Goal: Communication & Community: Answer question/provide support

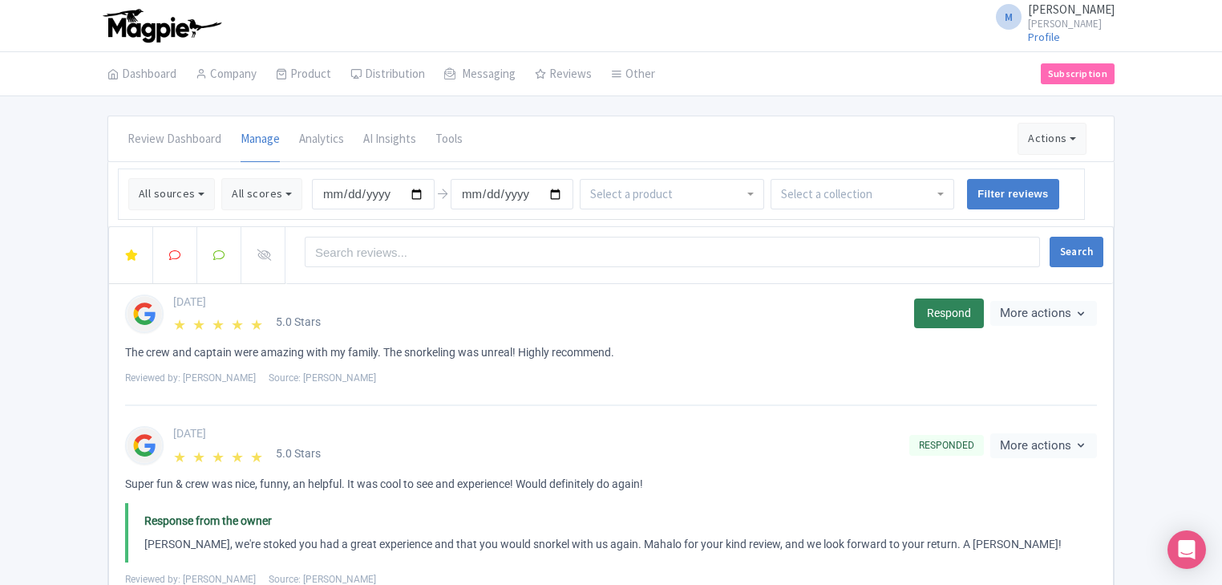
click at [946, 317] on link "Respond" at bounding box center [949, 313] width 70 height 30
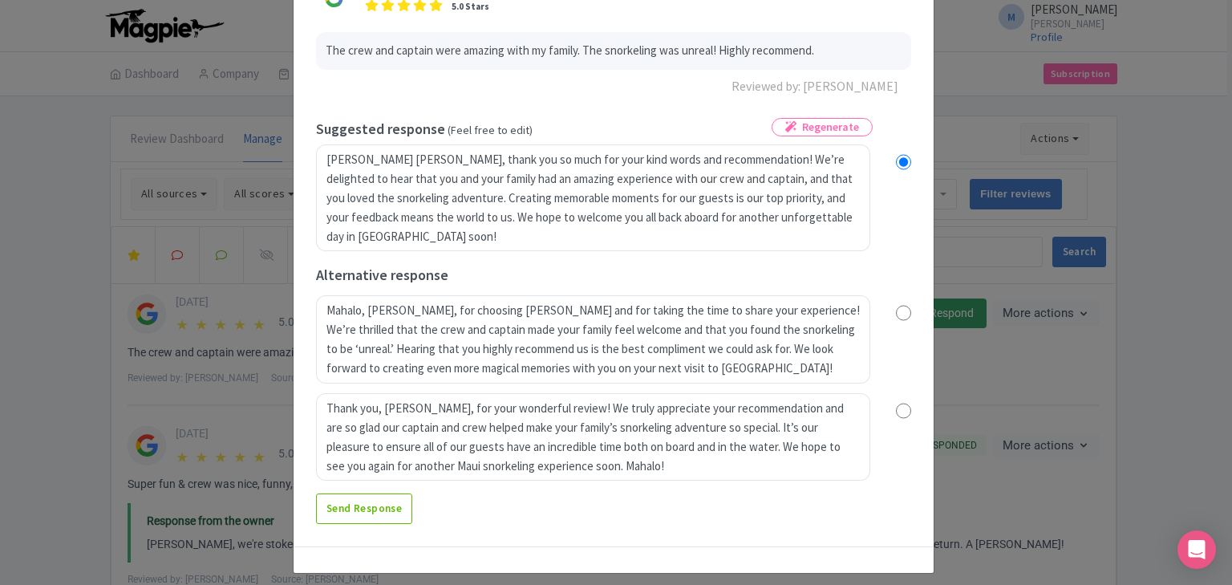
scroll to position [124, 0]
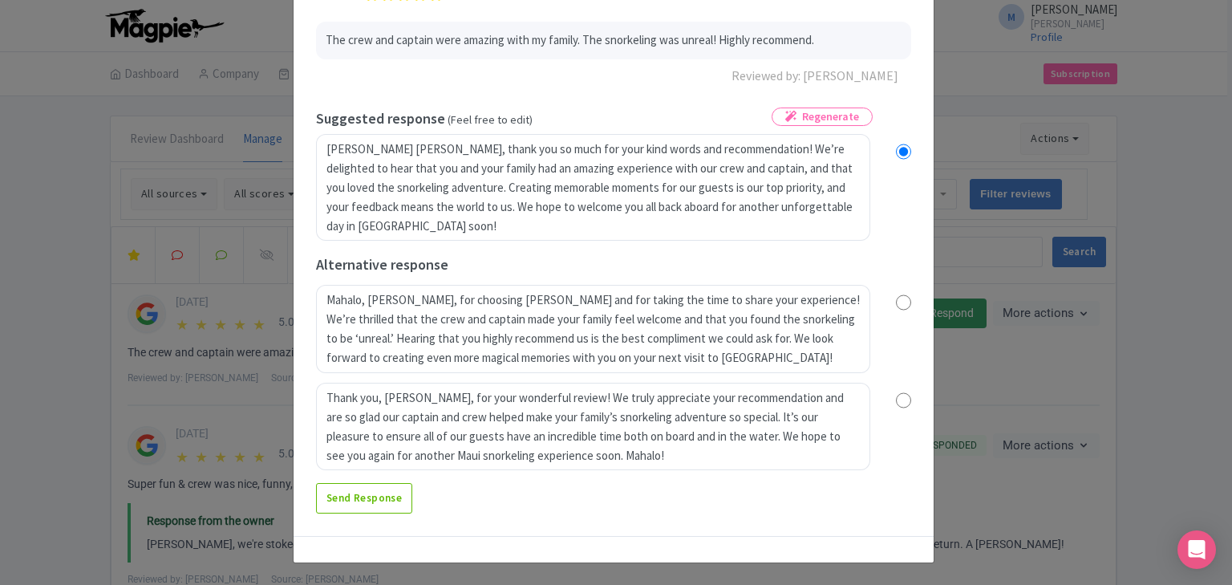
click at [901, 297] on input "radio" at bounding box center [903, 302] width 15 height 16
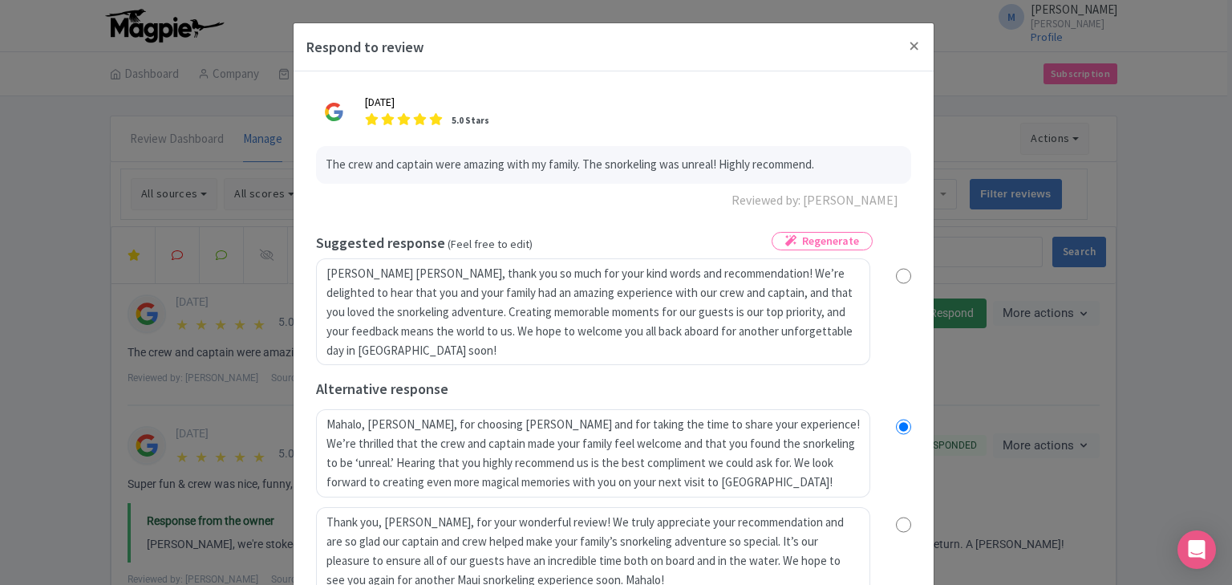
scroll to position [0, 0]
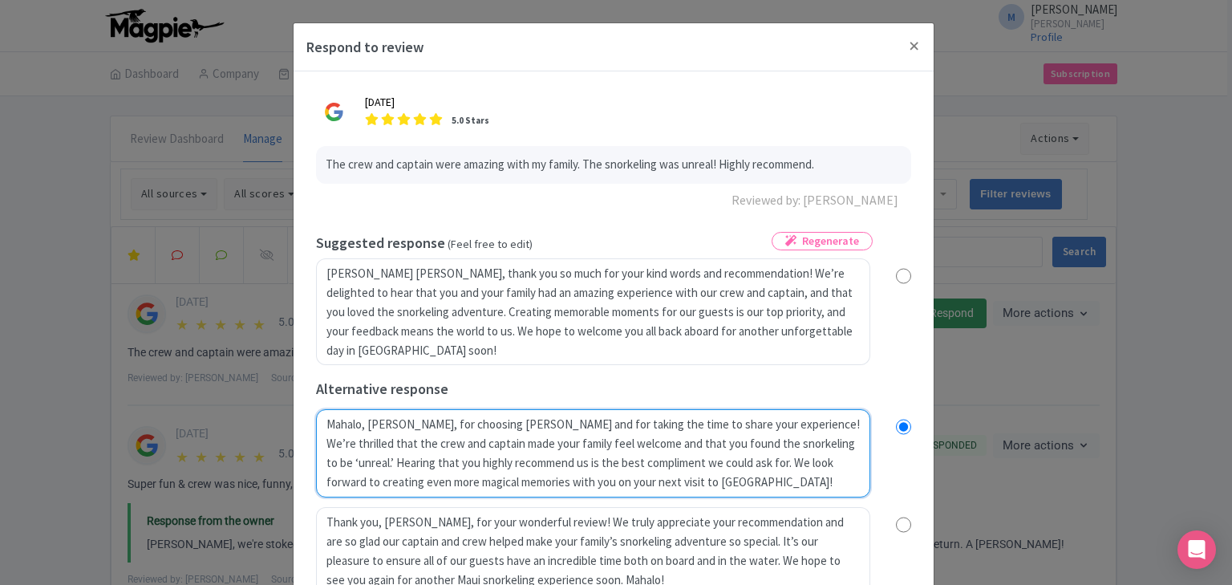
click at [427, 424] on textarea "Mahalo, Lauren, for choosing Maui Snorkeling and for taking the time to share y…" at bounding box center [593, 453] width 554 height 88
radio input "true"
type textarea "Mahalo, Lauren, for hchoosing Maui Snorkeling and for taking the time to share …"
radio input "true"
type textarea "Mahalo, Lauren, for hichoosing Maui Snorkeling and for taking the time to share…"
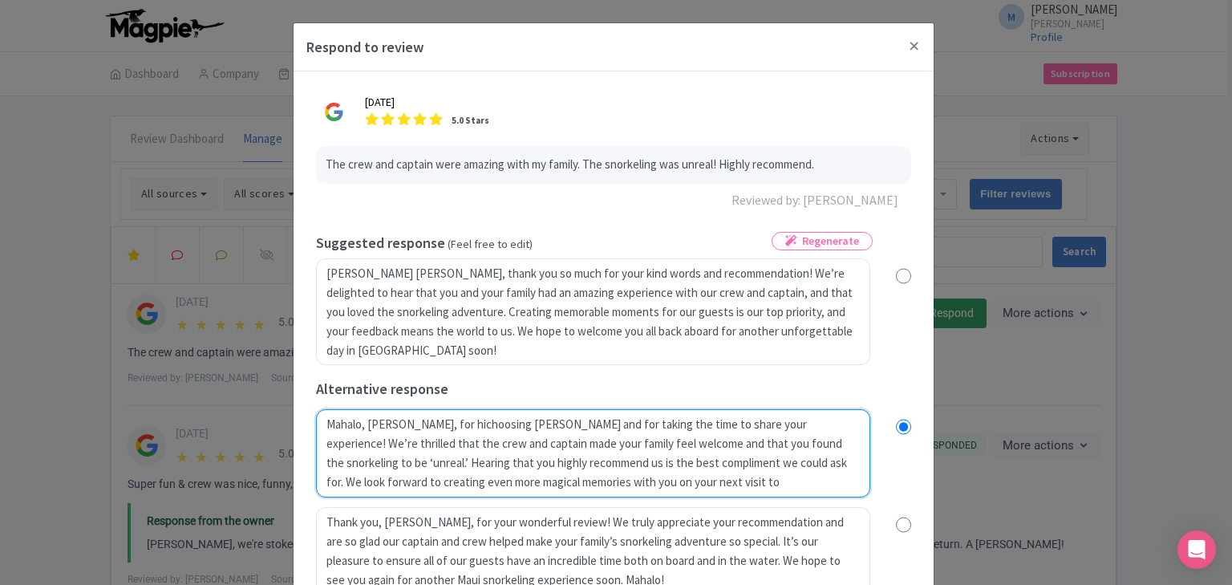
radio input "true"
type textarea "Mahalo, Lauren, for highchoosing Maui Snorkeling and for taking the time to sha…"
radio input "true"
type textarea "Mahalo, Lauren, for highlchoosing Maui Snorkeling and for taking the time to sh…"
radio input "true"
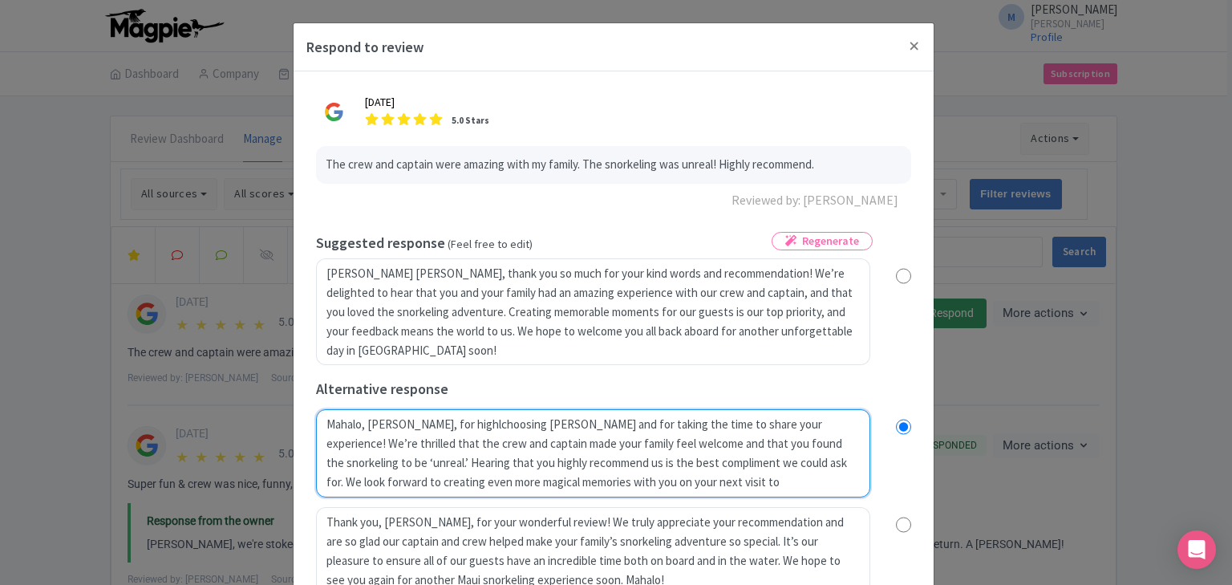
type textarea "Mahalo, Lauren, for highlychoosing Maui Snorkeling and for taking the time to s…"
radio input "true"
type textarea "Mahalo, Lauren, for highly choosing Maui Snorkeling and for taking the time to …"
radio input "true"
type textarea "Mahalo, Lauren, for highly rechoosing Maui Snorkeling and for taking the time t…"
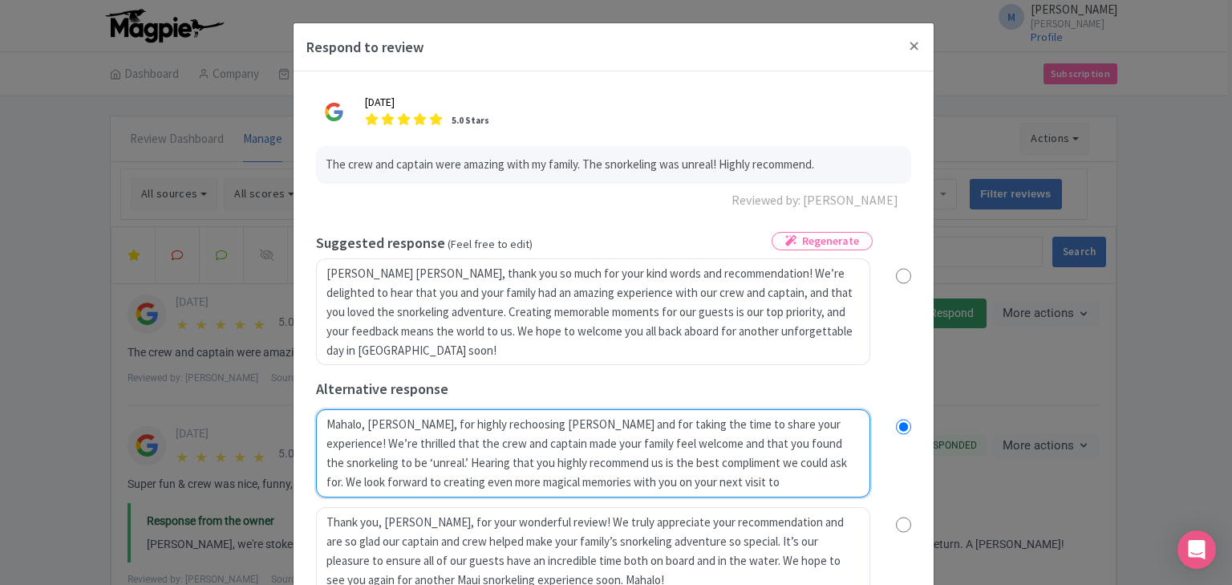
radio input "true"
type textarea "Mahalo, Lauren, for highly recchoosing Maui Snorkeling and for taking the time …"
radio input "true"
type textarea "Mahalo, Lauren, for highly recochoosing Maui Snorkeling and for taking the time…"
radio input "true"
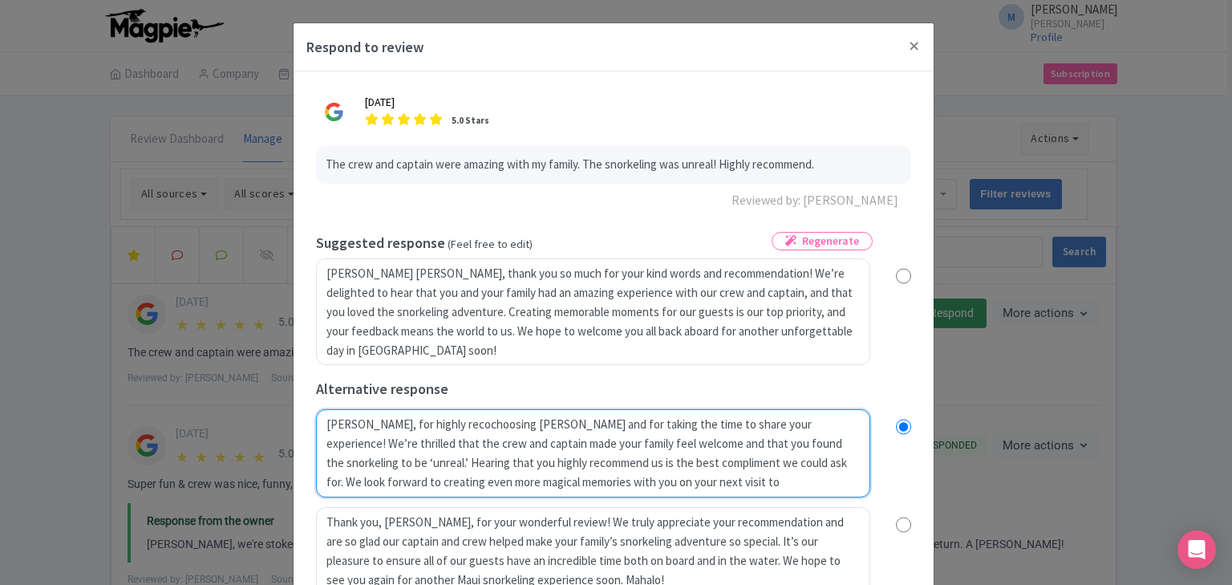
type textarea "Mahalo, Lauren, for highly recomchoosing Maui Snorkeling and for taking the tim…"
radio input "true"
type textarea "Mahalo, Lauren, for highly recommchoosing Maui Snorkeling and for taking the ti…"
radio input "true"
type textarea "Mahalo, Lauren, for highly recommechoosing Maui Snorkeling and for taking the t…"
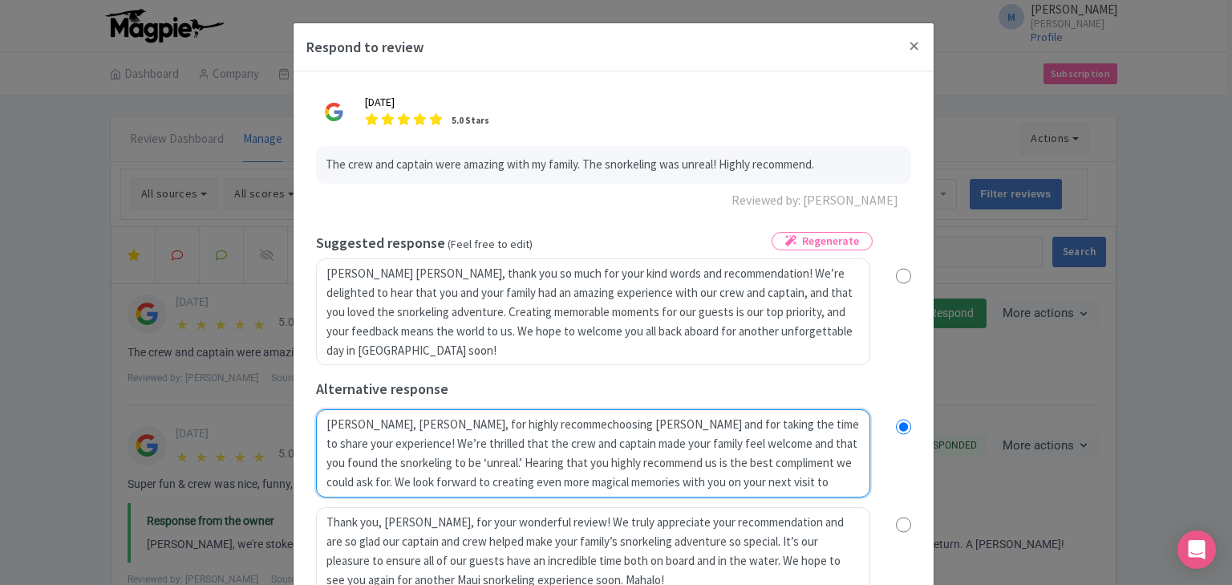
radio input "true"
type textarea "Mahalo, Lauren, for highly recommendchoosing Maui Snorkeling and for taking the…"
radio input "true"
type textarea "Mahalo, Lauren, for highly recommendichoosing Maui Snorkeling and for taking th…"
radio input "true"
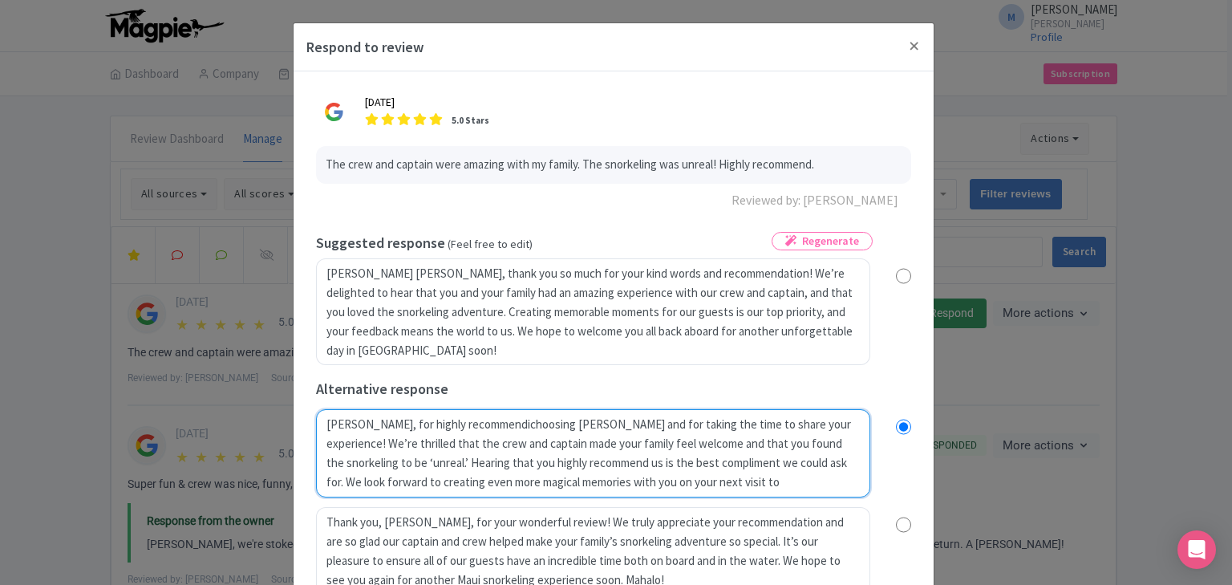
type textarea "Mahalo, Lauren, for highly recommendinchoosing Maui Snorkeling and for taking t…"
radio input "true"
type textarea "Mahalo, Lauren, for highly recommendingchoosing Maui Snorkeling and for taking …"
radio input "true"
type textarea "Mahalo, Lauren, for highly recommending choosing Maui Snorkeling and for taking…"
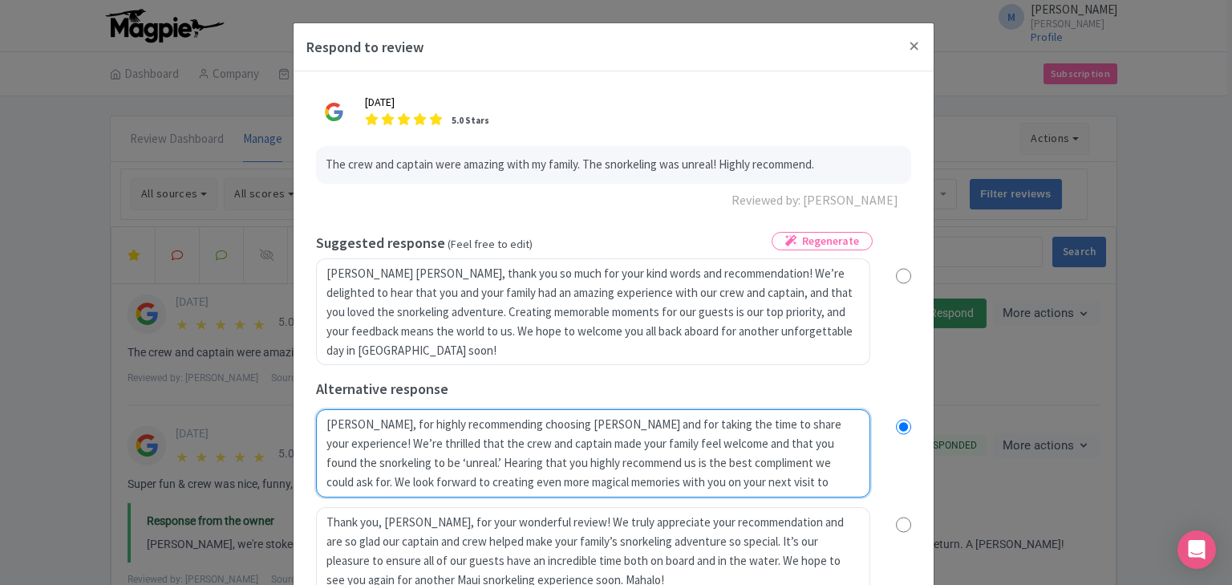
radio input "true"
type textarea "Mahalo, Lauren, for highly recommending ouchoosing Maui Snorkeling and for taki…"
radio input "true"
type textarea "Mahalo, Lauren, for highly recommending ourchoosing Maui Snorkeling and for tak…"
radio input "true"
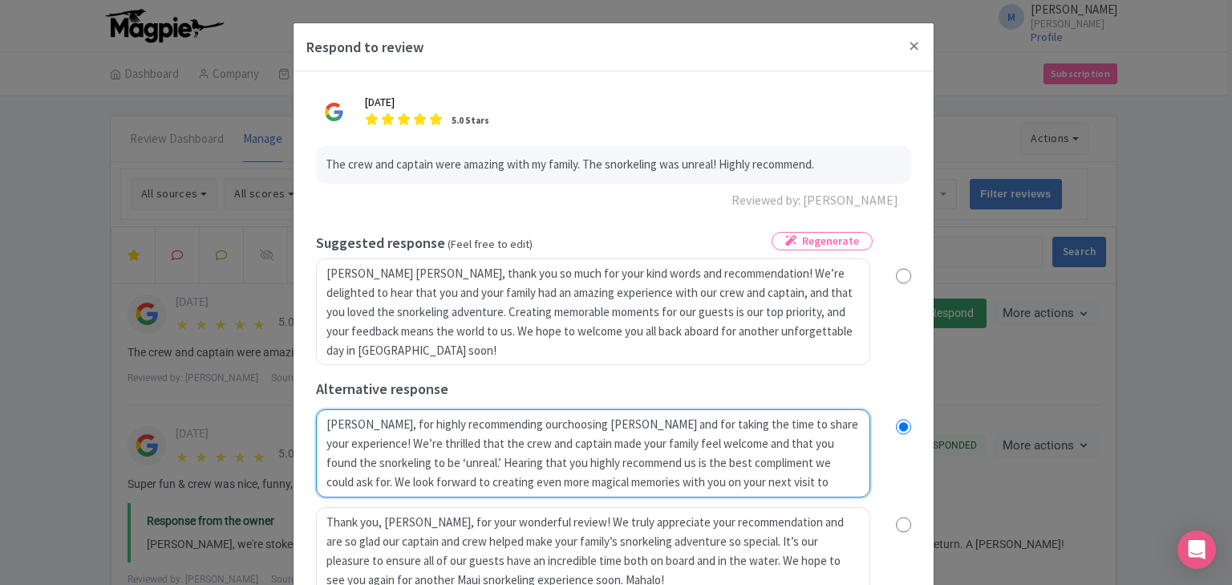
type textarea "Mahalo, Lauren, for highly recommending our choosing Maui Snorkeling and for ta…"
radio input "true"
type textarea "Mahalo, Lauren, for highly recommending our Mchoosing Maui Snorkeling and for t…"
radio input "true"
type textarea "Mahalo, Lauren, for highly recommending our Mochoosing Maui Snorkeling and for …"
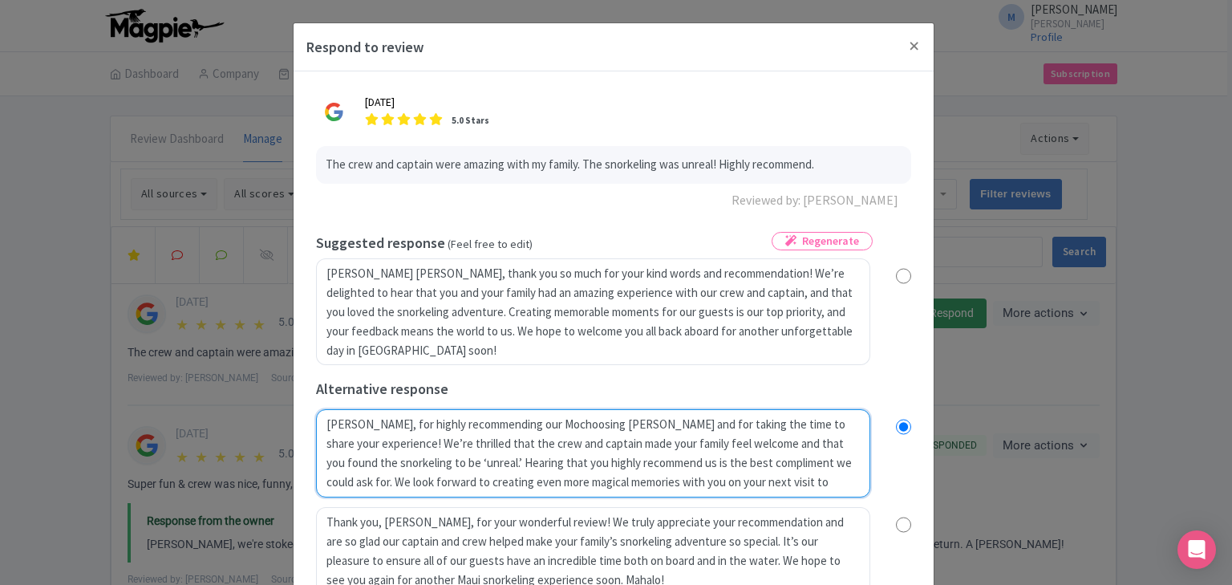
radio input "true"
type textarea "Mahalo, Lauren, for highly recommending our Molchoosing Maui Snorkeling and for…"
radio input "true"
type textarea "Mahalo, Lauren, for highly recommending our Molochoosing Maui Snorkeling and fo…"
radio input "true"
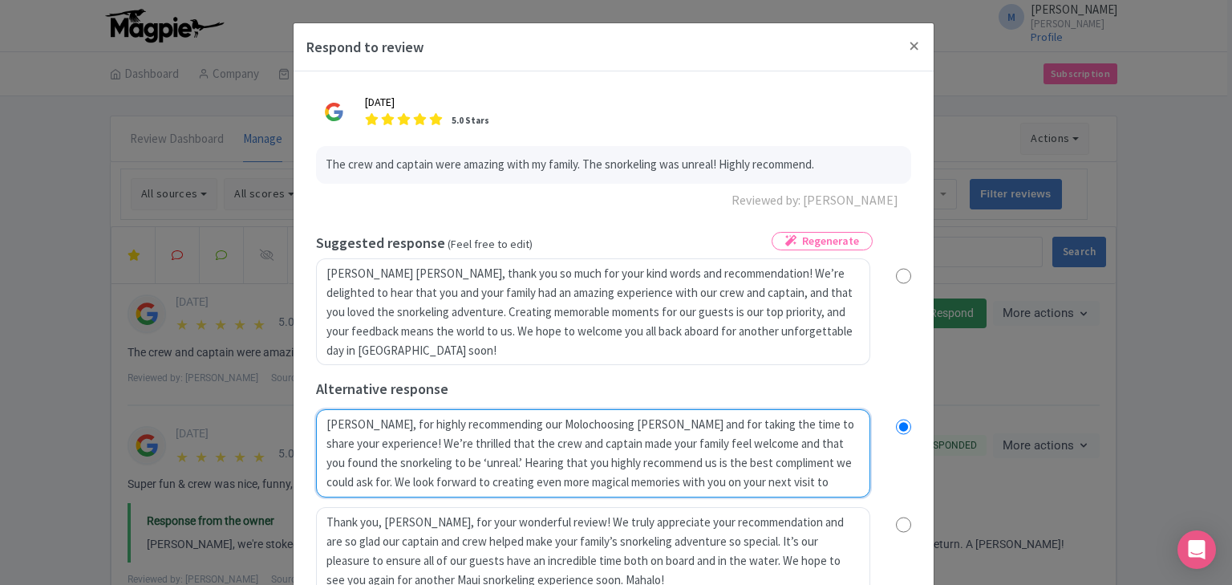
type textarea "Mahalo, Lauren, for highly recommending our Molokchoosing Maui Snorkeling and f…"
radio input "true"
type textarea "Mahalo, Lauren, for highly recommending our Molokichoosing Maui Snorkeling and …"
radio input "true"
type textarea "Mahalo, Lauren, for highly recommending our Molokinchoosing Maui Snorkeling and…"
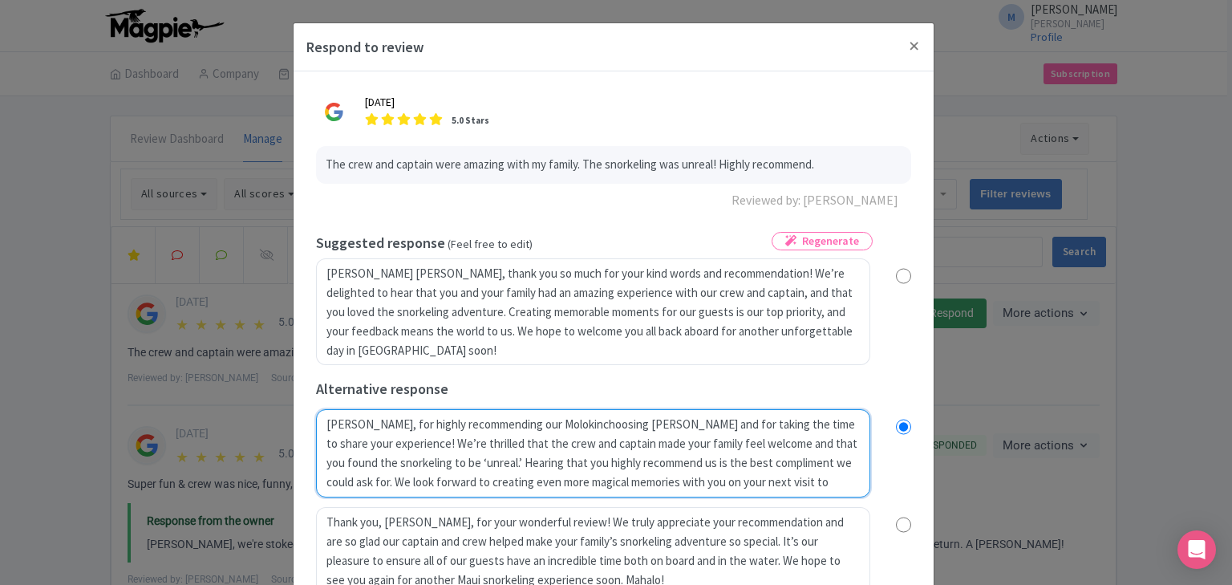
radio input "true"
type textarea "Mahalo, Lauren, for highly recommending our Molokinichoosing Maui Snorkeling an…"
radio input "true"
type textarea "Mahalo, Lauren, for highly recommending our Molokini choosing Maui Snorkeling a…"
radio input "true"
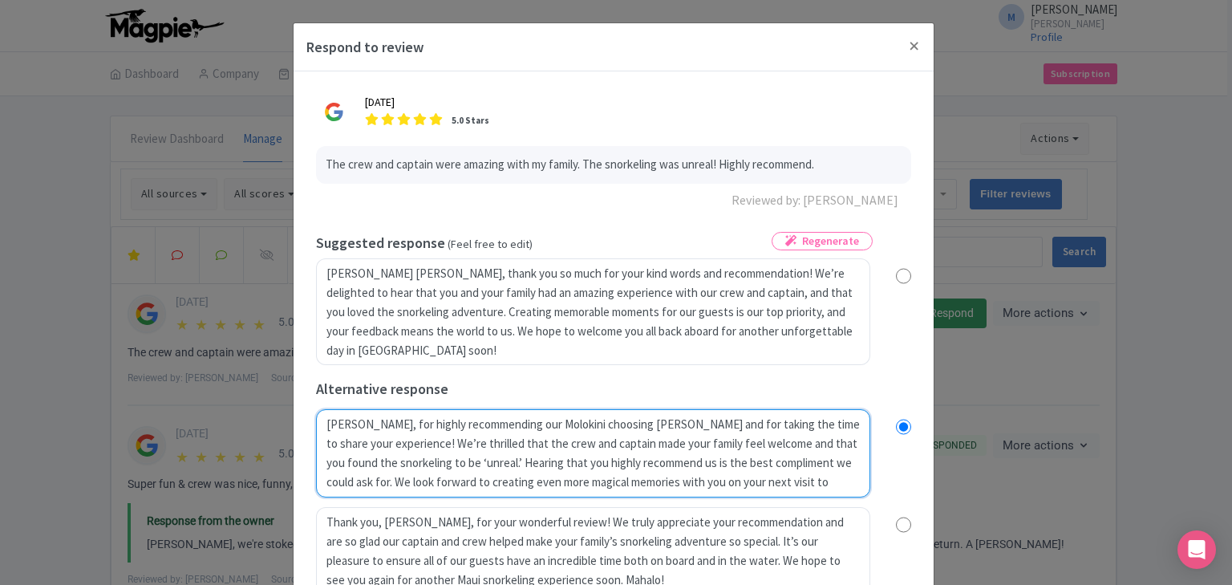
type textarea "Mahalo, Lauren, for highly recommending our Molokini Cchoosing Maui Snorkeling …"
radio input "true"
type textarea "Mahalo, Lauren, for highly recommending our Molokini Crchoosing Maui Snorkeling…"
radio input "true"
type textarea "Mahalo, Lauren, for highly recommending our Molokini Cratchoosing Maui Snorkeli…"
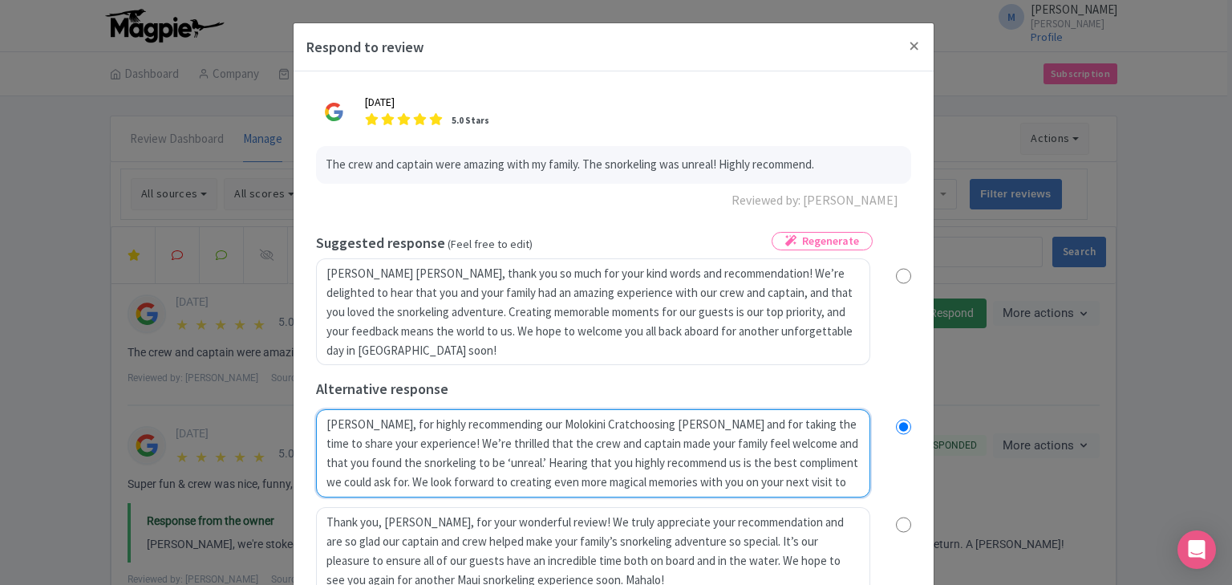
radio input "true"
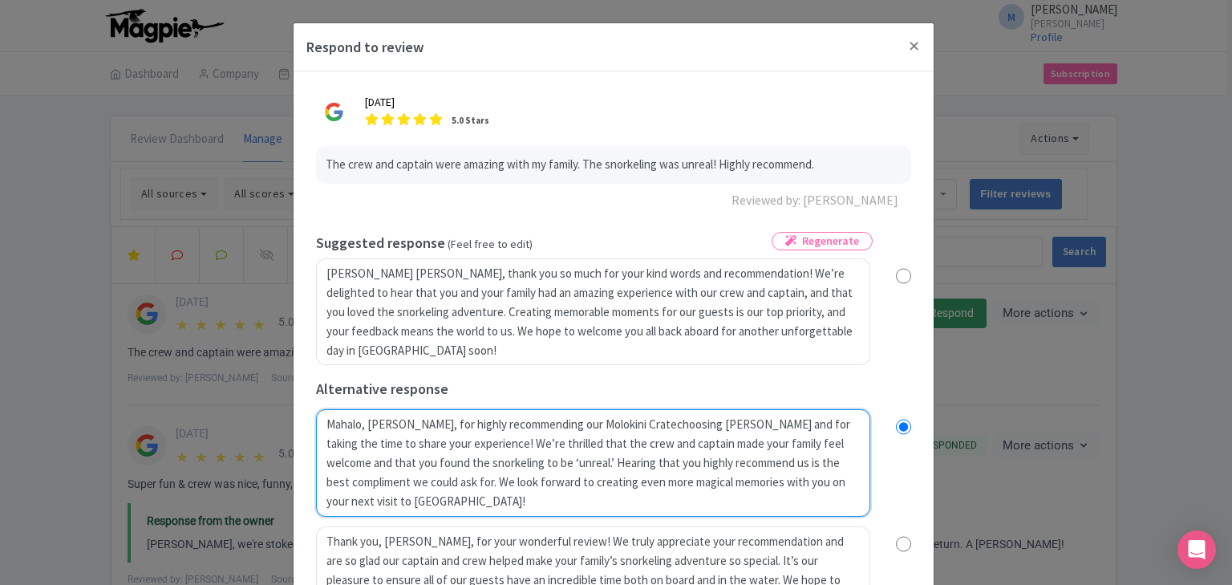
type textarea "Mahalo, Lauren, for highly recommending our Molokini Craterchoosing Maui Snorke…"
radio input "true"
type textarea "Mahalo, Lauren, for highly recommending our Molokini Crater choosing Maui Snork…"
radio input "true"
type textarea "Mahalo, Lauren, for highly recommending our Molokini Crater Schoosing Maui Snor…"
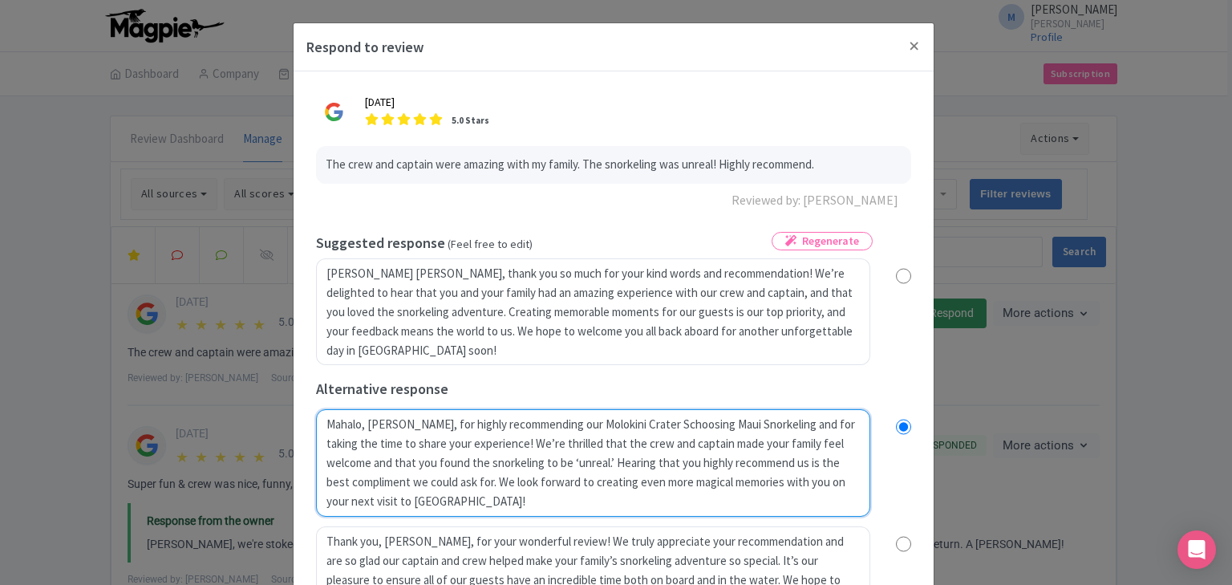
radio input "true"
type textarea "Mahalo, Lauren, for highly recommending our Molokini Crater Snchoosing Maui Sno…"
radio input "true"
type textarea "Mahalo, Lauren, for highly recommending our Molokini Crater Snorchoosing Maui S…"
radio input "true"
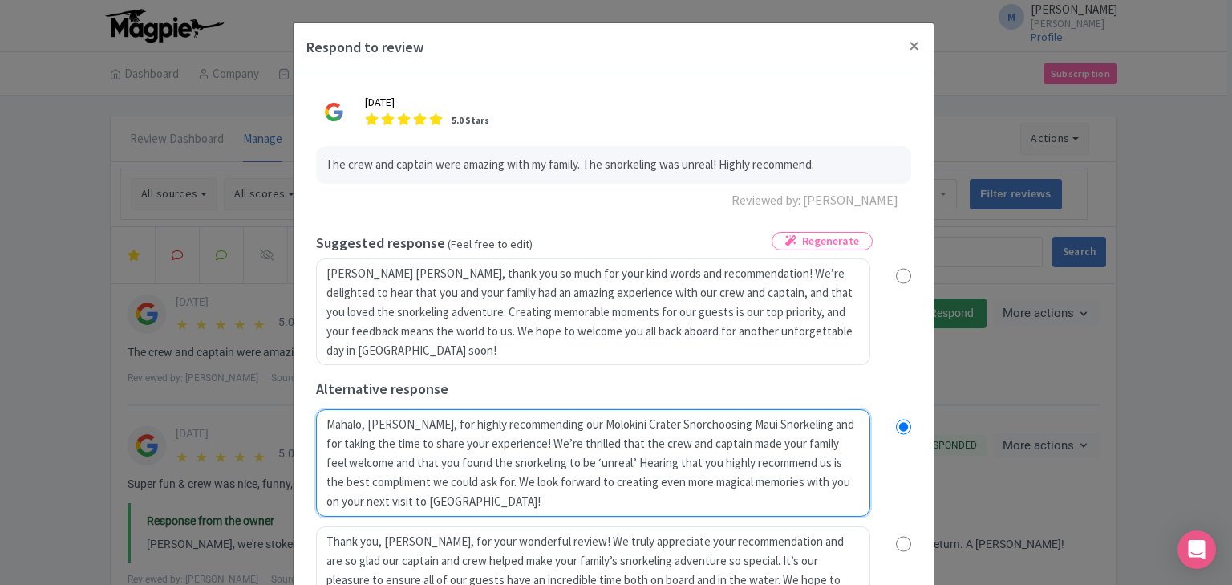
type textarea "Mahalo, Lauren, for highly recommending our Molokini Crater Snorkchoosing Maui …"
radio input "true"
type textarea "Mahalo, Lauren, for highly recommending our Molokini Crater Snorkelchoosing Mau…"
radio input "true"
type textarea "Mahalo, Lauren, for highly recommending our Molokini Crater Snorkelichoosing Ma…"
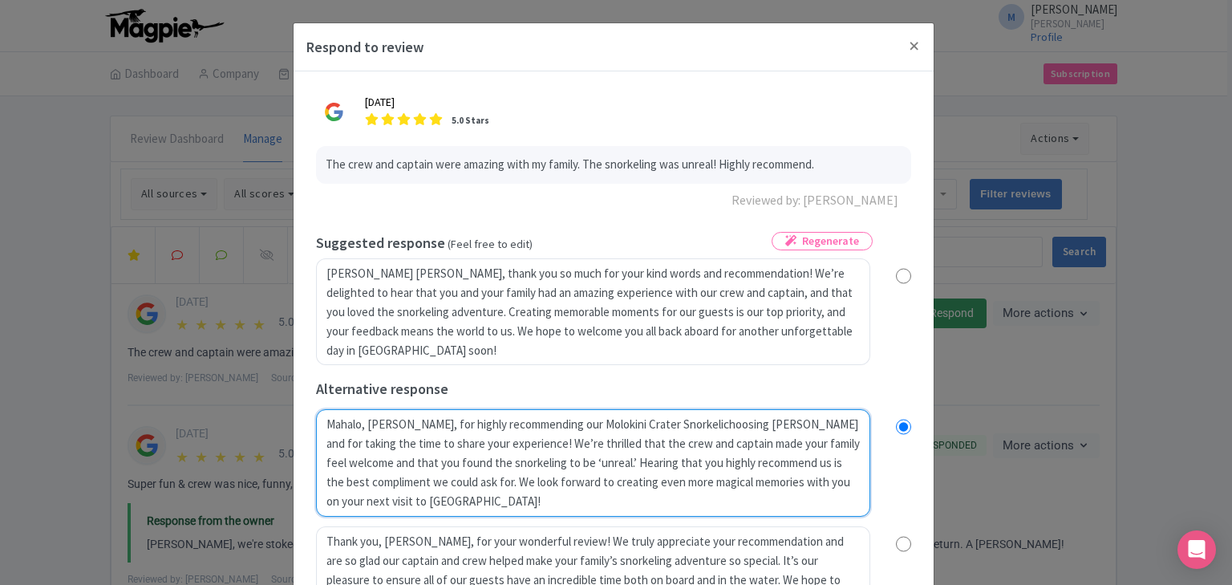
radio input "true"
type textarea "Mahalo, Lauren, for highly recommending our Molokini Crater Snorkelinchoosing M…"
radio input "true"
type textarea "Mahalo, Lauren, for highly recommending our Molokini Crater Snorkelingchoosing …"
radio input "true"
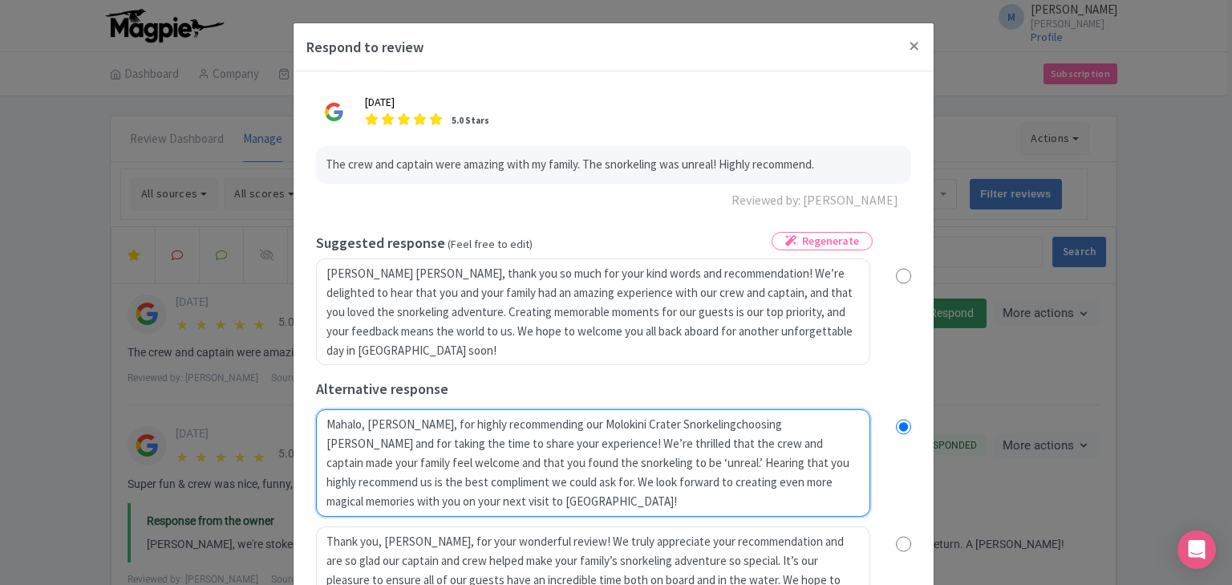
type textarea "Mahalo, Lauren, for highly recommending our Molokini Crater Snorkeling choosing…"
radio input "true"
type textarea "Mahalo, Lauren, for highly recommending our Molokini Crater Snorkeling tochoosi…"
radio input "true"
type textarea "Mahalo, Lauren, for highly recommending our Molokini Crater Snorkeling touchoos…"
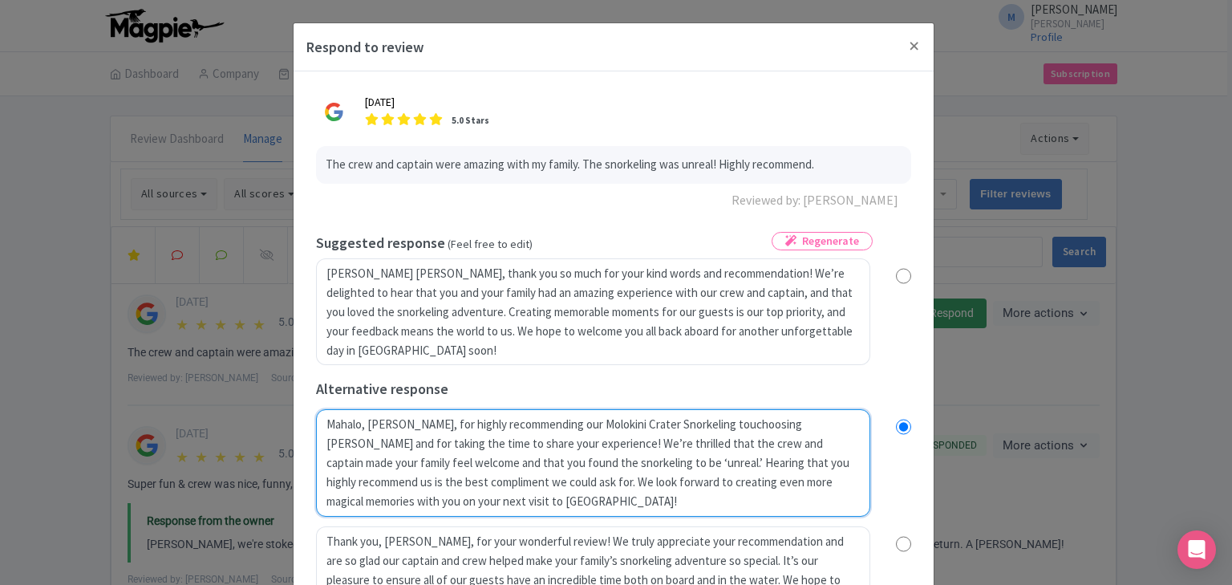
radio input "true"
type textarea "Mahalo, Lauren, for highly recommending our Molokini Crater Snorkeling tourchoo…"
radio input "true"
type textarea "Mahalo, Lauren, for highly recommending our Molokini Crater Snorkeling tour.cho…"
radio input "true"
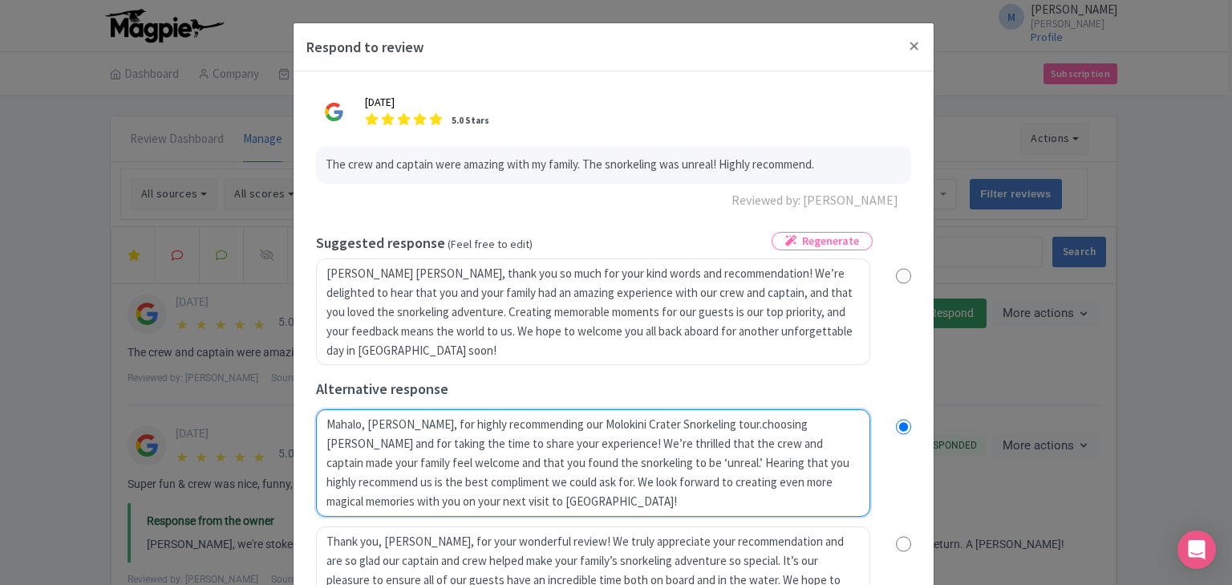
type textarea "Mahalo, Lauren, for highly recommending our Molokini Crater Snorkeling tour. ch…"
radio input "true"
type textarea "Mahalo, Lauren, for highly recommending our Molokini Crater Snorkeling tour. ch…"
radio input "true"
type textarea "Mahalo, Lauren, for highly recommending our Molokini Crater Snorkeling tour cho…"
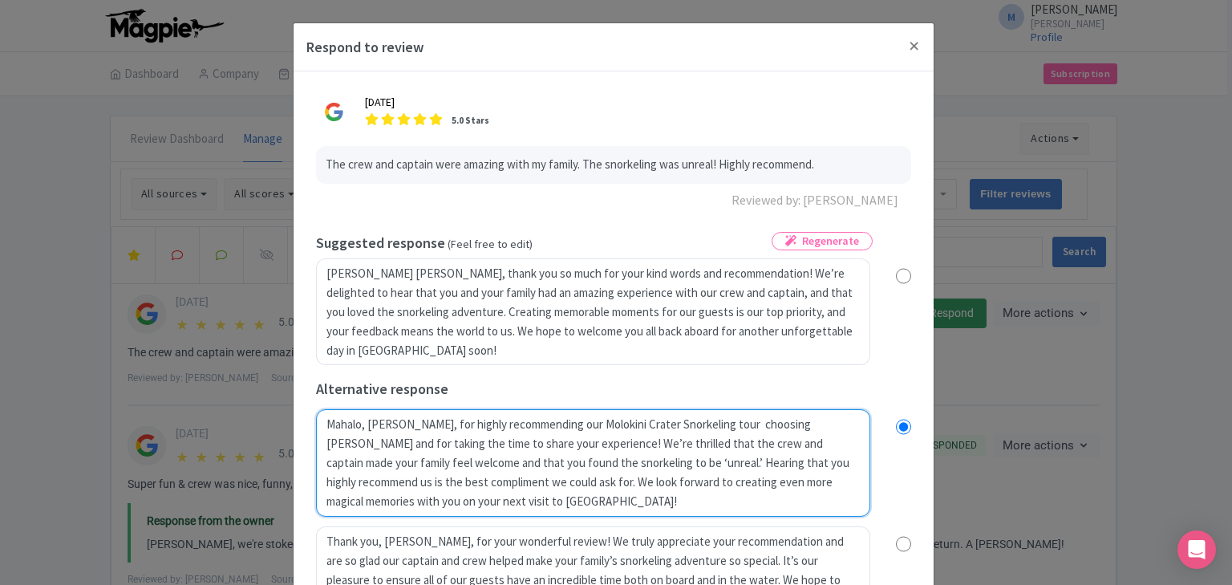
radio input "true"
type textarea "Mahalo, Lauren, for highly recommending our Molokini Crater Snorkeling tour! ch…"
radio input "true"
type textarea "Mahalo, Lauren, for highly recommending our Molokini Crater Snorkeling tour! ch…"
radio input "true"
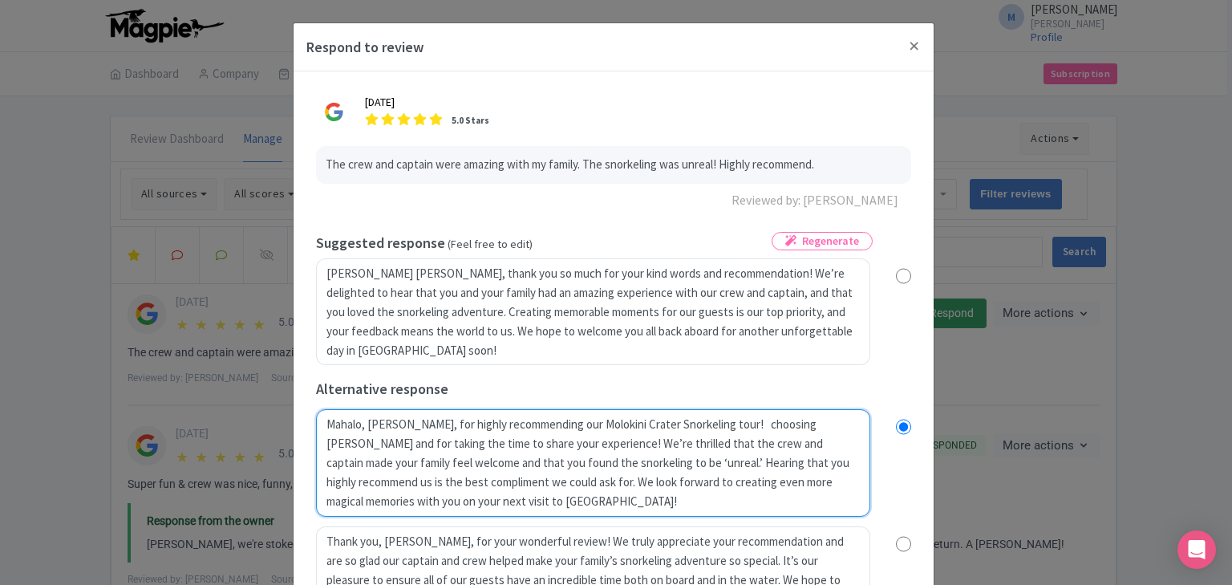
type textarea "Mahalo, Lauren, for highly recommending our Molokini Crater Snorkeling tour! ch…"
radio input "true"
type textarea "Mahalo, Lauren, for highly recommending our Molokini Crater Snorkeling tour! W …"
radio input "true"
type textarea "Mahalo, Lauren, for highly recommending our Molokini Crater Snorkeling tour! We…"
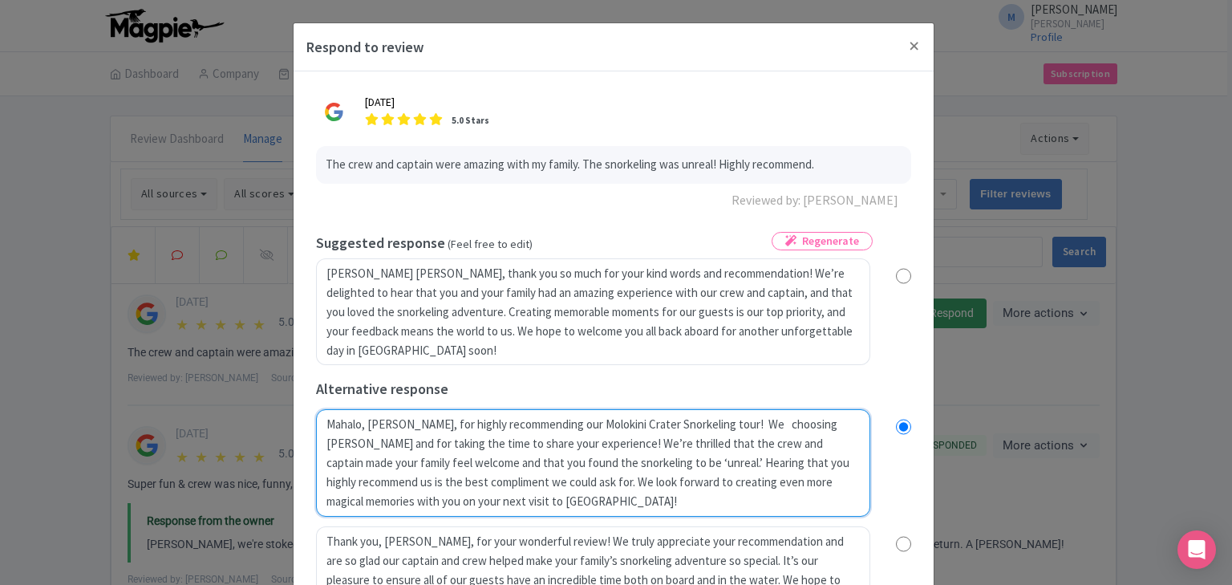
radio input "true"
type textarea "Mahalo, Lauren, for highly recommending our Molokini Crater Snorkeling tour! We…"
radio input "true"
type textarea "Mahalo, Lauren, for highly recommending our Molokini Crater Snorkeling tour! We…"
radio input "true"
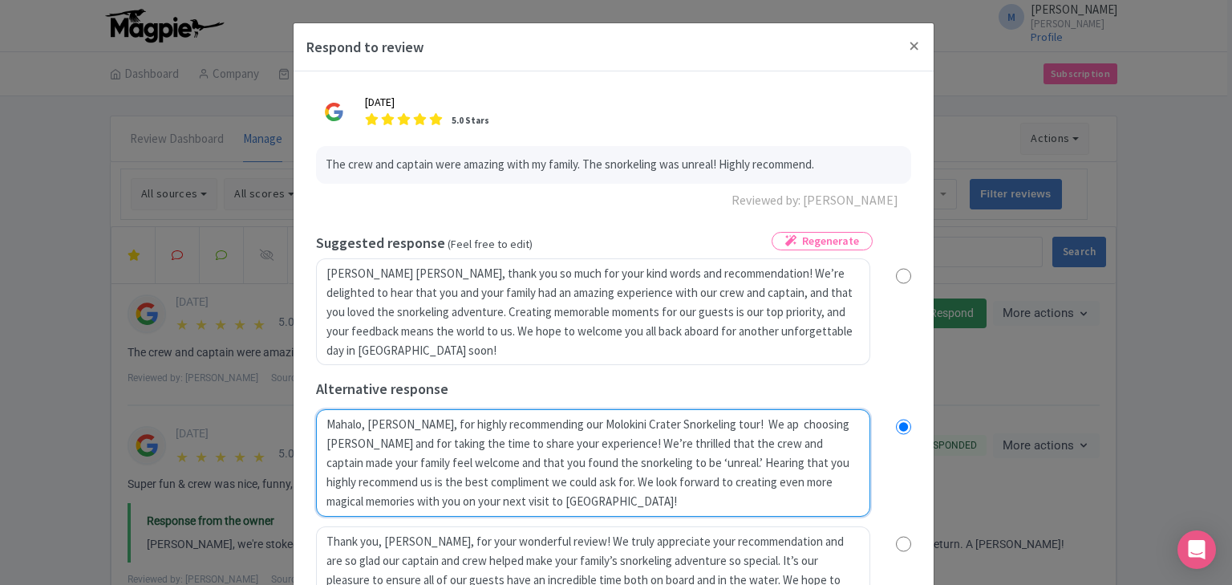
type textarea "Mahalo, Lauren, for highly recommending our Molokini Crater Snorkeling tour! We…"
radio input "true"
type textarea "Mahalo, Lauren, for highly recommending our Molokini Crater Snorkeling tour! We…"
radio input "true"
type textarea "Mahalo, Lauren, for highly recommending our Molokini Crater Snorkeling tour! We…"
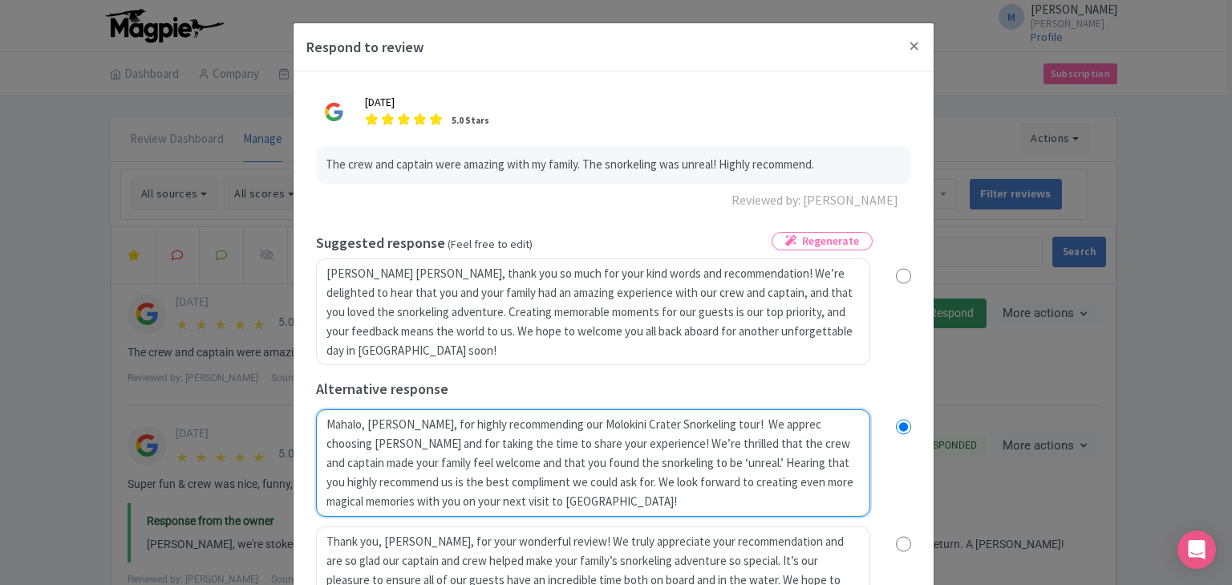
radio input "true"
type textarea "Mahalo, Lauren, for highly recommending our Molokini Crater Snorkeling tour! We…"
radio input "true"
type textarea "Mahalo, Lauren, for highly recommending our Molokini Crater Snorkeling tour! We…"
radio input "true"
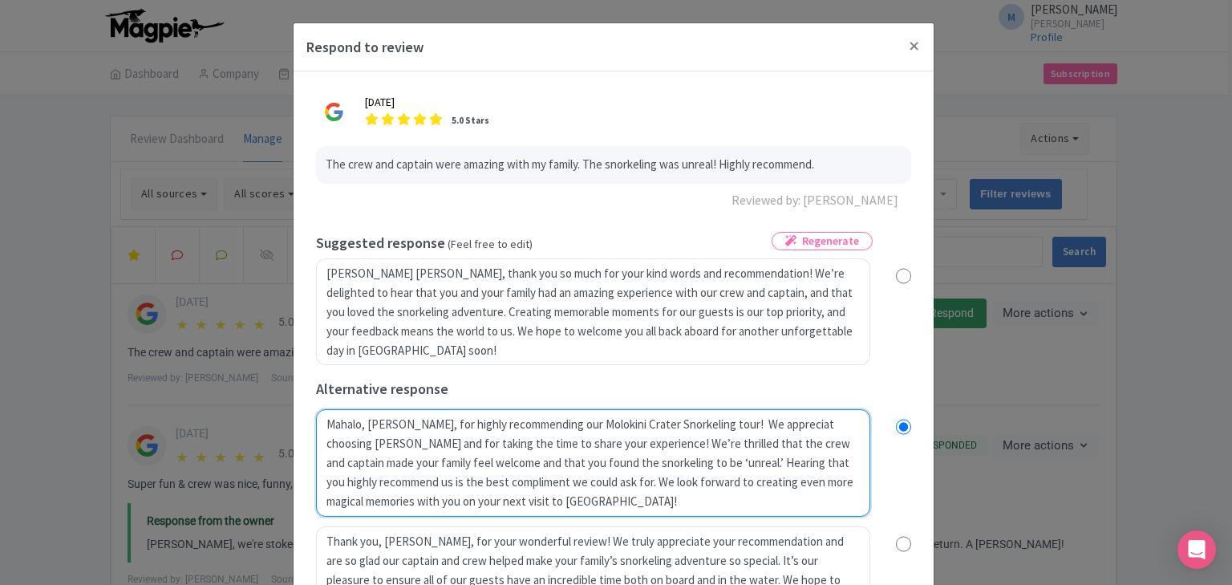
type textarea "Mahalo, Lauren, for highly recommending our Molokini Crater Snorkeling tour! We…"
radio input "true"
type textarea "Mahalo, Lauren, for highly recommending our Molokini Crater Snorkeling tour! We…"
radio input "true"
type textarea "Mahalo, Lauren, for highly recommending our Molokini Crater Snorkeling tour! We…"
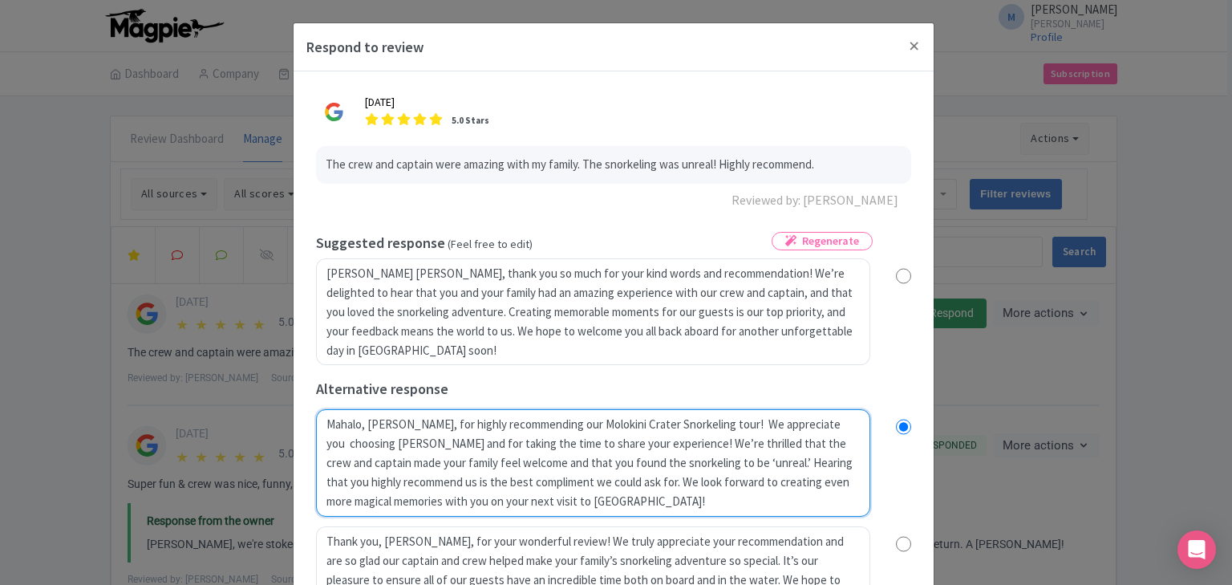
radio input "true"
type textarea "Mahalo, Lauren, for highly recommending our Molokini Crater Snorkeling tour! We…"
radio input "true"
click at [723, 423] on textarea "Mahalo, Lauren, for choosing Maui Snorkeling and for taking the time to share y…" at bounding box center [593, 462] width 554 height 107
type textarea "Mahalo, Lauren, for highly recommending our Molokini Crater Snorkeling tour! \W…"
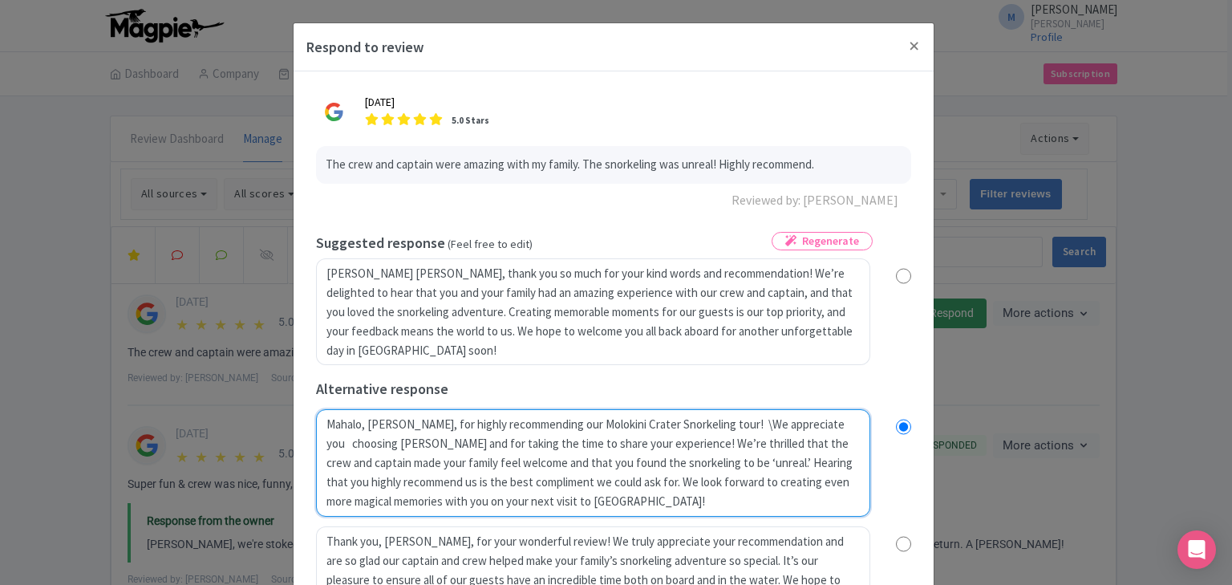
radio input "true"
type textarea "Mahalo, Lauren, for highly recommending our Molokini Crater Snorkeling tour! We…"
radio input "true"
type textarea "Mahalo, Lauren, for highly recommending our Molokini Crater Snorkeling tour! We…"
radio input "true"
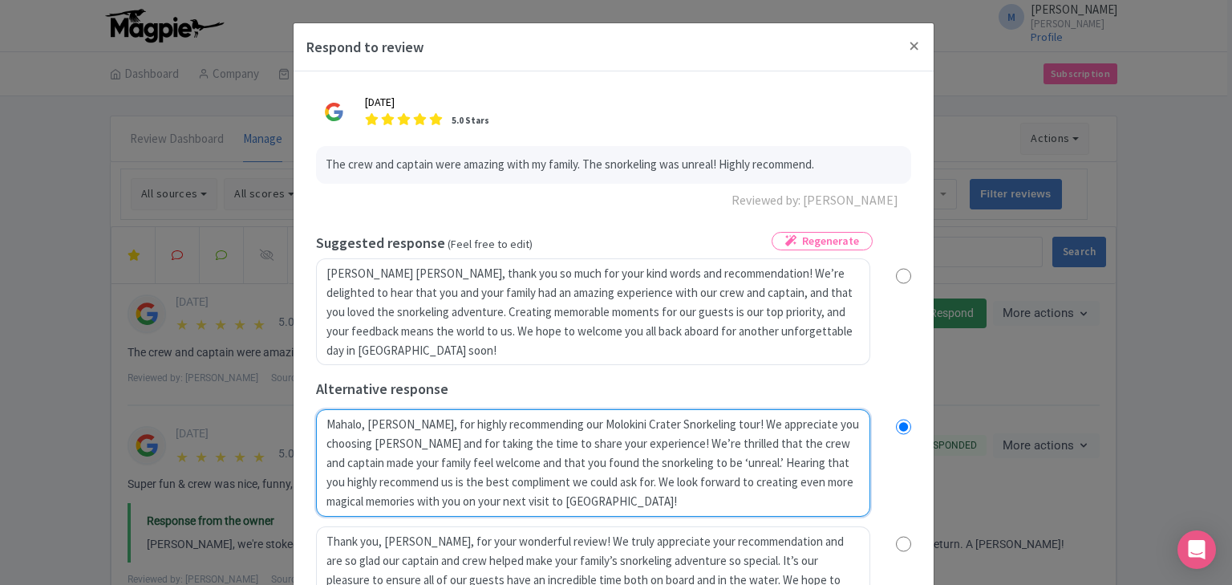
type textarea "Mahalo, Lauren, for highly recommending our Molokini Crater Snorkeling tour!We …"
radio input "true"
type textarea "Mahalo, Lauren, for highly recommending our Molokini Crater Snorkeling tour! We…"
radio input "true"
type textarea "Mahalo, Lauren, for highly recommending our Molokini Crater Snorkeling tour! We…"
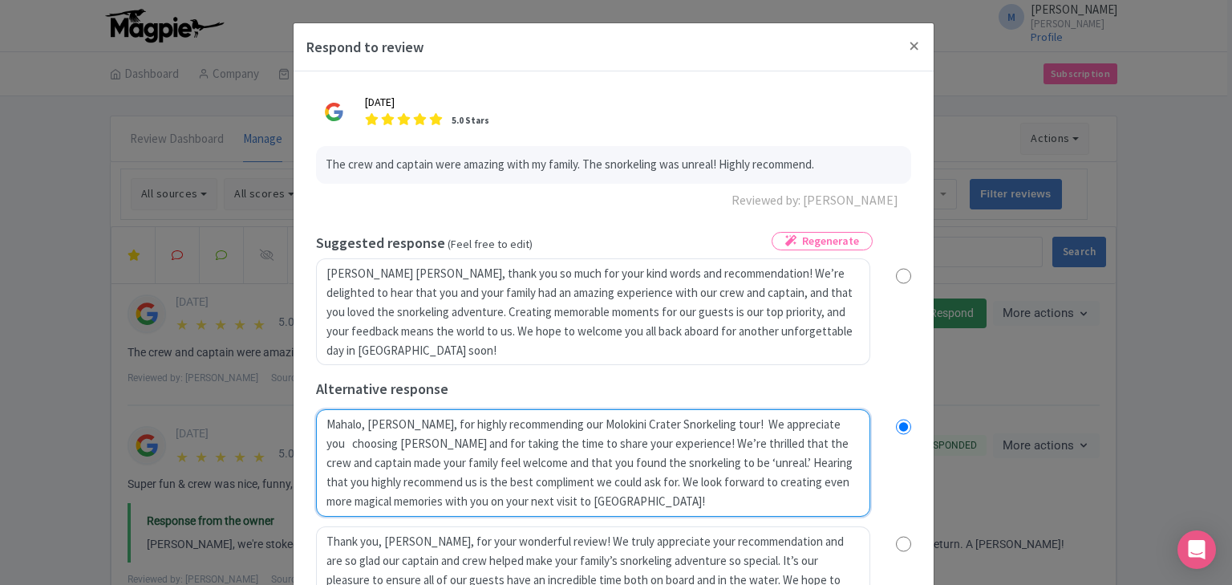
radio input "true"
type textarea "Mahalo, Lauren, for highly recommending our Molokini Crater Snorkeling tour! We…"
radio input "true"
type textarea "Mahalo, Lauren, for highly recommending our Molokini Crater Snorkeling tour!We …"
radio input "true"
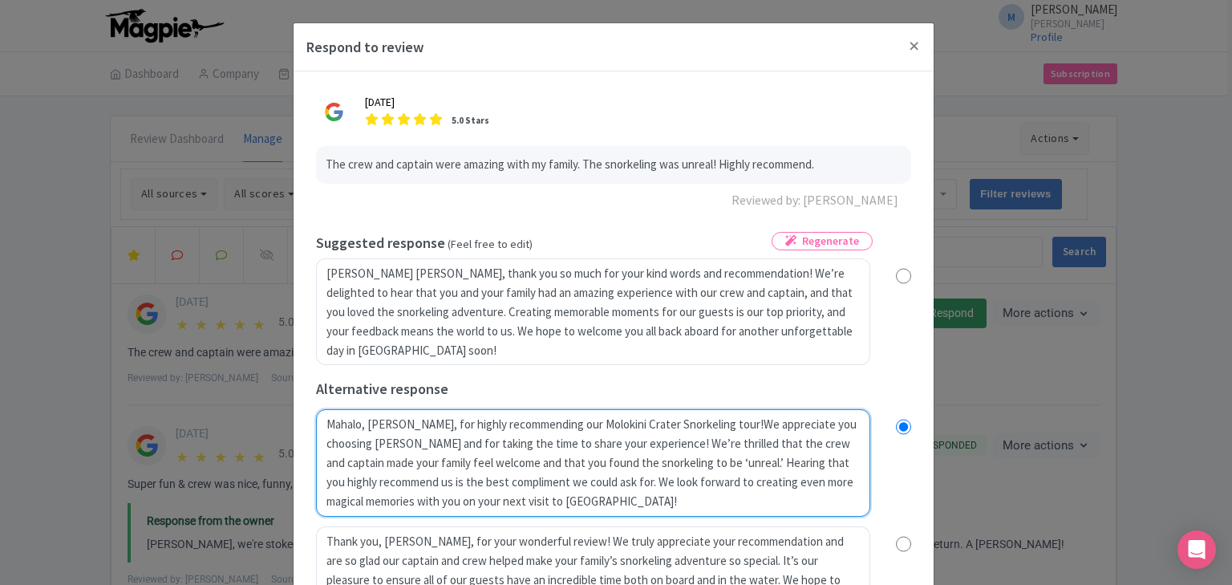
type textarea "Mahalo, Lauren, for highly recommending our Molokini Crater Snorkeling tour! We…"
radio input "true"
type textarea "Mahalo, Lauren, for highly recommending our Molokini Crater Snorkeling tour! We…"
radio input "true"
type textarea "Mahalo, Lauren, for highly recommending our Molokini Crater Snorkeling tour! We…"
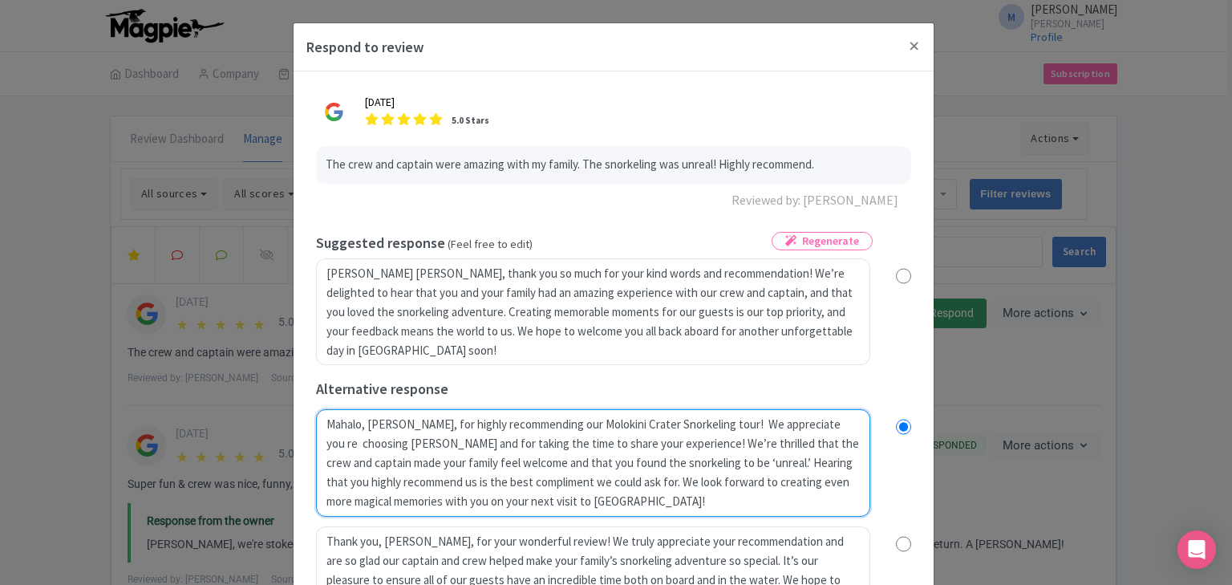
radio input "true"
type textarea "Mahalo, Lauren, for highly recommending our Molokini Crater Snorkeling tour! We…"
radio input "true"
type textarea "Mahalo, Lauren, for highly recommending our Molokini Crater Snorkeling tour! We…"
radio input "true"
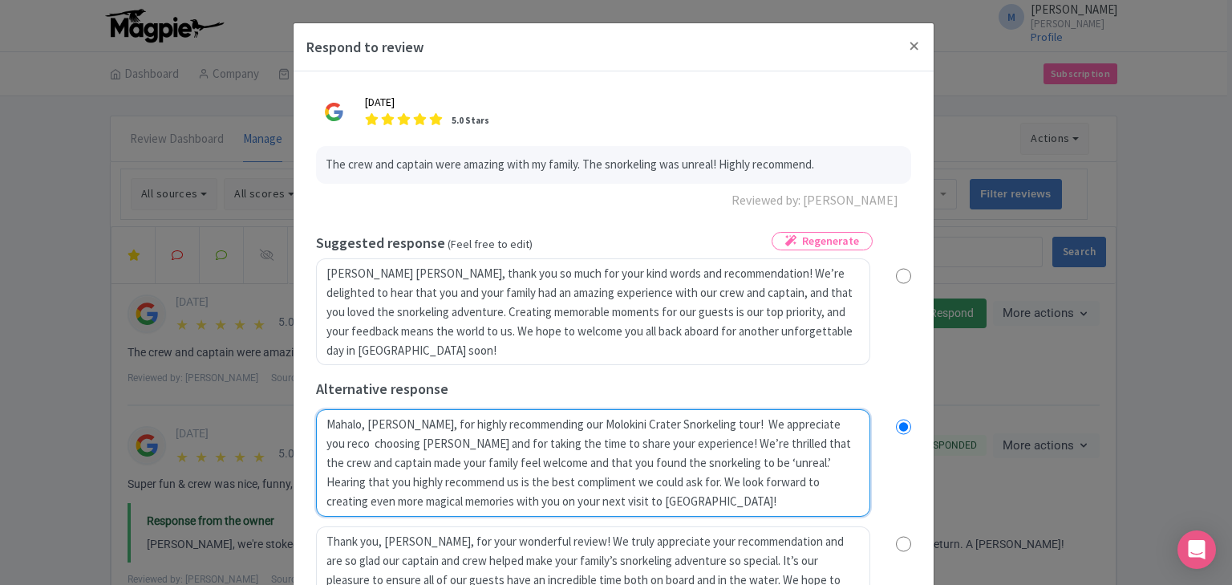
type textarea "Mahalo, Lauren, for highly recommending our Molokini Crater Snorkeling tour! We…"
radio input "true"
type textarea "Mahalo, Lauren, for highly recommending our Molokini Crater Snorkeling tour! We…"
radio input "true"
type textarea "Mahalo, Lauren, for highly recommending our Molokini Crater Snorkeling tour! We…"
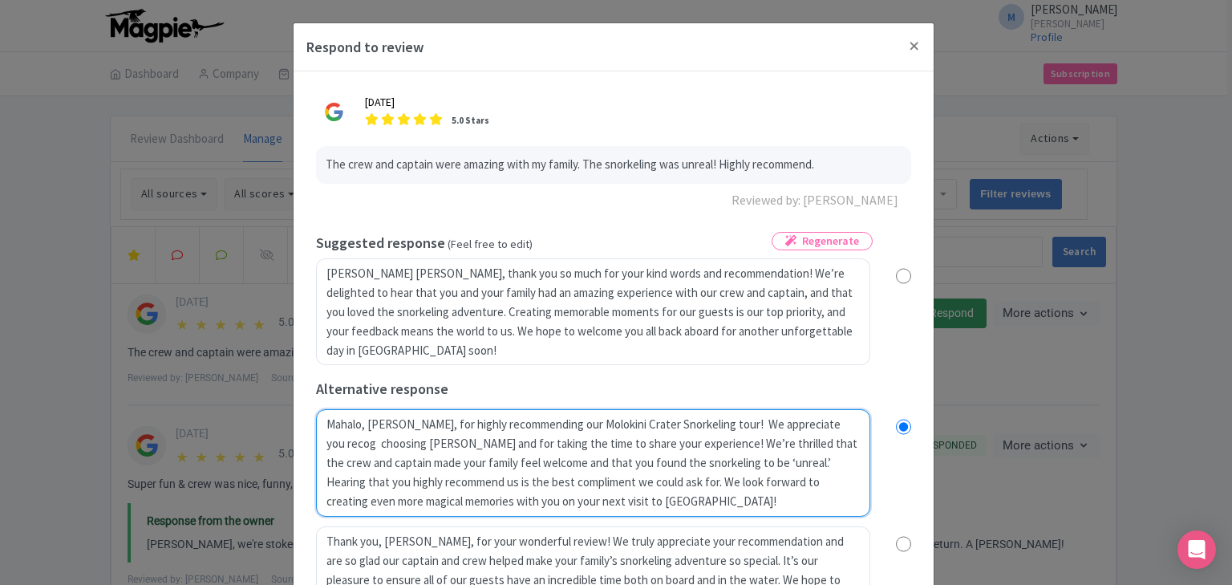
radio input "true"
type textarea "Mahalo, Lauren, for highly recommending our Molokini Crater Snorkeling tour! We…"
radio input "true"
type textarea "Mahalo, Lauren, for highly recommending our Molokini Crater Snorkeling tour! We…"
radio input "true"
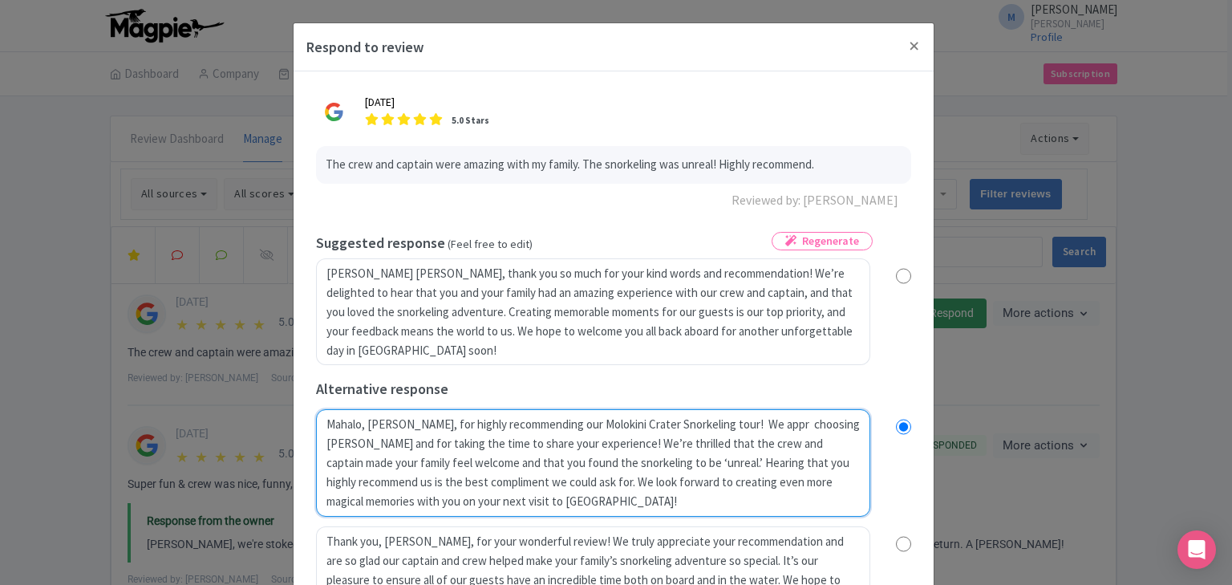
type textarea "Mahalo, Lauren, for highly recommending our Molokini Crater Snorkeling tour! We…"
radio input "true"
type textarea "Mahalo, Lauren, for highly recommending our Molokini Crater Snorkeling tour! We…"
radio input "true"
type textarea "Mahalo, Lauren, for highly recommending our Molokini Crater Snorkeling tour! We…"
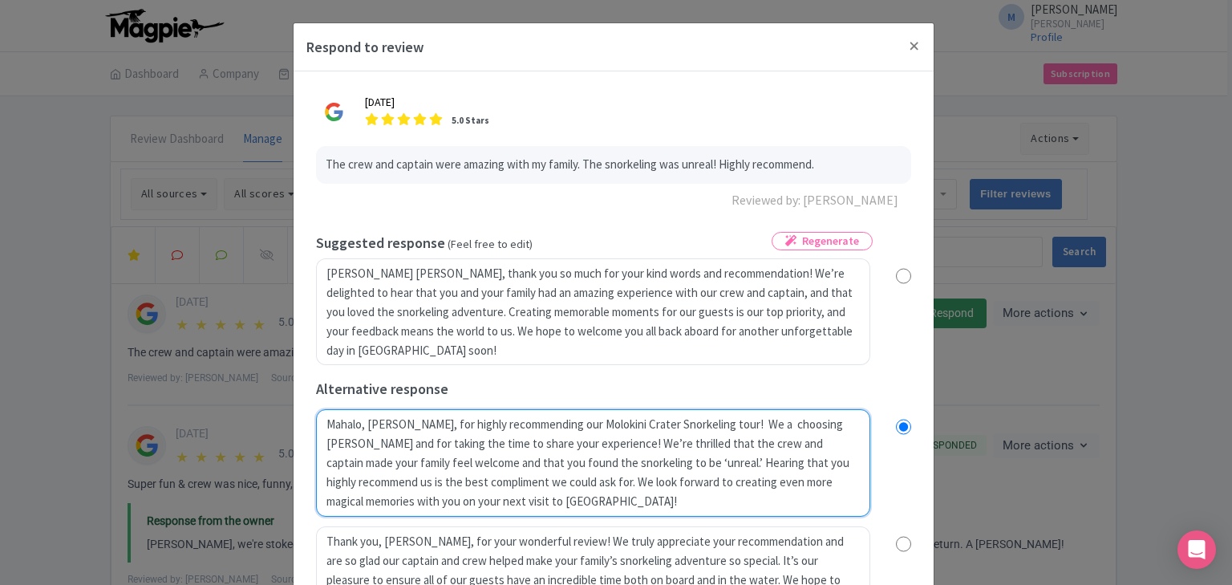
radio input "true"
type textarea "Mahalo, Lauren, for highly recommending our Molokini Crater Snorkeling tour! We…"
radio input "true"
type textarea "Mahalo, Lauren, for highly recommending our Molokini Crater Snorkeling tour! We…"
radio input "true"
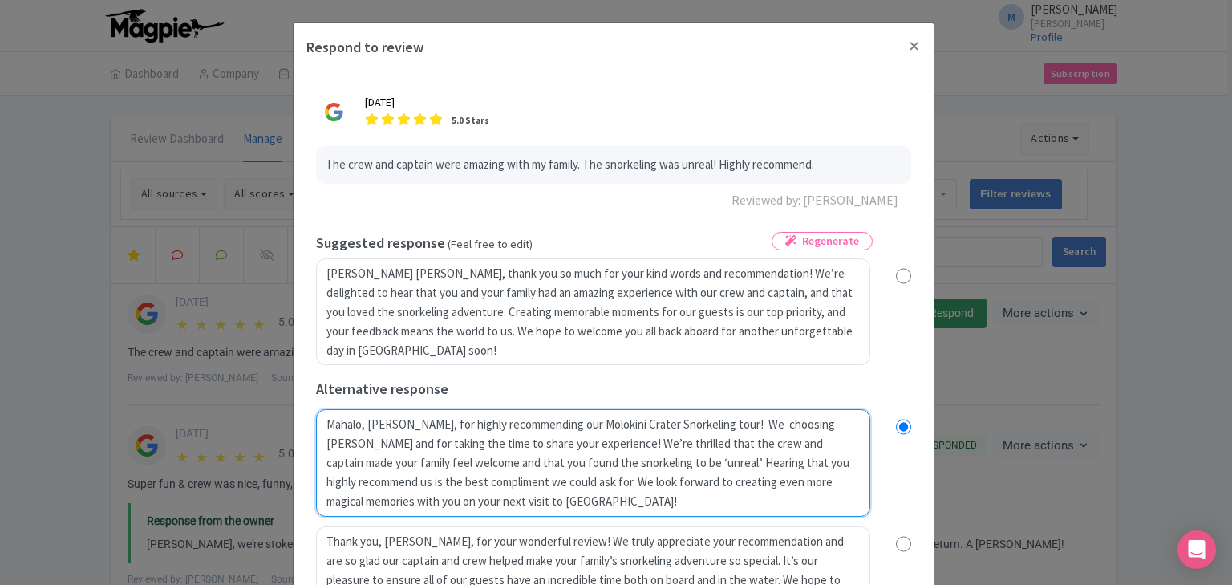
type textarea "Mahalo, Lauren, for highly recommending our Molokini Crater Snorkeling tour! W …"
radio input "true"
type textarea "Mahalo, Lauren, for highly recommending our Molokini Crater Snorkeling tour! We…"
radio input "true"
type textarea "Mahalo, Lauren, for highly recommending our Molokini Crater Snorkeling tour! We…"
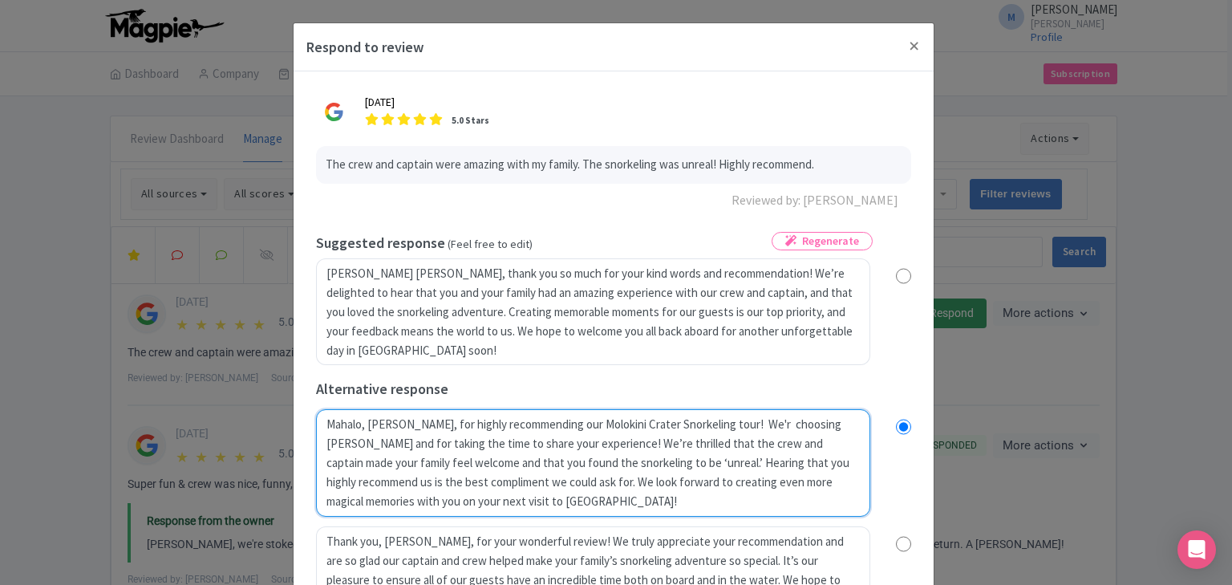
radio input "true"
type textarea "Mahalo, Lauren, for highly recommending our Molokini Crater Snorkeling tour! We…"
radio input "true"
type textarea "Mahalo, Lauren, for highly recommending our Molokini Crater Snorkeling tour! We…"
radio input "true"
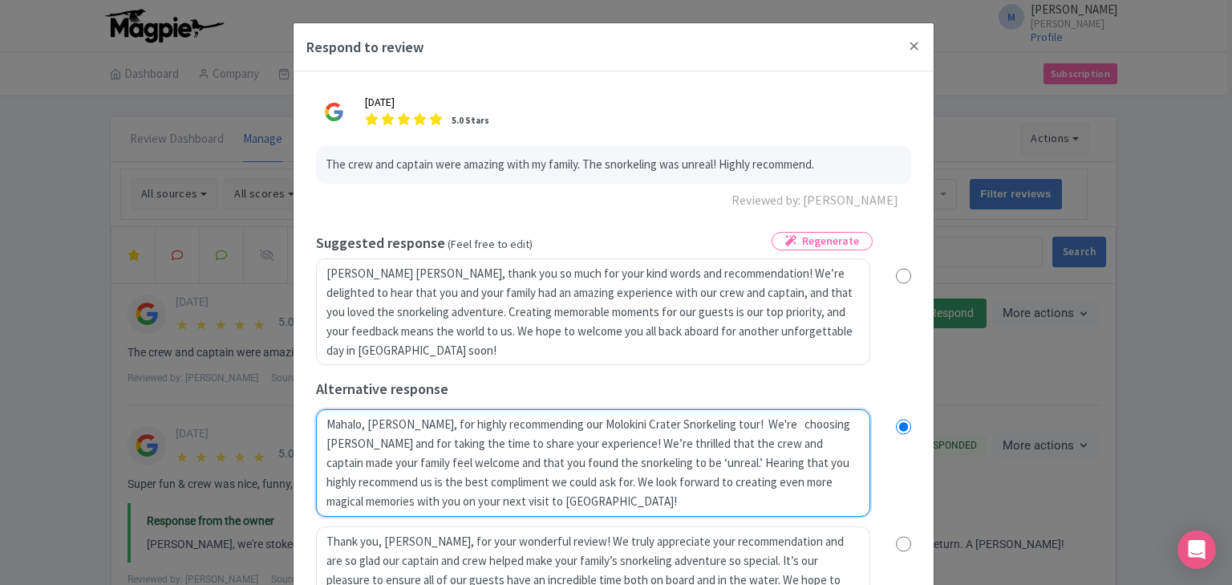
type textarea "Mahalo, Lauren, for highly recommending our Molokini Crater Snorkeling tour! We…"
radio input "true"
type textarea "Mahalo, Lauren, for highly recommending our Molokini Crater Snorkeling tour! We…"
radio input "true"
type textarea "Mahalo, Lauren, for highly recommending our Molokini Crater Snorkeling tour! We…"
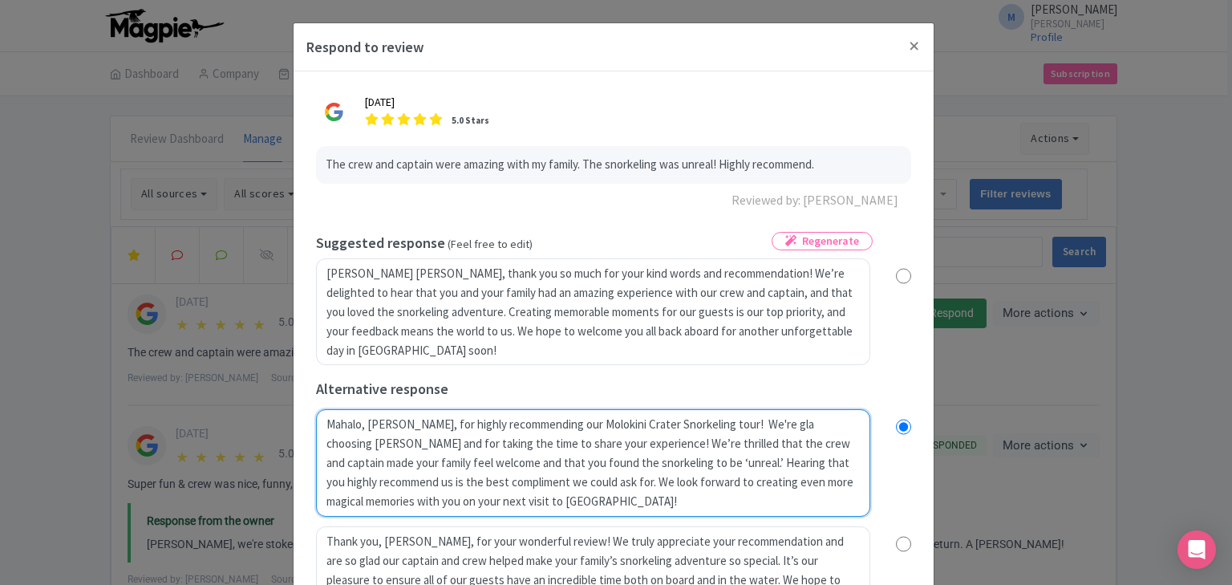
radio input "true"
type textarea "Mahalo, Lauren, for highly recommending our Molokini Crater Snorkeling tour! We…"
radio input "true"
type textarea "Mahalo, Lauren, for highly recommending our Molokini Crater Snorkeling tour! We…"
radio input "true"
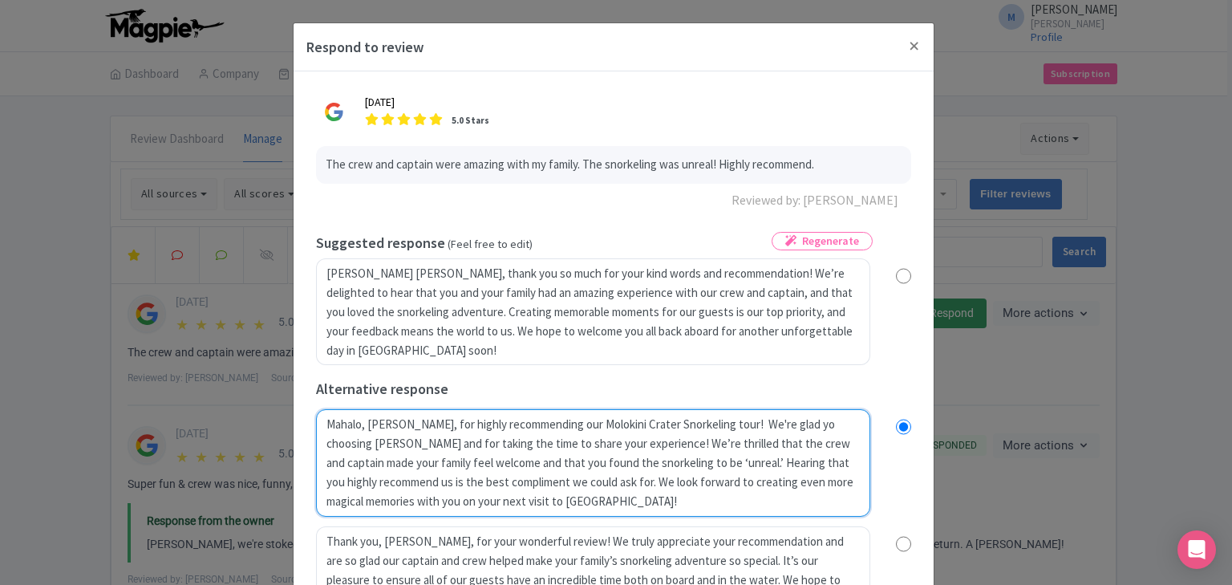
type textarea "Mahalo, Lauren, for highly recommending our Molokini Crater Snorkeling tour! We…"
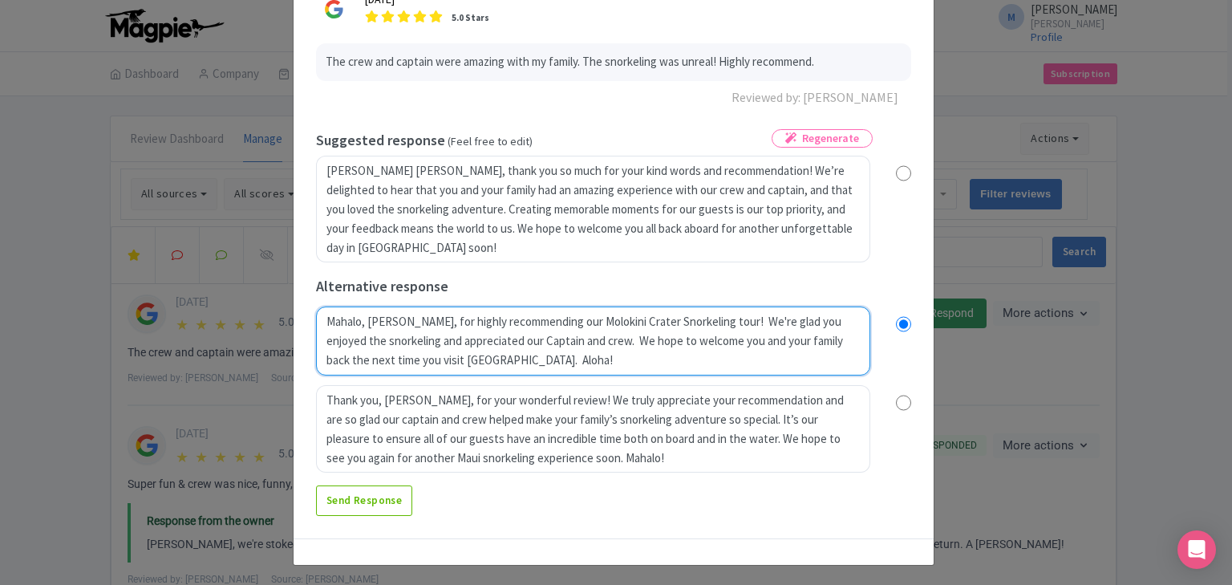
scroll to position [105, 0]
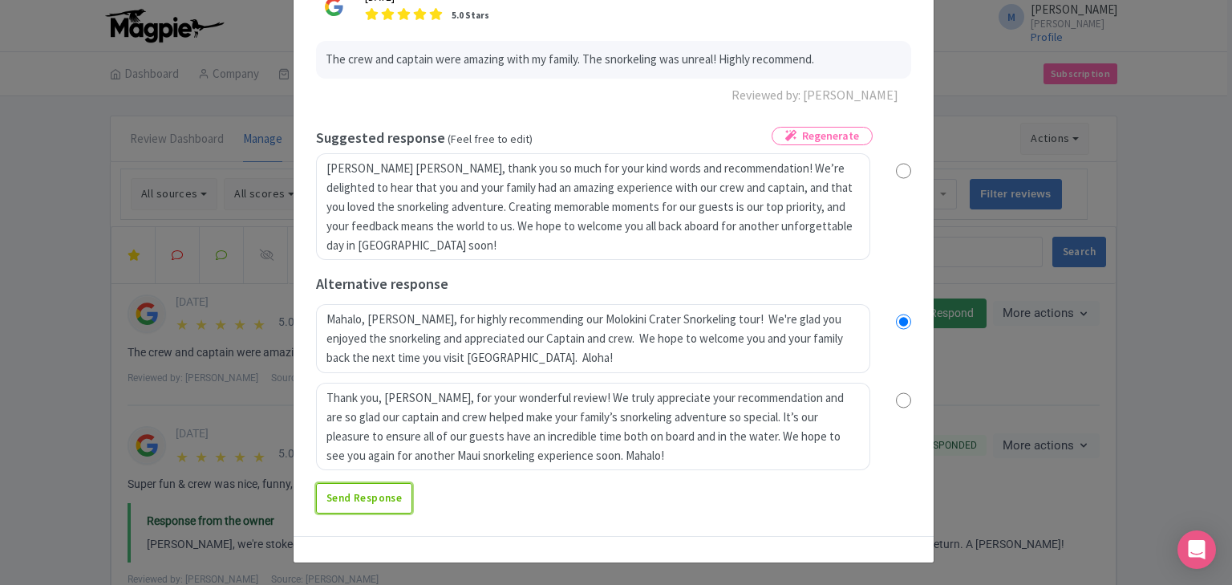
click at [382, 490] on link "Send Response" at bounding box center [364, 498] width 96 height 30
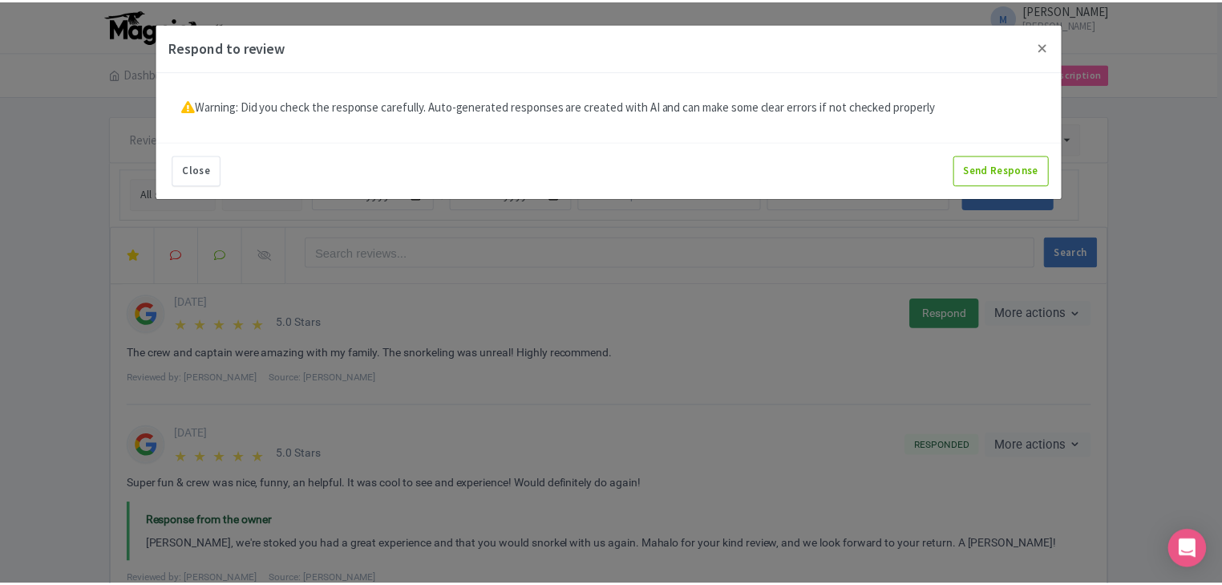
scroll to position [0, 0]
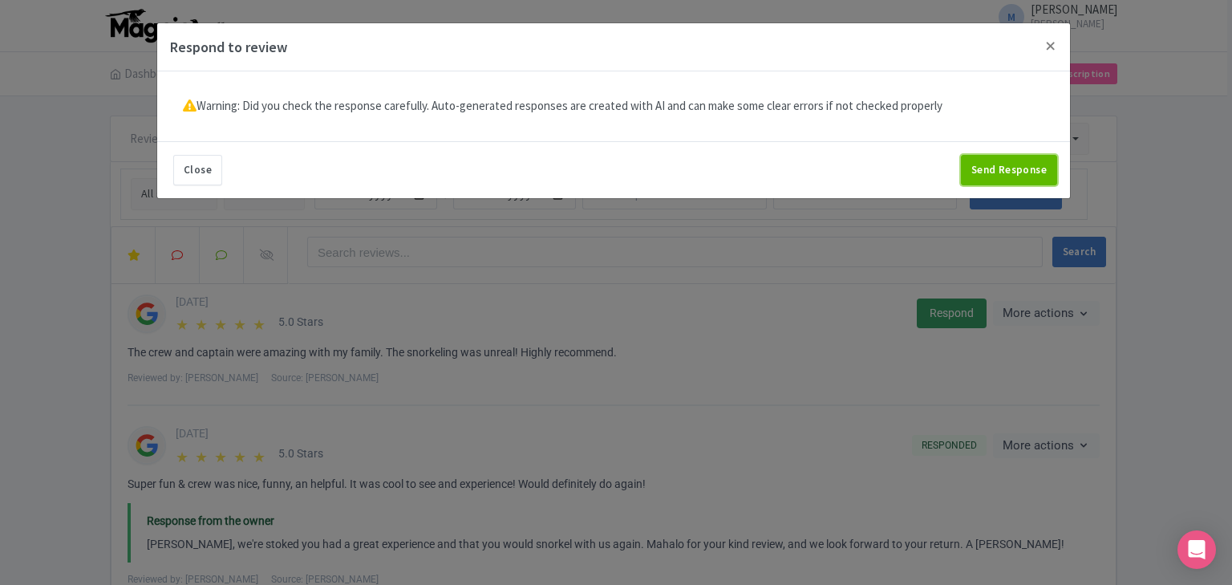
click at [1023, 170] on button "Send Response" at bounding box center [1009, 170] width 96 height 30
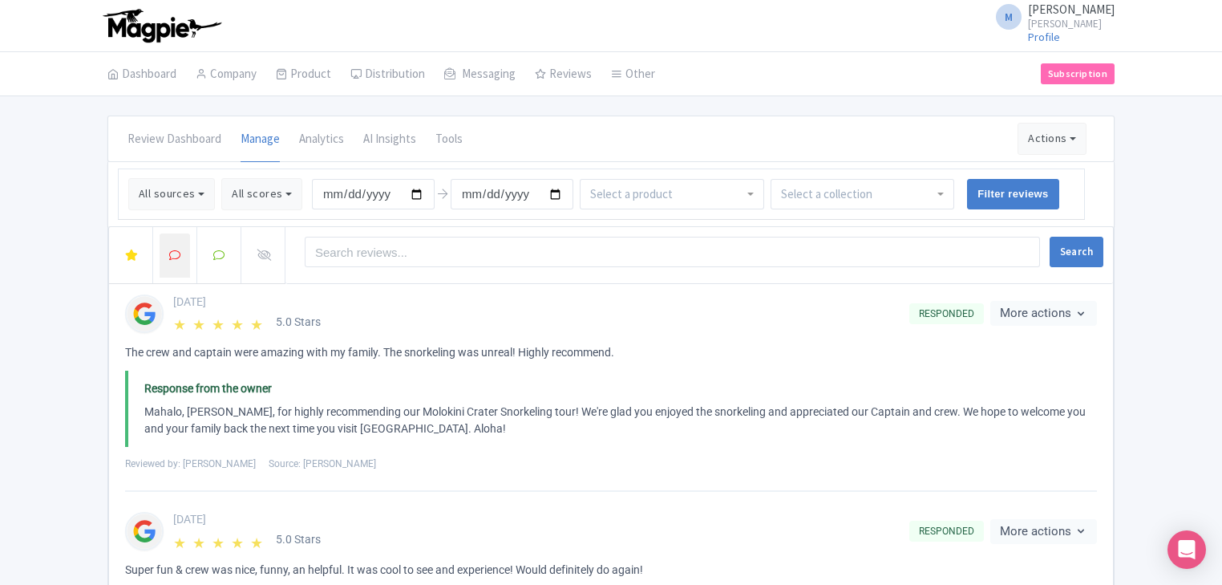
click at [168, 260] on div at bounding box center [175, 255] width 18 height 18
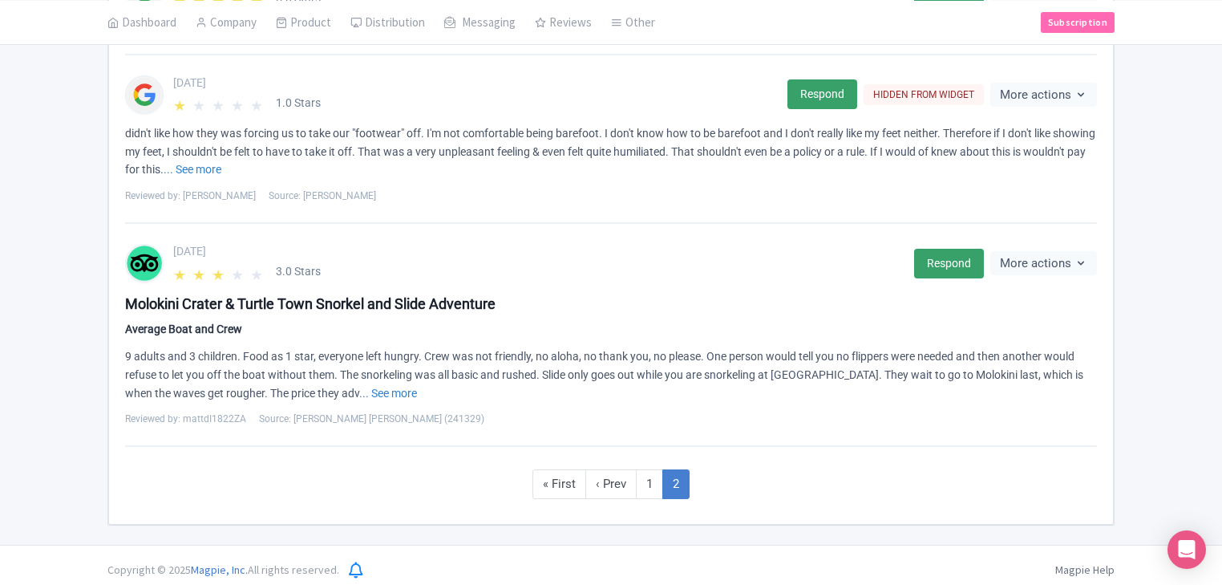
scroll to position [987, 0]
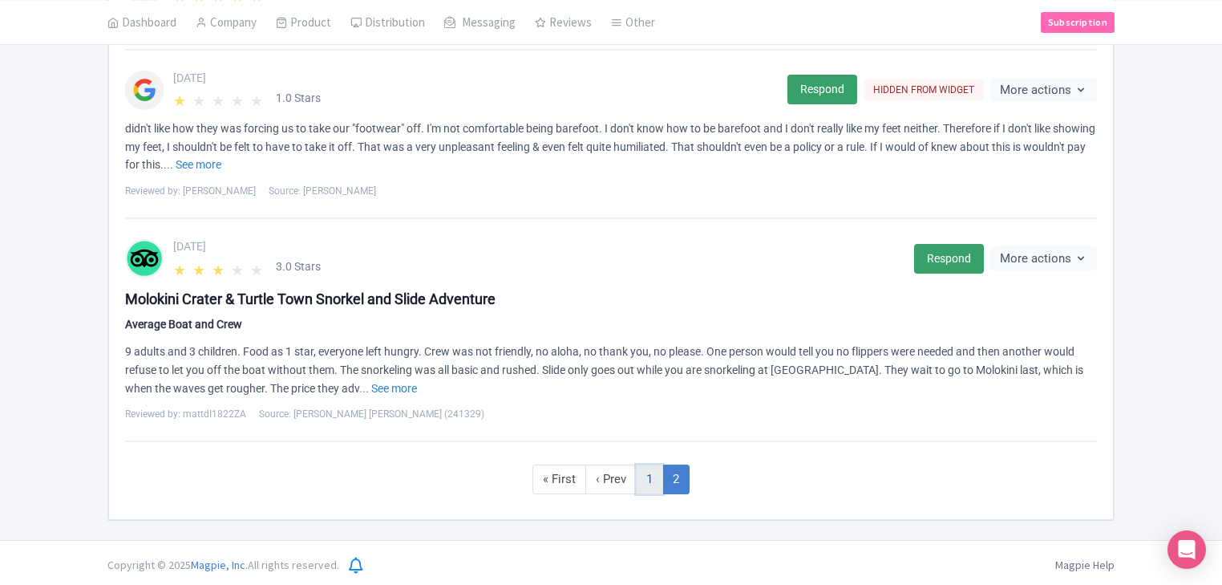
click at [649, 472] on link "1" at bounding box center [649, 479] width 27 height 30
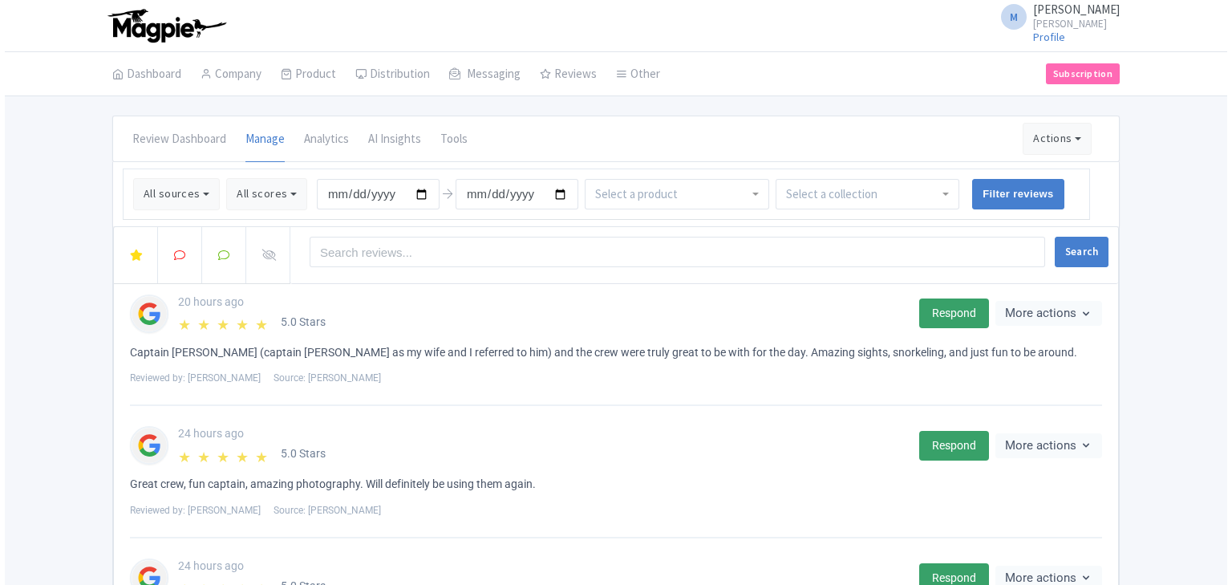
scroll to position [1216, 0]
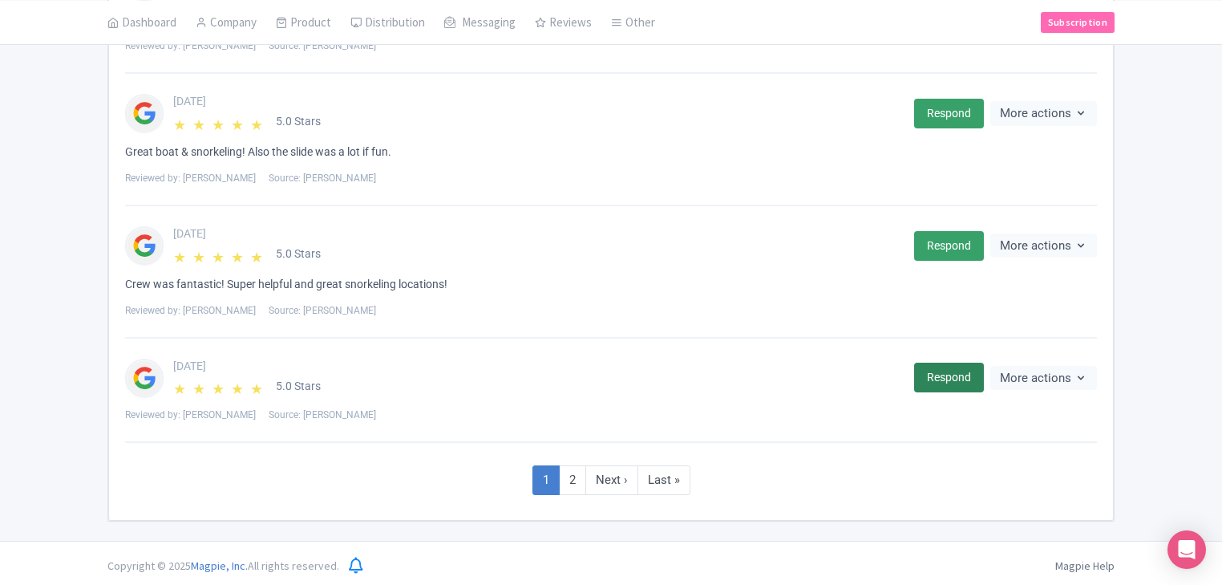
click at [956, 367] on link "Respond" at bounding box center [949, 377] width 70 height 30
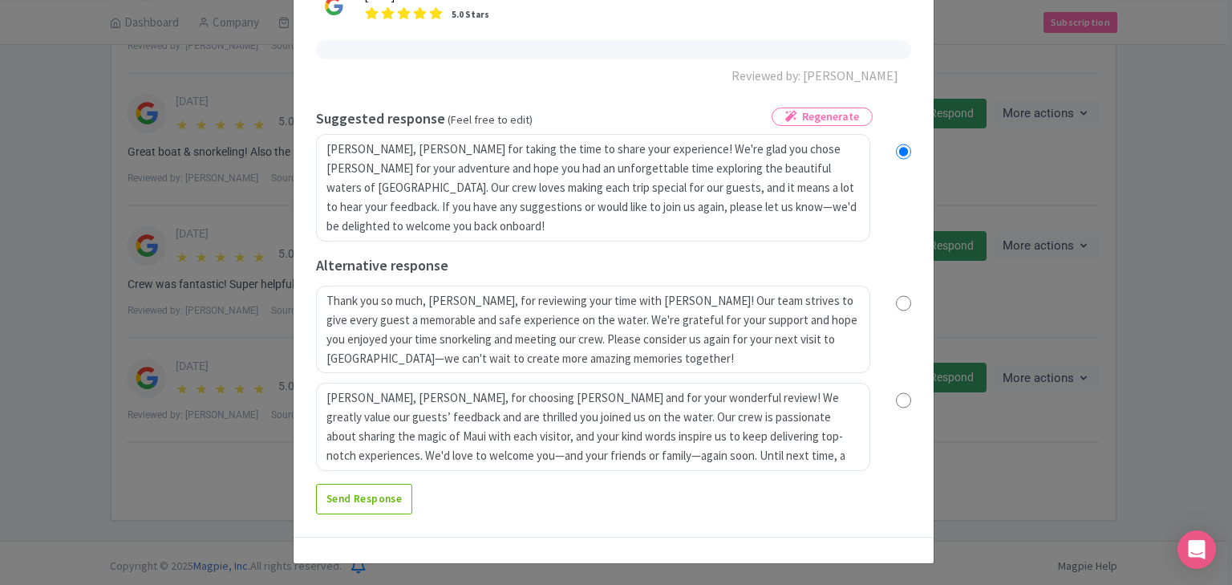
scroll to position [106, 0]
click at [908, 397] on input "radio" at bounding box center [903, 400] width 15 height 16
radio input "true"
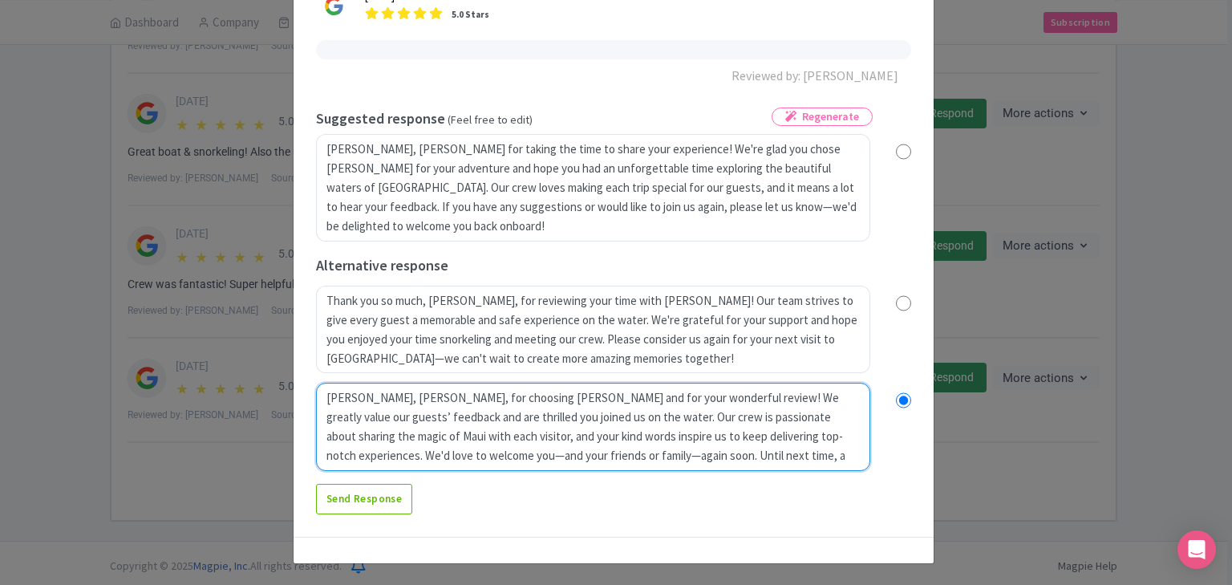
drag, startPoint x: 415, startPoint y: 395, endPoint x: 824, endPoint y: 456, distance: 413.5
click at [824, 459] on textarea "Mahalo, Vicky, for choosing Maui Snorkeling and for your wonderful review! We g…" at bounding box center [593, 427] width 554 height 88
type textarea "Mahalo, Vicky, for r"
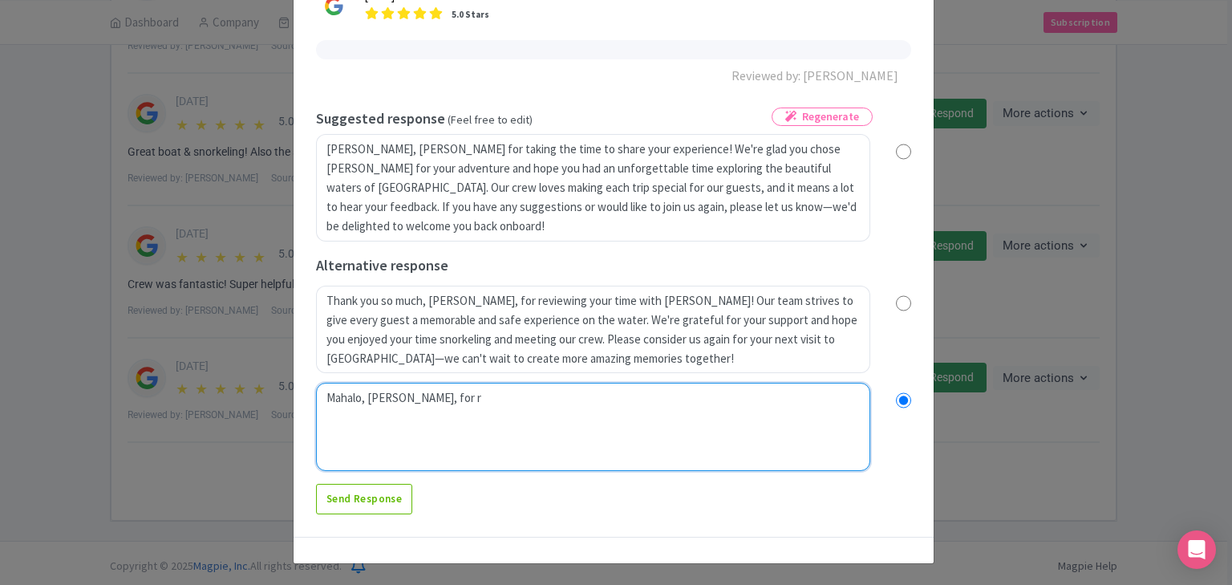
radio input "true"
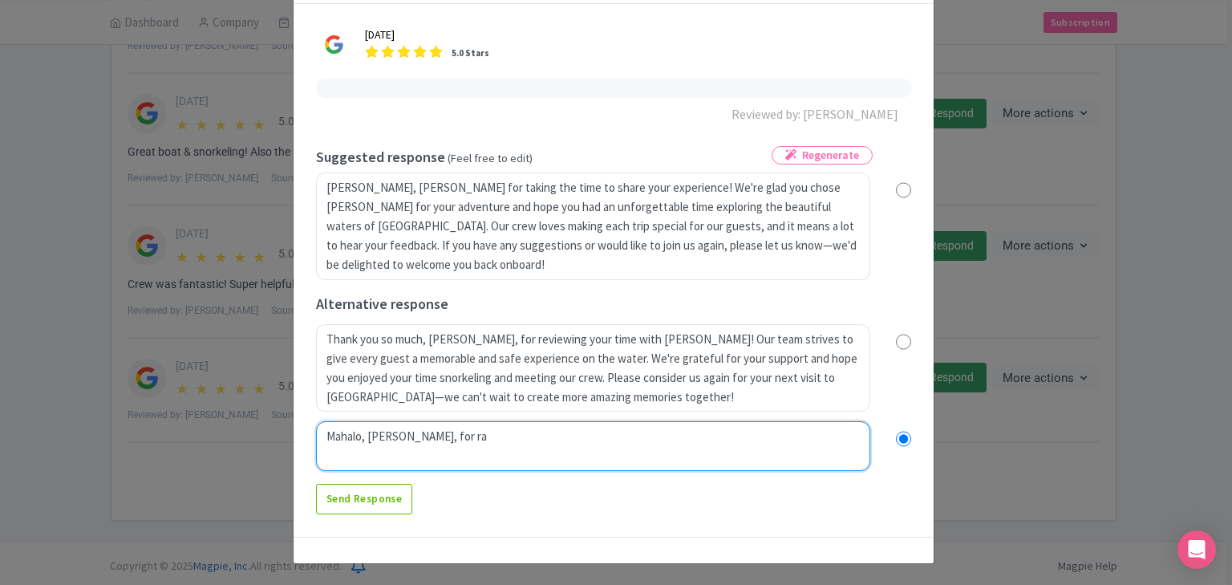
type textarea "Mahalo, Vicky, for rat"
radio input "true"
type textarea "Mahalo, Vicky, for ratin"
radio input "true"
type textarea "Mahalo, Vicky, for rating"
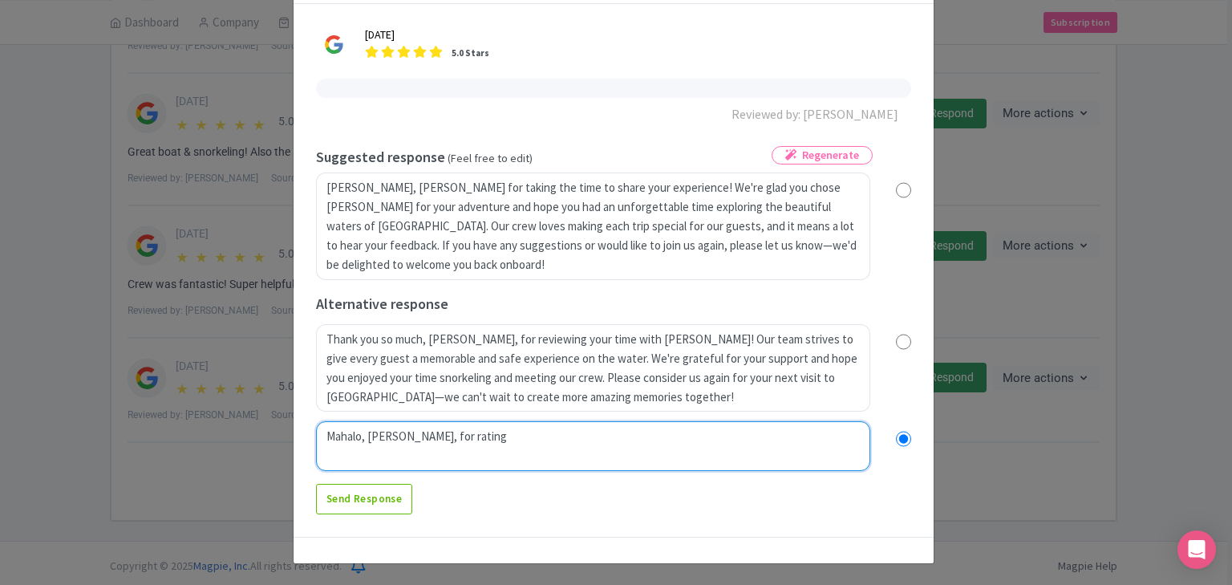
radio input "true"
type textarea "Mahalo, Vicky, for rating"
radio input "true"
type textarea "Mahalo, Vicky, for rating ou"
radio input "true"
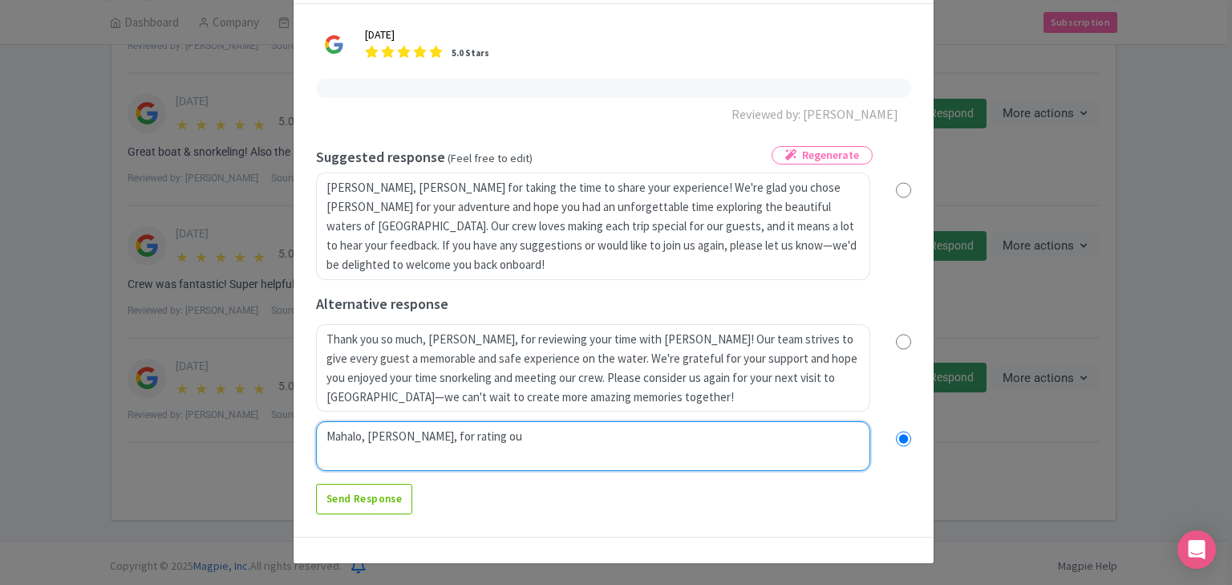
type textarea "Mahalo, Vicky, for rating our"
radio input "true"
type textarea "Mahalo, Vicky, for rating our"
radio input "true"
type textarea "Mahalo, Vicky, for rating our M"
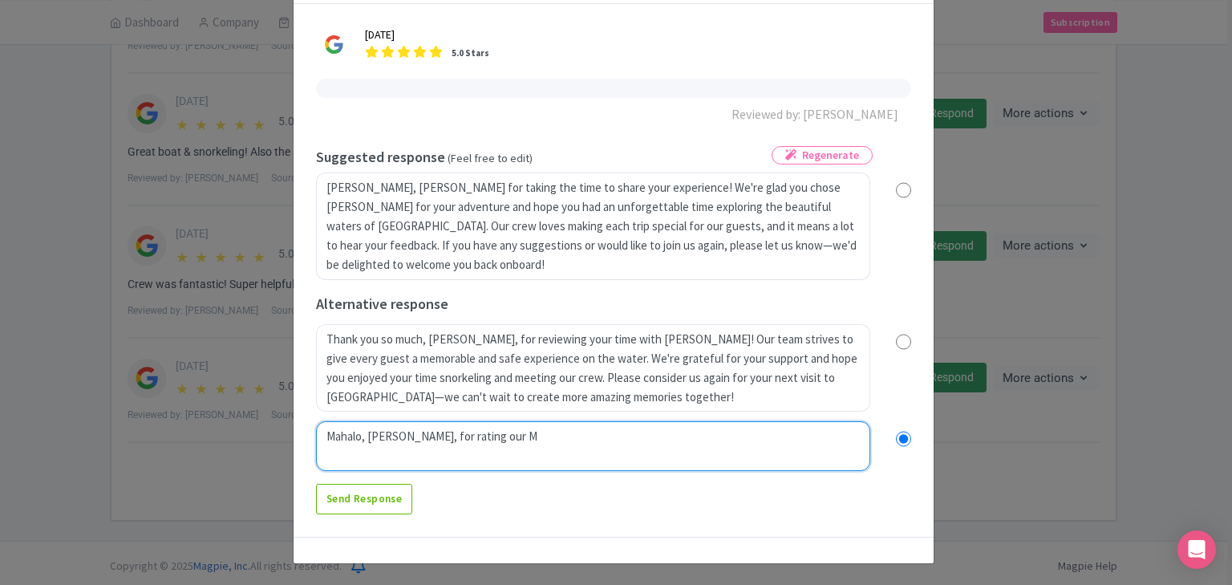
radio input "true"
type textarea "Mahalo, Vicky, for rating our Mo"
radio input "true"
type textarea "Mahalo, Vicky, for rating our Mol"
radio input "true"
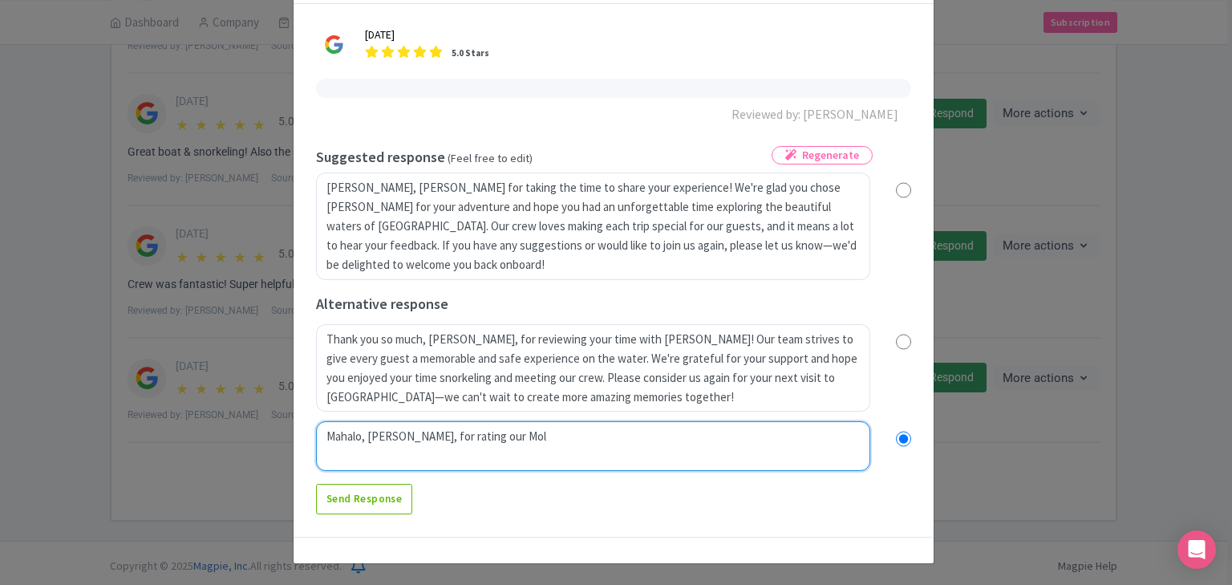
type textarea "Mahalo, Vicky, for rating our Molo"
radio input "true"
type textarea "Mahalo, Vicky, for rating our Molok"
radio input "true"
type textarea "Mahalo, Vicky, for rating our Molokin"
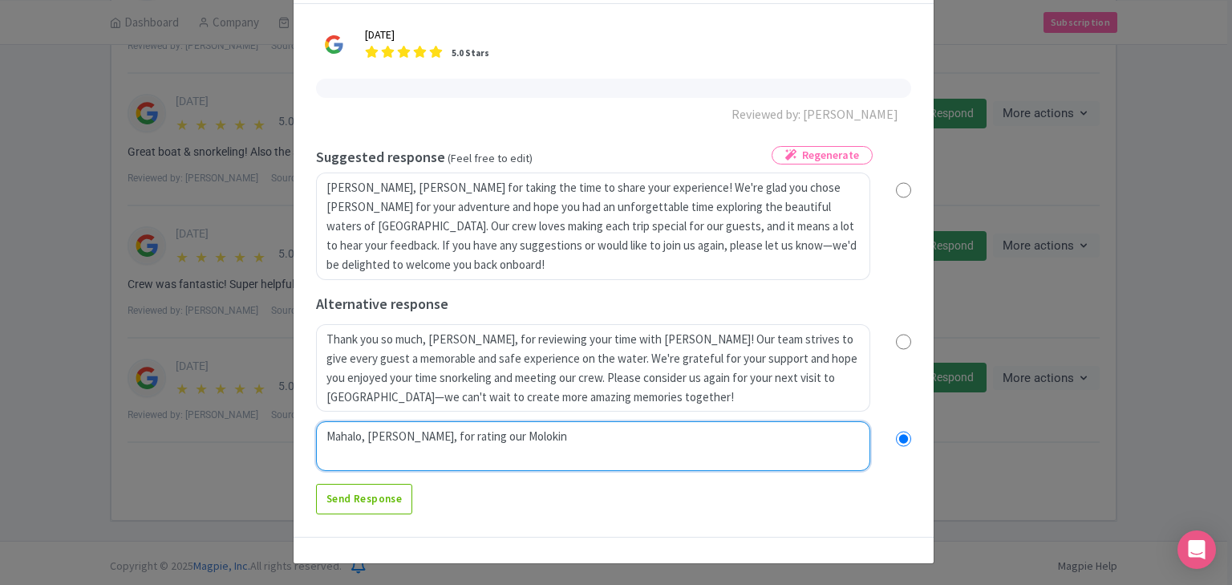
radio input "true"
type textarea "Mahalo, Vicky, for rating our Molokini"
radio input "true"
type textarea "Mahalo, Vicky, for rating our Molokini"
radio input "true"
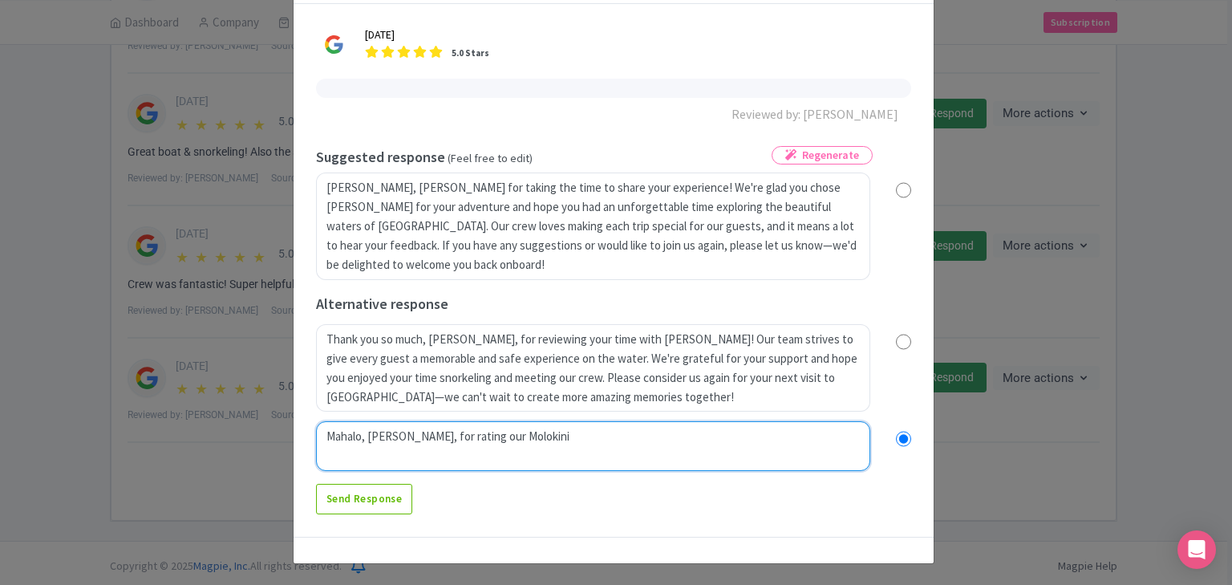
type textarea "Mahalo, Vicky, for rating our Molokini C"
radio input "true"
type textarea "Mahalo, Vicky, for rating our Molokini Cr"
radio input "true"
type textarea "Mahalo, Vicky, for rating our Molokini Crat"
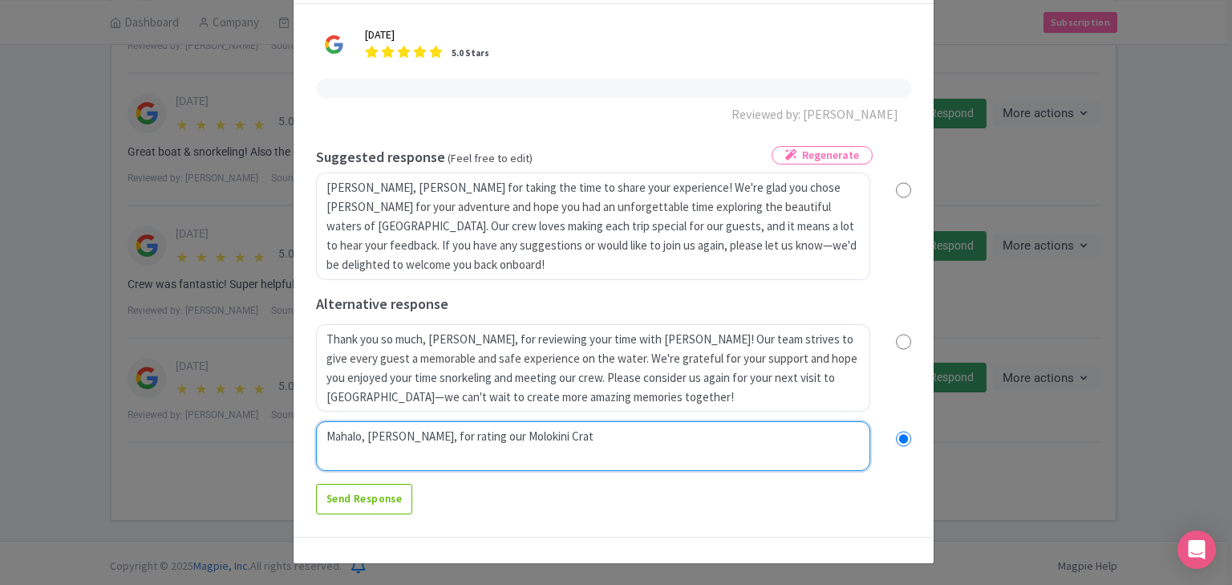
radio input "true"
type textarea "Mahalo, Vicky, for rating our Molokini Crater"
radio input "true"
type textarea "Mahalo, Vicky, for rating our Molokini Crater"
radio input "true"
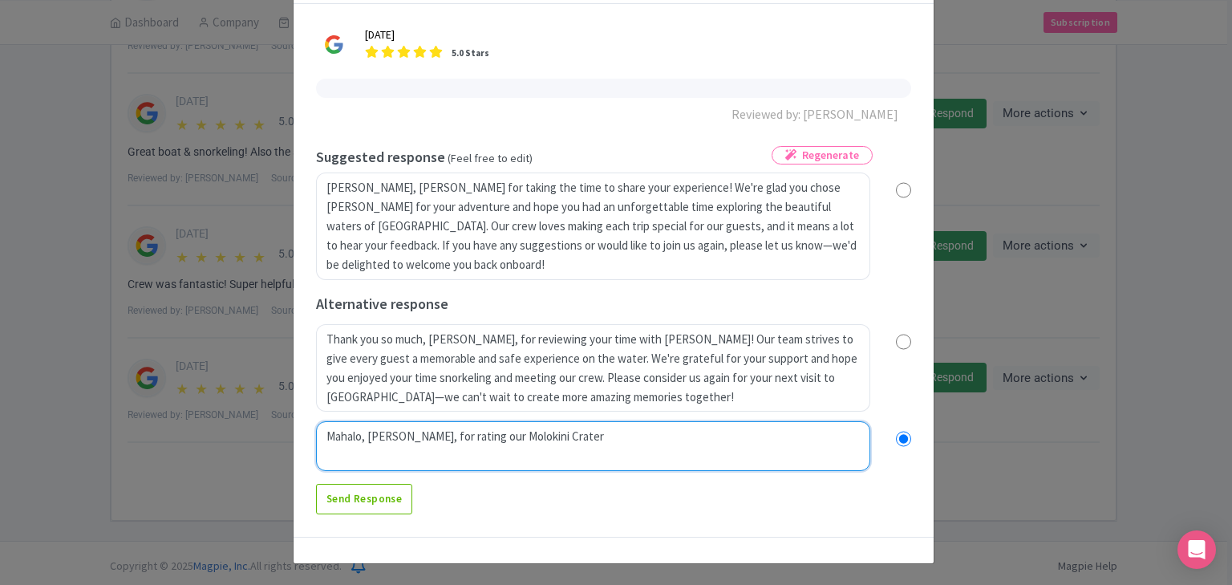
type textarea "Mahalo, Vicky, for rating our Molokini Crater S"
radio input "true"
type textarea "Mahalo, Vicky, for rating our Molokini Crater Sn"
radio input "true"
type textarea "Mahalo, Vicky, for rating our Molokini Crater Sno"
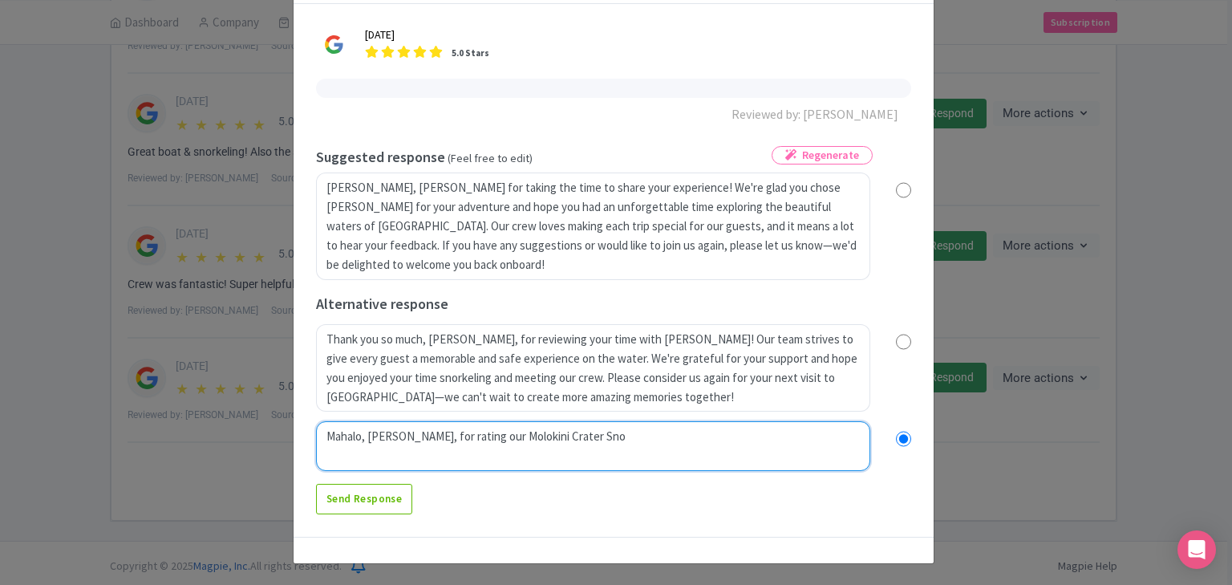
radio input "true"
type textarea "Mahalo, Vicky, for rating our Molokini Crater Snork"
radio input "true"
type textarea "Mahalo, Vicky, for rating our Molokini Crater Snorke"
radio input "true"
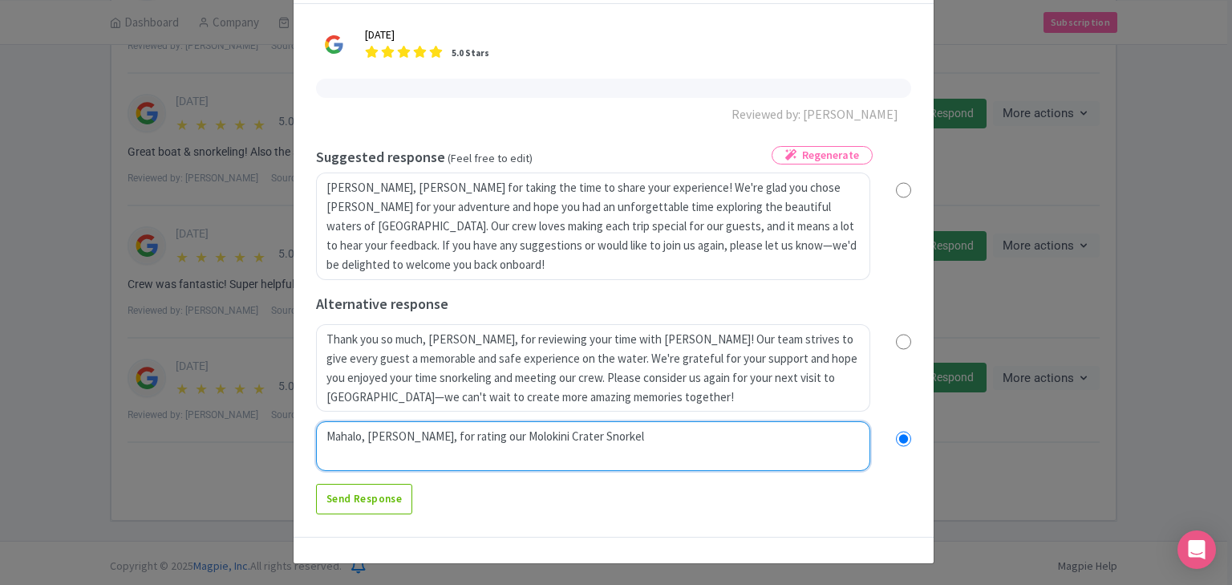
type textarea "Mahalo, Vicky, for rating our Molokini Crater Snorkeli"
radio input "true"
type textarea "Mahalo, Vicky, for rating our Molokini Crater Snorkelin"
radio input "true"
type textarea "Mahalo, Vicky, for rating our Molokini Crater Snorkeling"
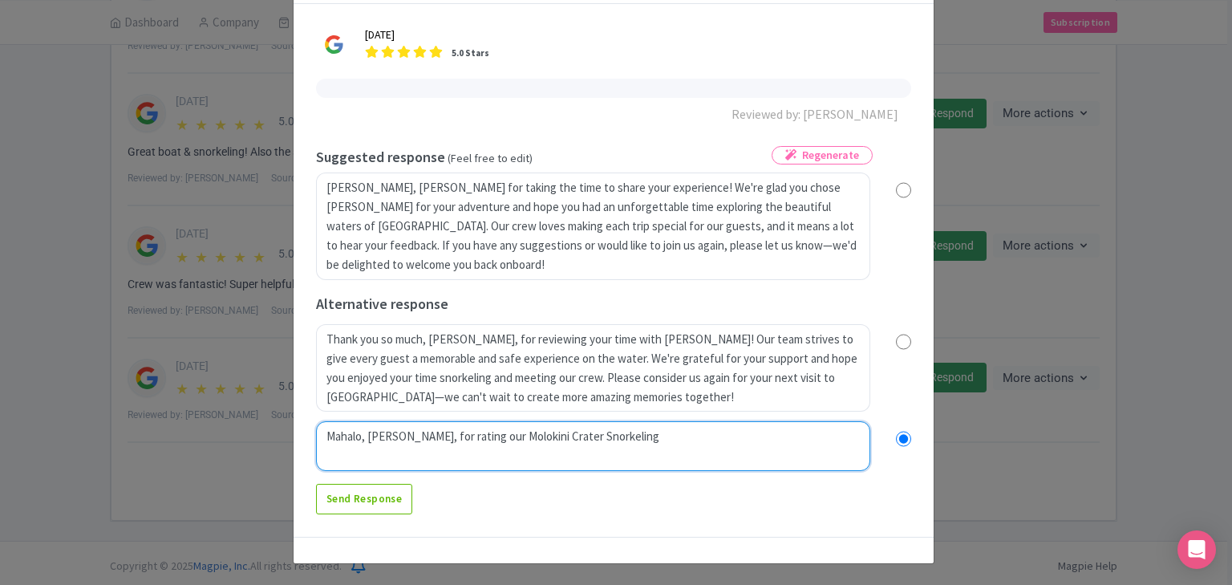
radio input "true"
type textarea "Mahalo, Vicky, for rating our Molokini Crater Snorkeling"
radio input "true"
type textarea "Mahalo, Vicky, for rating our Molokini Crater Snorkeling t"
radio input "true"
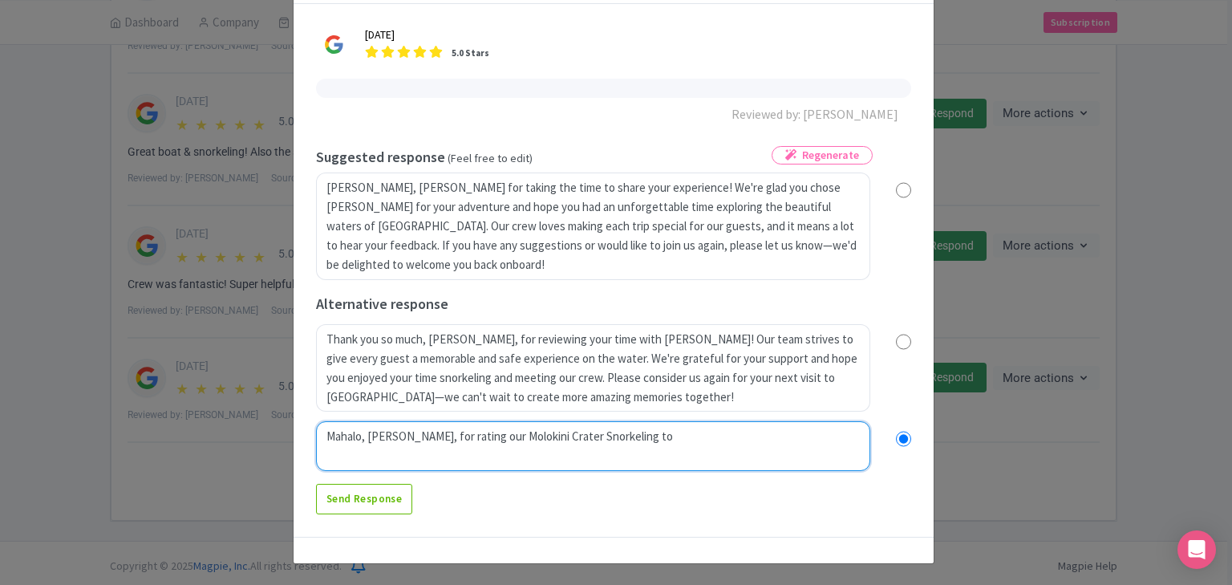
type textarea "Mahalo, Vicky, for rating our Molokini Crater Snorkeling tou"
radio input "true"
type textarea "Mahalo, Vicky, for rating our Molokini Crater Snorkeling tour"
radio input "true"
type textarea "Mahalo, Vicky, for rating our Molokini Crater Snorkeling tour"
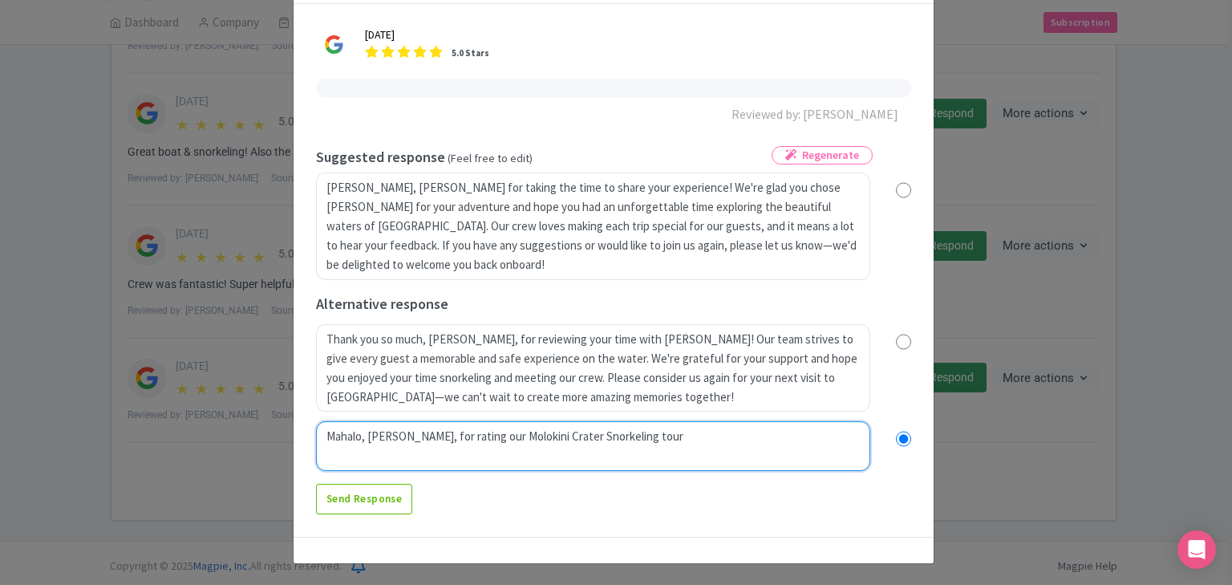
radio input "true"
type textarea "Mahalo, Vicky, for rating our Molokini Crater Snorkeling tour 5"
radio input "true"
type textarea "Mahalo, Vicky, for rating our Molokini Crater Snorkeling tour 5"
radio input "true"
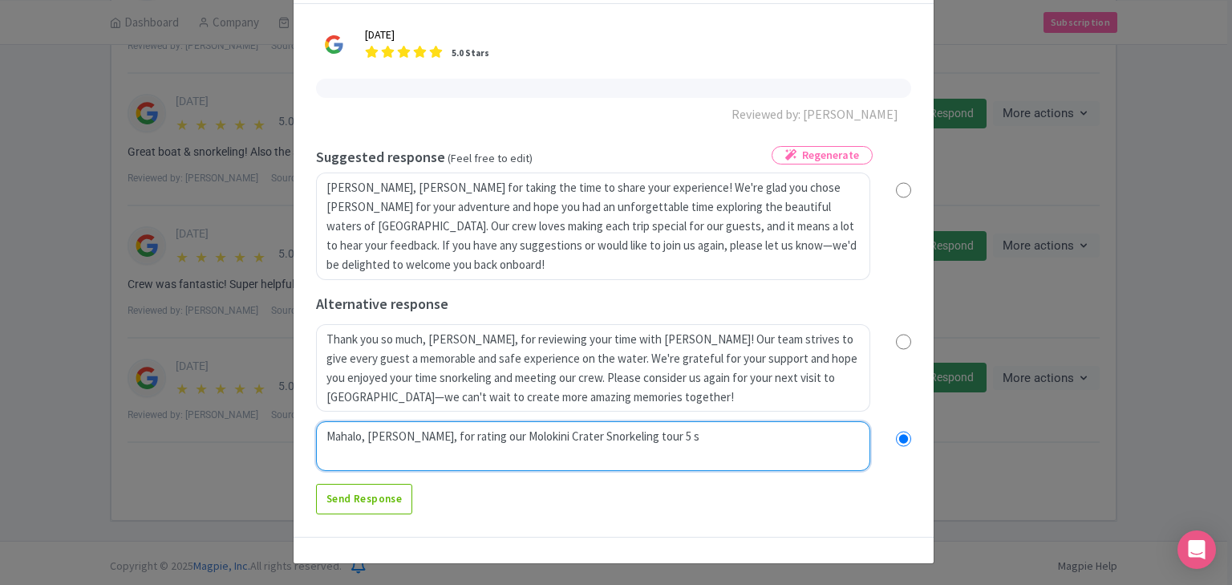
type textarea "Mahalo, Vicky, for rating our Molokini Crater Snorkeling tour 5 st"
radio input "true"
type textarea "Mahalo, Vicky, for rating our Molokini Crater Snorkeling tour 5 star"
radio input "true"
type textarea "Mahalo, Vicky, for rating our Molokini Crater Snorkeling tour 5 stars"
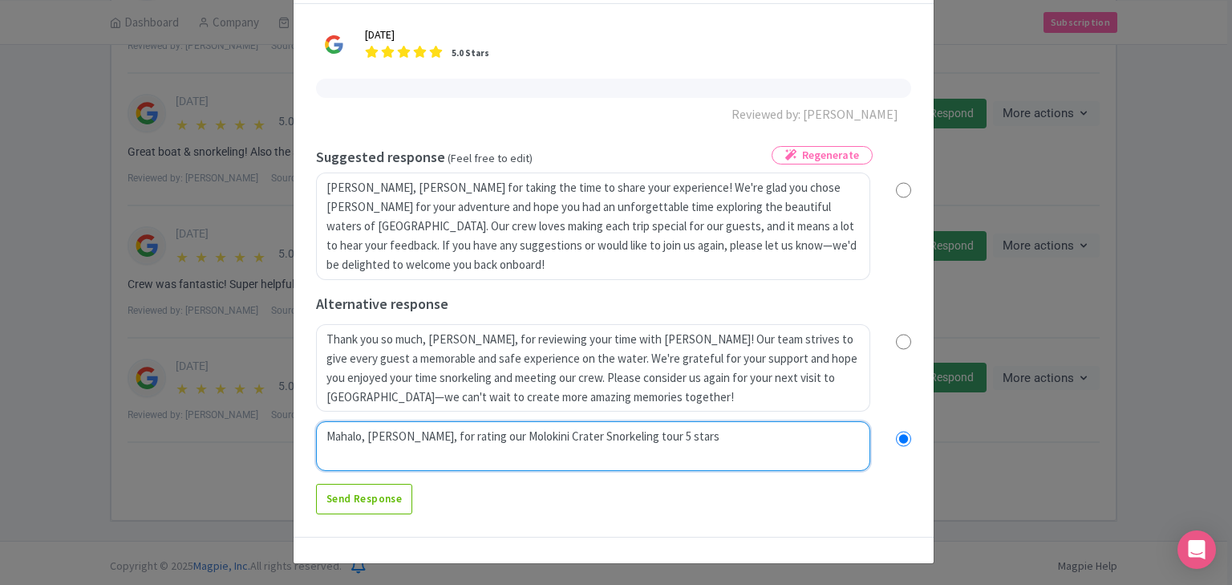
radio input "true"
type textarea "Mahalo, [PERSON_NAME], for rating our Molokini Crater Snorkeling tour 5 stars!"
radio input "true"
type textarea "Mahalo, [PERSON_NAME], for rating our Molokini Crater Snorkeling tour 5 stars!"
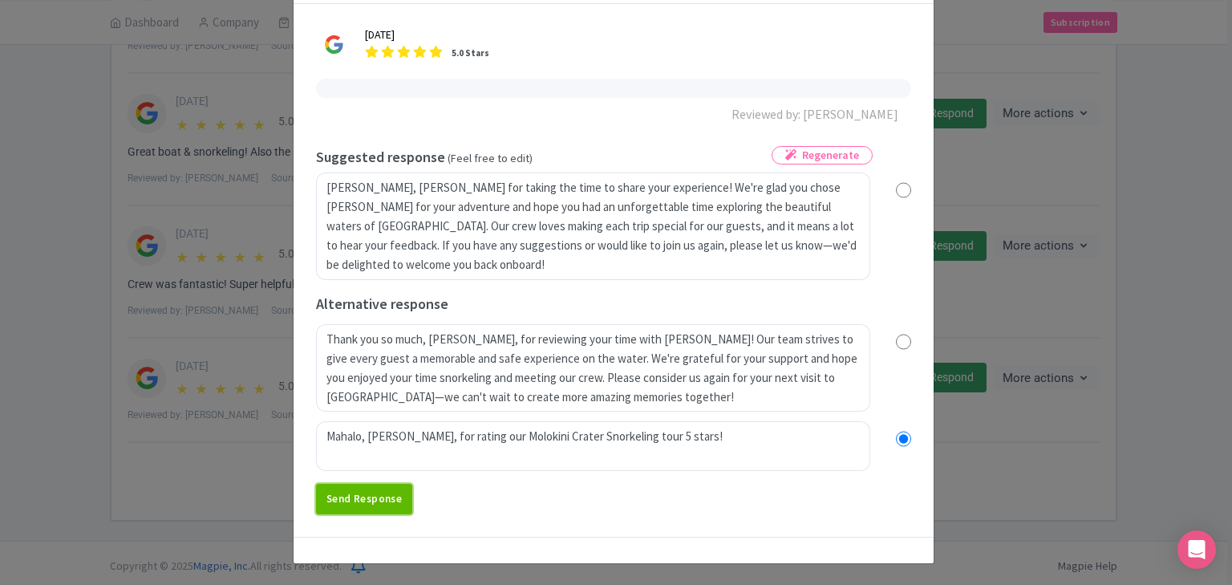
click at [356, 504] on link "Send Response" at bounding box center [364, 499] width 96 height 30
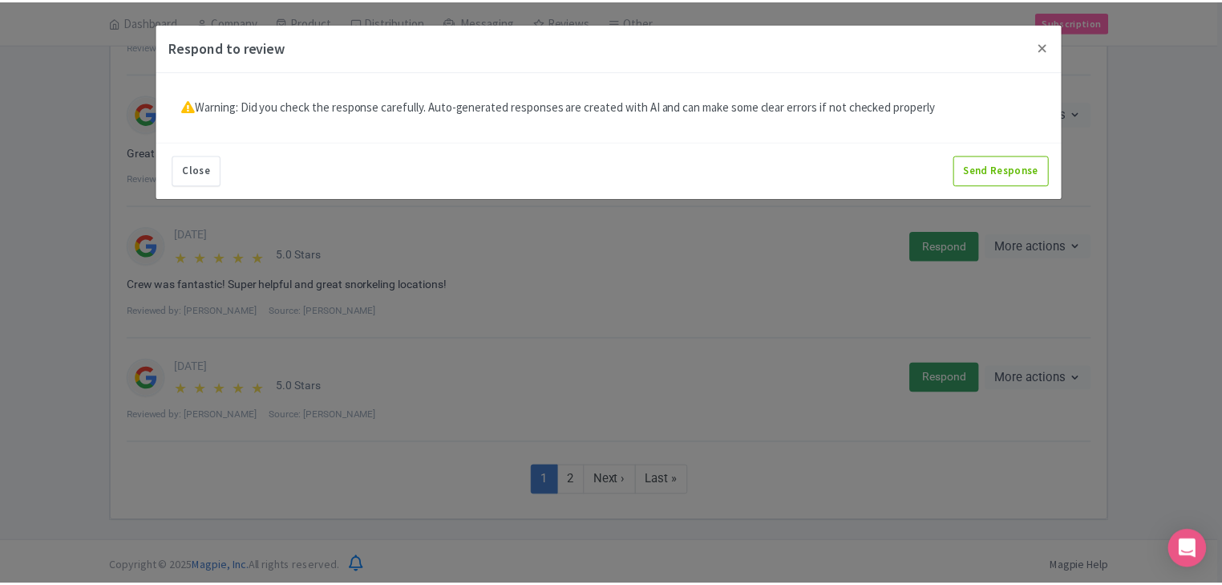
scroll to position [0, 0]
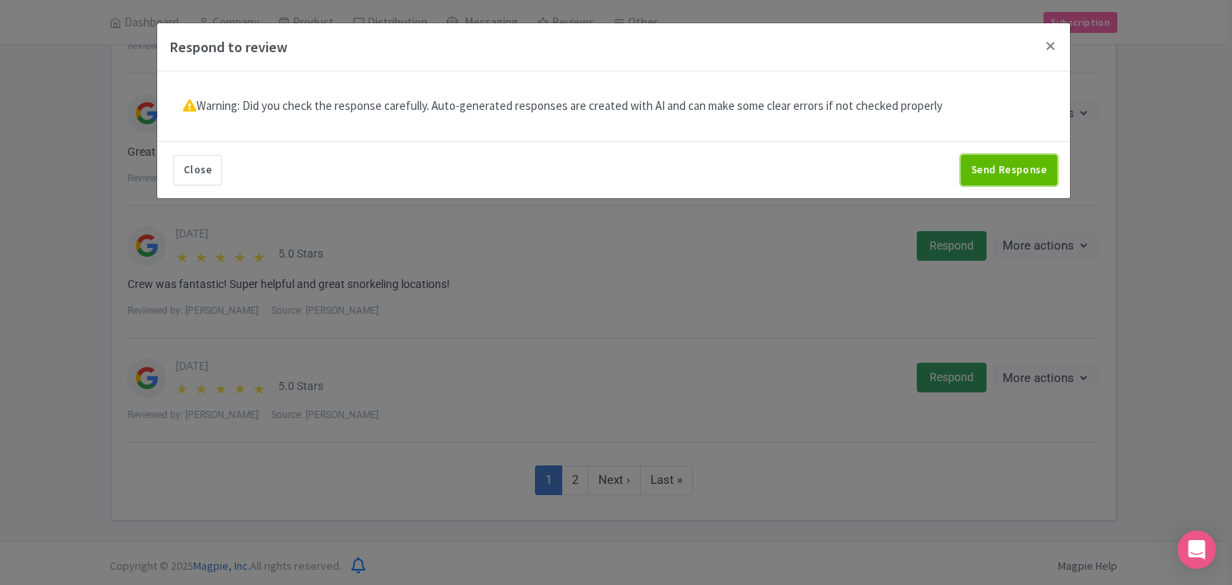
click at [1002, 166] on button "Send Response" at bounding box center [1009, 170] width 96 height 30
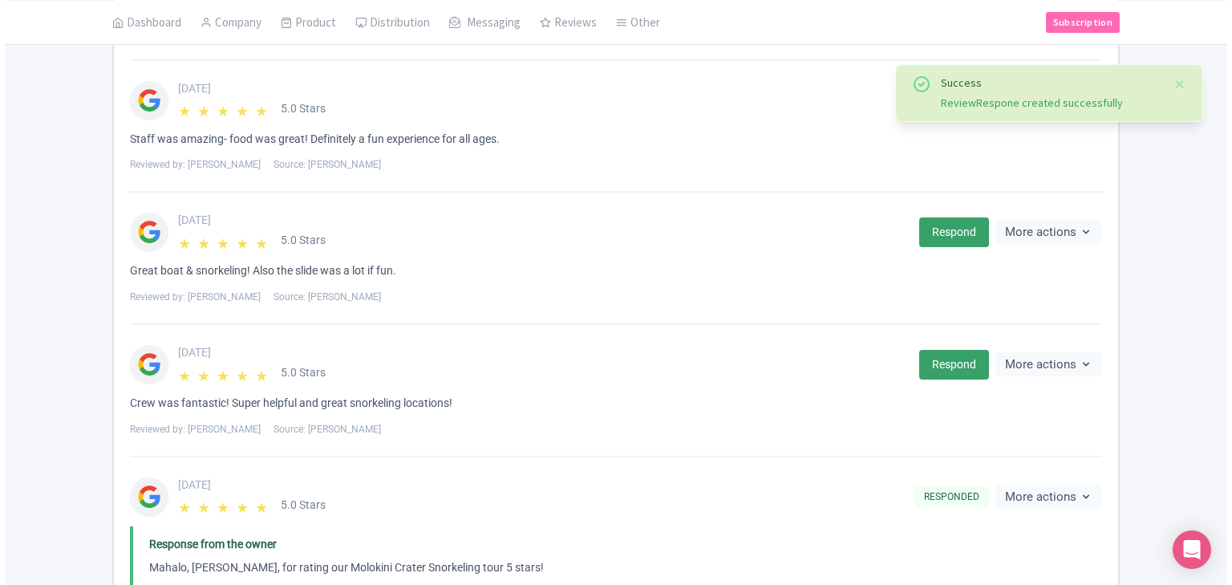
scroll to position [1284, 0]
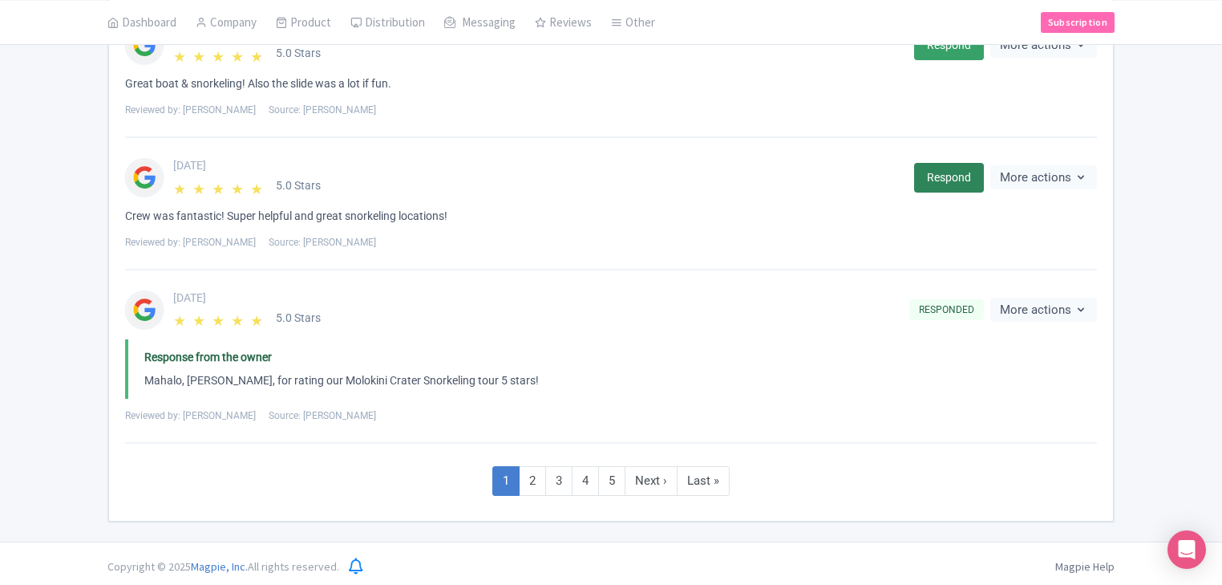
click at [956, 169] on link "Respond" at bounding box center [949, 178] width 70 height 30
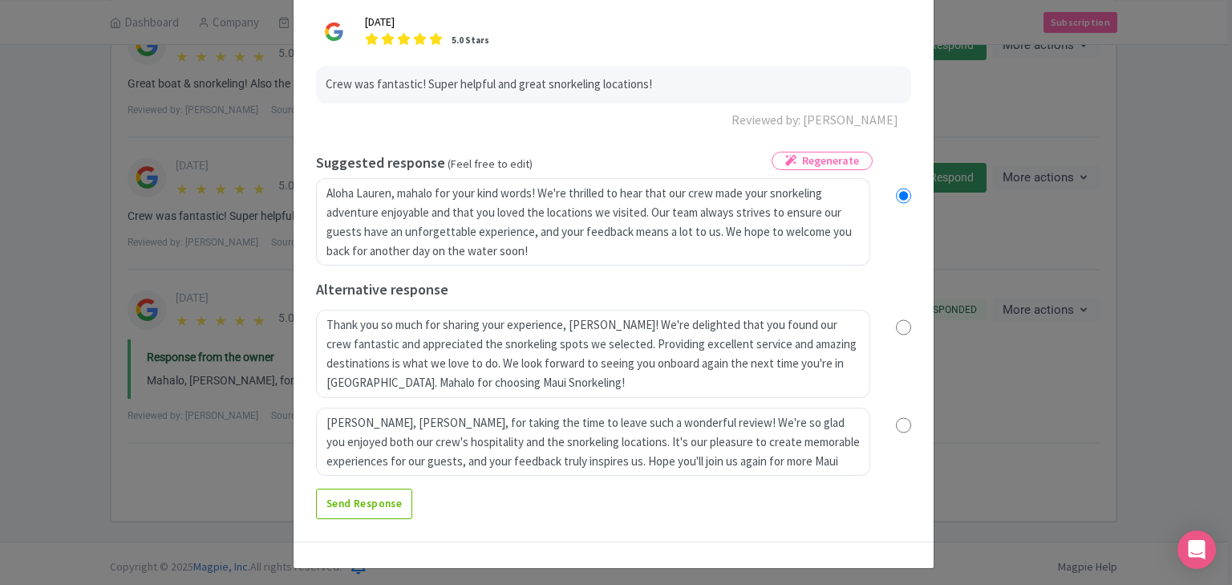
scroll to position [86, 0]
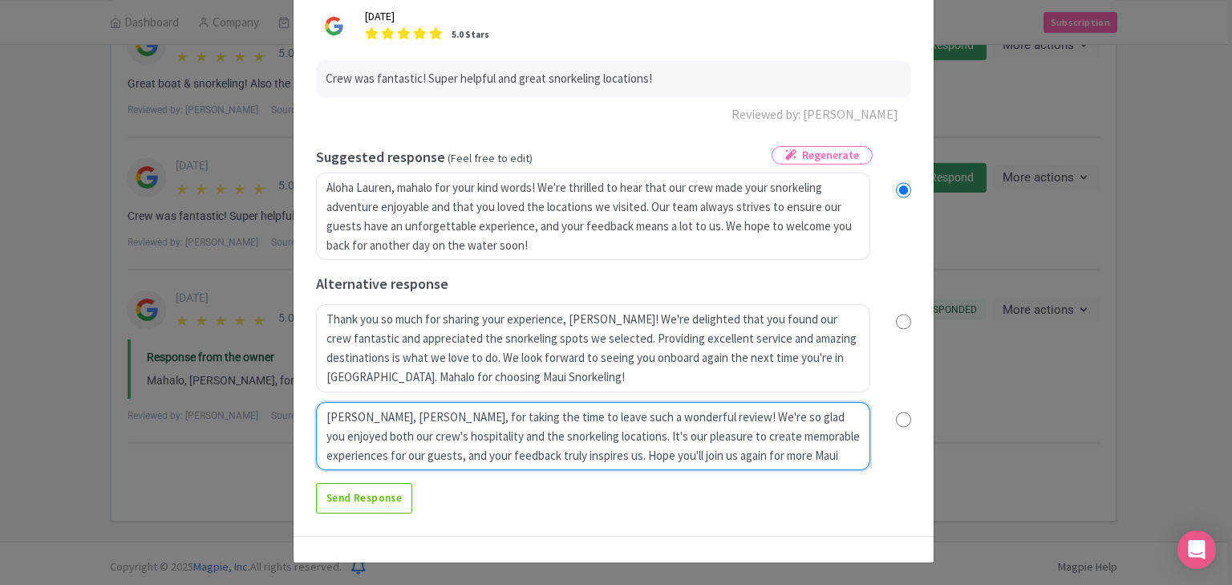
drag, startPoint x: 422, startPoint y: 417, endPoint x: 933, endPoint y: 459, distance: 513.3
click at [933, 459] on div "Respond to review 3 days ago 5.0 Stars Crew was fantastic! Super helpful and gr…" at bounding box center [616, 292] width 1232 height 585
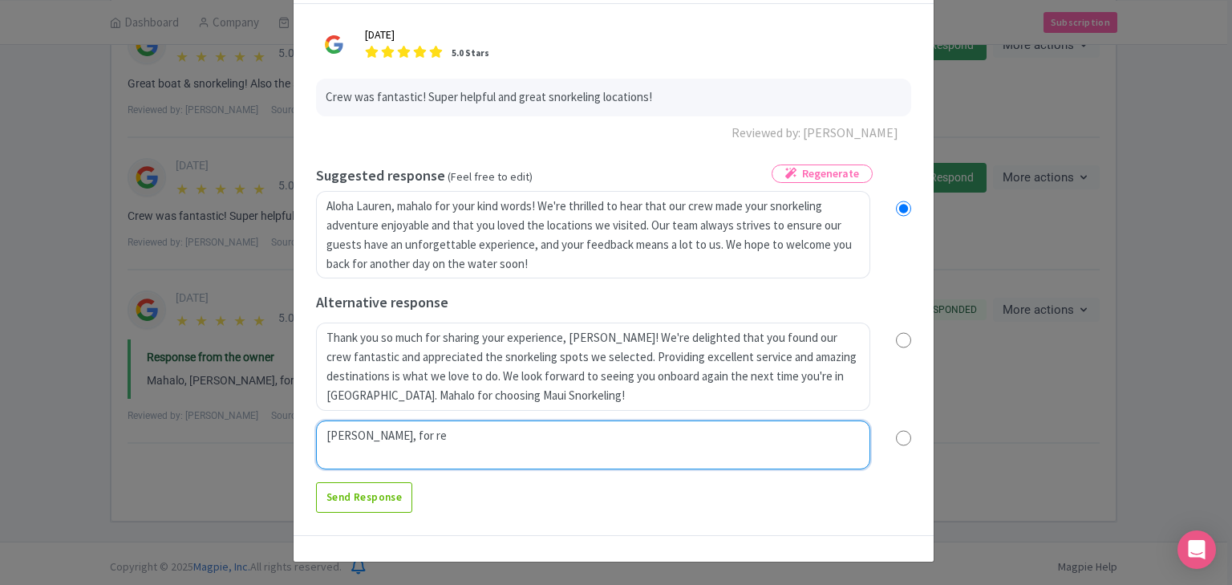
scroll to position [67, 0]
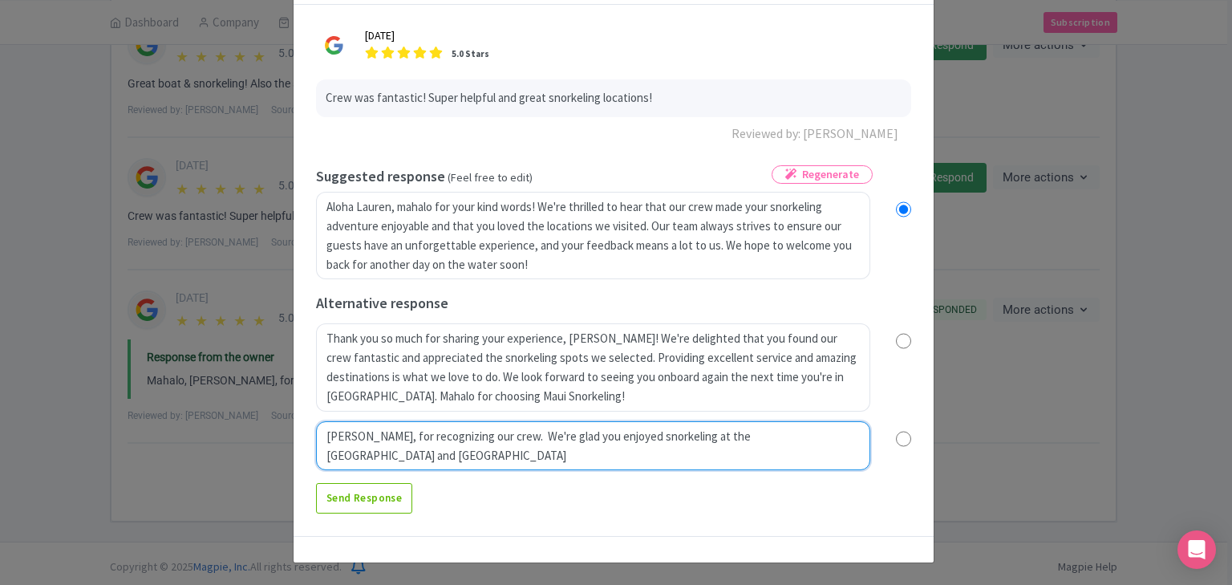
click at [718, 435] on textarea "Mahalo, Lauren, for taking the time to leave such a wonderful review! We're so …" at bounding box center [593, 446] width 554 height 50
type textarea "Mahalo, Lauren, for recognizing our crew. We're glad you enjoyed snorkeling at …"
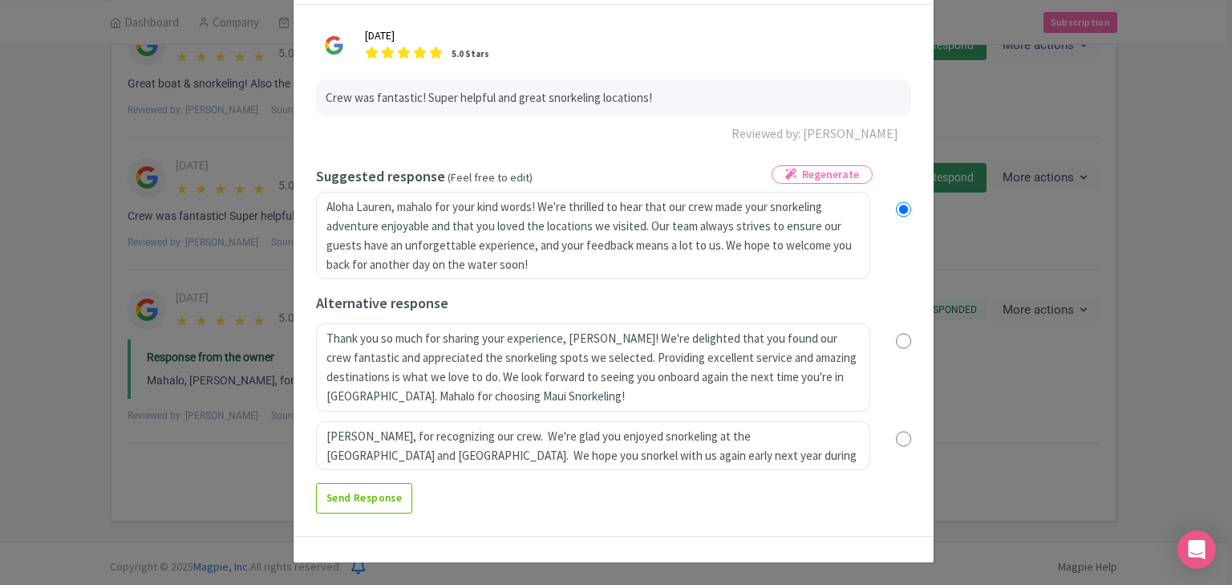
click at [903, 443] on input "radio" at bounding box center [903, 439] width 15 height 16
radio input "true"
click at [344, 496] on link "Send Response" at bounding box center [364, 498] width 96 height 30
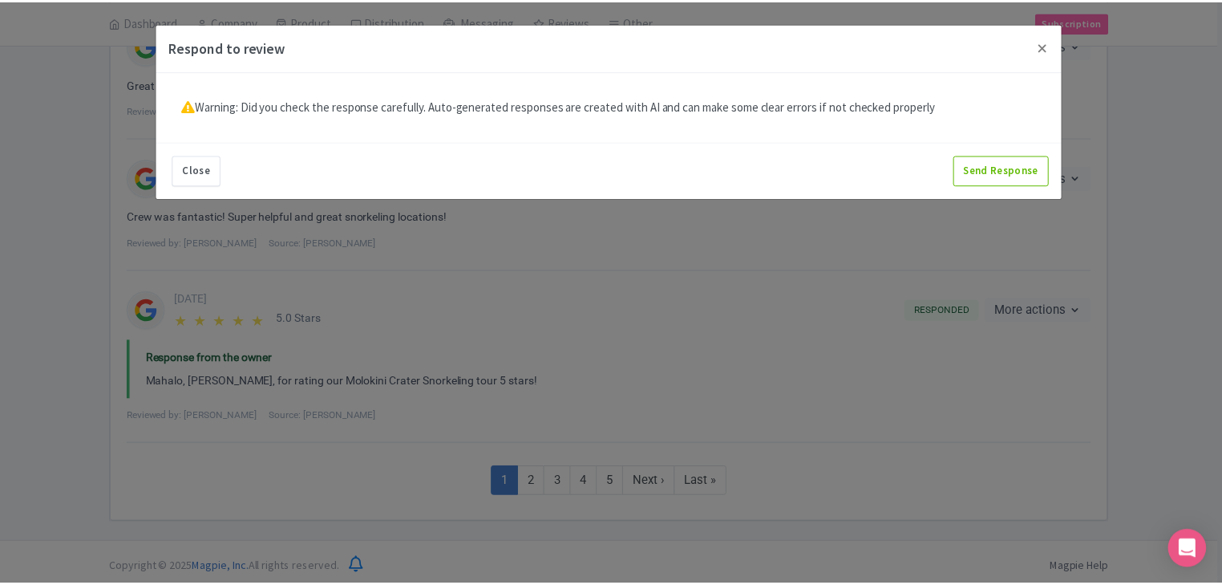
scroll to position [0, 0]
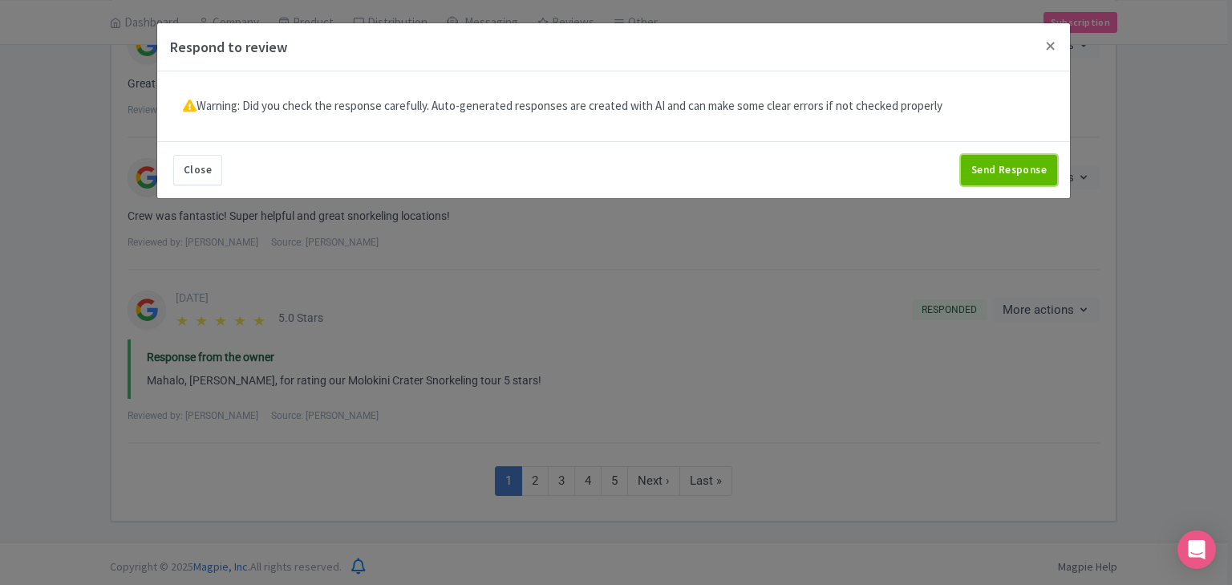
click at [1023, 163] on button "Send Response" at bounding box center [1009, 170] width 96 height 30
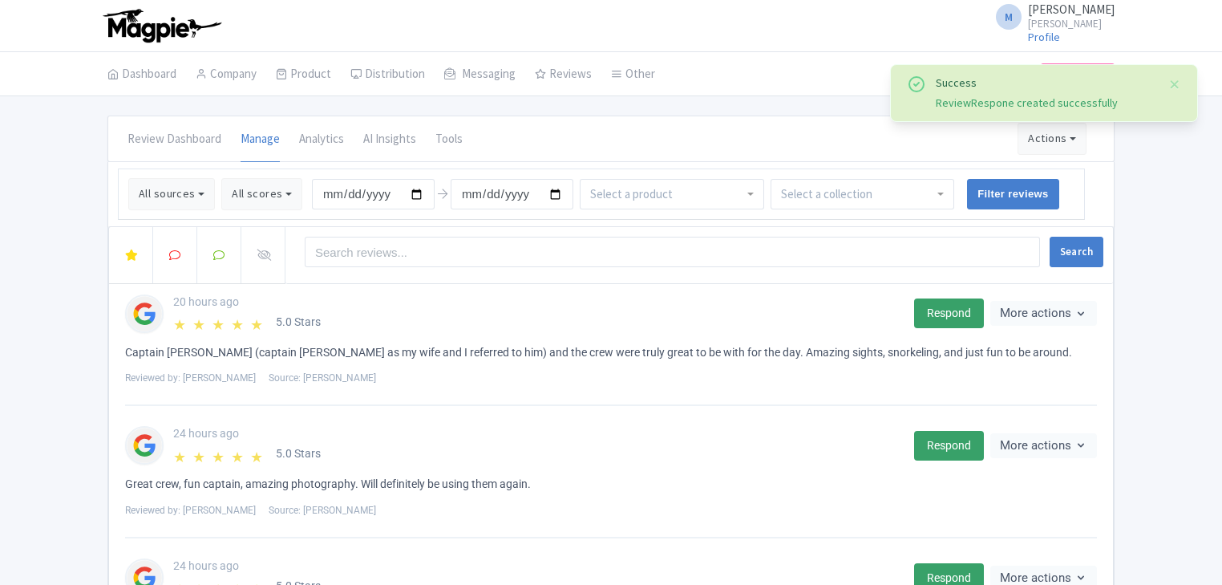
scroll to position [64, 0]
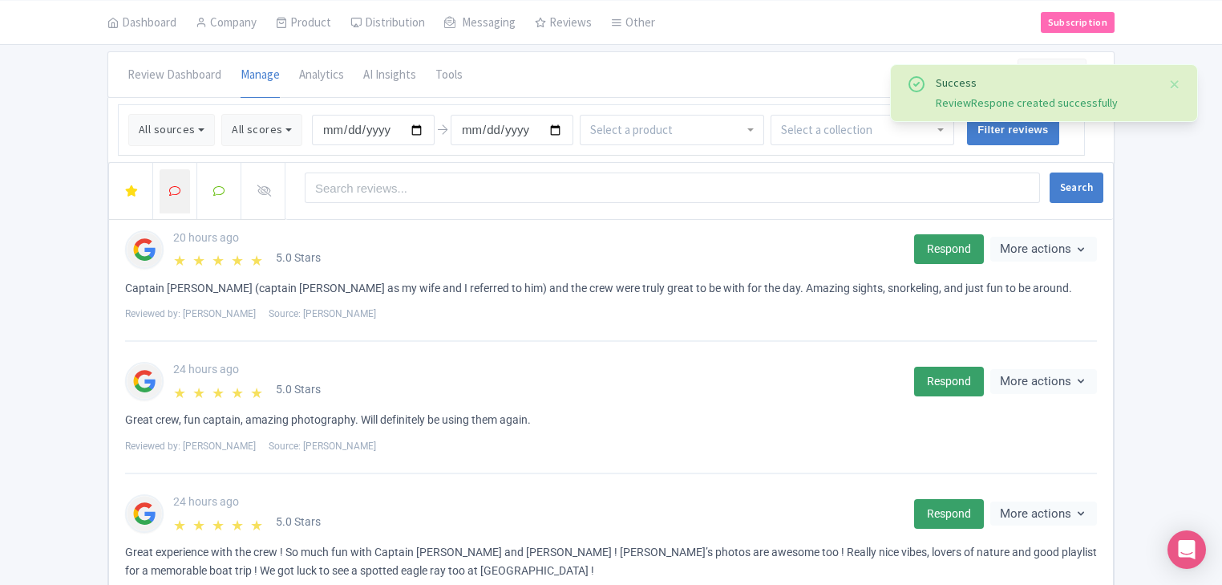
click at [171, 196] on div at bounding box center [175, 191] width 18 height 18
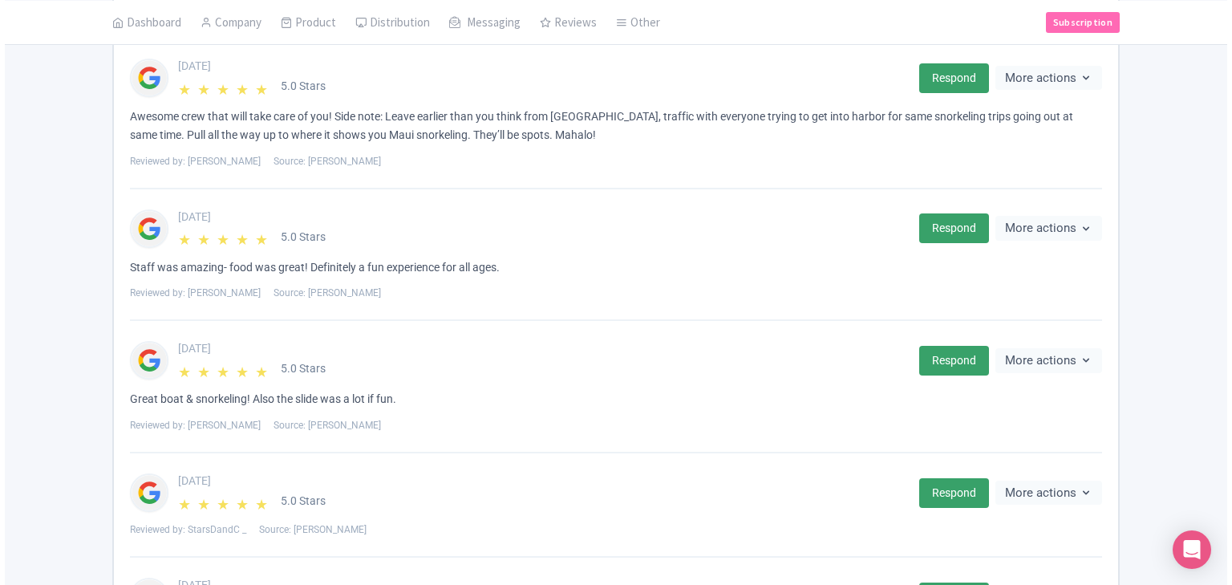
scroll to position [962, 0]
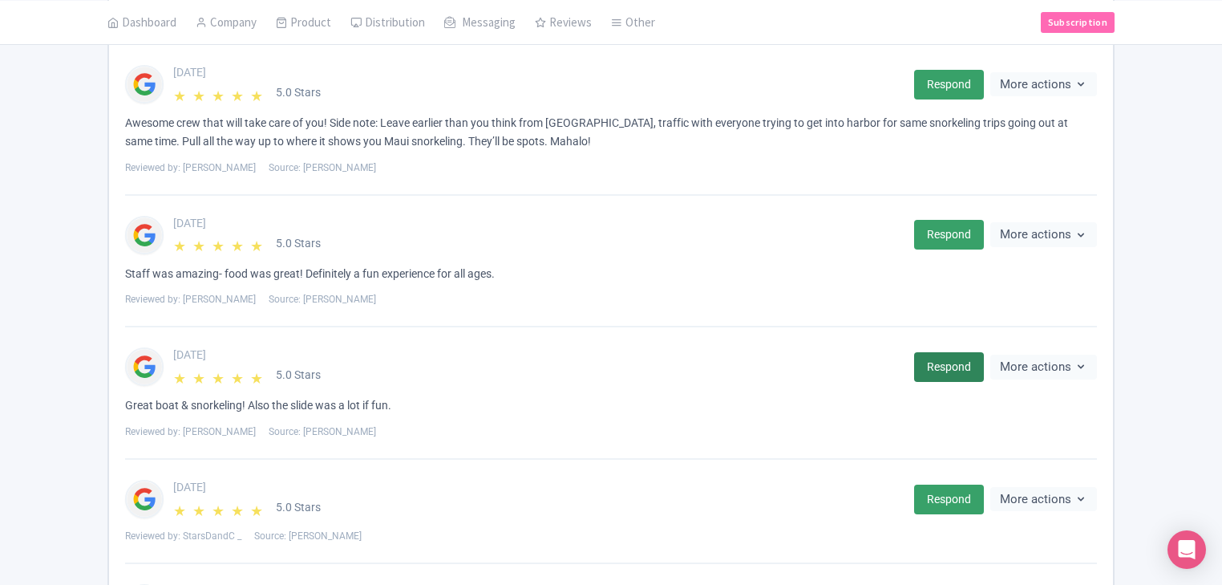
click at [937, 358] on link "Respond" at bounding box center [949, 367] width 70 height 30
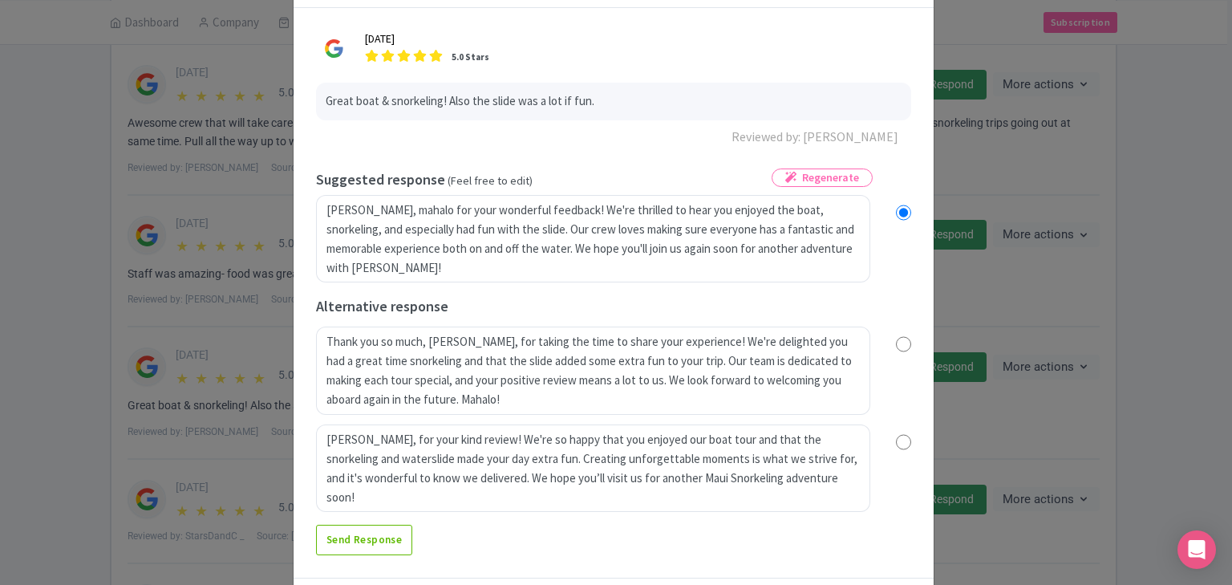
scroll to position [64, 0]
click at [903, 439] on input "radio" at bounding box center [903, 441] width 15 height 16
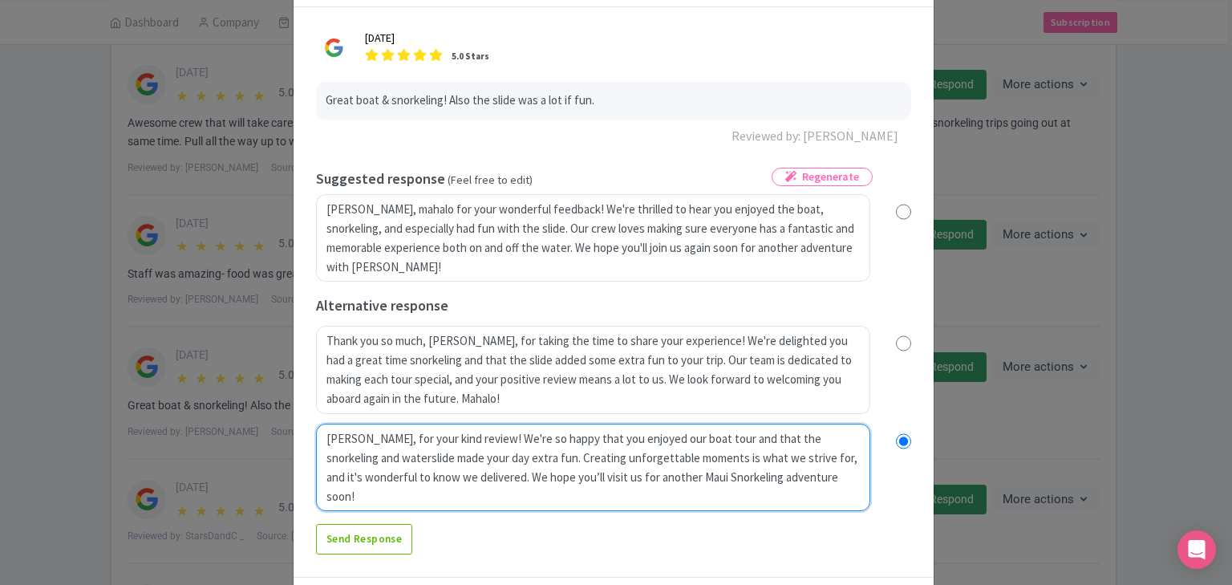
click at [426, 439] on textarea "[PERSON_NAME], for your kind review! We're so happy that you enjoyed our boat t…" at bounding box center [593, 467] width 554 height 88
radio input "true"
type textarea "[PERSON_NAME], [PERSON_NAME], for ryour kind review! We're so happy that you en…"
radio input "true"
type textarea "Mahalo, Patricio, for ratyour kind review! We're so happy that you enjoyed our …"
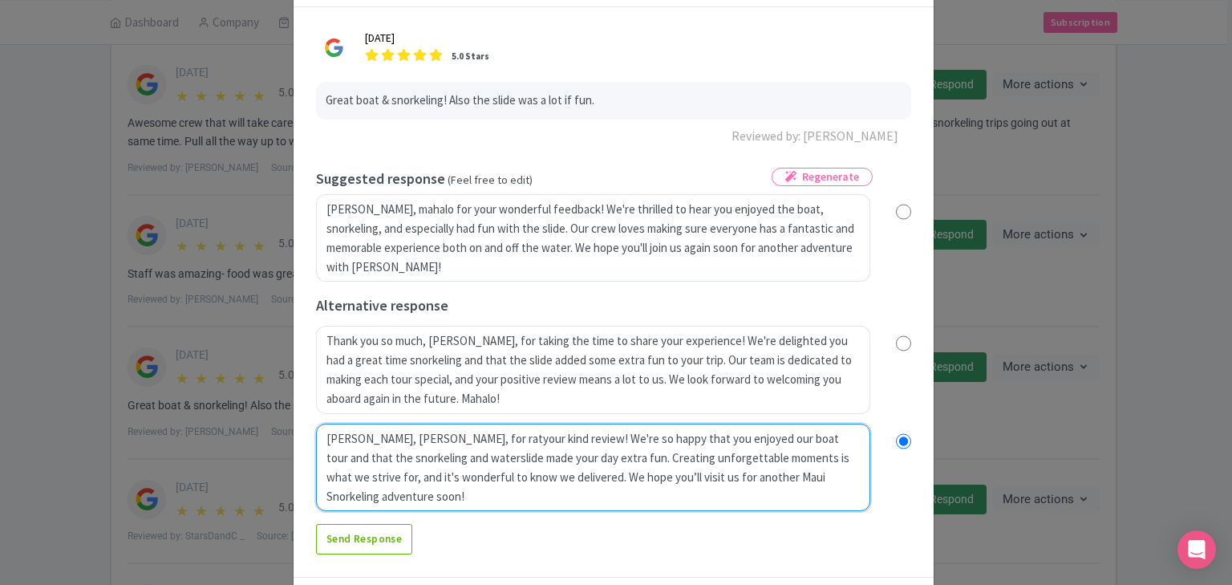
radio input "true"
type textarea "Mahalo, Patricio, for ratiyour kind review! We're so happy that you enjoyed our…"
radio input "true"
type textarea "Mahalo, Patricio, for ratinyour kind review! We're so happy that you enjoyed ou…"
radio input "true"
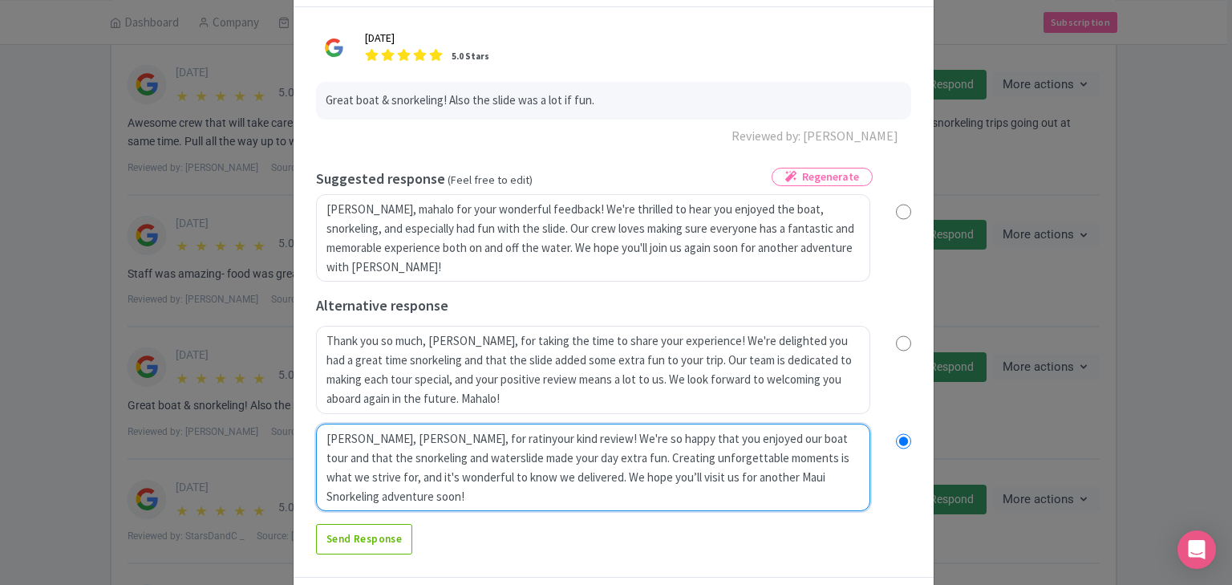
type textarea "Mahalo, Patricio, for ratingyour kind review! We're so happy that you enjoyed o…"
radio input "true"
type textarea "Mahalo, Patricio, for rating your kind review! We're so happy that you enjoyed …"
radio input "true"
type textarea "Mahalo, Patricio, for rating ouyour kind review! We're so happy that you enjoye…"
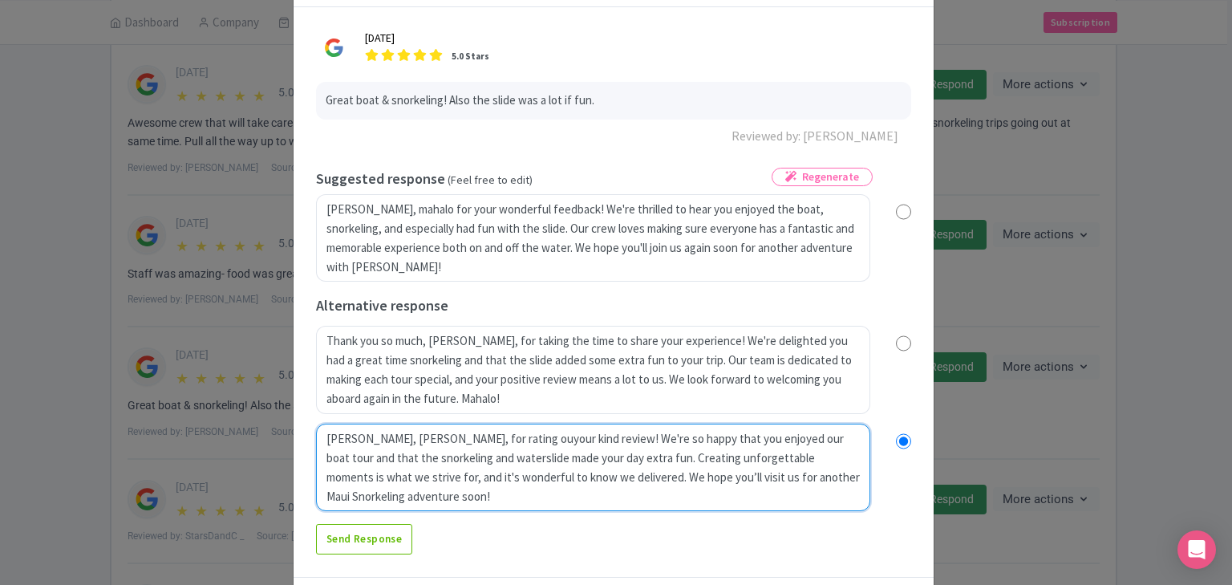
radio input "true"
type textarea "Mahalo, Patricio, for rating ouryour kind review! We're so happy that you enjoy…"
radio input "true"
type textarea "Mahalo, Patricio, for rating our your kind review! We're so happy that you enjo…"
radio input "true"
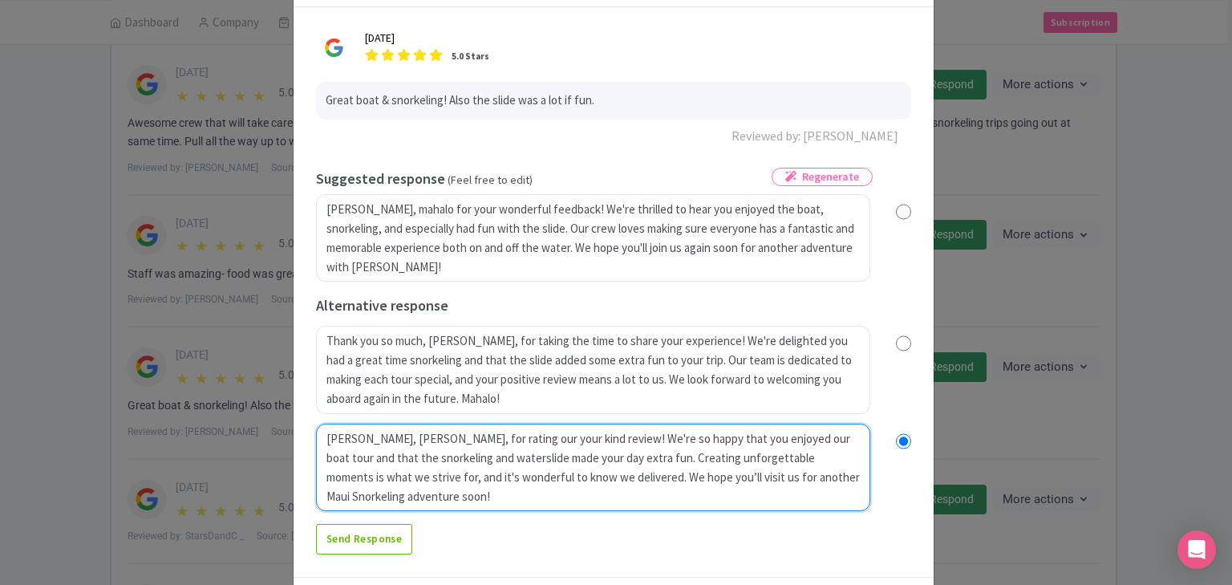
type textarea "Mahalo, Patricio, for rating our Myour kind review! We're so happy that you enj…"
radio input "true"
type textarea "Mahalo, Patricio, for rating our Moyour kind review! We're so happy that you en…"
radio input "true"
type textarea "Mahalo, Patricio, for rating our Molyour kind review! We're so happy that you e…"
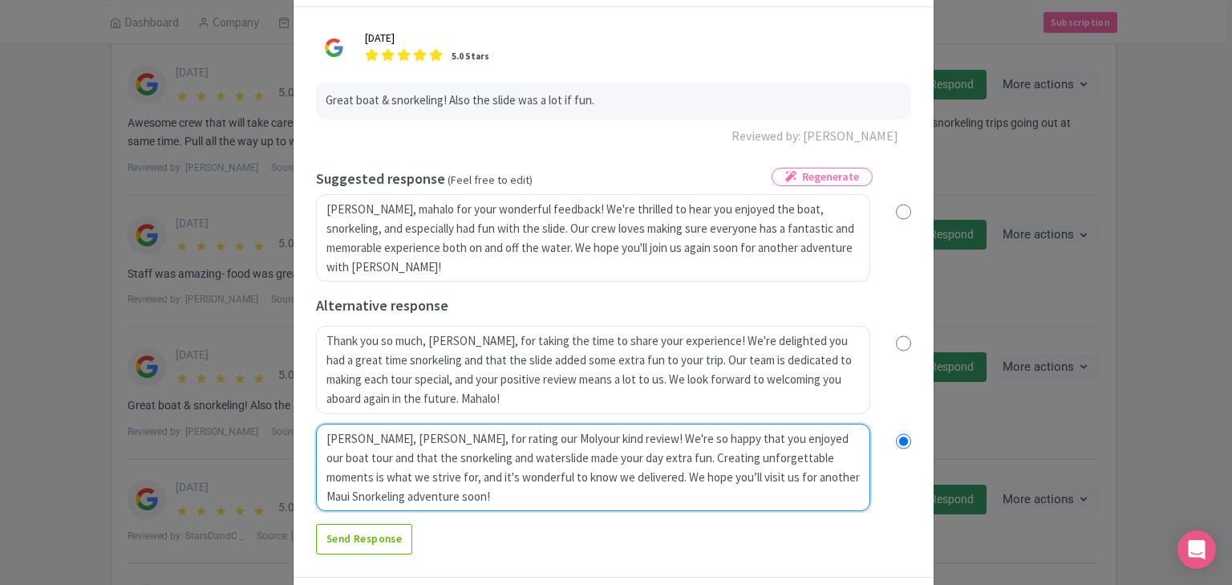
radio input "true"
type textarea "Mahalo, Patricio, for rating our Moloyour kind review! We're so happy that you …"
radio input "true"
type textarea "Mahalo, Patricio, for rating our Molokyour kind review! We're so happy that you…"
radio input "true"
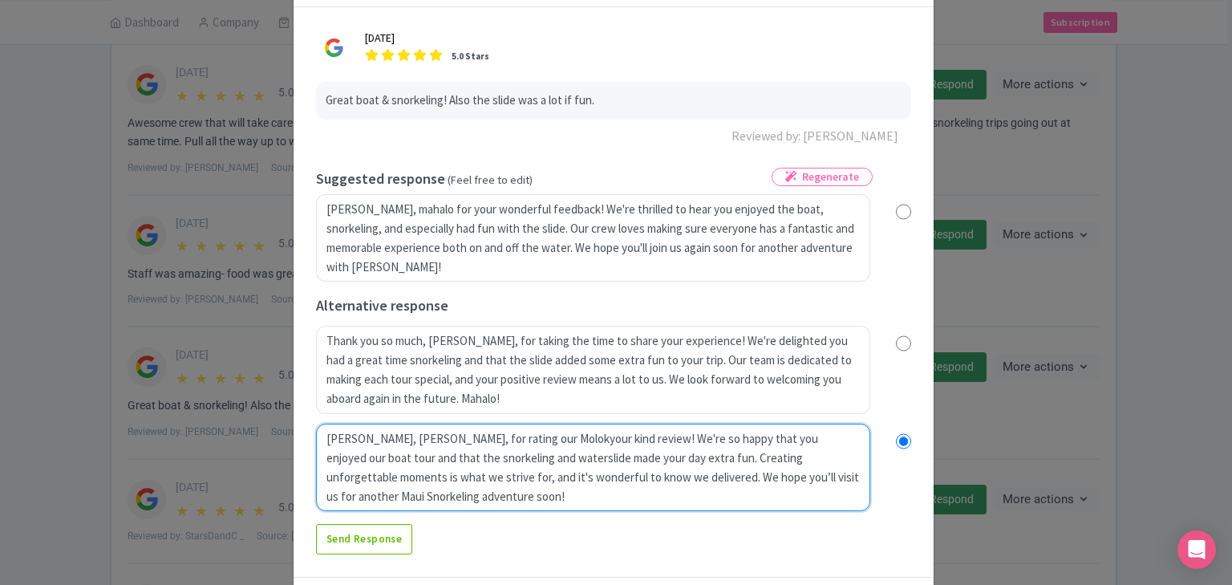
type textarea "Mahalo, Patricio, for rating our Moloyour kind review! We're so happy that you …"
radio input "true"
type textarea "Mahalo, Patricio, for rating our Molyour kind review! We're so happy that you e…"
radio input "true"
type textarea "Mahalo, Patricio, for rating our Moyour kind review! We're so happy that you en…"
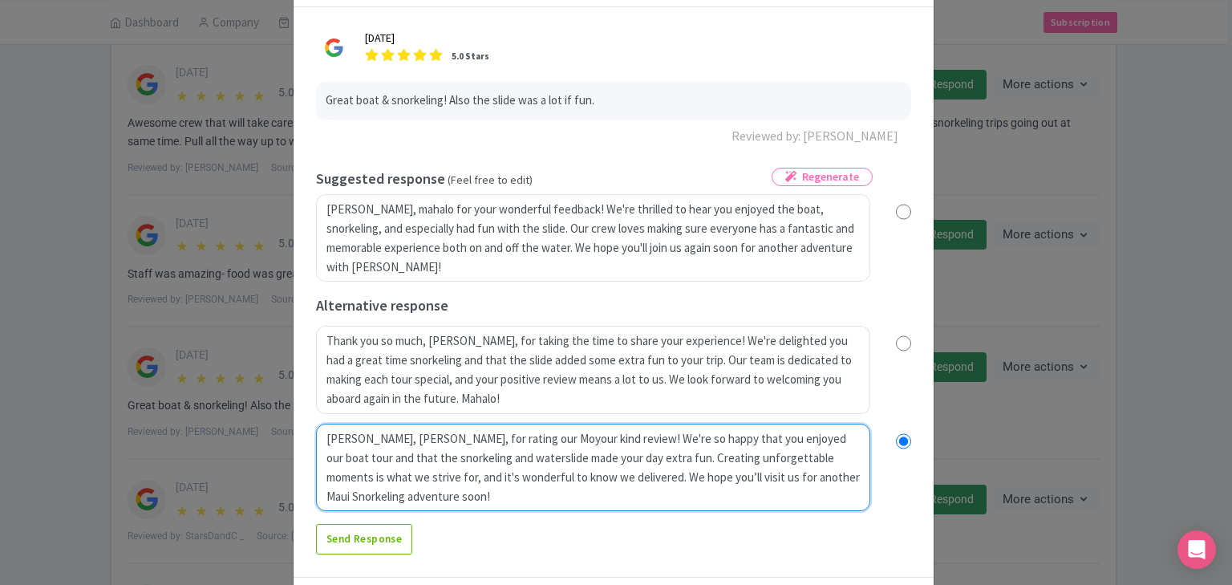
radio input "true"
type textarea "Mahalo, Patricio, for rating our Myour kind review! We're so happy that you enj…"
radio input "true"
type textarea "Mahalo, Patricio, for rating our Moyour kind review! We're so happy that you en…"
radio input "true"
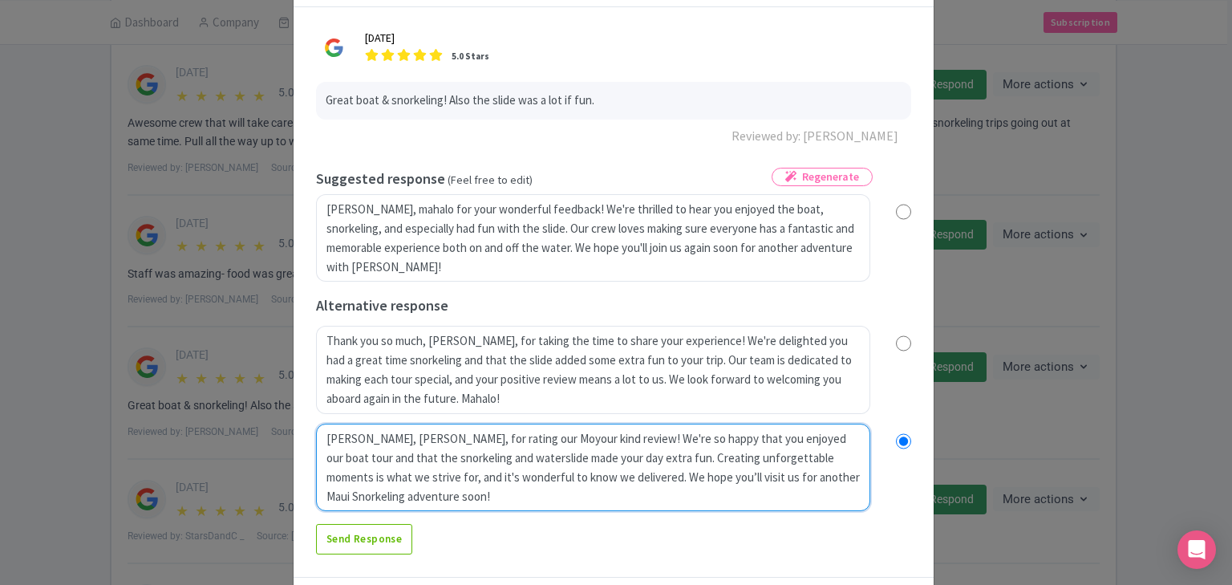
type textarea "Mahalo, Patricio, for rating our Molyour kind review! We're so happy that you e…"
radio input "true"
type textarea "Mahalo, Patricio, for rating our Moloyour kind review! We're so happy that you …"
radio input "true"
type textarea "Mahalo, Patricio, for rating our Molokyour kind review! We're so happy that you…"
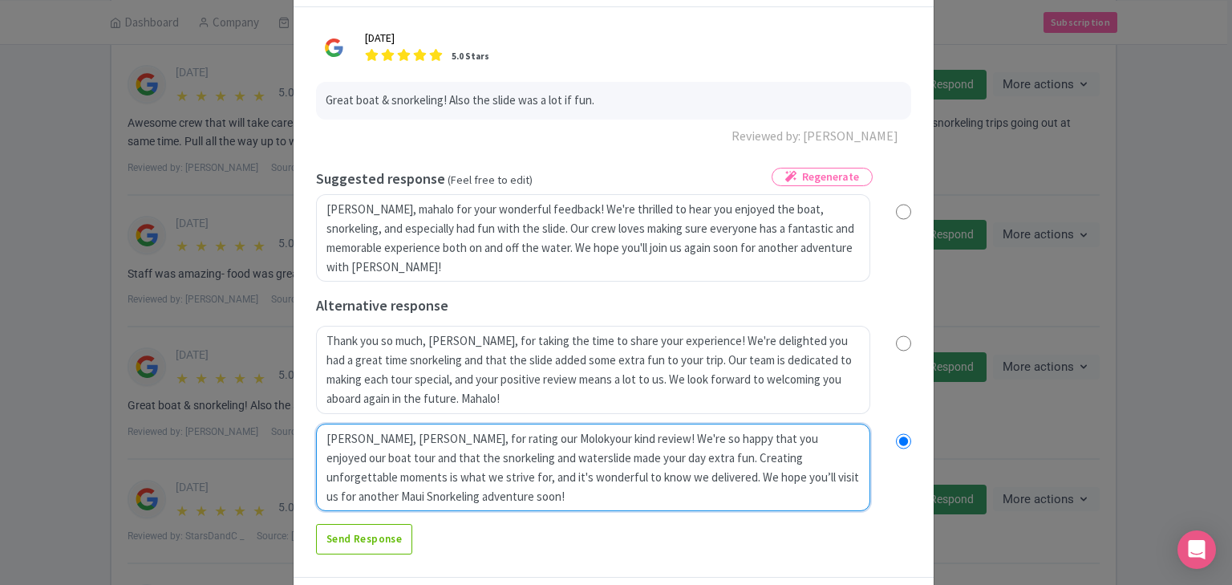
radio input "true"
type textarea "Mahalo, Patricio, for rating our Molokiyour kind review! We're so happy that yo…"
radio input "true"
type textarea "Mahalo, Patricio, for rating our Molokinyour kind review! We're so happy that y…"
radio input "true"
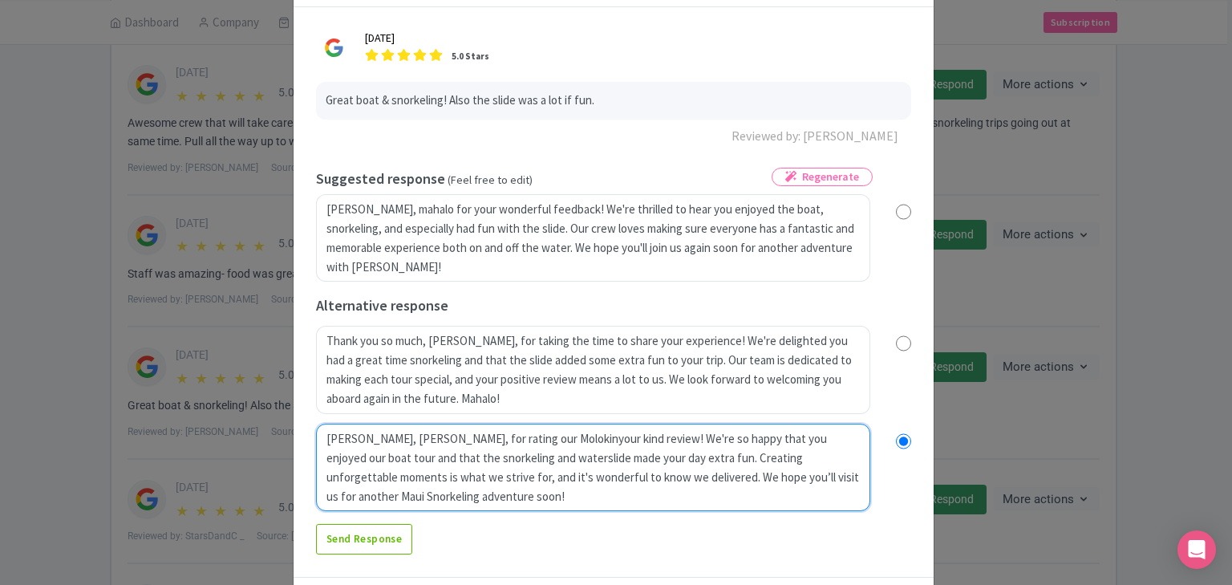
type textarea "Mahalo, Patricio, for rating our Molokiniyour kind review! We're so happy that …"
radio input "true"
type textarea "Mahalo, Patricio, for rating our Molokini your kind review! We're so happy that…"
radio input "true"
type textarea "Mahalo, Patricio, for rating our Molokini Cyour kind review! We're so happy tha…"
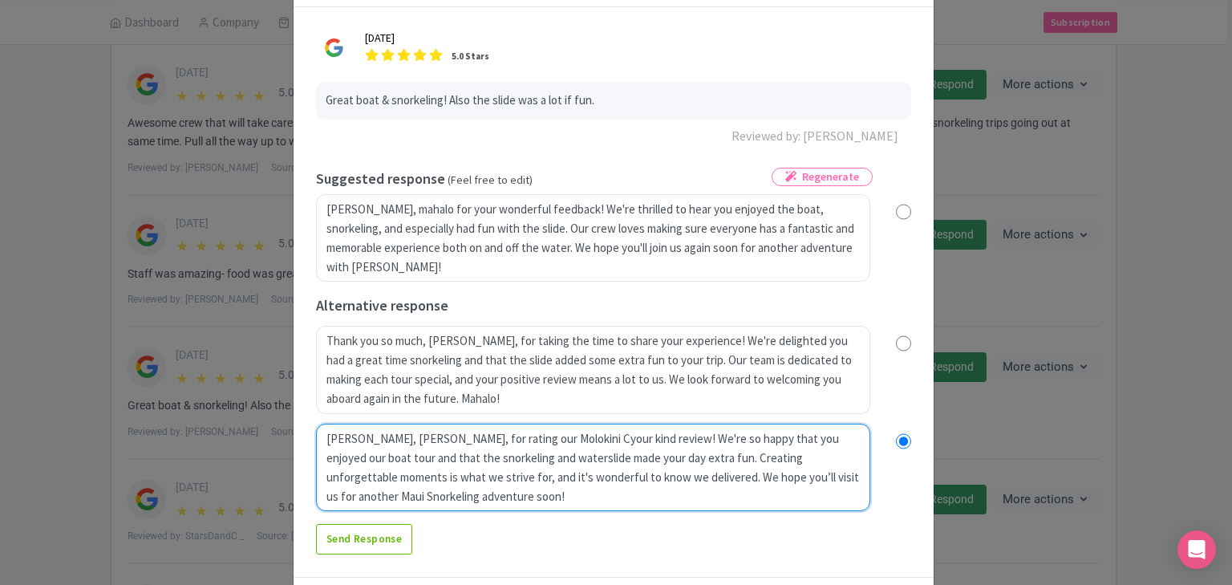
radio input "true"
type textarea "Mahalo, Patricio, for rating our Molokini Cryour kind review! We're so happy th…"
radio input "true"
type textarea "Mahalo, Patricio, for rating our Molokini Cratyour kind review! We're so happy …"
radio input "true"
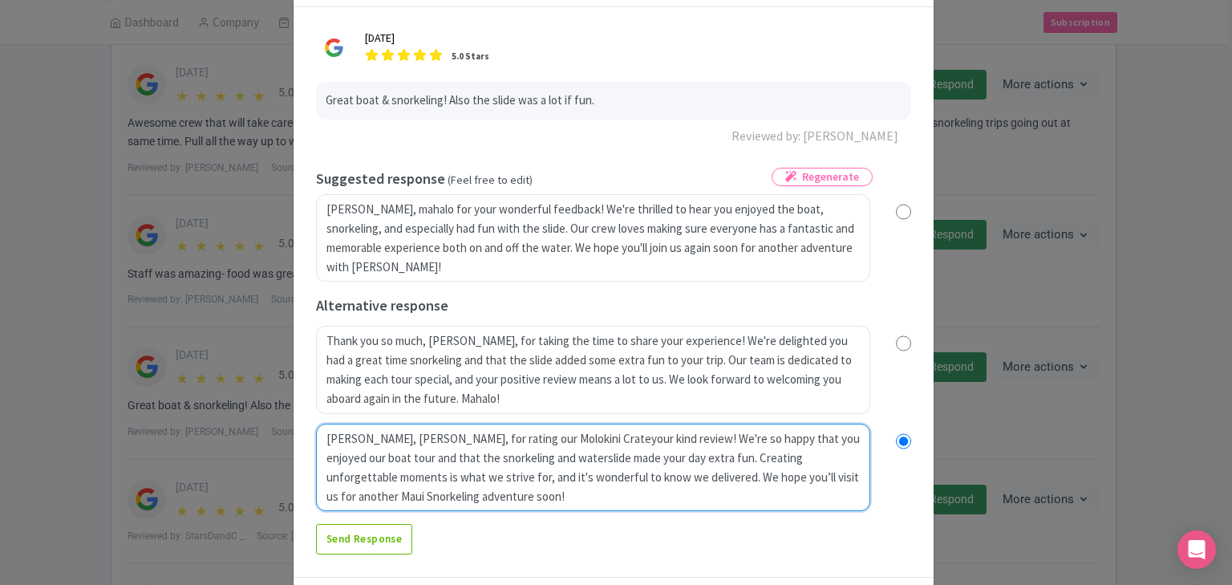
type textarea "Mahalo, Patricio, for rating our Molokini Crate your kind review! We're so happ…"
radio input "true"
type textarea "Mahalo, Patricio, for rating our Molokini Crateyour kind review! We're so happy…"
radio input "true"
type textarea "Mahalo, Patricio, for rating our Molokini Crateryour kind review! We're so happ…"
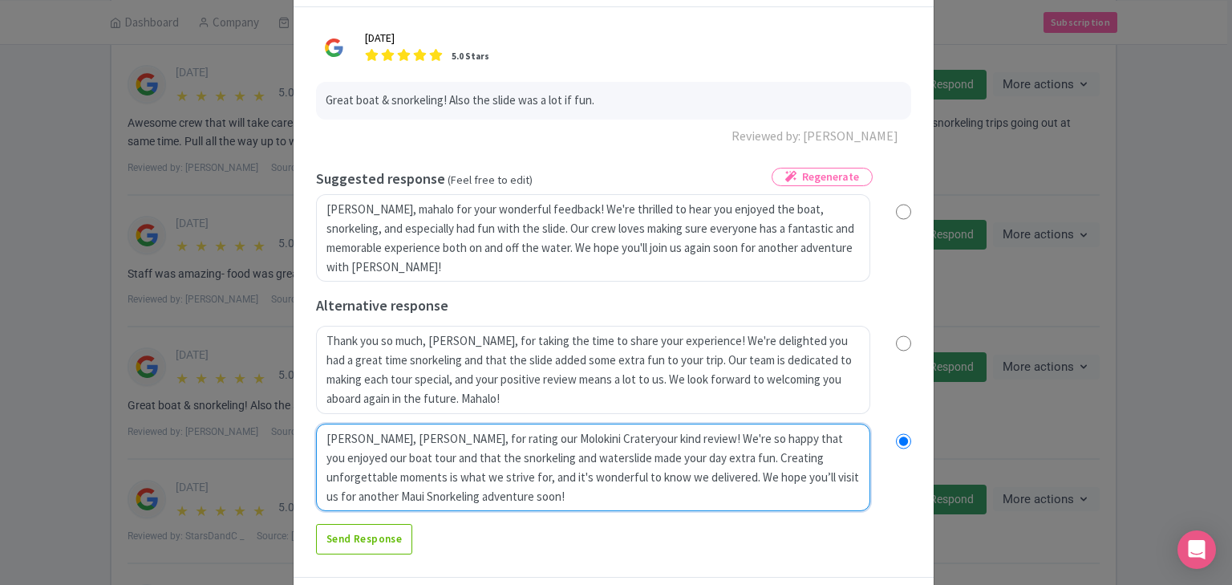
radio input "true"
type textarea "Mahalo, Patricio, for rating our Molokini Crater your kind review! We're so hap…"
radio input "true"
type textarea "Mahalo, Patricio, for rating our Molokini Crater Syour kind review! We're so ha…"
radio input "true"
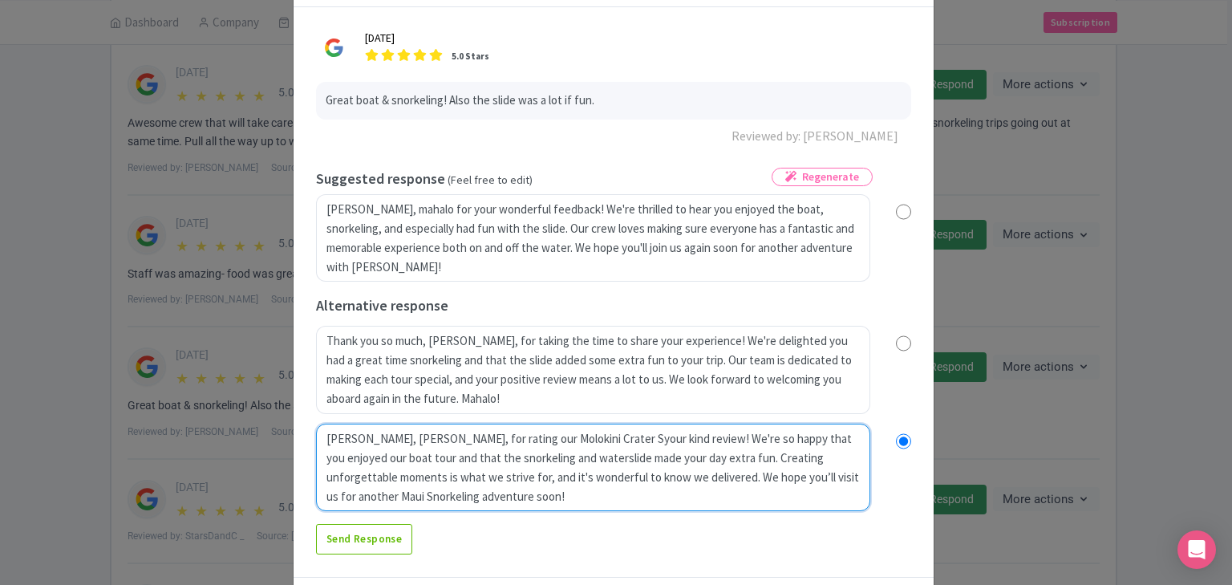
type textarea "Mahalo, Patricio, for rating our Molokini Crater Snyour kind review! We're so h…"
radio input "true"
type textarea "Mahalo, Patricio, for rating our Molokini Crater Snoryour kind review! We're so…"
radio input "true"
type textarea "Mahalo, Patricio, for rating our Molokini Crater Snorkyour kind review! We're s…"
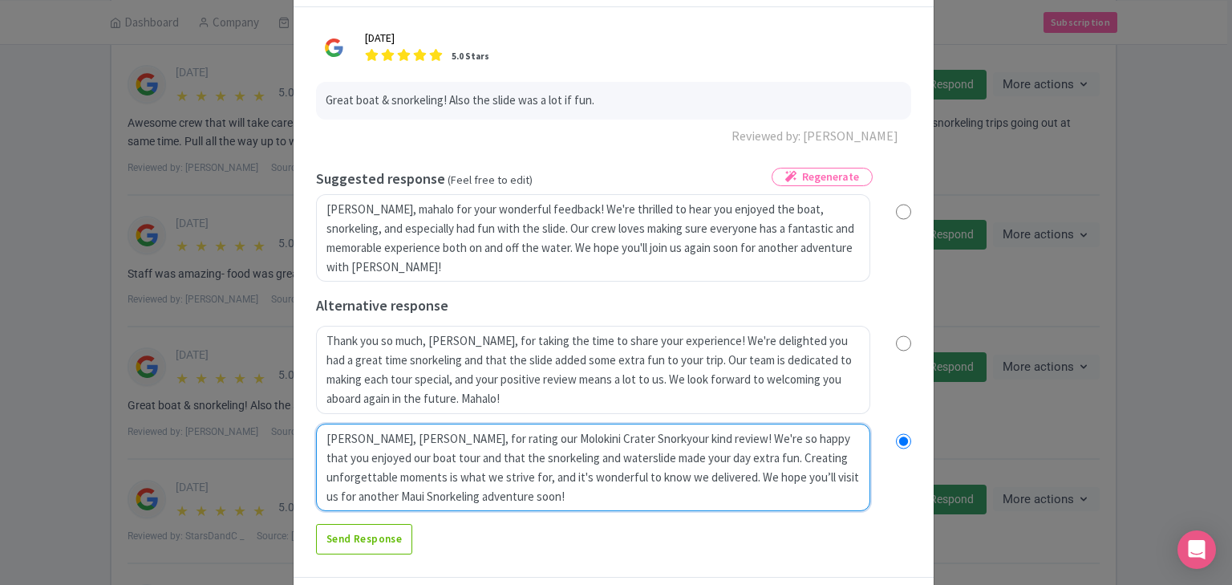
radio input "true"
type textarea "Mahalo, Patricio, for rating our Molokini Crater Snorkeyour kind review! We're …"
radio input "true"
type textarea "Mahalo, Patricio, for rating our Molokini Crater Snorkeliyour kind review! We'r…"
radio input "true"
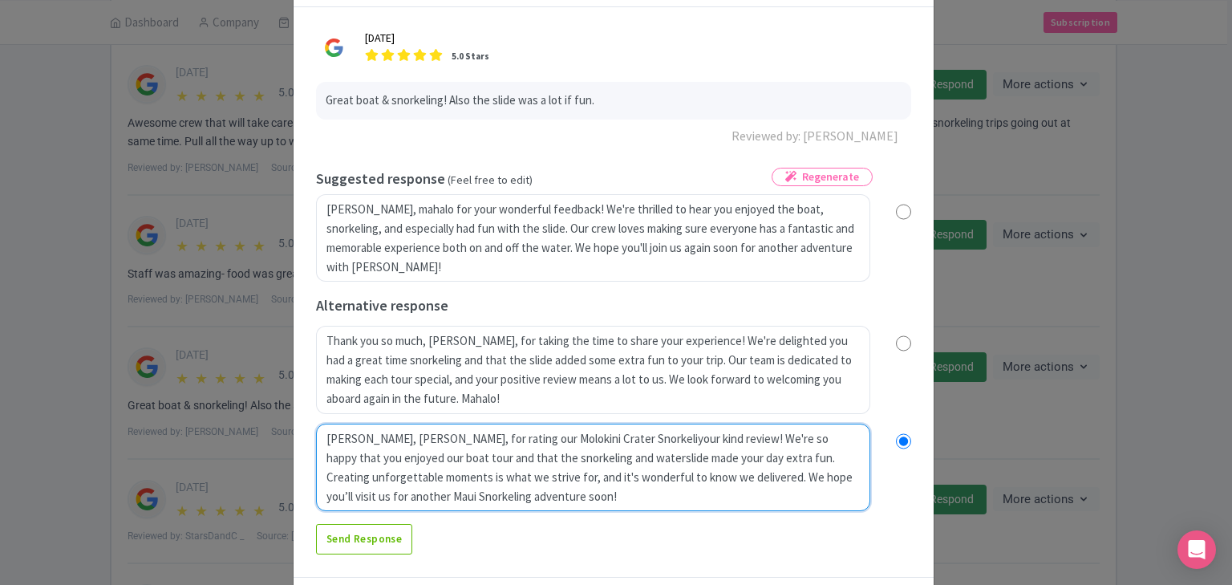
type textarea "Mahalo, Patricio, for rating our Molokini Crater Snorkelinyour kind review! We'…"
radio input "true"
type textarea "Mahalo, Patricio, for rating our Molokini Crater Snorkelingyour kind review! We…"
radio input "true"
type textarea "Mahalo, Patricio, for rating our Molokini Crater Snorkeling your kind review! W…"
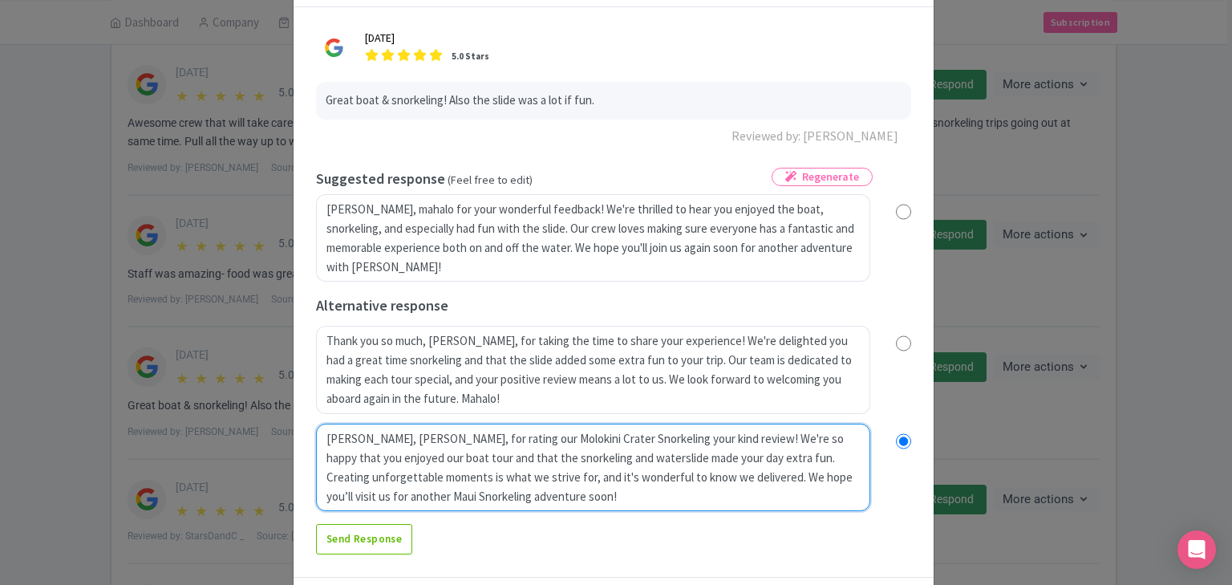
radio input "true"
type textarea "Mahalo, Patricio, for rating our Molokini Crater Snorkeling eyour kind review! …"
radio input "true"
type textarea "Mahalo, Patricio, for rating our Molokini Crater Snorkeling expyour kind review…"
radio input "true"
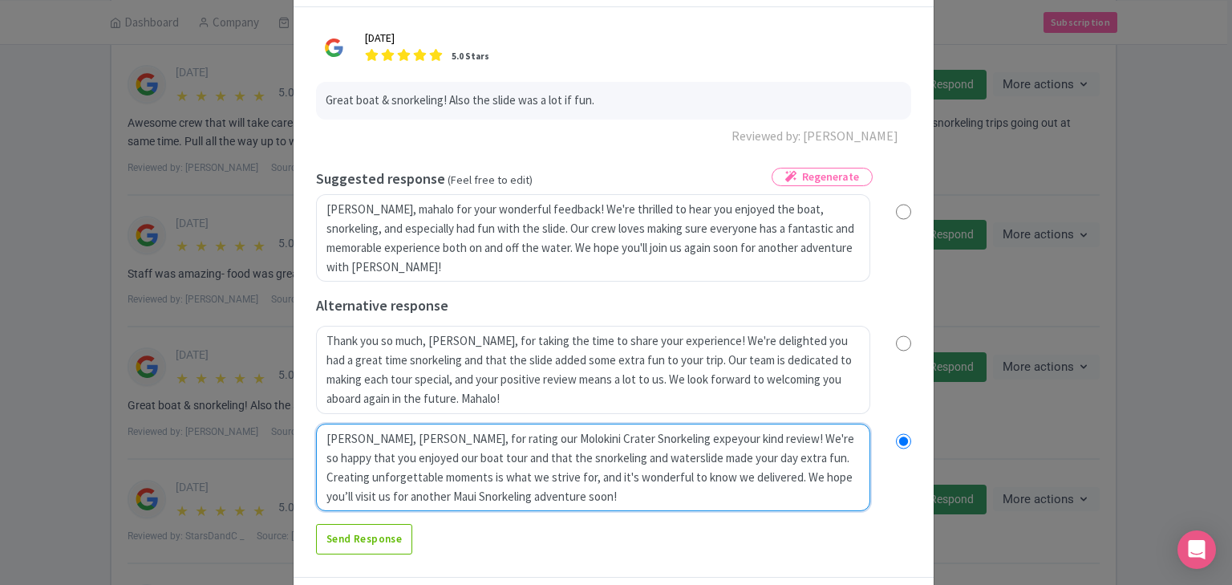
type textarea "Mahalo, Patricio, for rating our Molokini Crater Snorkeling experyour kind revi…"
radio input "true"
type textarea "Mahalo, Patricio, for rating our Molokini Crater Snorkeling experiyour kind rev…"
radio input "true"
type textarea "Mahalo, Patricio, for rating our Molokini Crater Snorkeling experieyour kind re…"
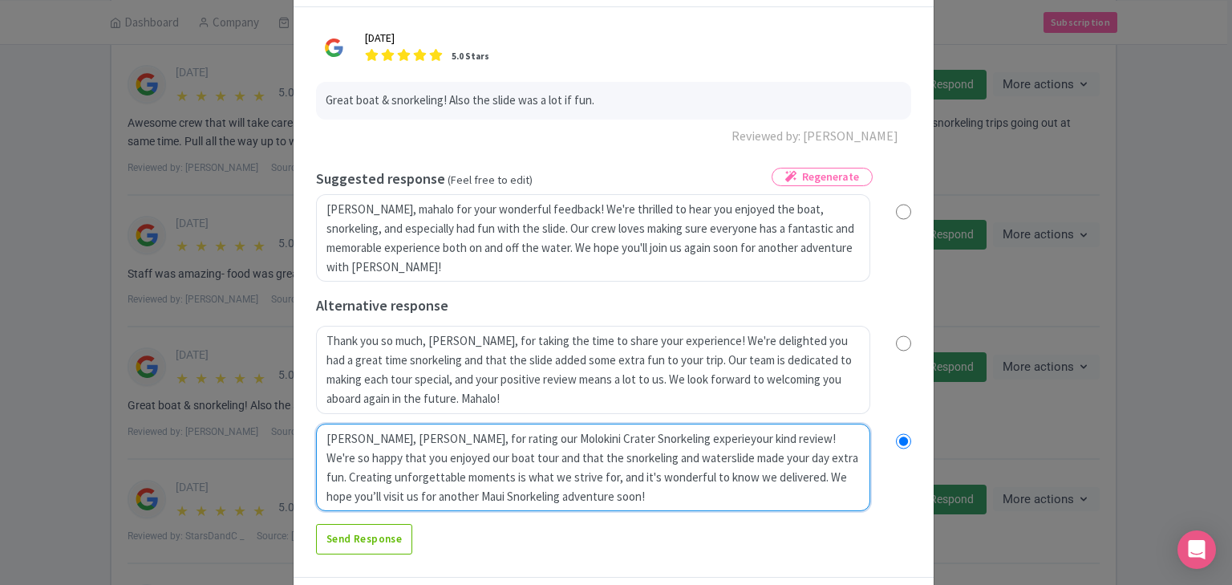
radio input "true"
type textarea "Mahalo, Patricio, for rating our Molokini Crater Snorkeling experiencyour kind …"
radio input "true"
type textarea "Mahalo, Patricio, for rating our Molokini Crater Snorkeling experienceyour kind…"
radio input "true"
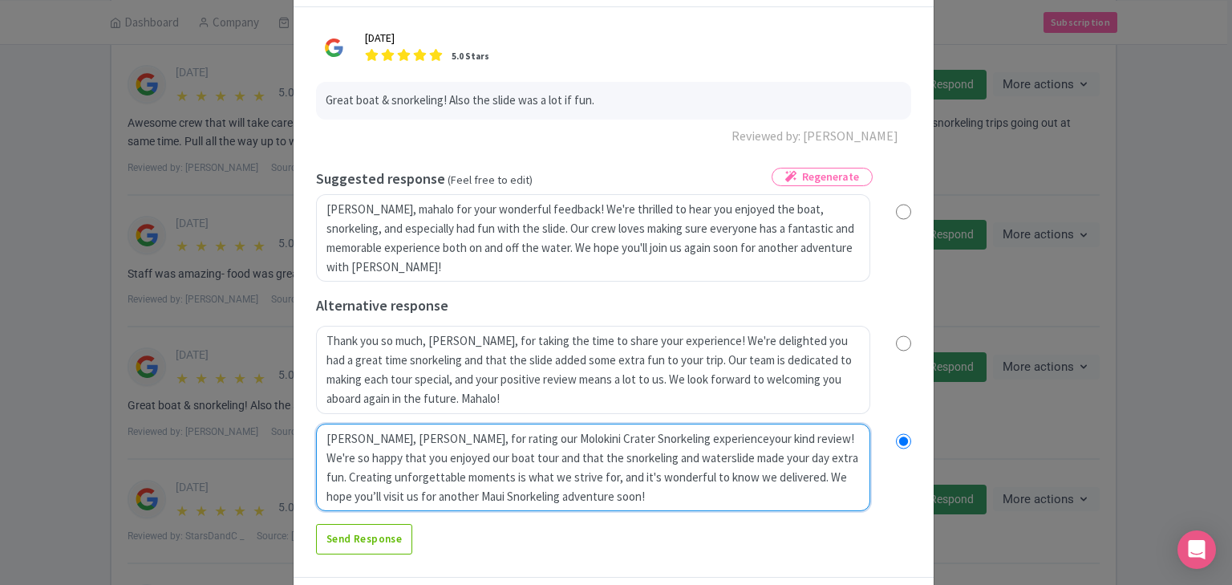
type textarea "Mahalo, Patricio, for rating our Molokini Crater Snorkeling experience your kin…"
radio input "true"
type textarea "Mahalo, Patricio, for rating our Molokini Crater Snorkeling experience 5your ki…"
radio input "true"
type textarea "Mahalo, Patricio, for rating our Molokini Crater Snorkeling experience 5 syour …"
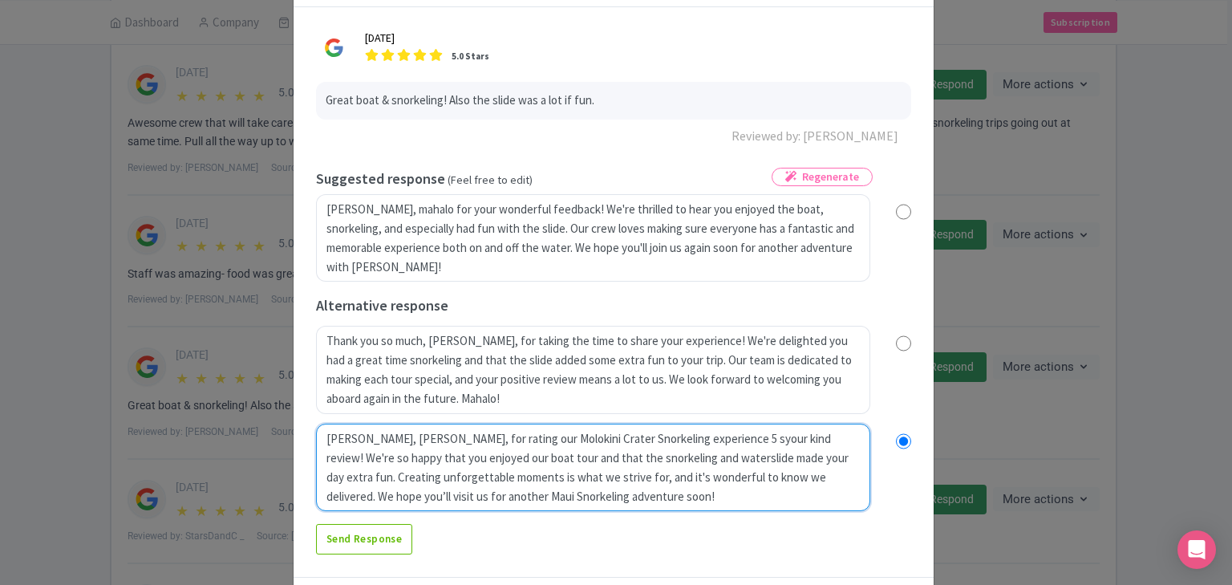
radio input "true"
type textarea "Mahalo, Patricio, for rating our Molokini Crater Snorkeling experience 5 styour…"
radio input "true"
type textarea "Mahalo, Patricio, for rating our Molokini Crater Snorkeling experience 5 staryo…"
radio input "true"
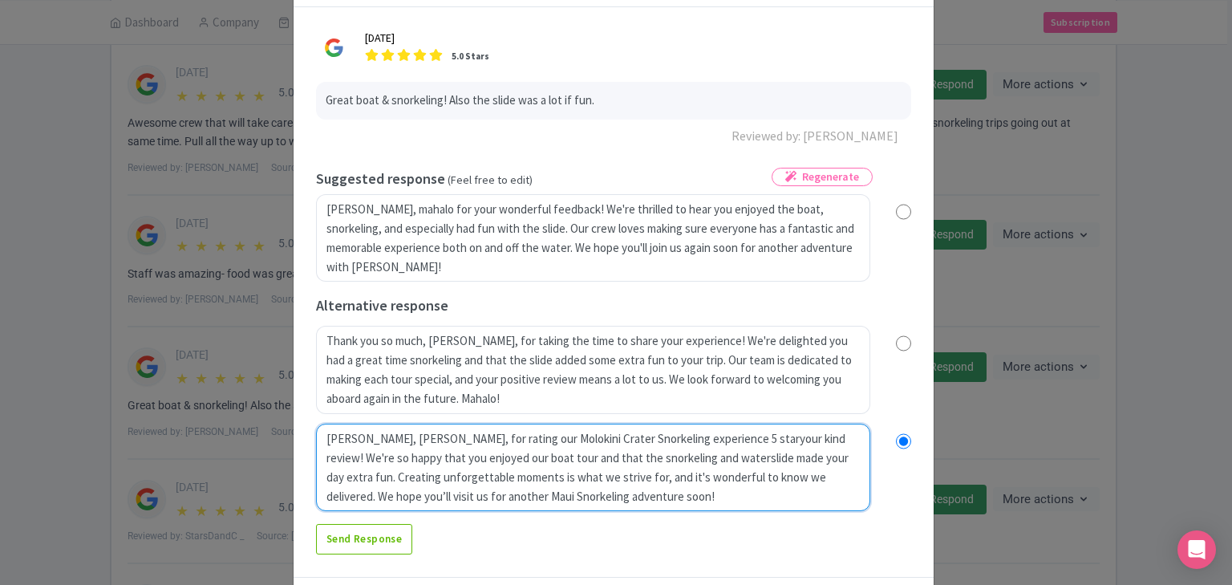
type textarea "Mahalo, Patricio, for rating our Molokini Crater Snorkeling experience 5 starsy…"
radio input "true"
type textarea "Mahalo, Patricio, for rating our Molokini Crater Snorkeling experience 5 stars!…"
radio input "true"
type textarea "Mahalo, Patricio, for rating our Molokini Crater Snorkeling experience 5 stars!…"
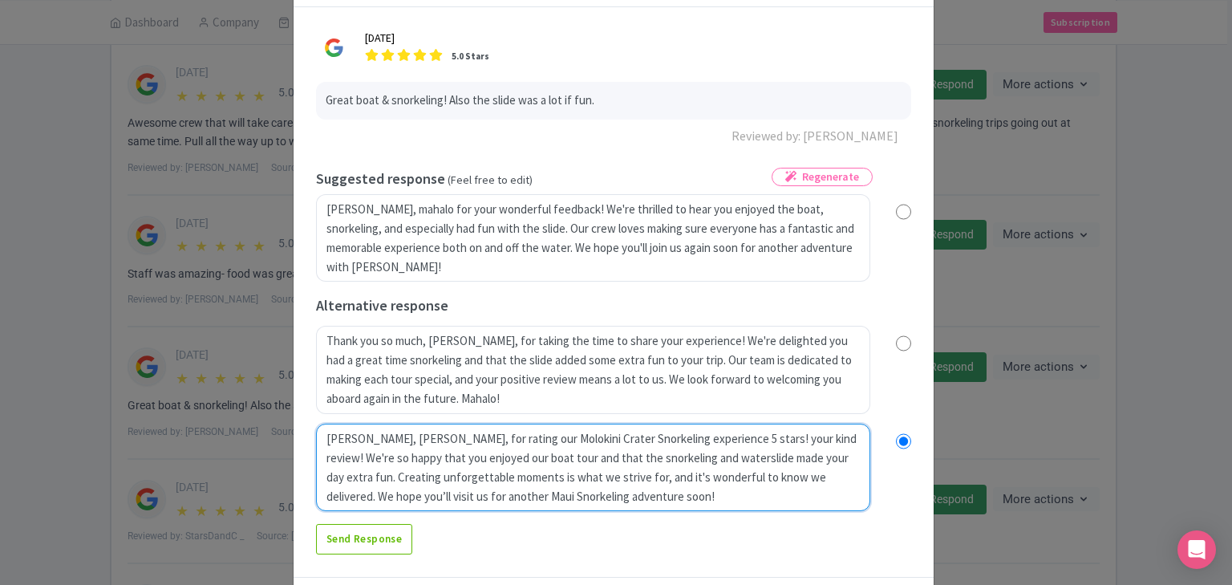
radio input "true"
type textarea "Mahalo, Patricio, for rating our Molokini Crater Snorkeling experience 5 stars!…"
radio input "true"
type textarea "Mahalo, Patricio, for rating our Molokini Crater Snorkeling experience 5 stars!…"
radio input "true"
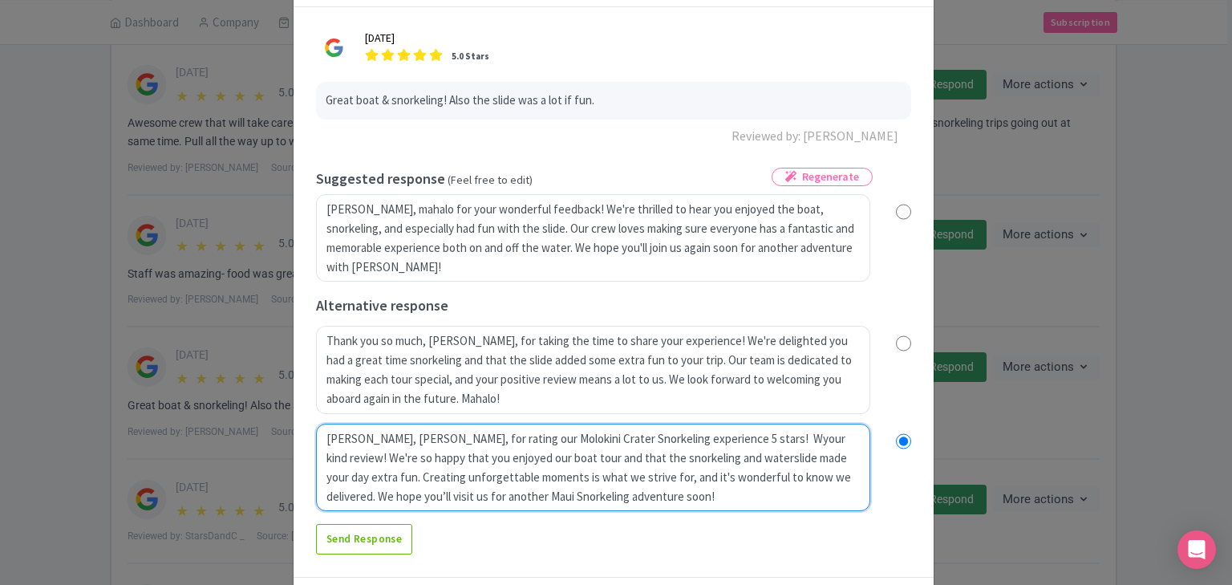
type textarea "Mahalo, Patricio, for rating our Molokini Crater Snorkeling experience 5 stars!…"
radio input "true"
type textarea "Mahalo, Patricio, for rating our Molokini Crater Snorkeling experience 5 stars!…"
radio input "true"
type textarea "Mahalo, Patricio, for rating our Molokini Crater Snorkeling experience 5 stars!…"
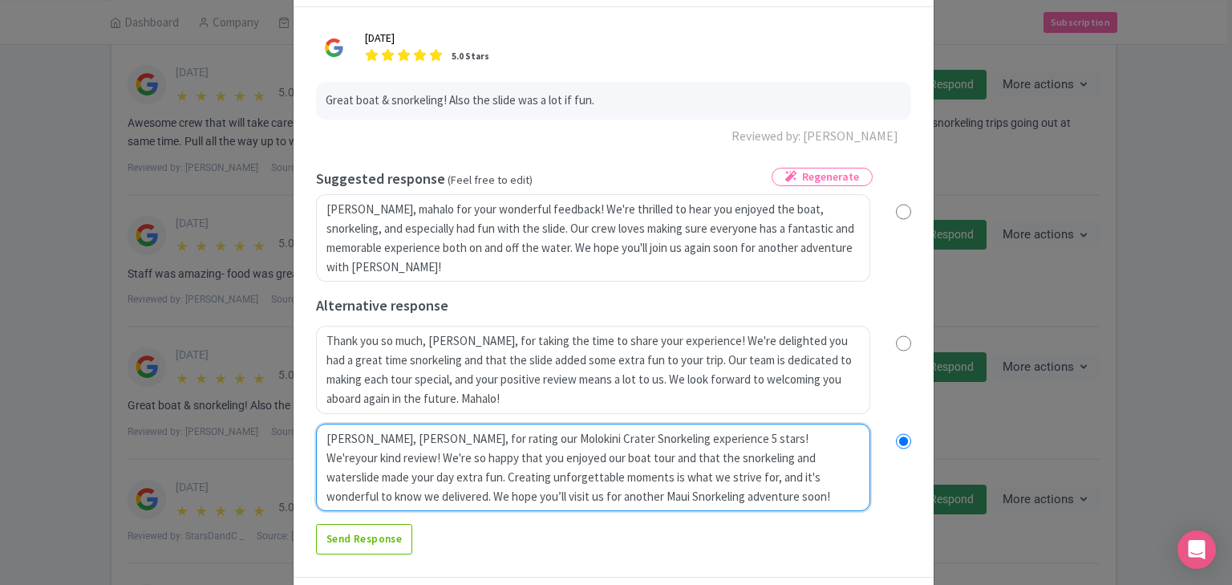
radio input "true"
type textarea "Mahalo, Patricio, for rating our Molokini Crater Snorkeling experience 5 stars!…"
radio input "true"
type textarea "Mahalo, Patricio, for rating our Molokini Crater Snorkeling experience 5 stars!…"
radio input "true"
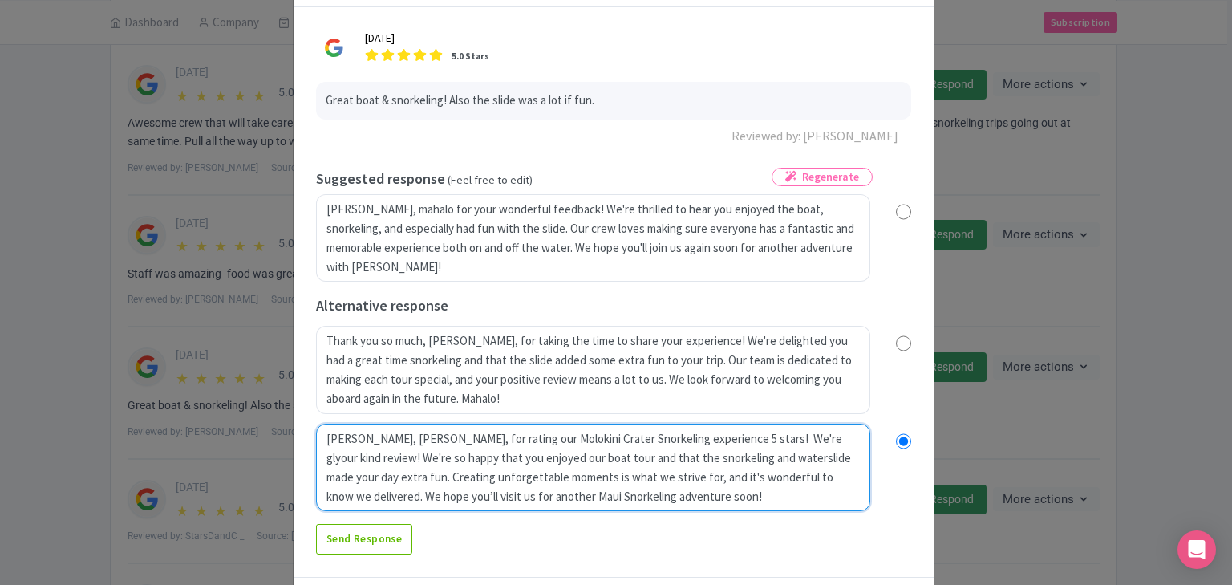
type textarea "Mahalo, Patricio, for rating our Molokini Crater Snorkeling experience 5 stars!…"
radio input "true"
type textarea "Mahalo, Patricio, for rating our Molokini Crater Snorkeling experience 5 stars!…"
radio input "true"
type textarea "Mahalo, Patricio, for rating our Molokini Crater Snorkeling experience 5 stars!…"
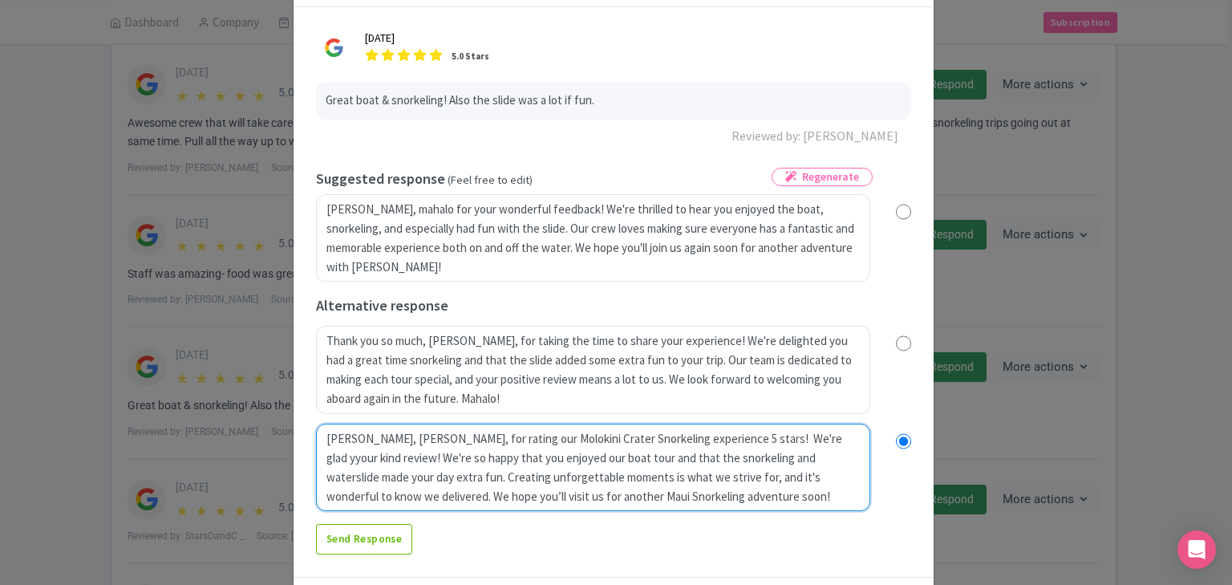
radio input "true"
type textarea "Mahalo, Patricio, for rating our Molokini Crater Snorkeling experience 5 stars!…"
radio input "true"
type textarea "Mahalo, Patricio, for rating our Molokini Crater Snorkeling experience 5 stars!…"
radio input "true"
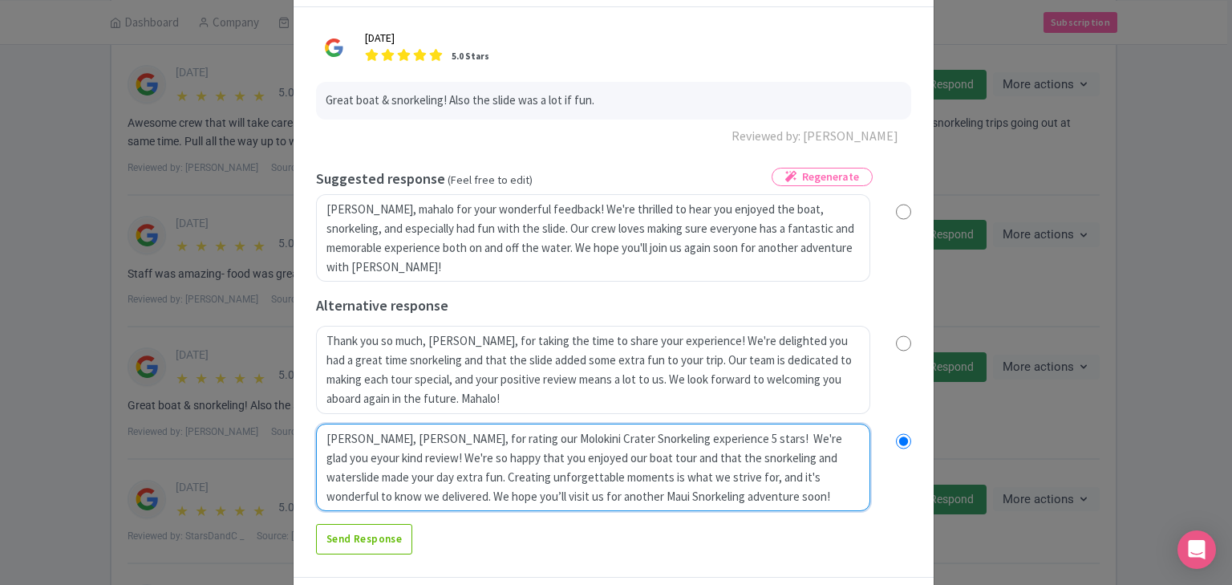
type textarea "Mahalo, Patricio, for rating our Molokini Crater Snorkeling experience 5 stars!…"
radio input "true"
type textarea "Mahalo, Patricio, for rating our Molokini Crater Snorkeling experience 5 stars!…"
radio input "true"
type textarea "Mahalo, Patricio, for rating our Molokini Crater Snorkeling experience 5 stars!…"
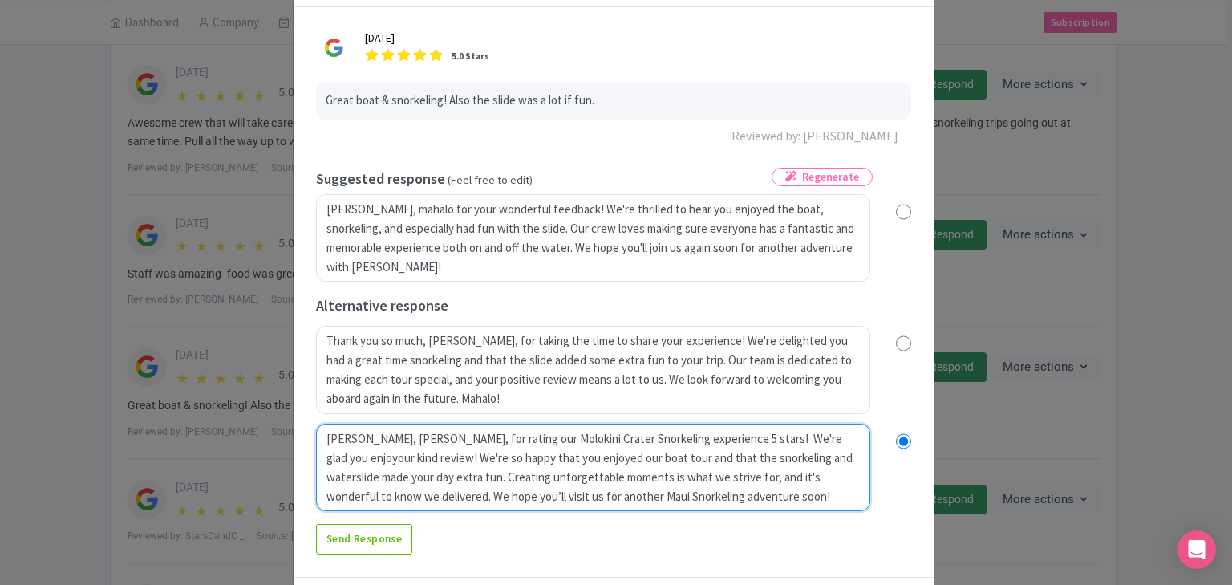
radio input "true"
type textarea "Mahalo, Patricio, for rating our Molokini Crater Snorkeling experience 5 stars!…"
radio input "true"
type textarea "Mahalo, Patricio, for rating our Molokini Crater Snorkeling experience 5 stars!…"
radio input "true"
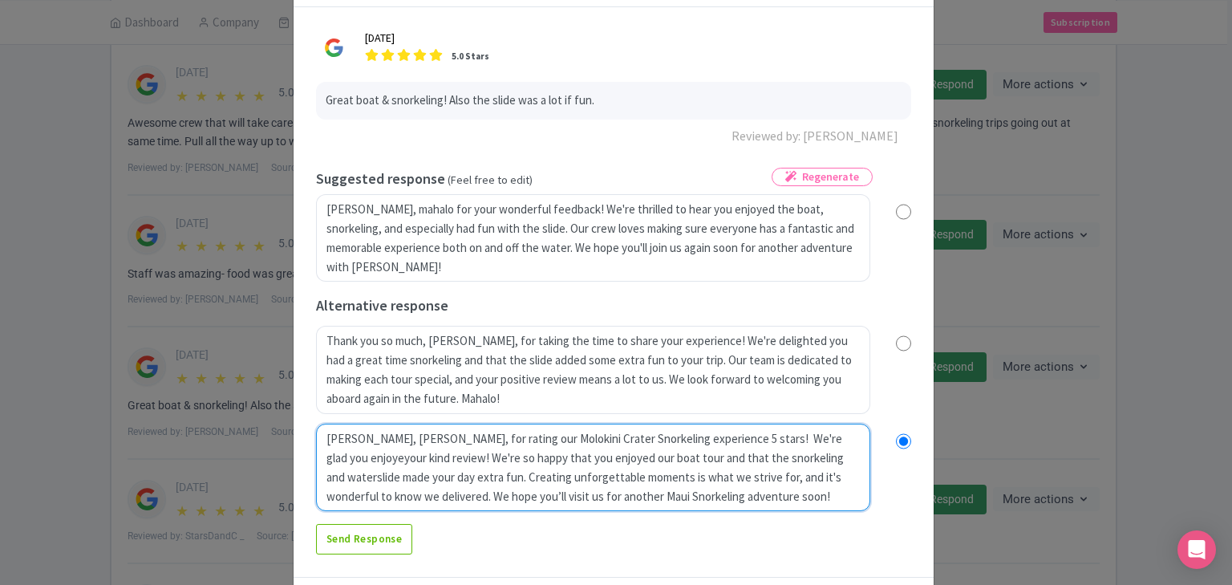
type textarea "Mahalo, Patricio, for rating our Molokini Crater Snorkeling experience 5 stars!…"
radio input "true"
type textarea "Mahalo, Patricio, for rating our Molokini Crater Snorkeling experience 5 stars!…"
radio input "true"
type textarea "Mahalo, Patricio, for rating our Molokini Crater Snorkeling experience 5 stars!…"
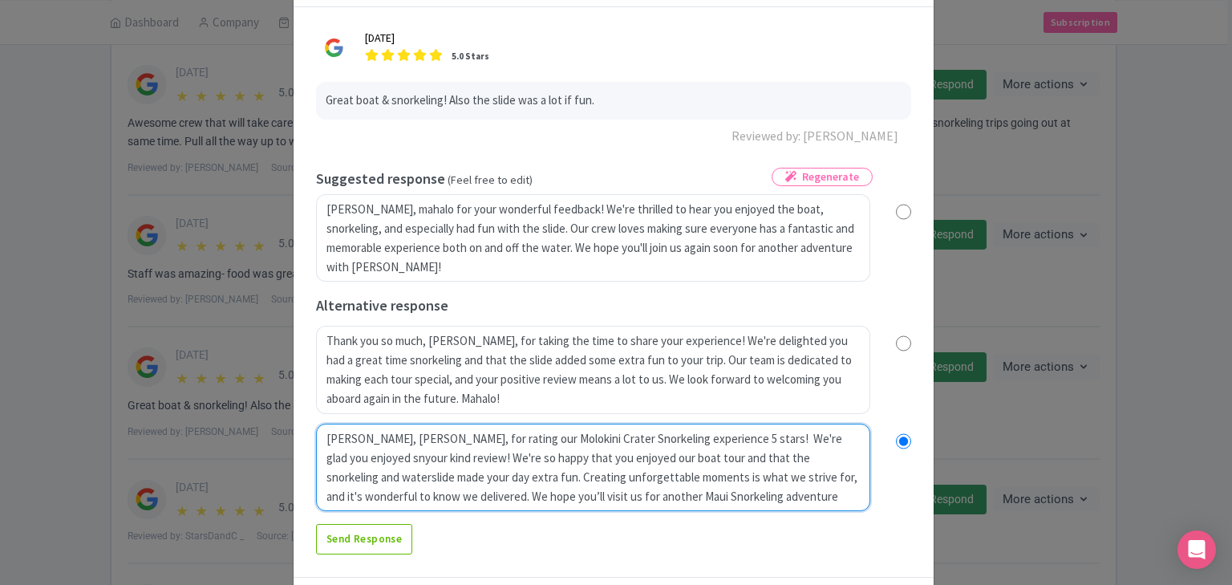
radio input "true"
type textarea "Mahalo, Patricio, for rating our Molokini Crater Snorkeling experience 5 stars!…"
radio input "true"
type textarea "Mahalo, Patricio, for rating our Molokini Crater Snorkeling experience 5 stars!…"
radio input "true"
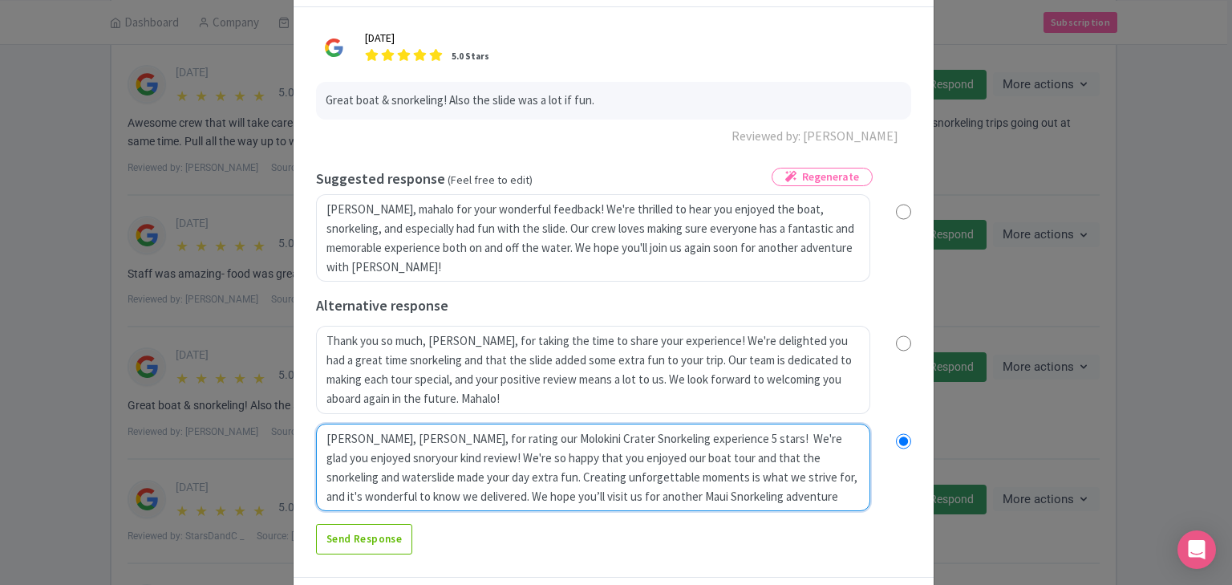
type textarea "Mahalo, Patricio, for rating our Molokini Crater Snorkeling experience 5 stars!…"
radio input "true"
type textarea "Mahalo, Patricio, for rating our Molokini Crater Snorkeling experience 5 stars!…"
radio input "true"
type textarea "Mahalo, Patricio, for rating our Molokini Crater Snorkeling experience 5 stars!…"
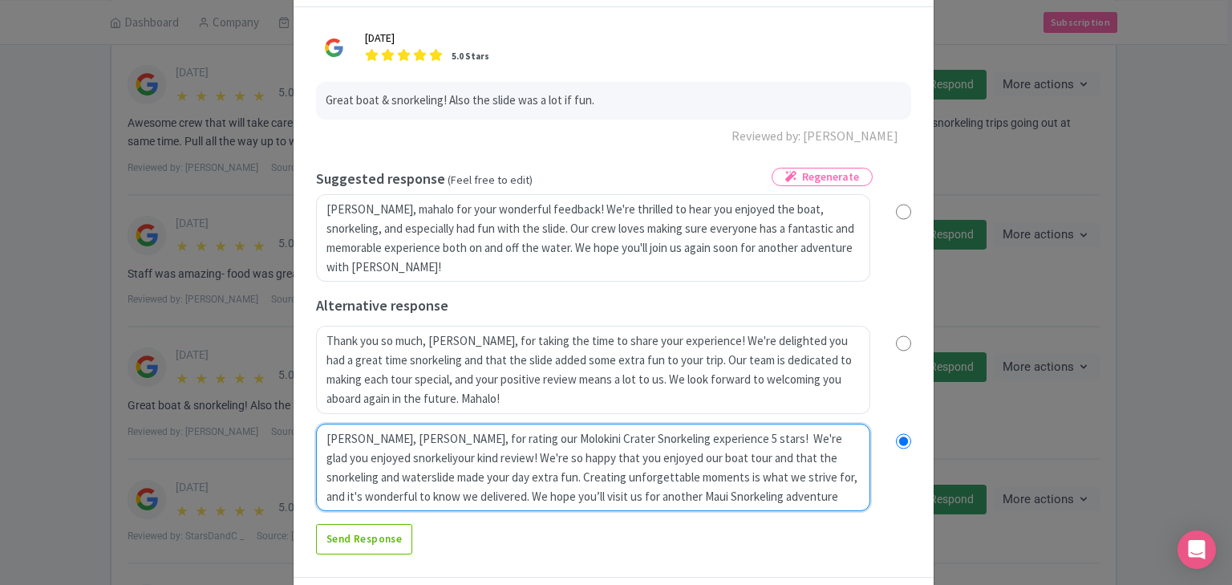
radio input "true"
type textarea "Mahalo, Patricio, for rating our Molokini Crater Snorkeling experience 5 stars!…"
radio input "true"
type textarea "Mahalo, Patricio, for rating our Molokini Crater Snorkeling experience 5 stars!…"
radio input "true"
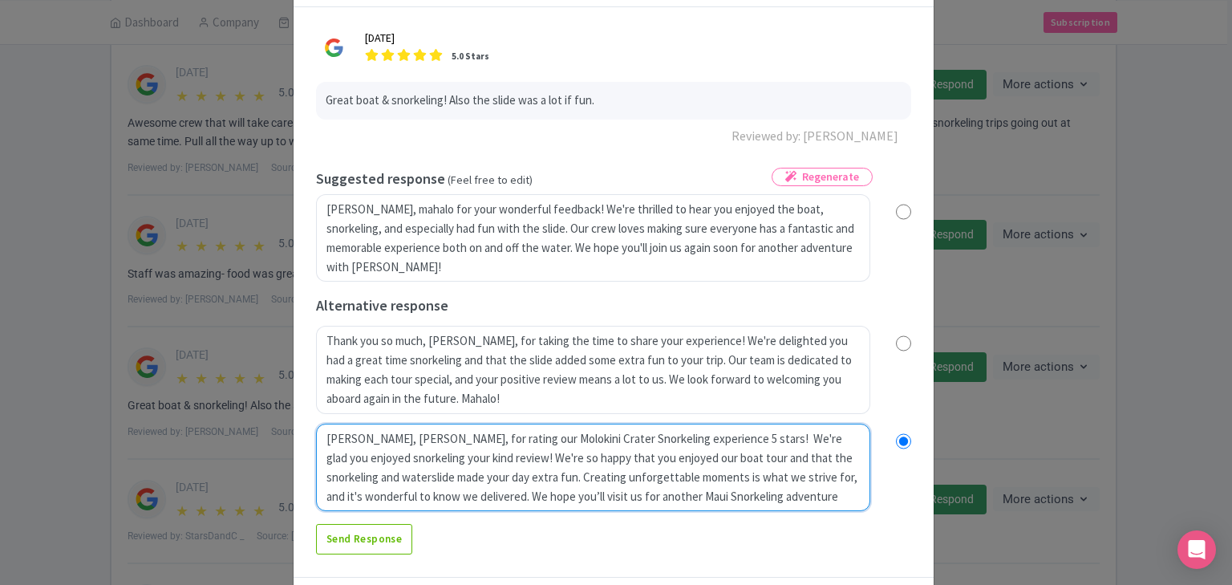
type textarea "Mahalo, Patricio, for rating our Molokini Crater Snorkeling experience 5 stars!…"
radio input "true"
type textarea "Mahalo, Patricio, for rating our Molokini Crater Snorkeling experience 5 stars!…"
radio input "true"
type textarea "Mahalo, Patricio, for rating our Molokini Crater Snorkeling experience 5 stars!…"
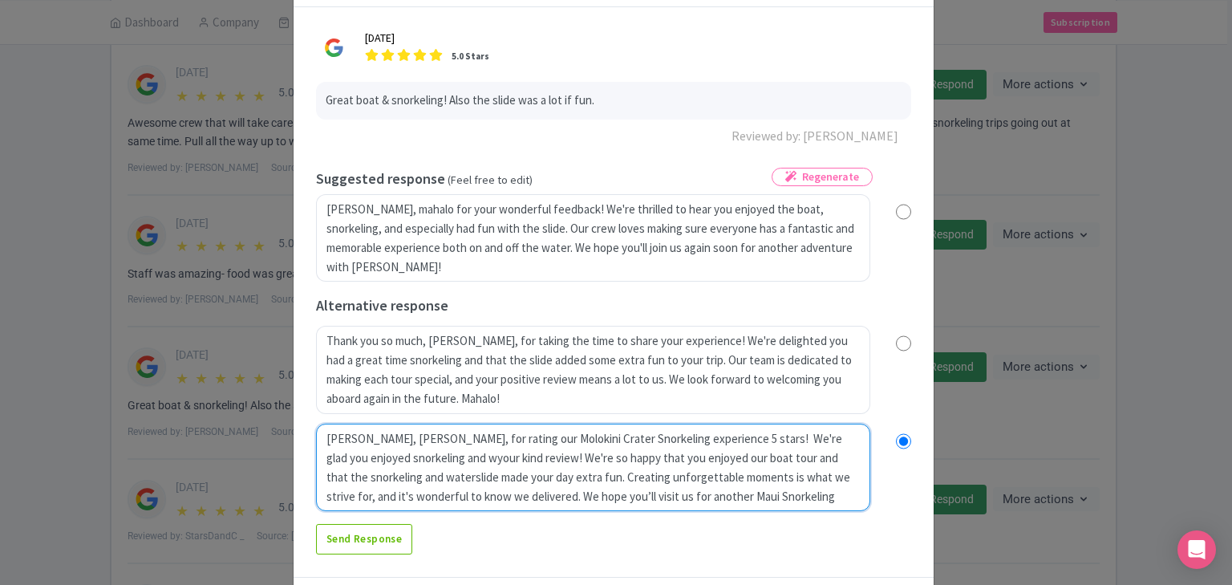
radio input "true"
type textarea "Mahalo, Patricio, for rating our Molokini Crater Snorkeling experience 5 stars!…"
radio input "true"
type textarea "Mahalo, Patricio, for rating our Molokini Crater Snorkeling experience 5 stars!…"
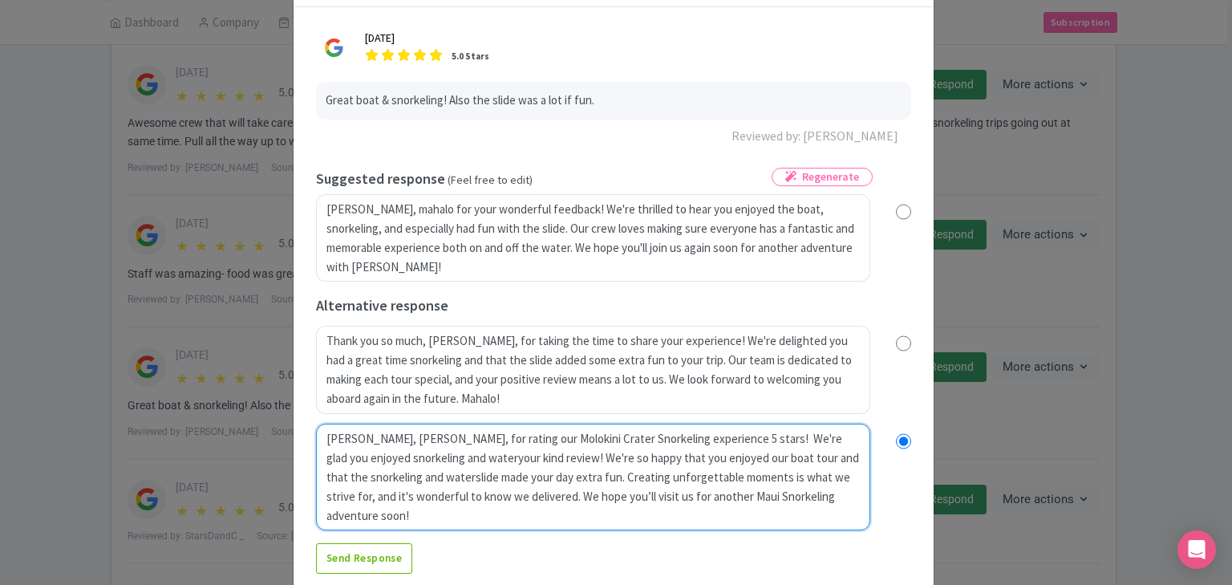
radio input "true"
type textarea "Mahalo, Patricio, for rating our Molokini Crater Snorkeling experience 5 stars!…"
radio input "true"
type textarea "Mahalo, Patricio, for rating our Molokini Crater Snorkeling experience 5 stars!…"
radio input "true"
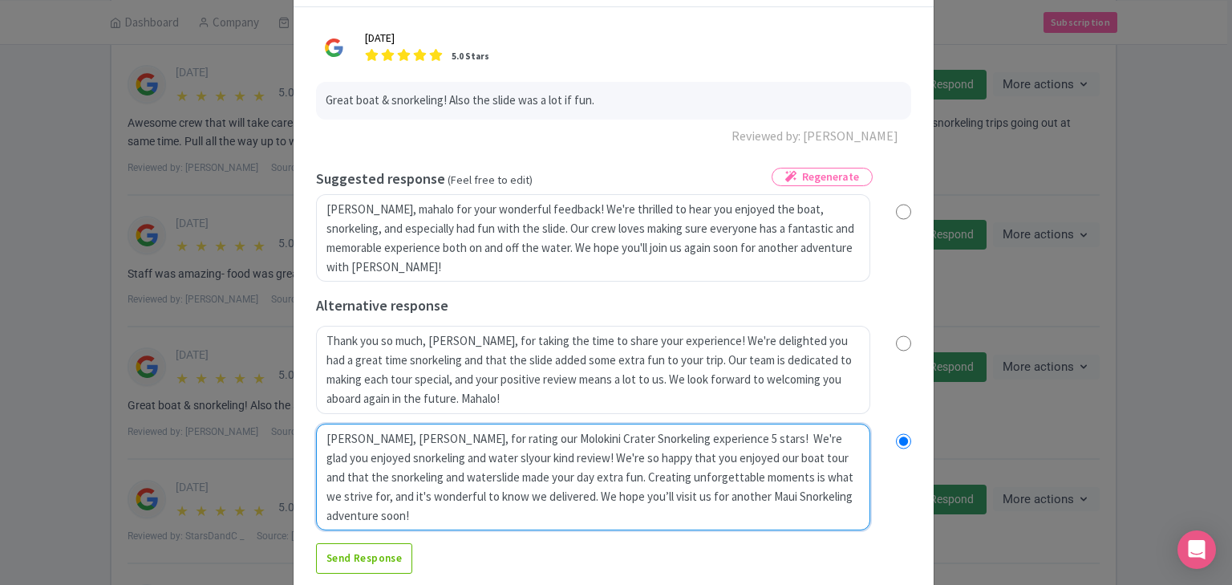
type textarea "Mahalo, Patricio, for rating our Molokini Crater Snorkeling experience 5 stars!…"
radio input "true"
type textarea "Mahalo, Patricio, for rating our Molokini Crater Snorkeling experience 5 stars!…"
radio input "true"
type textarea "Mahalo, Patricio, for rating our Molokini Crater Snorkeling experience 5 stars!…"
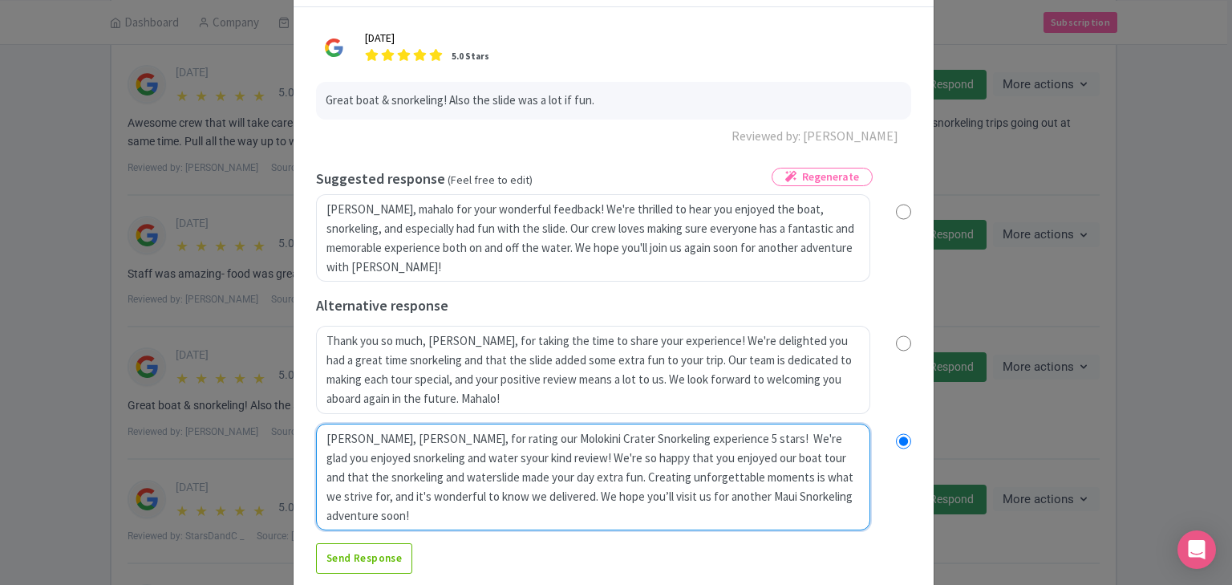
radio input "true"
type textarea "Mahalo, Patricio, for rating our Molokini Crater Snorkeling experience 5 stars!…"
radio input "true"
type textarea "Mahalo, Patricio, for rating our Molokini Crater Snorkeling experience 5 stars!…"
radio input "true"
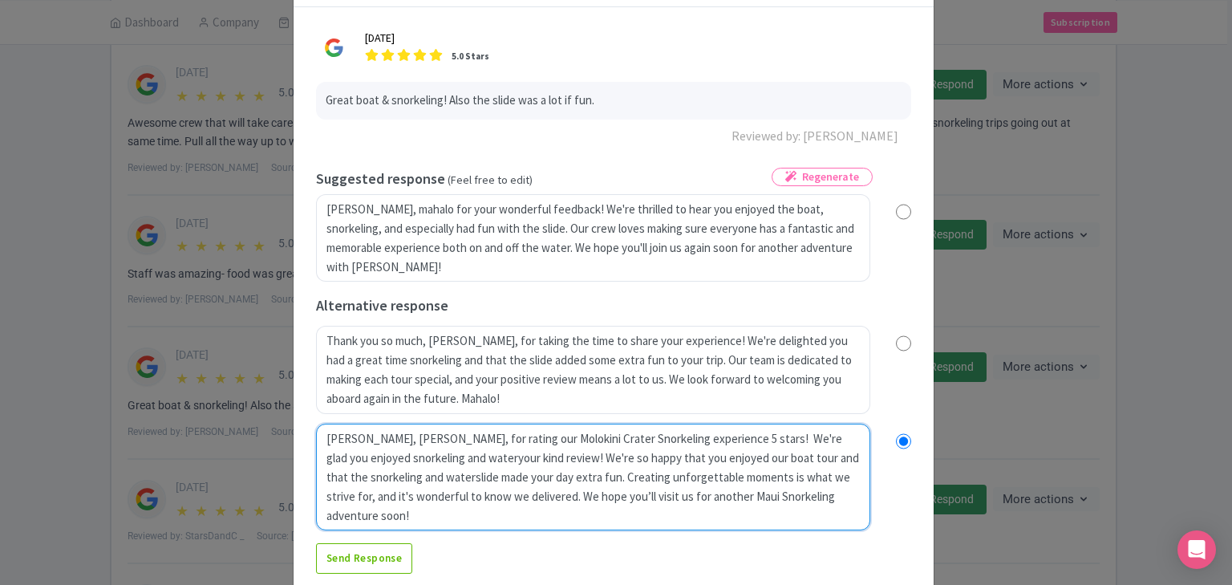
type textarea "Mahalo, Patricio, for rating our Molokini Crater Snorkeling experience 5 stars!…"
radio input "true"
type textarea "Mahalo, Patricio, for rating our Molokini Crater Snorkeling experience 5 stars!…"
radio input "true"
type textarea "Mahalo, Patricio, for rating our Molokini Crater Snorkeling experience 5 stars!…"
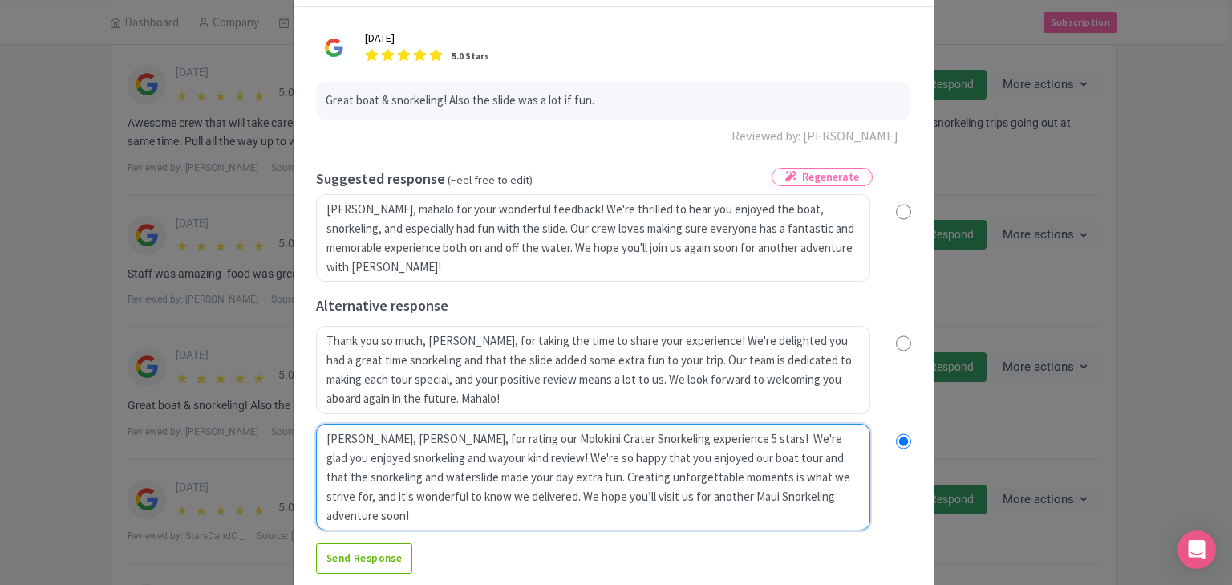
radio input "true"
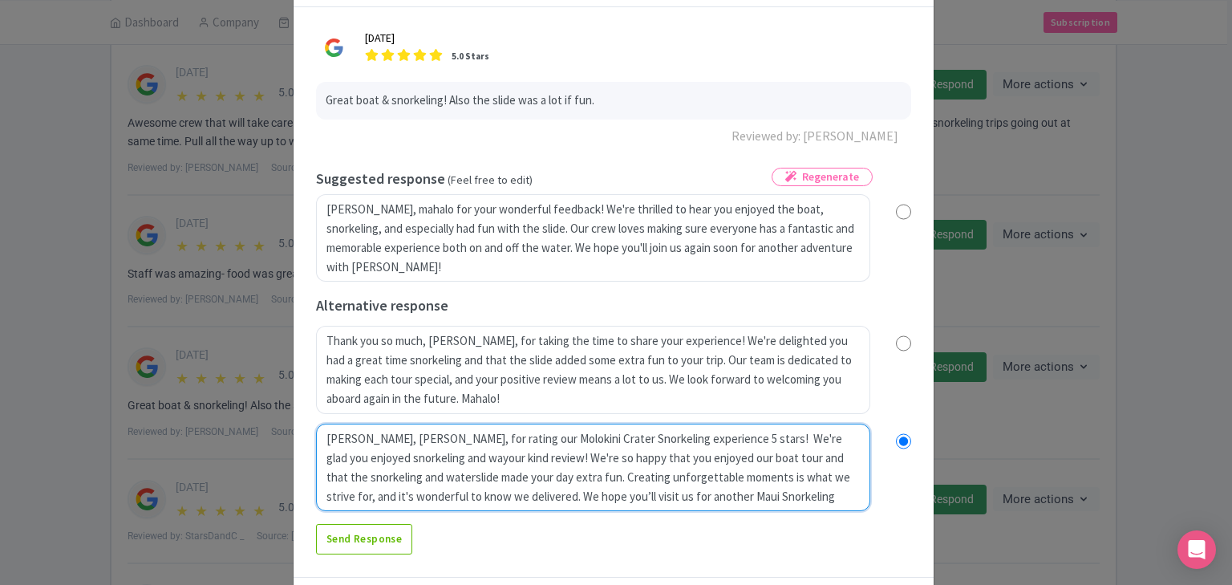
type textarea "Mahalo, Patricio, for rating our Molokini Crater Snorkeling experience 5 stars!…"
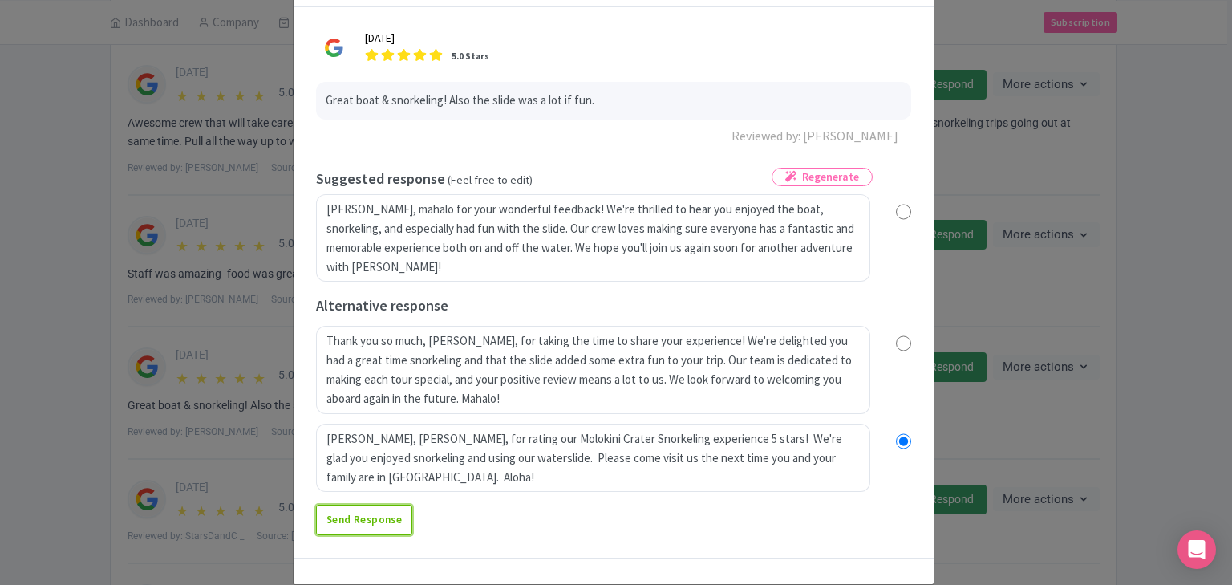
click at [352, 524] on link "Send Response" at bounding box center [364, 519] width 96 height 30
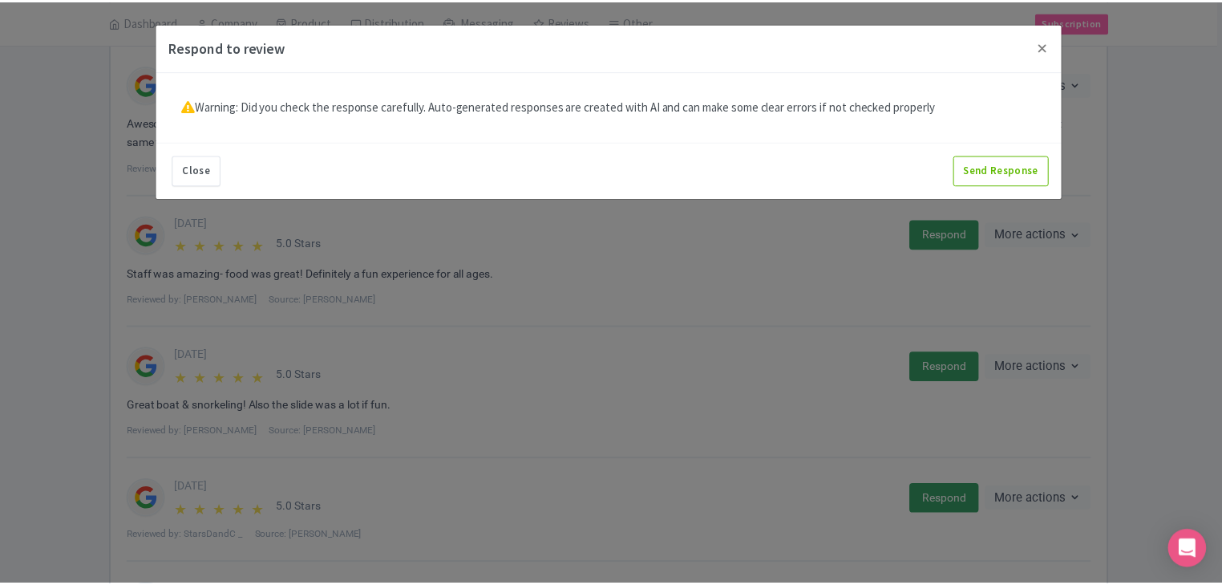
scroll to position [0, 0]
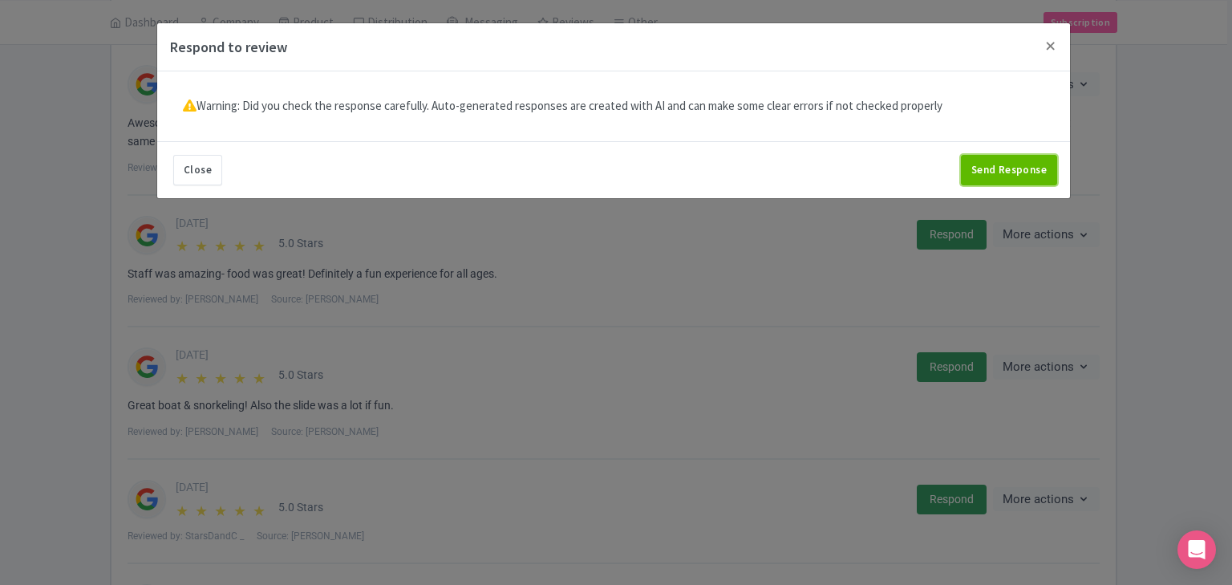
drag, startPoint x: 1014, startPoint y: 173, endPoint x: 994, endPoint y: 172, distance: 20.1
click at [1014, 173] on button "Send Response" at bounding box center [1009, 170] width 96 height 30
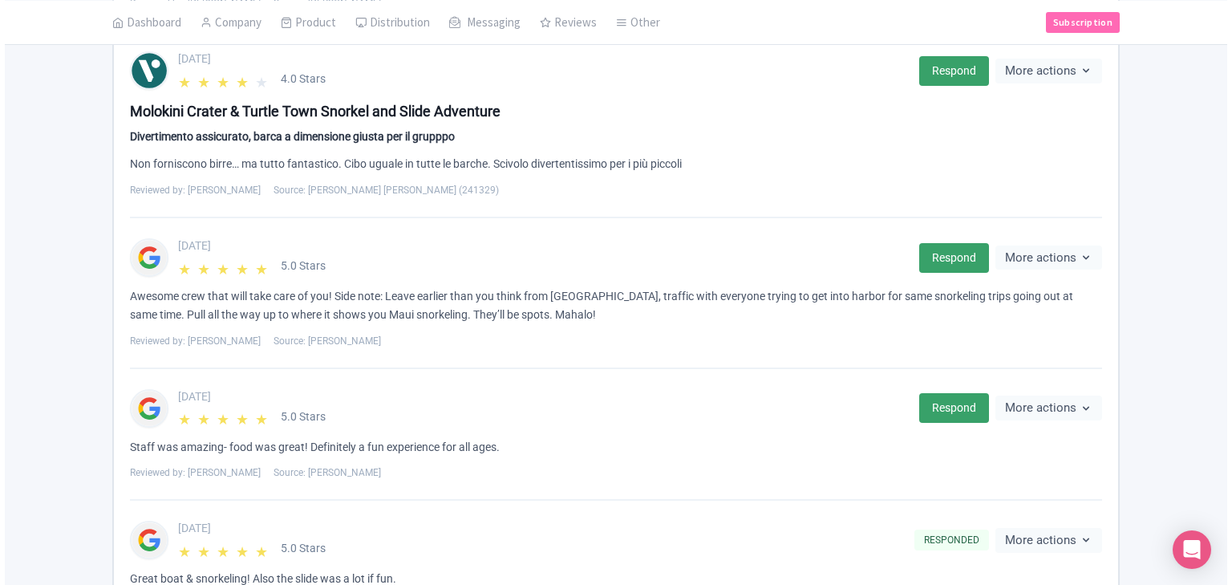
scroll to position [834, 0]
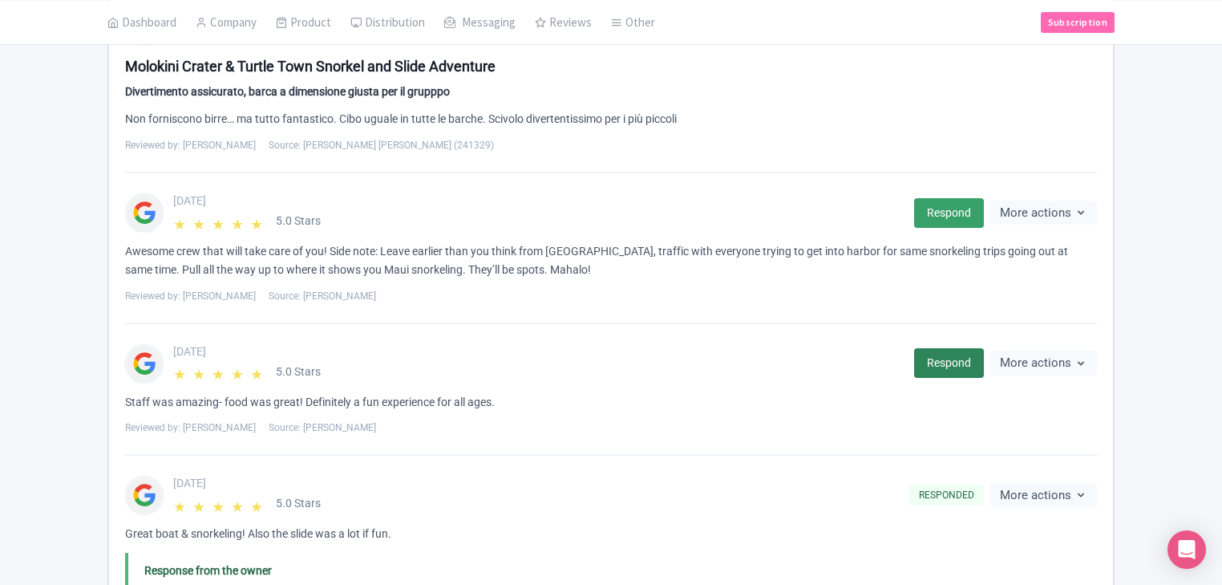
click at [949, 362] on link "Respond" at bounding box center [949, 363] width 70 height 30
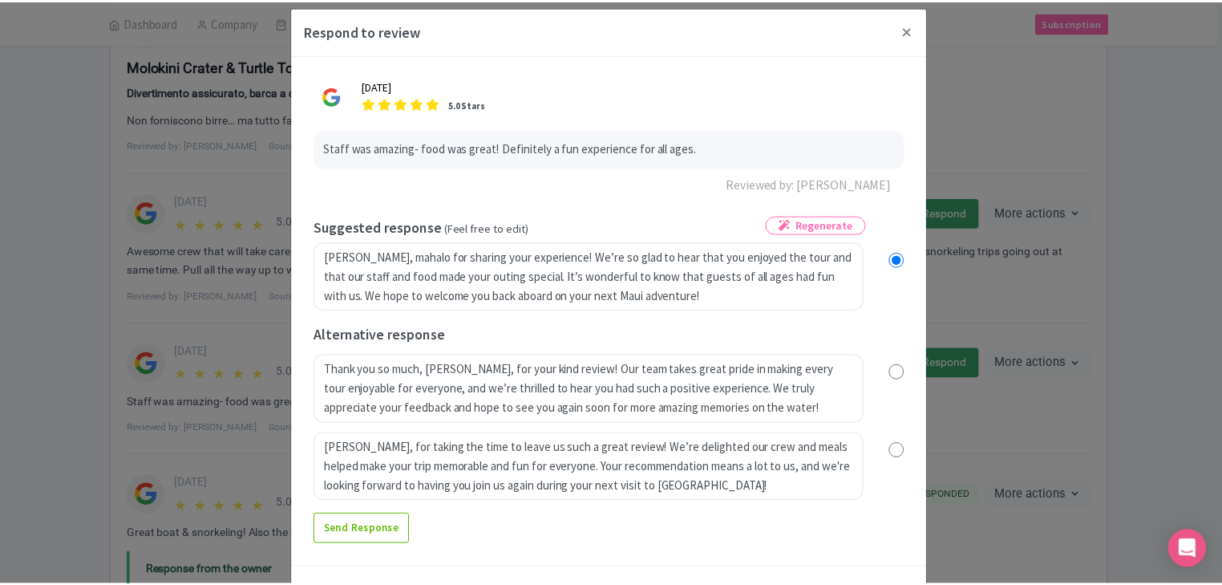
scroll to position [0, 0]
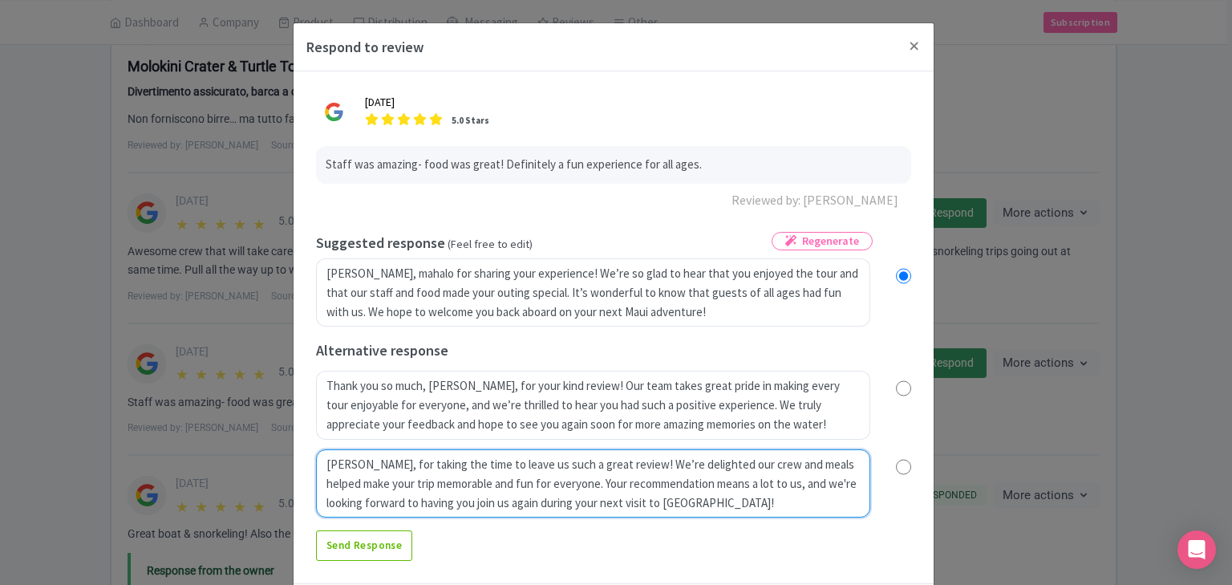
click at [441, 465] on textarea "[PERSON_NAME], for taking the time to leave us such a great review! We’re delig…" at bounding box center [593, 483] width 554 height 69
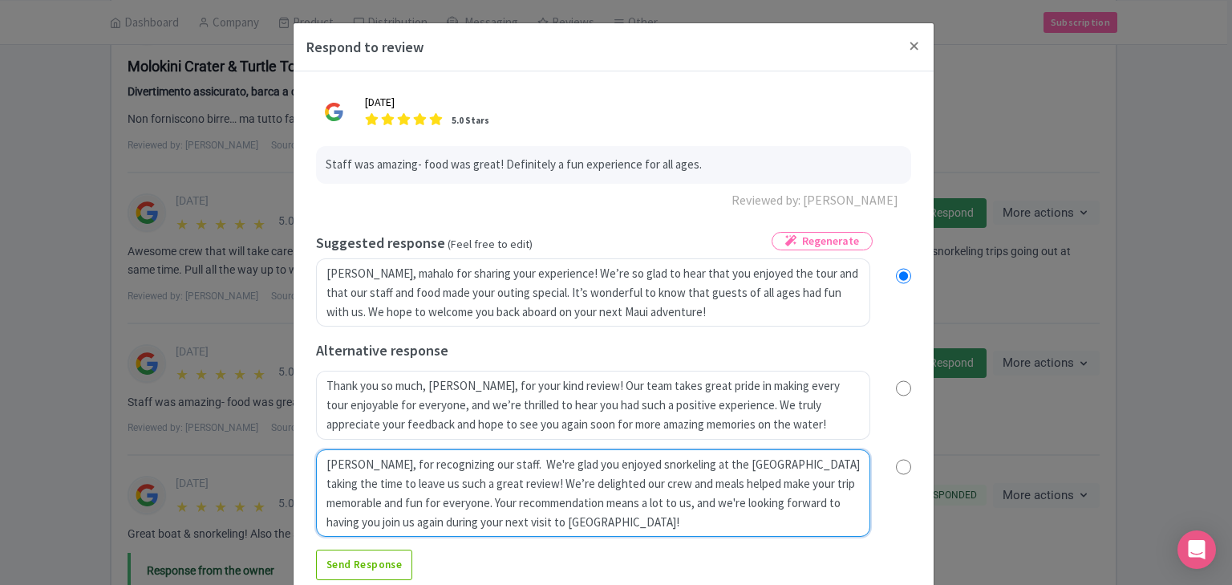
click at [722, 468] on textarea "[PERSON_NAME], for taking the time to leave us such a great review! We’re delig…" at bounding box center [593, 493] width 554 height 88
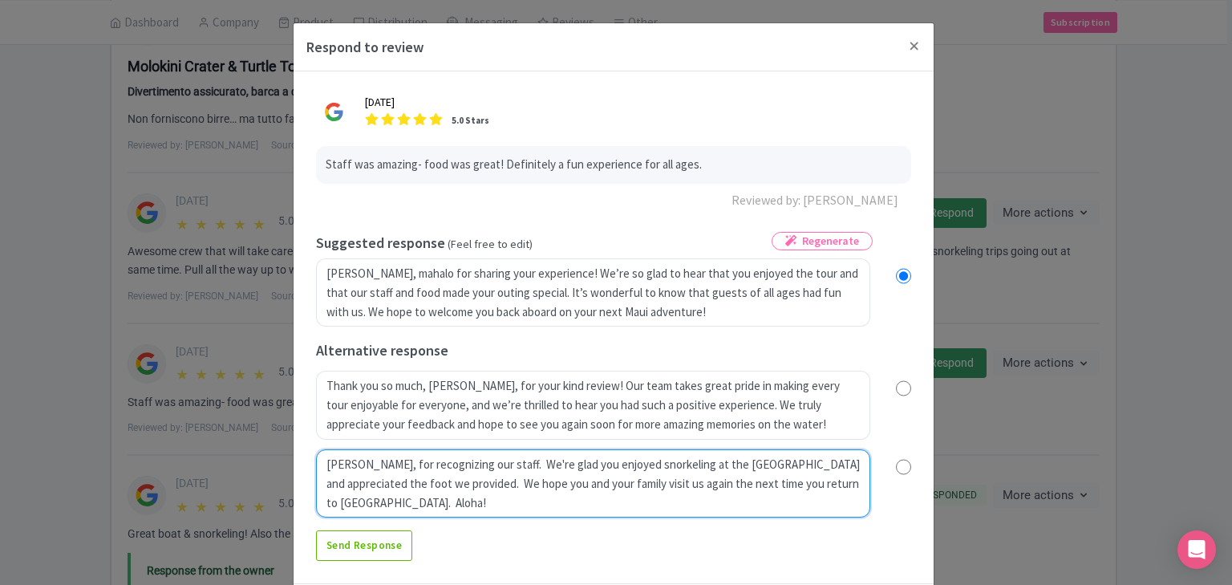
type textarea "[PERSON_NAME], for recognizing our staff. We're glad you enjoyed snorkeling at …"
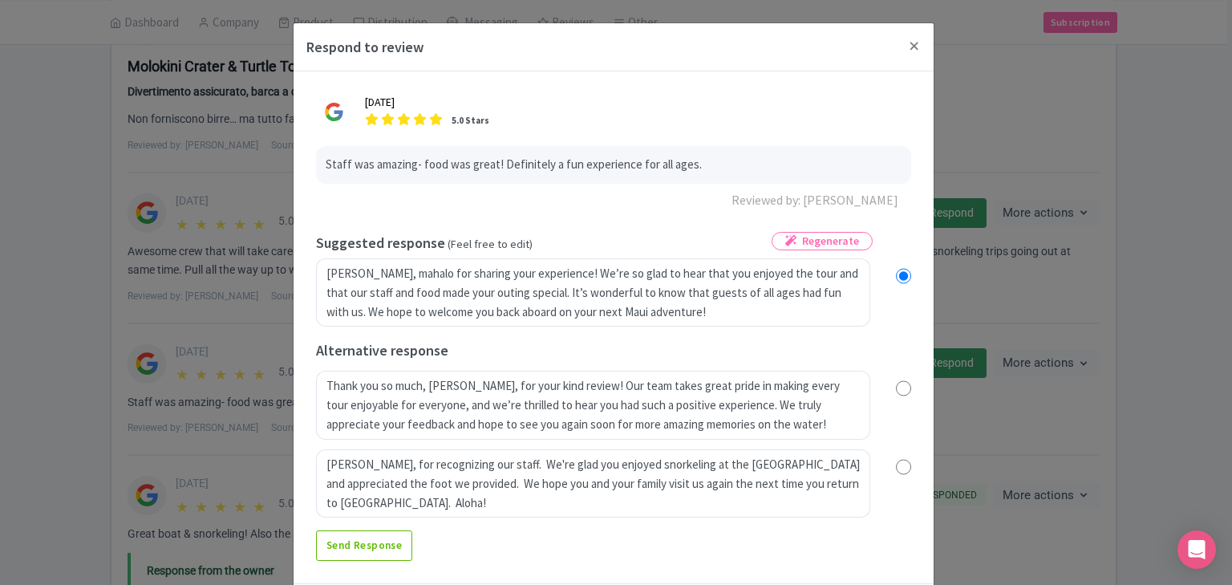
click at [899, 463] on input "radio" at bounding box center [903, 467] width 15 height 16
radio input "true"
click at [366, 544] on link "Send Response" at bounding box center [364, 545] width 96 height 30
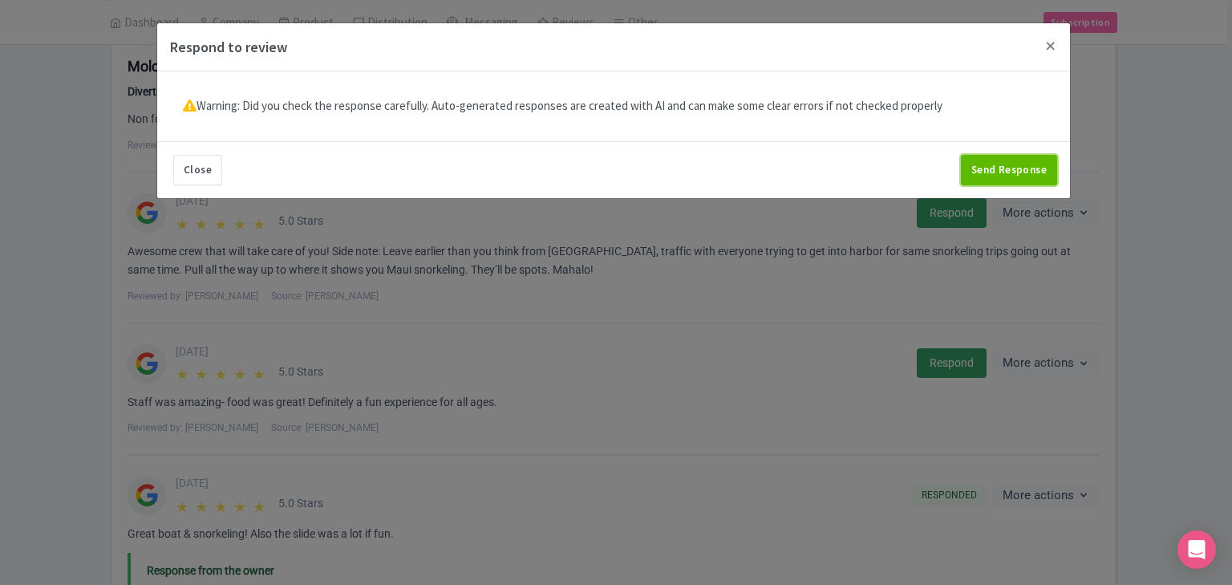
click at [1024, 164] on button "Send Response" at bounding box center [1009, 170] width 96 height 30
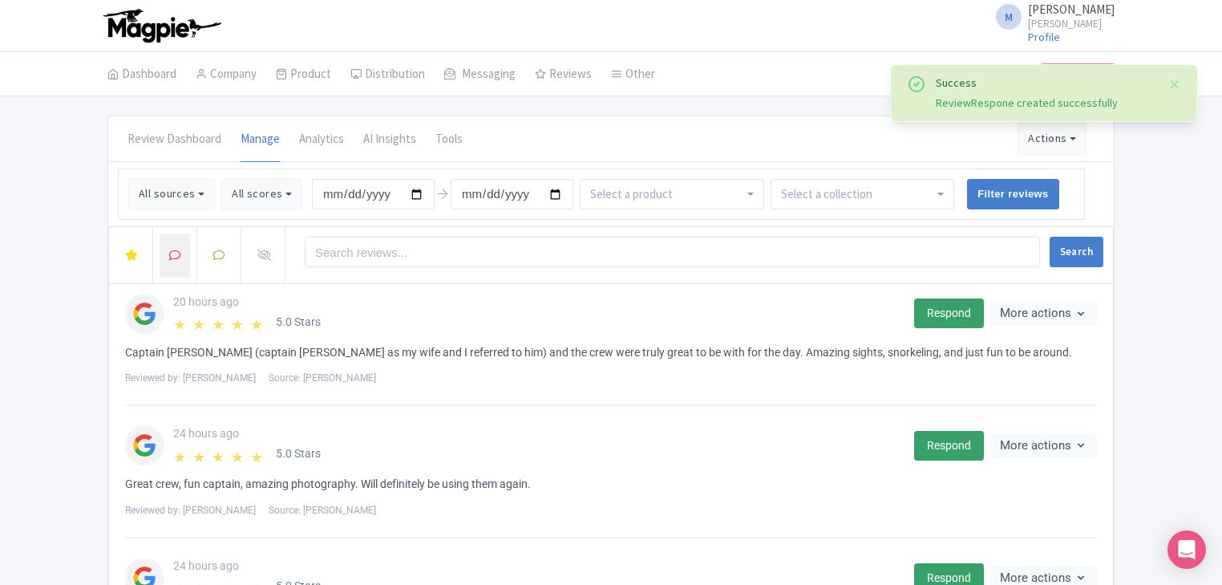
click at [176, 249] on icon at bounding box center [174, 254] width 11 height 11
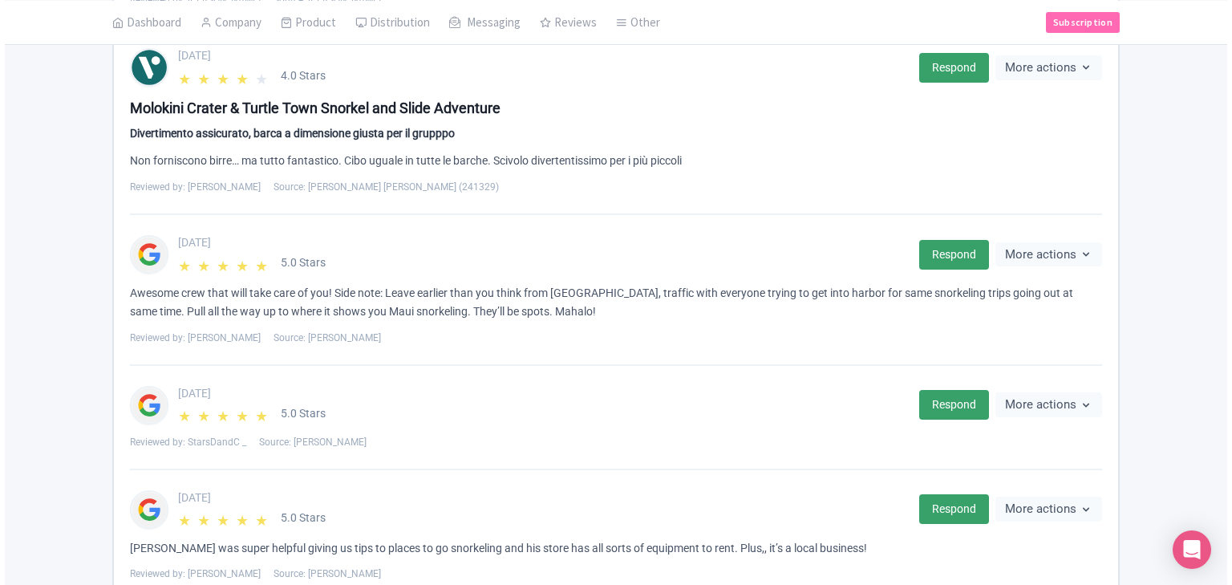
scroll to position [770, 0]
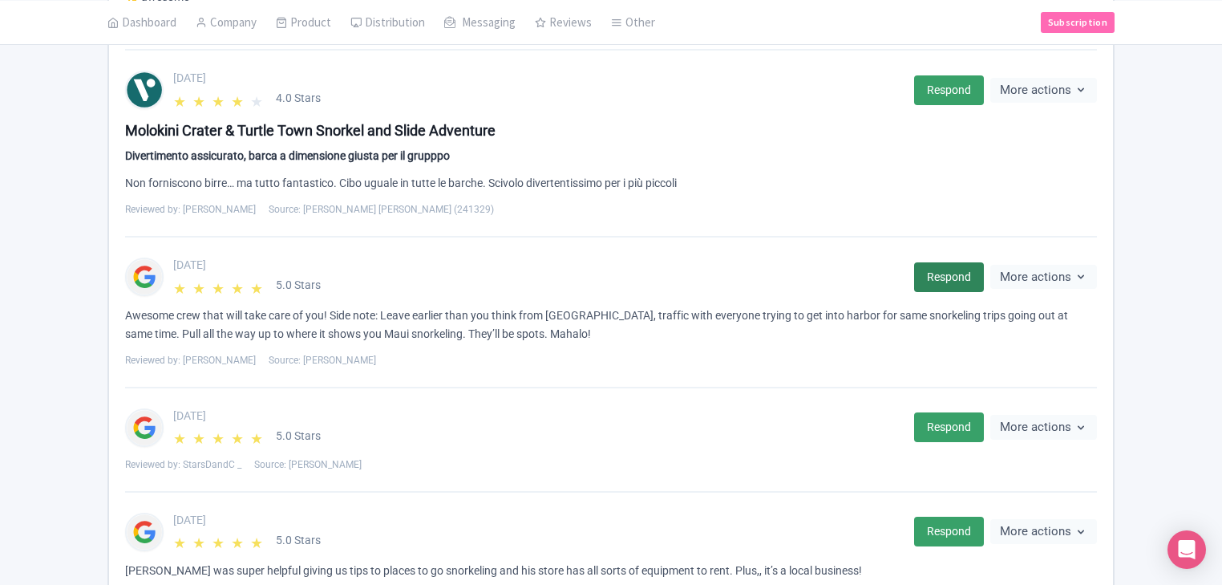
click at [947, 273] on link "Respond" at bounding box center [949, 277] width 70 height 30
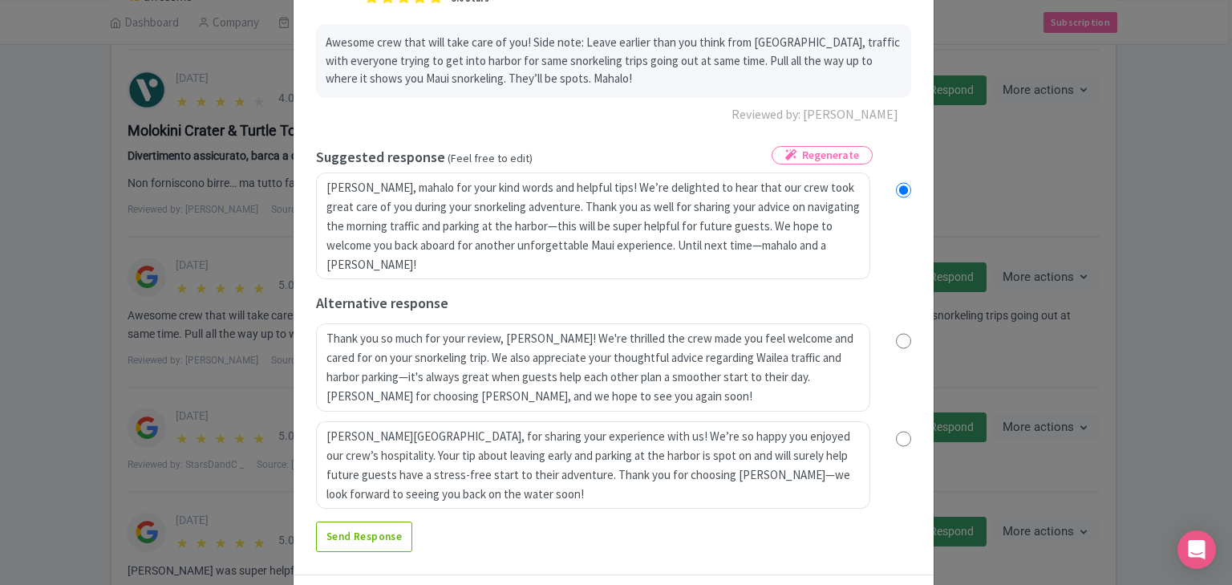
scroll to position [160, 0]
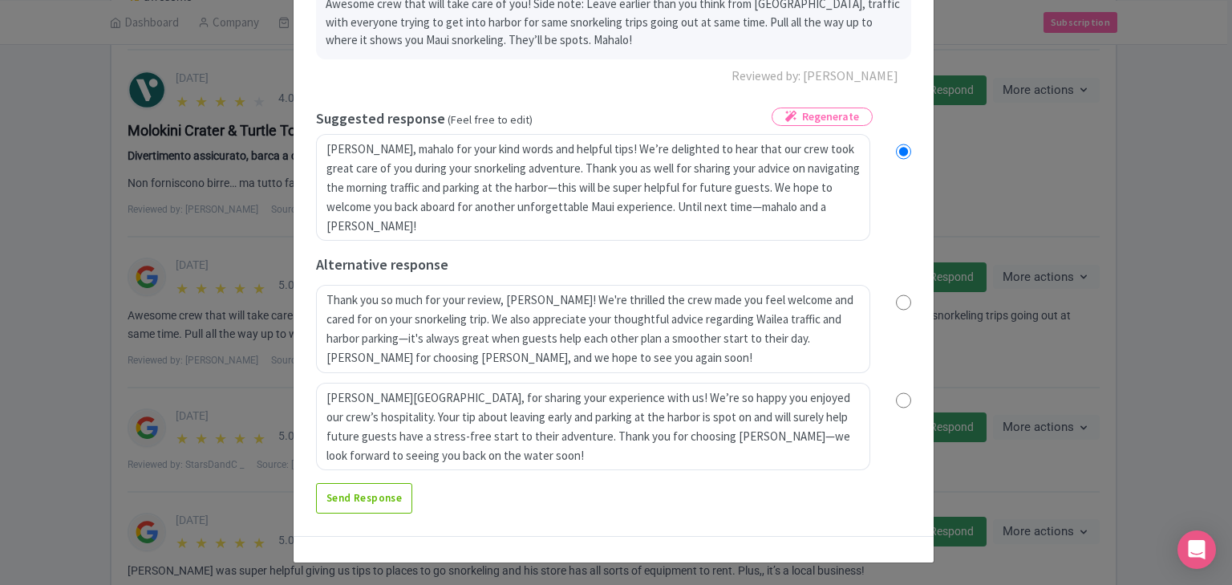
drag, startPoint x: 904, startPoint y: 397, endPoint x: 895, endPoint y: 397, distance: 8.8
click at [903, 397] on input "radio" at bounding box center [903, 400] width 15 height 16
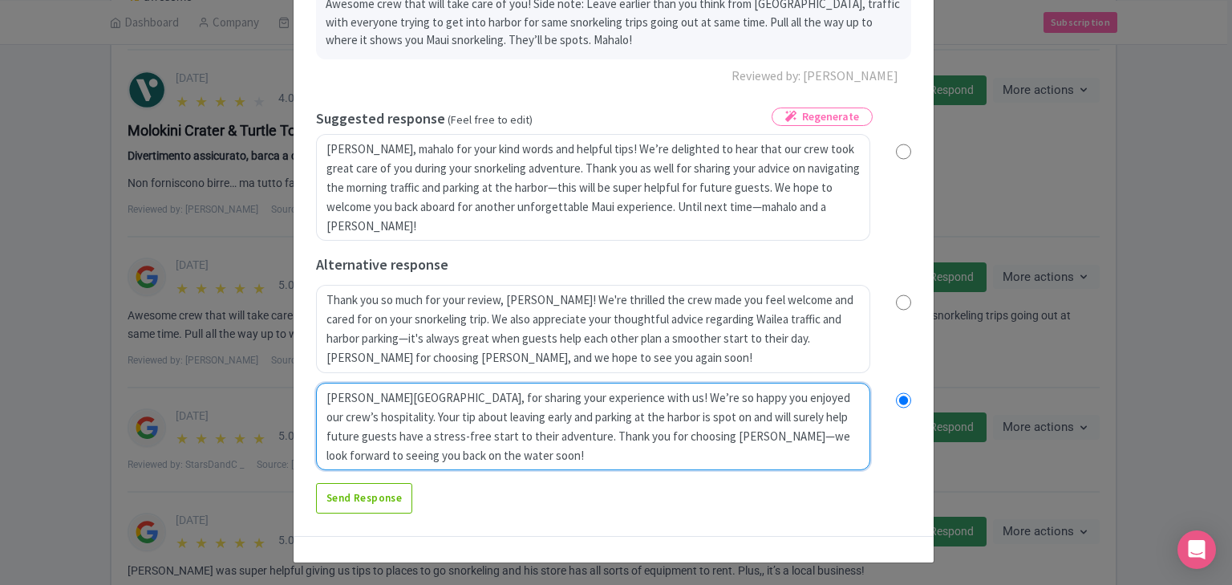
click at [431, 394] on textarea "Mahalo, Brandon, for sharing your experience with us! We’re so happy you enjoye…" at bounding box center [593, 427] width 554 height 88
radio input "true"
type textarea "Mahalo, Brandon, for sharing usyour experience with us! We’re so happy you enjo…"
radio input "true"
type textarea "Mahalo, Brandon, for sharing useyour experience with us! We’re so happy you enj…"
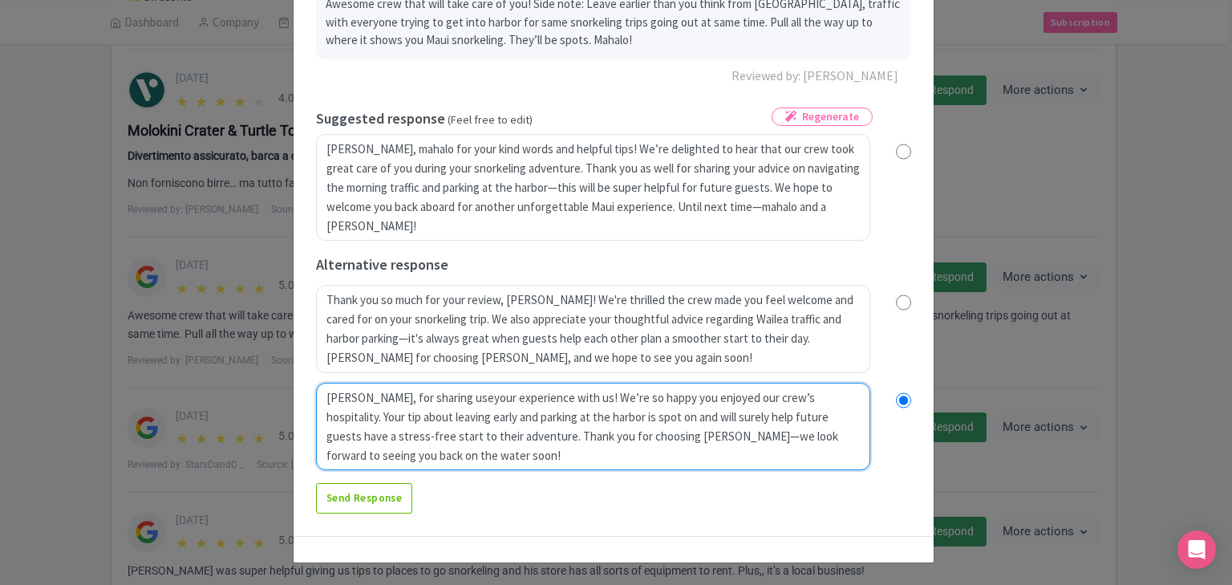
radio input "true"
type textarea "Mahalo, Brandon, for sharing usefyour experience with us! We’re so happy you en…"
radio input "true"
type textarea "Mahalo, Brandon, for sharing usefuyour experience with us! We’re so happy you e…"
radio input "true"
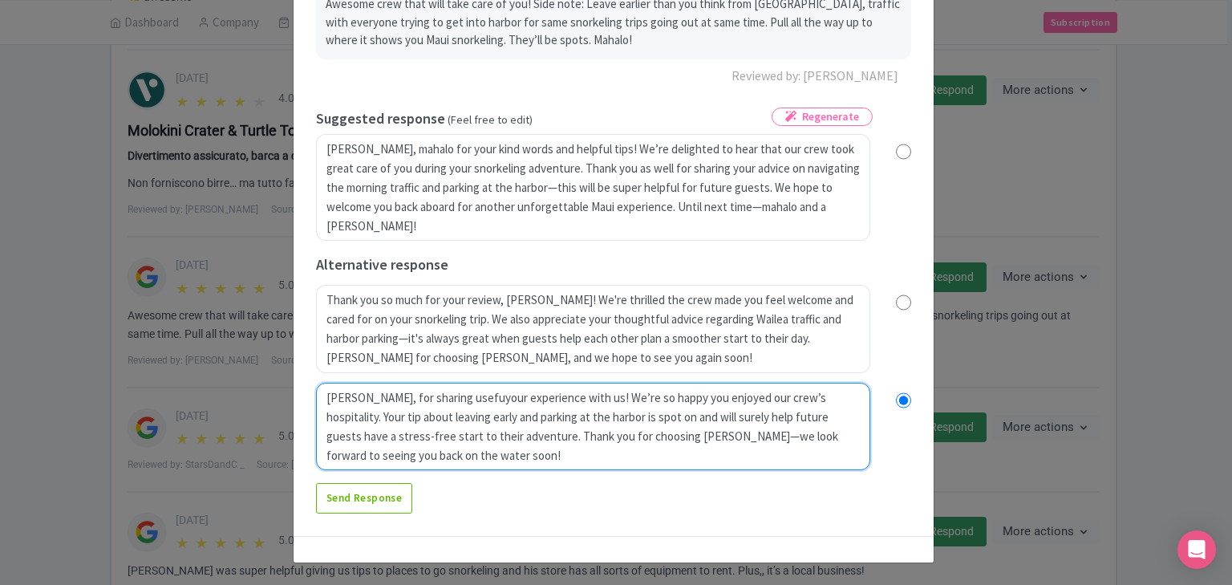
type textarea "Mahalo, Brandon, for sharing usefulyour experience with us! We’re so happy you …"
radio input "true"
type textarea "Mahalo, Brandon, for sharing useful tyour experience with us! We’re so happy yo…"
radio input "true"
type textarea "Mahalo, Brandon, for sharing useful tiyour experience with us! We’re so happy y…"
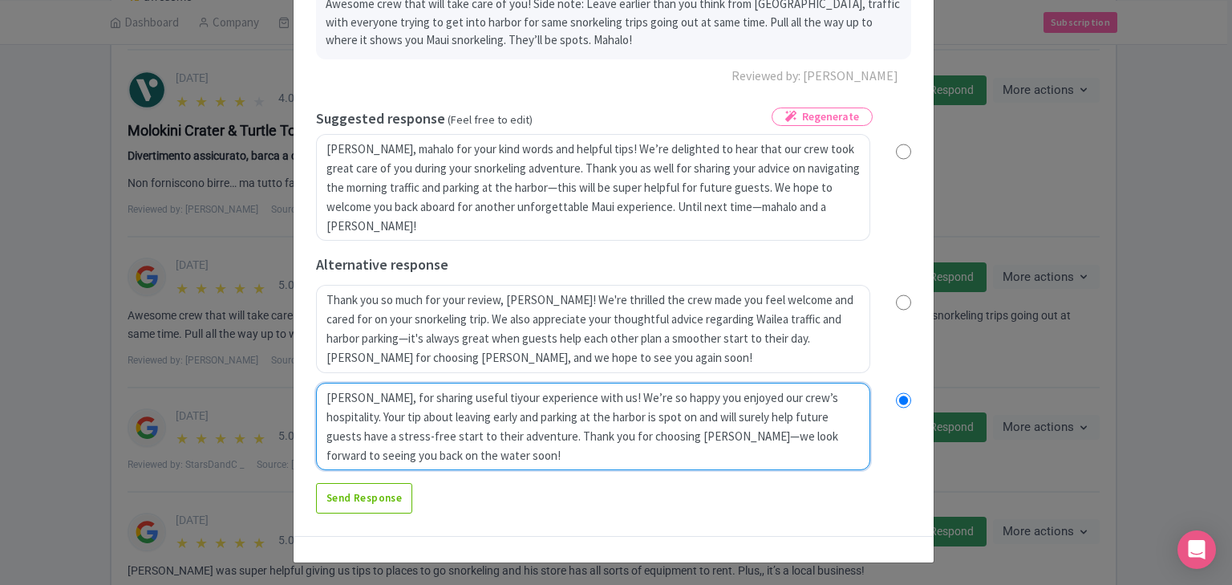
radio input "true"
type textarea "Mahalo, Brandon, for sharing useful tisyour experience with us! We’re so happy …"
radio input "true"
type textarea "Mahalo, Brandon, for sharing useful tis your experience with us! We’re so happy…"
radio input "true"
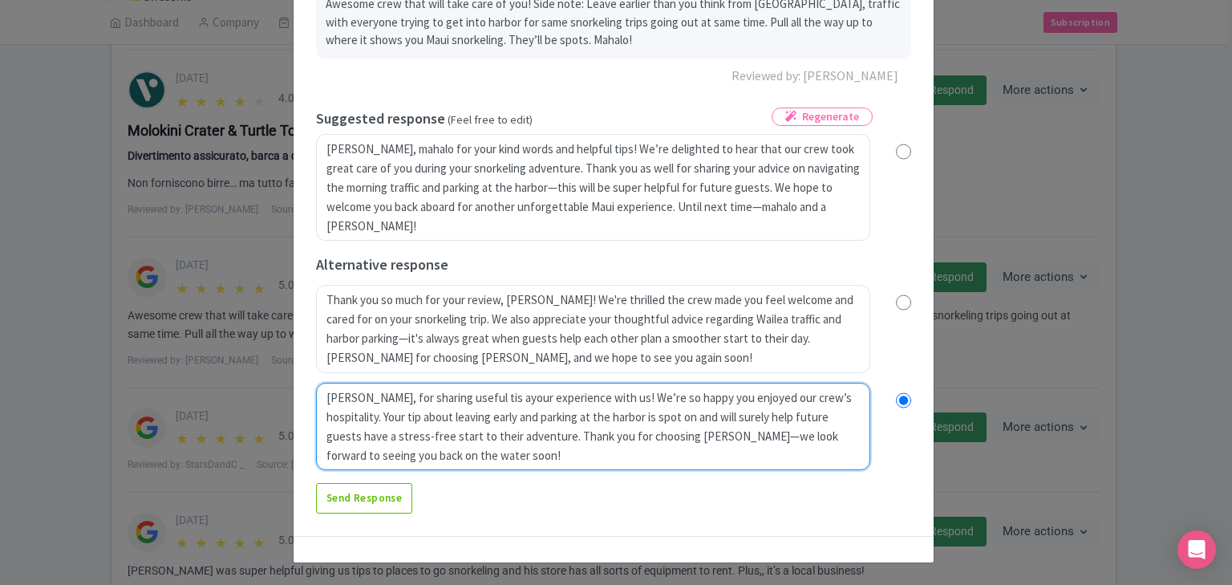
type textarea "Mahalo, Brandon, for sharing useful tis abyour experience with us! We’re so hap…"
radio input "true"
type textarea "Mahalo, Brandon, for sharing useful tis ayour experience with us! We’re so happ…"
radio input "true"
type textarea "Mahalo, Brandon, for sharing useful tis your experience with us! We’re so happy…"
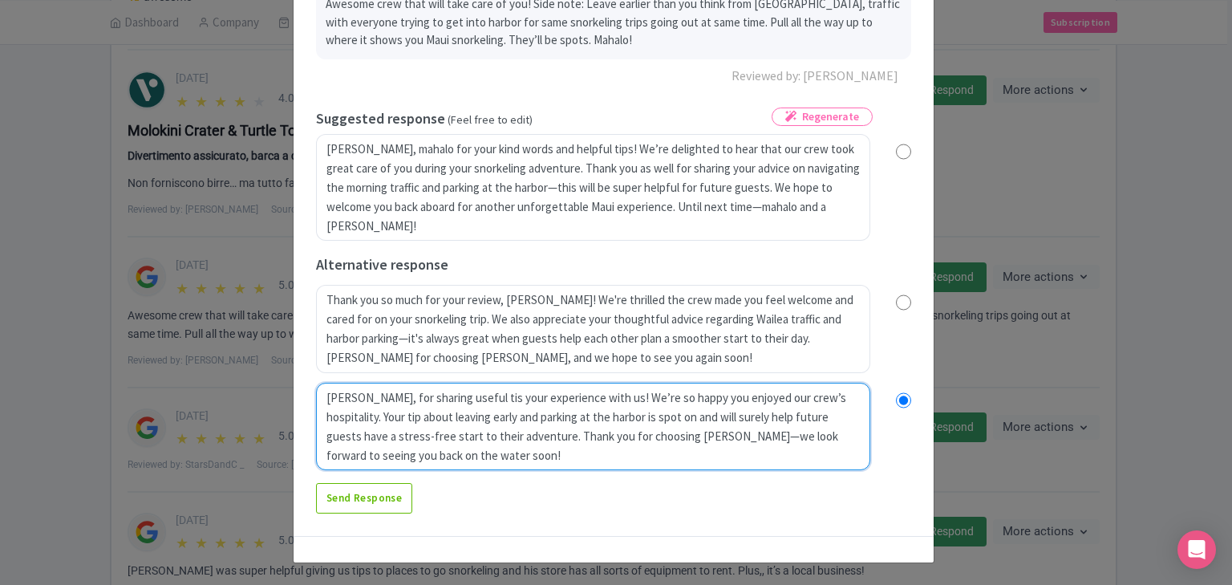
radio input "true"
type textarea "Mahalo, Brandon, for sharing useful tisyour experience with us! We’re so happy …"
radio input "true"
type textarea "Mahalo, Brandon, for sharing useful tiyour experience with us! We’re so happy y…"
radio input "true"
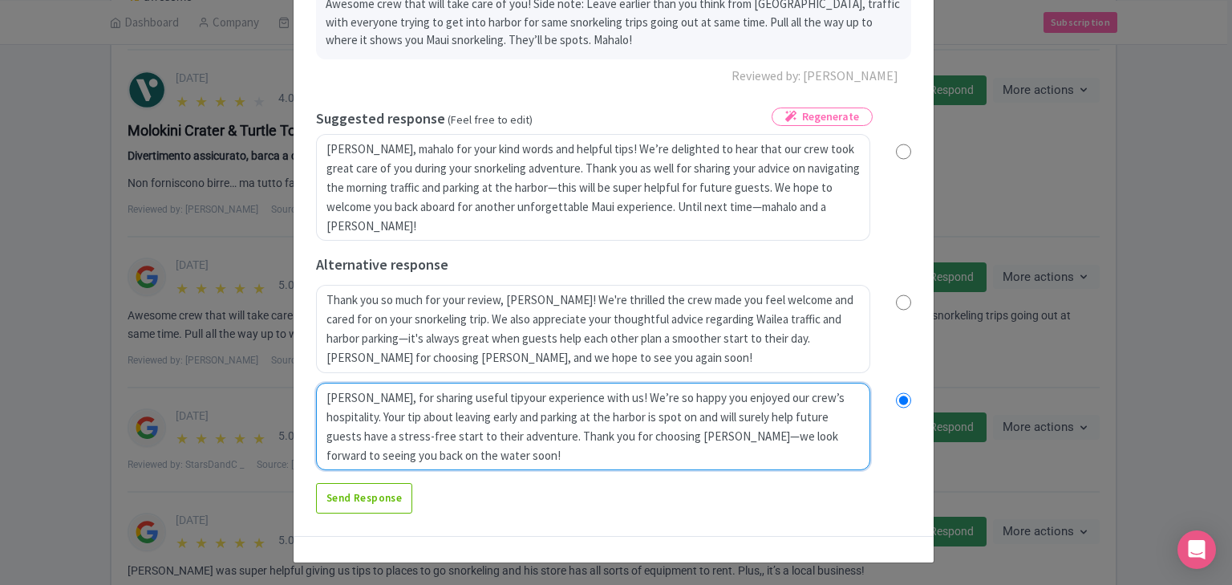
type textarea "Mahalo, Brandon, for sharing useful tipsyour experience with us! We’re so happy…"
radio input "true"
type textarea "Mahalo, Brandon, for sharing useful tips ayour experience with us! We’re so hap…"
radio input "true"
type textarea "Mahalo, Brandon, for sharing useful tips abyour experience with us! We’re so ha…"
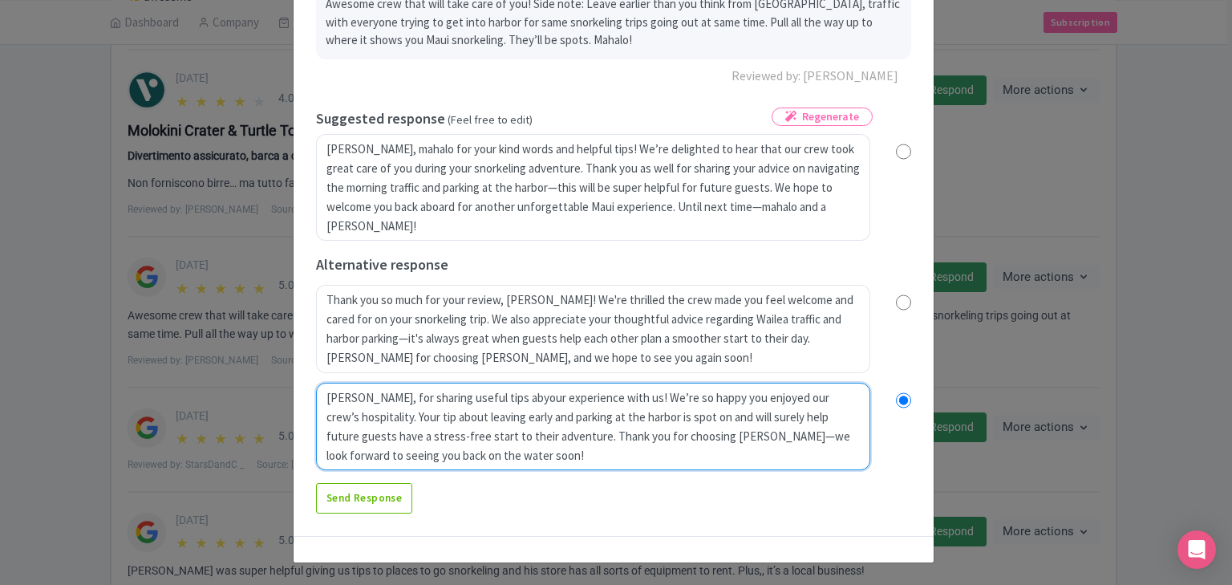
radio input "true"
type textarea "Mahalo, Brandon, for sharing useful tips abpuityour experience with us! We’re s…"
radio input "true"
type textarea "Mahalo, Brandon, for sharing useful tips abpuit your experience with us! We’re …"
radio input "true"
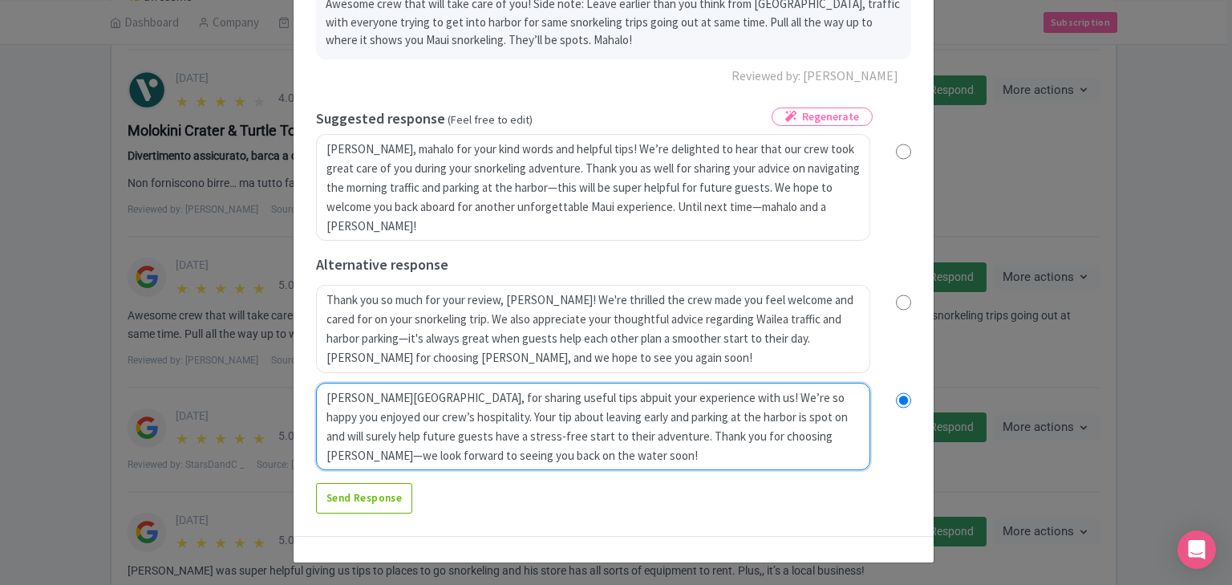
type textarea "Mahalo, Brandon, for sharing useful tips abpuityour experience with us! We’re s…"
radio input "true"
type textarea "Mahalo, Brandon, for sharing useful tips abpuiyour experience with us! We’re so…"
radio input "true"
type textarea "Mahalo, Brandon, for sharing useful tips abpuyour experience with us! We’re so …"
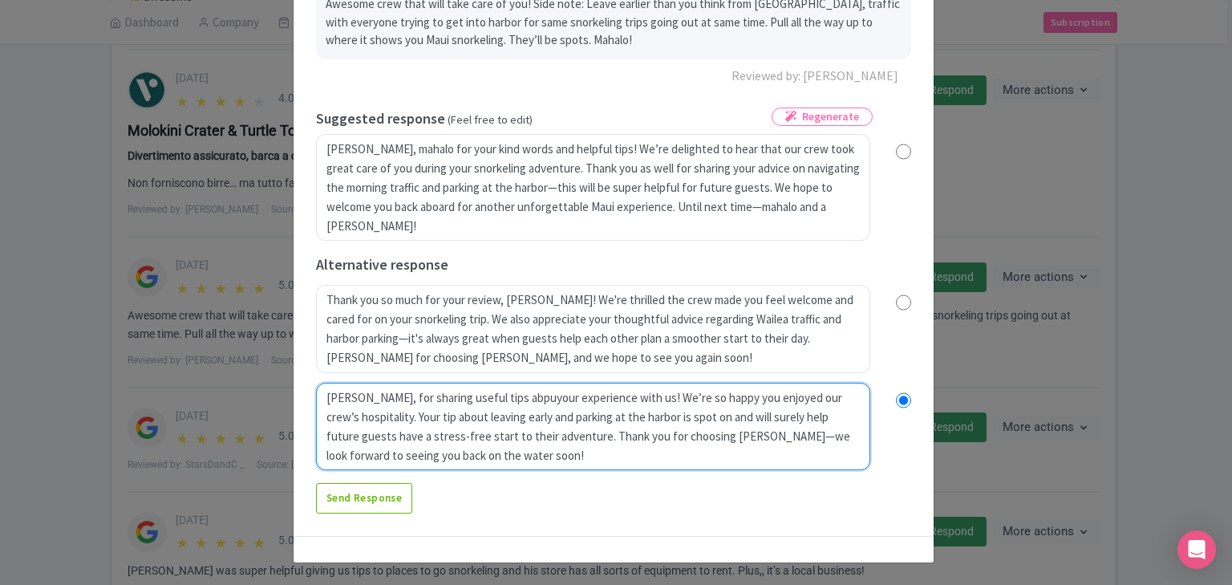
radio input "true"
type textarea "Mahalo, Brandon, for sharing useful tips abpyour experience with us! We’re so h…"
radio input "true"
type textarea "Mahalo, Brandon, for sharing useful tips abyour experience with us! We’re so ha…"
radio input "true"
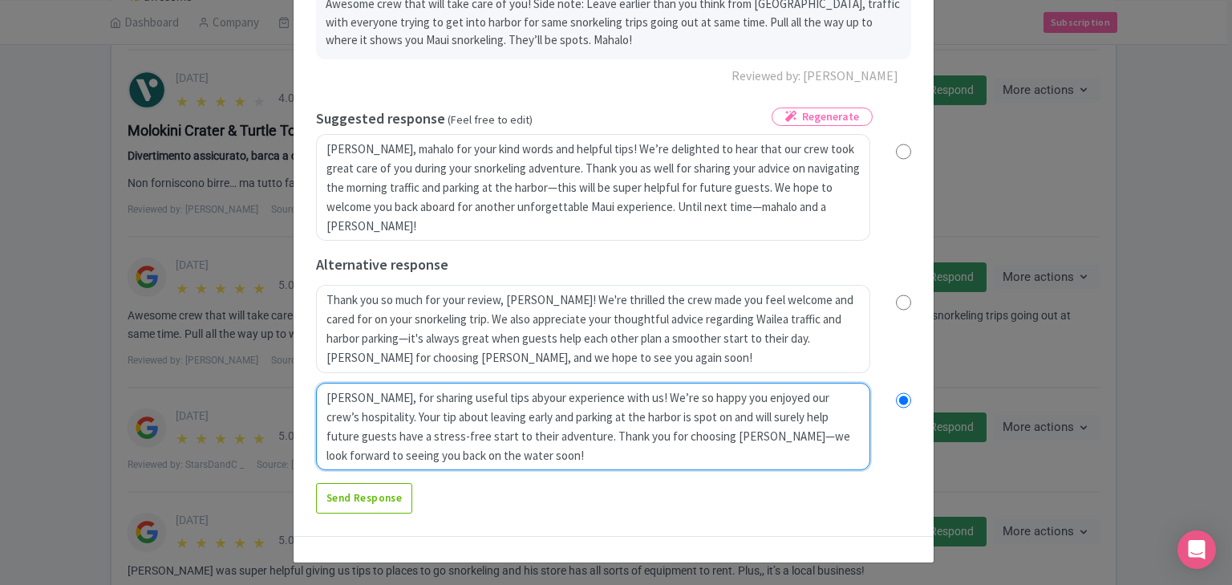
type textarea "Mahalo, Brandon, for sharing useful tips abpyour experience with us! We’re so h…"
radio input "true"
type textarea "Mahalo, Brandon, for sharing useful tips abpiuyour experience with us! We’re so…"
radio input "true"
type textarea "Mahalo, Brandon, for sharing useful tips abpiutyour experience with us! We’re s…"
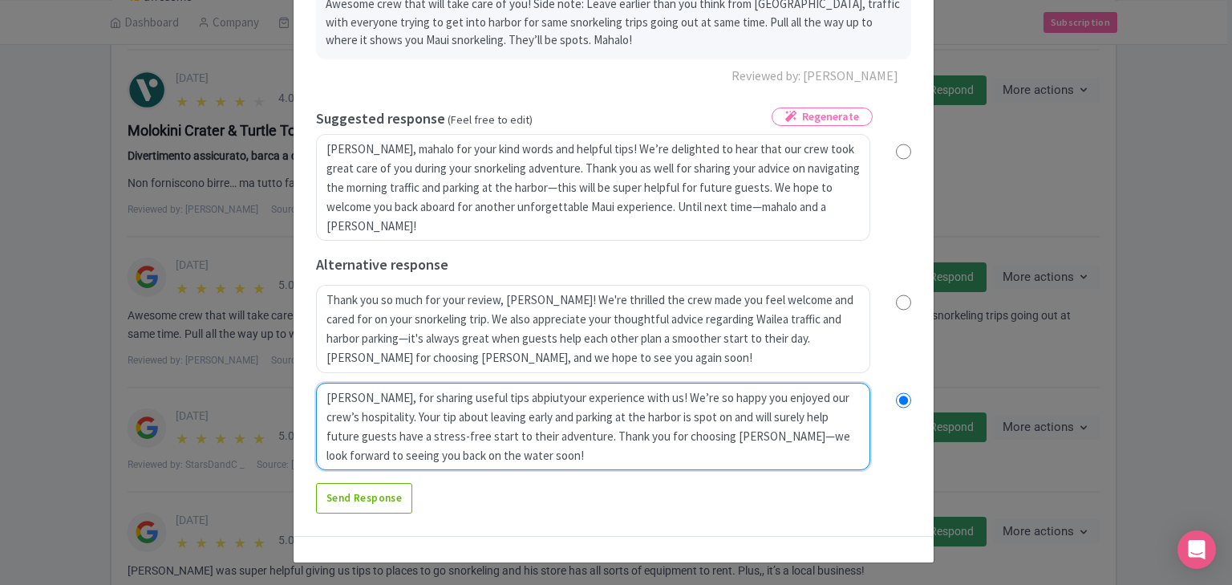
radio input "true"
type textarea "Mahalo, Brandon, for sharing useful tips abpiuyour experience with us! We’re so…"
radio input "true"
type textarea "Mahalo, Brandon, for sharing useful tips abpiyour experience with us! We’re so …"
radio input "true"
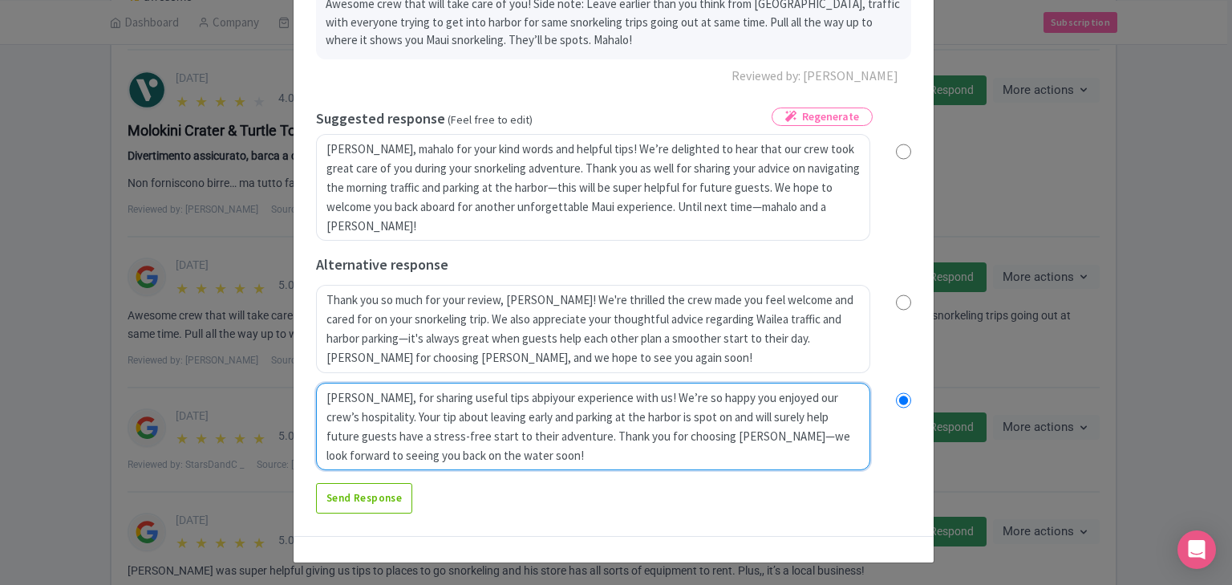
type textarea "Mahalo, Brandon, for sharing useful tips abpyour experience with us! We’re so h…"
radio input "true"
type textarea "Mahalo, Brandon, for sharing useful tips abyour experience with us! We’re so ha…"
radio input "true"
type textarea "Mahalo, Brandon, for sharing useful tips abouyour experience with us! We’re so …"
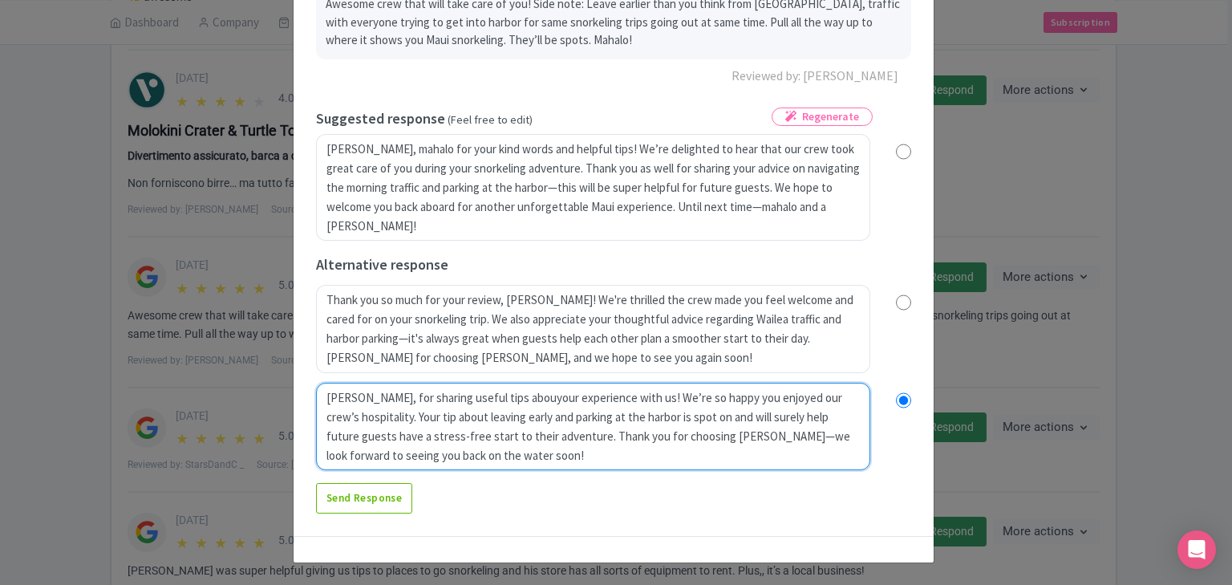
radio input "true"
type textarea "Mahalo, Brandon, for sharing useful tips aboutyour experience with us! We’re so…"
radio input "true"
type textarea "Mahalo, Brandon, for sharing useful tips about your experience with us! We’re s…"
radio input "true"
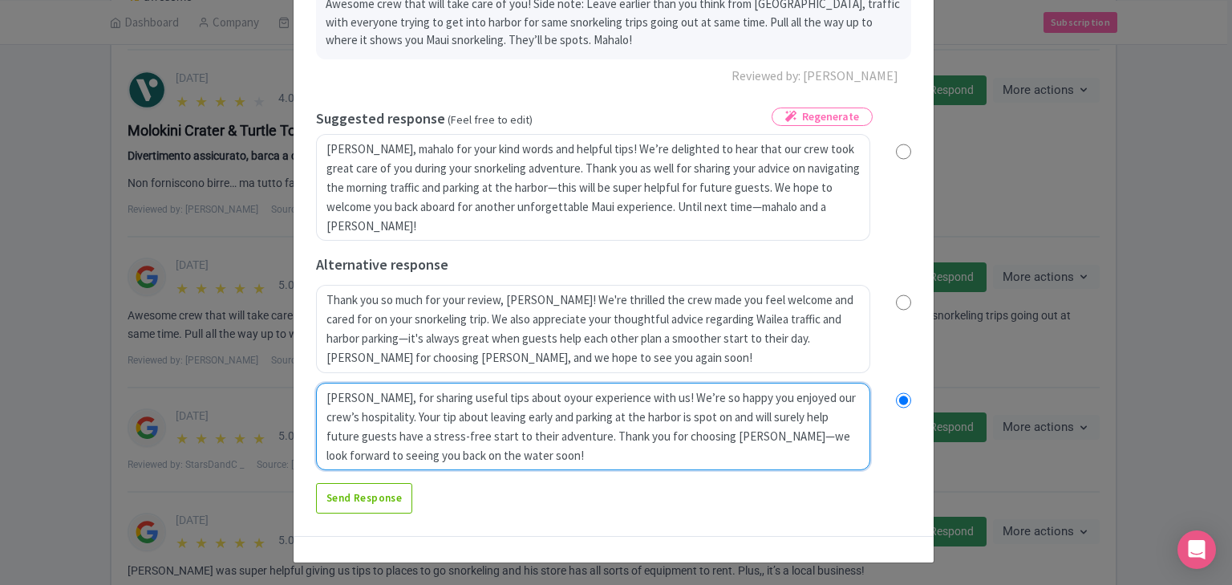
type textarea "Mahalo, Brandon, for sharing useful tips about ouyour experience with us! We’re…"
radio input "true"
type textarea "Mahalo, Brandon, for sharing useful tips about our your experience with us! We’…"
radio input "true"
type textarea "Mahalo, Brandon, for sharing useful tips about our payour experience with us! W…"
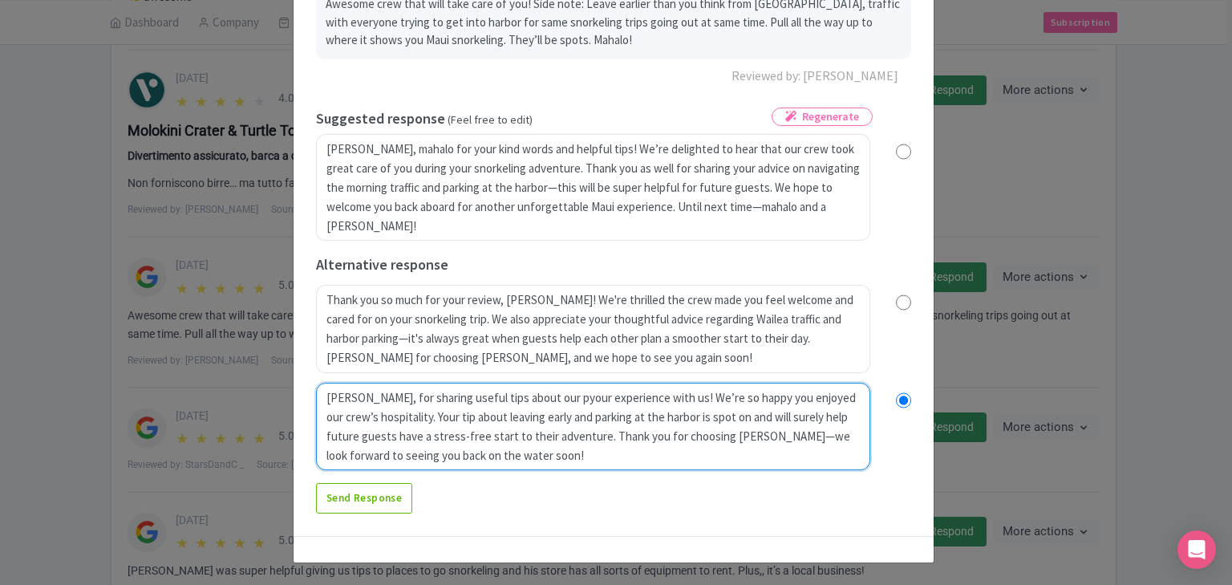
radio input "true"
type textarea "Mahalo, Brandon, for sharing useful tips about our paryour experience with us! …"
radio input "true"
type textarea "Mahalo, Brandon, for sharing useful tips about our parkyour experience with us!…"
radio input "true"
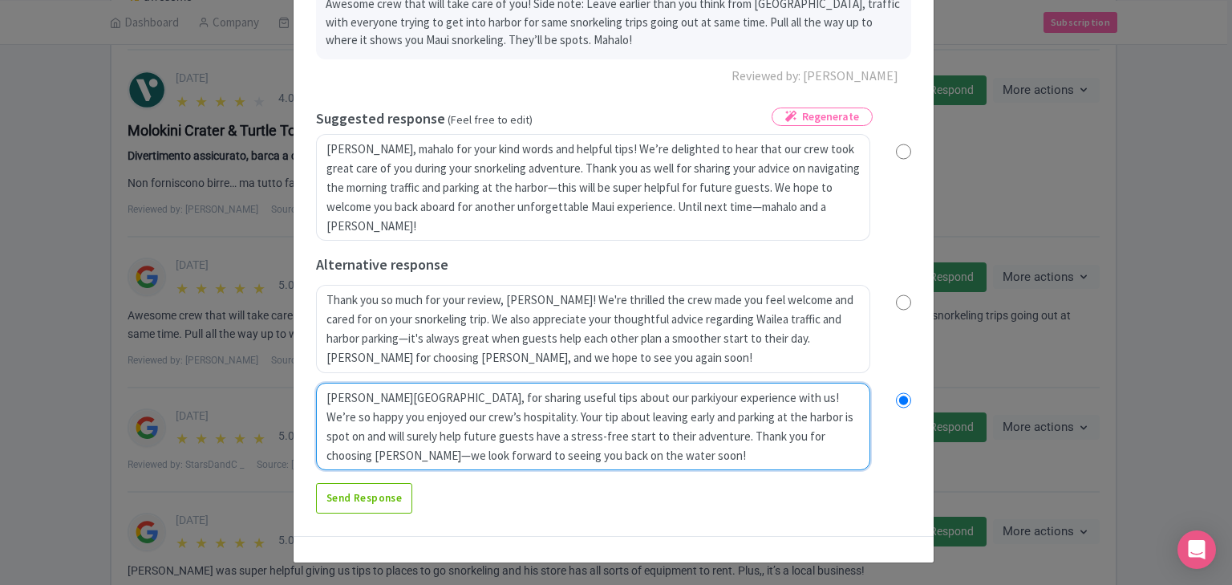
type textarea "Mahalo, Brandon, for sharing useful tips about our parkinyour experience with u…"
radio input "true"
type textarea "Mahalo, Brandon, for sharing useful tips about our parkingyour experience with …"
radio input "true"
type textarea "Mahalo, Brandon, for sharing useful tips about our parking your experience with…"
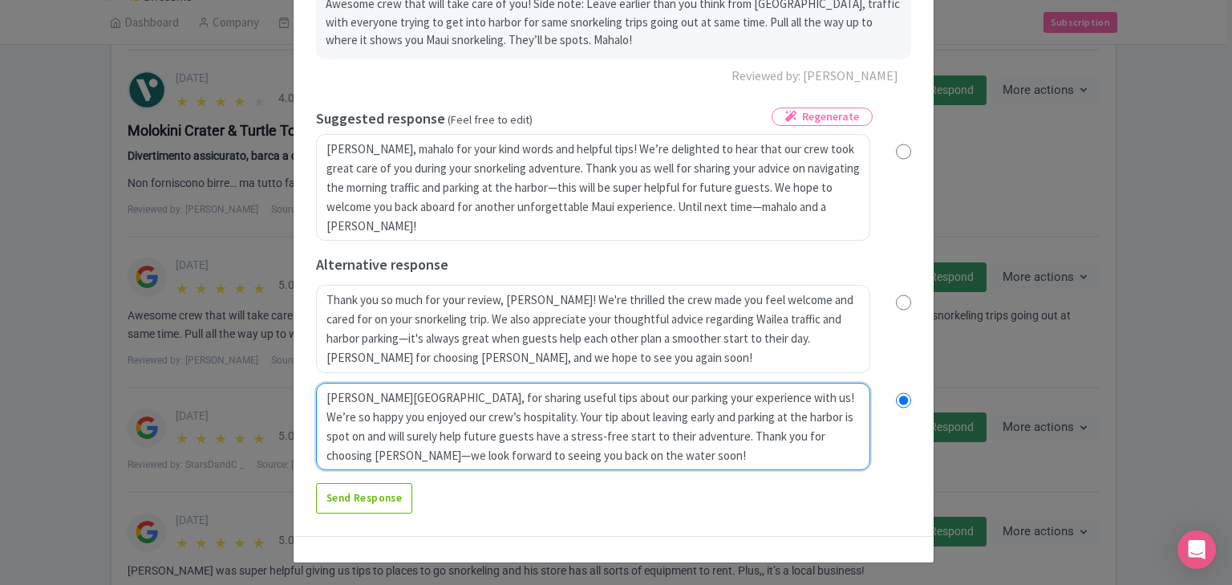
radio input "true"
type textarea "Mahalo, Brandon, for sharing useful tips about our parkingyour experience with …"
radio input "true"
type textarea "Mahalo, Brandon, for sharing useful tips about our parkinyour experience with u…"
radio input "true"
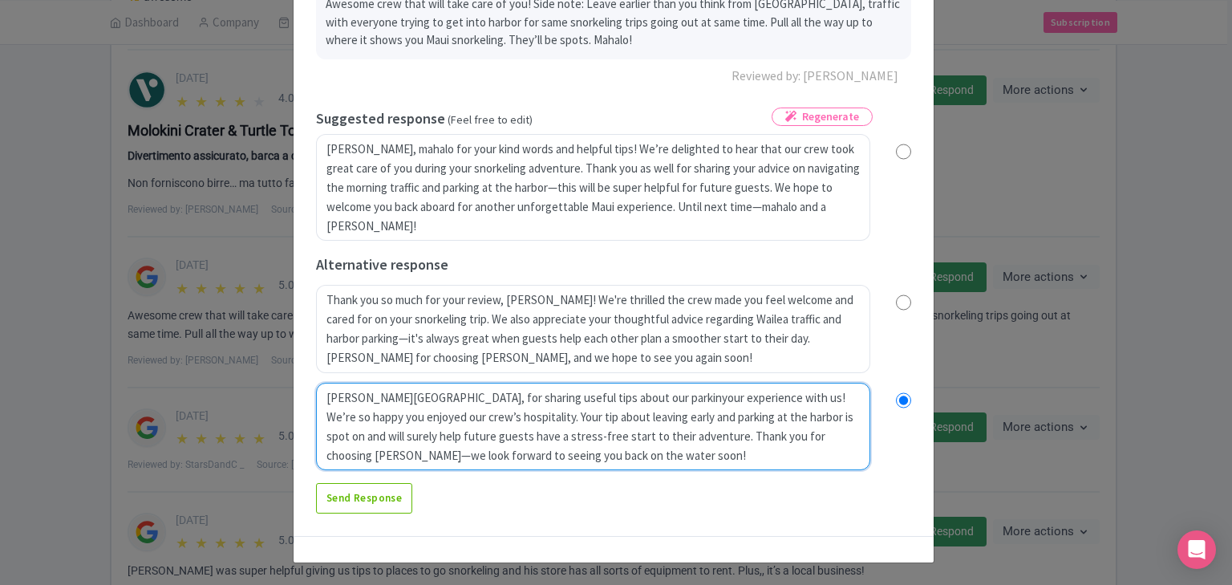
type textarea "Mahalo, Brandon, for sharing useful tips about our parkiyour experience with us…"
radio input "true"
type textarea "Mahalo, Brandon, for sharing useful tips about our parkyour experience with us!…"
radio input "true"
type textarea "Mahalo, Brandon, for sharing useful tips about our paryour experience with us! …"
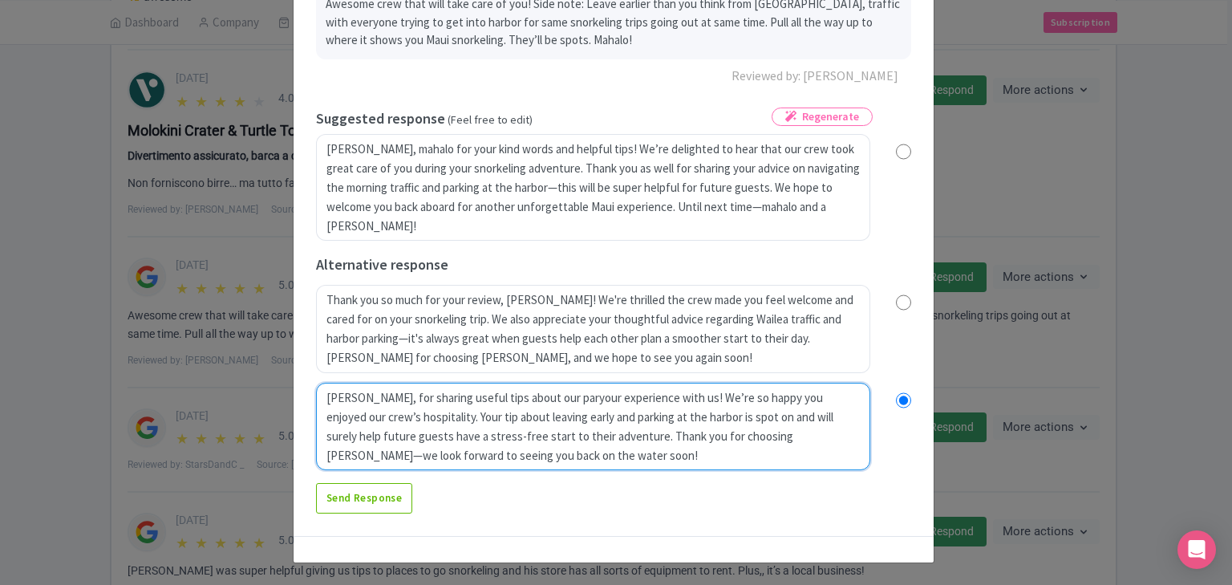
radio input "true"
type textarea "Mahalo, Brandon, for sharing useful tips about our payour experience with us! W…"
radio input "true"
type textarea "Mahalo, Brandon, for sharing useful tips about our pyour experience with us! We…"
radio input "true"
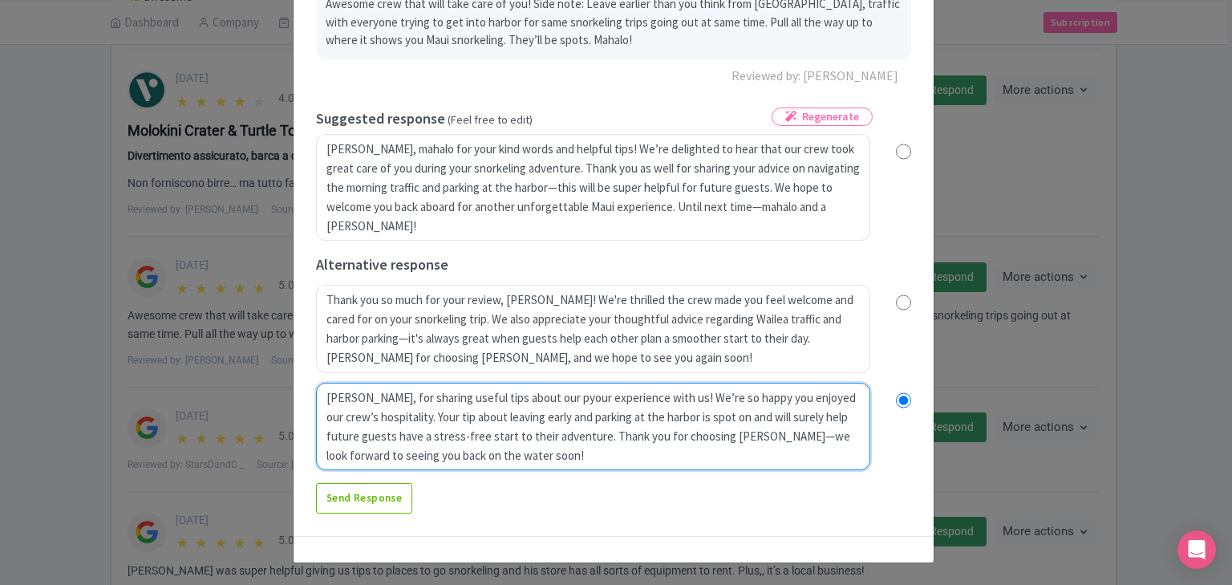
type textarea "Mahalo, Brandon, for sharing useful tips about our your experience with us! We’…"
radio input "true"
type textarea "Mahalo, Brandon, for sharing useful tips about ouryour experience with us! We’r…"
radio input "true"
type textarea "Mahalo, Brandon, for sharing useful tips about ouyour experience with us! We’re…"
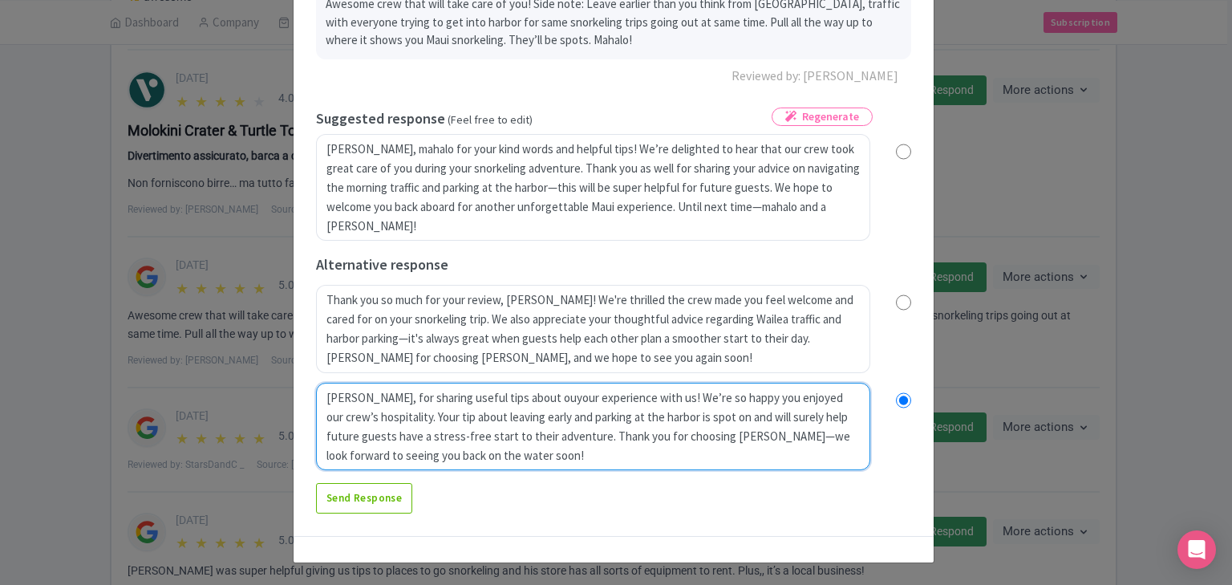
radio input "true"
type textarea "Mahalo, Brandon, for sharing useful tips about oyour experience with us! We’re …"
radio input "true"
type textarea "Mahalo, Brandon, for sharing useful tips about your experience with us! We’re s…"
radio input "true"
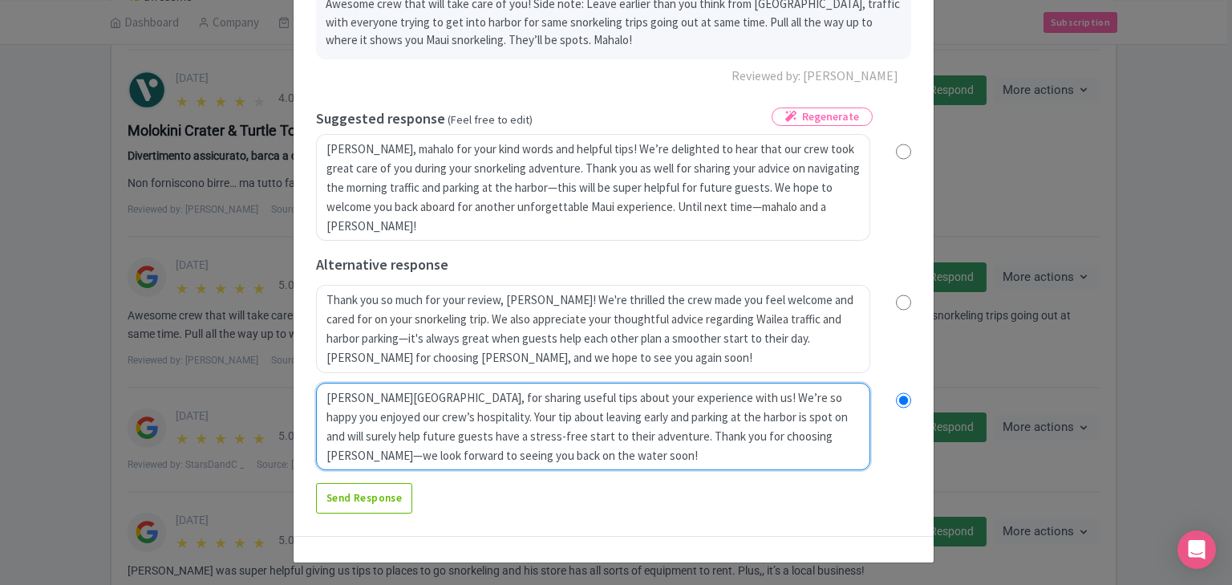
type textarea "Mahalo, Brandon, for sharing useful tips about myour experience with us! We’re …"
radio input "true"
type textarea "Mahalo, Brandon, for sharing useful tips about mryour experience with us! We’re…"
radio input "true"
type textarea "Mahalo, Brandon, for sharing useful tips about myour experience with us! We’re …"
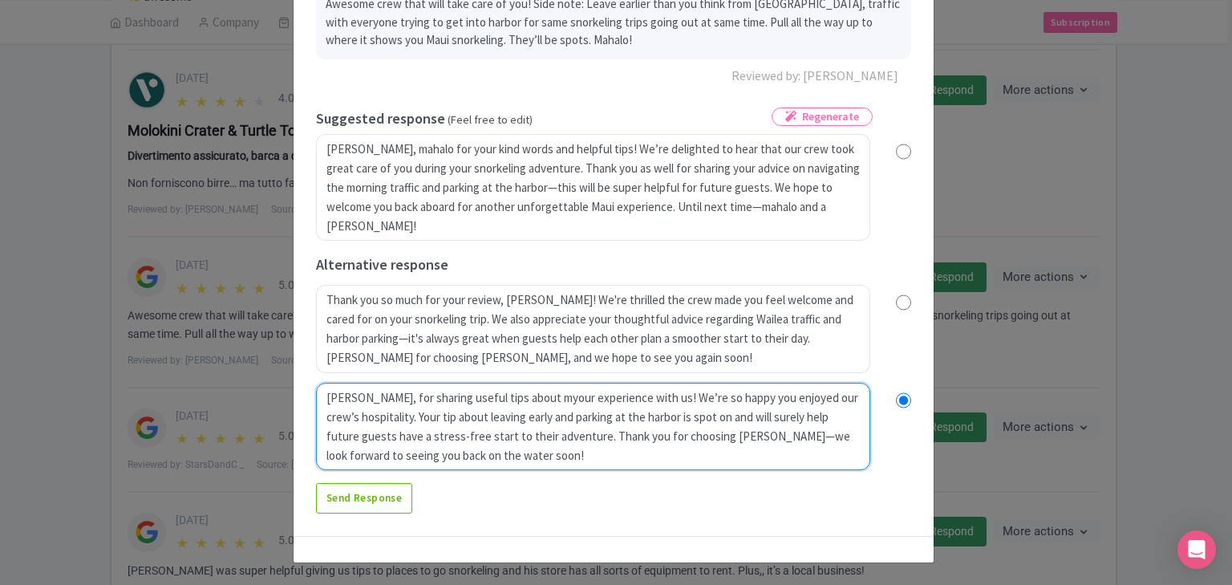
radio input "true"
type textarea "Mahalo, Brandon, for sharing useful tips about moyour experience with us! We’re…"
radio input "true"
type textarea "Mahalo, Brandon, for sharing useful tips about moryour experience with us! We’r…"
radio input "true"
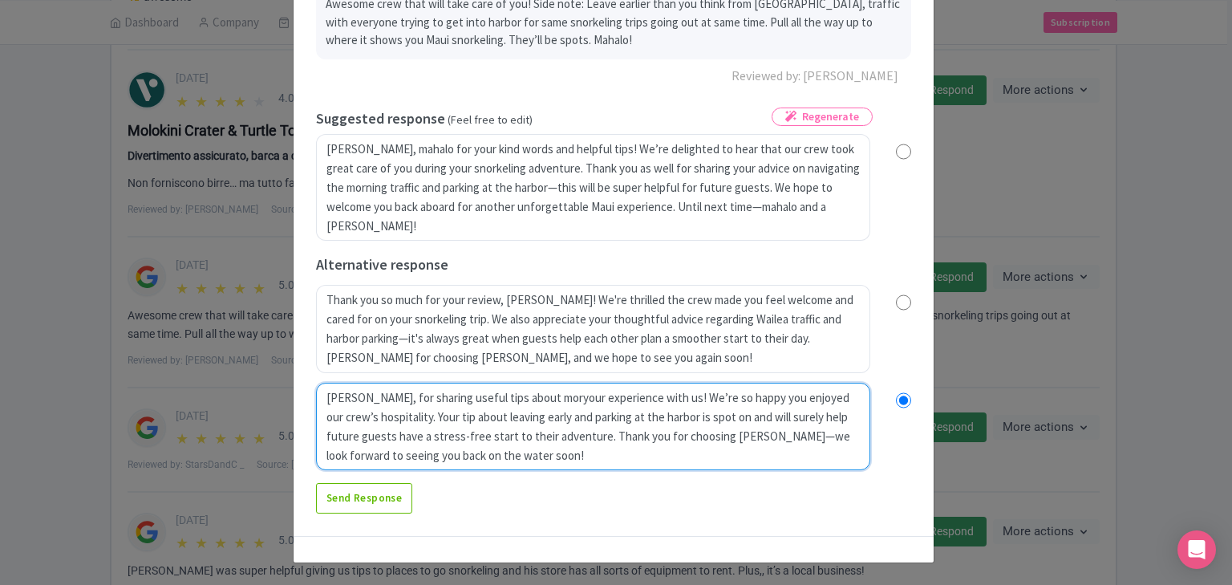
type textarea "Mahalo, Brandon, for sharing useful tips about mornyour experience with us! We’…"
radio input "true"
type textarea "Mahalo, Brandon, for sharing useful tips about morninyour experience with us! W…"
radio input "true"
type textarea "Mahalo, Brandon, for sharing useful tips about morningyour experience with us! …"
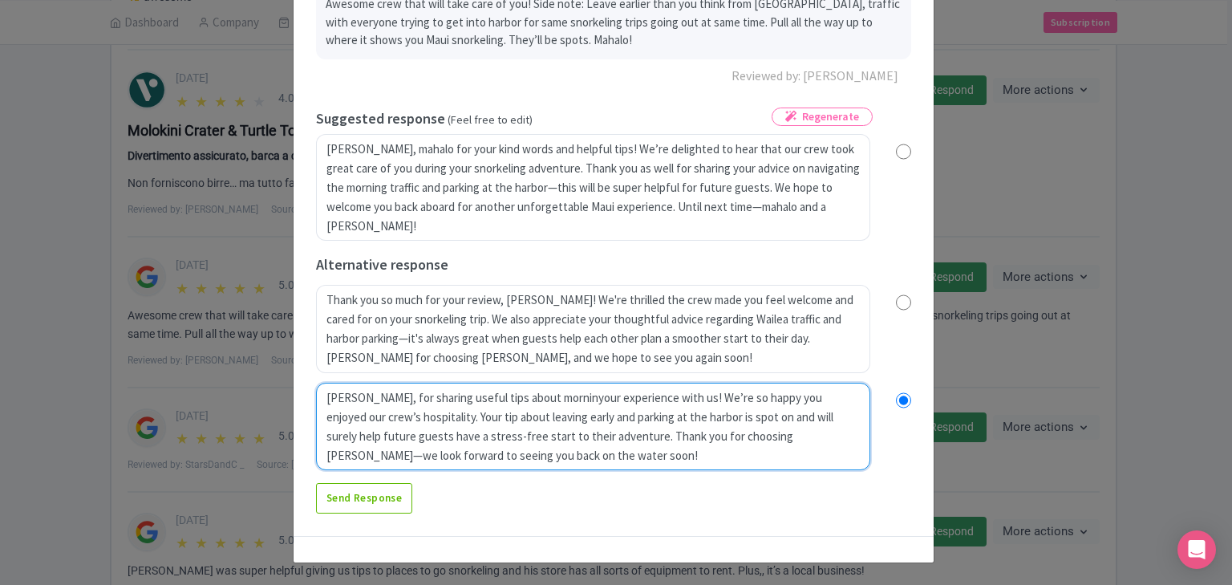
radio input "true"
type textarea "Mahalo, Brandon, for sharing useful tips about morning your experience with us!…"
radio input "true"
type textarea "Mahalo, Brandon, for sharing useful tips about morning tyour experience with us…"
radio input "true"
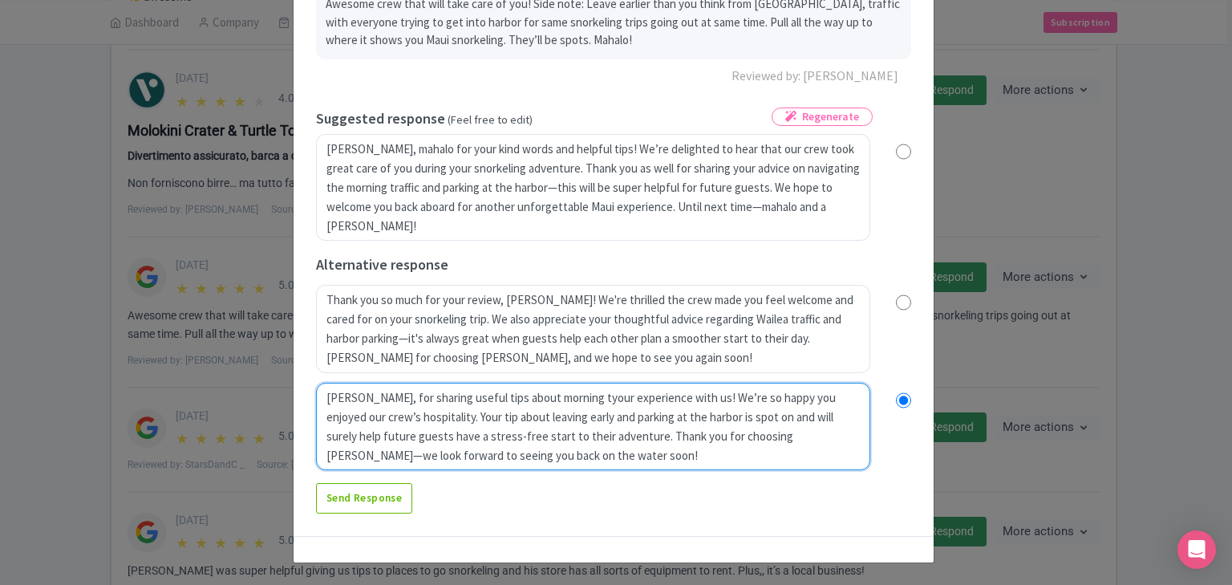
type textarea "Mahalo, Brandon, for sharing useful tips about morning tryour experience with u…"
radio input "true"
type textarea "Mahalo, Brandon, for sharing useful tips about morning trayour experience with …"
radio input "true"
type textarea "Mahalo, Brandon, for sharing useful tips about morning trafyour experience with…"
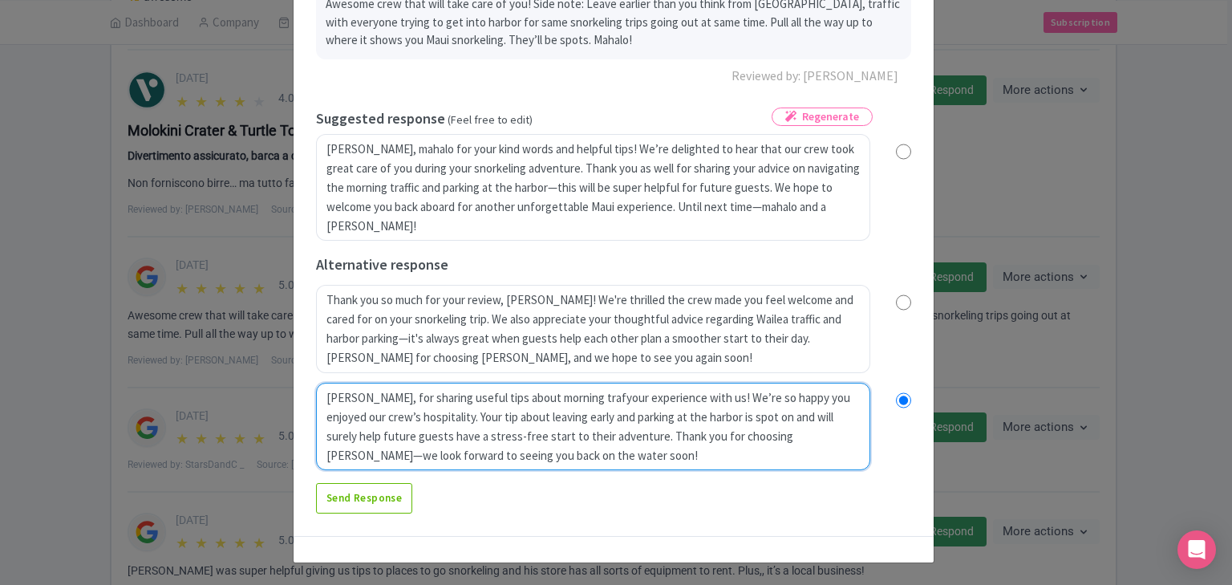
radio input "true"
type textarea "Mahalo, Brandon, for sharing useful tips about morning traffyour experience wit…"
radio input "true"
type textarea "Mahalo, Brandon, for sharing useful tips about morning traffiyour experience wi…"
radio input "true"
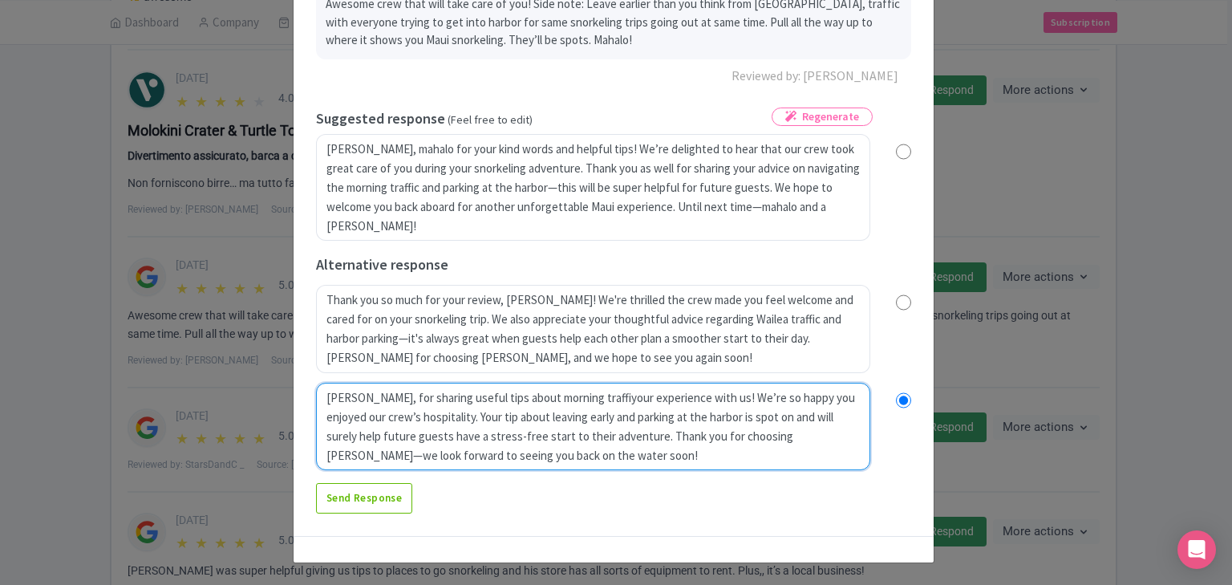
type textarea "Mahalo, Brandon, for sharing useful tips about morning trafficyour experience w…"
radio input "true"
type textarea "Mahalo, Brandon, for sharing useful tips about morning traffic your experience …"
radio input "true"
type textarea "Mahalo, Brandon, for sharing useful tips about morning traffic ayour experience…"
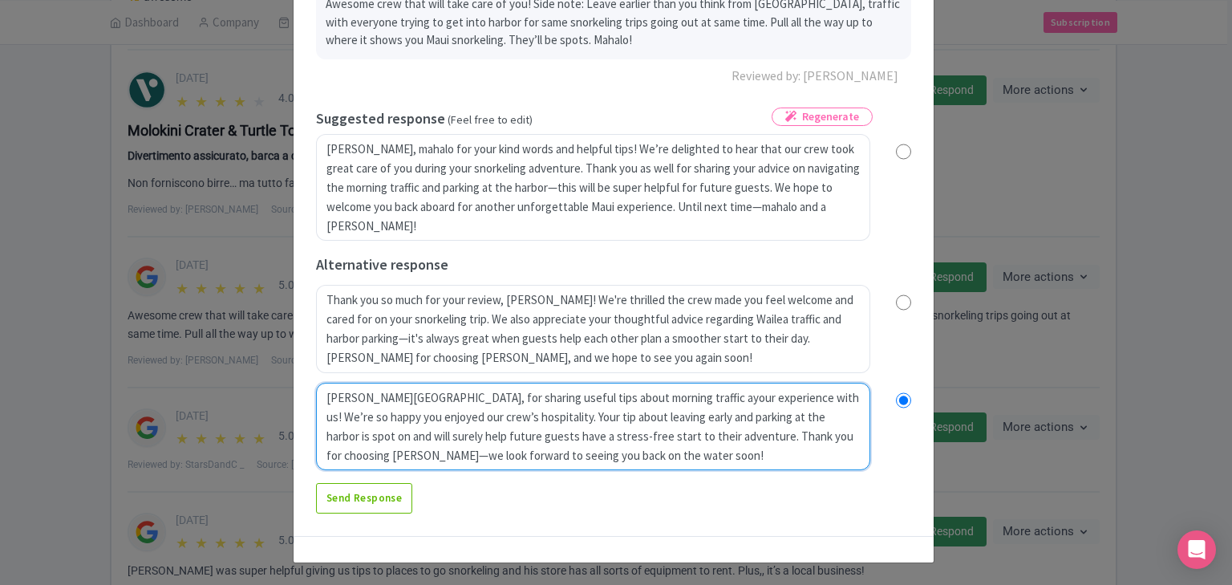
radio input "true"
type textarea "Mahalo, Brandon, for sharing useful tips about morning traffic anyour experienc…"
radio input "true"
type textarea "Mahalo, Brandon, for sharing useful tips about morning traffic andyour experien…"
radio input "true"
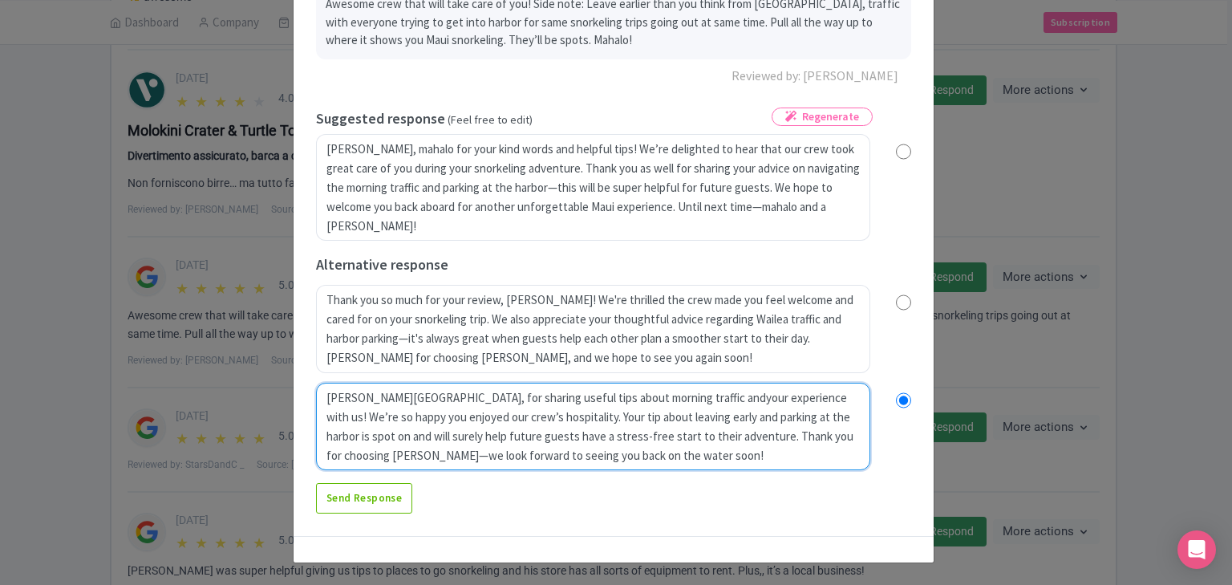
type textarea "Mahalo, Brandon, for sharing useful tips about morning traffic and your experie…"
radio input "true"
type textarea "Mahalo, Brandon, for sharing useful tips about morning traffic and pyour experi…"
radio input "true"
type textarea "Mahalo, Brandon, for sharing useful tips about morning traffic and paryour expe…"
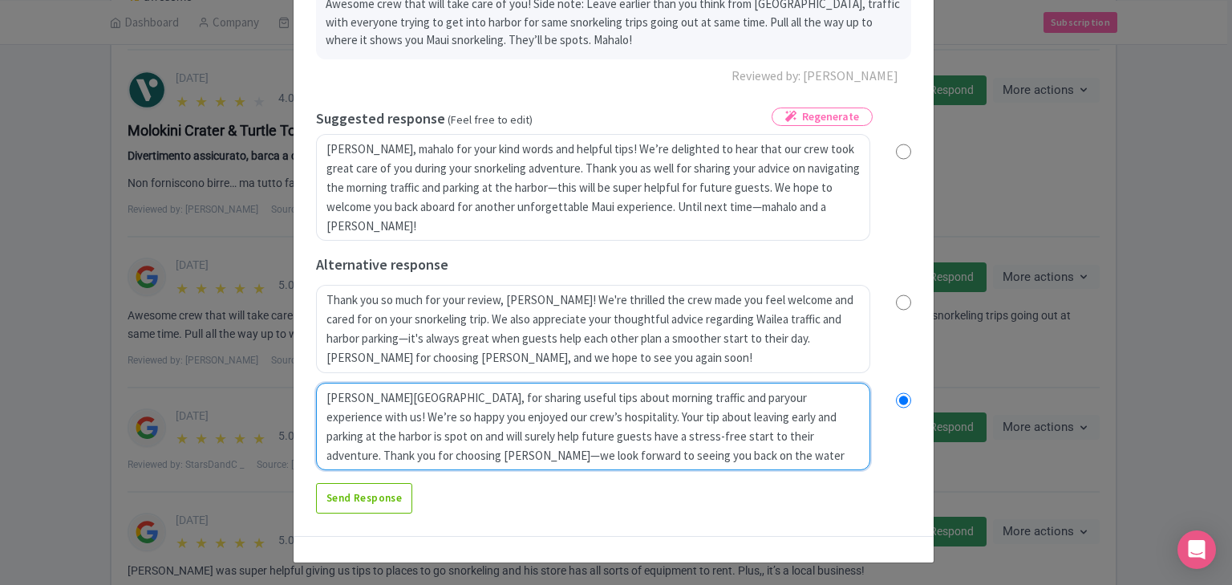
radio input "true"
type textarea "Mahalo, Brandon, for sharing useful tips about morning traffic and parkyour exp…"
radio input "true"
type textarea "Mahalo, Brandon, for sharing useful tips about morning traffic and parkinyour e…"
radio input "true"
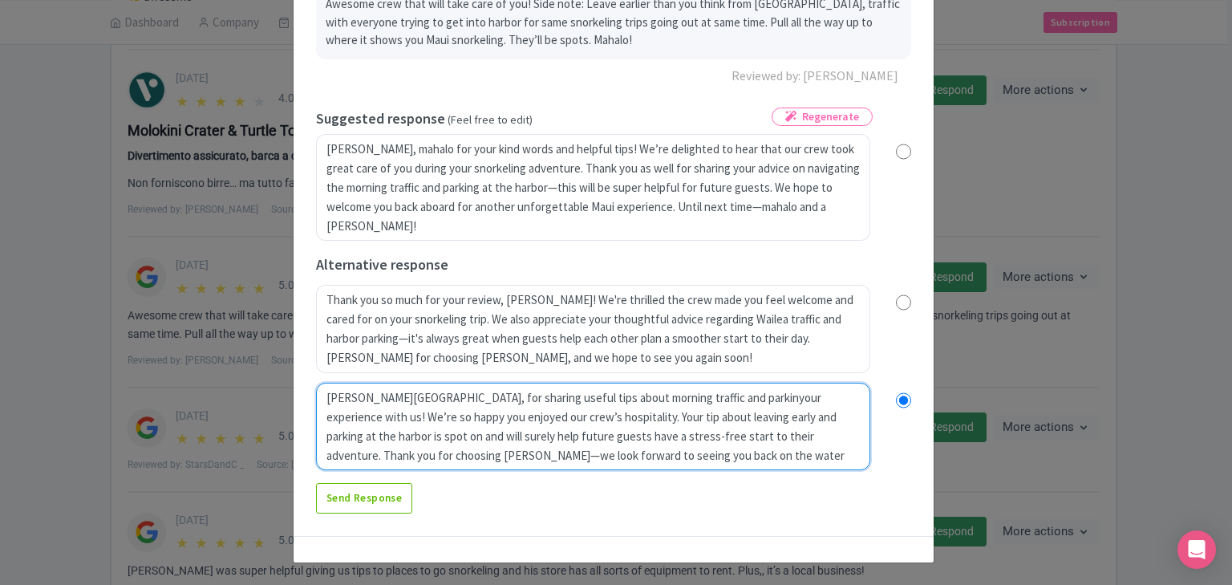
type textarea "Mahalo, Brandon, for sharing useful tips about morning traffic and parkiyour ex…"
radio input "true"
type textarea "Mahalo, Brandon, for sharing useful tips about morning traffic and parkyour exp…"
radio input "true"
type textarea "Mahalo, Brandon, for sharing useful tips about morning traffic and paryour expe…"
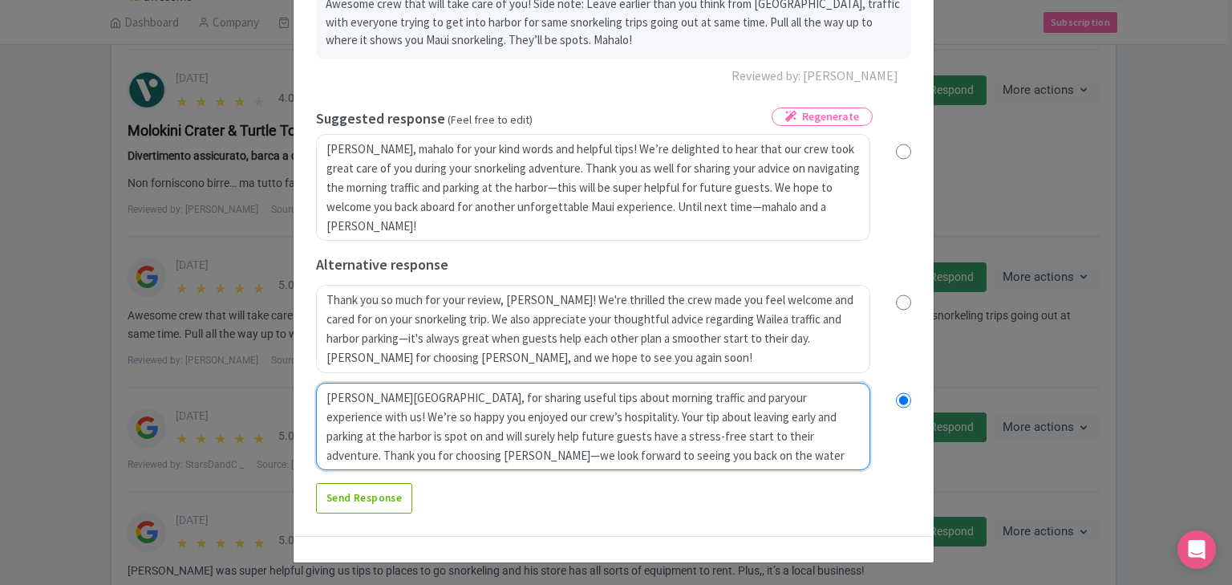
radio input "true"
type textarea "Mahalo, Brandon, for sharing useful tips about morning traffic and payour exper…"
radio input "true"
type textarea "Mahalo, Brandon, for sharing useful tips about morning traffic and pyour experi…"
radio input "true"
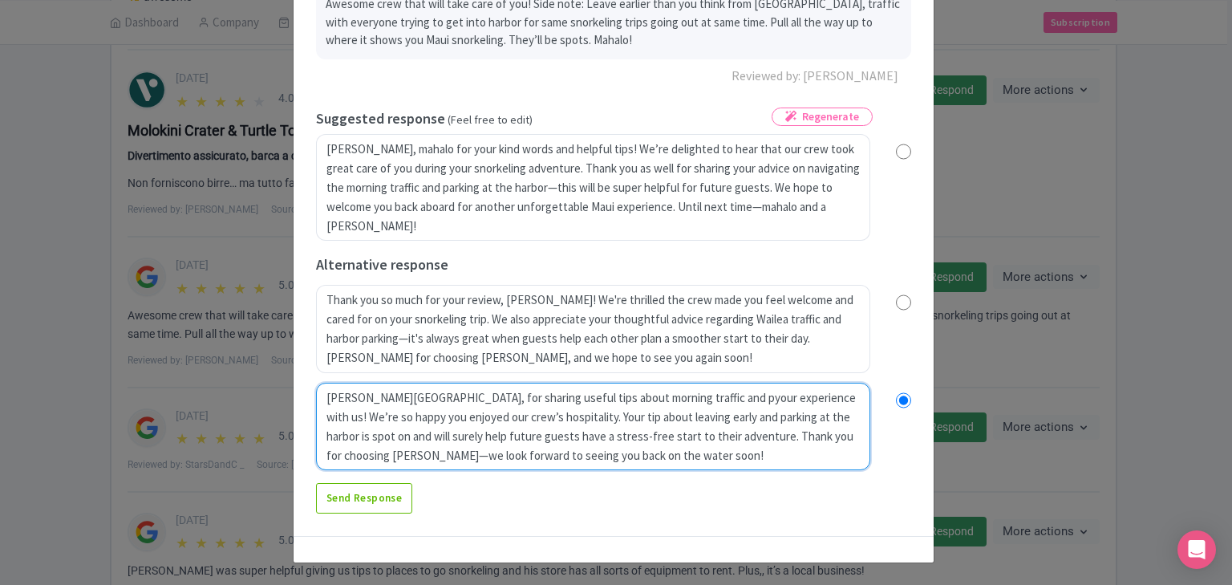
type textarea "Mahalo, Brandon, for sharing useful tips about morning traffic and your experie…"
radio input "true"
type textarea "Mahalo, Brandon, for sharing useful tips about morning traffic and thyour exper…"
radio input "true"
type textarea "Mahalo, Brandon, for sharing useful tips about morning traffic and the your exp…"
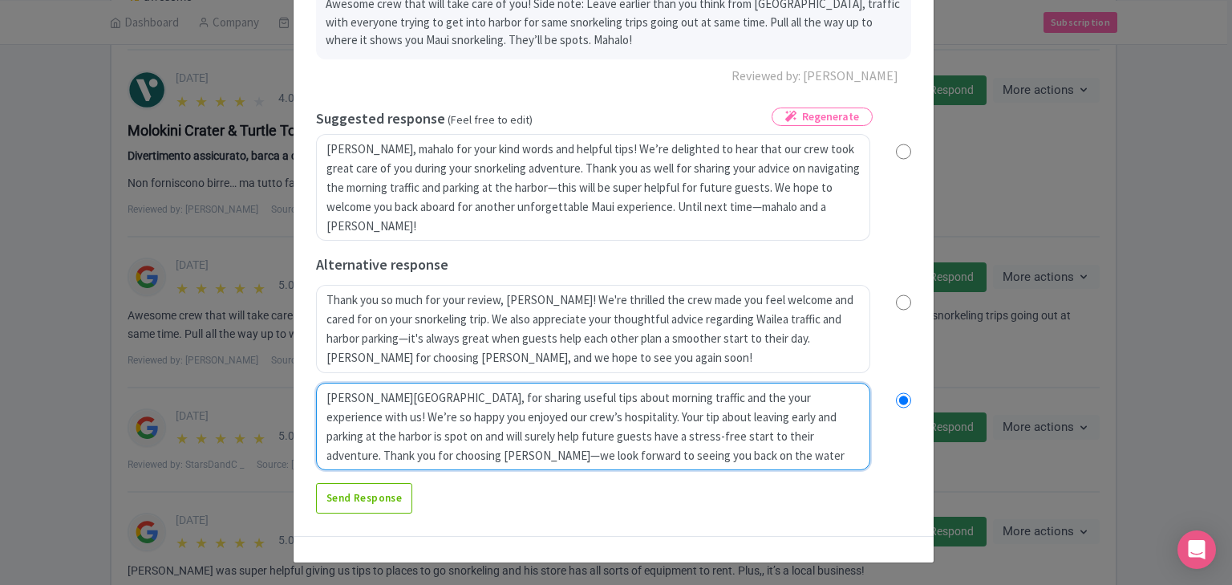
radio input "true"
type textarea "Mahalo, Brandon, for sharing useful tips about morning traffic and the payour e…"
radio input "true"
type textarea "Mahalo, Brandon, for sharing useful tips about morning traffic and the paryour …"
radio input "true"
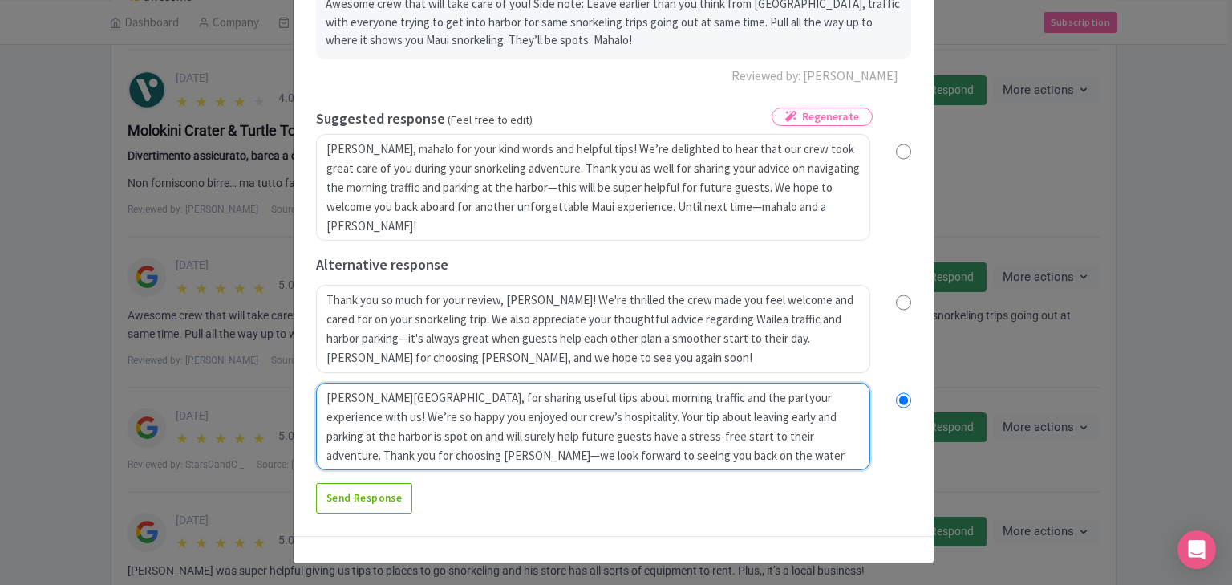
type textarea "Mahalo, Brandon, for sharing useful tips about morning traffic and the partiyou…"
radio input "true"
type textarea "Mahalo, Brandon, for sharing useful tips about morning traffic and the partinyo…"
radio input "true"
type textarea "Mahalo, Brandon, for sharing useful tips about morning traffic and the parting …"
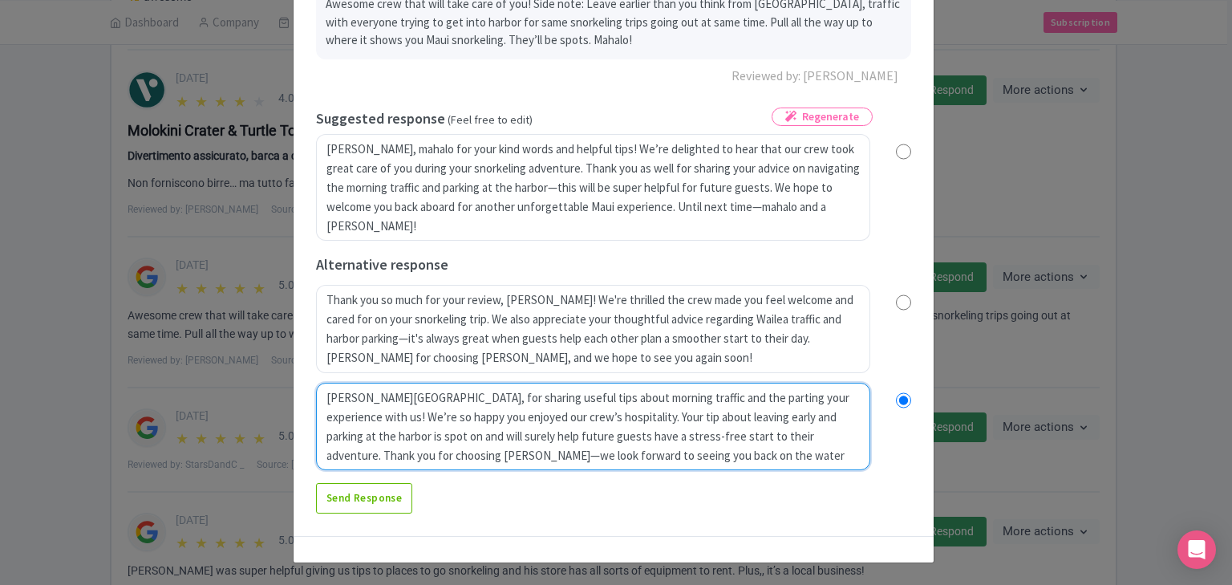
radio input "true"
type textarea "Mahalo, Brandon, for sharing useful tips about morning traffic and the parting …"
radio input "true"
type textarea "Mahalo, Brandon, for sharing useful tips about morning traffic and the parting …"
radio input "true"
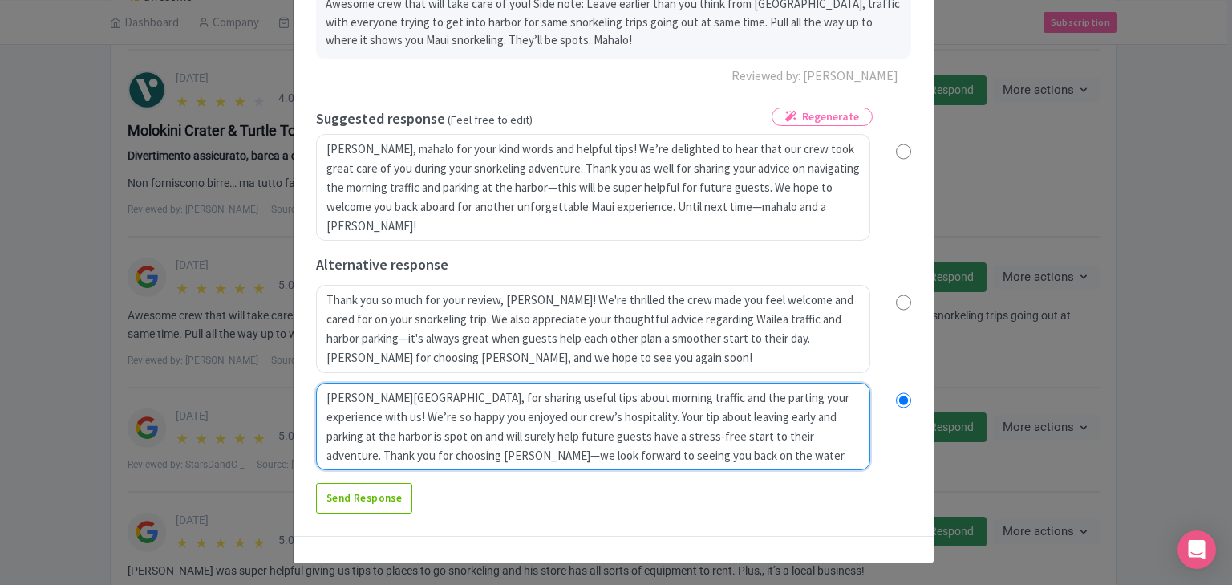
type textarea "Mahalo, Brandon, for sharing useful tips about morning traffic and the partingy…"
radio input "true"
type textarea "Mahalo, Brandon, for sharing useful tips about morning traffic and the partinyo…"
radio input "true"
type textarea "Mahalo, Brandon, for sharing useful tips about morning traffic and the partiyou…"
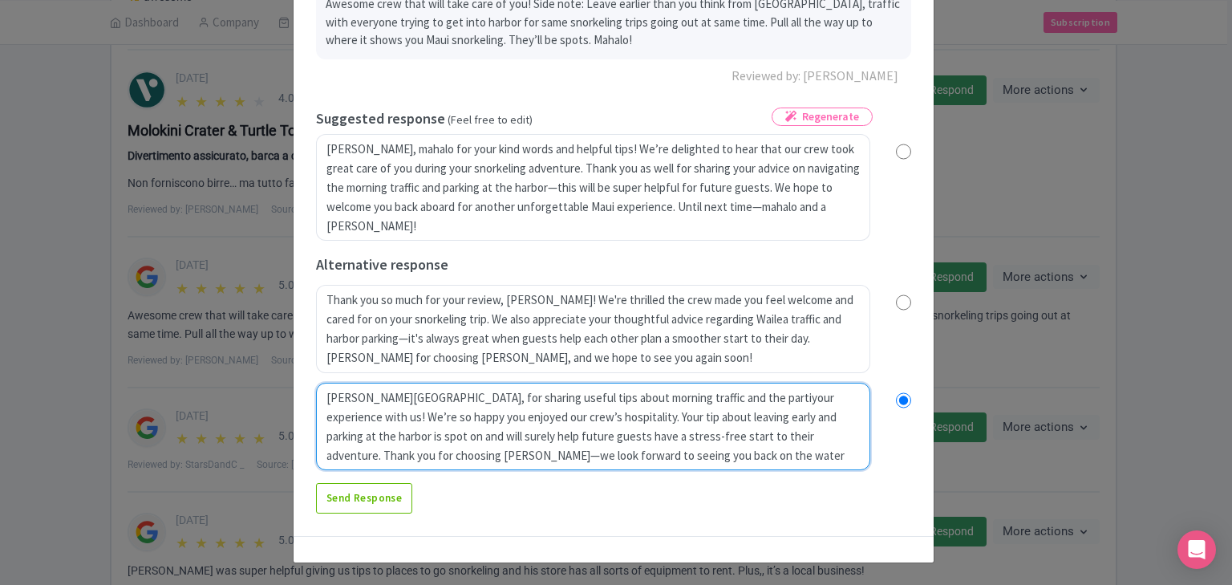
radio input "true"
type textarea "Mahalo, Brandon, for sharing useful tips about morning traffic and the partyour…"
radio input "true"
type textarea "Mahalo, Brandon, for sharing useful tips about morning traffic and the paryour …"
radio input "true"
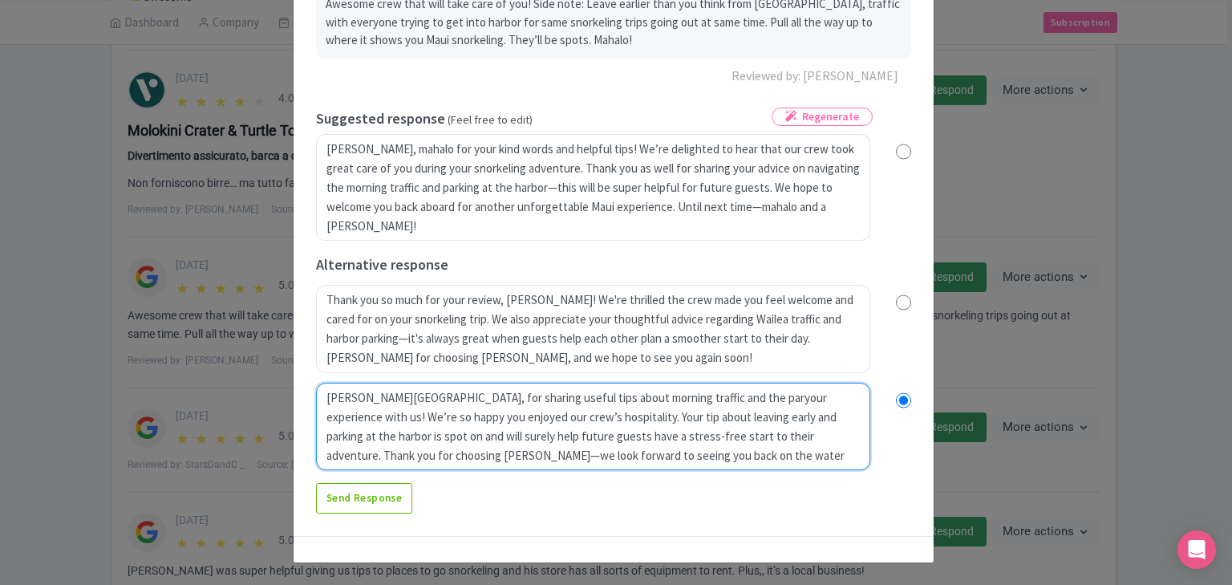
type textarea "Mahalo, Brandon, for sharing useful tips about morning traffic and the parkyour…"
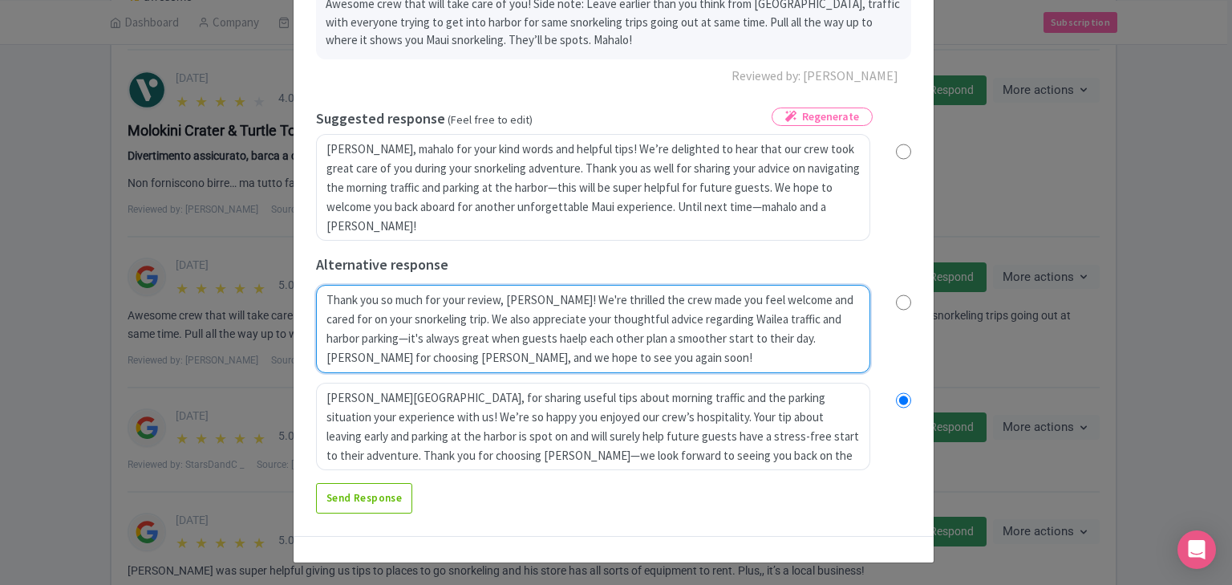
click at [523, 346] on textarea "Thank you so much for your review, Brandon! We're thrilled the crew made you fe…" at bounding box center [593, 329] width 554 height 88
click at [510, 358] on textarea "Thank you so much for your review, Brandon! We're thrilled the crew made you fe…" at bounding box center [593, 329] width 554 height 88
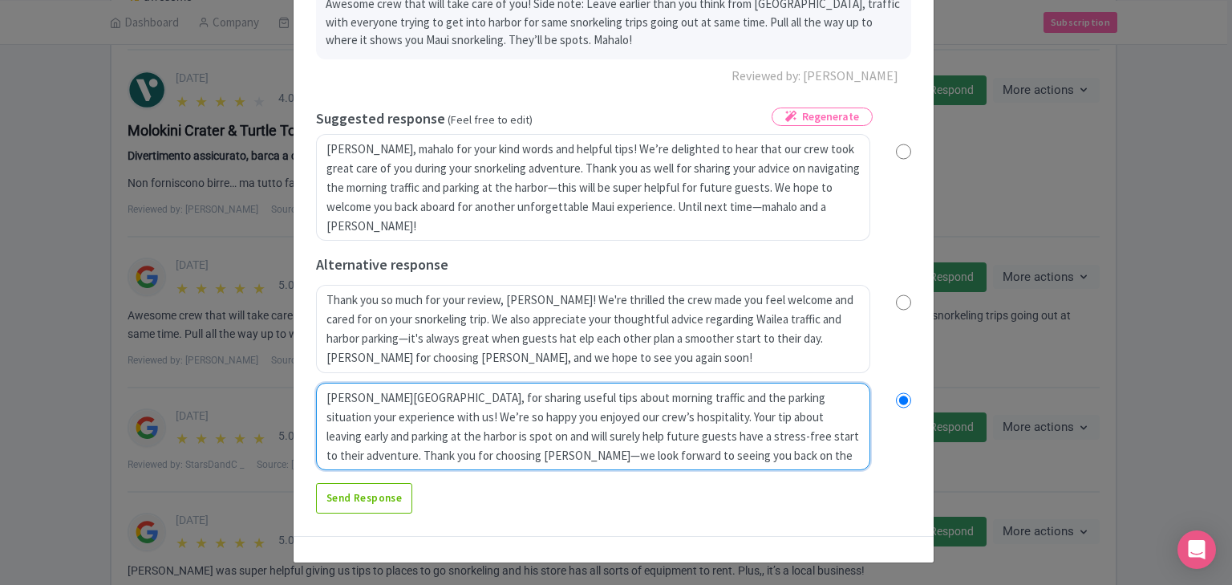
drag, startPoint x: 768, startPoint y: 400, endPoint x: 807, endPoint y: 395, distance: 38.9
click at [768, 399] on textarea "Mahalo, Brandon, for sharing your experience with us! We’re so happy you enjoye…" at bounding box center [593, 427] width 554 height 88
click at [816, 391] on textarea "Mahalo, Brandon, for sharing your experience with us! We’re so happy you enjoye…" at bounding box center [593, 427] width 554 height 88
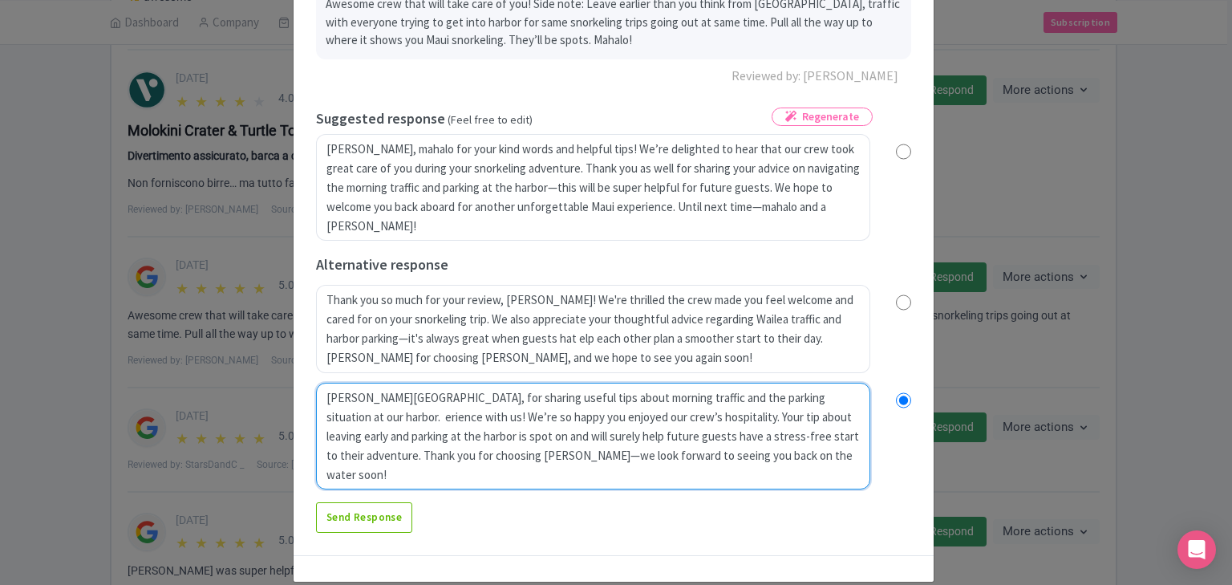
drag, startPoint x: 554, startPoint y: 477, endPoint x: 271, endPoint y: 415, distance: 289.9
click at [271, 415] on div "Respond to review 3 days ago 5.0 Stars Awesome crew that will take care of you!…" at bounding box center [616, 292] width 1232 height 585
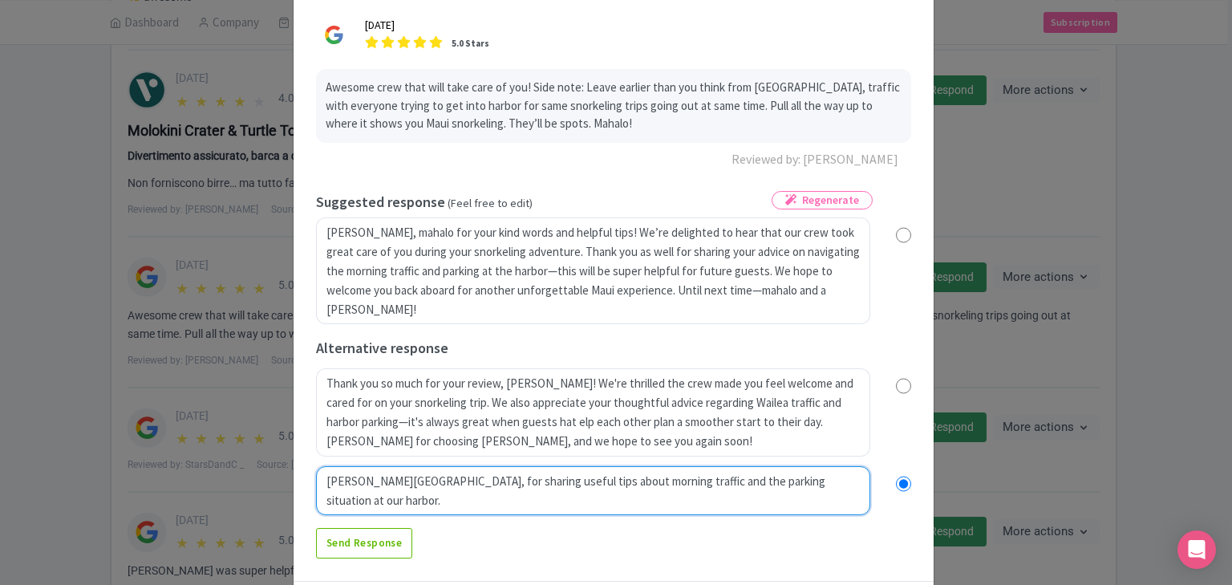
scroll to position [58, 0]
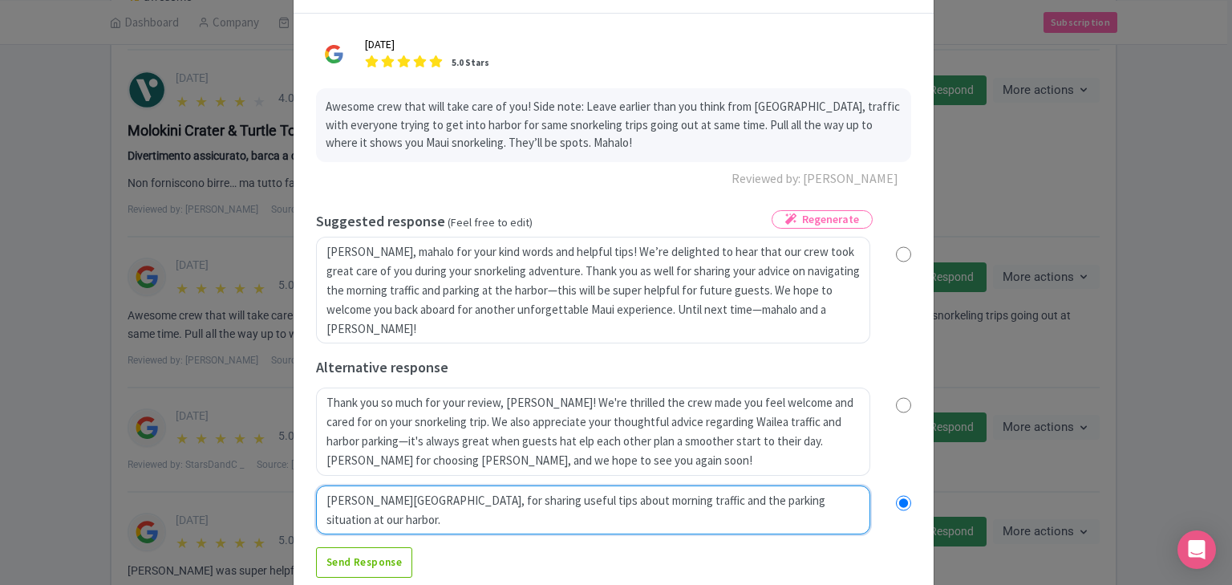
click at [848, 503] on textarea "Mahalo, Brandon, for sharing your experience with us! We’re so happy you enjoye…" at bounding box center [593, 510] width 554 height 50
drag, startPoint x: 682, startPoint y: 518, endPoint x: 322, endPoint y: 522, distance: 359.3
click at [322, 522] on textarea "Mahalo, Brandon, for sharing your experience with us! We’re so happy you enjoye…" at bounding box center [593, 510] width 554 height 50
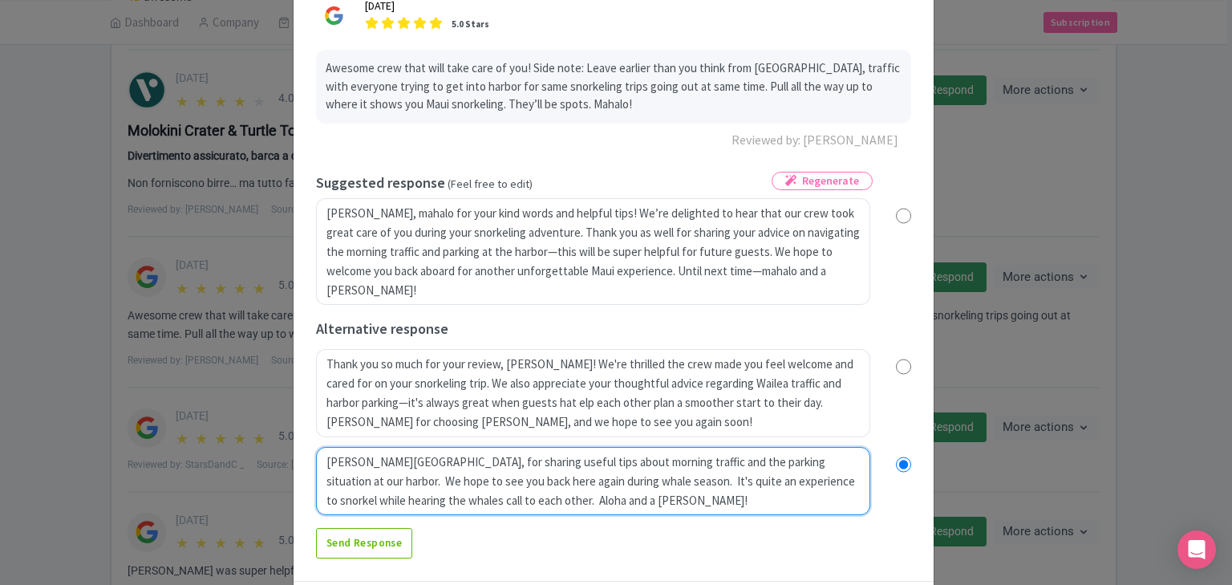
scroll to position [141, 0]
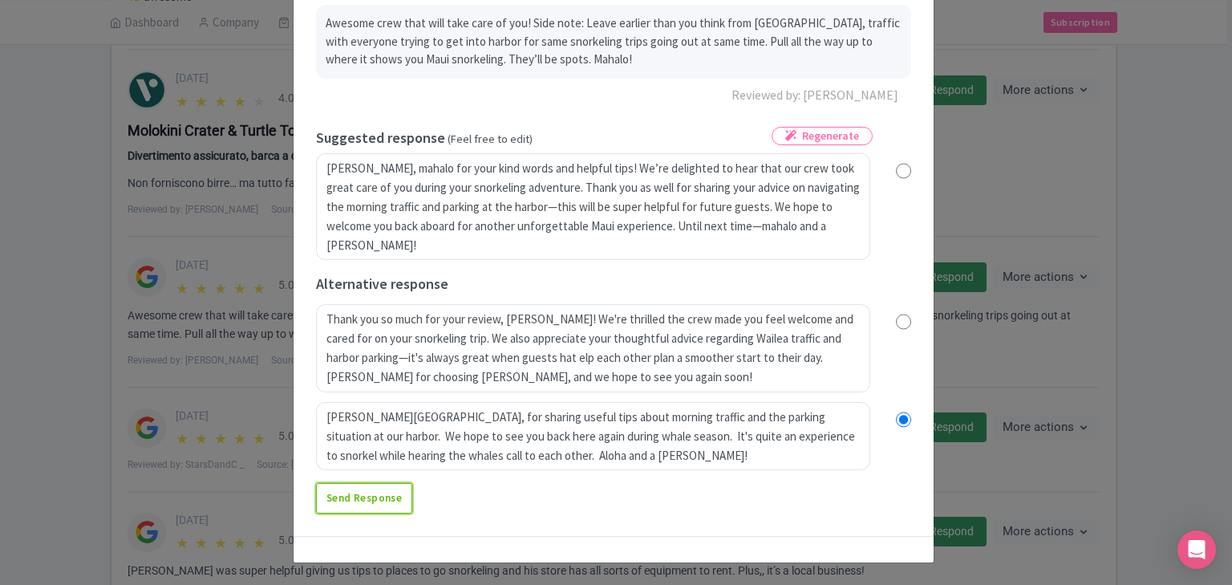
click at [382, 502] on link "Send Response" at bounding box center [364, 498] width 96 height 30
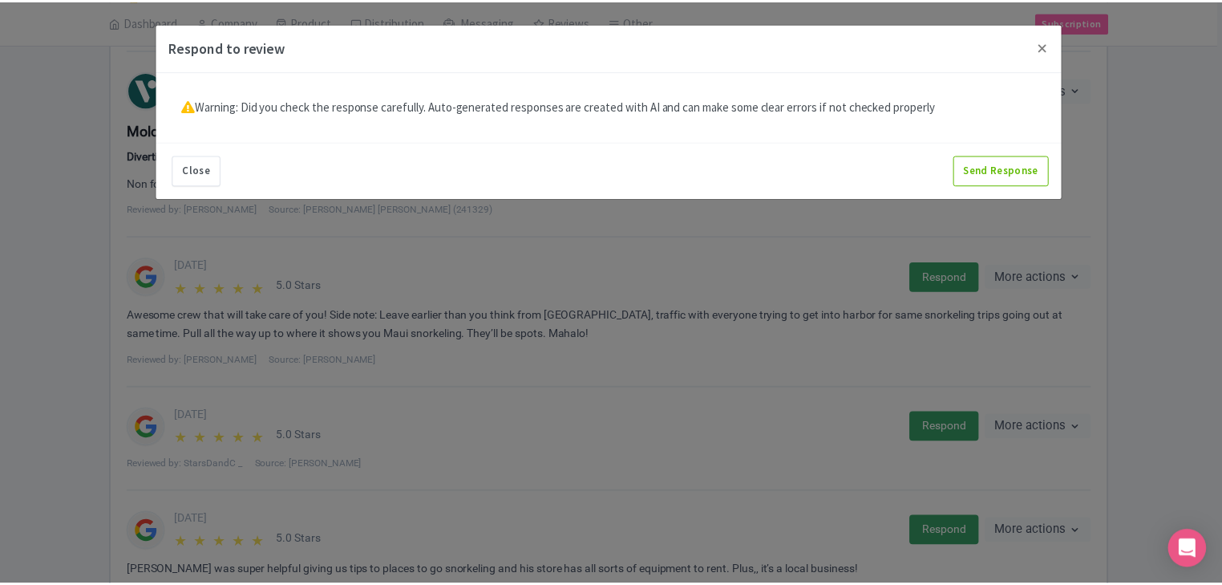
scroll to position [0, 0]
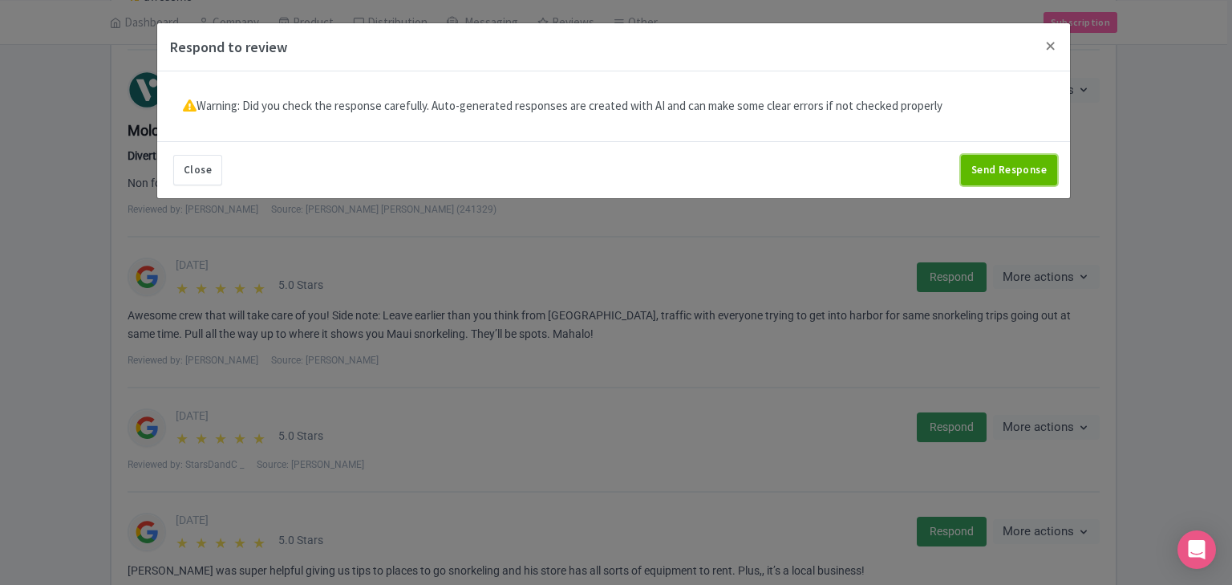
click at [1030, 158] on button "Send Response" at bounding box center [1009, 170] width 96 height 30
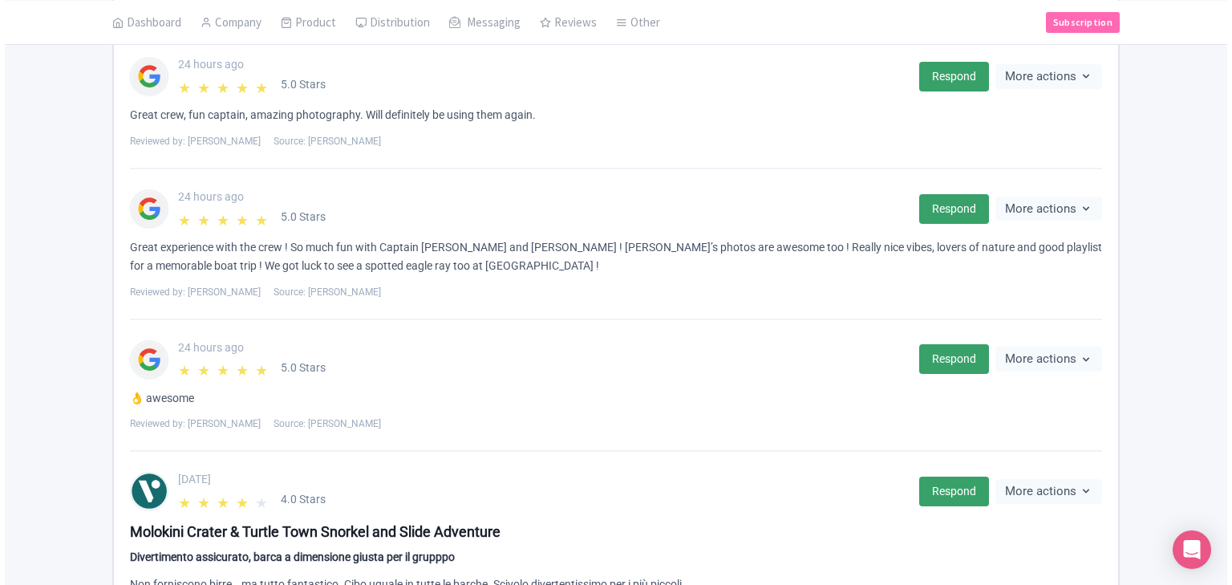
scroll to position [449, 0]
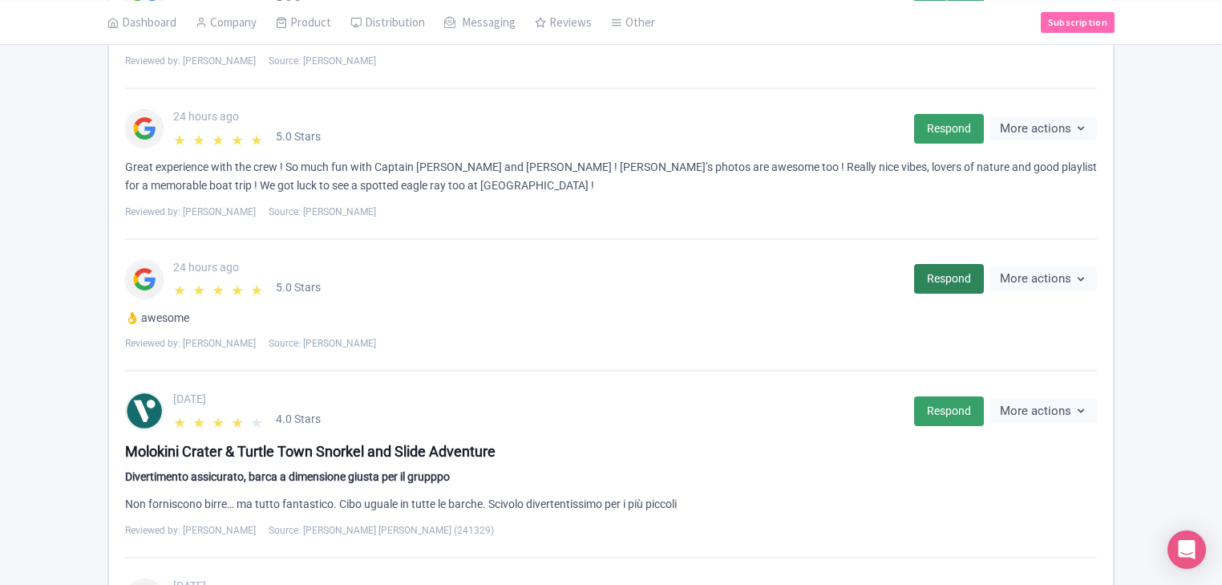
click at [933, 278] on link "Respond" at bounding box center [949, 279] width 70 height 30
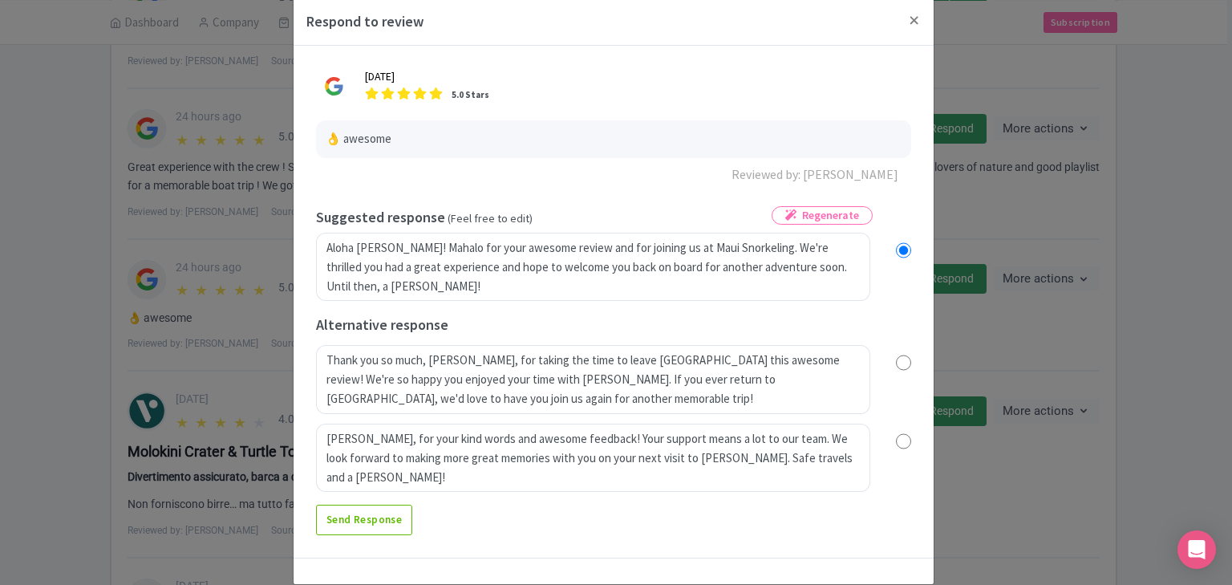
scroll to position [47, 0]
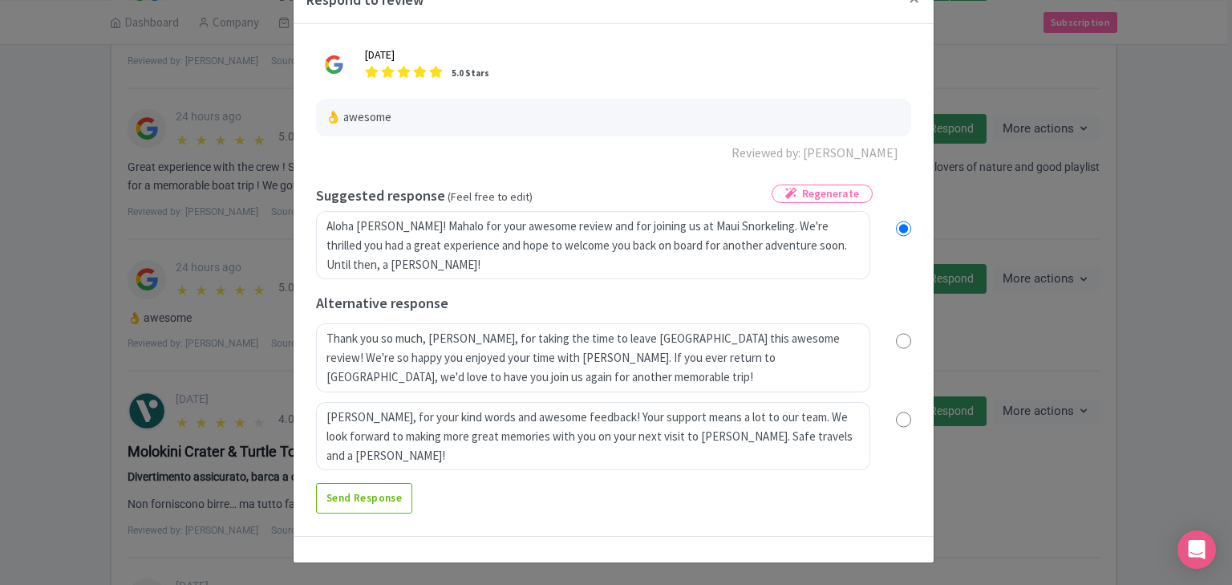
drag, startPoint x: 901, startPoint y: 423, endPoint x: 869, endPoint y: 416, distance: 32.7
click at [901, 421] on input "radio" at bounding box center [903, 419] width 15 height 16
radio input "true"
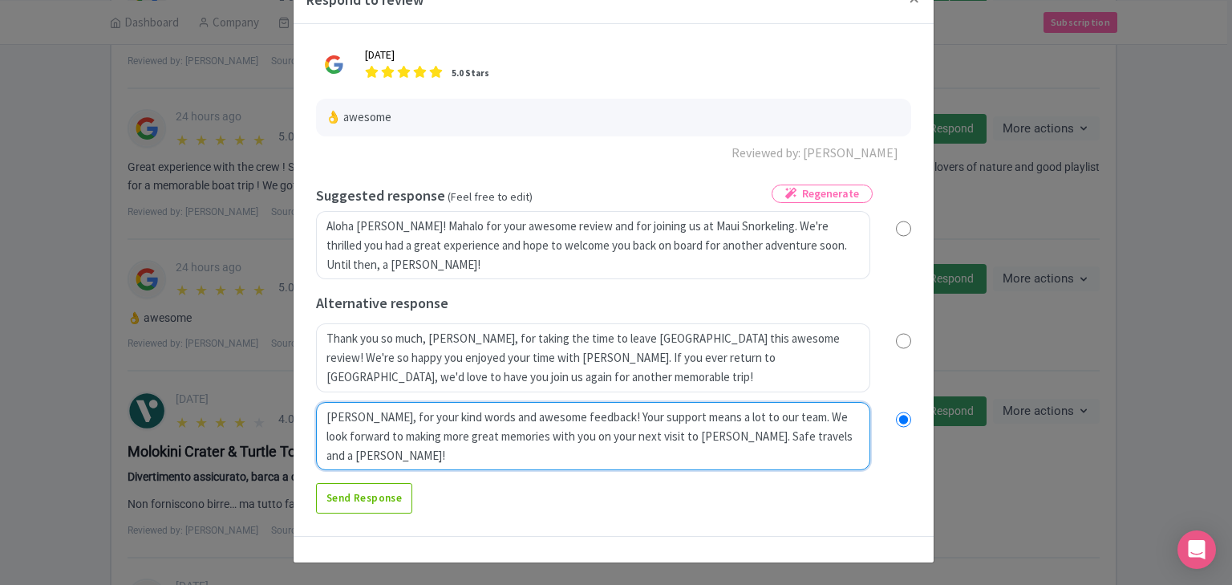
drag, startPoint x: 416, startPoint y: 413, endPoint x: 472, endPoint y: 403, distance: 56.3
click at [416, 412] on textarea "[PERSON_NAME], for your kind words and awesome feedback! Your support means a l…" at bounding box center [593, 436] width 554 height 69
type textarea "[PERSON_NAME], [PERSON_NAME], for ryour kind words and awesome feedback! Your s…"
radio input "true"
type textarea "[PERSON_NAME], [PERSON_NAME], for ratyour kind words and awesome feedback! Your…"
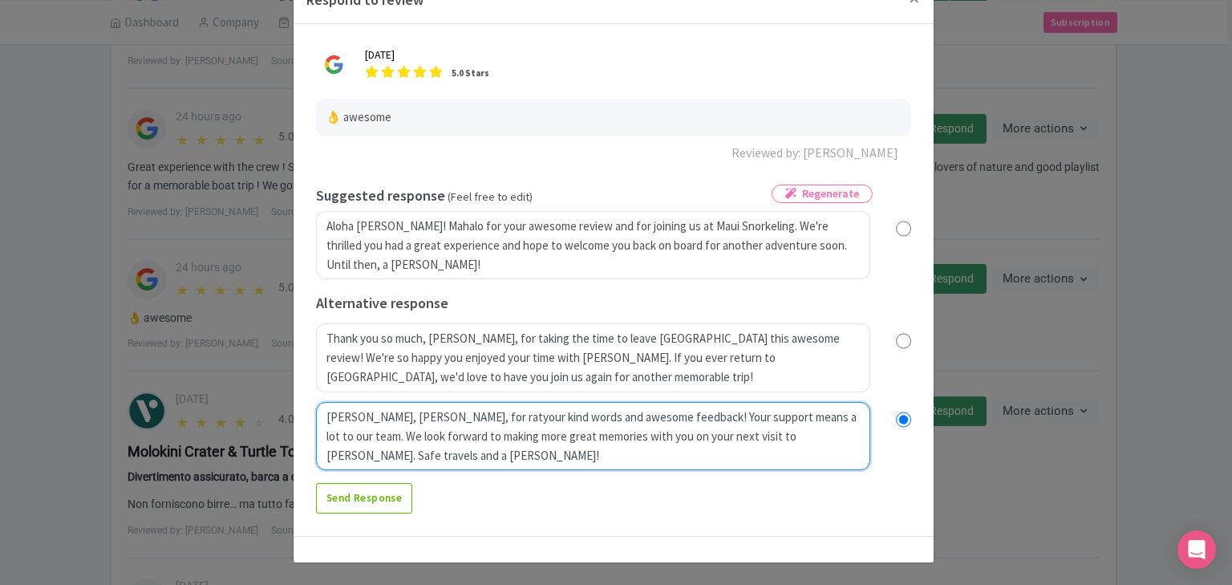
radio input "true"
type textarea "[PERSON_NAME], [PERSON_NAME], for ratinyour kind words and awesome feedback! Yo…"
radio input "true"
type textarea "[PERSON_NAME], for ratingyour kind words and awesome feedback! Your support mea…"
radio input "true"
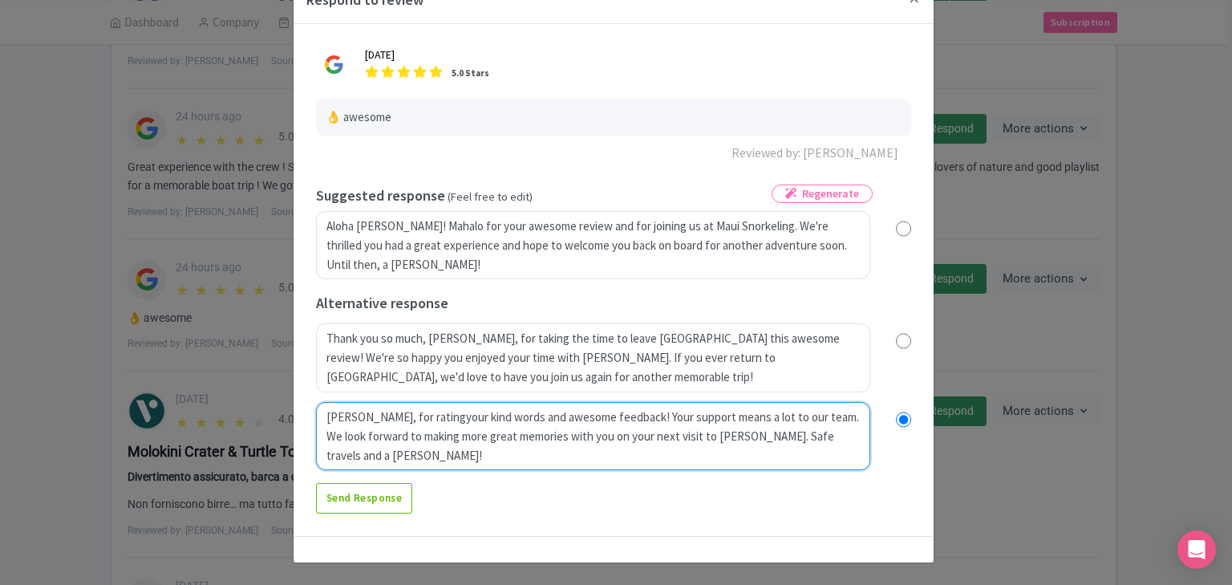
type textarea "[PERSON_NAME], for rating your kind words and awesome feedback! Your support me…"
radio input "true"
type textarea "[PERSON_NAME], [PERSON_NAME], for rating ouyour kind words and awesome feedback…"
radio input "true"
type textarea "[PERSON_NAME], for rating ouryour kind words and awesome feedback! Your support…"
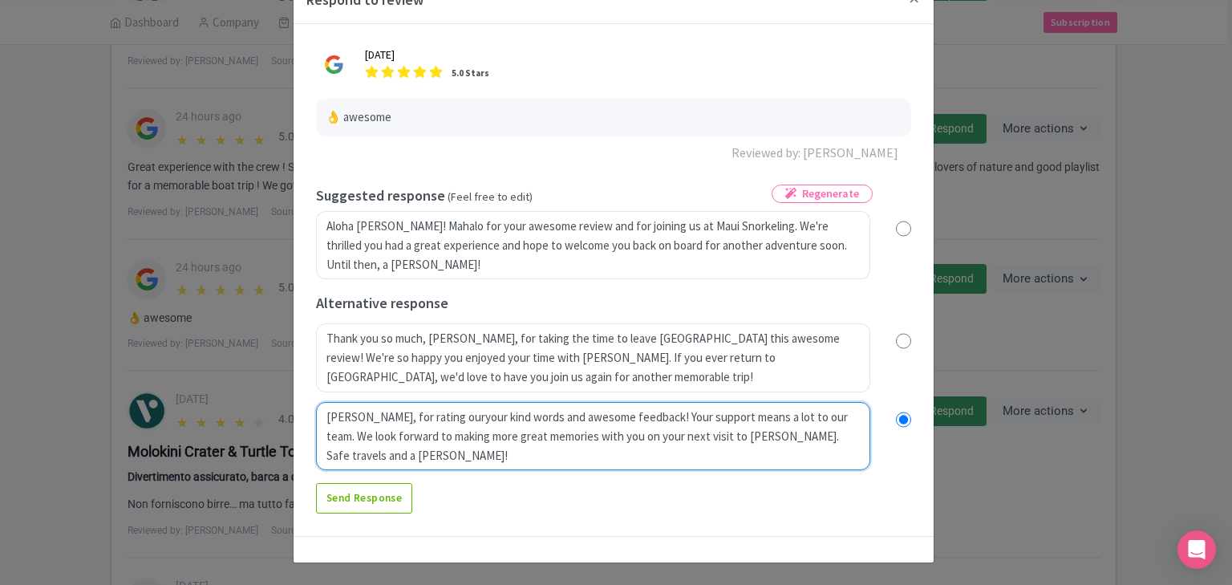
radio input "true"
type textarea "[PERSON_NAME], for rating our your kind words and awesome feedback! Your suppor…"
radio input "true"
type textarea "[PERSON_NAME], for rating our Myour kind words and awesome feedback! Your suppo…"
radio input "true"
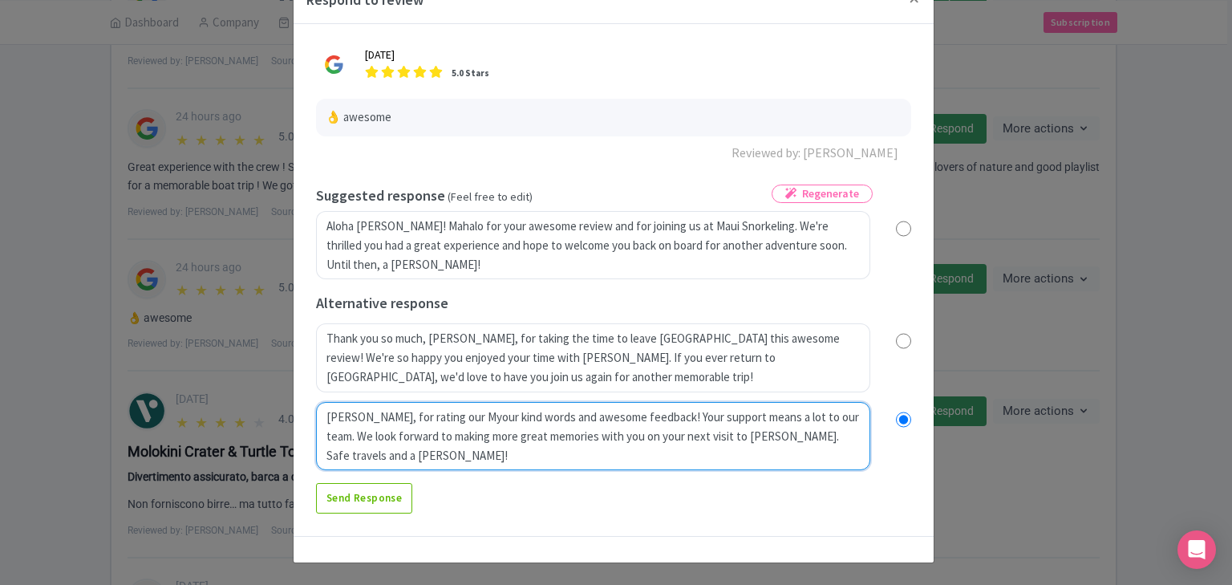
type textarea "[PERSON_NAME], for rating our Moyour kind words and awesome feedback! Your supp…"
radio input "true"
type textarea "[PERSON_NAME], for rating our Molyour kind words and awesome feedback! Your sup…"
radio input "true"
type textarea "[PERSON_NAME], for rating our Moloyour kind words and awesome feedback! Your su…"
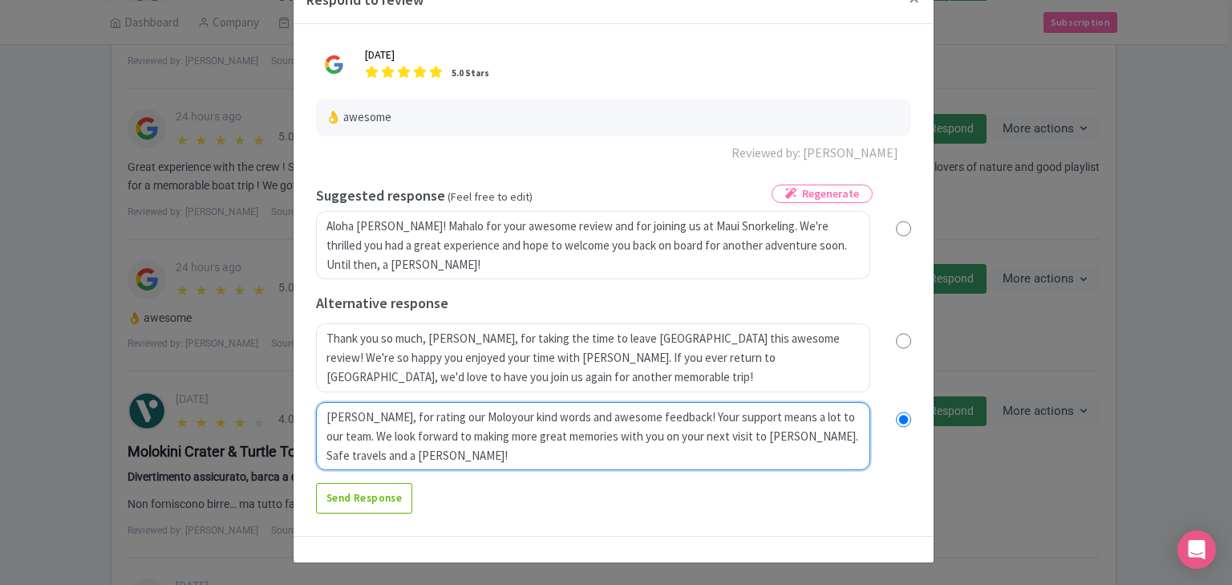
radio input "true"
type textarea "[PERSON_NAME], for rating our Molokyour kind words and awesome feedback! Your s…"
radio input "true"
type textarea "[PERSON_NAME], for rating our Molokiyour kind words and awesome feedback! Your …"
radio input "true"
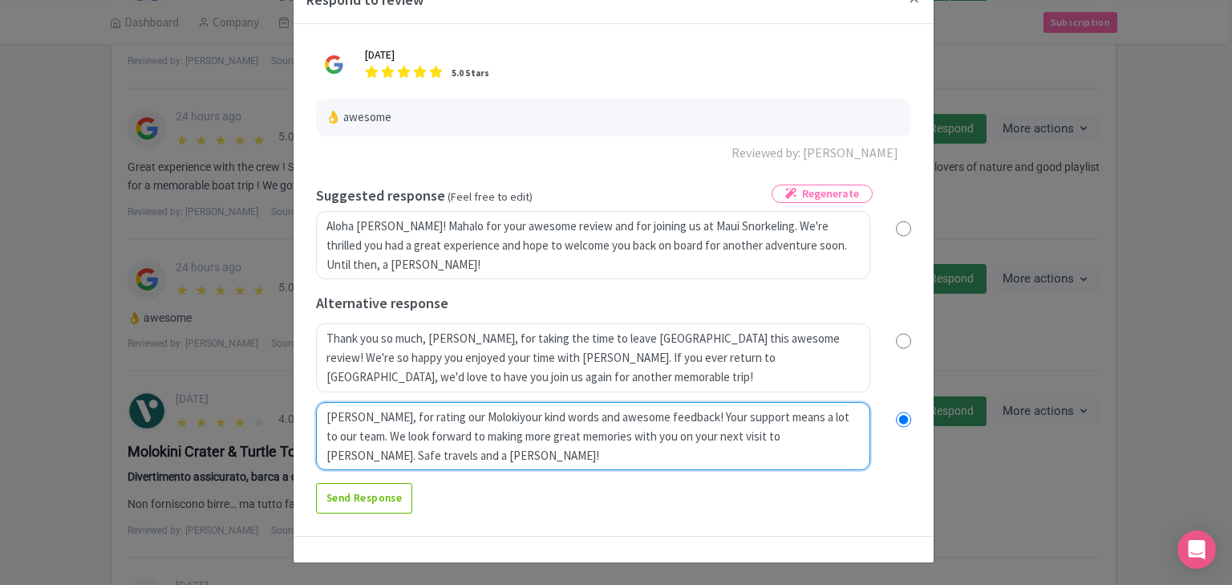
type textarea "[PERSON_NAME], [PERSON_NAME], for rating our Molokinyour kind words and awesome…"
radio input "true"
type textarea "[PERSON_NAME], for rating our Molokin your kind words and awesome feedback! You…"
radio input "true"
type textarea "[PERSON_NAME], for rating our Molokin Cyour kind words and awesome feedback! Yo…"
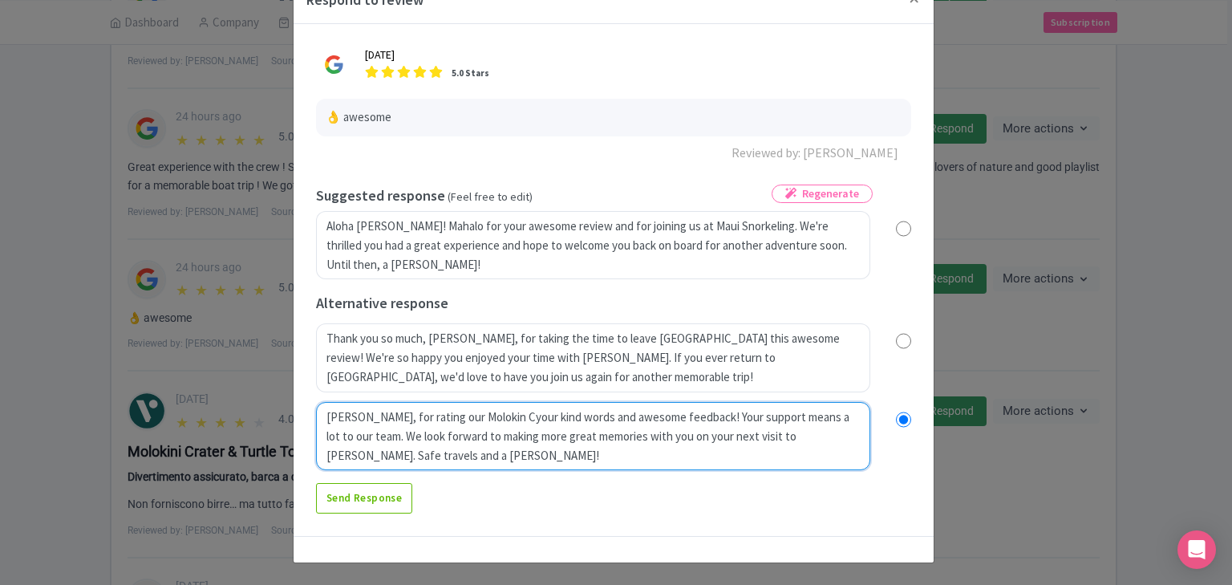
radio input "true"
type textarea "[PERSON_NAME], [PERSON_NAME], for rating our Molokin Cryour kind words and awes…"
radio input "true"
type textarea "[PERSON_NAME], for rating our Molokin Cyour kind words and awesome feedback! Yo…"
radio input "true"
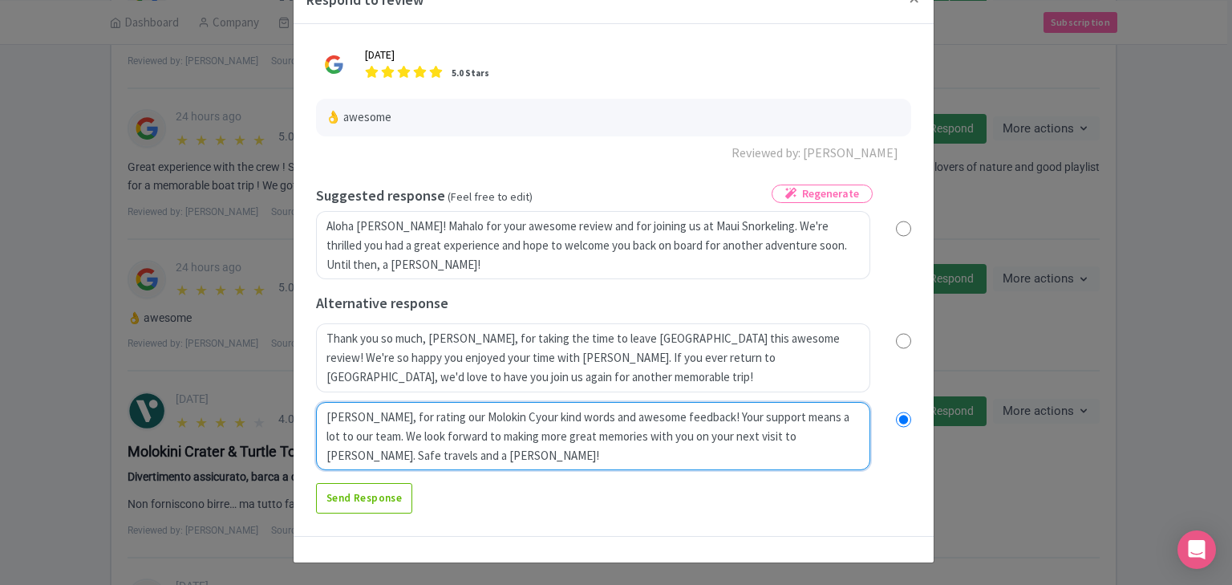
type textarea "[PERSON_NAME], for rating our Molokin your kind words and awesome feedback! You…"
radio input "true"
type textarea "[PERSON_NAME], [PERSON_NAME], for rating our Molokinyour kind words and awesome…"
radio input "true"
type textarea "[PERSON_NAME], for rating our Molokiyour kind words and awesome feedback! Your …"
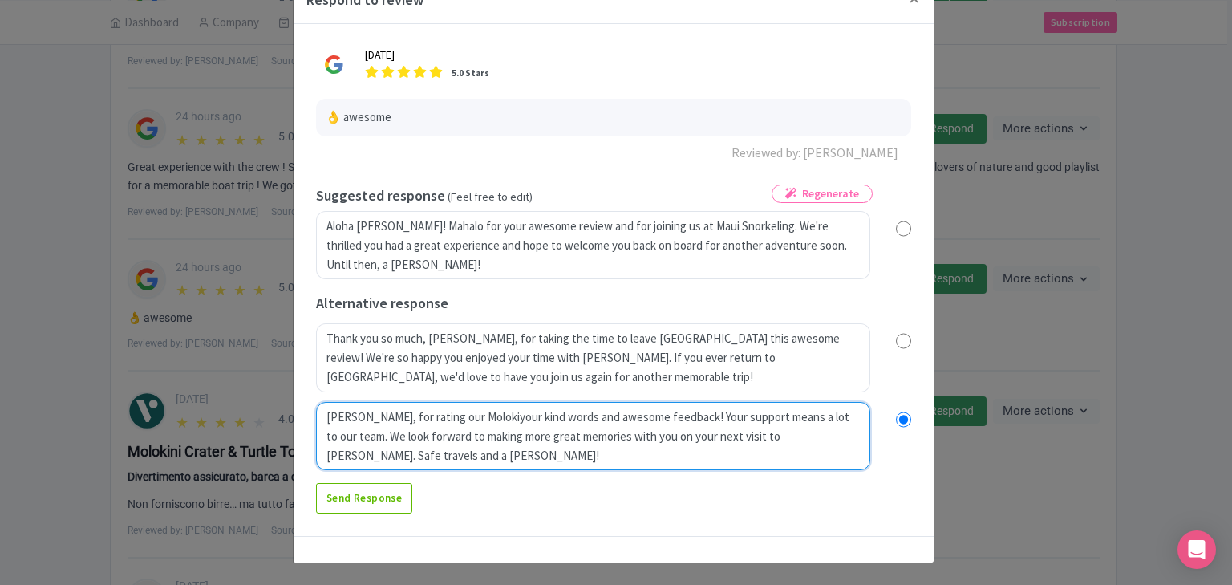
radio input "true"
type textarea "[PERSON_NAME], [PERSON_NAME], for rating our Molokinyour kind words and awesome…"
radio input "true"
type textarea "[PERSON_NAME], for rating our Molokiniyour kind words and awesome feedback! You…"
radio input "true"
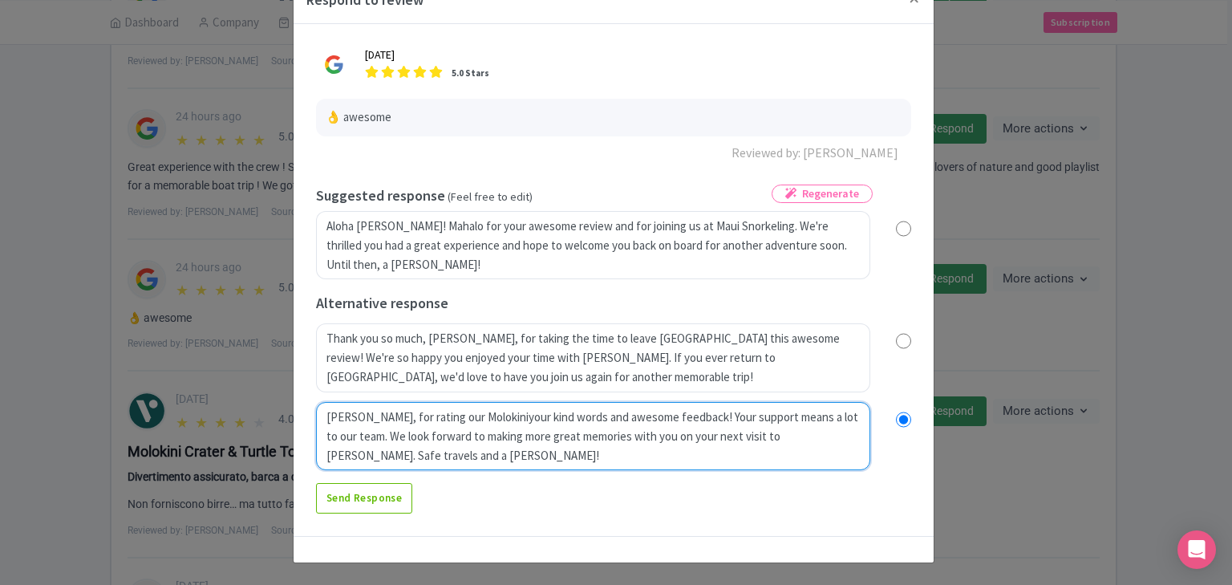
type textarea "[PERSON_NAME], for rating our Molokini your kind words and awesome feedback! Yo…"
radio input "true"
type textarea "[PERSON_NAME], for rating our Molokini Cyour kind words and awesome feedback! Y…"
radio input "true"
type textarea "[PERSON_NAME], for rating our Molokini Cryour kind words and awesome feedback! …"
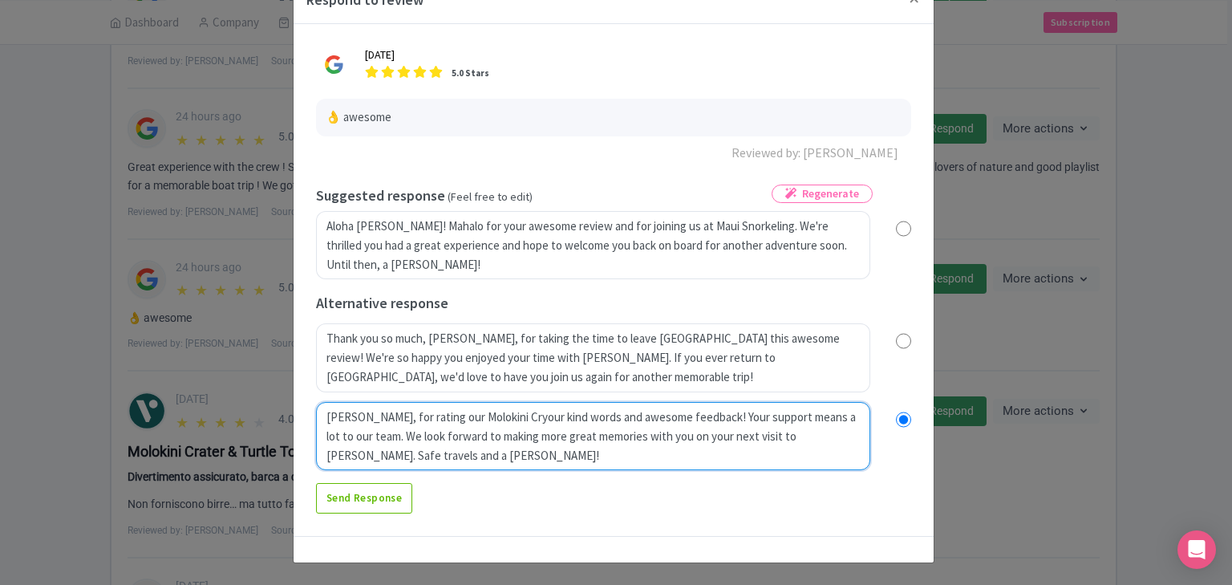
radio input "true"
type textarea "[PERSON_NAME], [PERSON_NAME], for rating our Molokini Cratyour kind words and a…"
radio input "true"
type textarea "[PERSON_NAME], for rating our Molokini Crateryour kind words and awesome feedba…"
radio input "true"
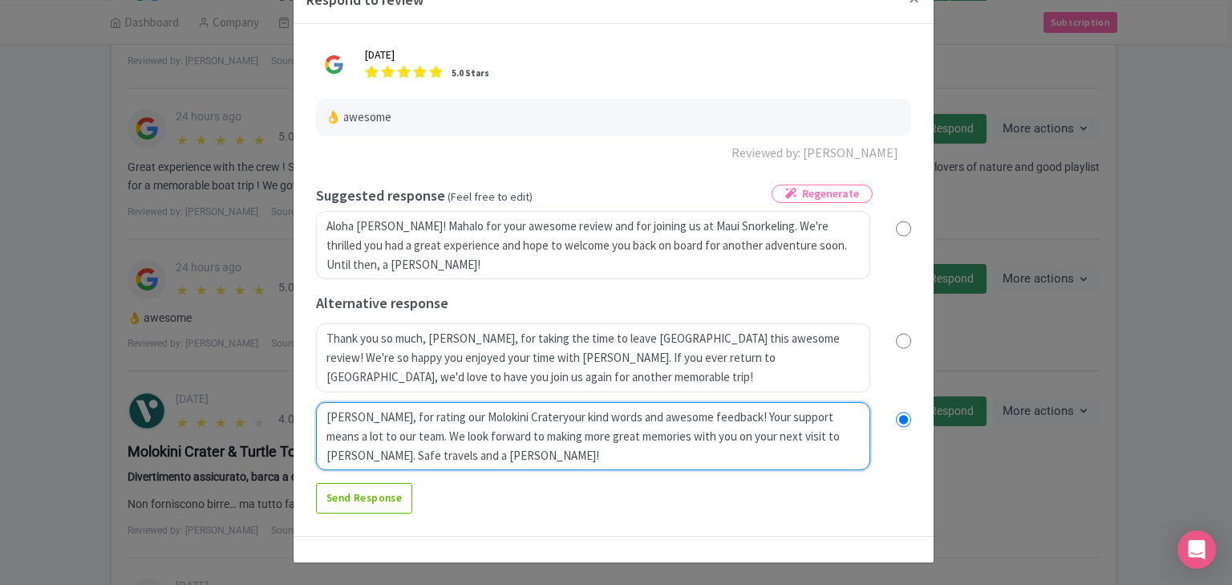
type textarea "[PERSON_NAME], for rating our Molokini Crater your kind words and awesome feedb…"
radio input "true"
type textarea "[PERSON_NAME], [PERSON_NAME], for rating our Molokini Crater Snyour kind words …"
radio input "true"
type textarea "[PERSON_NAME], for rating our Molokini Crater Snoyour kind words and awesome fe…"
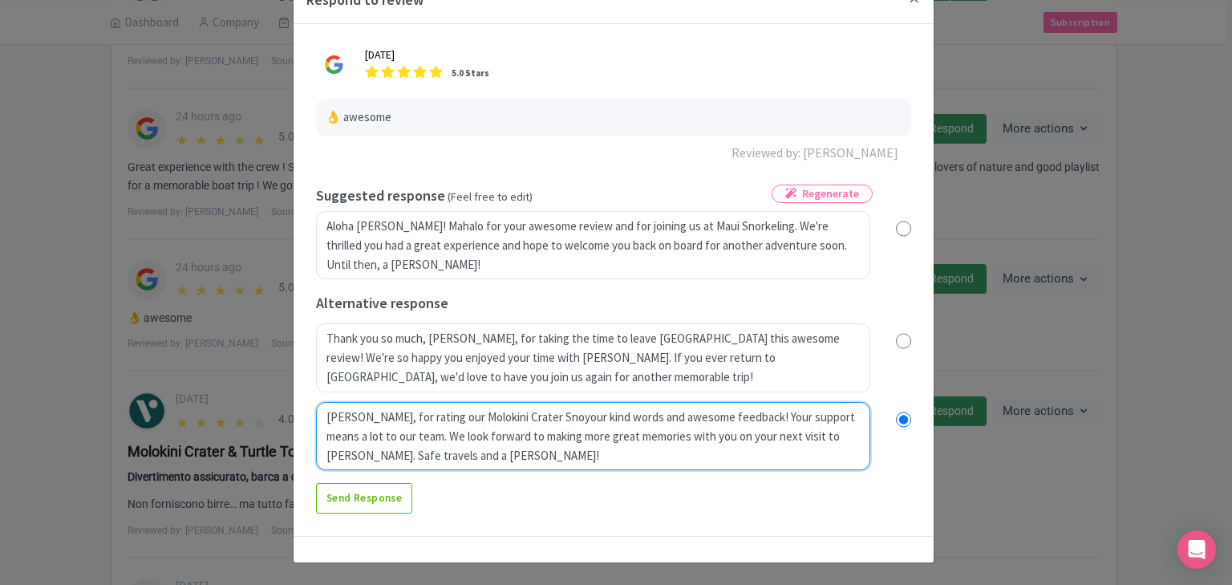
radio input "true"
type textarea "[PERSON_NAME], [PERSON_NAME], for rating our Molokini Crater Snoryour kind word…"
radio input "true"
type textarea "[PERSON_NAME], for rating our Molokini Crater Snorkyour kind words and awesome …"
radio input "true"
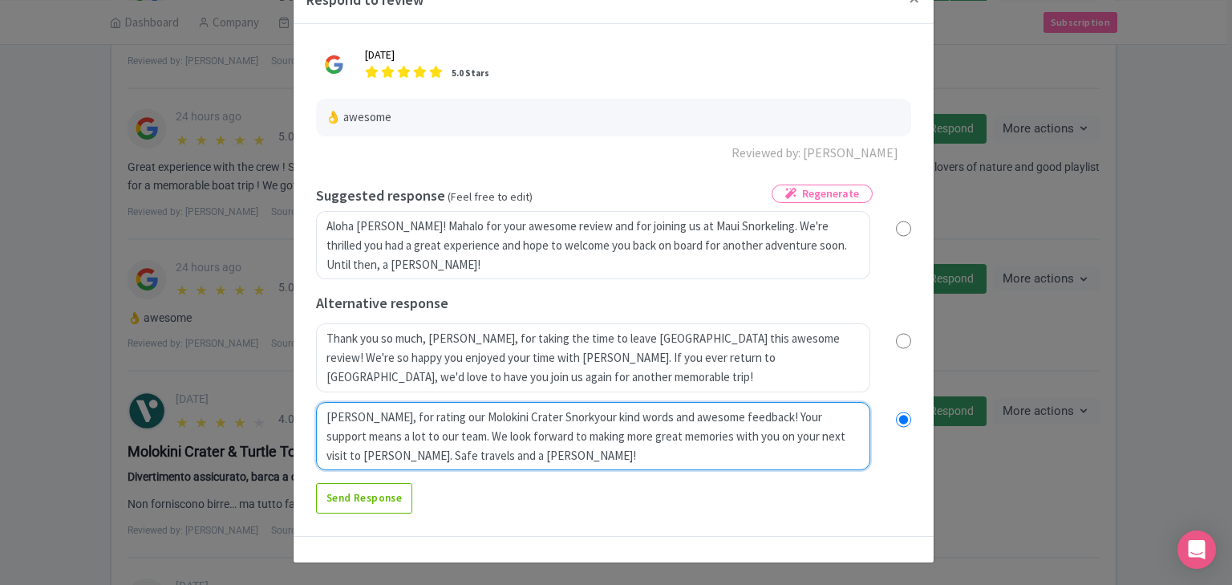
type textarea "[PERSON_NAME], [PERSON_NAME], for rating our Molokini Crater Snorkeyour kind wo…"
radio input "true"
type textarea "[PERSON_NAME], [PERSON_NAME], for rating our Molokini Crater Snorkeliyour kind …"
radio input "true"
type textarea "[PERSON_NAME], [PERSON_NAME], for rating our Molokini Crater Snorkelinyour kind…"
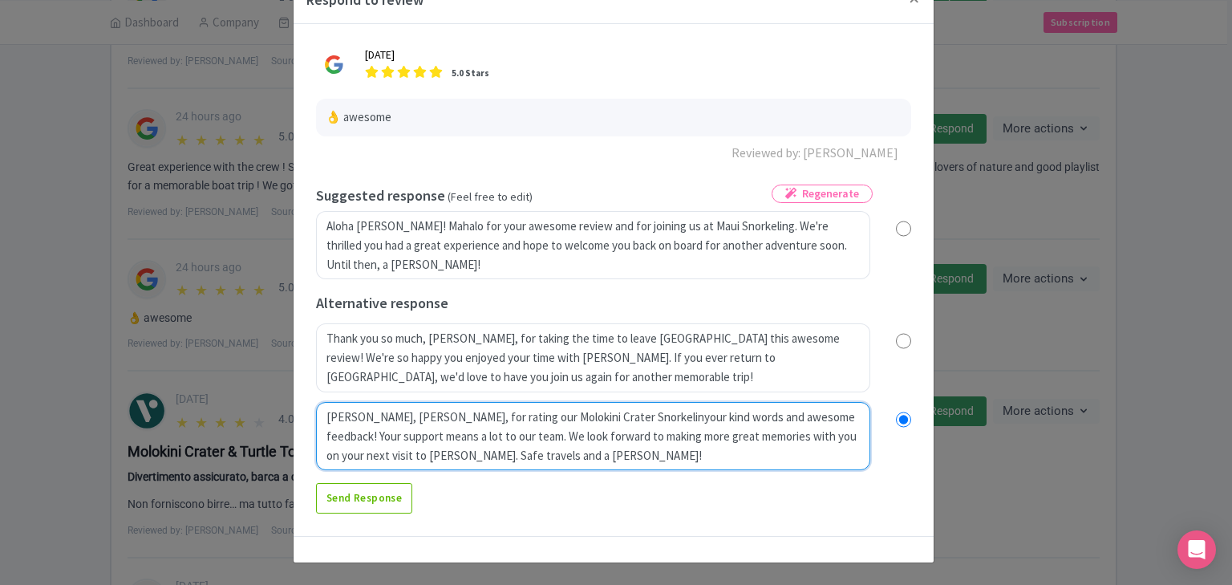
radio input "true"
type textarea "[PERSON_NAME], [PERSON_NAME], for rating our Molokini Crater Snorkelingyour kin…"
radio input "true"
type textarea "[PERSON_NAME], [PERSON_NAME], for rating our Molokini Crater Snorkeling eyour k…"
radio input "true"
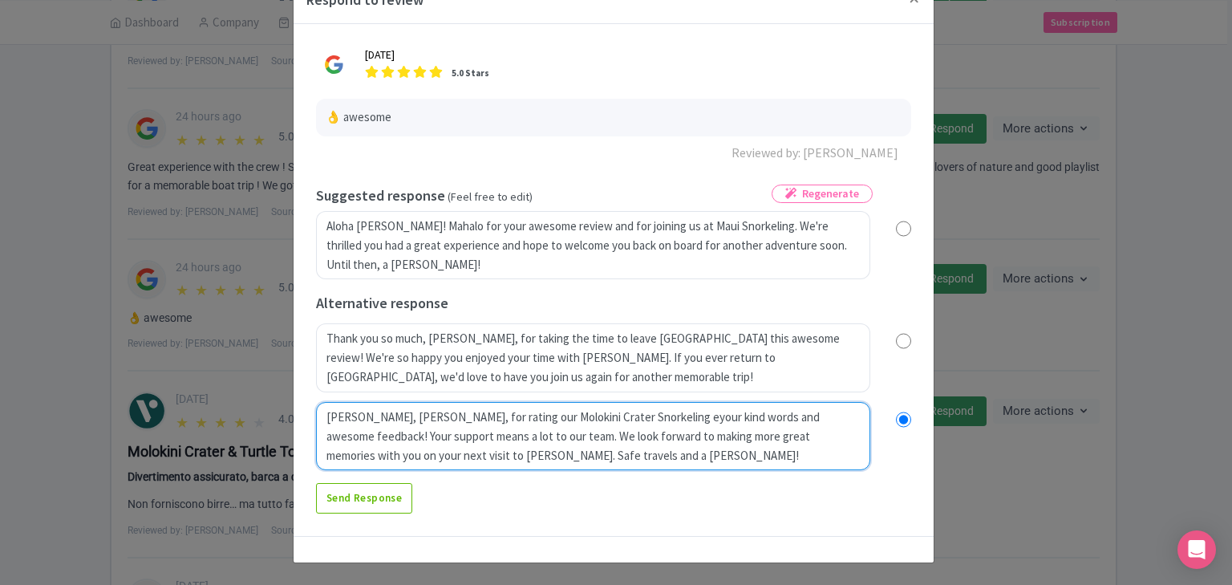
type textarea "[PERSON_NAME], [PERSON_NAME], for rating our Molokini Crater Snorkeling exyour …"
radio input "true"
type textarea "[PERSON_NAME], [PERSON_NAME], for rating our Molokini Crater Snorkeling expyour…"
radio input "true"
type textarea "[PERSON_NAME], [PERSON_NAME], for rating our Molokini Crater Snorkeling experyo…"
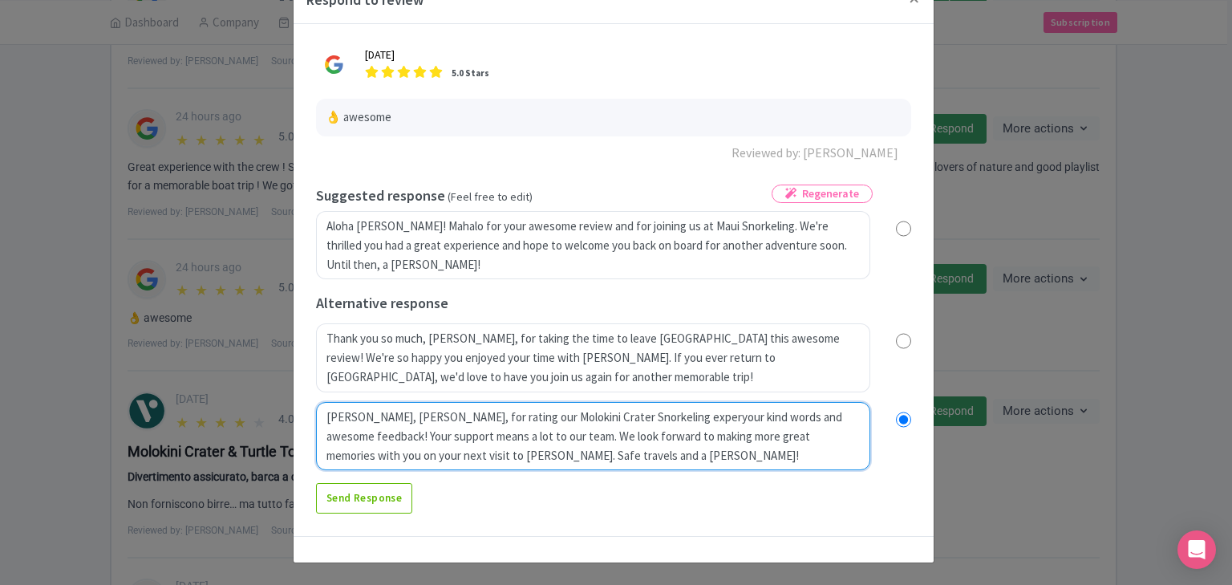
radio input "true"
type textarea "[PERSON_NAME], [PERSON_NAME], for rating our Molokini Crater Snorkeling experiy…"
radio input "true"
type textarea "[PERSON_NAME], [PERSON_NAME], for rating our Molokini Crater Snorkeling experie…"
radio input "true"
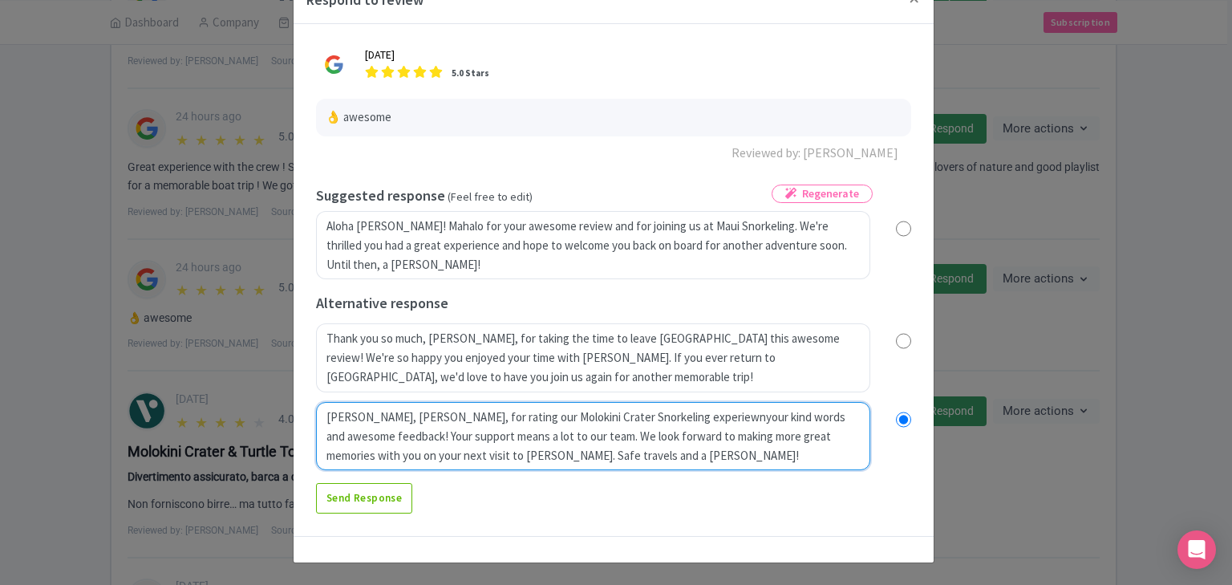
type textarea "[PERSON_NAME], [PERSON_NAME], for rating our Molokini Crater Snorkeling experie…"
radio input "true"
type textarea "[PERSON_NAME], [PERSON_NAME], for rating our Molokini Crater Snorkeling experie…"
radio input "true"
type textarea "[PERSON_NAME], [PERSON_NAME], for rating our Molokini Crater Snorkeling experie…"
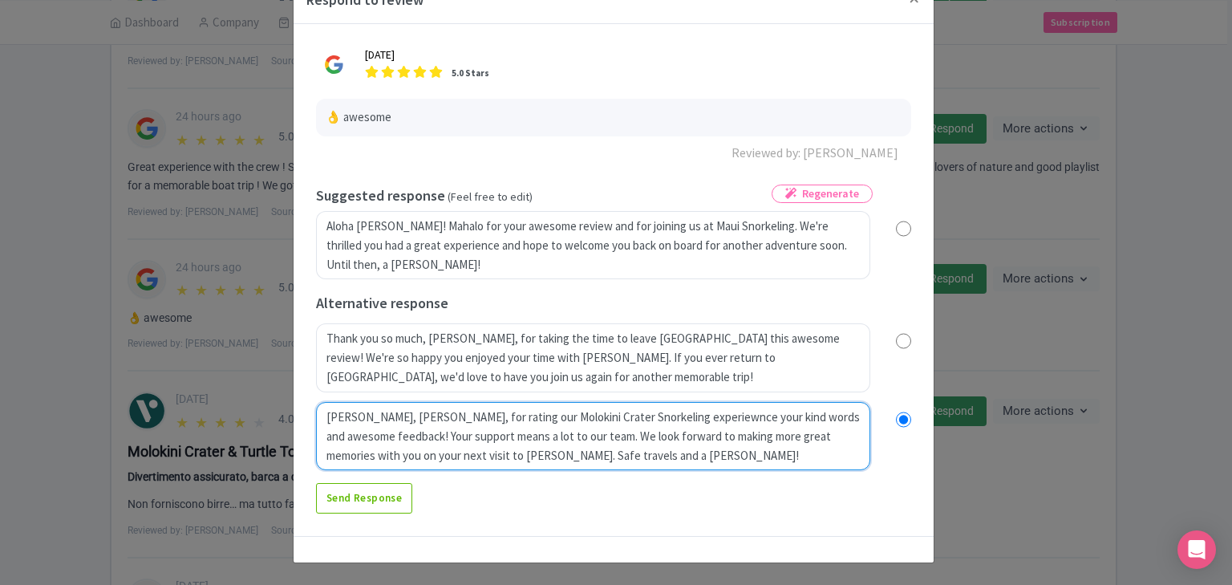
radio input "true"
type textarea "[PERSON_NAME], [PERSON_NAME], for rating our Molokini Crater Snorkeling experie…"
radio input "true"
type textarea "Mahalo, Chris, for rating our Molokini Crater Snorkeling experiewncyour kind wo…"
radio input "true"
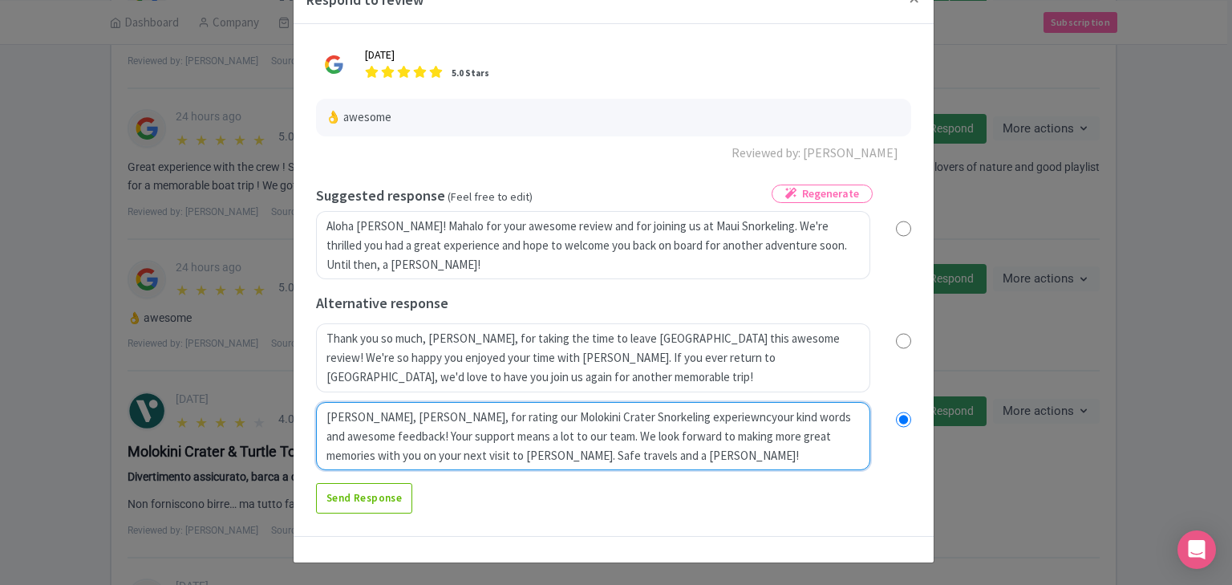
type textarea "Mahalo, Chris, for rating our Molokini Crater Snorkeling experiewnyour kind wor…"
radio input "true"
type textarea "Mahalo, Chris, for rating our Molokini Crater Snorkeling experiewyour kind word…"
radio input "true"
type textarea "Mahalo, Chris, for rating our Molokini Crater Snorkeling experieyour kind words…"
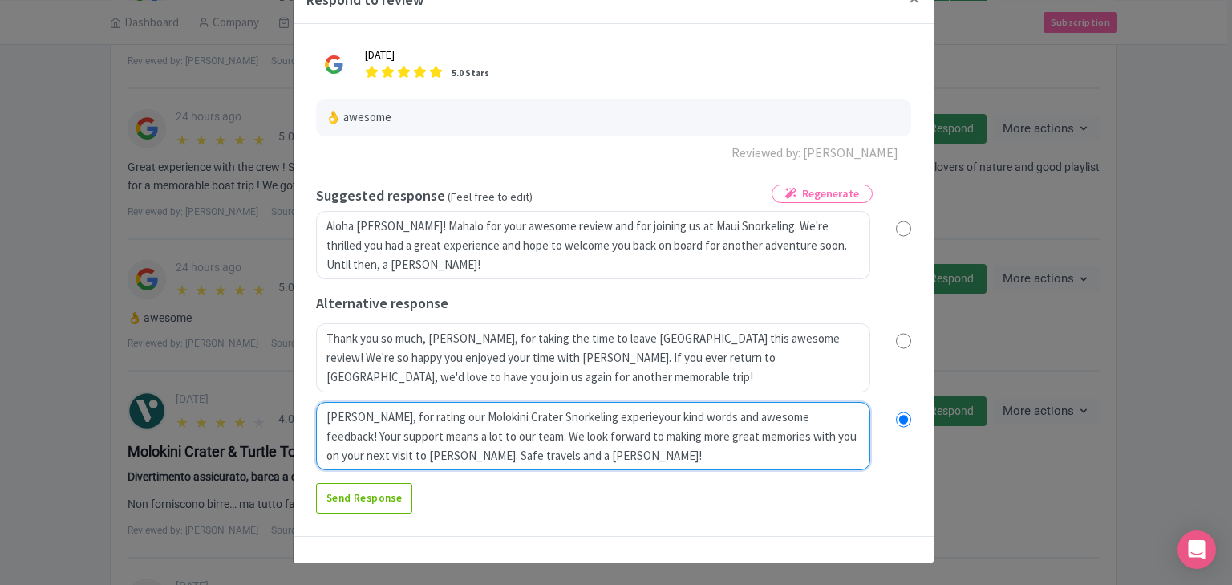
radio input "true"
type textarea "Mahalo, Chris, for rating our Molokini Crater Snorkeling experienyour kind word…"
radio input "true"
type textarea "Mahalo, Chris, for rating our Molokini Crater Snorkeling experiencyour kind wor…"
radio input "true"
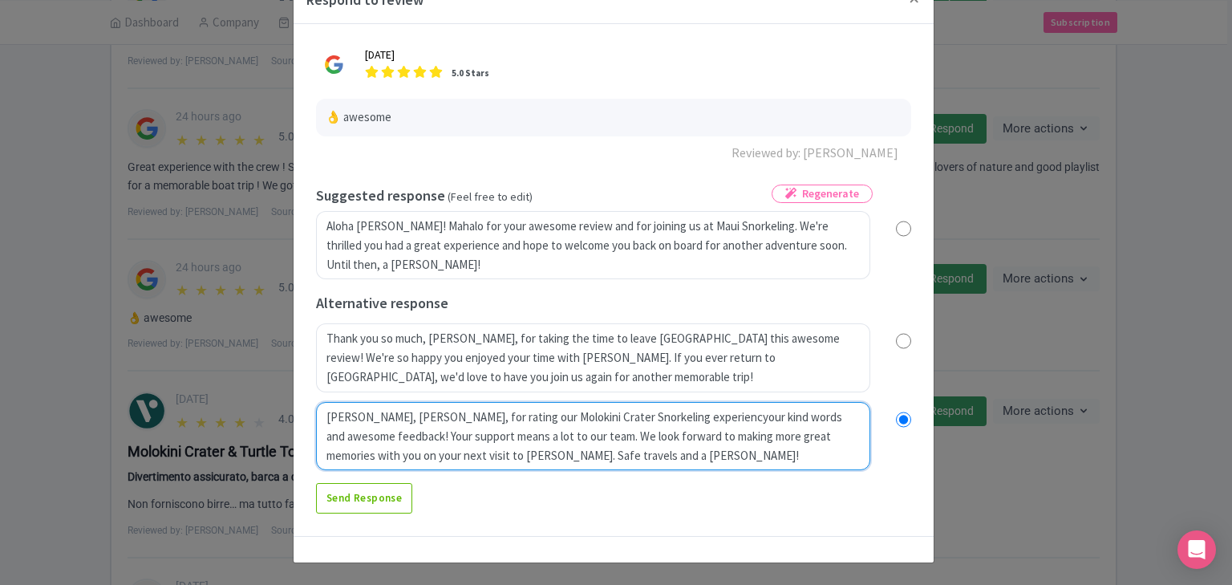
type textarea "Mahalo, Chris, for rating our Molokini Crater Snorkeling experienceyour kind wo…"
radio input "true"
type textarea "Mahalo, Chris, for rating our Molokini Crater Snorkeling experience your kind w…"
radio input "true"
type textarea "Mahalo, Chris, for rating our Molokini Crater Snorkeling experience 5your kind …"
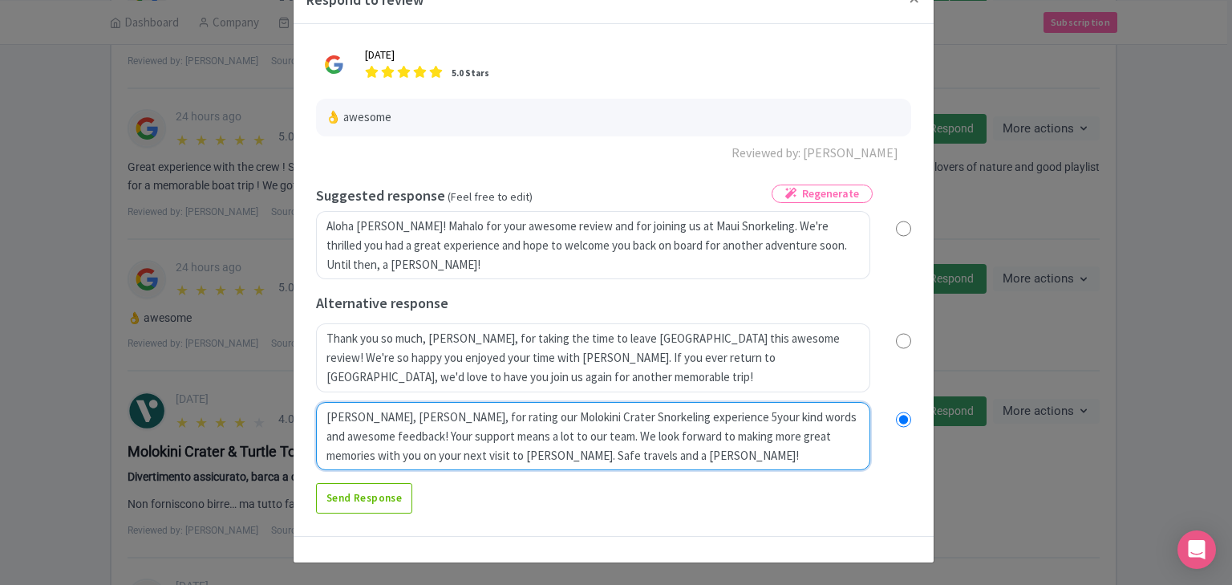
radio input "true"
type textarea "Mahalo, Chris, for rating our Molokini Crater Snorkeling experience 5 your kind…"
radio input "true"
type textarea "Mahalo, Chris, for rating our Molokini Crater Snorkeling experience 5 syour kin…"
radio input "true"
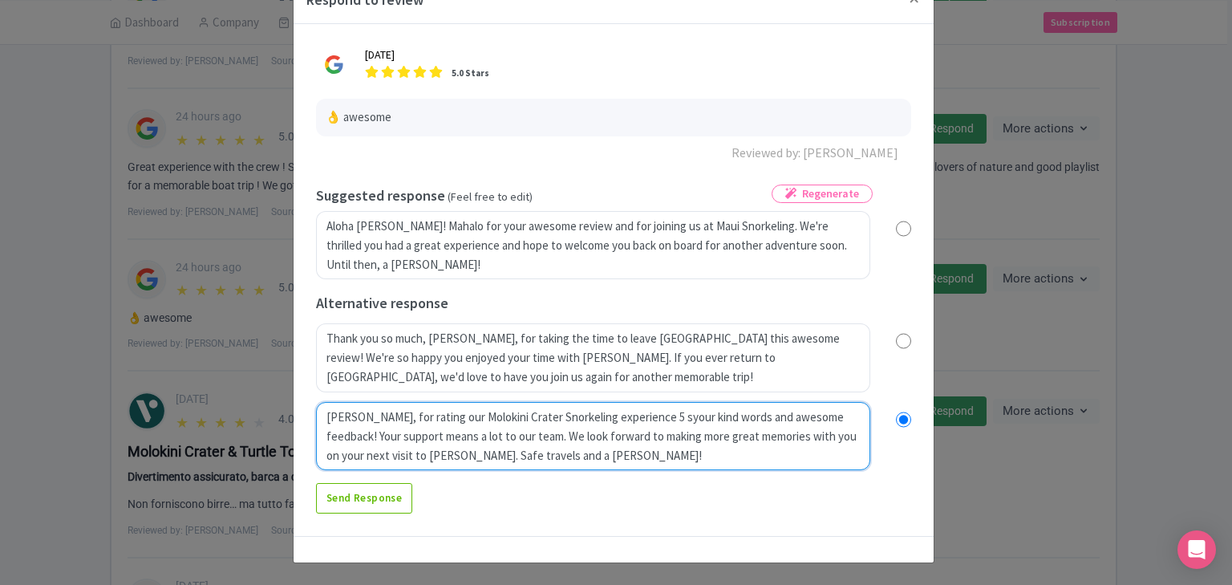
type textarea "Mahalo, Chris, for rating our Molokini Crater Snorkeling experience 5 styour ki…"
radio input "true"
type textarea "Mahalo, Chris, for rating our Molokini Crater Snorkeling experience 5 staryour …"
radio input "true"
type textarea "Mahalo, Chris, for rating our Molokini Crater Snorkeling experience 5 starsyour…"
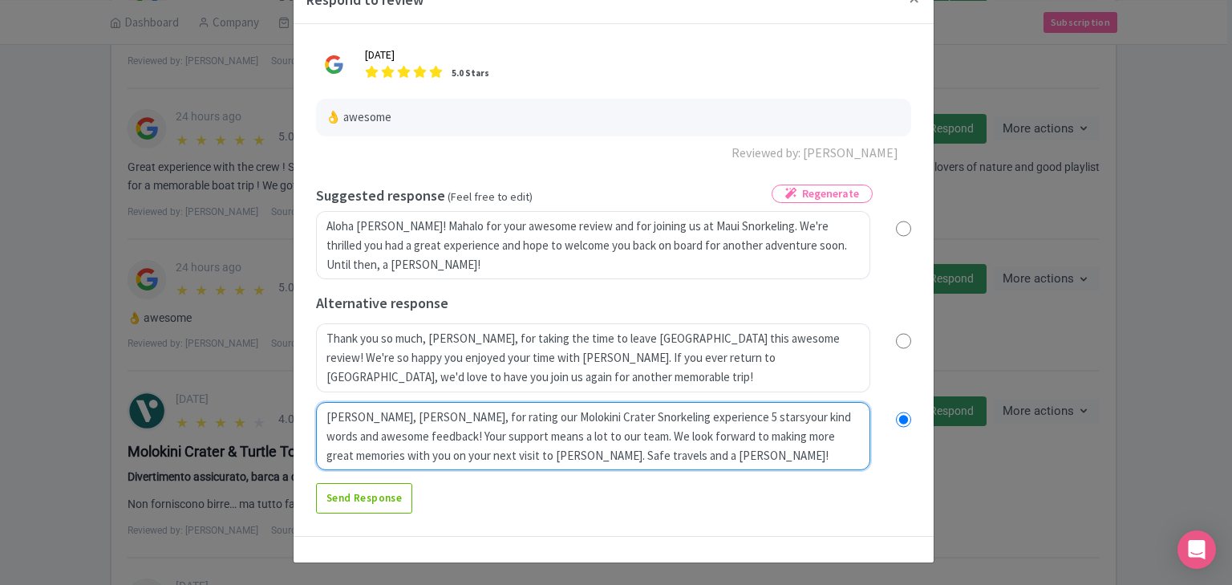
radio input "true"
type textarea "Mahalo, Chris, for rating our Molokini Crater Snorkeling experience 5 stars1you…"
radio input "true"
type textarea "Mahalo, Chris, for rating our Molokini Crater Snorkeling experience 5 starsour …"
radio input "true"
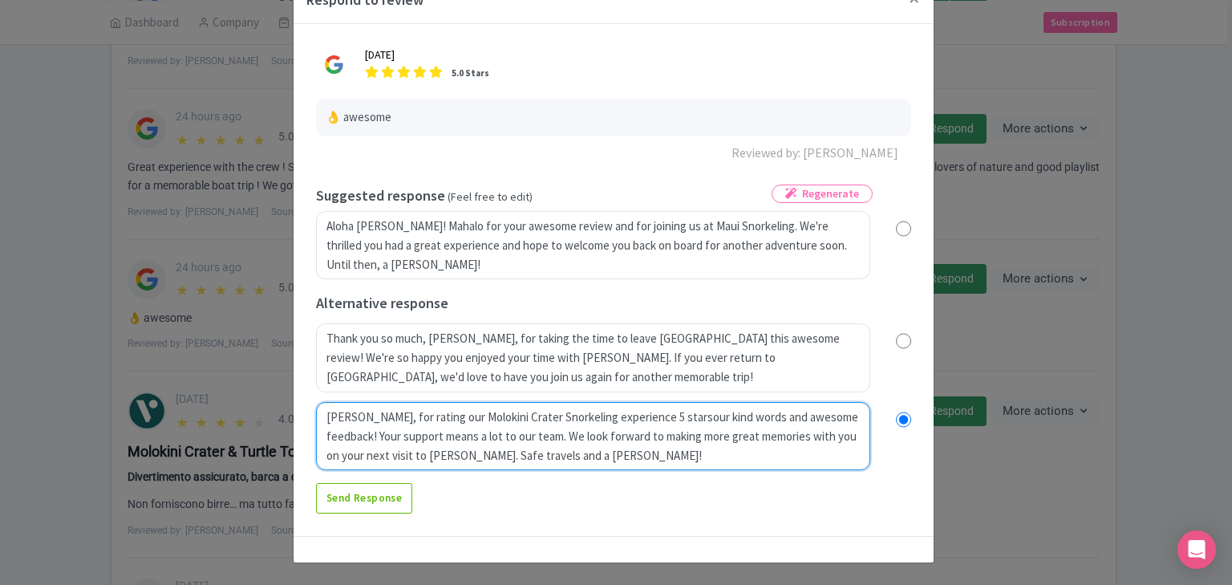
type textarea "Mahalo, Chris, for rating our Molokini Crater Snorkeling experience 5 stars!our…"
radio input "true"
type textarea "[PERSON_NAME], for rating our Molokini Crater Snorkeling experience 5 stars!"
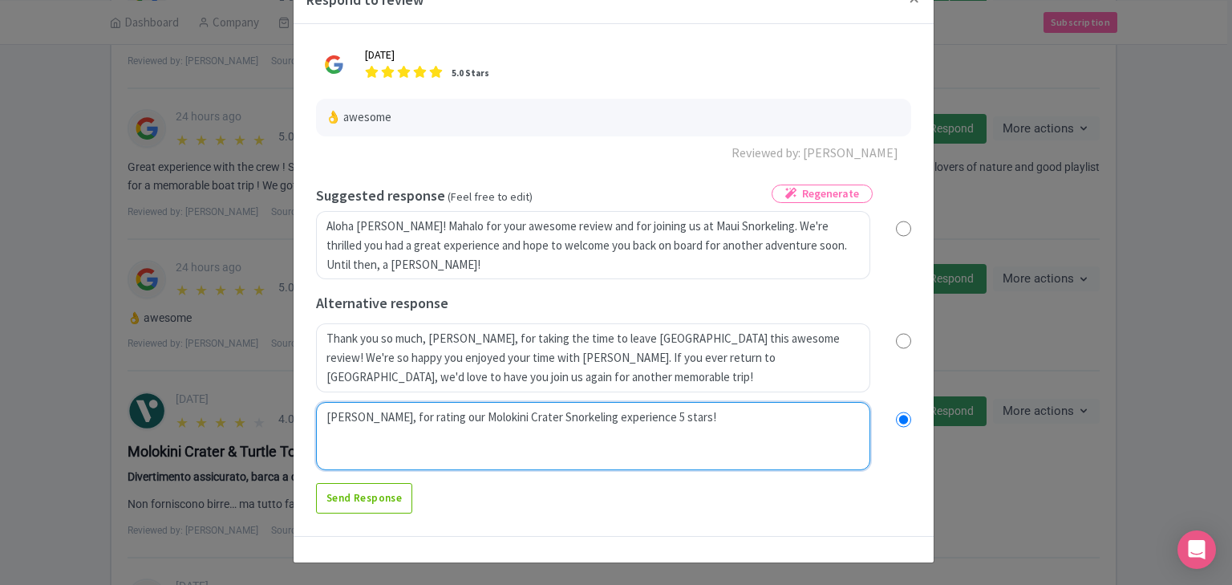
radio input "true"
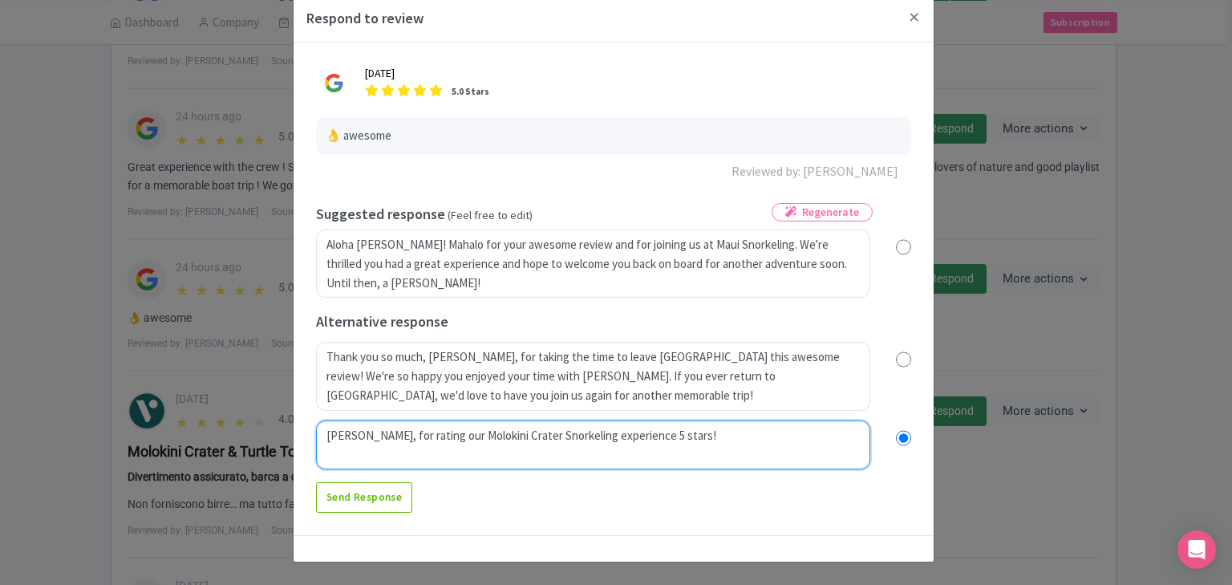
scroll to position [28, 0]
type textarea "[PERSON_NAME], for rating our Molokini Crater Snorkeling experience 5 stars!"
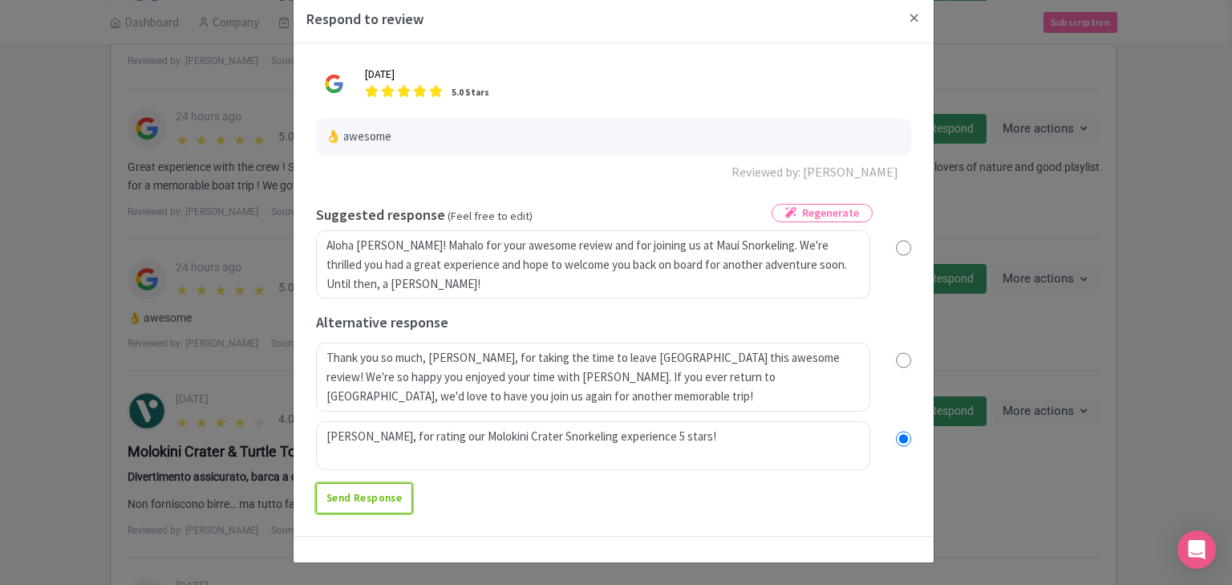
click at [340, 497] on link "Send Response" at bounding box center [364, 498] width 96 height 30
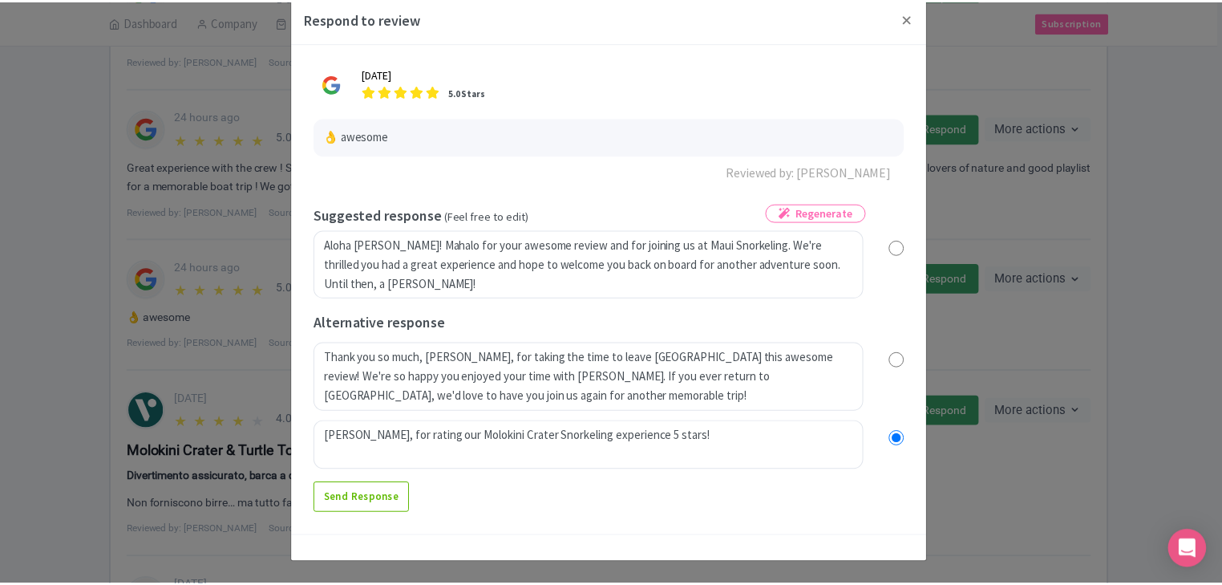
scroll to position [0, 0]
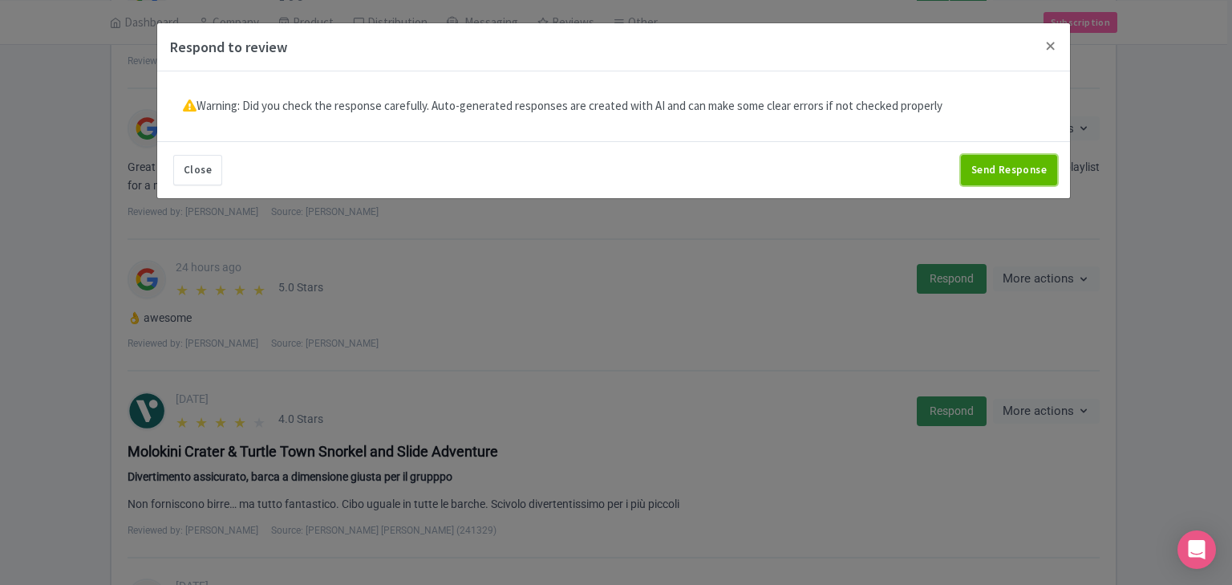
click at [1030, 162] on button "Send Response" at bounding box center [1009, 170] width 96 height 30
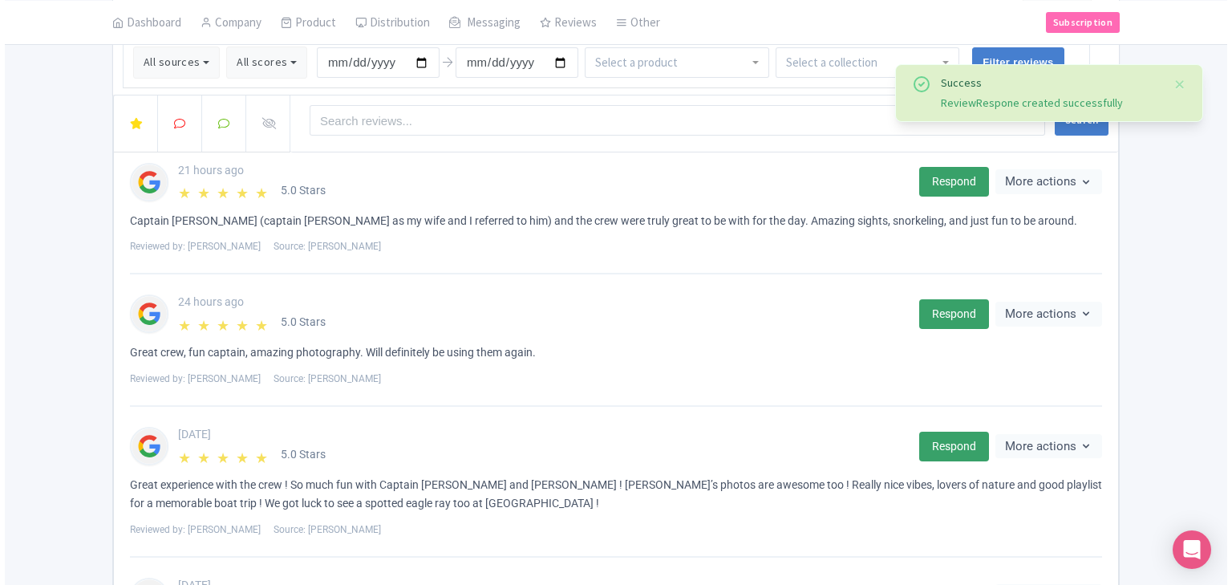
scroll to position [128, 0]
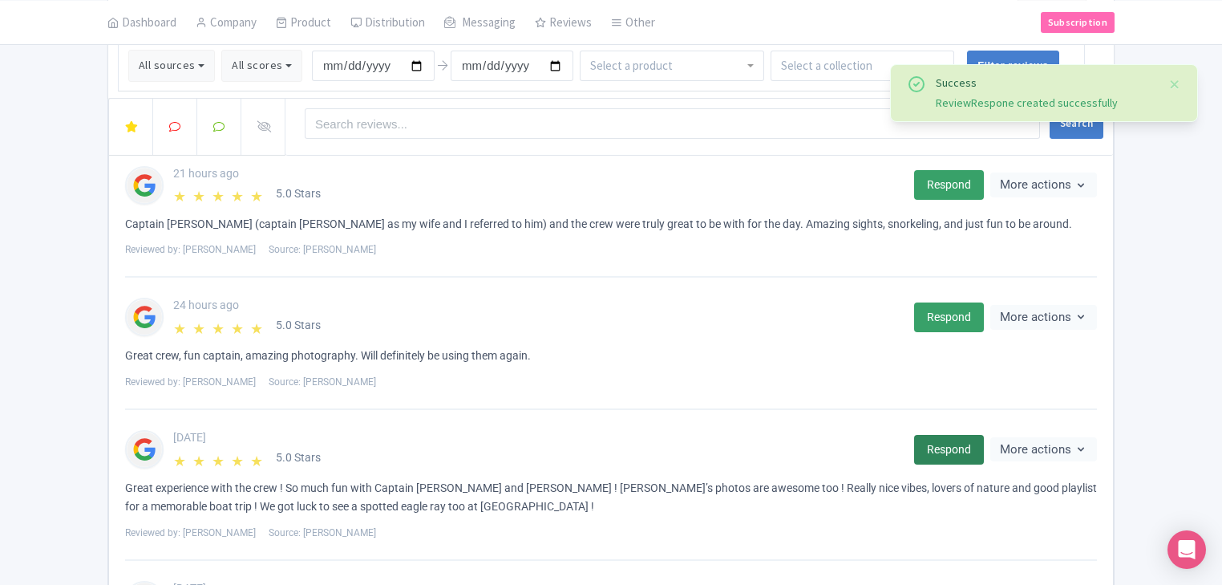
click at [952, 448] on link "Respond" at bounding box center [949, 450] width 70 height 30
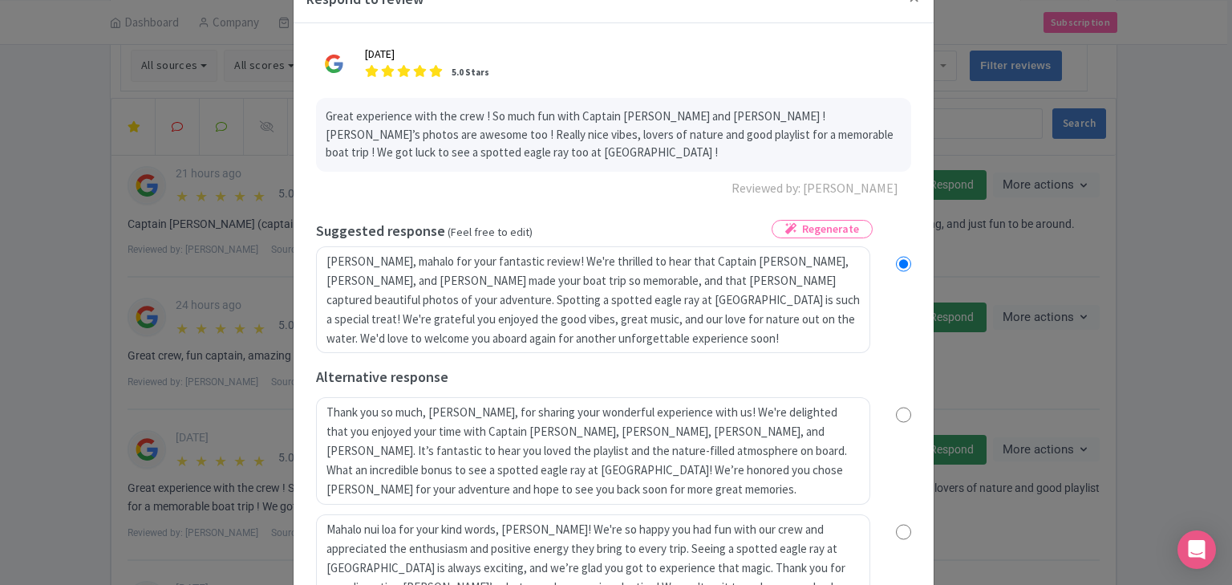
scroll to position [6, 0]
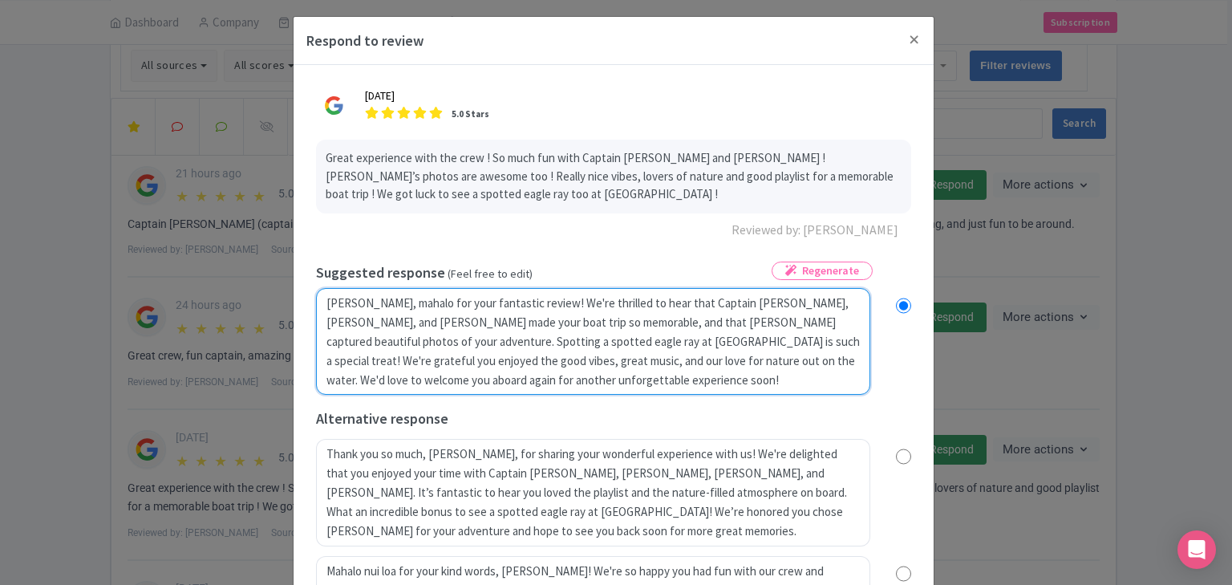
click at [500, 298] on textarea "[PERSON_NAME], mahalo for your fantastic review! We're thrilled to hear that Ca…" at bounding box center [593, 341] width 554 height 107
radio input "true"
type textarea "[PERSON_NAME], [PERSON_NAME] for reyour fantastic review! We're thrilled to hea…"
radio input "true"
type textarea "[PERSON_NAME], [PERSON_NAME] for recyour fantastic review! We're thrilled to he…"
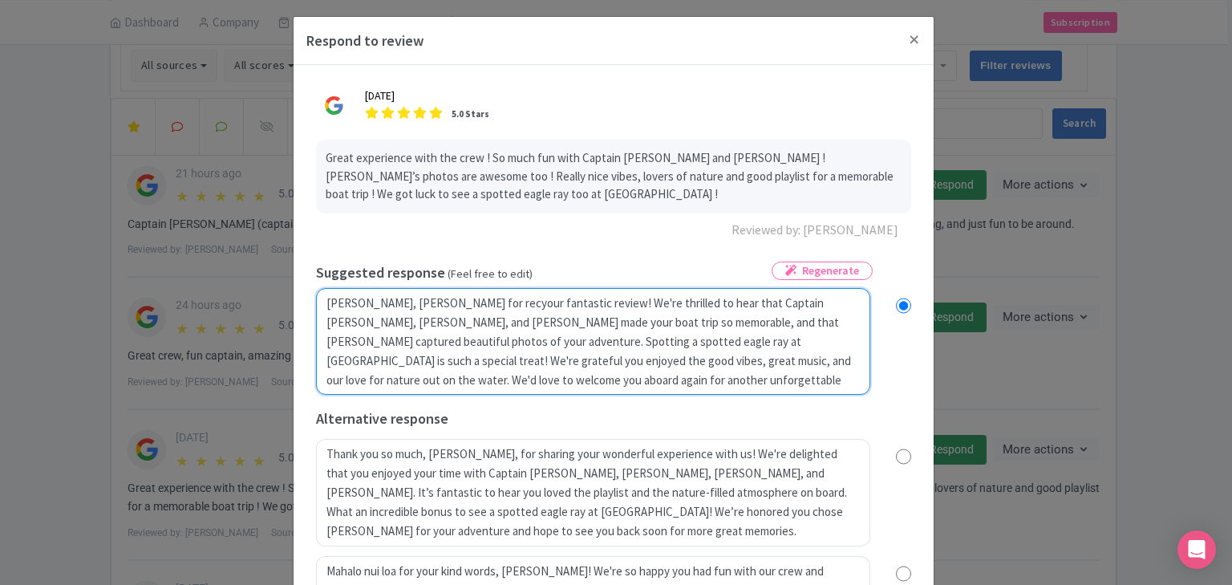
radio input "true"
type textarea "[PERSON_NAME], [PERSON_NAME] for recoyour fantastic review! We're thrilled to h…"
radio input "true"
type textarea "[PERSON_NAME], mahalo for recogyour fantastic review! We're thrilled to hear th…"
radio input "true"
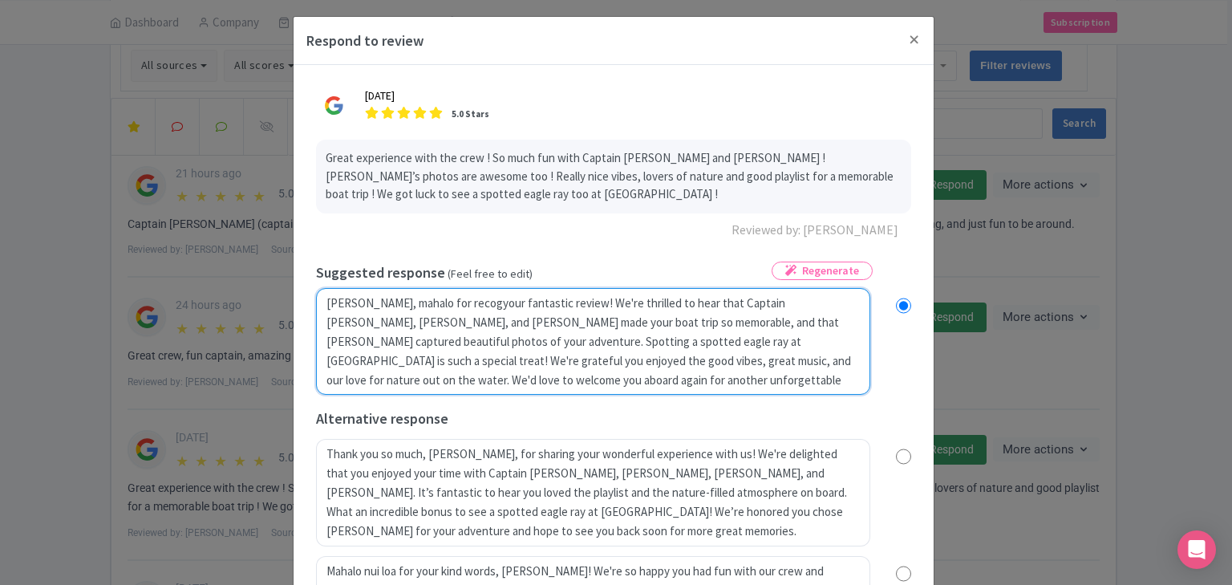
type textarea "Aloha Hermance, mahalo for recognyour fantastic review! We're thrilled to hear …"
radio input "true"
type textarea "Aloha Hermance, mahalo for recogniyour fantastic review! We're thrilled to hear…"
radio input "true"
type textarea "Aloha Hermance, mahalo for recognizyour fantastic review! We're thrilled to hea…"
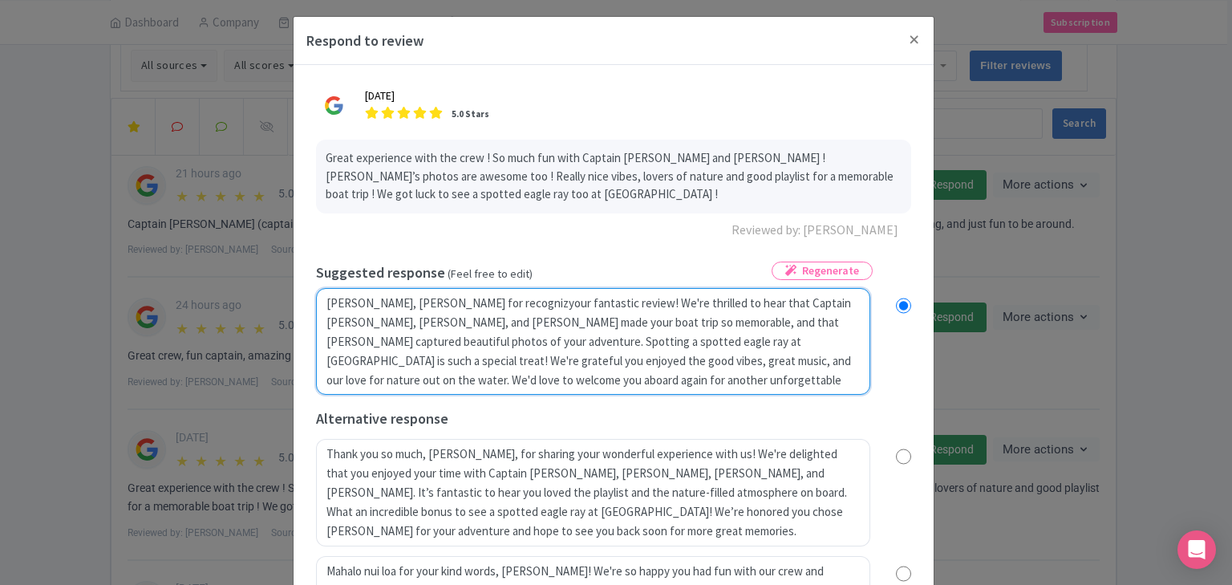
radio input "true"
type textarea "Aloha Hermance, mahalo for recognizinyour fantastic review! We're thrilled to h…"
radio input "true"
type textarea "Aloha Hermance, mahalo for recognizingyour fantastic review! We're thrilled to …"
radio input "true"
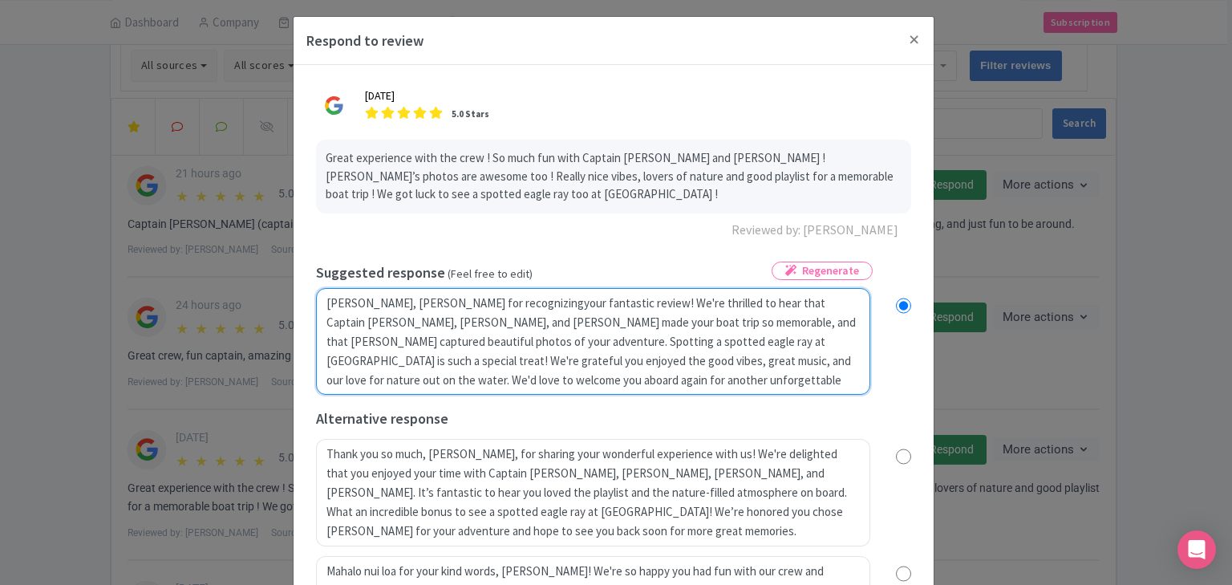
type textarea "Aloha Hermance, mahalo for recognizing your fantastic review! We're thrilled to…"
radio input "true"
type textarea "Aloha Hermance, mahalo for recognizing Cyour fantastic review! We're thrilled t…"
radio input "true"
type textarea "Aloha Hermance, mahalo for recognizing Capyour fantastic review! We're thrilled…"
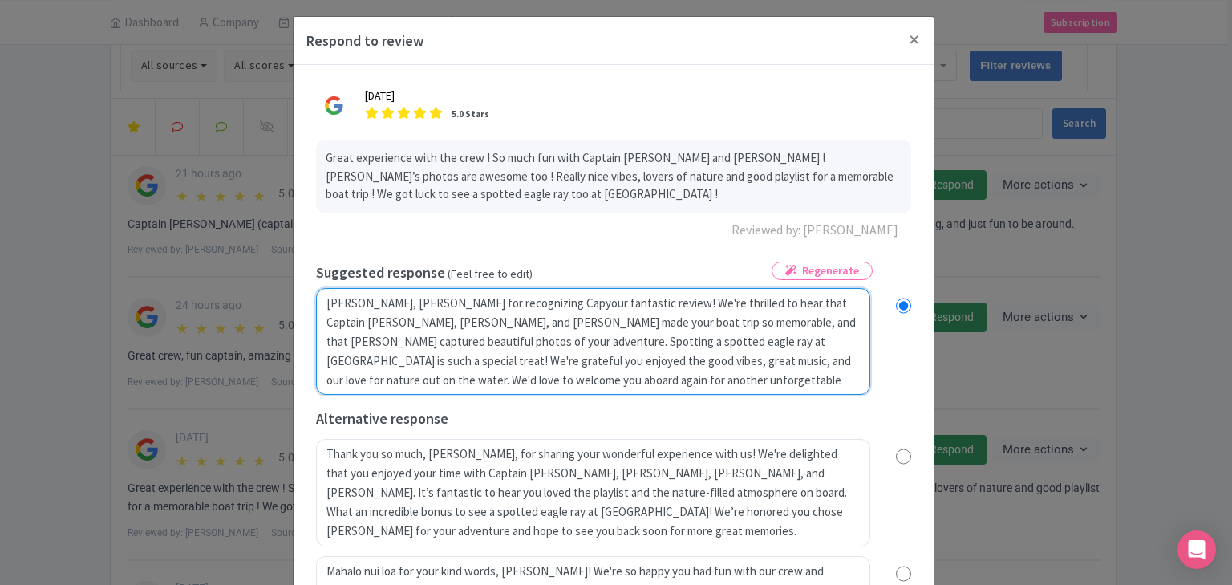
radio input "true"
type textarea "Aloha Hermance, mahalo for recognizing Captyour fantastic review! We're thrille…"
radio input "true"
type textarea "Aloha Hermance, mahalo for recognizing Captaiyour fantastic review! We're thril…"
radio input "true"
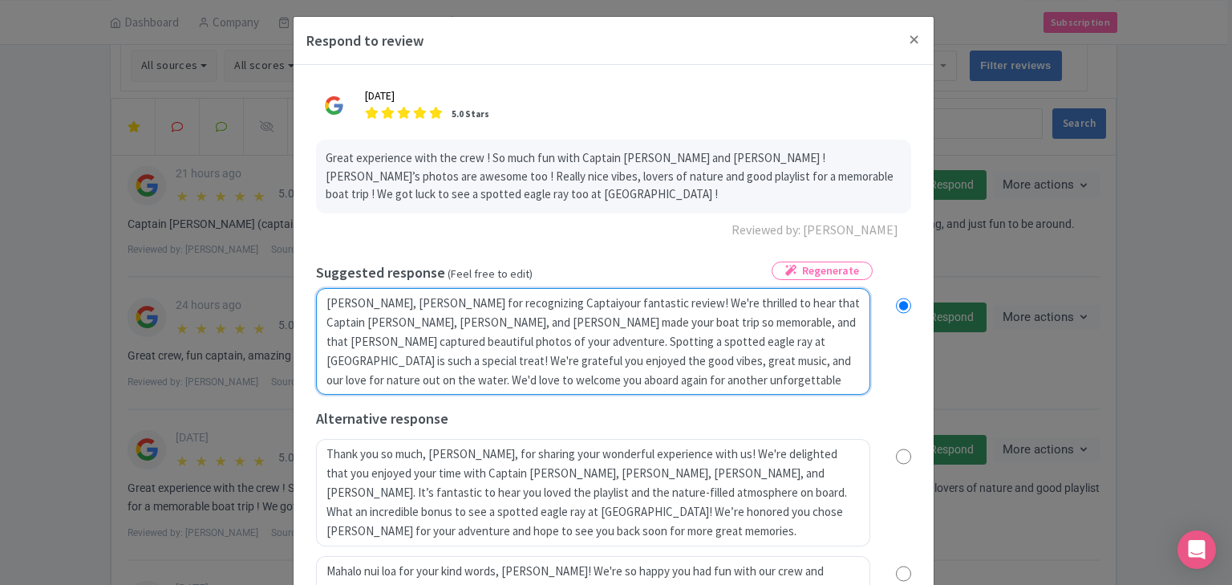
type textarea "Aloha Hermance, mahalo for recognizing Captainyour fantastic review! We're thri…"
radio input "true"
type textarea "Aloha Hermance, mahalo for recognizing Captain your fantastic review! We're thr…"
radio input "true"
type textarea "Aloha Hermance, mahalo for recognizing Captain Gyour fantastic review! We're th…"
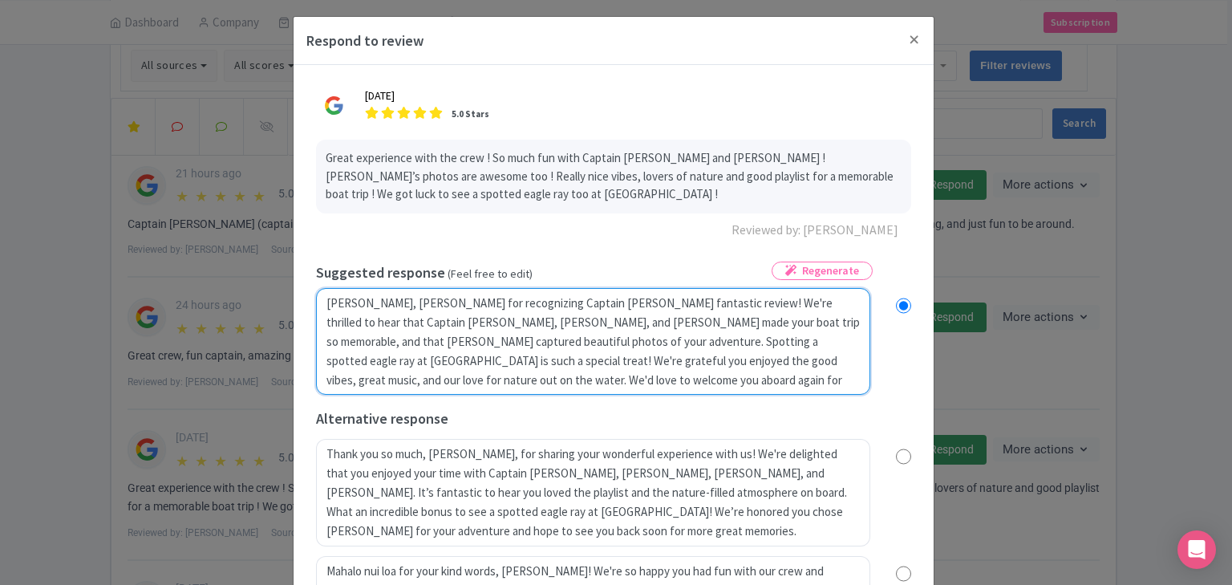
radio input "true"
type textarea "Aloha Hermance, mahalo for recognizing Captain Gryour fantastic review! We're t…"
radio input "true"
type textarea "Aloha Hermance, mahalo for recognizing Captain Greyour fantastic review! We're …"
radio input "true"
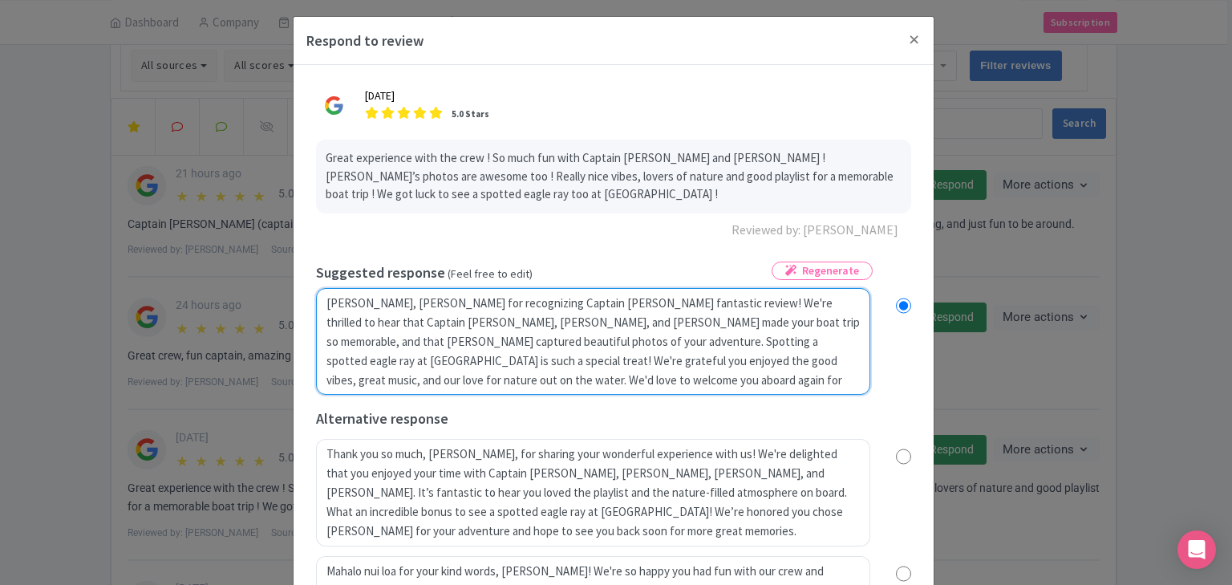
type textarea "Aloha Hermance, mahalo for recognizing Captain Gregyour fantastic review! We're…"
radio input "true"
type textarea "Aloha Hermance, mahalo for recognizing Captain Greg,your fantastic review! We'r…"
radio input "true"
type textarea "Aloha Hermance, mahalo for recognizing Captain Greg, your fantastic review! We'…"
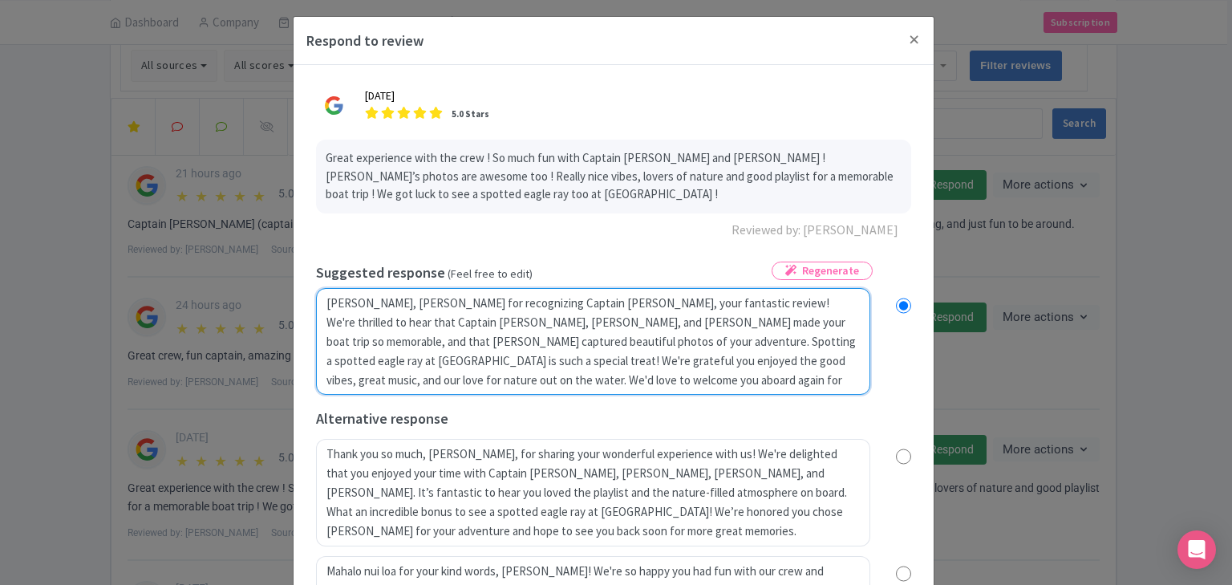
radio input "true"
type textarea "Aloha Hermance, mahalo for recognizing Captain Greg, Wyour fantastic review! We…"
radio input "true"
type textarea "Aloha Hermance, mahalo for recognizing Captain Greg, Whyour fantastic review! W…"
radio input "true"
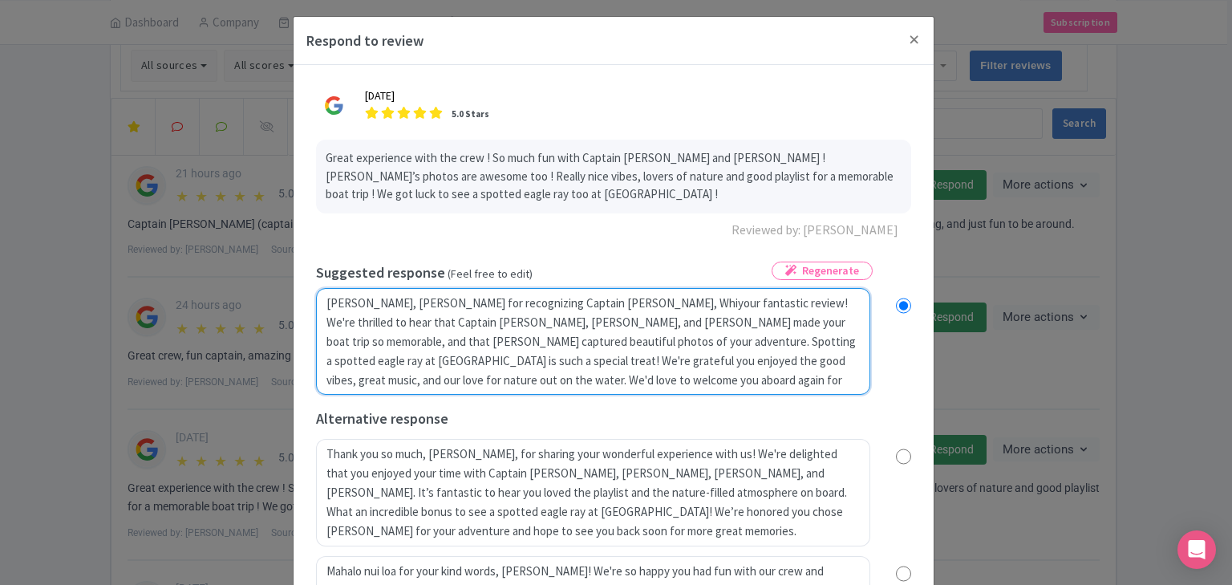
type textarea "Aloha Hermance, mahalo for recognizing Captain Greg, Whityour fantastic review!…"
radio input "true"
type textarea "Aloha Hermance, mahalo for recognizing Captain Greg, Whitnyour fantastic review…"
radio input "true"
type textarea "Aloha Hermance, mahalo for recognizing Captain Greg, Whitneyour fantastic revie…"
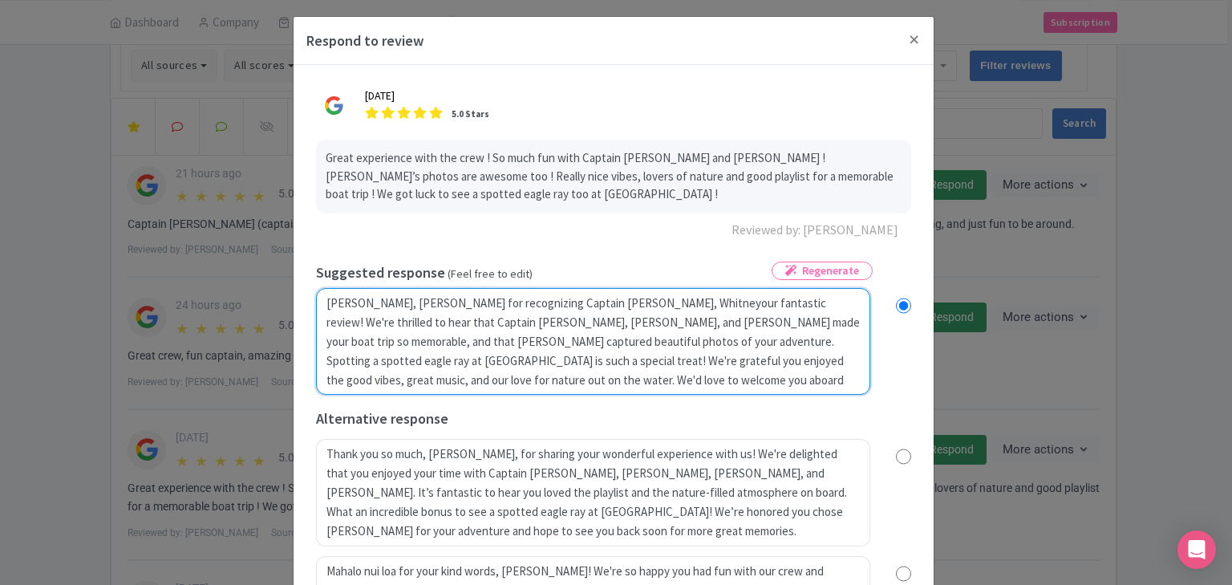
radio input "true"
type textarea "Aloha Hermance, mahalo for recognizing Captain Greg, Whitneyyour fantastic revi…"
radio input "true"
type textarea "Aloha Hermance, mahalo for recognizing Captain Greg, Whitney,your fantastic rev…"
radio input "true"
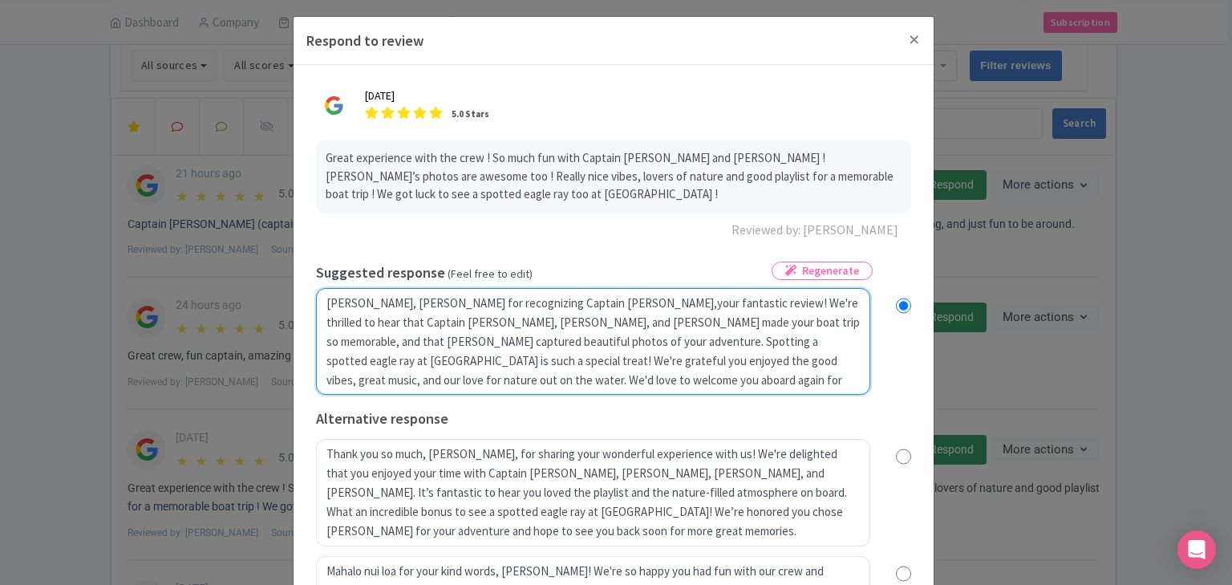
type textarea "Aloha Hermance, mahalo for recognizing Captain Greg, Whitney, your fantastic re…"
radio input "true"
type textarea "Aloha Hermance, mahalo for recognizing Captain Greg, Whitney, Eyour fantastic r…"
radio input "true"
type textarea "Aloha Hermance, mahalo for recognizing Captain Greg, Whitney, Emyour fantastic …"
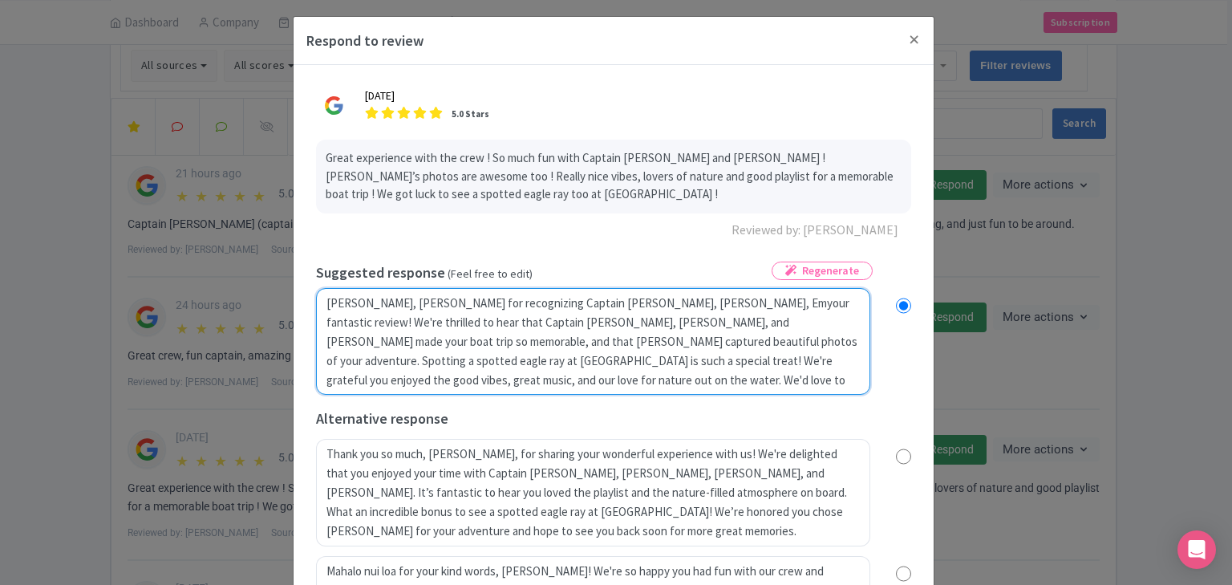
radio input "true"
type textarea "Aloha Hermance, mahalo for recognizing Captain Greg, Whitney, Emiyour fantastic…"
radio input "true"
type textarea "Aloha Hermance, mahalo for recognizing Captain Greg, Whitney, Emilyour fantasti…"
radio input "true"
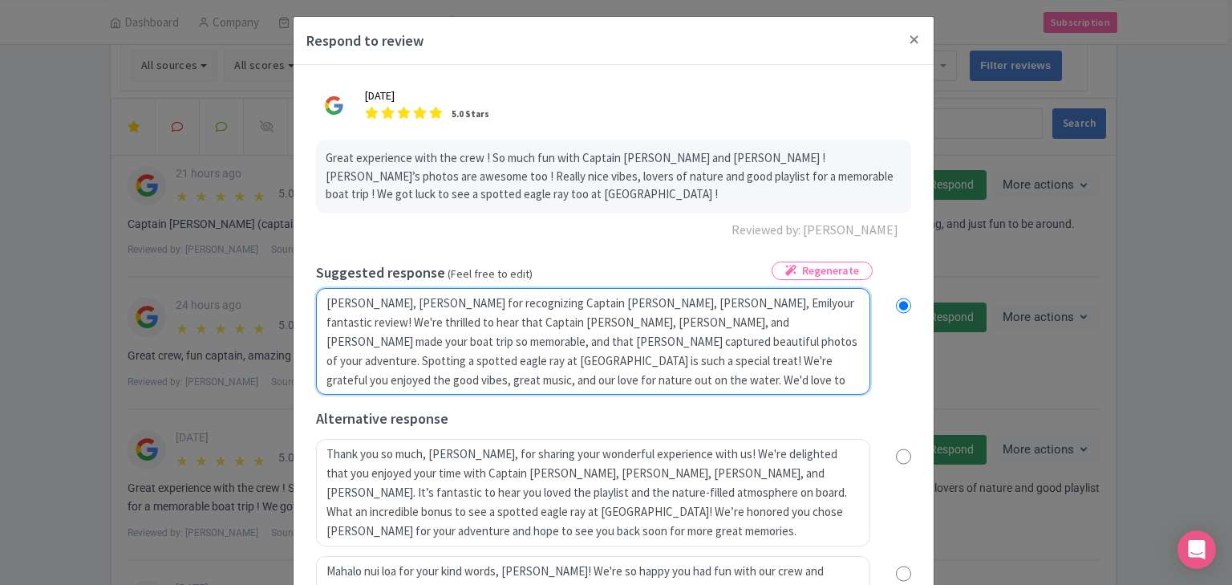
type textarea "Aloha Hermance, mahalo for recognizing Captain Greg, Whitney, Emilyyour fantast…"
radio input "true"
type textarea "Aloha Hermance, mahalo for recognizing Captain Greg, Whitney, Emily,your fantas…"
radio input "true"
type textarea "Aloha Hermance, mahalo for recognizing Captain Greg, Whitney, Emily, your fanta…"
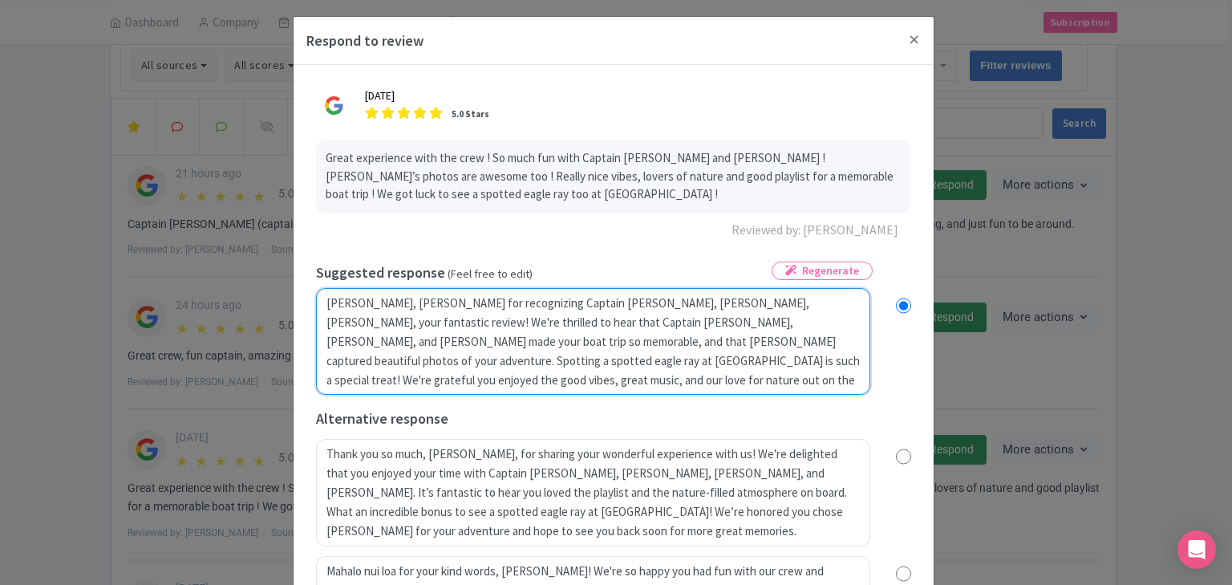
radio input "true"
type textarea "Aloha Hermance, mahalo for recognizing Captain Greg, Whitney, Emily, ayour fant…"
radio input "true"
type textarea "Aloha Hermance, mahalo for recognizing Captain Greg, Whitney, Emily, anyour fan…"
radio input "true"
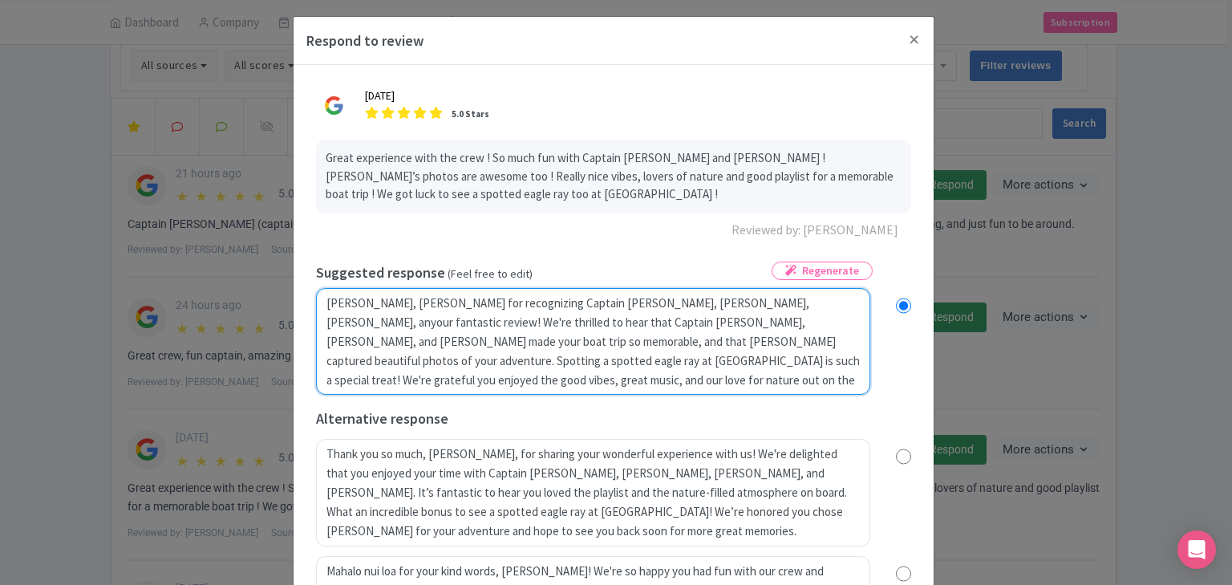
type textarea "Aloha Hermance, mahalo for recognizing Captain Greg, Whitney, Emily, andyour fa…"
radio input "true"
type textarea "Aloha Hermance, mahalo for recognizing Captain Greg, Whitney, Emily, and your f…"
radio input "true"
type textarea "Aloha Hermance, mahalo for recognizing Captain Greg, Whitney, Emily, and Cyour …"
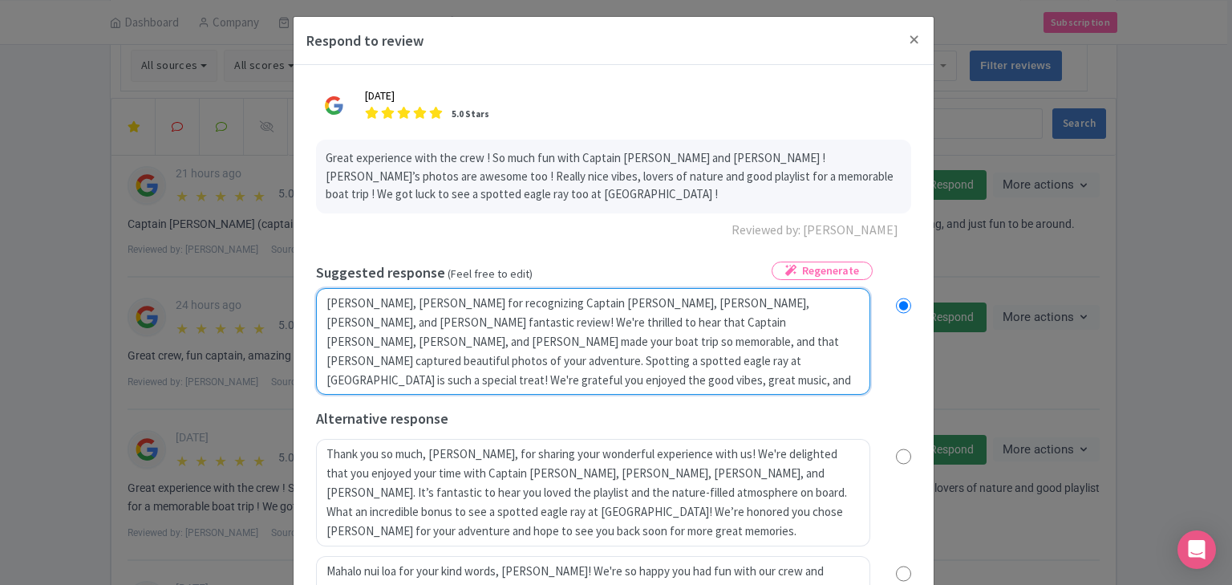
radio input "true"
type textarea "Aloha Hermance, mahalo for recognizing Captain Greg, Whitney, Emily, and Cyyour…"
radio input "true"
type textarea "Aloha Hermance, mahalo for recognizing Captain Greg, Whitney, Emily, and Cynbyo…"
radio input "true"
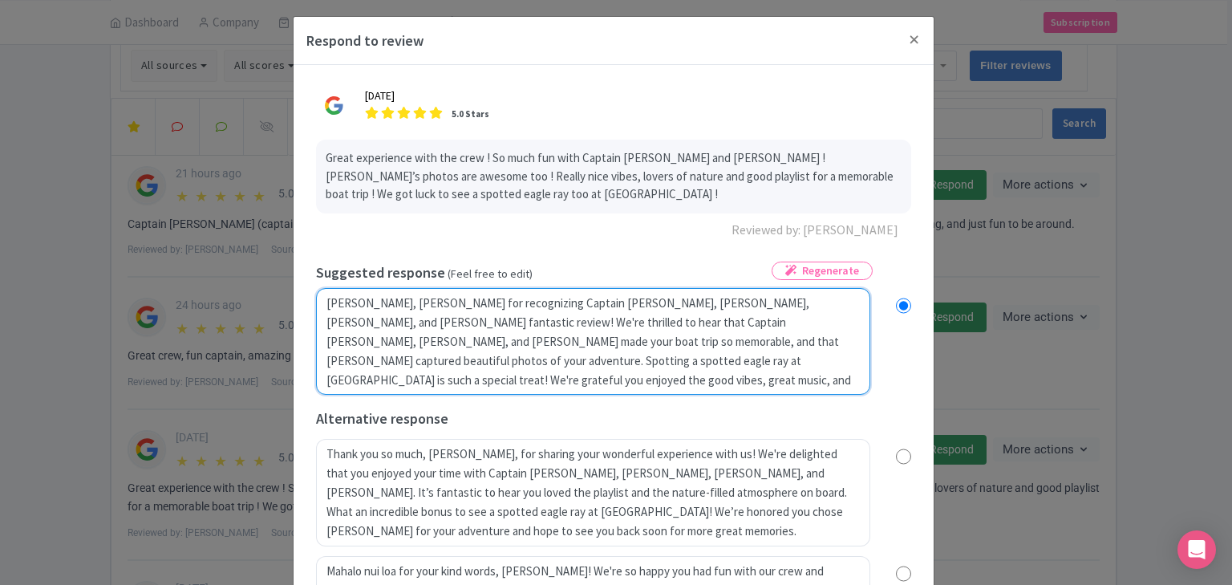
type textarea "Aloha Hermance, mahalo for recognizing Captain Greg, Whitney, Emily, and Cynyou…"
radio input "true"
type textarea "Aloha Hermance, mahalo for recognizing Captain Greg, Whitney, Emily, and Cynthy…"
radio input "true"
type textarea "Aloha Hermance, mahalo for recognizing Captain Greg, Whitney, Emily, and Cynthi…"
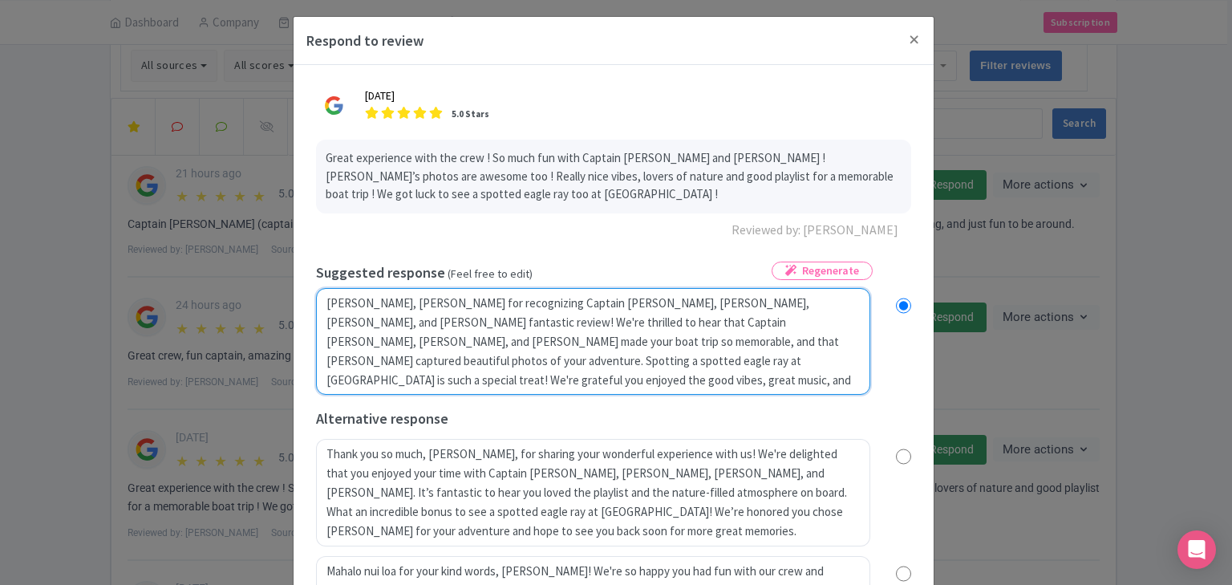
radio input "true"
type textarea "Aloha Hermance, mahalo for recognizing Captain Greg, Whitney, Emily, and Cynthi…"
radio input "true"
type textarea "Aloha Hermance, mahalo for recognizing Captain Greg, Whitney, Emily, and Cynthi…"
radio input "true"
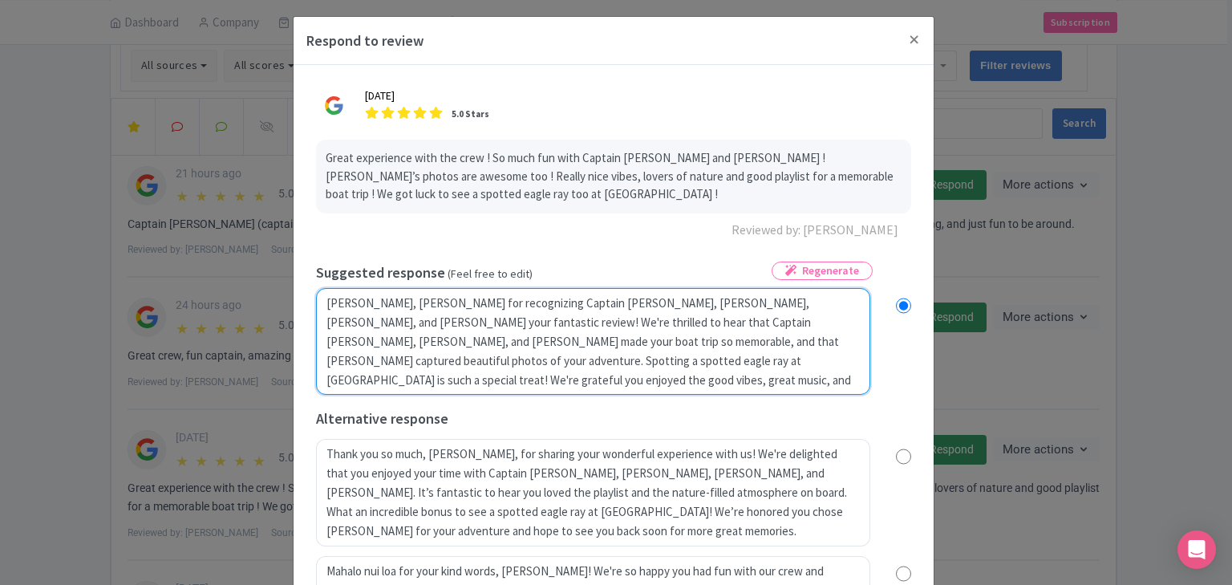
type textarea "Aloha Hermance, mahalo for recognizing Captain Greg, Whitney, Emily, and Cynthi…"
radio input "true"
type textarea "Aloha Hermance, mahalo for recognizing Captain Greg, Whitney, Emily, and Cynthi…"
radio input "true"
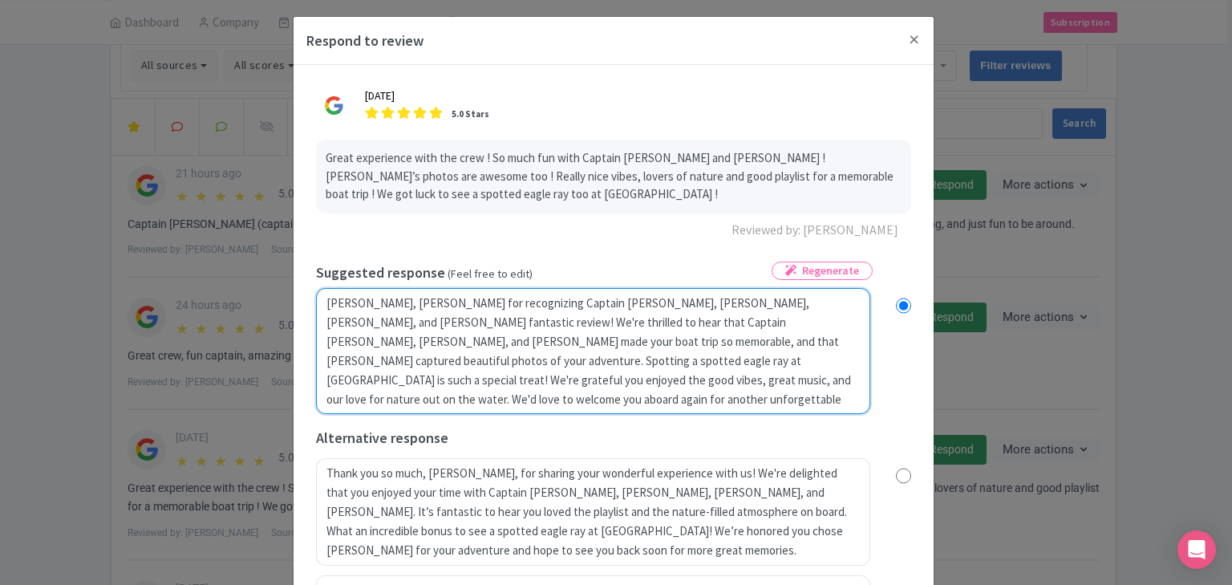
type textarea "Aloha Hermance, mahalo for recognizing Captain Greg, Whitney, Emily, and Cynthi…"
radio input "true"
type textarea "Aloha Hermance, mahalo for recognizing Captain Greg, Whitney, Emily, and Cynthi…"
radio input "true"
type textarea "Aloha Hermance, mahalo for recognizing Captain Greg, Whitney, Emily, and Cynthi…"
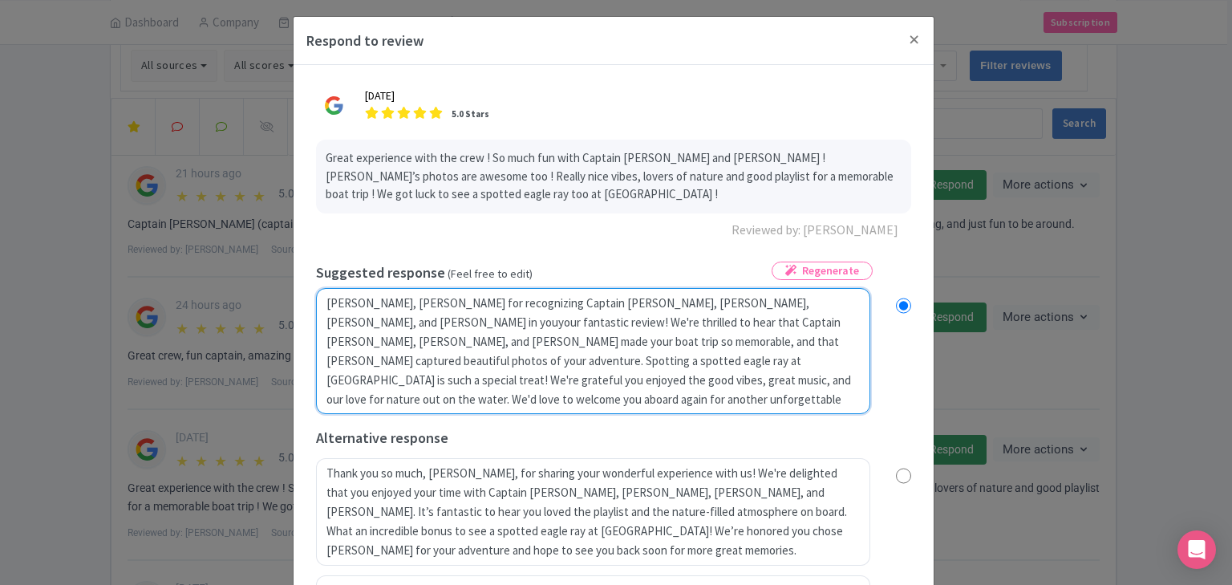
radio input "true"
type textarea "Aloha Hermance, mahalo for recognizing Captain Greg, Whitney, Emily, and Cynthi…"
radio input "true"
type textarea "Aloha Hermance, mahalo for recognizing Captain Greg, Whitney, Emily, and Cynthi…"
radio input "true"
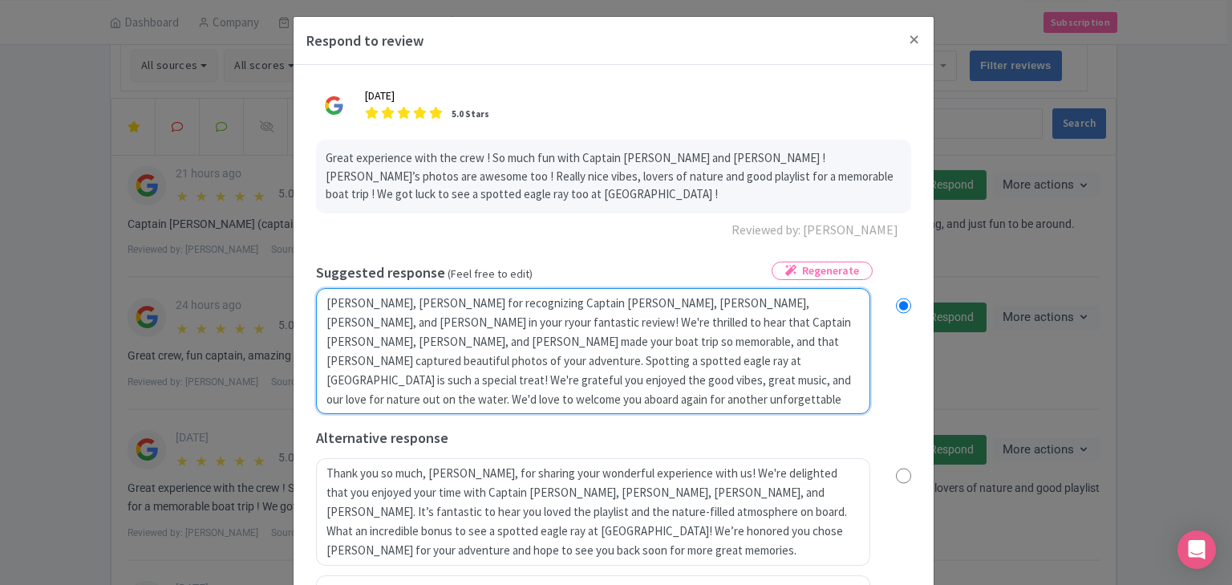
type textarea "Aloha Hermance, mahalo for recognizing Captain Greg, Whitney, Emily, and Cynthi…"
radio input "true"
type textarea "Aloha Hermance, mahalo for recognizing Captain Greg, Whitney, Emily, and Cynthi…"
radio input "true"
type textarea "Aloha Hermance, mahalo for recognizing Captain Greg, Whitney, Emily, and Cynthi…"
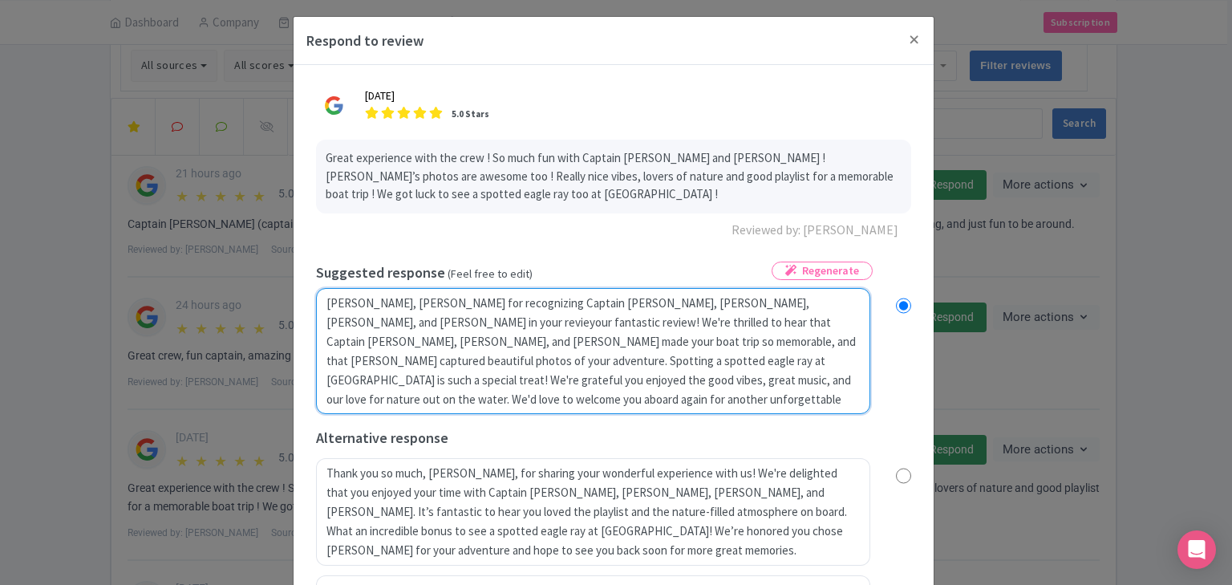
radio input "true"
type textarea "Aloha Hermance, mahalo for recognizing Captain Greg, Whitney, Emily, and Cynthi…"
radio input "true"
type textarea "Aloha Hermance, mahalo for recognizing Captain Greg, Whitney, Emily, and Cynthi…"
radio input "true"
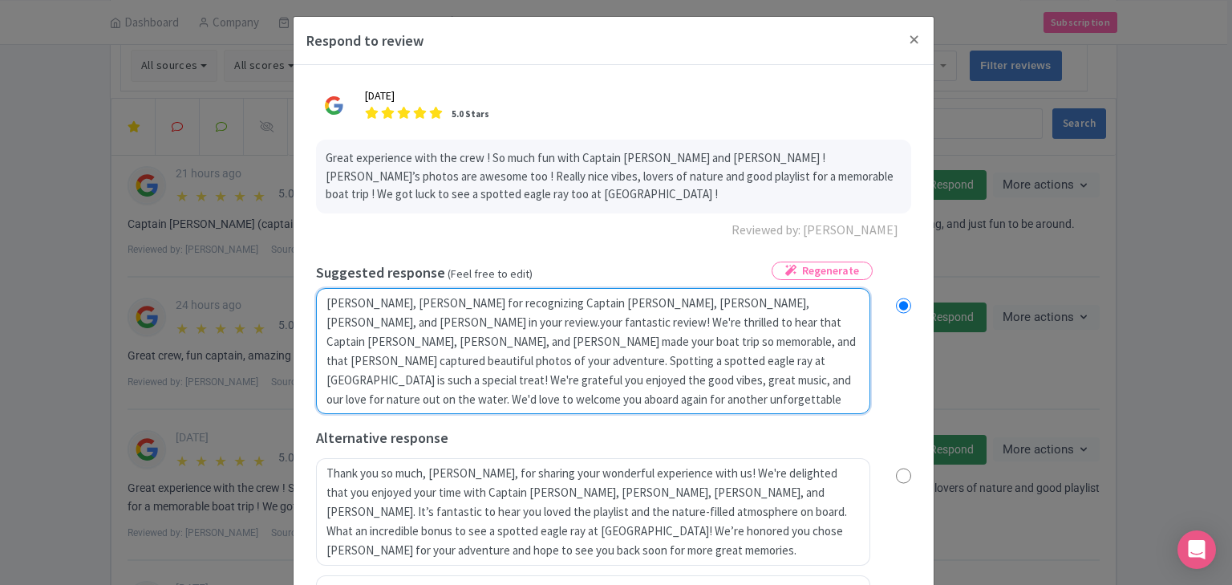
type textarea "Aloha Hermance, mahalo for recognizing Captain Greg, Whitney, Emily, and Cynthi…"
radio input "true"
type textarea "Aloha Hermance, mahalo for recognizing Captain Greg, Whitney, Emily, and Cynthi…"
radio input "true"
type textarea "Aloha Hermance, mahalo for recognizing Captain Greg, Whitney, Emily, and Cynthi…"
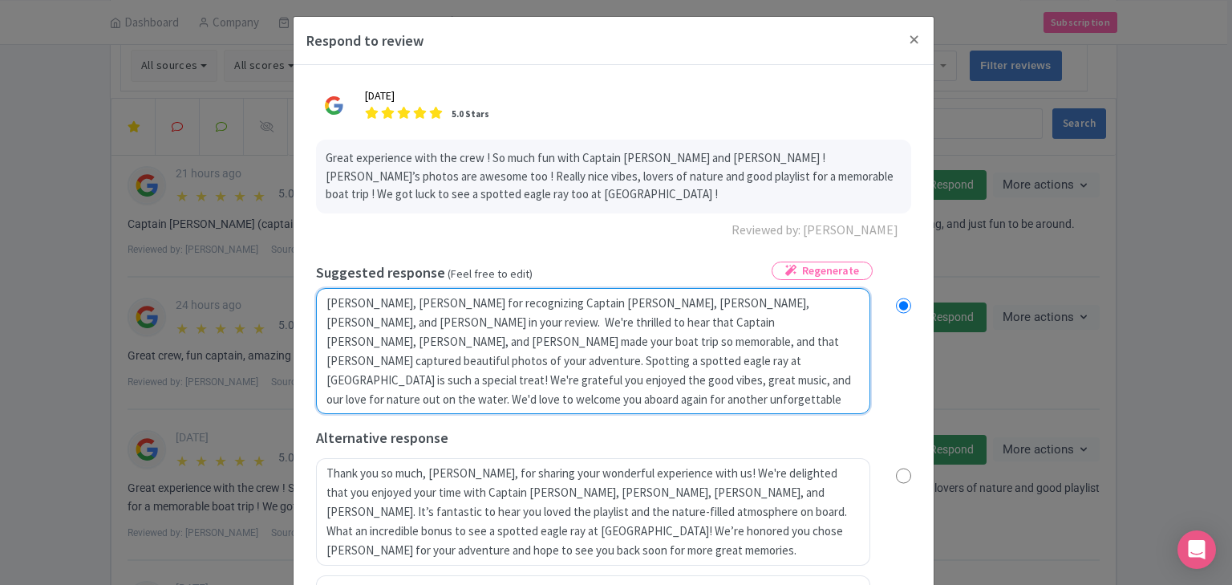
radio input "true"
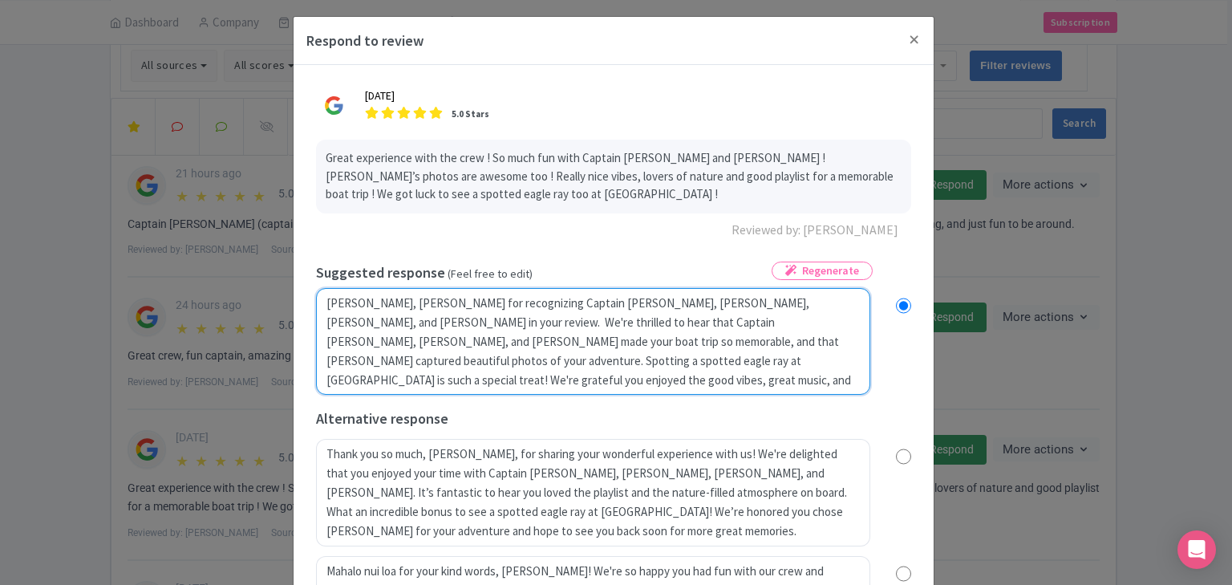
type textarea "Aloha Hermance, mahalo for recognizing Captain Greg, Whitney, Emily, and Cynthi…"
radio input "true"
type textarea "Aloha Hermance, mahalo for recognizing Captain Greg, Whitney, Emily, and Cynthi…"
radio input "true"
type textarea "Aloha Hermance, mahalo for recognizing Captain Greg, Whitney, Emily, and Cynthi…"
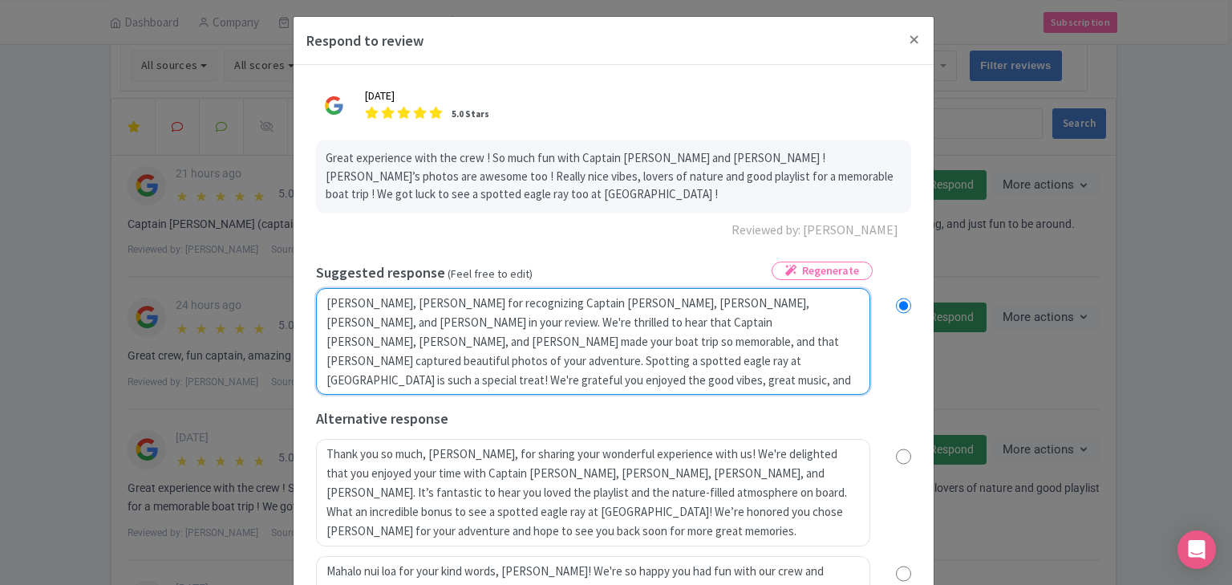
radio input "true"
type textarea "Aloha Hermance, mahalo for recognizing Captain Greg, Whitney, Emily, and Cynthi…"
radio input "true"
type textarea "Aloha Hermance, mahalo for recognizing Captain Greg, Whitney, Emily, and Cynthi…"
radio input "true"
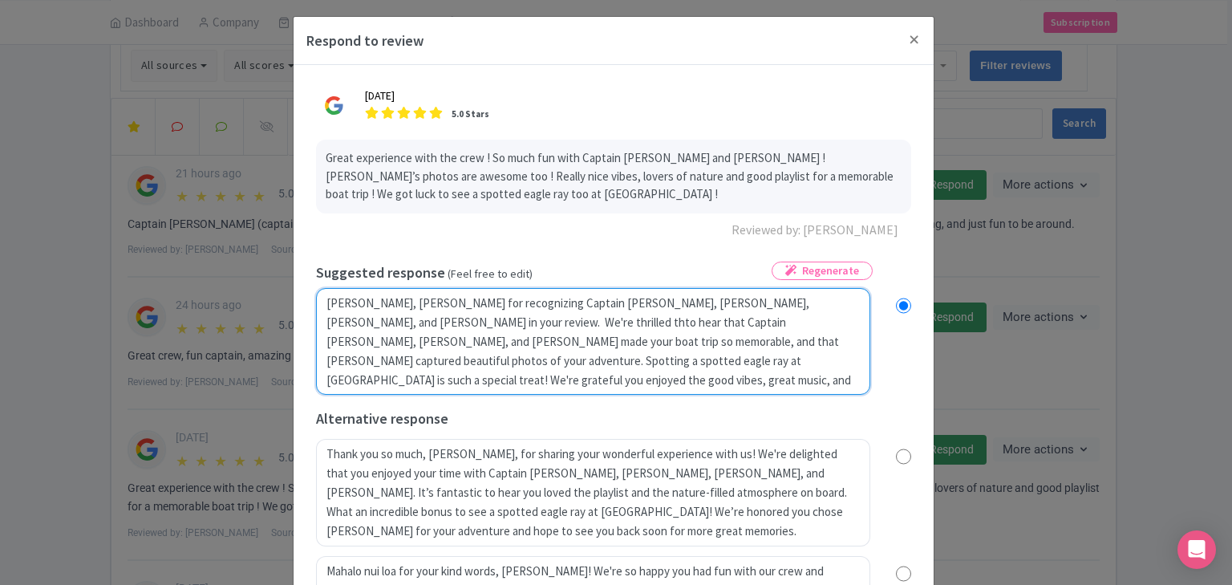
type textarea "Aloha Hermance, mahalo for recognizing Captain Greg, Whitney, Emily, and Cynthi…"
radio input "true"
type textarea "Aloha Hermance, mahalo for recognizing Captain Greg, Whitney, Emily, and Cynthi…"
radio input "true"
type textarea "Aloha Hermance, mahalo for recognizing Captain Greg, Whitney, Emily, and Cynthi…"
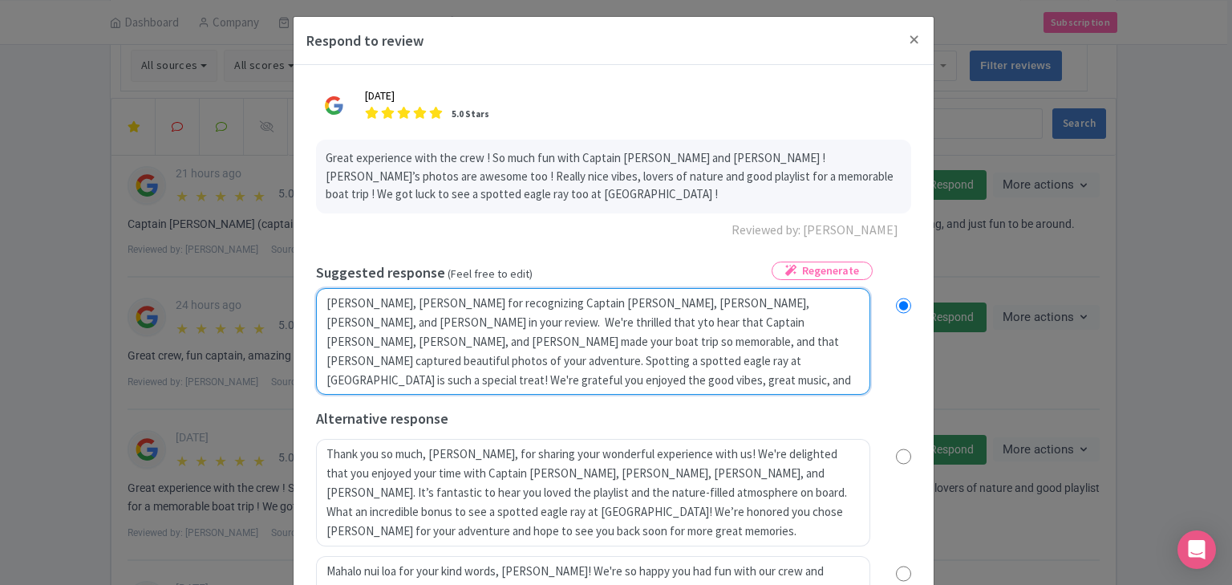
radio input "true"
type textarea "Aloha Hermance, mahalo for recognizing Captain Greg, Whitney, Emily, and Cynthi…"
radio input "true"
type textarea "Aloha Hermance, mahalo for recognizing Captain Greg, Whitney, Emily, and Cynthi…"
radio input "true"
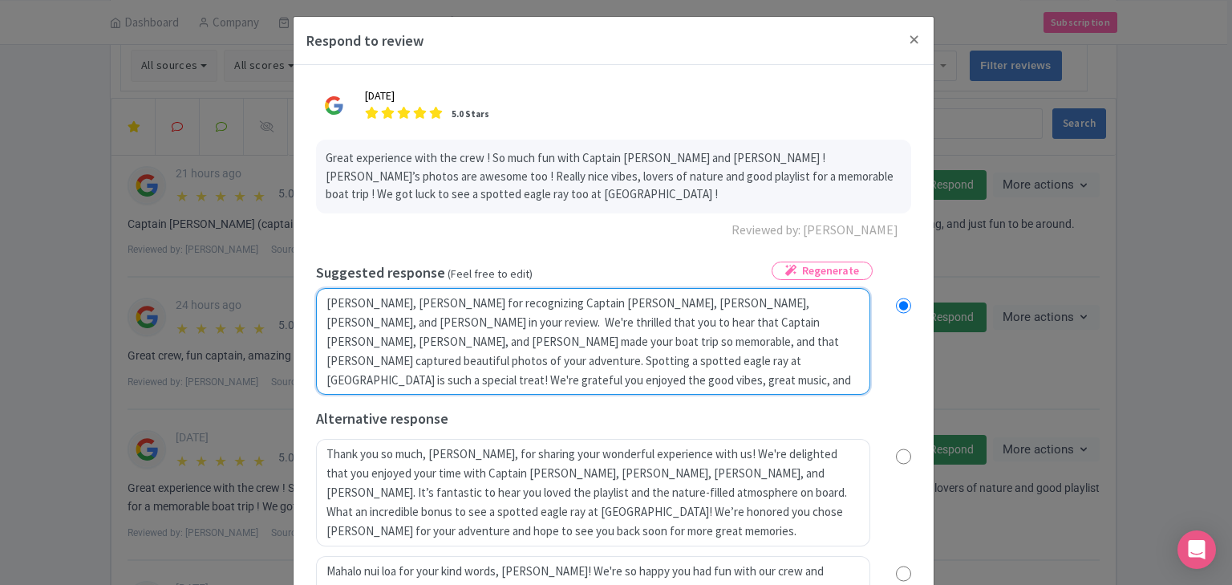
type textarea "Aloha Hermance, mahalo for recognizing Captain Greg, Whitney, Emily, and Cynthi…"
radio input "true"
type textarea "Aloha Hermance, mahalo for recognizing Captain Greg, Whitney, Emily, and Cynthi…"
radio input "true"
type textarea "Aloha Hermance, mahalo for recognizing Captain Greg, Whitney, Emily, and Cynthi…"
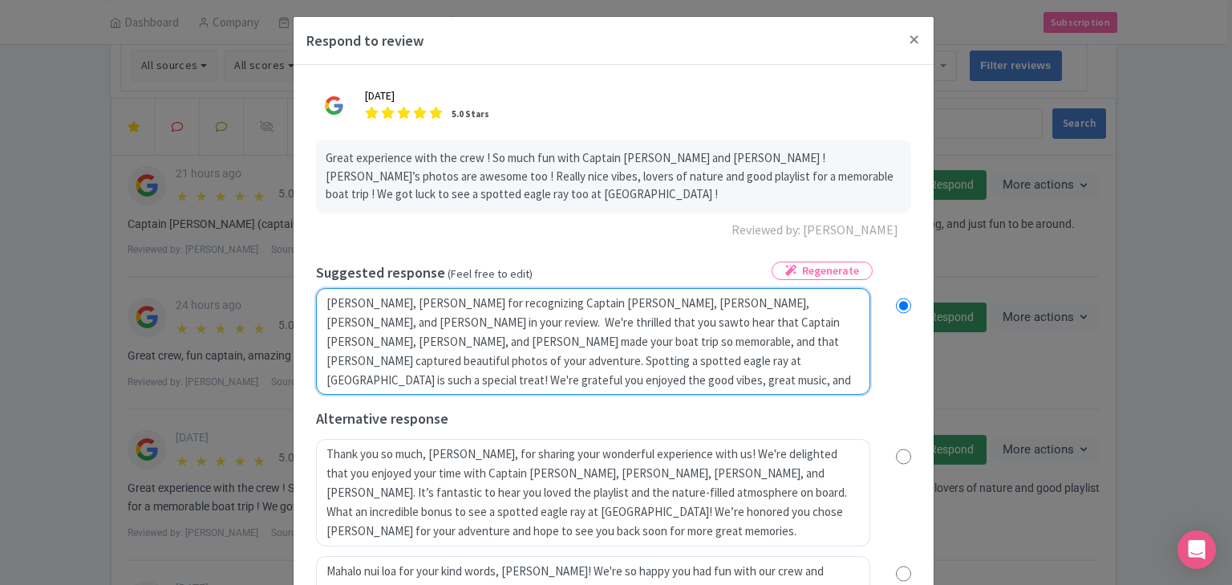
radio input "true"
type textarea "Aloha Hermance, mahalo for recognizing Captain Greg, Whitney, Emily, and Cynthi…"
radio input "true"
type textarea "Aloha Hermance, mahalo for recognizing Captain Greg, Whitney, Emily, and Cynthi…"
radio input "true"
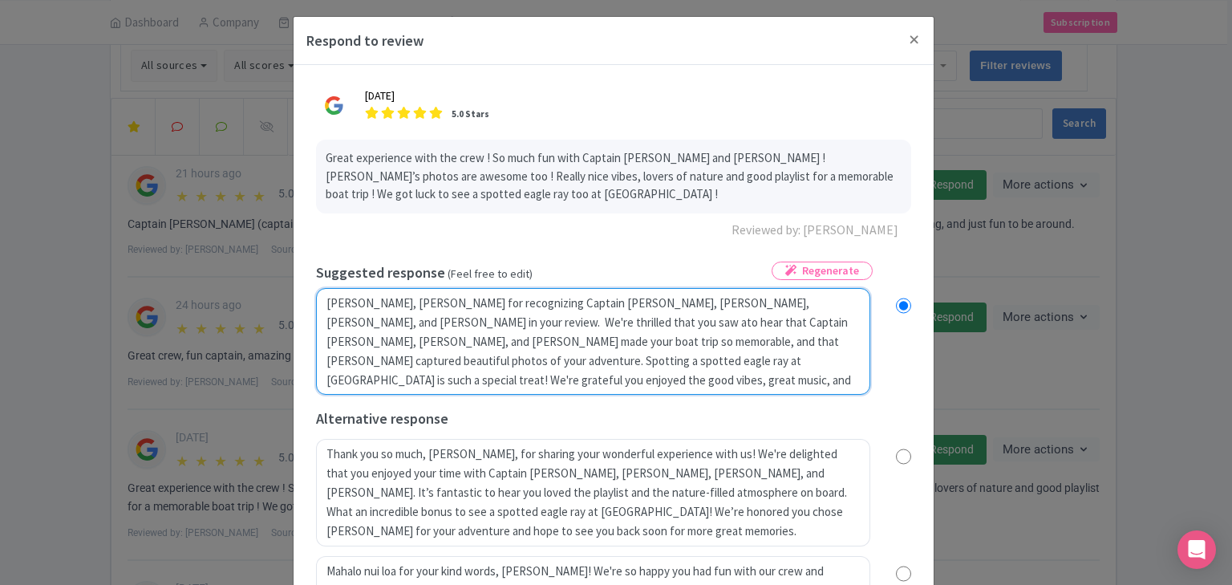
type textarea "Aloha Hermance, mahalo for recognizing Captain Greg, Whitney, Emily, and Cynthi…"
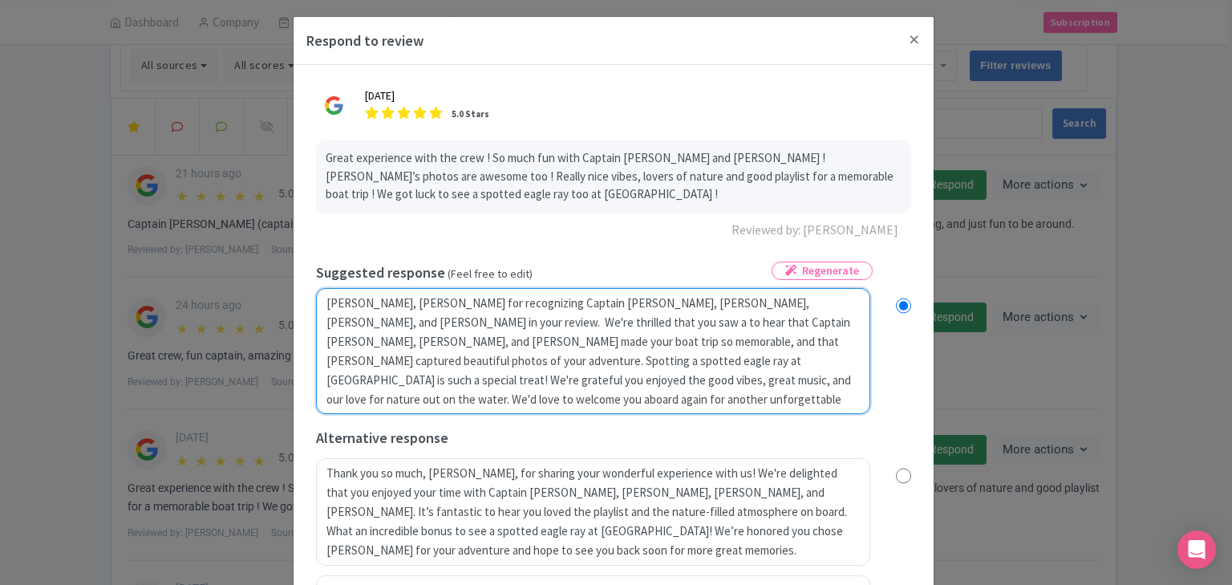
radio input "true"
type textarea "Aloha Hermance, mahalo for recognizing Captain Greg, Whitney, Emily, and Cynthi…"
radio input "true"
type textarea "Aloha Hermance, mahalo for recognizing Captain Greg, Whitney, Emily, and Cynthi…"
radio input "true"
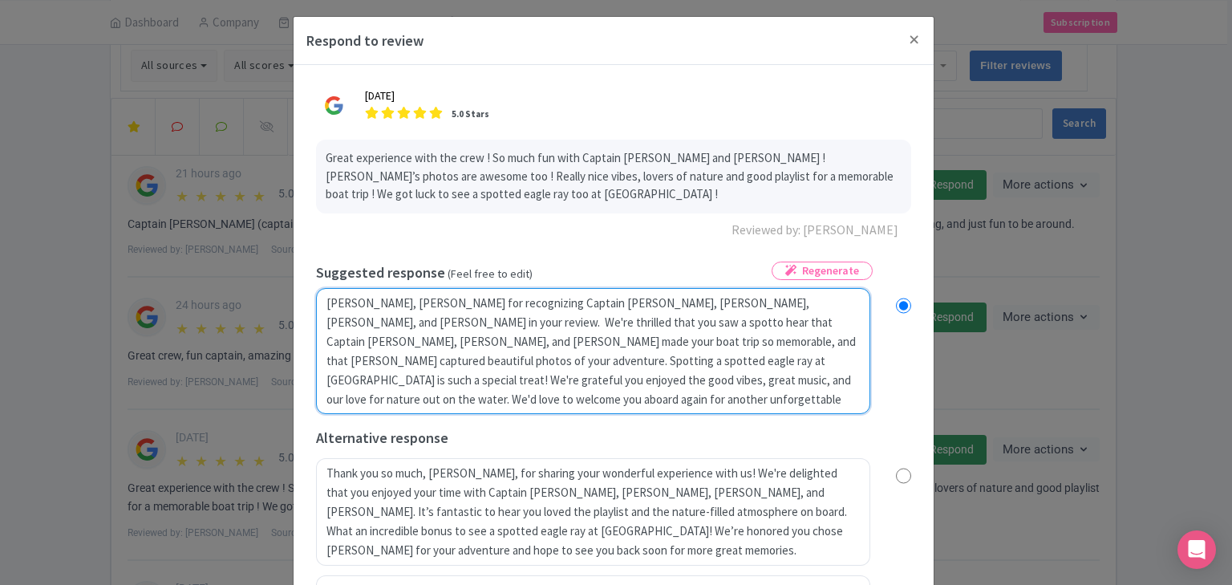
type textarea "Aloha Hermance, mahalo for recognizing Captain Greg, Whitney, Emily, and Cynthi…"
radio input "true"
type textarea "Aloha Hermance, mahalo for recognizing Captain Greg, Whitney, Emily, and Cynthi…"
radio input "true"
type textarea "Aloha Hermance, mahalo for recognizing Captain Greg, Whitney, Emily, and Cynthi…"
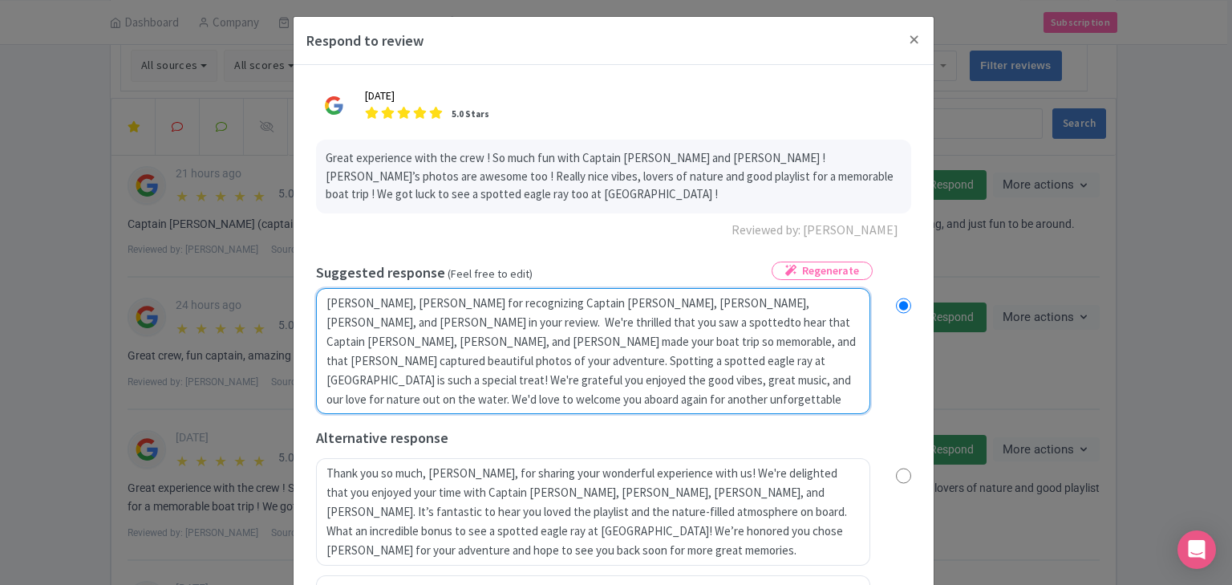
radio input "true"
type textarea "Aloha Hermance, mahalo for recognizing Captain Greg, Whitney, Emily, and Cynthi…"
radio input "true"
type textarea "Aloha Hermance, mahalo for recognizing Captain Greg, Whitney, Emily, and Cynthi…"
radio input "true"
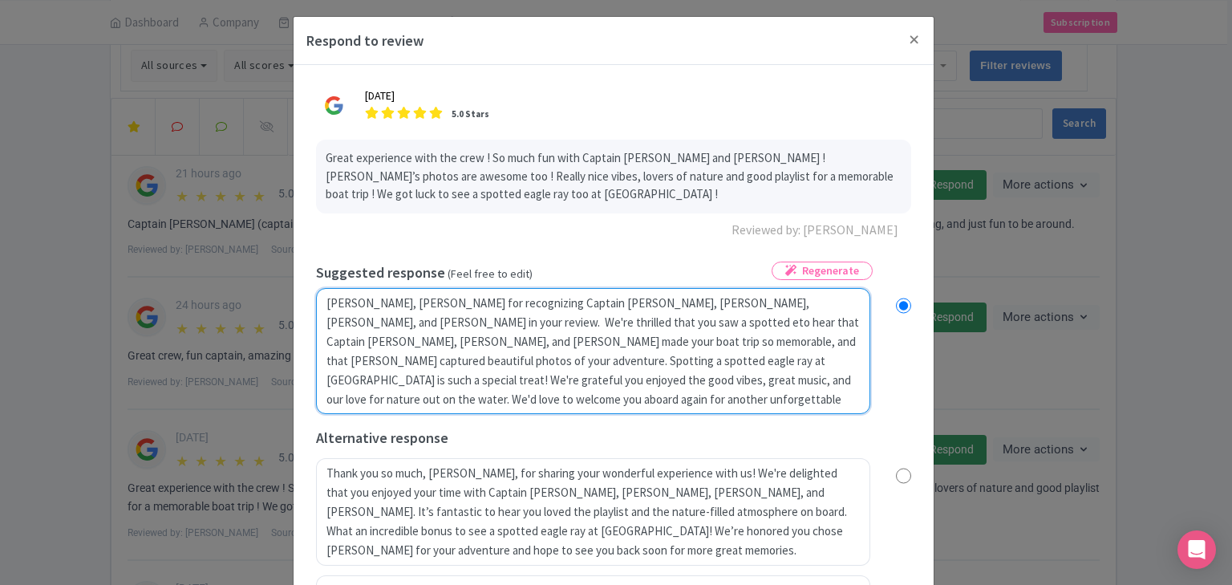
type textarea "Aloha Hermance, mahalo for recognizing Captain Greg, Whitney, Emily, and Cynthi…"
radio input "true"
type textarea "Aloha Hermance, mahalo for recognizing Captain Greg, Whitney, Emily, and Cynthi…"
radio input "true"
type textarea "Aloha Hermance, mahalo for recognizing Captain Greg, Whitney, Emily, and Cynthi…"
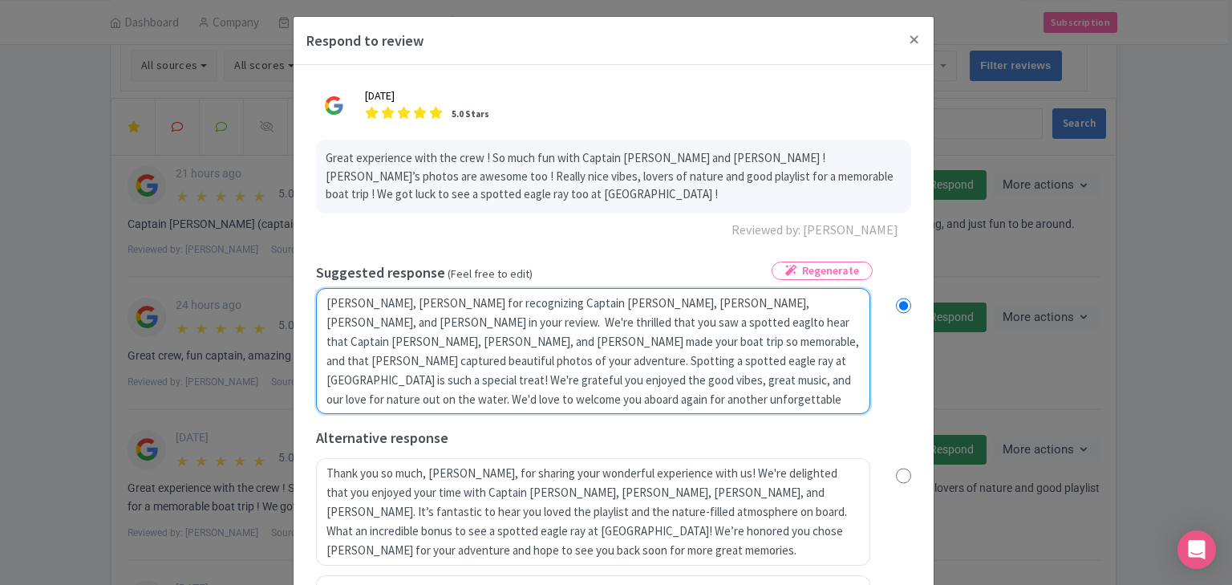
radio input "true"
type textarea "Aloha Hermance, mahalo for recognizing Captain Greg, Whitney, Emily, and Cynthi…"
radio input "true"
type textarea "Aloha Hermance, mahalo for recognizing Captain Greg, Whitney, Emily, and Cynthi…"
radio input "true"
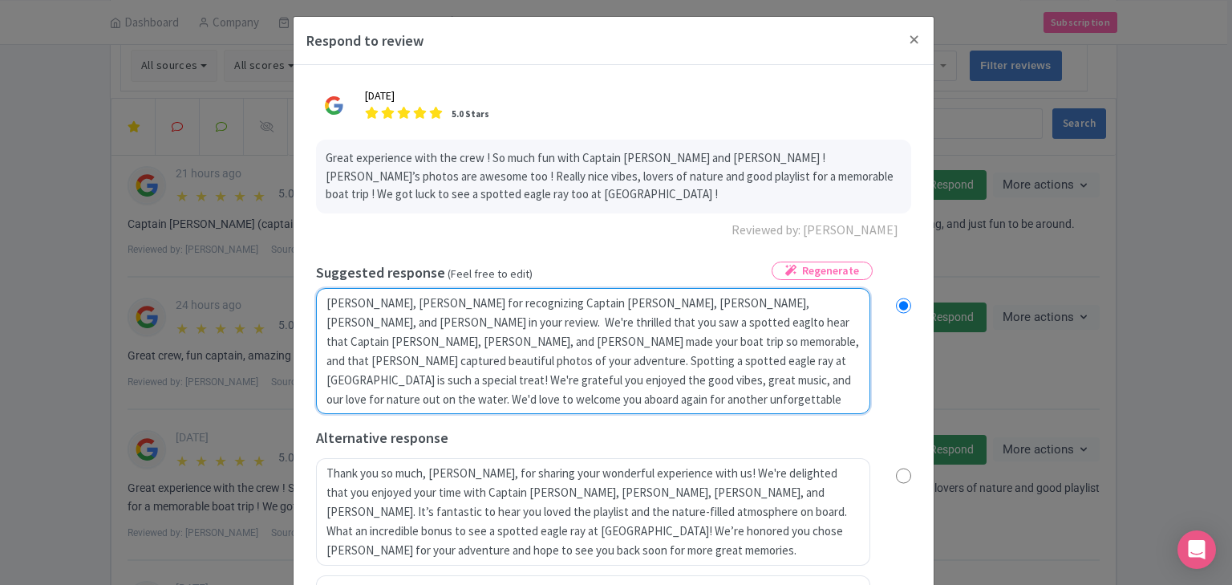
type textarea "Aloha Hermance, mahalo for recognizing Captain Greg, Whitney, Emily, and Cynthi…"
radio input "true"
type textarea "Aloha Hermance, mahalo for recognizing Captain Greg, Whitney, Emily, and Cynthi…"
radio input "true"
type textarea "Aloha Hermance, mahalo for recognizing Captain Greg, Whitney, Emily, and Cynthi…"
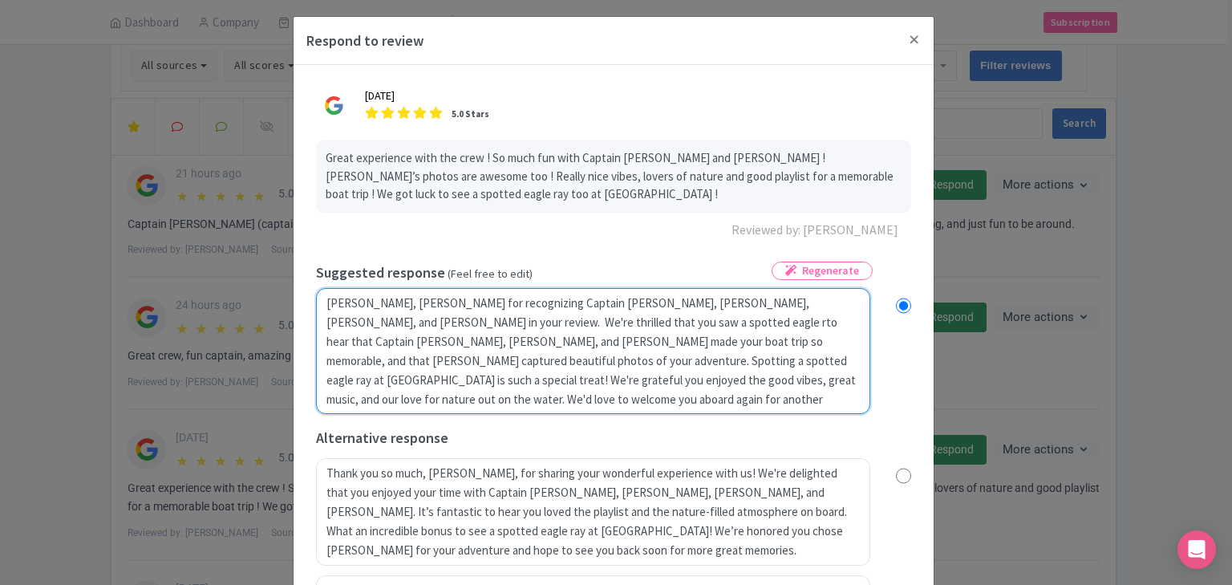
radio input "true"
type textarea "Aloha Hermance, mahalo for recognizing Captain Greg, Whitney, Emily, and Cynthi…"
radio input "true"
type textarea "Aloha Hermance, mahalo for recognizing Captain Greg, Whitney, Emily, and Cynthi…"
radio input "true"
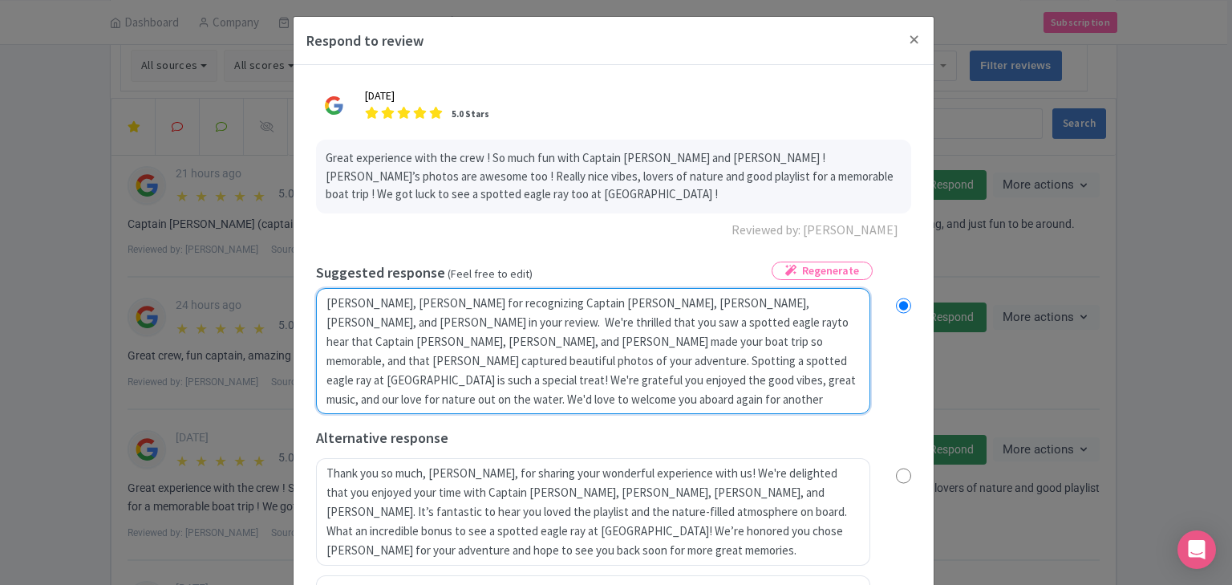
type textarea "Aloha Hermance, mahalo for recognizing Captain Greg, Whitney, Emily, and Cynthi…"
radio input "true"
type textarea "Aloha Hermance, mahalo for recognizing Captain Greg, Whitney, Emily, and Cynthi…"
radio input "true"
type textarea "Aloha Hermance, mahalo for recognizing Captain Greg, Whitney, Emily, and Cynthi…"
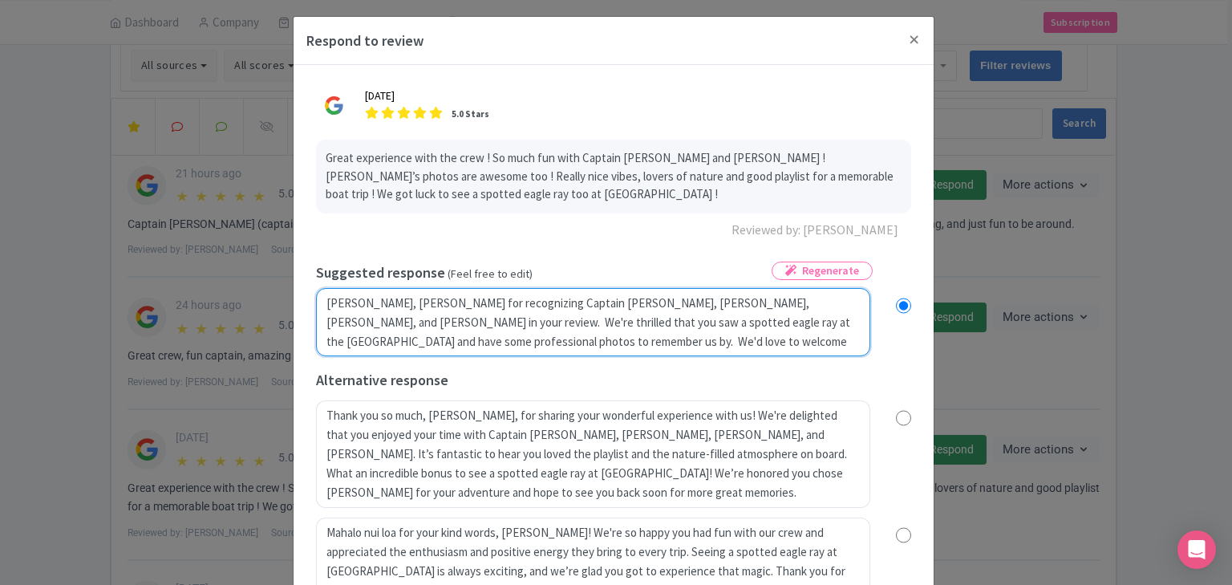
click at [851, 338] on textarea "Aloha Hermance, mahalo for your fantastic review! We're thrilled to hear that C…" at bounding box center [593, 322] width 554 height 69
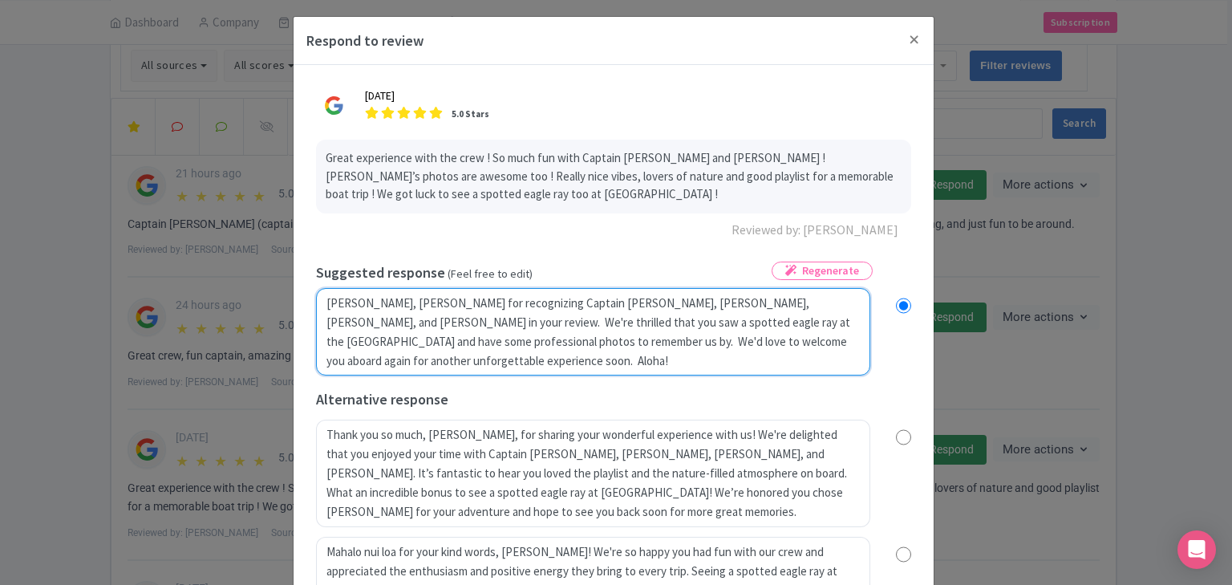
click at [522, 359] on textarea "Aloha Hermance, mahalo for your fantastic review! We're thrilled to hear that C…" at bounding box center [593, 332] width 554 height 88
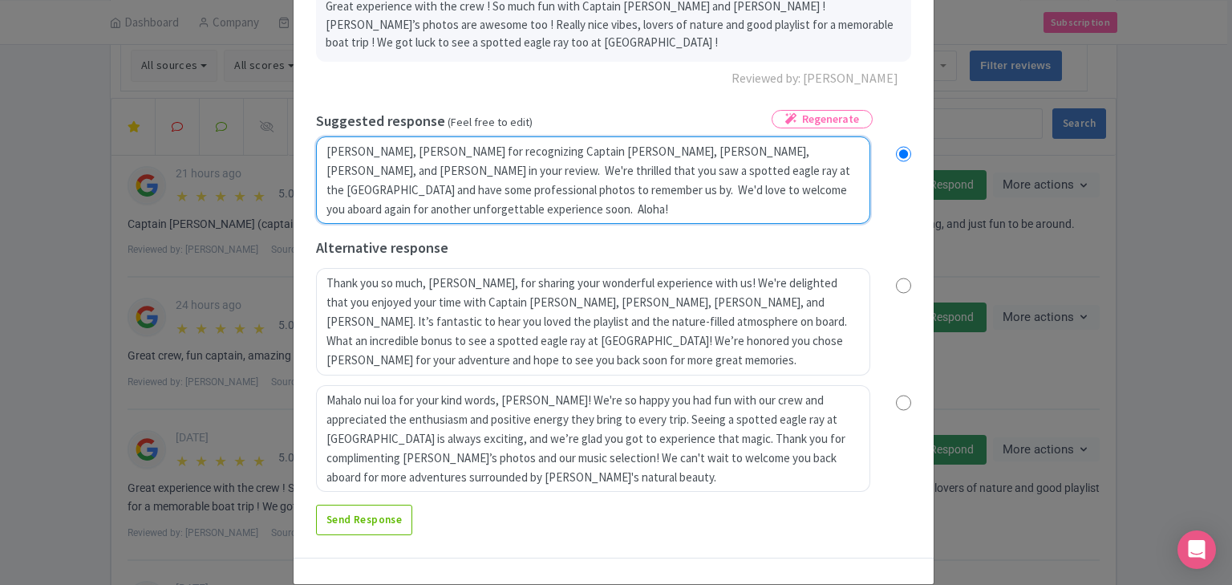
scroll to position [180, 0]
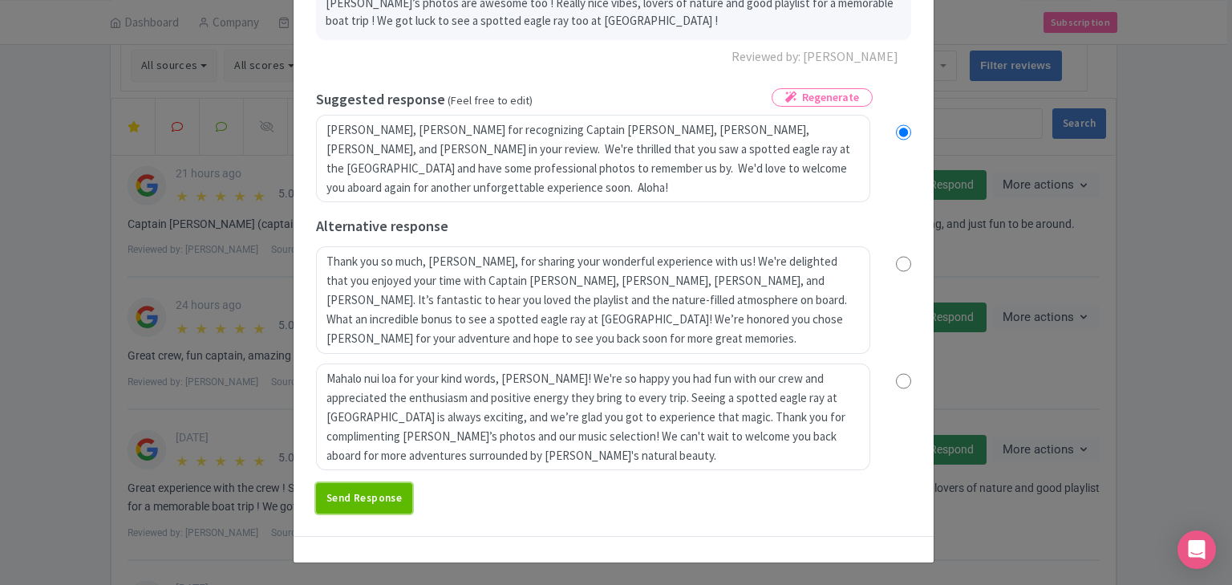
click at [376, 496] on link "Send Response" at bounding box center [364, 498] width 96 height 30
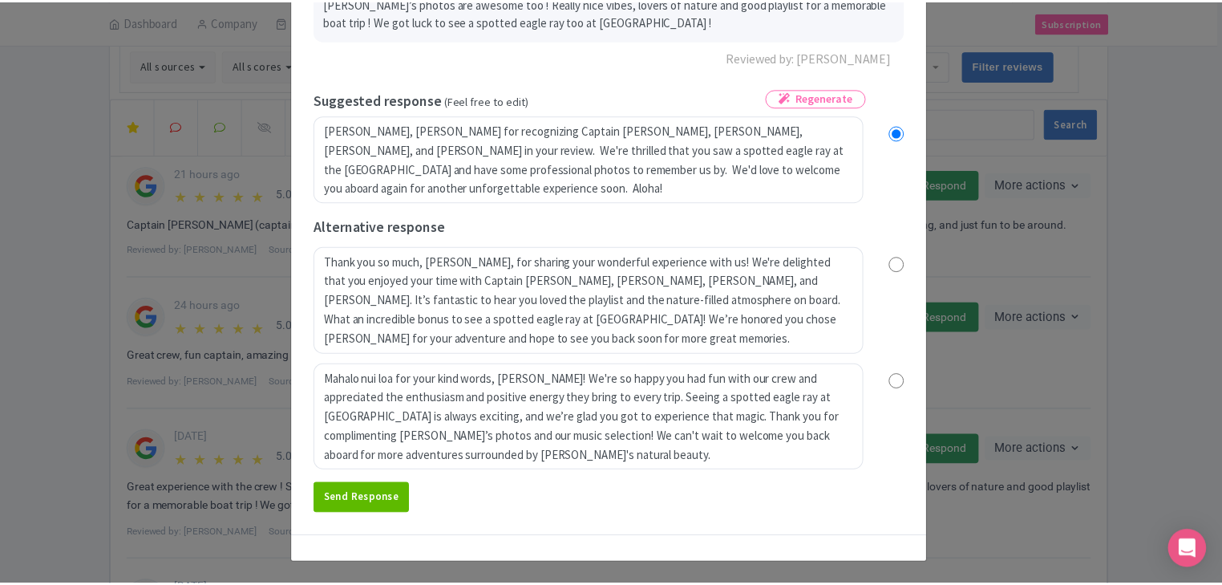
scroll to position [0, 0]
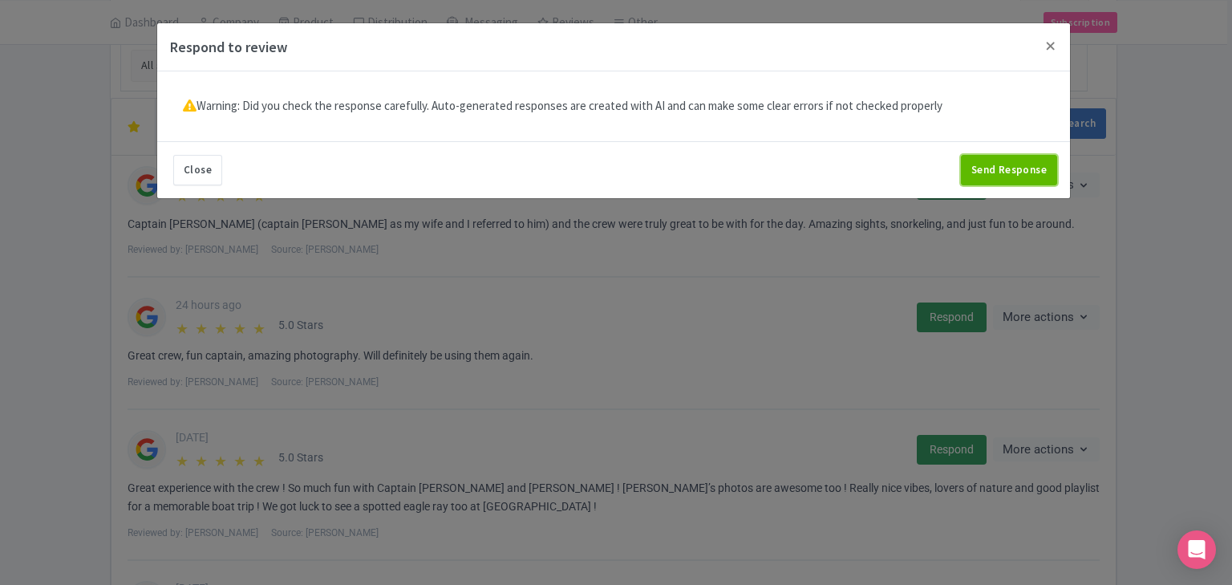
click at [1037, 173] on button "Send Response" at bounding box center [1009, 170] width 96 height 30
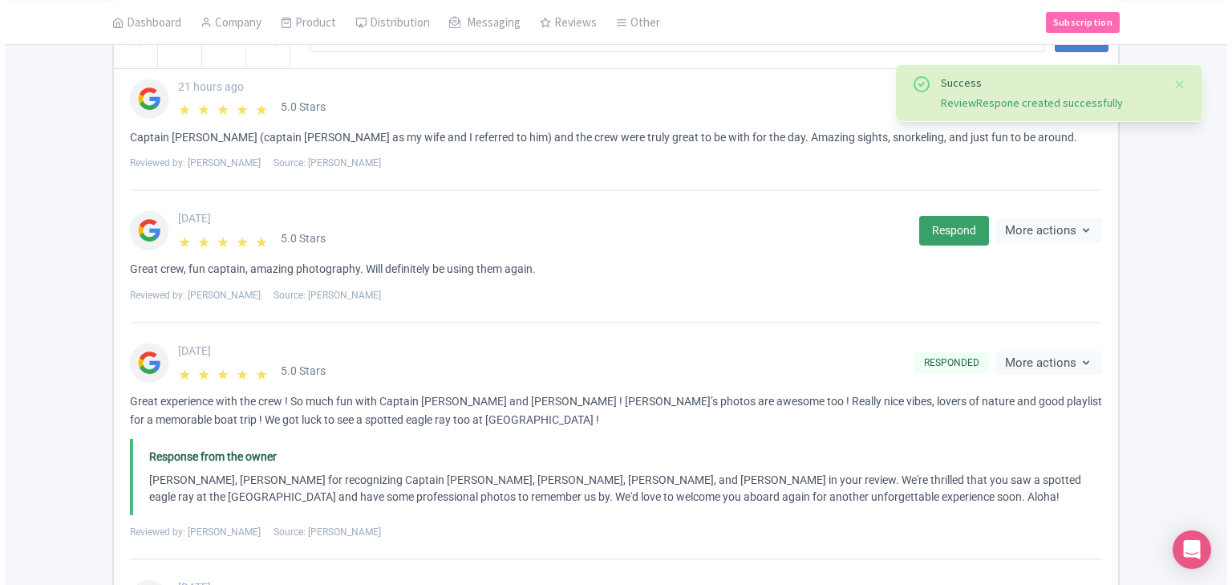
scroll to position [192, 0]
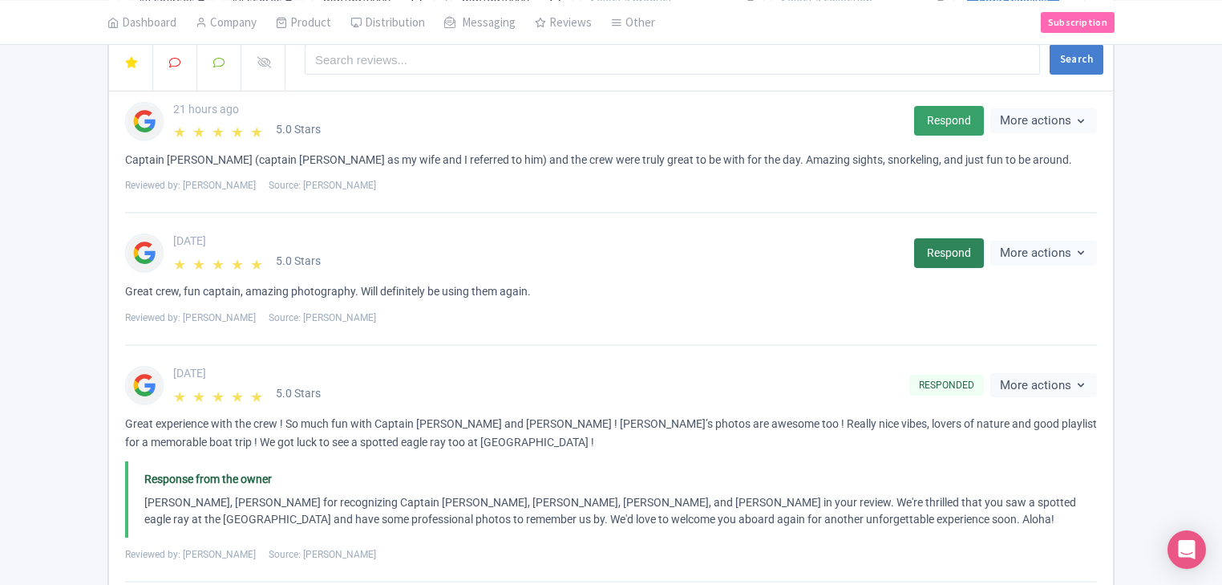
click at [969, 241] on link "Respond" at bounding box center [949, 253] width 70 height 30
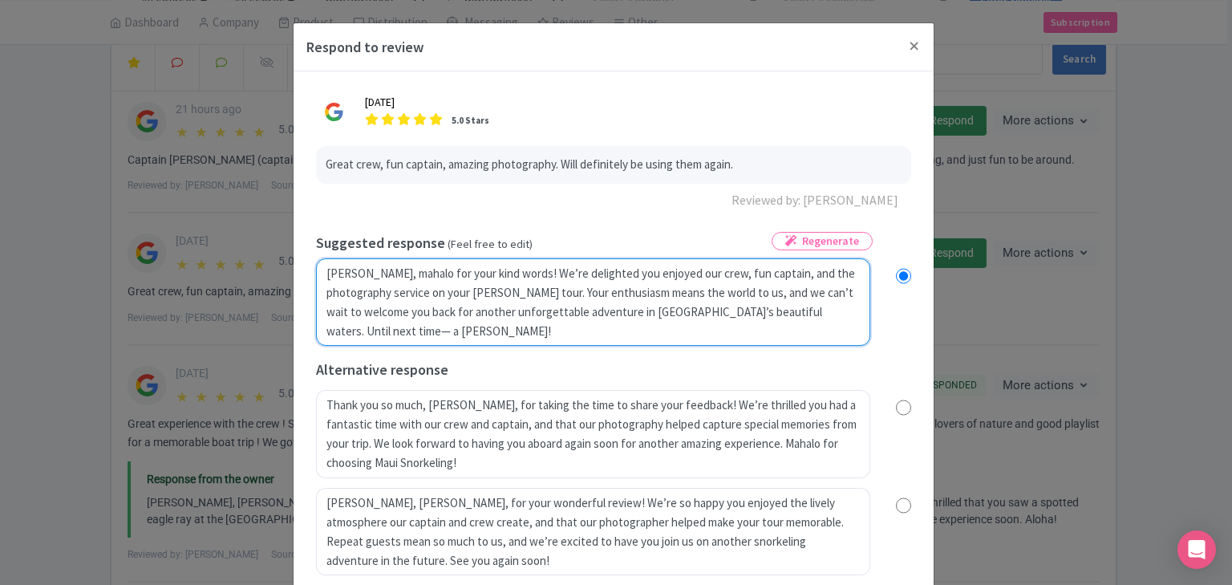
click at [455, 273] on textarea "[PERSON_NAME], mahalo for your kind words! We’re delighted you enjoyed our crew…" at bounding box center [593, 302] width 554 height 88
radio input "true"
type textarea "Aloha Earl, mahalo for your kind words! We’re delighted you enjoyed our crew, f…"
radio input "true"
type textarea "Aloha Earl, mahalo for your kind words! We’re delighted you enjoyed our crew, f…"
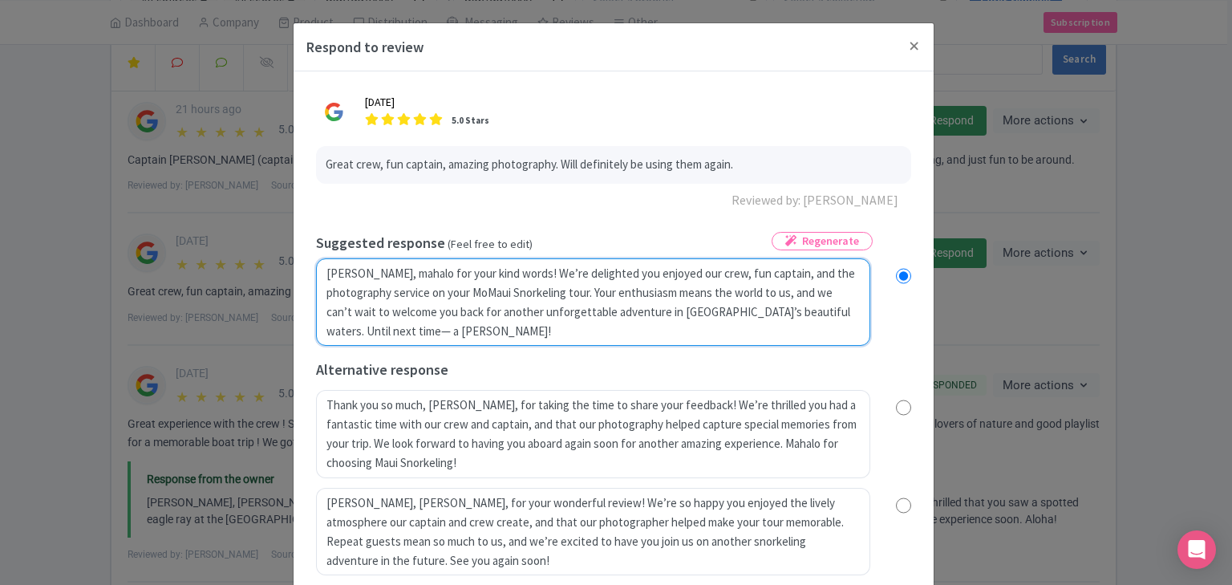
radio input "true"
type textarea "Aloha Earl, mahalo for your kind words! We’re delighted you enjoyed our crew, f…"
radio input "true"
type textarea "Aloha Earl, mahalo for your kind words! We’re delighted you enjoyed our crew, f…"
radio input "true"
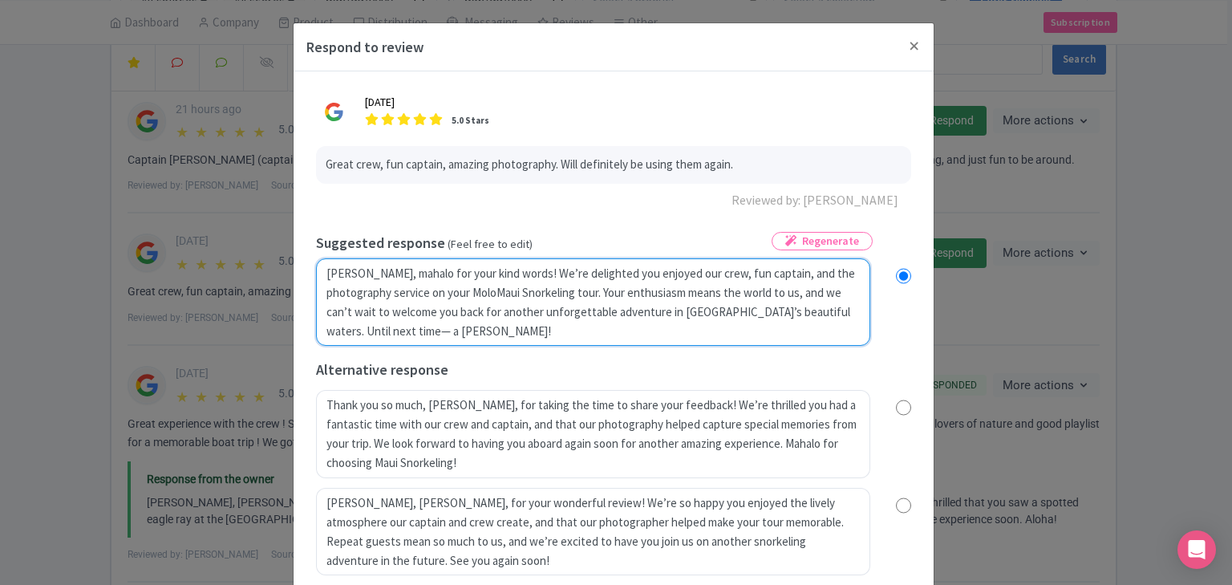
type textarea "Aloha Earl, mahalo for your kind words! We’re delighted you enjoyed our crew, f…"
radio input "true"
type textarea "Aloha Earl, mahalo for your kind words! We’re delighted you enjoyed our crew, f…"
radio input "true"
type textarea "Aloha Earl, mahalo for your kind words! We’re delighted you enjoyed our crew, f…"
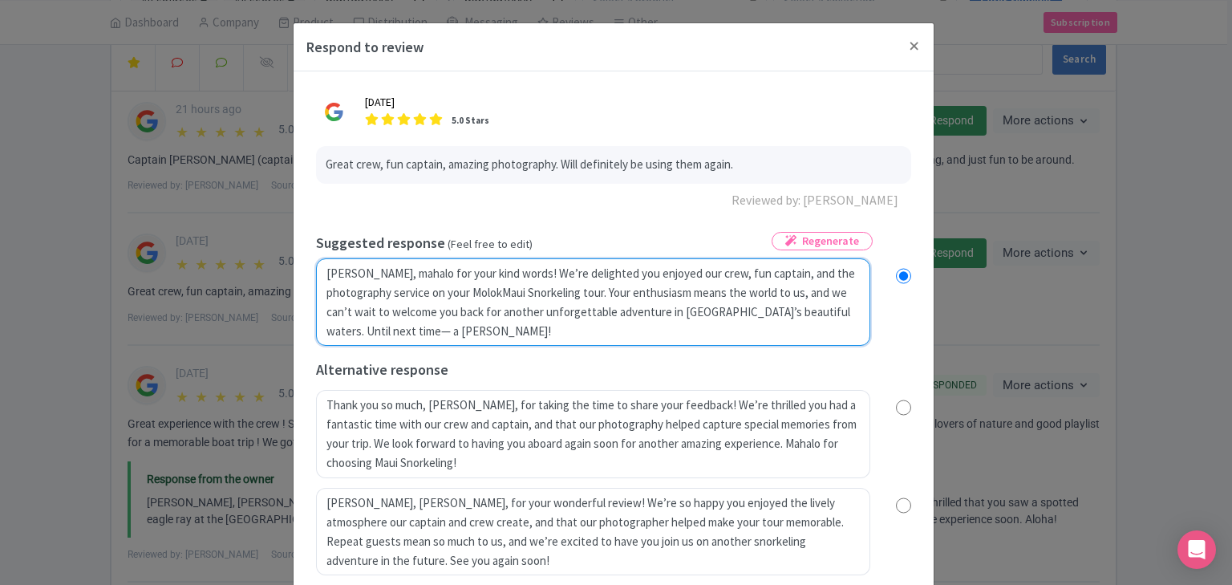
radio input "true"
type textarea "Aloha Earl, mahalo for your kind words! We’re delighted you enjoyed our crew, f…"
radio input "true"
type textarea "Aloha Earl, mahalo for your kind words! We’re delighted you enjoyed our crew, f…"
radio input "true"
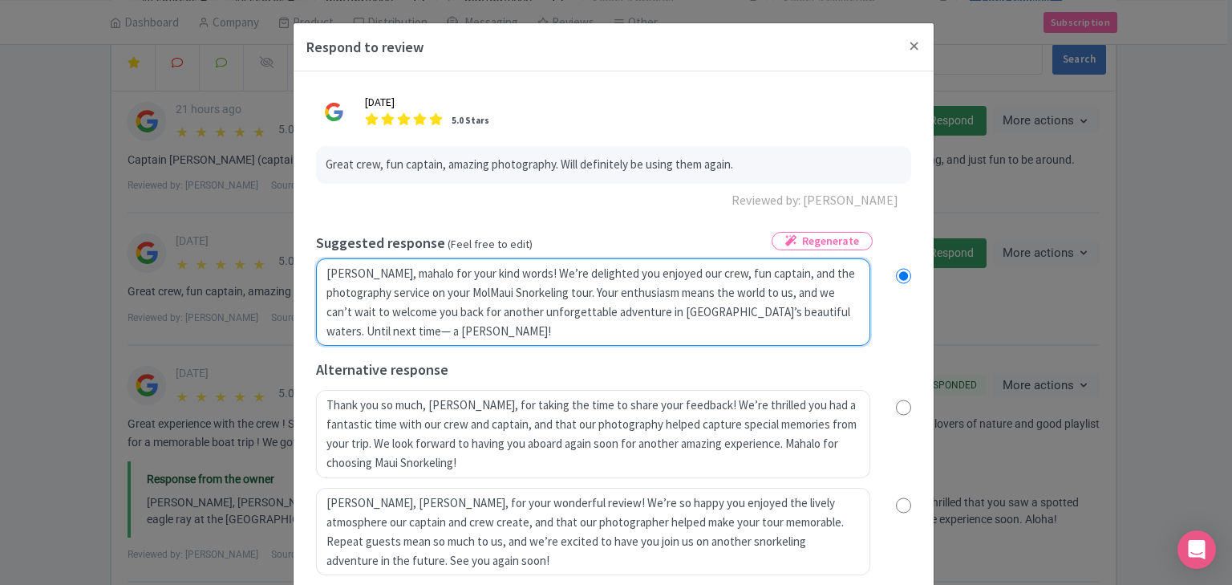
type textarea "Aloha Earl, mahalo for your kind words! We’re delighted you enjoyed our crew, f…"
radio input "true"
type textarea "Aloha Earl, mahalo for your kind words! We’re delighted you enjoyed our crew, f…"
radio input "true"
type textarea "Aloha Earl, mahalo for your kind words! We’re delighted you enjoyed our crew, f…"
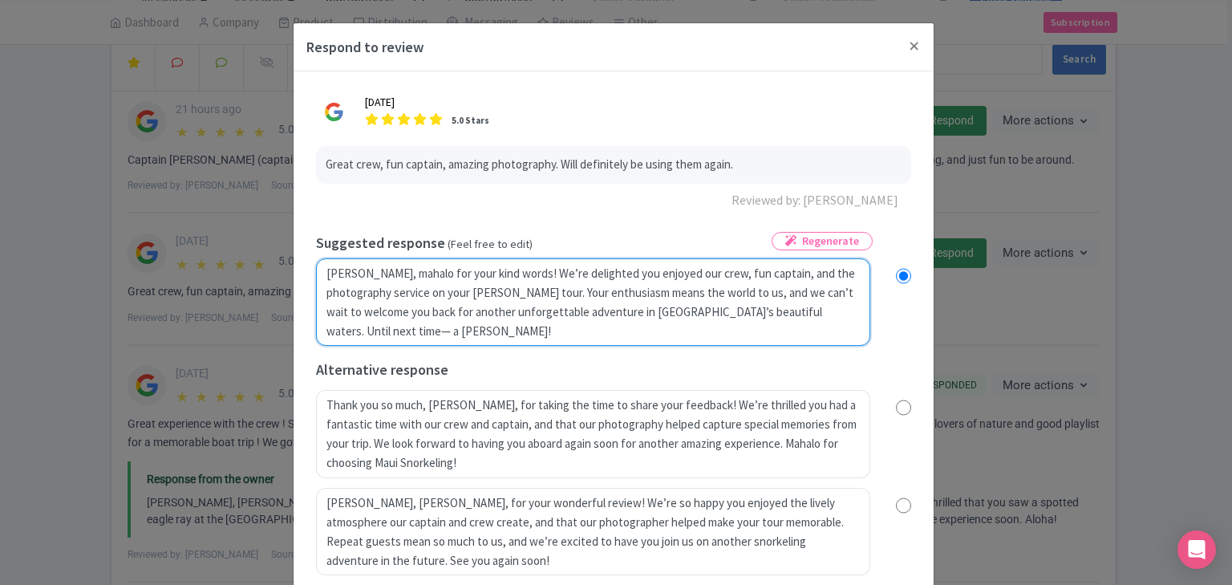
radio input "true"
type textarea "Aloha Earl, mahalo for your kind words! We’re delighted you enjoyed our crew, f…"
radio input "true"
type textarea "Aloha Earl, mahalo for your kind words! We’re delighted you enjoyed our crew, f…"
radio input "true"
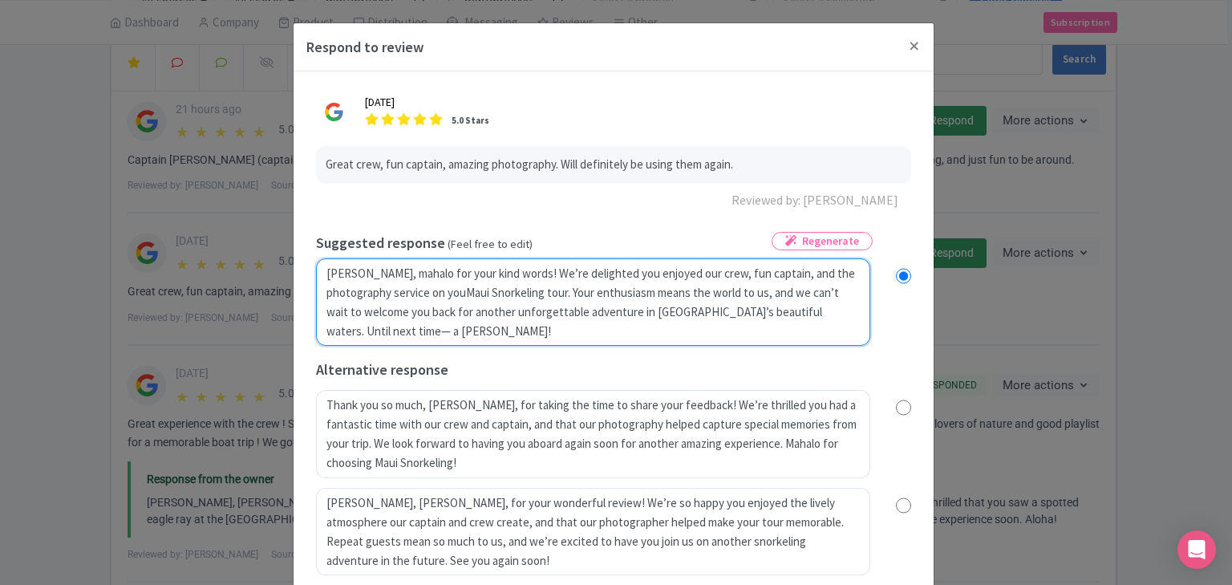
type textarea "Aloha Earl, mahalo for your kind words! We’re delighted you enjoyed our crew, f…"
radio input "true"
type textarea "Aloha Earl, mahalo for your kind words! We’re delighted you enjoyed our crew, f…"
radio input "true"
type textarea "Aloha Earl, mahalo for your kind words! We’re delighted you enjoyed our crew, f…"
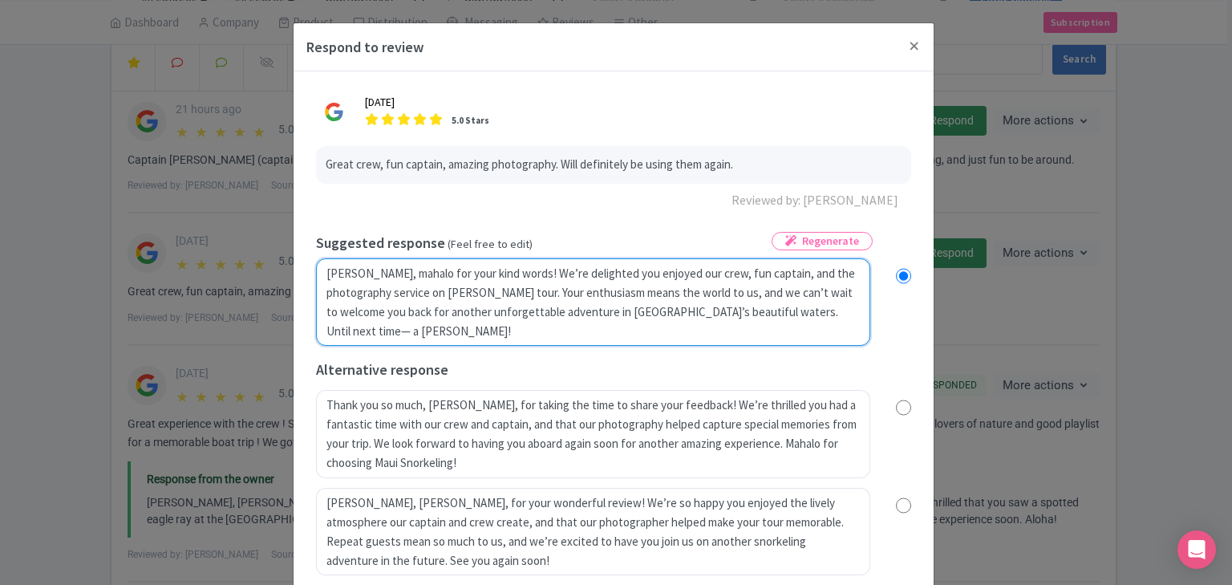
radio input "true"
type textarea "Aloha Earl, mahalo for your kind words! We’re delighted you enjoyed our crew, f…"
radio input "true"
type textarea "Aloha Earl, mahalo for your kind words! We’re delighted you enjoyed our crew, f…"
radio input "true"
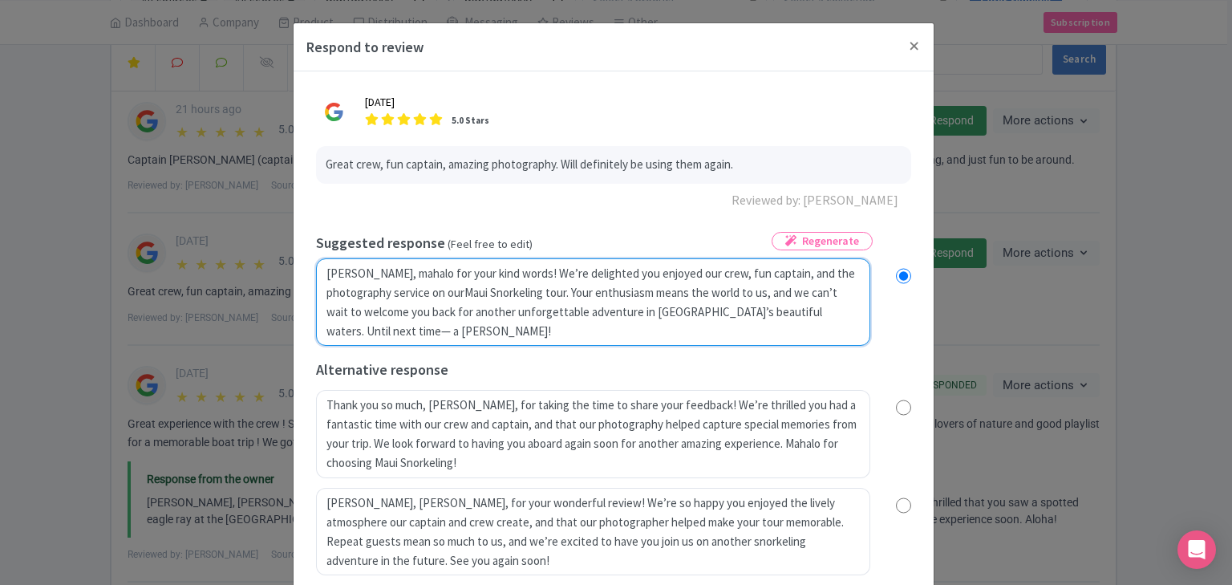
type textarea "Aloha Earl, mahalo for your kind words! We’re delighted you enjoyed our crew, f…"
radio input "true"
type textarea "Aloha Earl, mahalo for your kind words! We’re delighted you enjoyed our crew, f…"
radio input "true"
type textarea "Aloha Earl, mahalo for your kind words! We’re delighted you enjoyed our crew, f…"
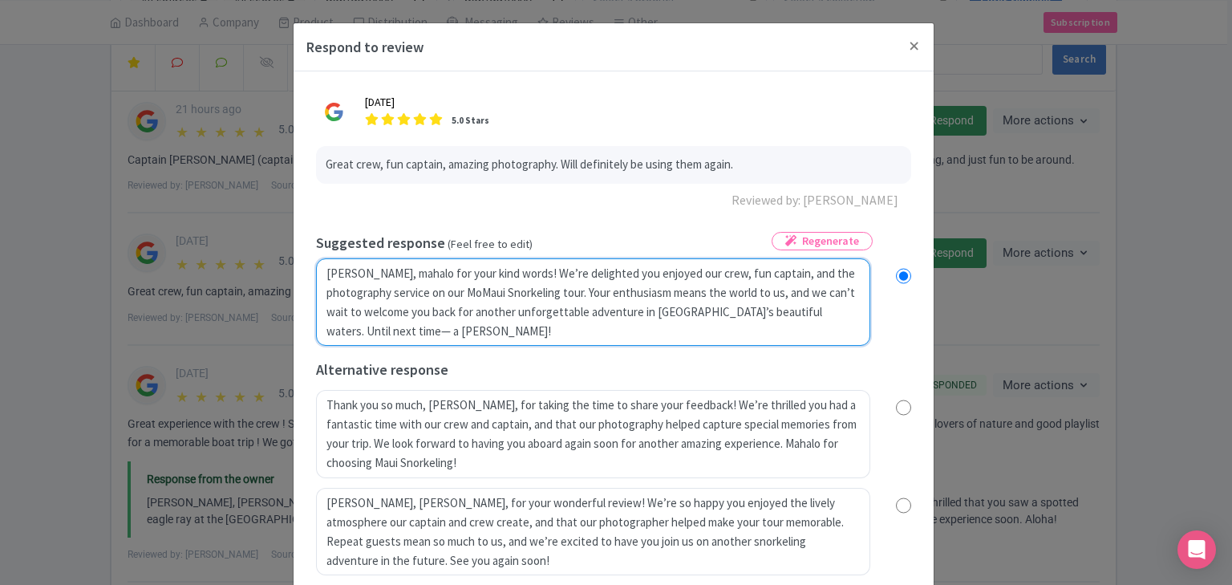
radio input "true"
type textarea "Aloha Earl, mahalo for your kind words! We’re delighted you enjoyed our crew, f…"
radio input "true"
type textarea "Aloha Earl, mahalo for your kind words! We’re delighted you enjoyed our crew, f…"
radio input "true"
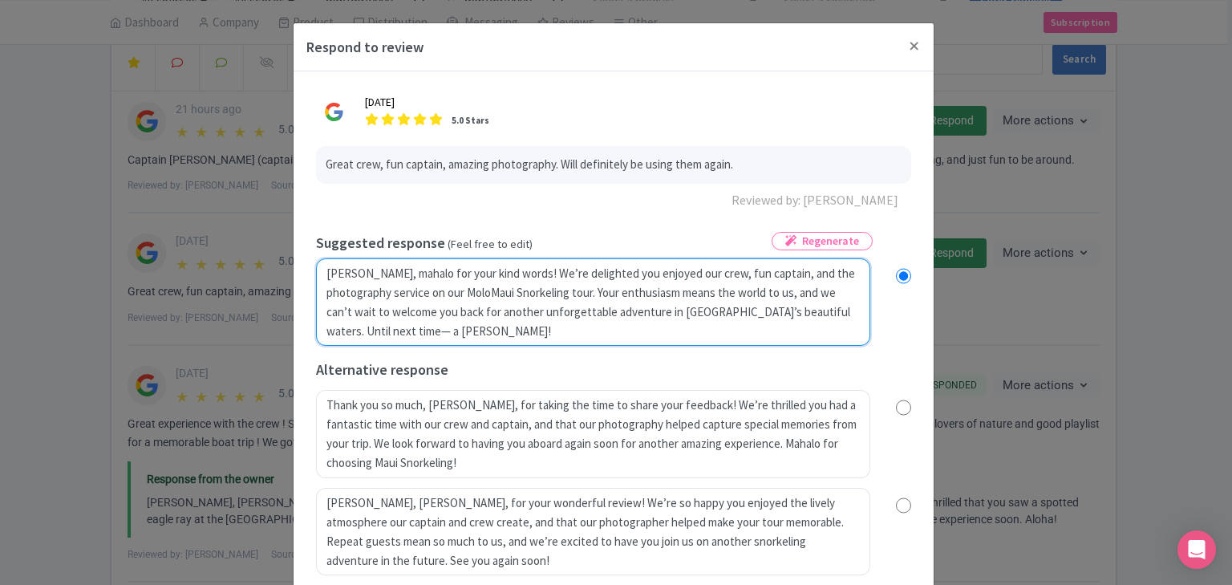
type textarea "Aloha Earl, mahalo for your kind words! We’re delighted you enjoyed our crew, f…"
radio input "true"
type textarea "Aloha Earl, mahalo for your kind words! We’re delighted you enjoyed our crew, f…"
radio input "true"
type textarea "Aloha Earl, mahalo for your kind words! We’re delighted you enjoyed our crew, f…"
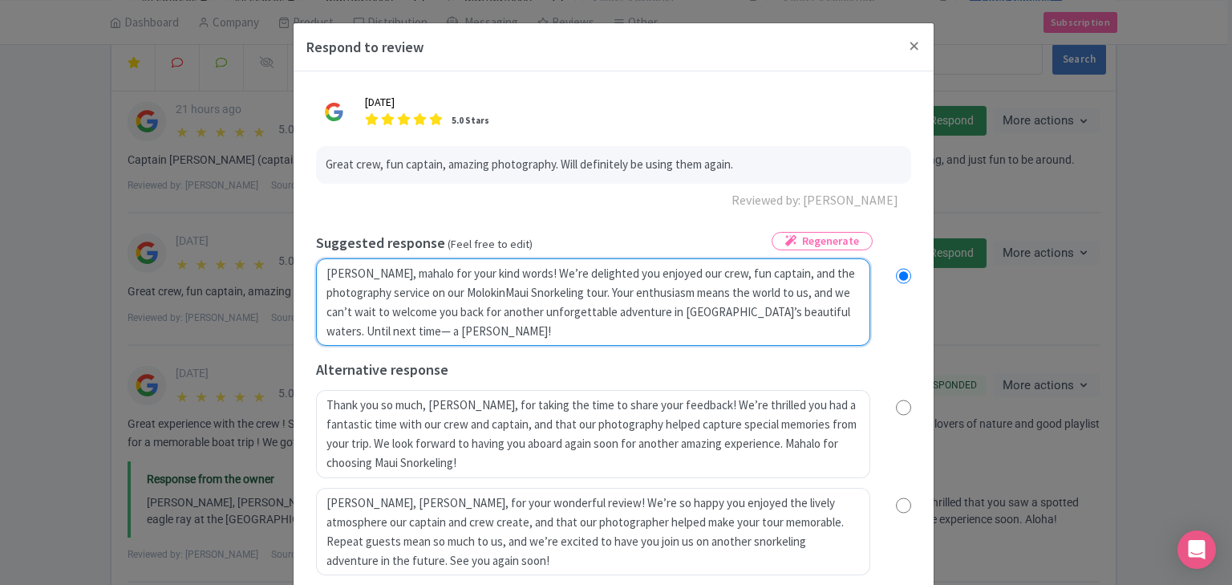
radio input "true"
type textarea "Aloha Earl, mahalo for your kind words! We’re delighted you enjoyed our crew, f…"
radio input "true"
type textarea "Aloha Earl, mahalo for your kind words! We’re delighted you enjoyed our crew, f…"
radio input "true"
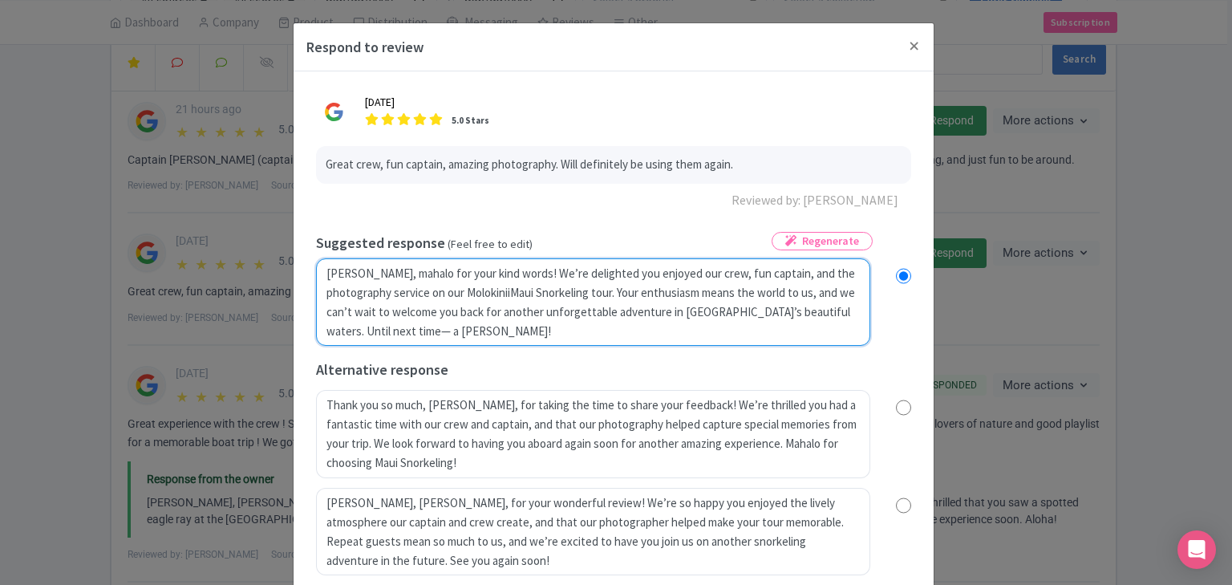
type textarea "Aloha Earl, mahalo for your kind words! We’re delighted you enjoyed our crew, f…"
radio input "true"
type textarea "Aloha Earl, mahalo for your kind words! We’re delighted you enjoyed our crew, f…"
radio input "true"
type textarea "Aloha Earl, mahalo for your kind words! We’re delighted you enjoyed our crew, f…"
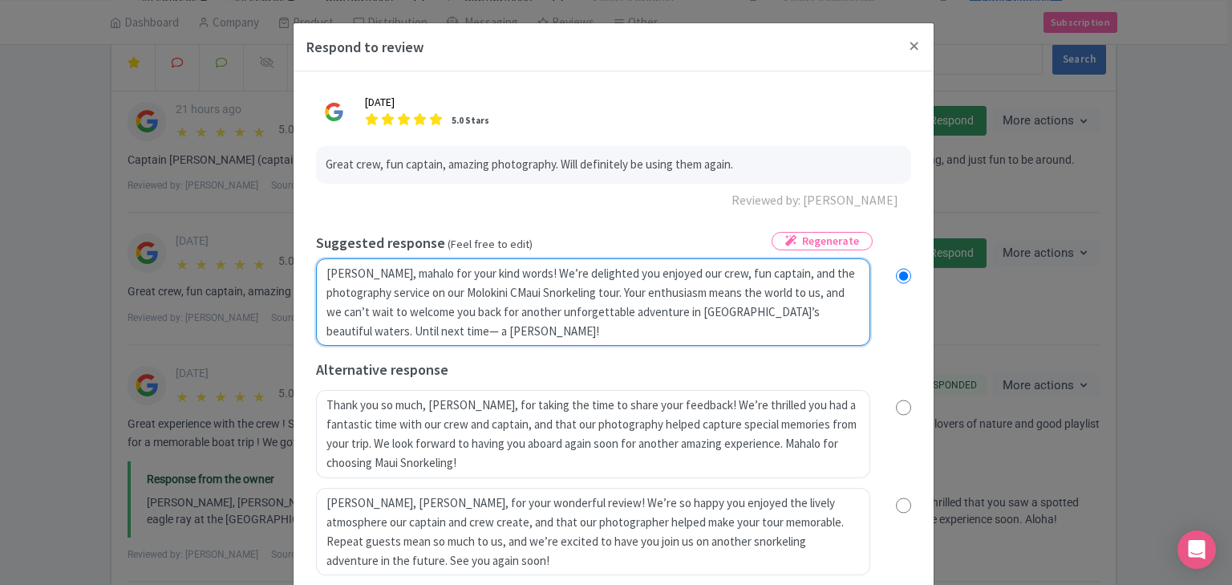
radio input "true"
type textarea "Aloha Earl, mahalo for your kind words! We’re delighted you enjoyed our crew, f…"
radio input "true"
type textarea "Aloha Earl, mahalo for your kind words! We’re delighted you enjoyed our crew, f…"
radio input "true"
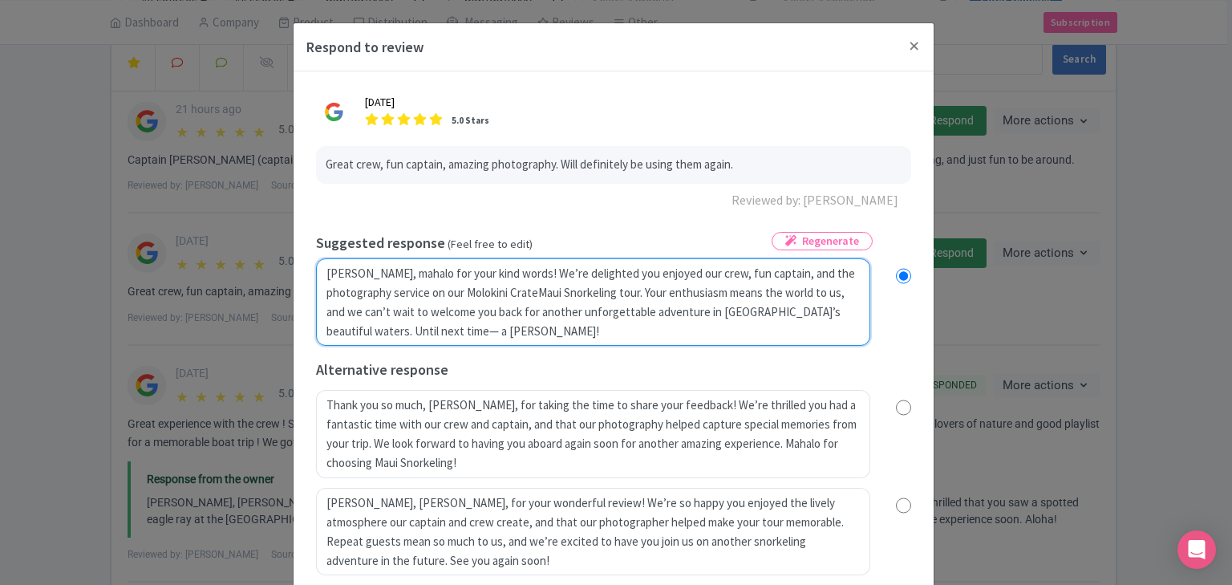
type textarea "Aloha Earl, mahalo for your kind words! We’re delighted you enjoyed our crew, f…"
radio input "true"
type textarea "Aloha Earl, mahalo for your kind words! We’re delighted you enjoyed our crew, f…"
radio input "true"
type textarea "Aloha Earl, mahalo for your kind words! We’re delighted you enjoyed our crew, f…"
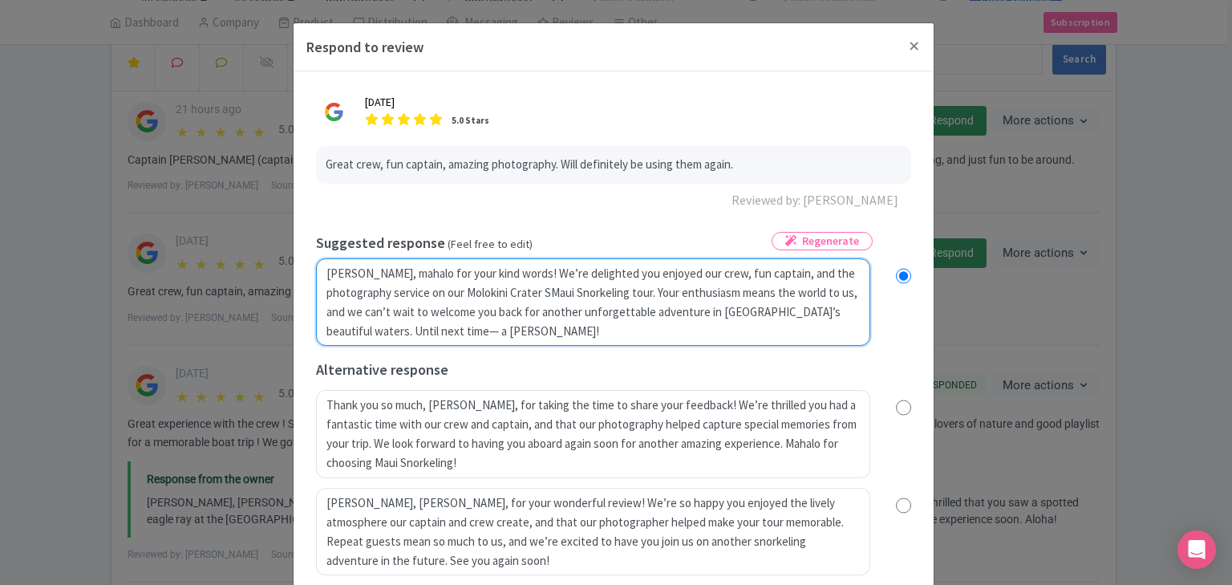
radio input "true"
type textarea "Aloha Earl, mahalo for your kind words! We’re delighted you enjoyed our crew, f…"
radio input "true"
type textarea "Aloha Earl, mahalo for your kind words! We’re delighted you enjoyed our crew, f…"
radio input "true"
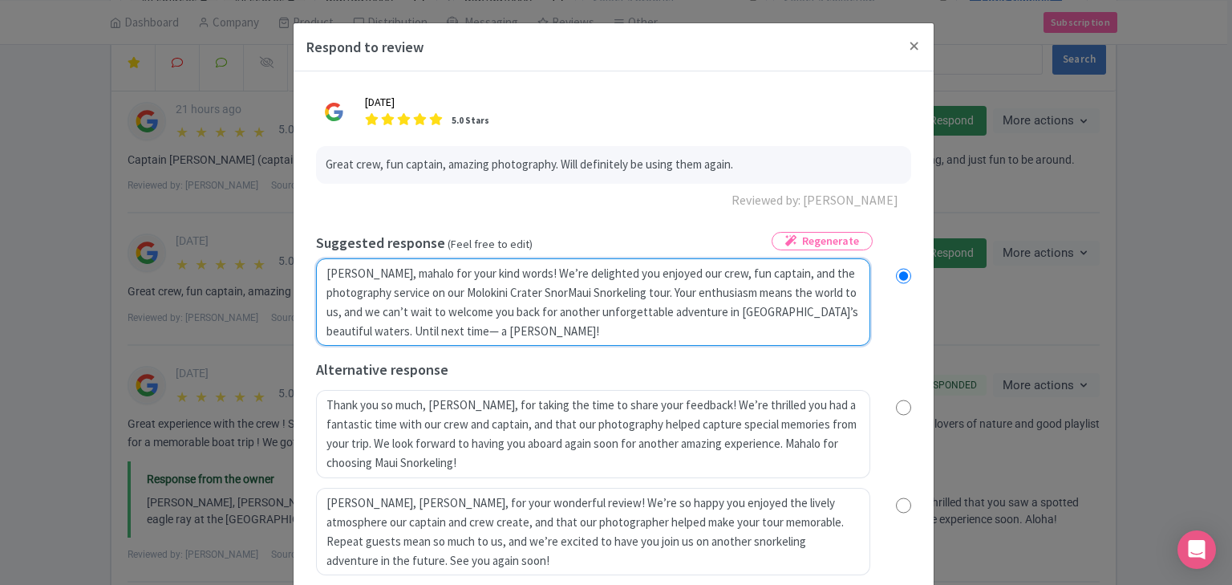
type textarea "Aloha Earl, mahalo for your kind words! We’re delighted you enjoyed our crew, f…"
radio input "true"
type textarea "Aloha Earl, mahalo for your kind words! We’re delighted you enjoyed our crew, f…"
radio input "true"
type textarea "Aloha Earl, mahalo for your kind words! We’re delighted you enjoyed our crew, f…"
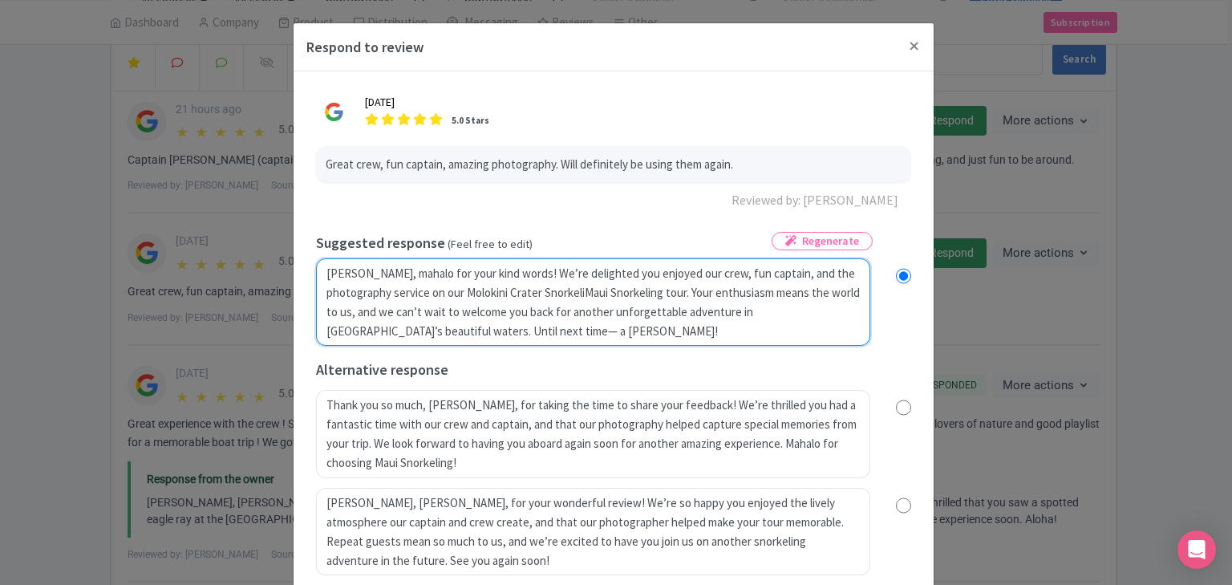
radio input "true"
type textarea "Aloha Earl, mahalo for your kind words! We’re delighted you enjoyed our crew, f…"
radio input "true"
type textarea "Aloha Earl, mahalo for your kind words! We’re delighted you enjoyed our crew, f…"
radio input "true"
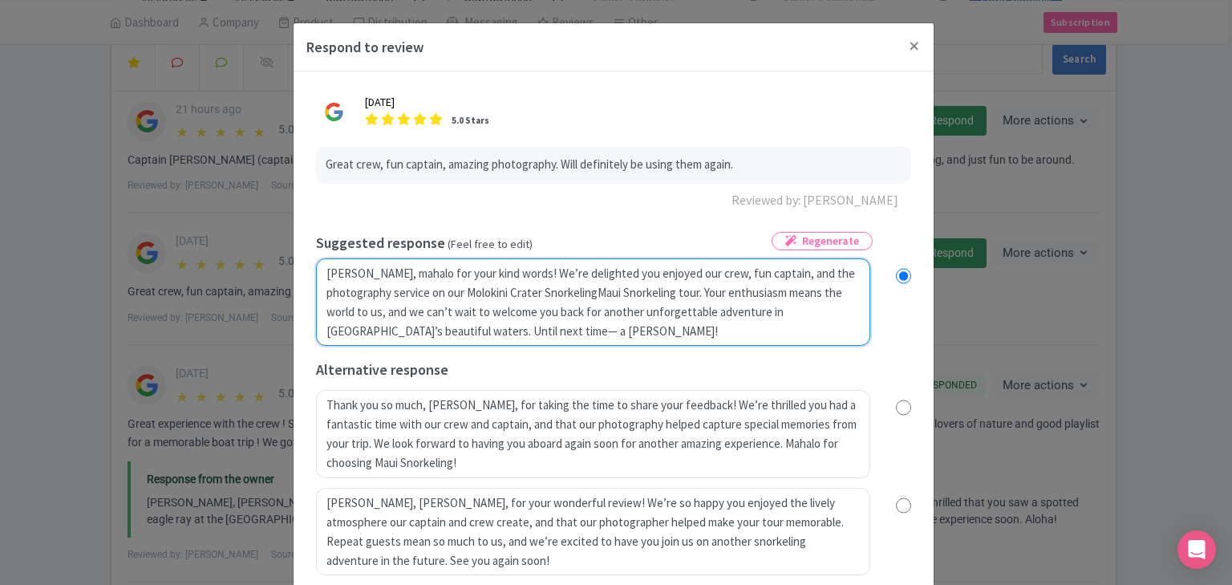
type textarea "Aloha Earl, mahalo for your kind words! We’re delighted you enjoyed our crew, f…"
radio input "true"
type textarea "Aloha Earl, mahalo for your kind words! We’re delighted you enjoyed our crew, f…"
radio input "true"
type textarea "Aloha Earl, mahalo for your kind words! We’re delighted you enjoyed our crew, f…"
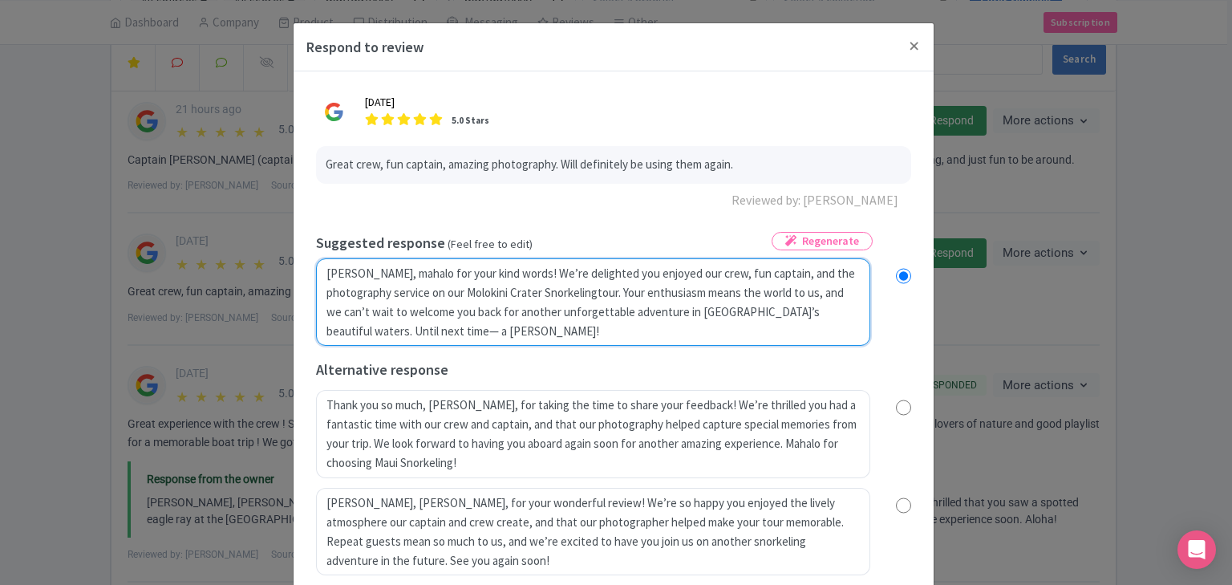
radio input "true"
type textarea "Aloha Earl, mahalo for your kind words! We’re delighted you enjoyed our crew, f…"
radio input "true"
type textarea "Aloha Earl, mahalo for your kind words! We’re delighted you enjoyed our crew, f…"
radio input "true"
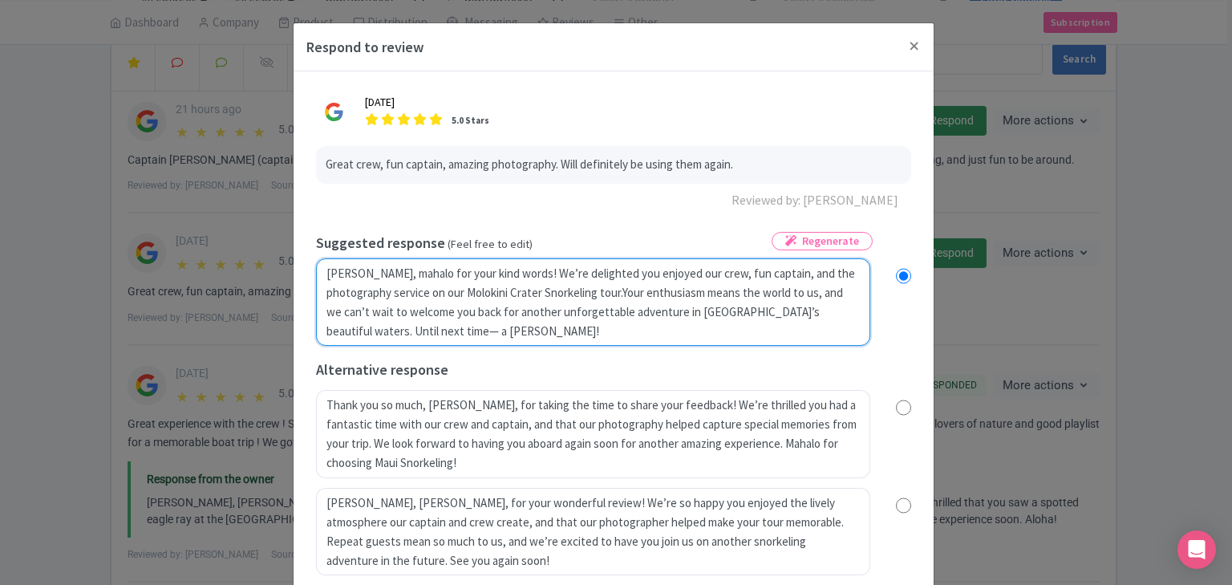
type textarea "Aloha Earl, mahalo for your kind words! We’re delighted you enjoyed our crew, f…"
radio input "true"
type textarea "Aloha Earl, mahalo for your kind words! We’re delighted you enjoyed our crew, f…"
radio input "true"
type textarea "Aloha Earl, mahalo for your kind words! We’re delighted you enjoyed our crew, f…"
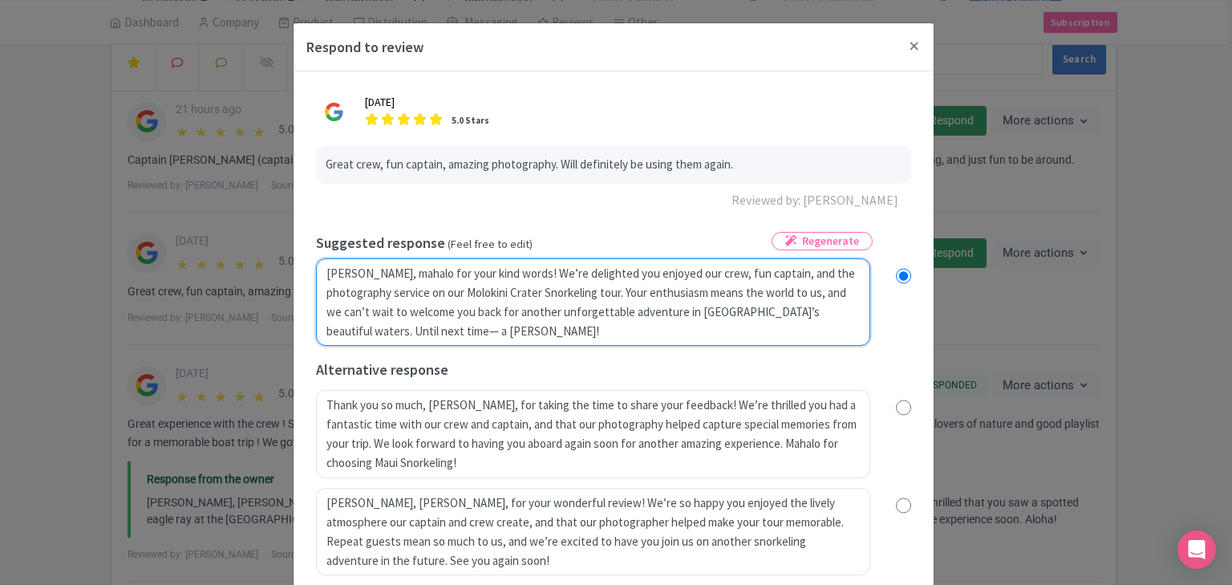
radio input "true"
type textarea "Aloha Earl, mahalo for your kind words! We’re delighted you enjoyed our crew, f…"
radio input "true"
type textarea "Aloha Earl, mahalo for your kind words! We’re delighted you enjoyed our crew, f…"
radio input "true"
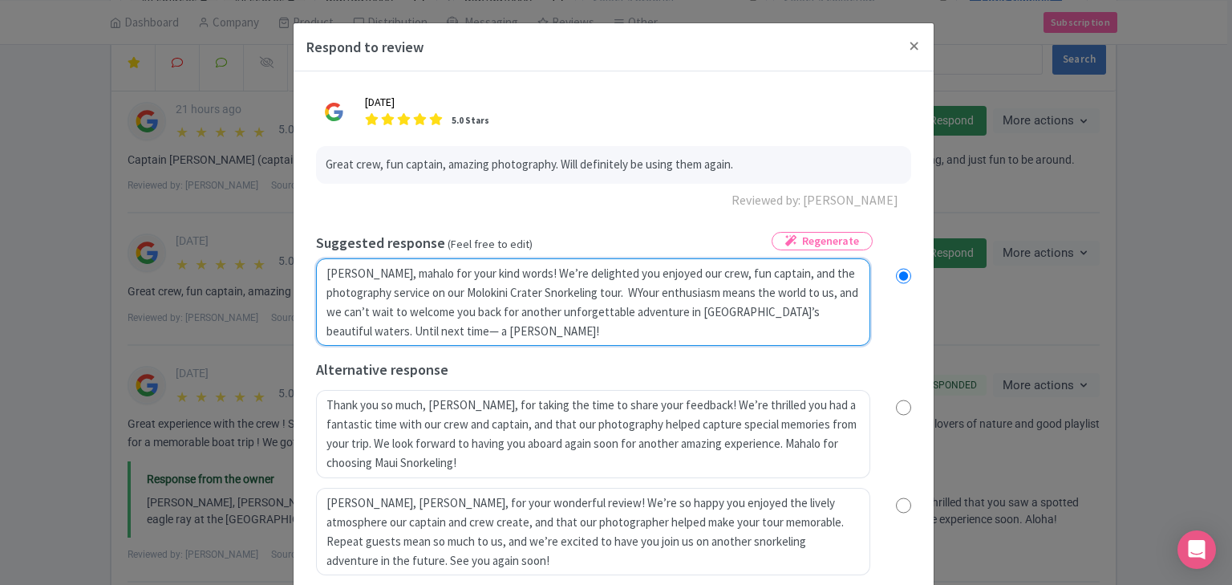
type textarea "Aloha Earl, mahalo for your kind words! We’re delighted you enjoyed our crew, f…"
radio input "true"
type textarea "Aloha Earl, mahalo for your kind words! We’re delighted you enjoyed our crew, f…"
radio input "true"
type textarea "Aloha Earl, mahalo for your kind words! We’re delighted you enjoyed our crew, f…"
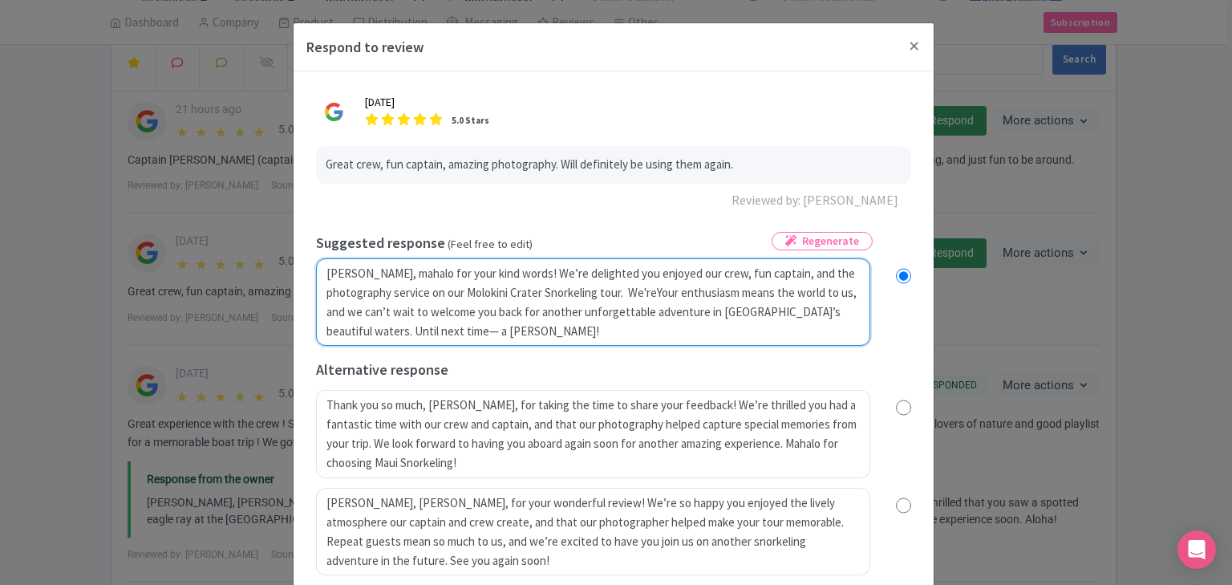
radio input "true"
type textarea "Aloha Earl, mahalo for your kind words! We’re delighted you enjoyed our crew, f…"
radio input "true"
type textarea "Aloha Earl, mahalo for your kind words! We’re delighted you enjoyed our crew, f…"
radio input "true"
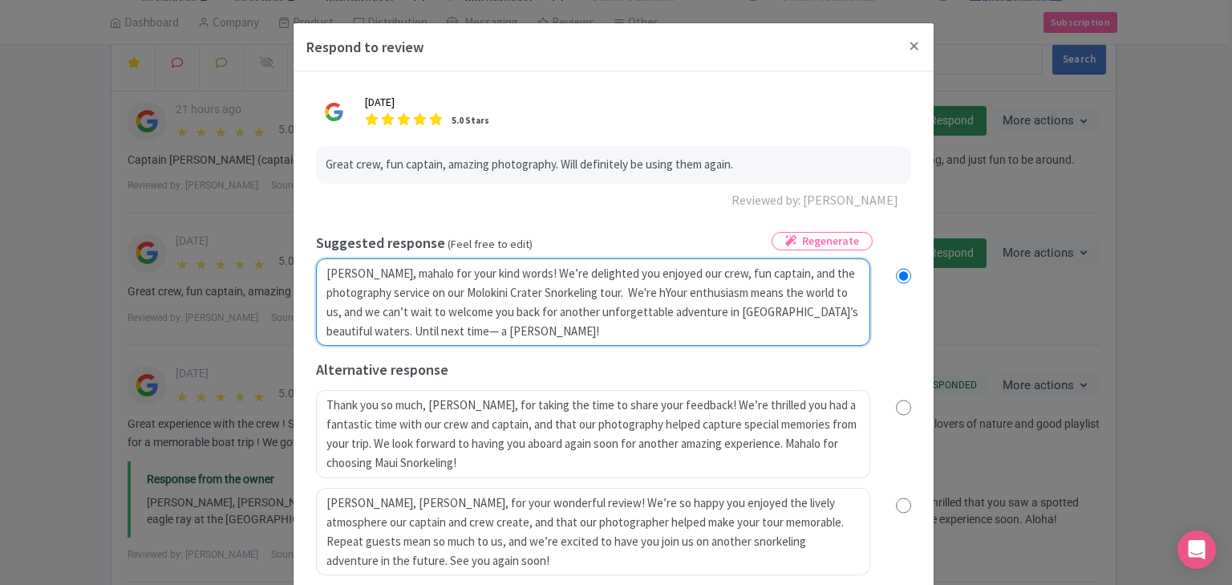
type textarea "Aloha Earl, mahalo for your kind words! We’re delighted you enjoyed our crew, f…"
radio input "true"
type textarea "Aloha Earl, mahalo for your kind words! We’re delighted you enjoyed our crew, f…"
radio input "true"
type textarea "Aloha Earl, mahalo for your kind words! We’re delighted you enjoyed our crew, f…"
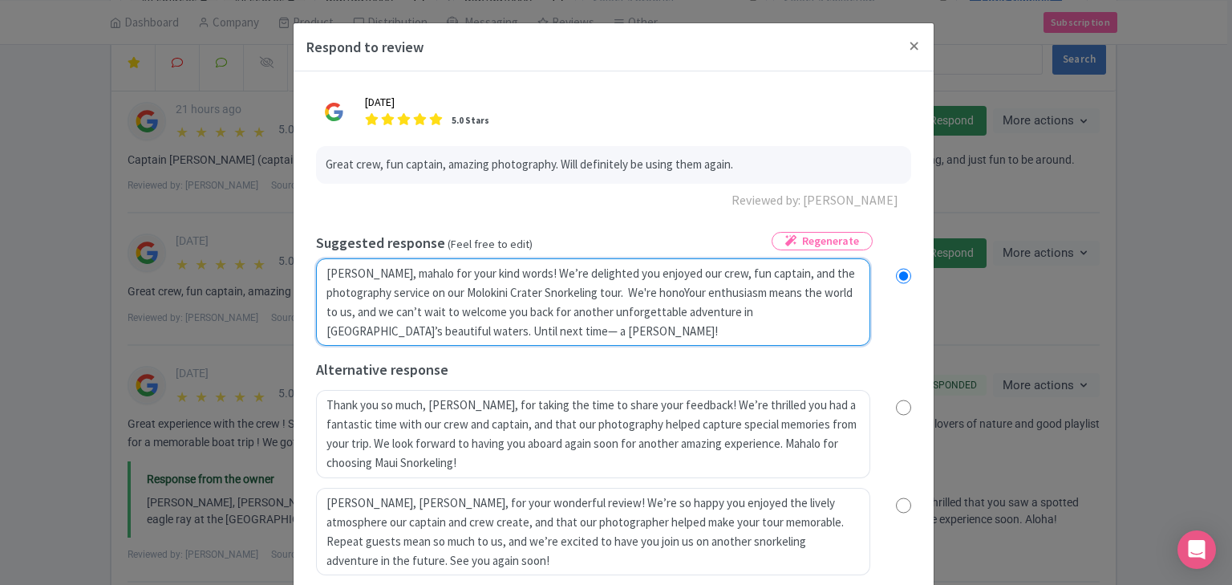
radio input "true"
type textarea "Aloha Earl, mahalo for your kind words! We’re delighted you enjoyed our crew, f…"
radio input "true"
type textarea "Aloha Earl, mahalo for your kind words! We’re delighted you enjoyed our crew, f…"
radio input "true"
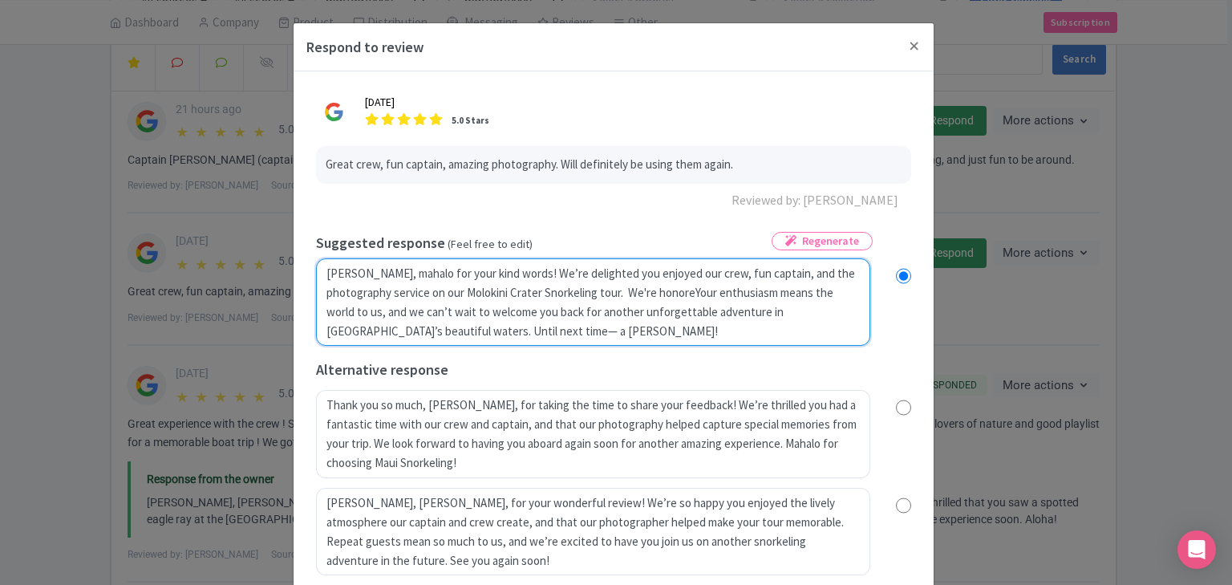
type textarea "Aloha Earl, mahalo for your kind words! We’re delighted you enjoyed our crew, f…"
radio input "true"
type textarea "Aloha Earl, mahalo for your kind words! We’re delighted you enjoyed our crew, f…"
radio input "true"
type textarea "Aloha Earl, mahalo for your kind words! We’re delighted you enjoyed our crew, f…"
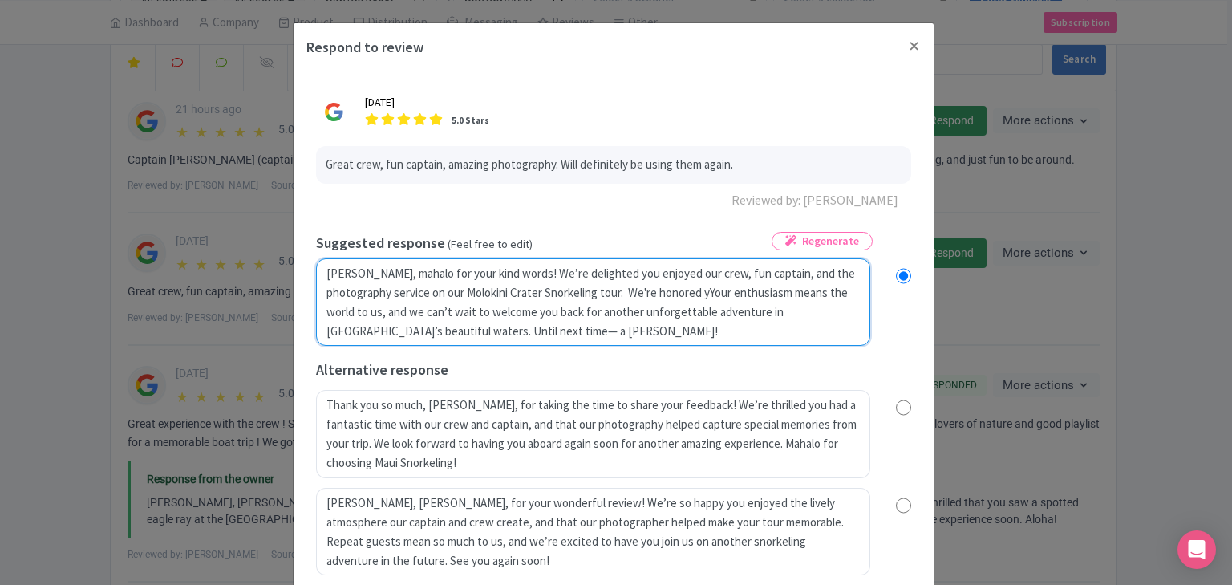
radio input "true"
type textarea "Aloha Earl, mahalo for your kind words! We’re delighted you enjoyed our crew, f…"
radio input "true"
type textarea "Aloha Earl, mahalo for your kind words! We’re delighted you enjoyed our crew, f…"
radio input "true"
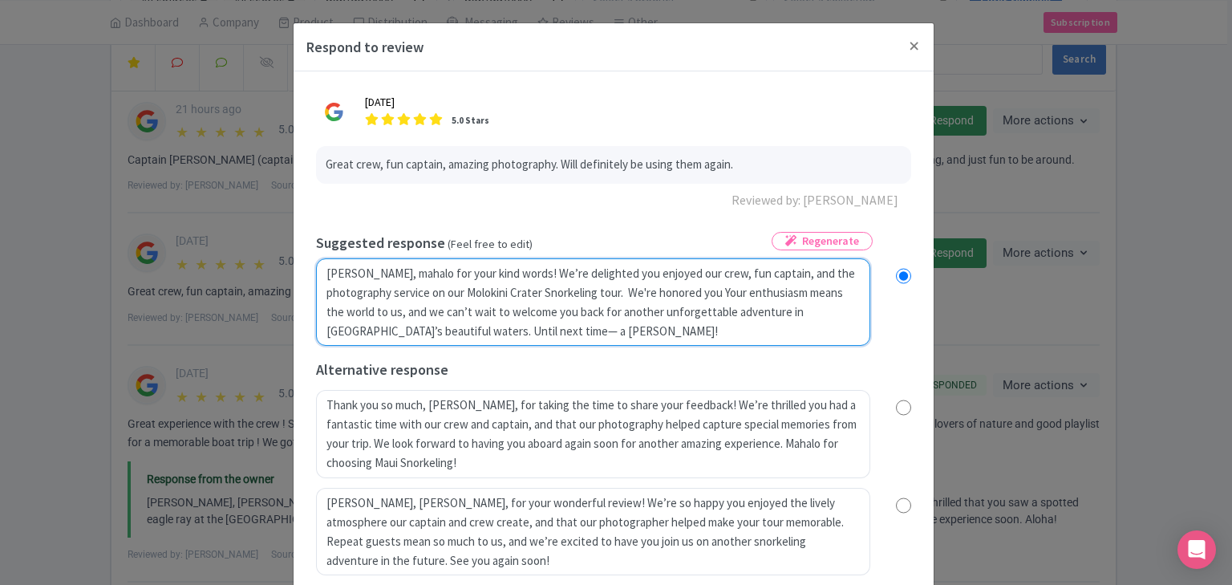
type textarea "Aloha Earl, mahalo for your kind words! We’re delighted you enjoyed our crew, f…"
radio input "true"
type textarea "Aloha Earl, mahalo for your kind words! We’re delighted you enjoyed our crew, f…"
radio input "true"
type textarea "Aloha Earl, mahalo for your kind words! We’re delighted you enjoyed our crew, f…"
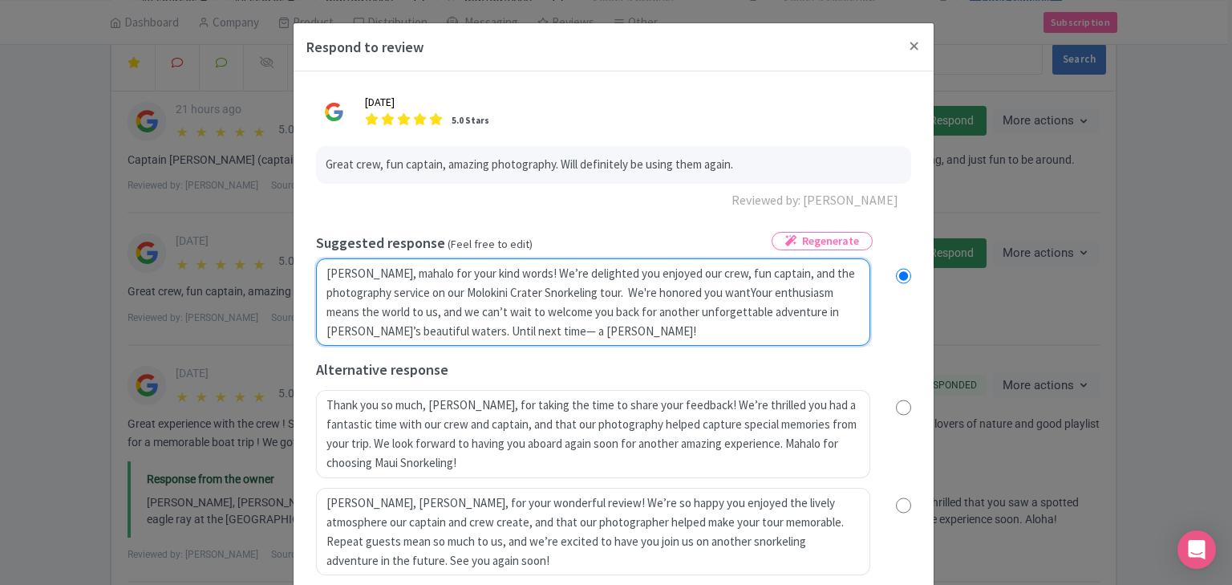
radio input "true"
type textarea "Aloha Earl, mahalo for your kind words! We’re delighted you enjoyed our crew, f…"
radio input "true"
type textarea "Aloha Earl, mahalo for your kind words! We’re delighted you enjoyed our crew, f…"
radio input "true"
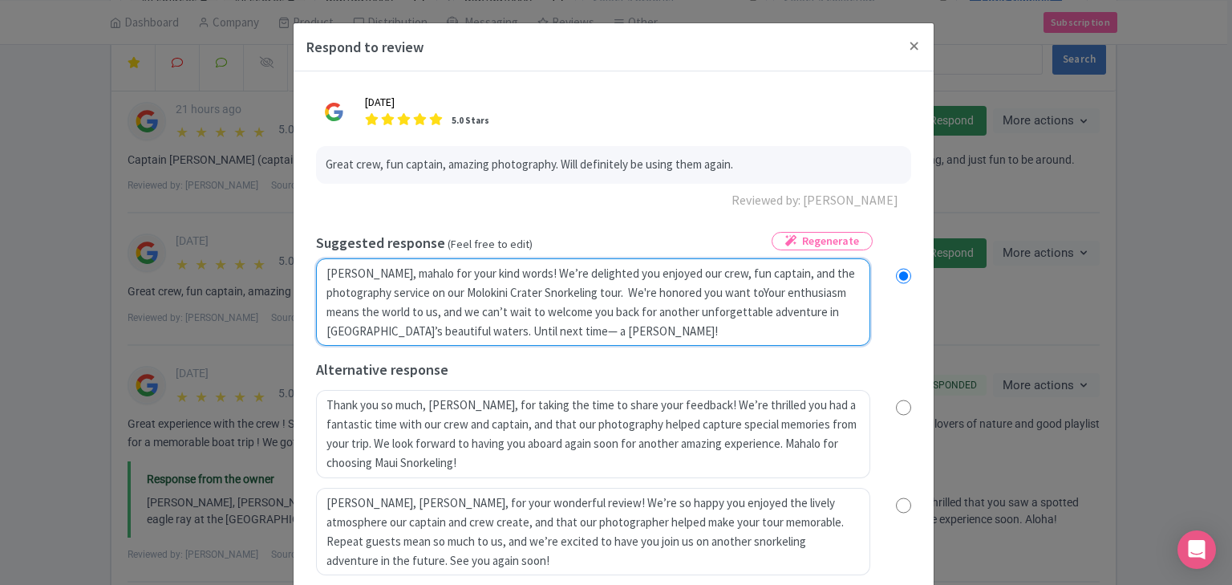
type textarea "Aloha Earl, mahalo for your kind words! We’re delighted you enjoyed our crew, f…"
radio input "true"
type textarea "Aloha Earl, mahalo for your kind words! We’re delighted you enjoyed our crew, f…"
radio input "true"
type textarea "Aloha Earl, mahalo for your kind words! We’re delighted you enjoyed our crew, f…"
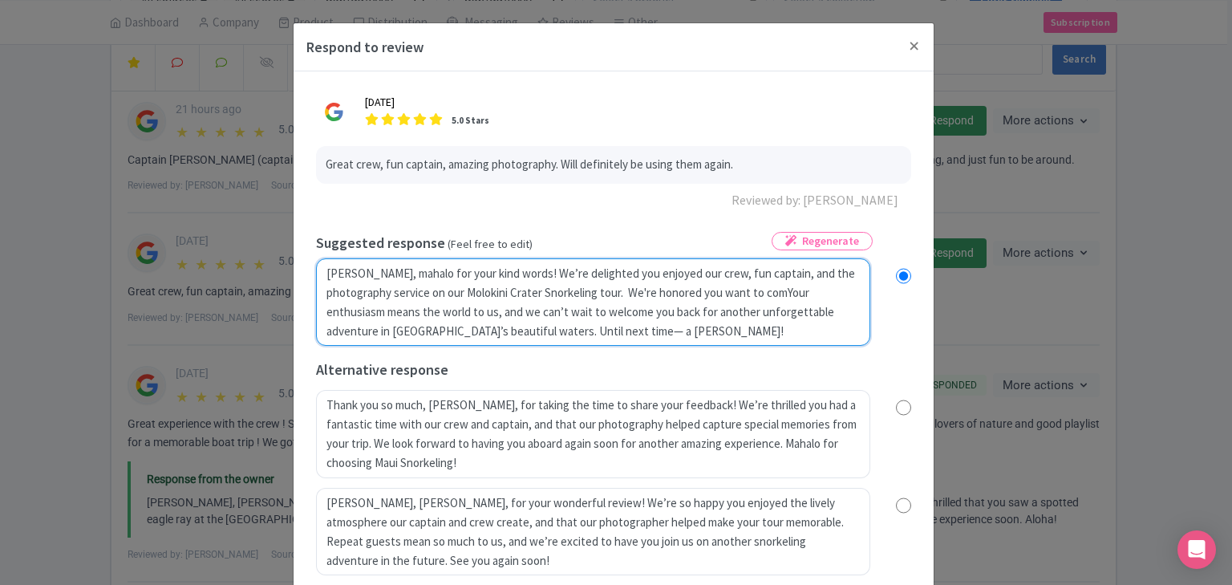
radio input "true"
type textarea "Aloha Earl, mahalo for your kind words! We’re delighted you enjoyed our crew, f…"
radio input "true"
type textarea "Aloha Earl, mahalo for your kind words! We’re delighted you enjoyed our crew, f…"
radio input "true"
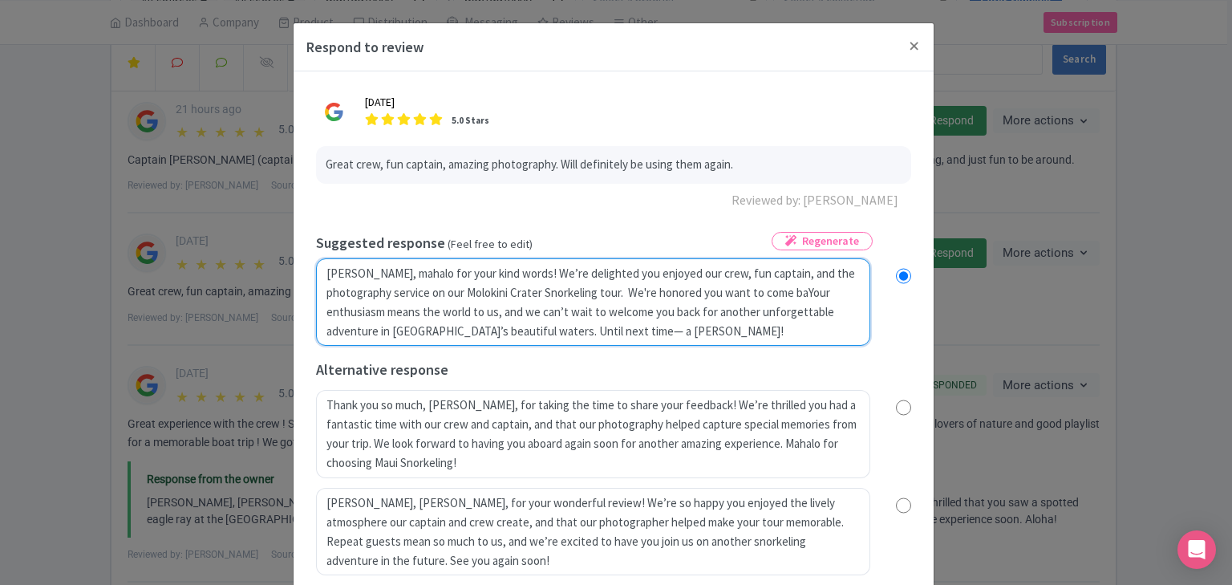
type textarea "Aloha Earl, mahalo for your kind words! We’re delighted you enjoyed our crew, f…"
radio input "true"
type textarea "Aloha Earl, mahalo for your kind words! We’re delighted you enjoyed our crew, f…"
radio input "true"
type textarea "Aloha Earl, mahalo for your kind words! We’re delighted you enjoyed our crew, f…"
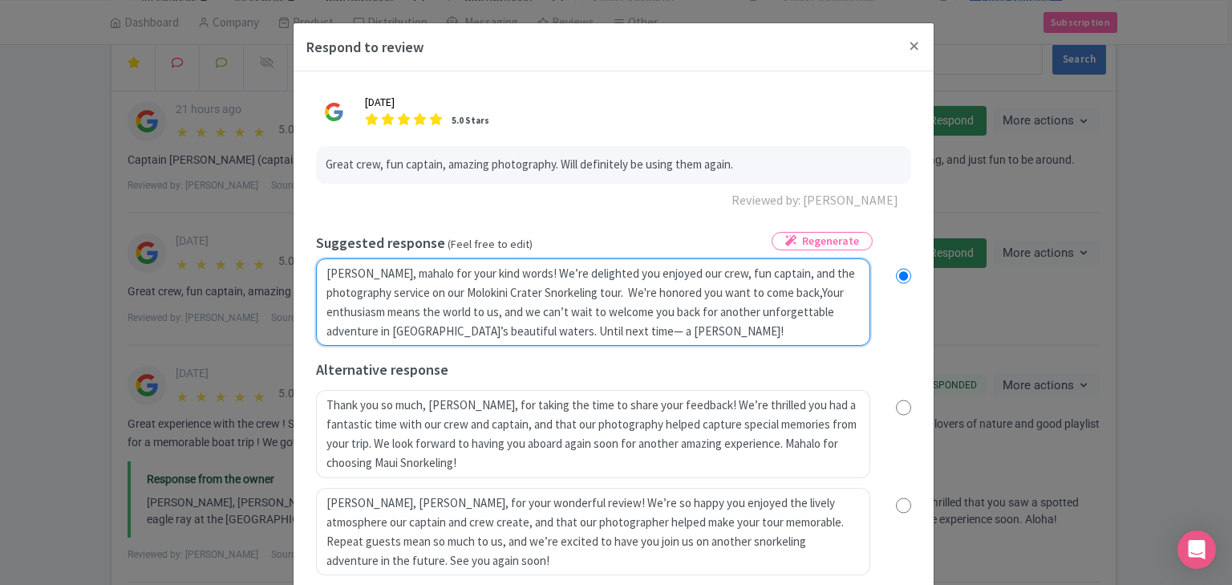
radio input "true"
type textarea "Aloha Earl, mahalo for your kind words! We’re delighted you enjoyed our crew, f…"
radio input "true"
type textarea "Aloha Earl, mahalo for your kind words! We’re delighted you enjoyed our crew, f…"
radio input "true"
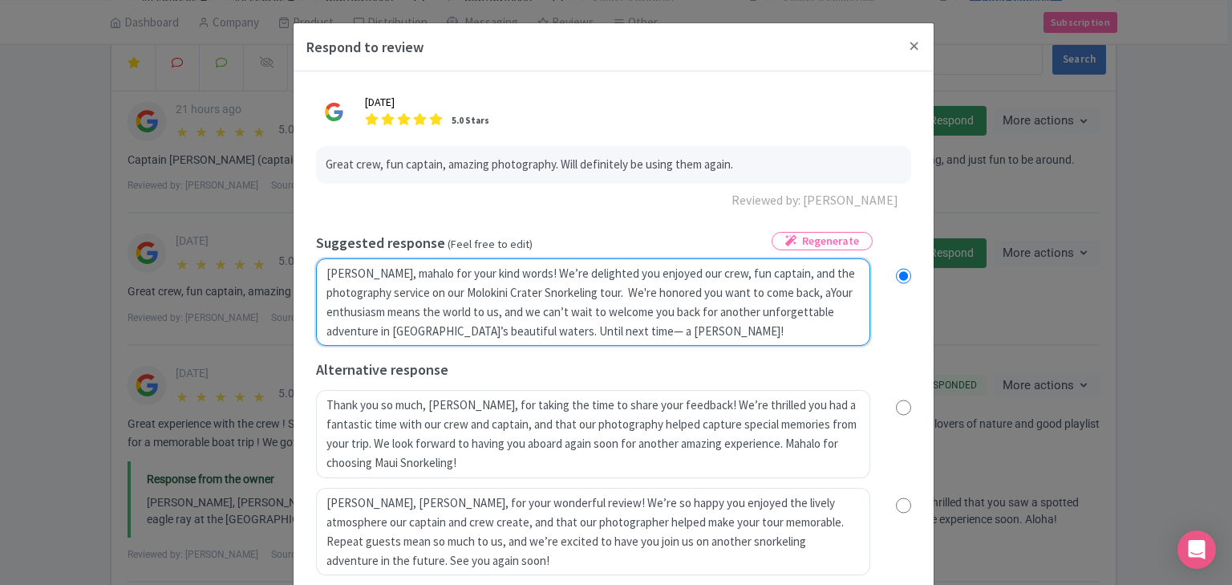
type textarea "Aloha Earl, mahalo for your kind words! We’re delighted you enjoyed our crew, f…"
radio input "true"
type textarea "Aloha Earl, mahalo for your kind words! We’re delighted you enjoyed our crew, f…"
radio input "true"
type textarea "Aloha Earl, mahalo for your kind words! We’re delighted you enjoyed our crew, f…"
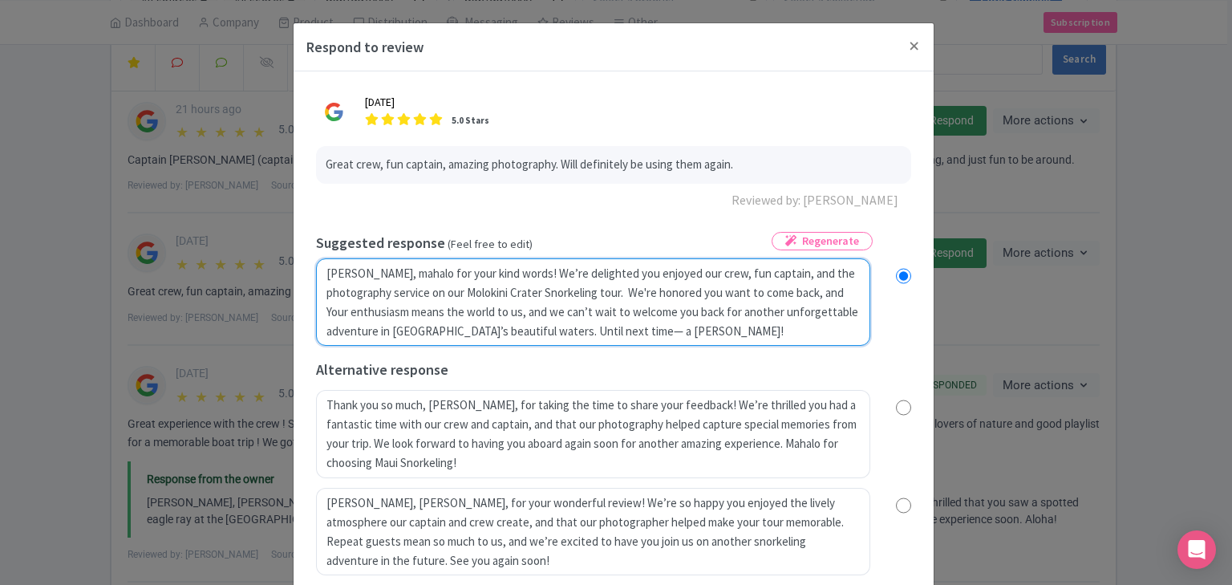
radio input "true"
type textarea "Aloha Earl, mahalo for your kind words! We’re delighted you enjoyed our crew, f…"
radio input "true"
type textarea "Aloha Earl, mahalo for your kind words! We’re delighted you enjoyed our crew, f…"
radio input "true"
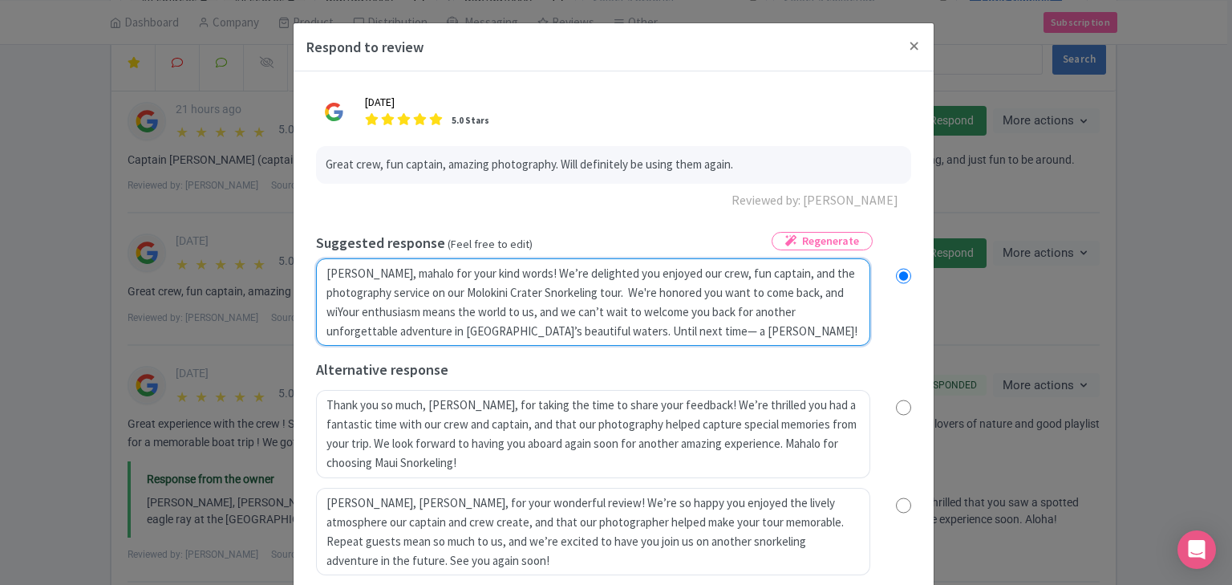
type textarea "Aloha Earl, mahalo for your kind words! We’re delighted you enjoyed our crew, f…"
radio input "true"
type textarea "Aloha Earl, mahalo for your kind words! We’re delighted you enjoyed our crew, f…"
radio input "true"
type textarea "Aloha Earl, mahalo for your kind words! We’re delighted you enjoyed our crew, f…"
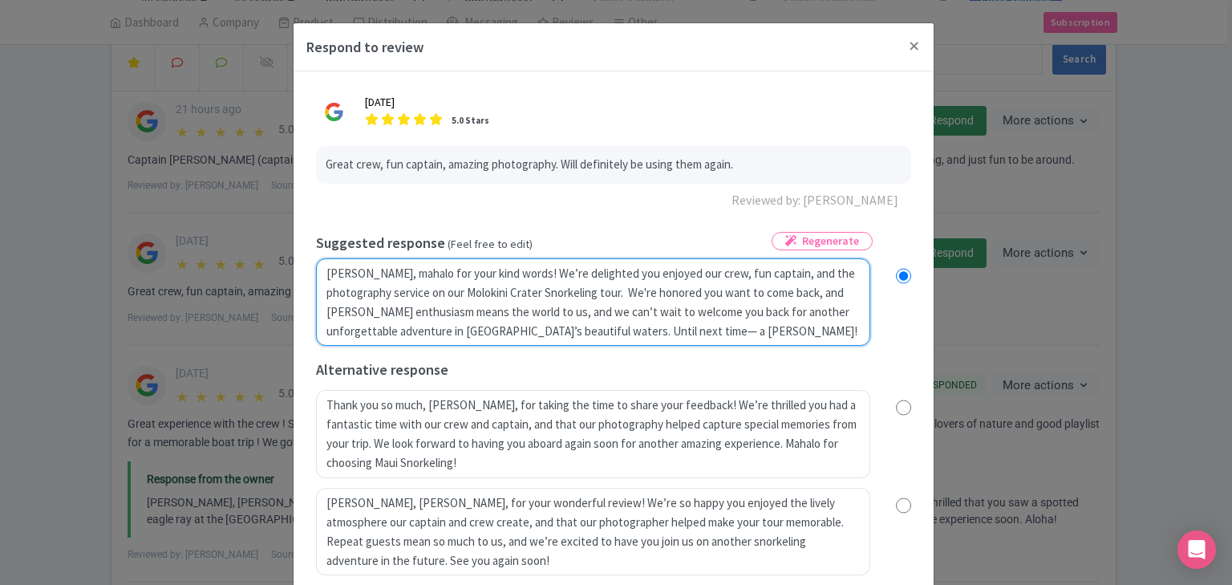
radio input "true"
type textarea "Aloha Earl, mahalo for your kind words! We’re delighted you enjoyed our crew, f…"
radio input "true"
type textarea "Aloha Earl, mahalo for your kind words! We’re delighted you enjoyed our crew, f…"
radio input "true"
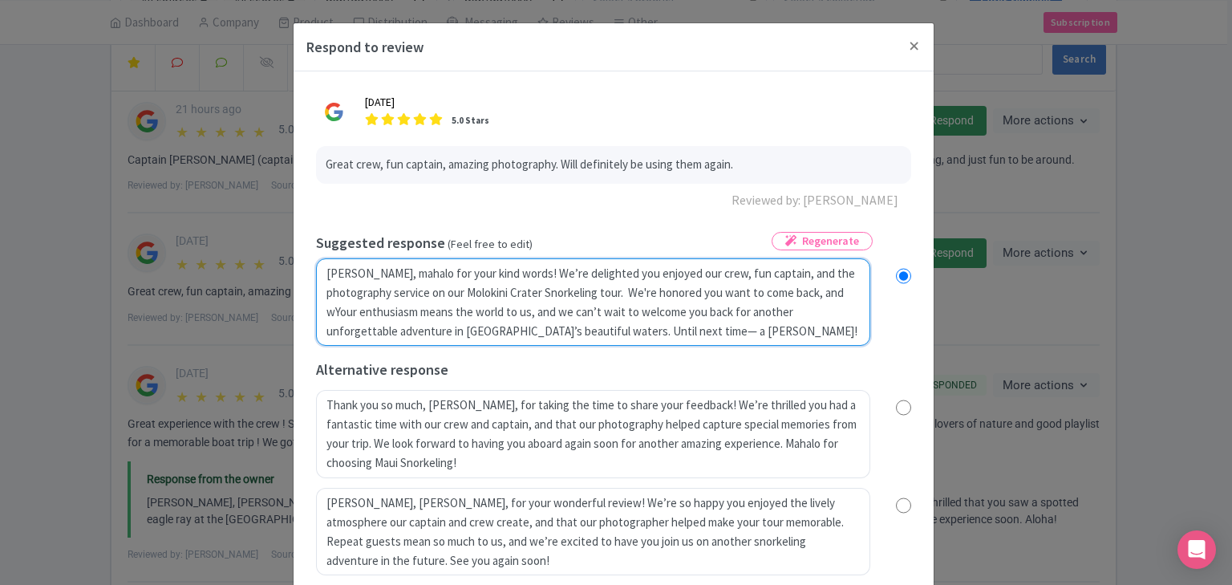
type textarea "Aloha Earl, mahalo for your kind words! We’re delighted you enjoyed our crew, f…"
radio input "true"
type textarea "Aloha Earl, mahalo for your kind words! We’re delighted you enjoyed our crew, f…"
radio input "true"
type textarea "Aloha Earl, mahalo for your kind words! We’re delighted you enjoyed our crew, f…"
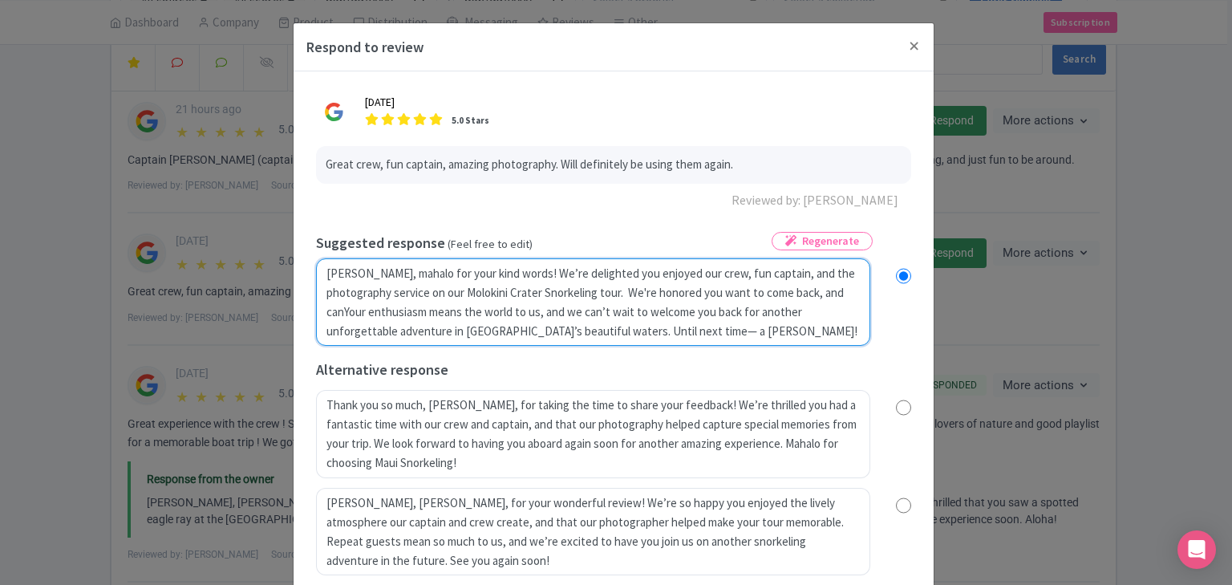
radio input "true"
type textarea "Aloha Earl, mahalo for your kind words! We’re delighted you enjoyed our crew, f…"
radio input "true"
type textarea "Aloha Earl, mahalo for your kind words! We’re delighted you enjoyed our crew, f…"
radio input "true"
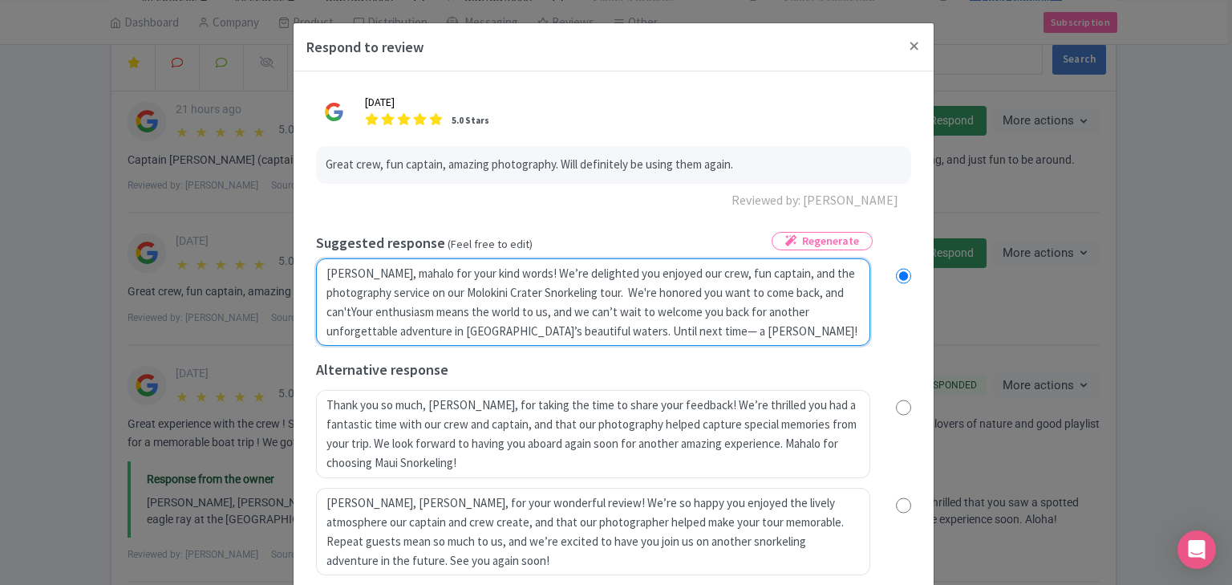
type textarea "Aloha Earl, mahalo for your kind words! We’re delighted you enjoyed our crew, f…"
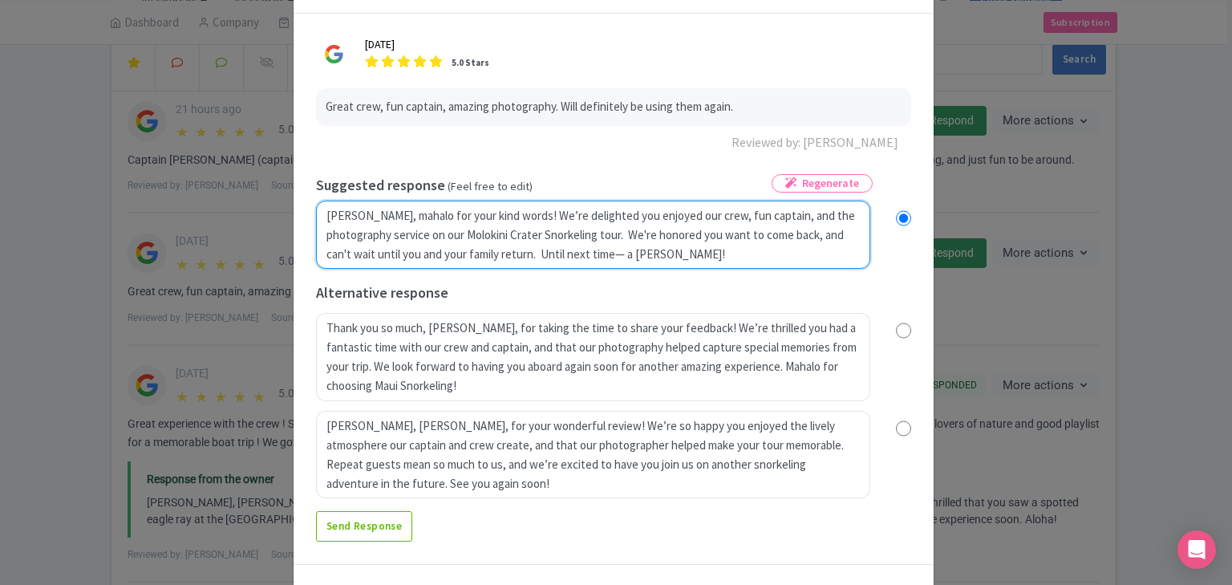
scroll to position [86, 0]
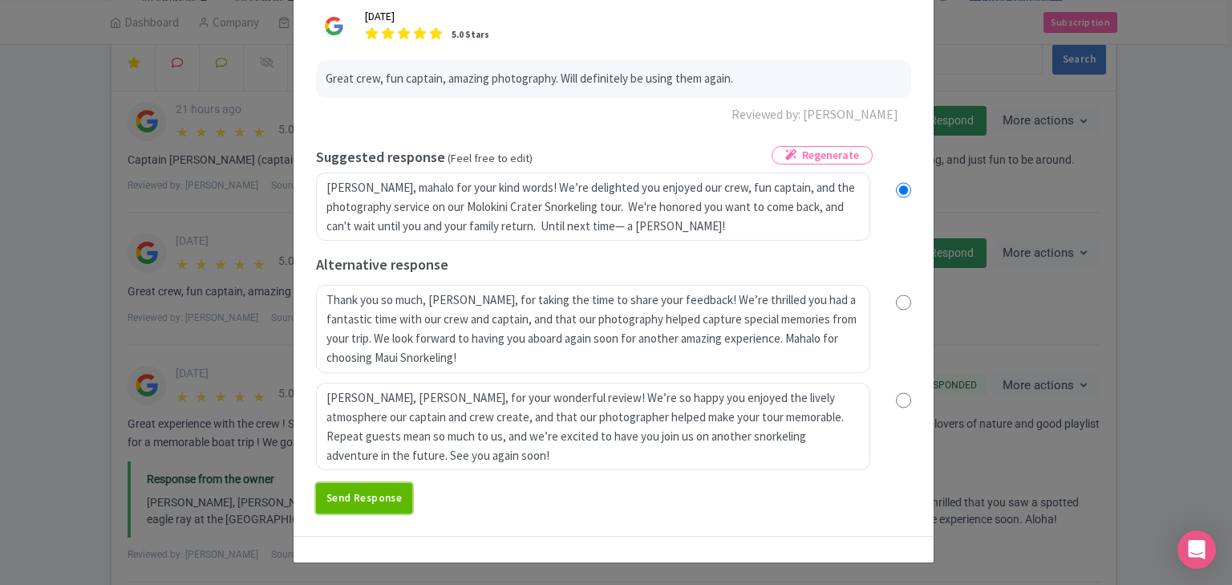
click at [379, 499] on link "Send Response" at bounding box center [364, 498] width 96 height 30
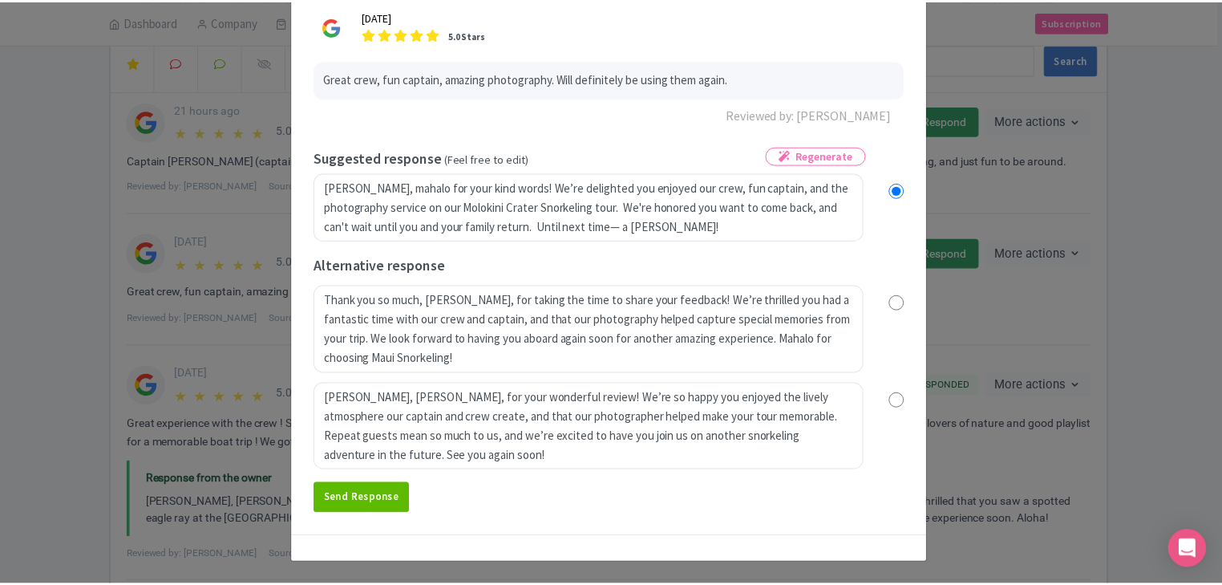
scroll to position [0, 0]
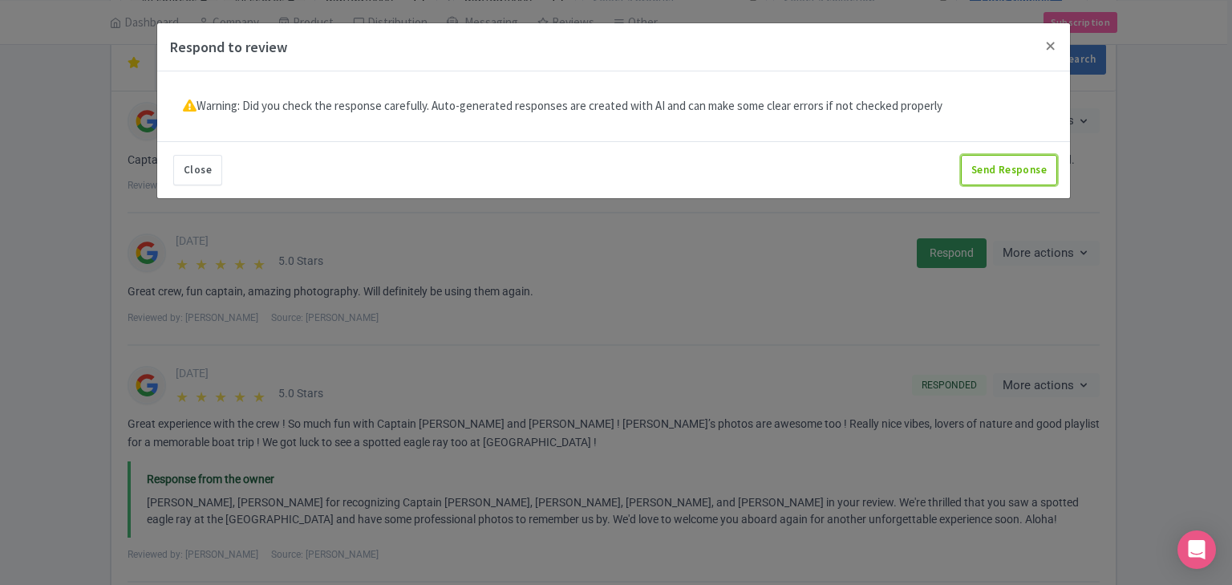
click at [985, 166] on button "Send Response" at bounding box center [1009, 170] width 96 height 30
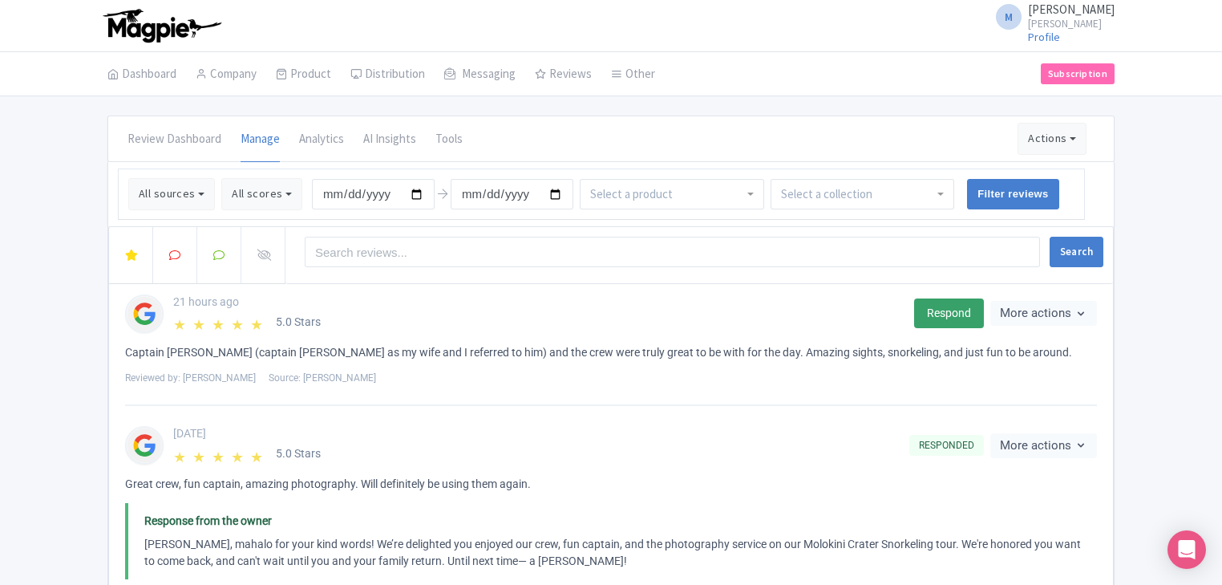
drag, startPoint x: 183, startPoint y: 378, endPoint x: 269, endPoint y: 383, distance: 86.7
click at [269, 383] on div "Reviewed by: [PERSON_NAME] Source: Maui Snorkeling" at bounding box center [611, 377] width 972 height 14
copy span "[PERSON_NAME]"
click at [946, 310] on link "Respond" at bounding box center [949, 313] width 70 height 30
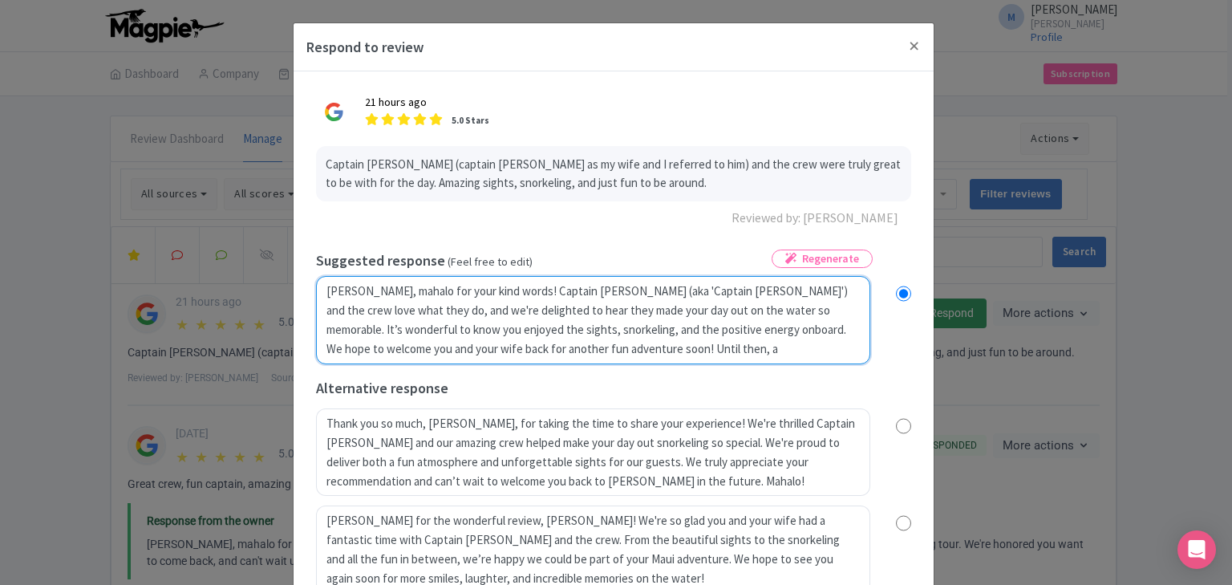
click at [412, 304] on textarea "[PERSON_NAME], mahalo for your kind words! Captain [PERSON_NAME] (aka 'Captain …" at bounding box center [593, 320] width 554 height 88
radio input "true"
type textarea "[PERSON_NAME], mahalo for your kind words ! Captain [PERSON_NAME] (aka 'Captain…"
radio input "true"
type textarea "[PERSON_NAME], mahalo for your kind words ab! Captain [PERSON_NAME] (aka 'Capta…"
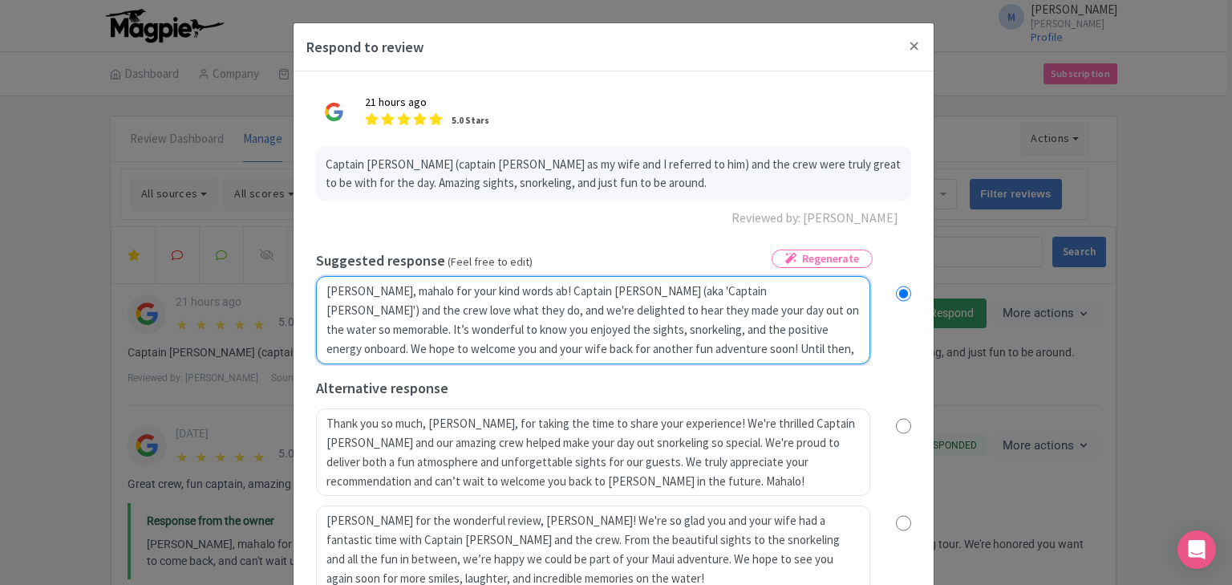
radio input "true"
type textarea "[PERSON_NAME], mahalo for your kind words abou! Captain [PERSON_NAME] (aka 'Cap…"
radio input "true"
type textarea "[PERSON_NAME], mahalo for your kind words about! Captain [PERSON_NAME] (aka 'Ca…"
radio input "true"
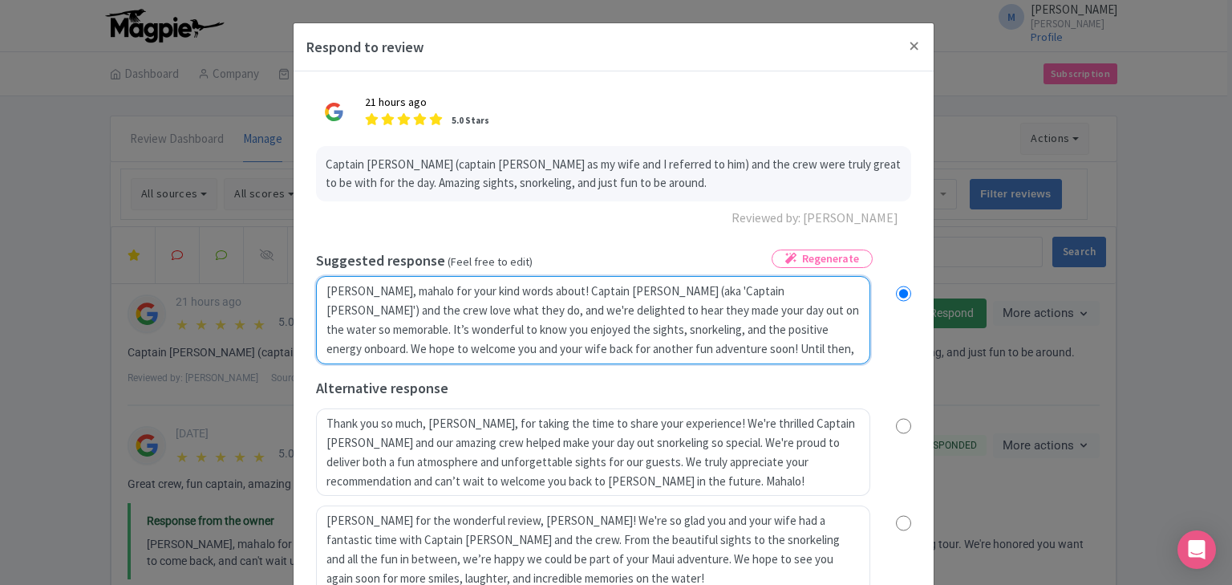
type textarea "[PERSON_NAME], mahalo for your kind words about ! Captain [PERSON_NAME] (aka 'C…"
radio input "true"
type textarea "[PERSON_NAME], [PERSON_NAME] for your kind words about Captain [PERSON_NAME] (a…"
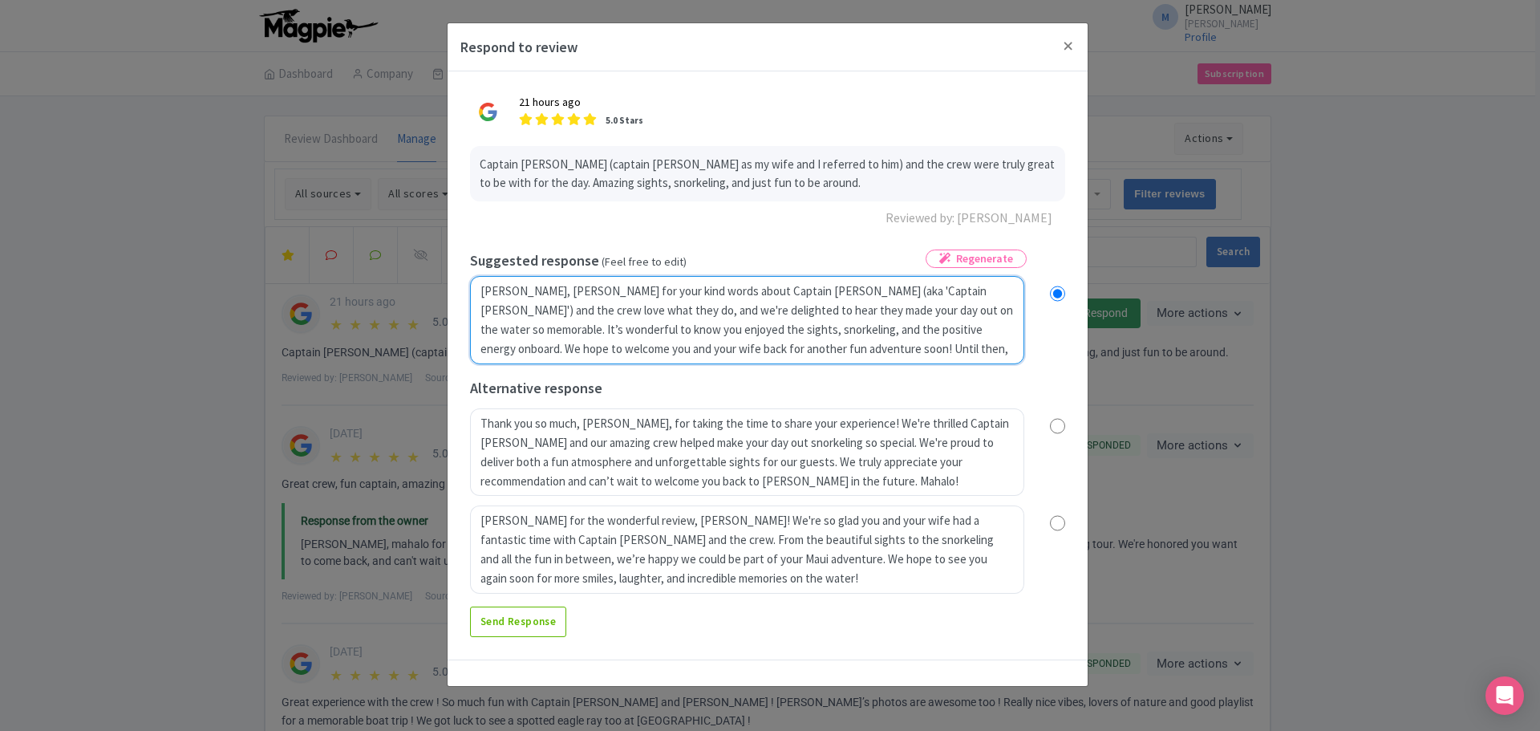
drag, startPoint x: 1365, startPoint y: 4, endPoint x: 816, endPoint y: 296, distance: 621.3
click at [792, 299] on textarea "[PERSON_NAME], mahalo for your kind words! Captain [PERSON_NAME] (aka 'Captain …" at bounding box center [747, 320] width 554 height 88
drag, startPoint x: 788, startPoint y: 293, endPoint x: 789, endPoint y: 284, distance: 9.7
click at [788, 293] on textarea "[PERSON_NAME], mahalo for your kind words! Captain [PERSON_NAME] (aka 'Captain …" at bounding box center [747, 320] width 554 height 88
radio input "true"
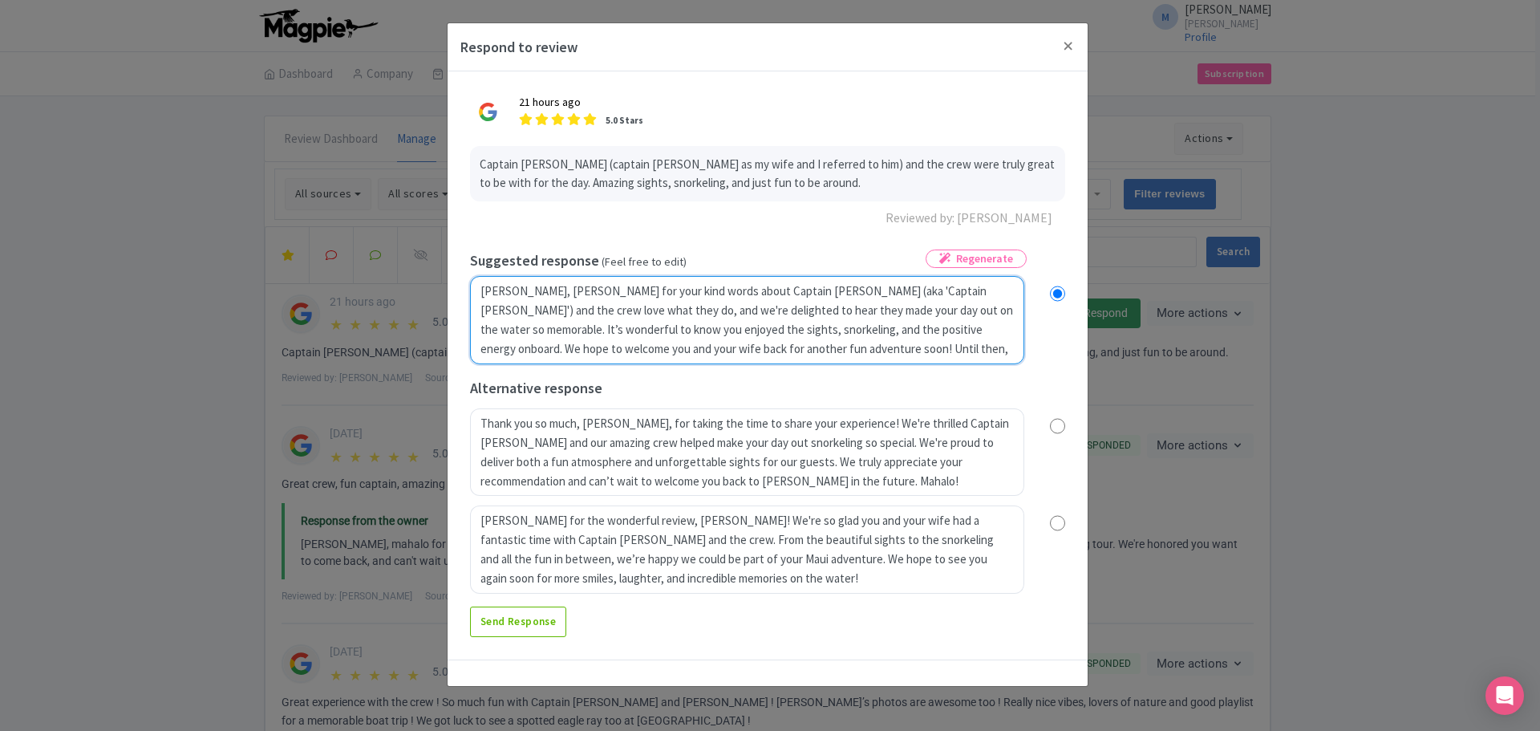
type textarea "[PERSON_NAME], mahalo for your kind words about Captain [PERSON_NAME] at on the…"
radio input "true"
type textarea "[PERSON_NAME], mahalo for your kind words about Captain [PERSON_NAME] ant on th…"
radio input "true"
type textarea "[PERSON_NAME], mahalo for your kind words about Captain [PERSON_NAME] andt on t…"
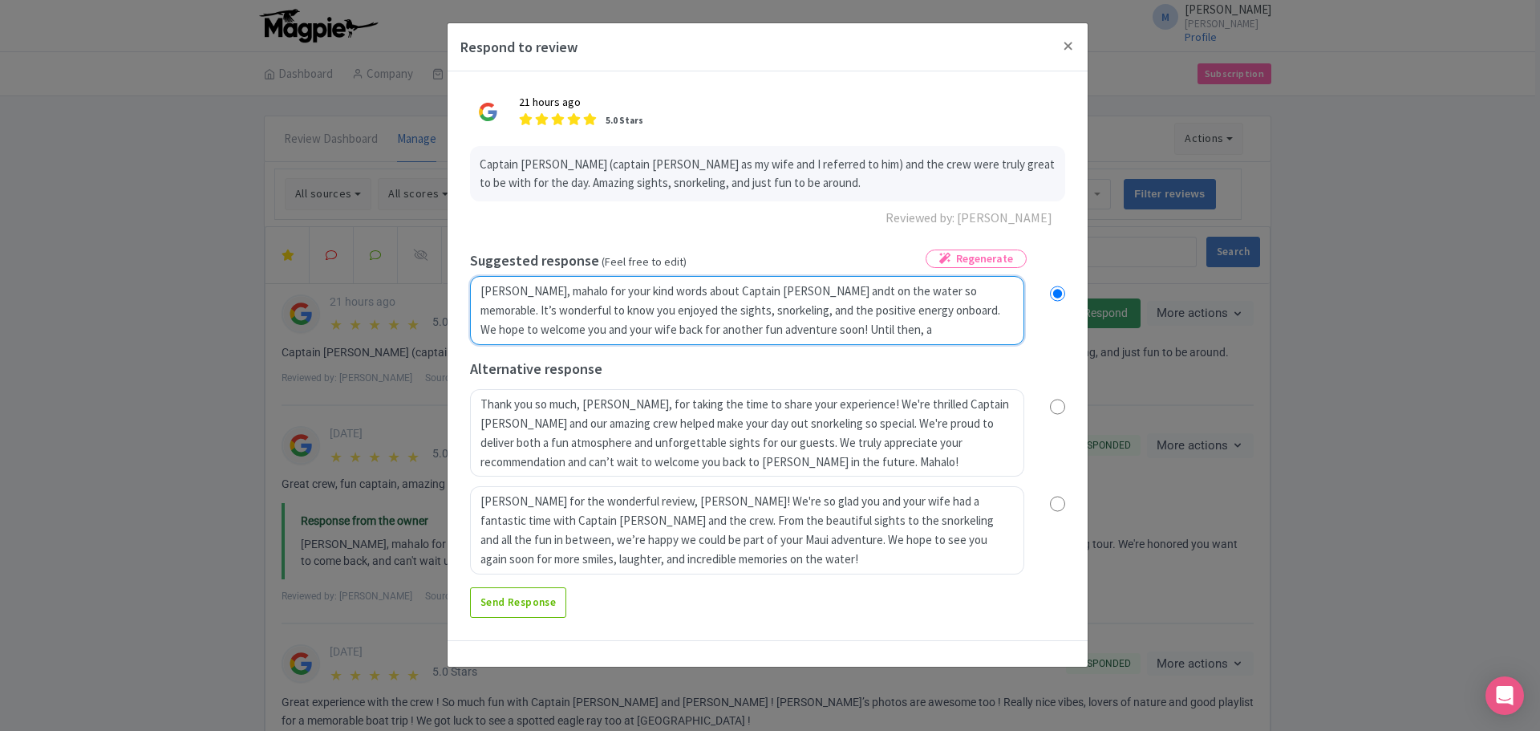
radio input "true"
type textarea "[PERSON_NAME], mahalo for your kind words about Captain [PERSON_NAME] and t on …"
radio input "true"
type textarea "[PERSON_NAME], mahalo for your kind words about Captain [PERSON_NAME] and out o…"
radio input "true"
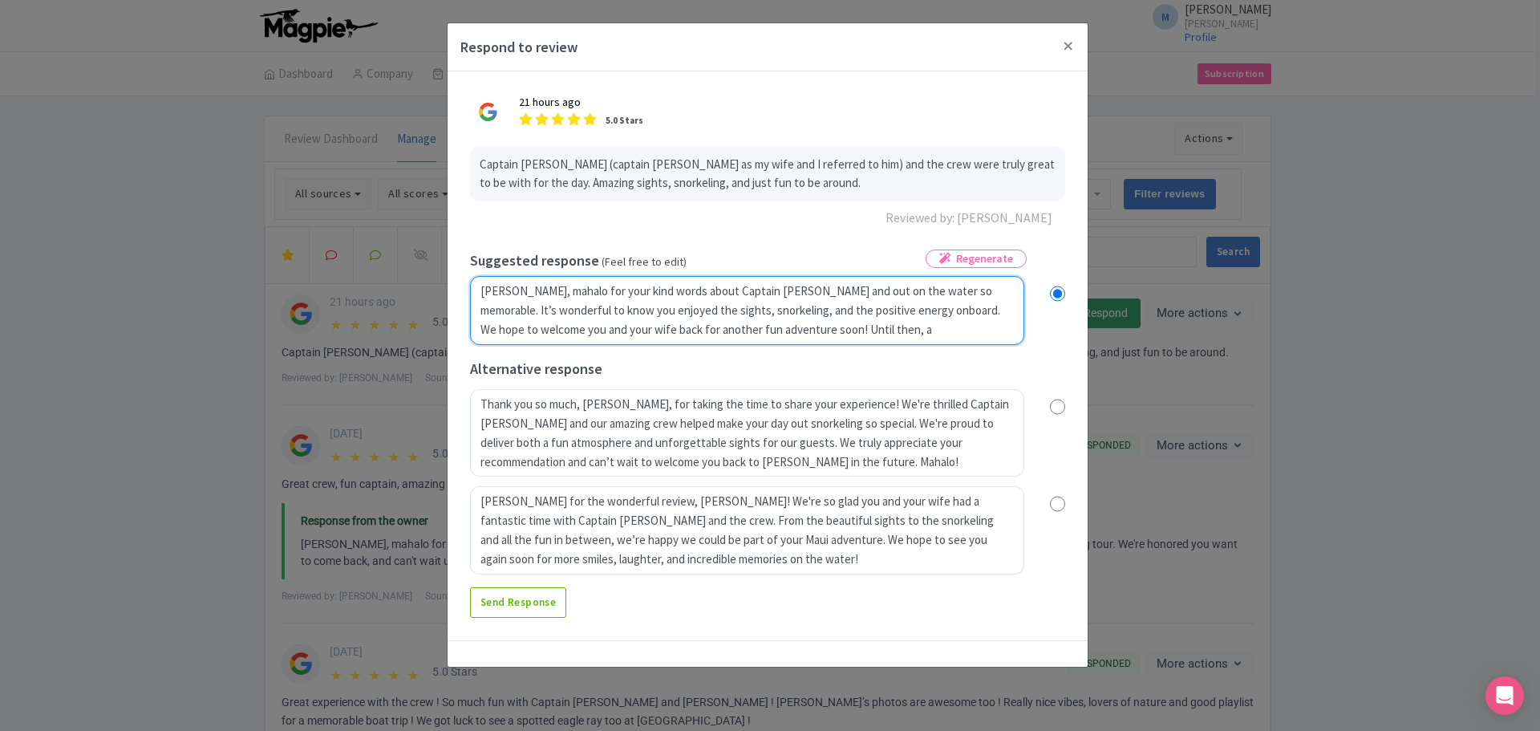
type textarea "[PERSON_NAME], mahalo for your kind words about Captain [PERSON_NAME] and ourt …"
radio input "true"
type textarea "[PERSON_NAME], mahalo for your kind words about Captain [PERSON_NAME] and our t…"
radio input "true"
type textarea "[PERSON_NAME], mahalo for your kind words about Captain [PERSON_NAME] and our c…"
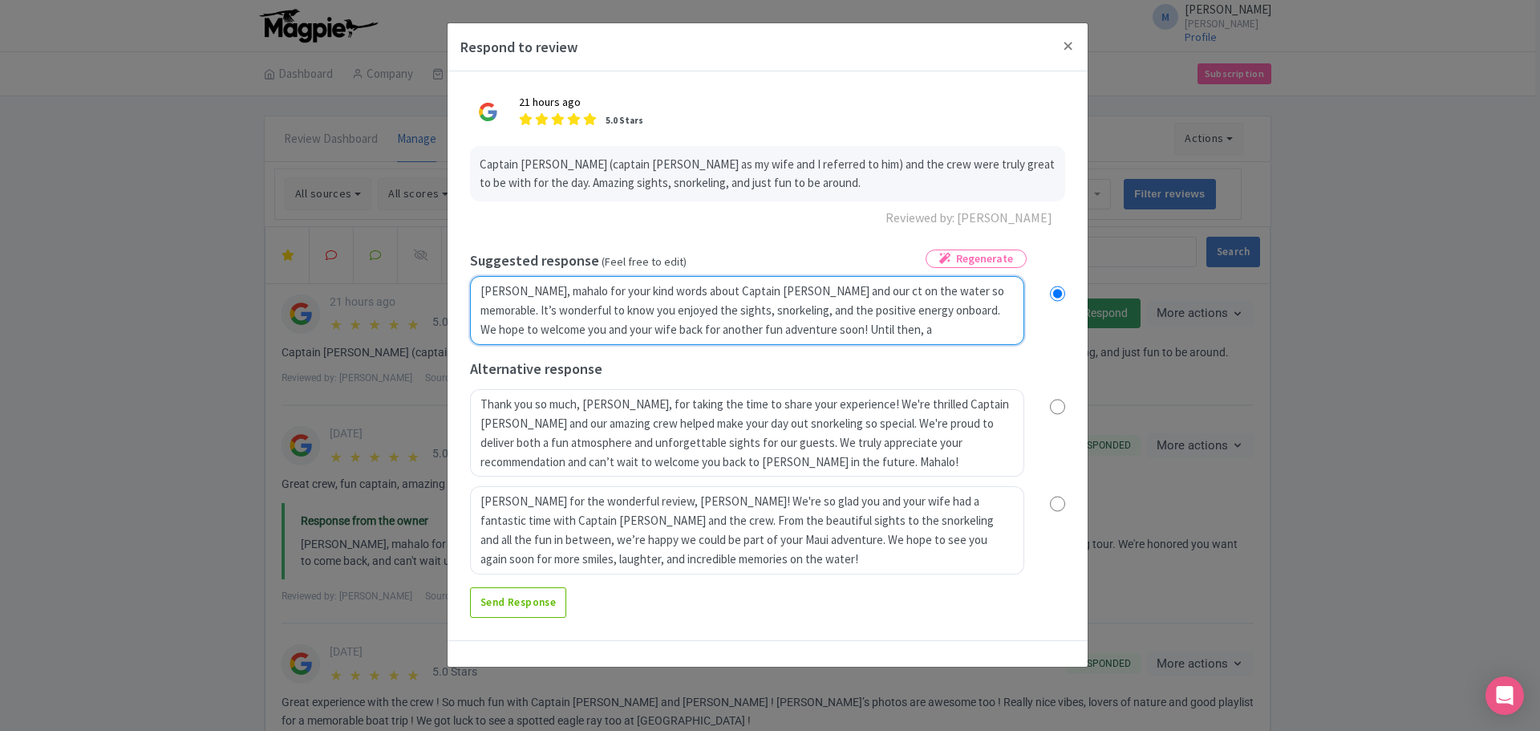
radio input "true"
type textarea "[PERSON_NAME], mahalo for your kind words about Captain [PERSON_NAME] and our c…"
radio input "true"
type textarea "[PERSON_NAME], mahalo for your kind words about Captain [PERSON_NAME] and our c…"
radio input "true"
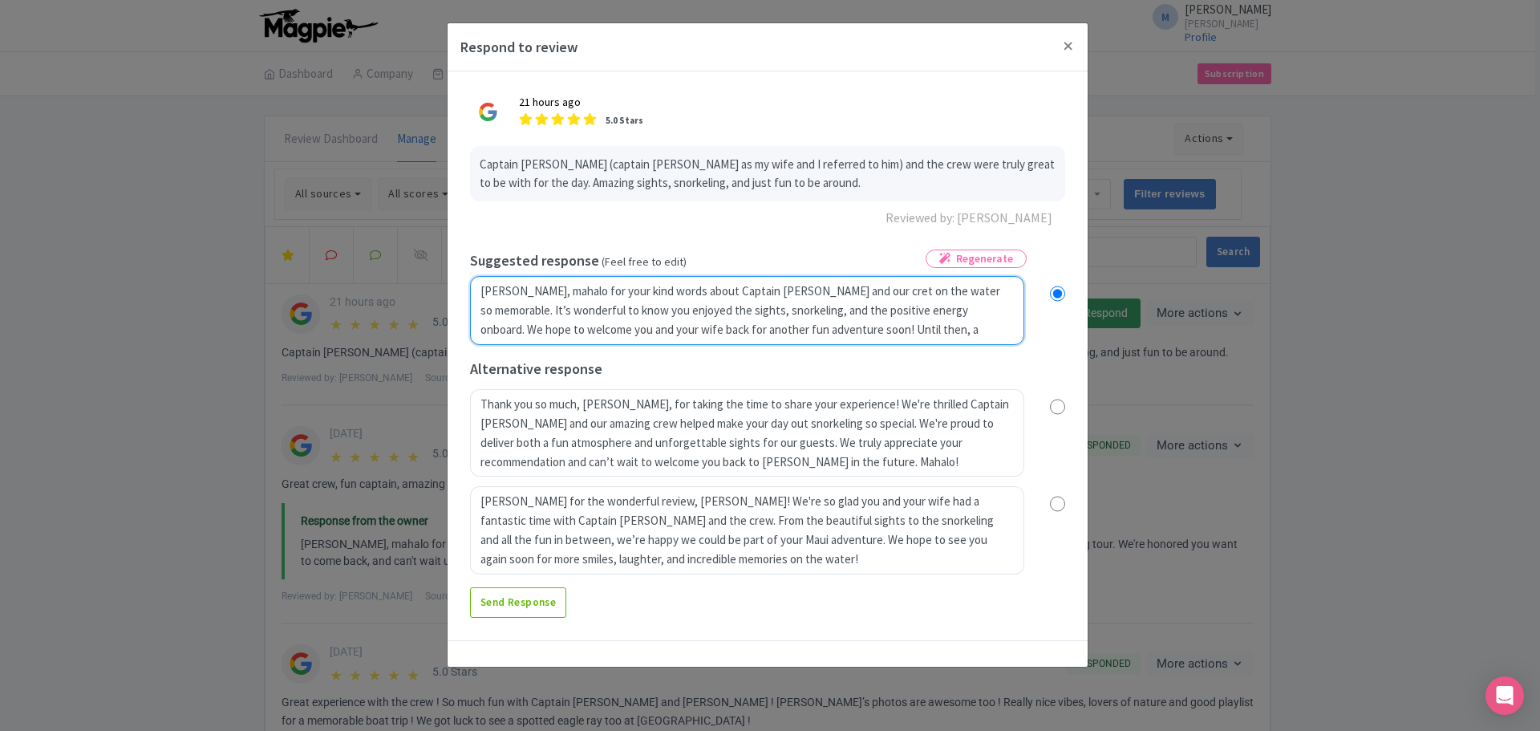
type textarea "[PERSON_NAME], mahalo for your kind words about Captain [PERSON_NAME] and our c…"
radio input "true"
type textarea "[PERSON_NAME], mahalo for your kind words about Captain [PERSON_NAME] and our c…"
radio input "true"
type textarea "[PERSON_NAME], mahalo for your kind words about Captain [PERSON_NAME] and our c…"
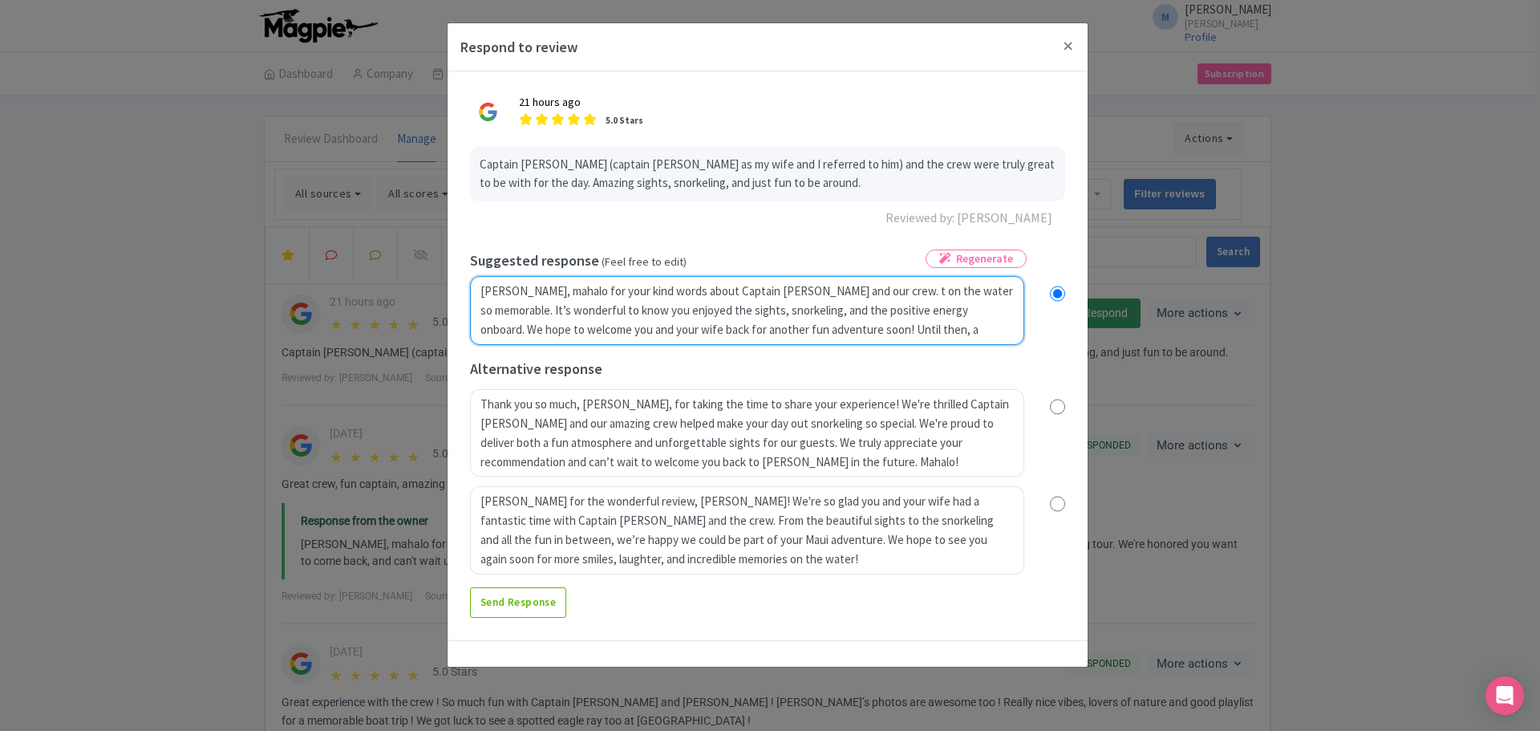
radio input "true"
type textarea "[PERSON_NAME], mahalo for your kind words about Captain [PERSON_NAME] and our c…"
radio input "true"
type textarea "[PERSON_NAME], mahalo for your kind words about Captain [PERSON_NAME] and our c…"
radio input "true"
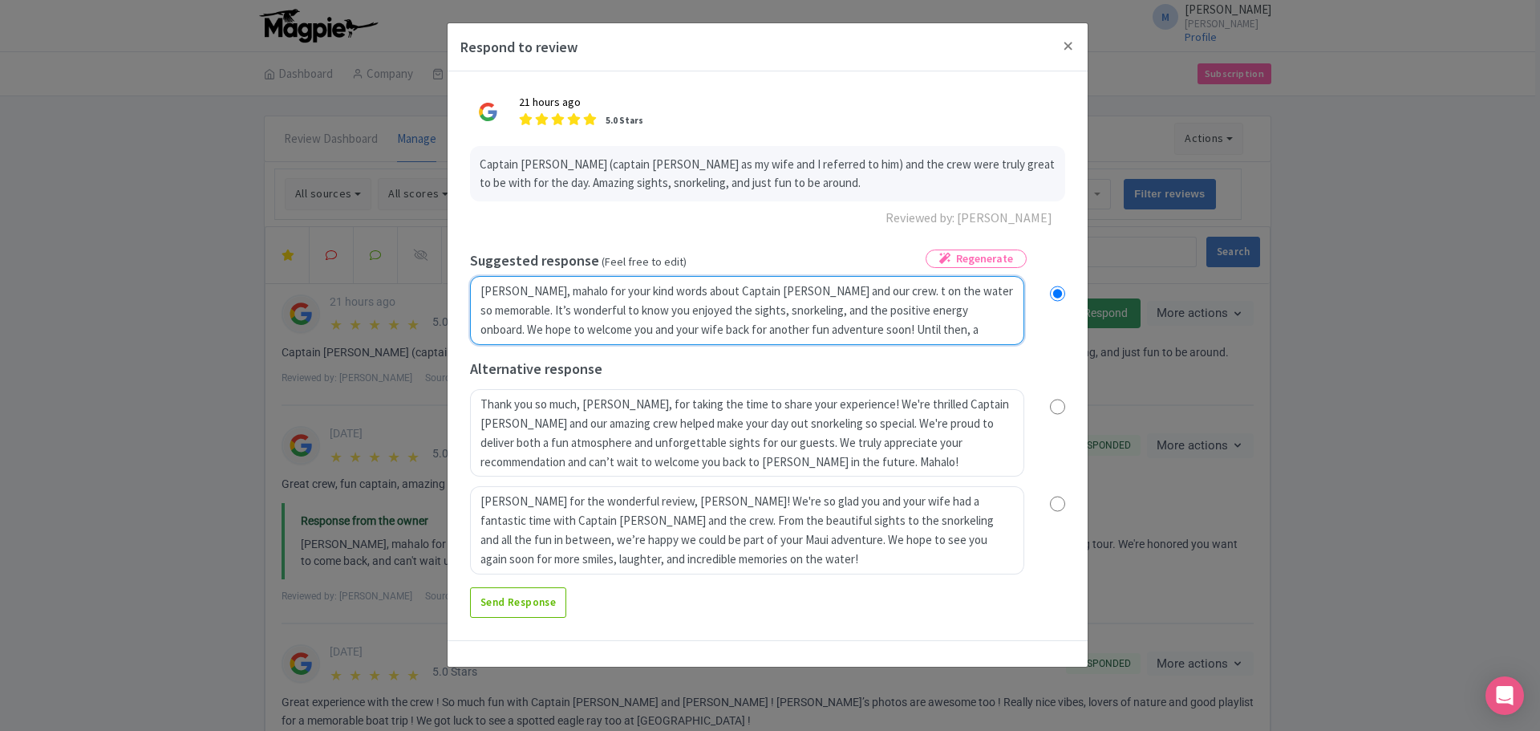
type textarea "[PERSON_NAME], mahalo for your kind words about Captain [PERSON_NAME] and our c…"
radio input "true"
type textarea "[PERSON_NAME], mahalo for your kind words about Captain [PERSON_NAME] and our c…"
radio input "true"
type textarea "[PERSON_NAME], mahalo for your kind words about Captain [PERSON_NAME] and our c…"
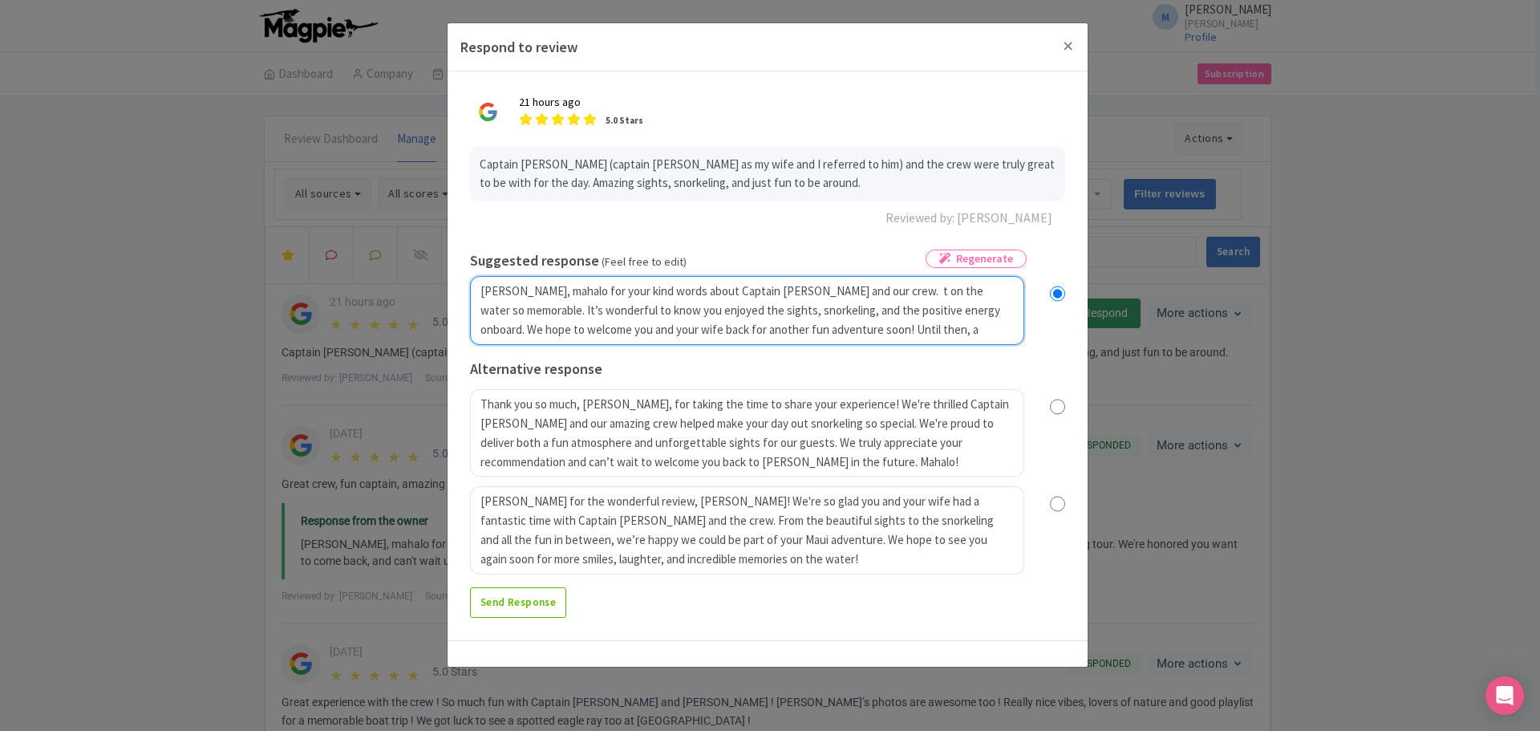
radio input "true"
type textarea "[PERSON_NAME], mahalo for your kind words about Captain [PERSON_NAME] and our c…"
radio input "true"
type textarea "[PERSON_NAME], mahalo for your kind words about Captain [PERSON_NAME] and our c…"
radio input "true"
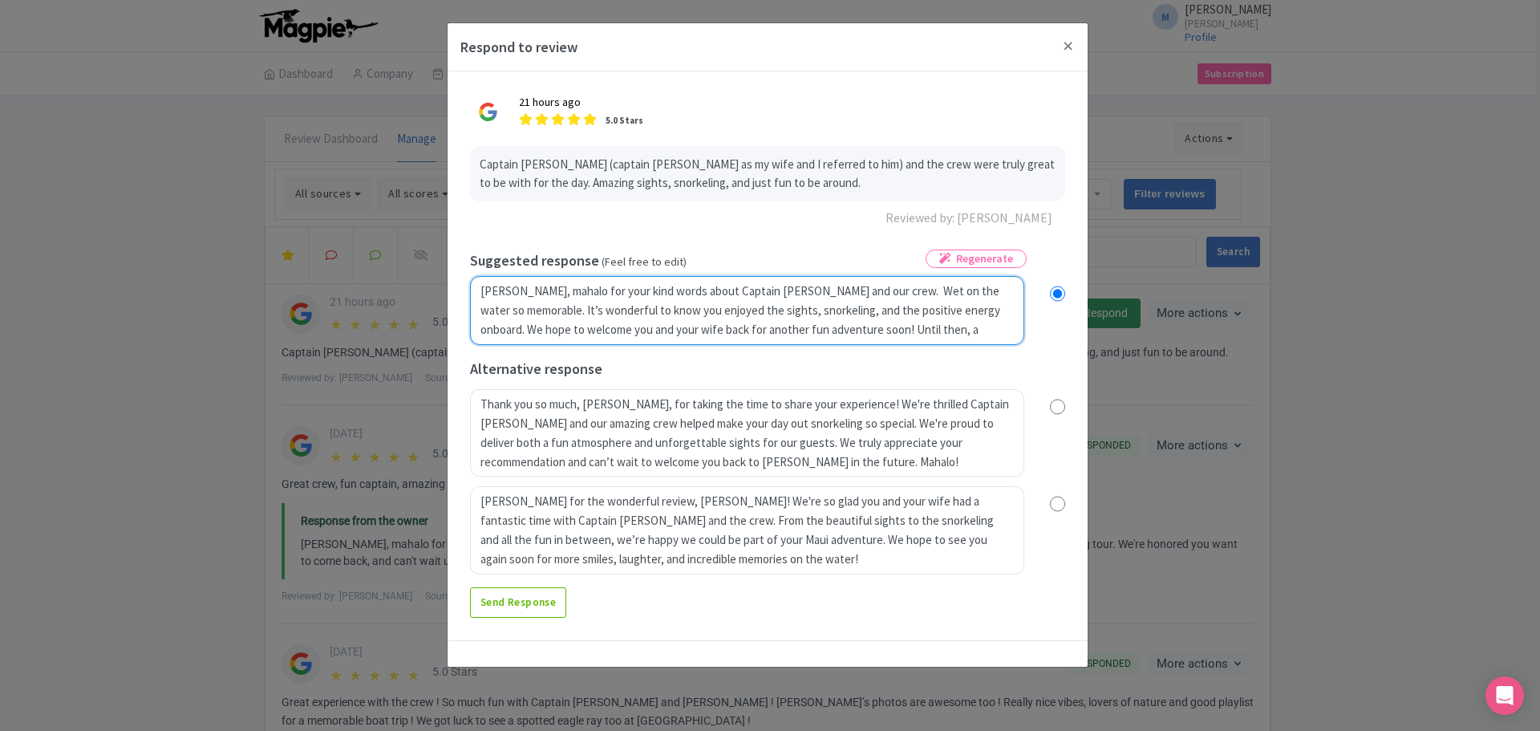
type textarea "[PERSON_NAME], mahalo for your kind words about Captain [PERSON_NAME] and our c…"
radio input "true"
type textarea "[PERSON_NAME], mahalo for your kind words about Captain [PERSON_NAME] and our c…"
radio input "true"
type textarea "[PERSON_NAME], mahalo for your kind words about Captain [PERSON_NAME] and our c…"
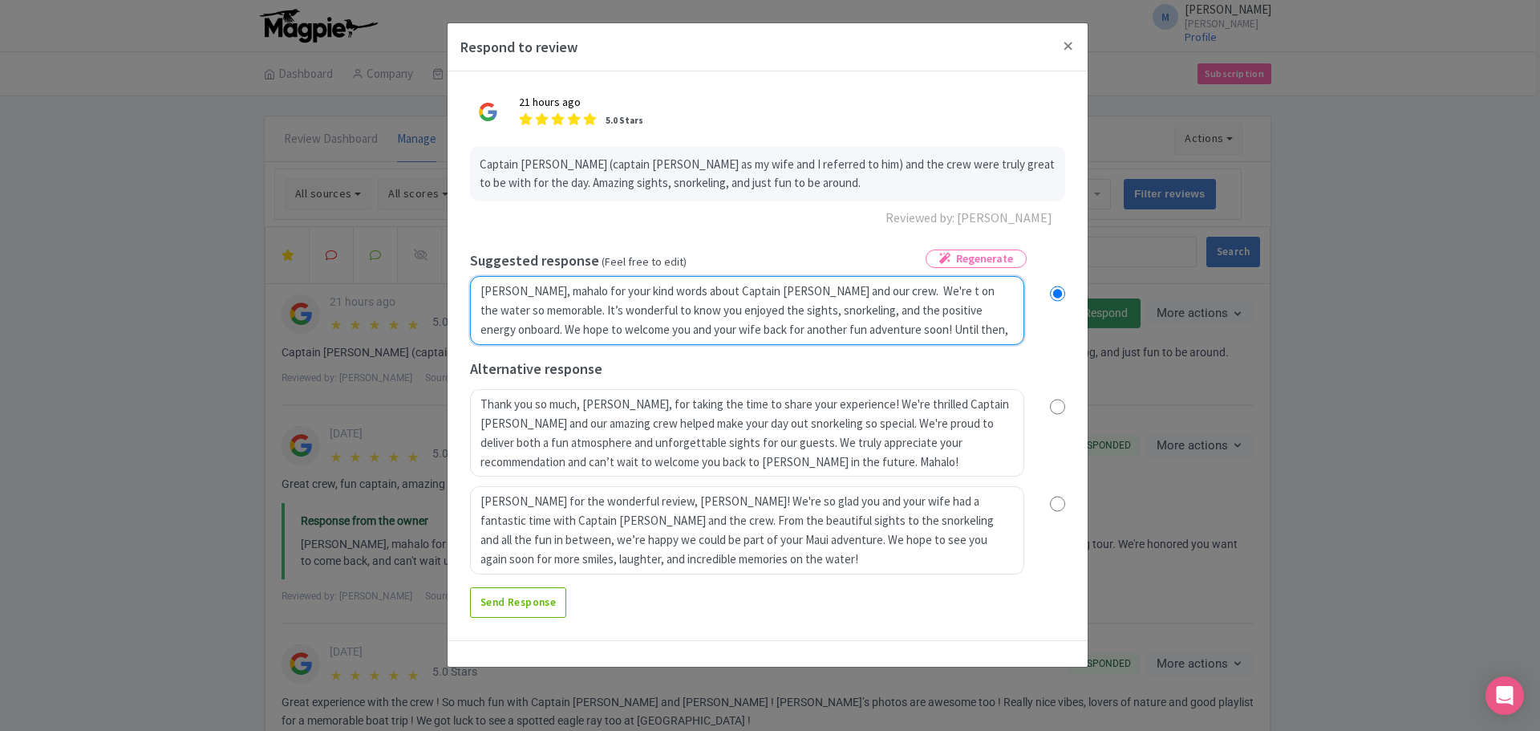
radio input "true"
type textarea "[PERSON_NAME], mahalo for your kind words about Captain [PERSON_NAME] and our c…"
radio input "true"
type textarea "[PERSON_NAME], mahalo for your kind words about Captain [PERSON_NAME] and our c…"
radio input "true"
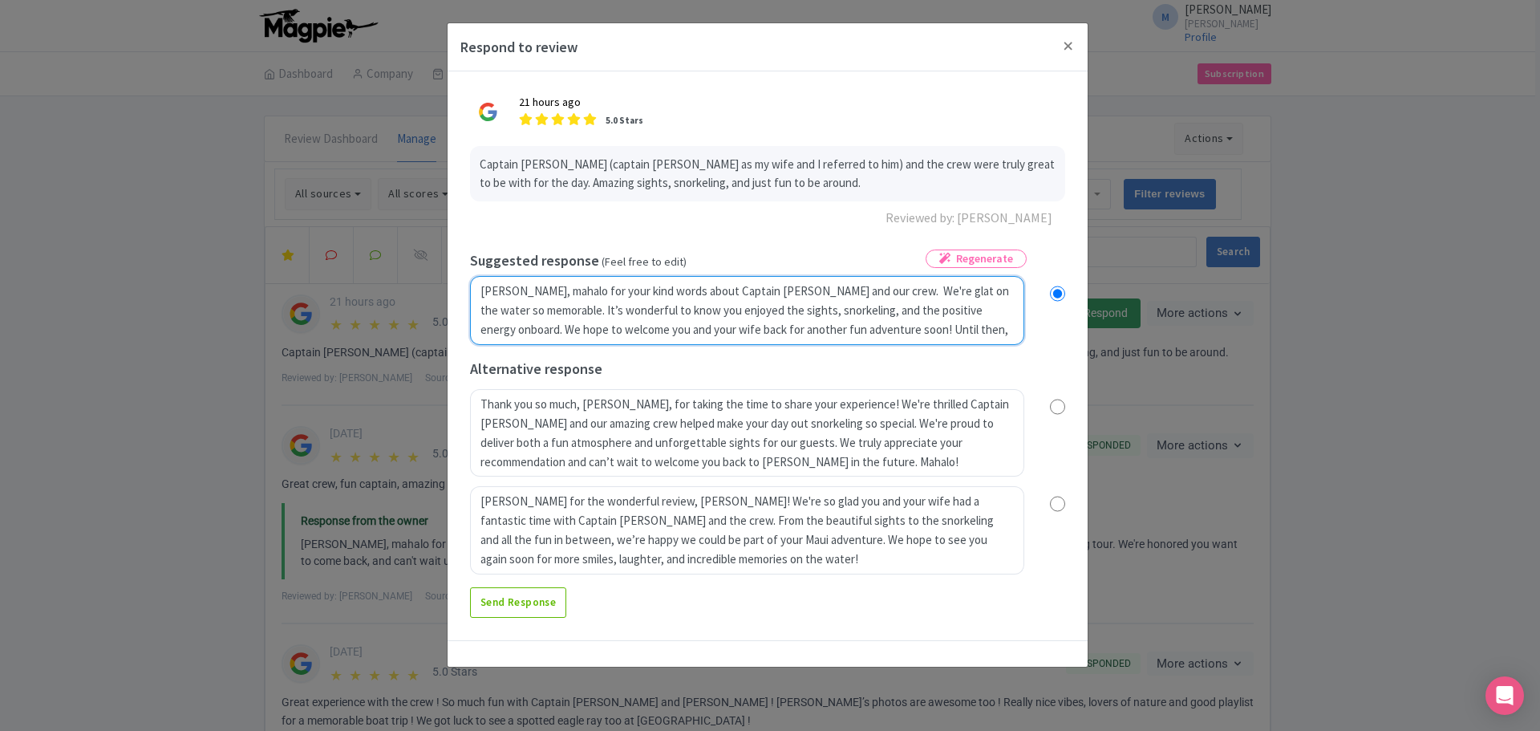
type textarea "[PERSON_NAME], mahalo for your kind words about Captain [PERSON_NAME] and our c…"
radio input "true"
type textarea "[PERSON_NAME], mahalo for your kind words about Captain [PERSON_NAME] and our c…"
radio input "true"
type textarea "[PERSON_NAME], mahalo for your kind words about Captain [PERSON_NAME] and our c…"
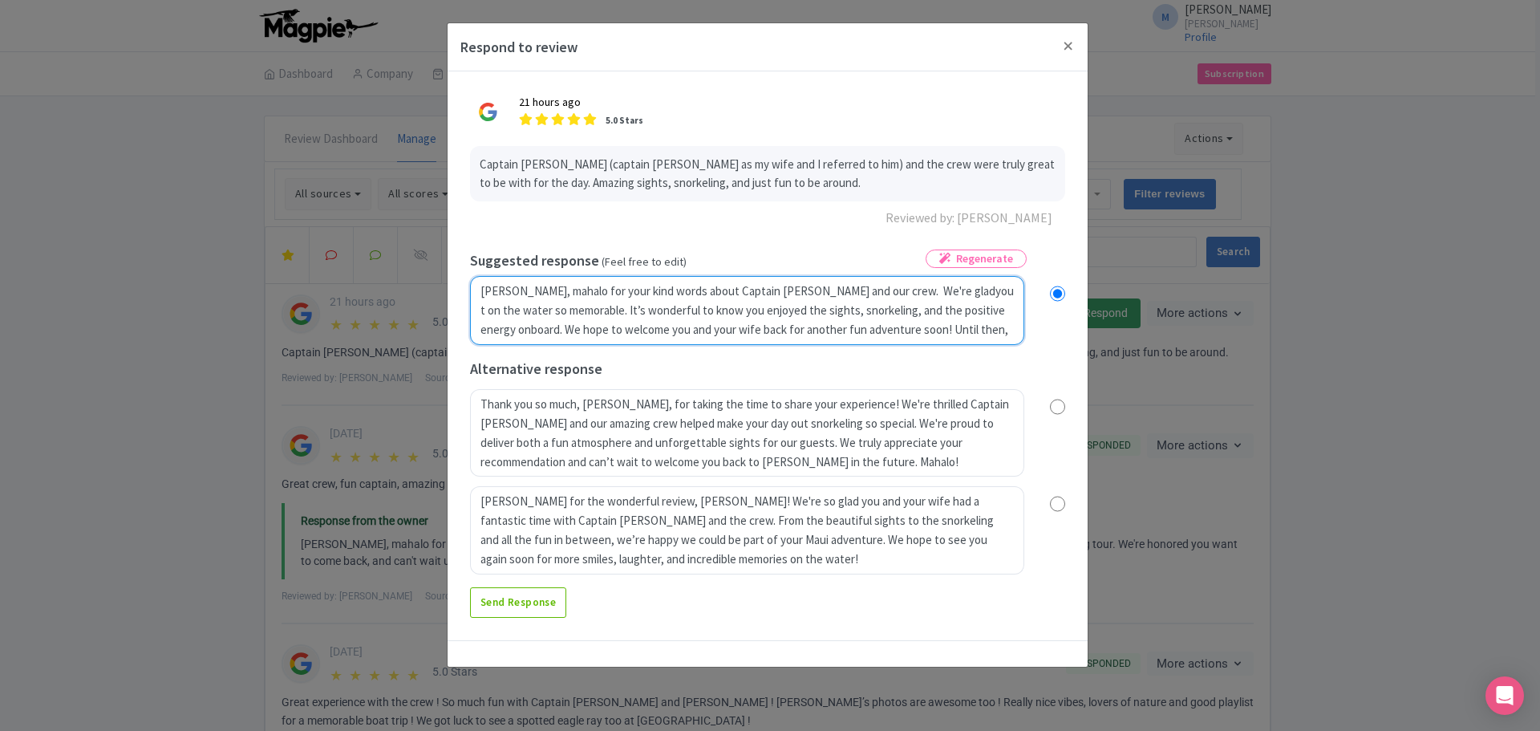
radio input "true"
type textarea "[PERSON_NAME], mahalo for your kind words about Captain [PERSON_NAME] and our c…"
radio input "true"
type textarea "[PERSON_NAME], mahalo for your kind words about Captain [PERSON_NAME] and our c…"
radio input "true"
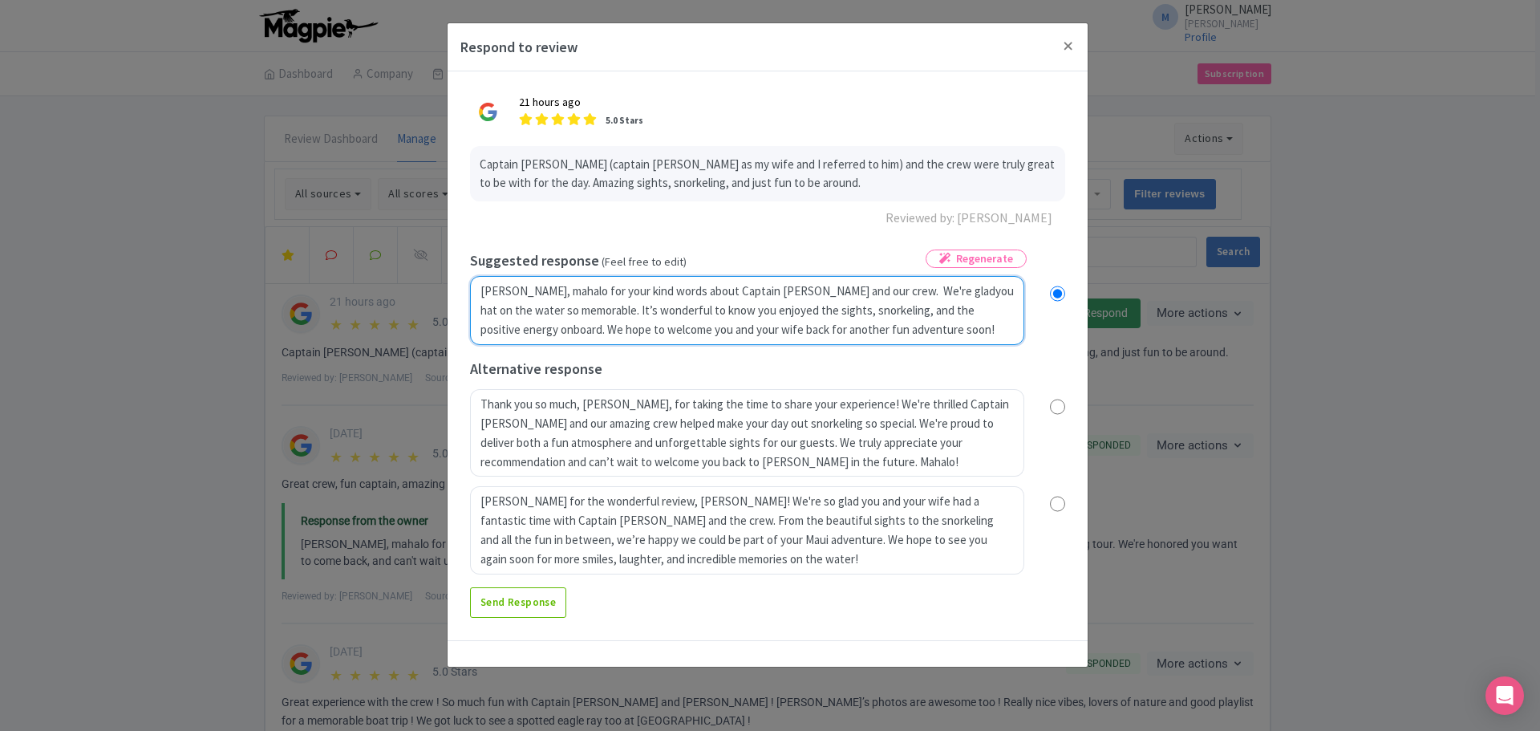
type textarea "[PERSON_NAME], mahalo for your kind words about Captain [PERSON_NAME] and our c…"
radio input "true"
type textarea "[PERSON_NAME], mahalo for your kind words about Captain [PERSON_NAME] and our c…"
radio input "true"
type textarea "[PERSON_NAME], mahalo for your kind words about Captain [PERSON_NAME] and our c…"
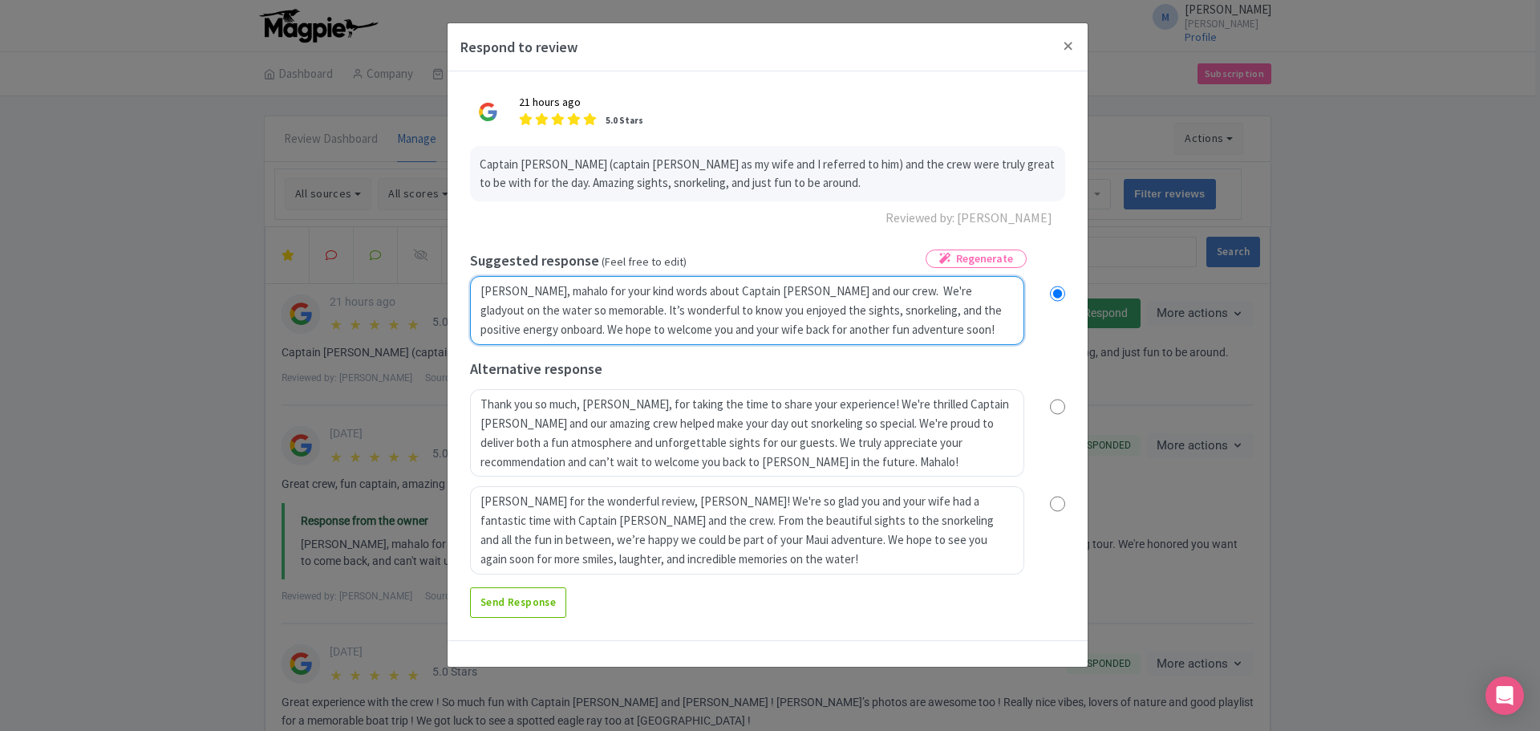
radio input "true"
type textarea "[PERSON_NAME], mahalo for your kind words about Captain [PERSON_NAME] and our c…"
radio input "true"
type textarea "[PERSON_NAME], mahalo for your kind words about Captain [PERSON_NAME] and our c…"
radio input "true"
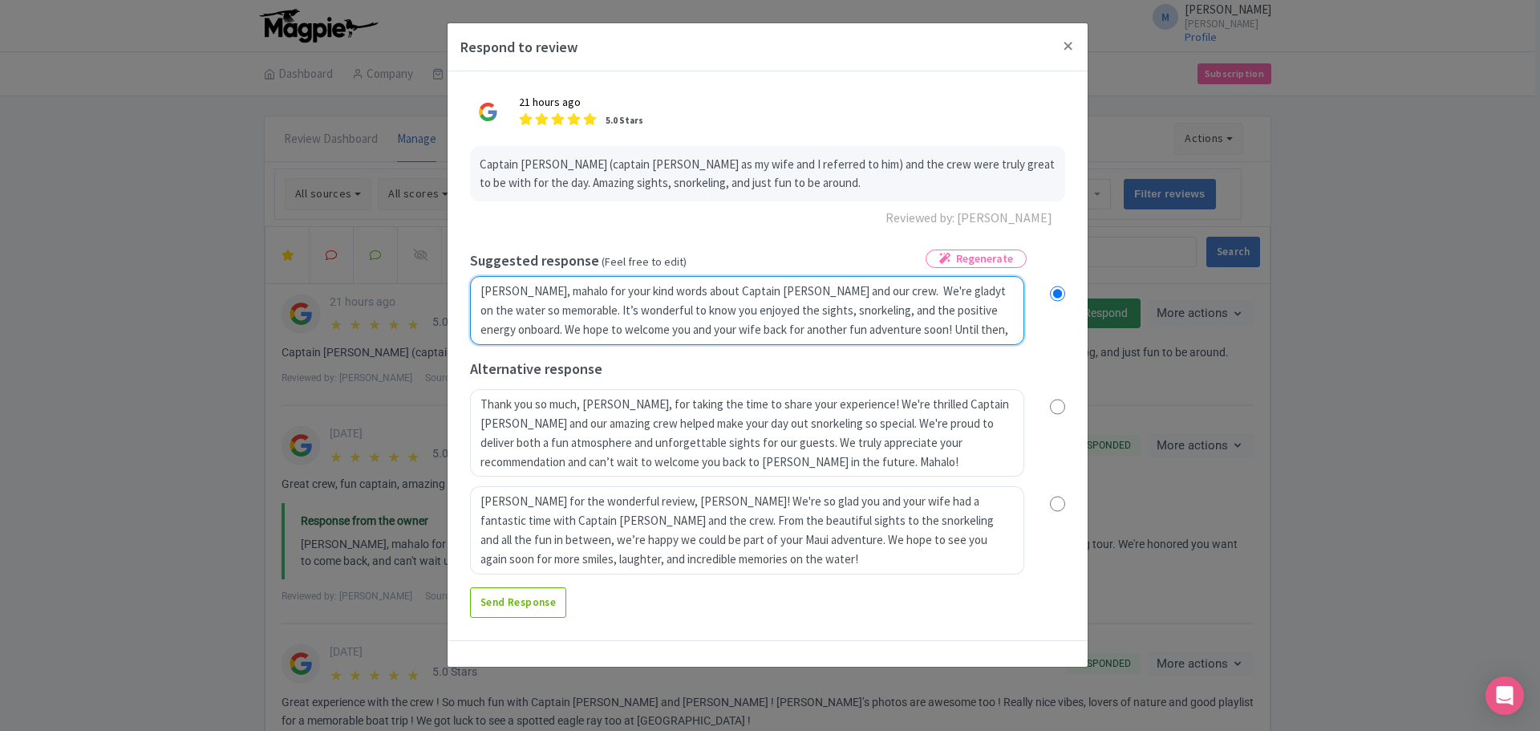
type textarea "[PERSON_NAME], mahalo for your kind words about Captain [PERSON_NAME] and our c…"
radio input "true"
type textarea "[PERSON_NAME], mahalo for your kind words about Captain [PERSON_NAME] and our c…"
radio input "true"
type textarea "[PERSON_NAME], mahalo for your kind words about Captain [PERSON_NAME] and our c…"
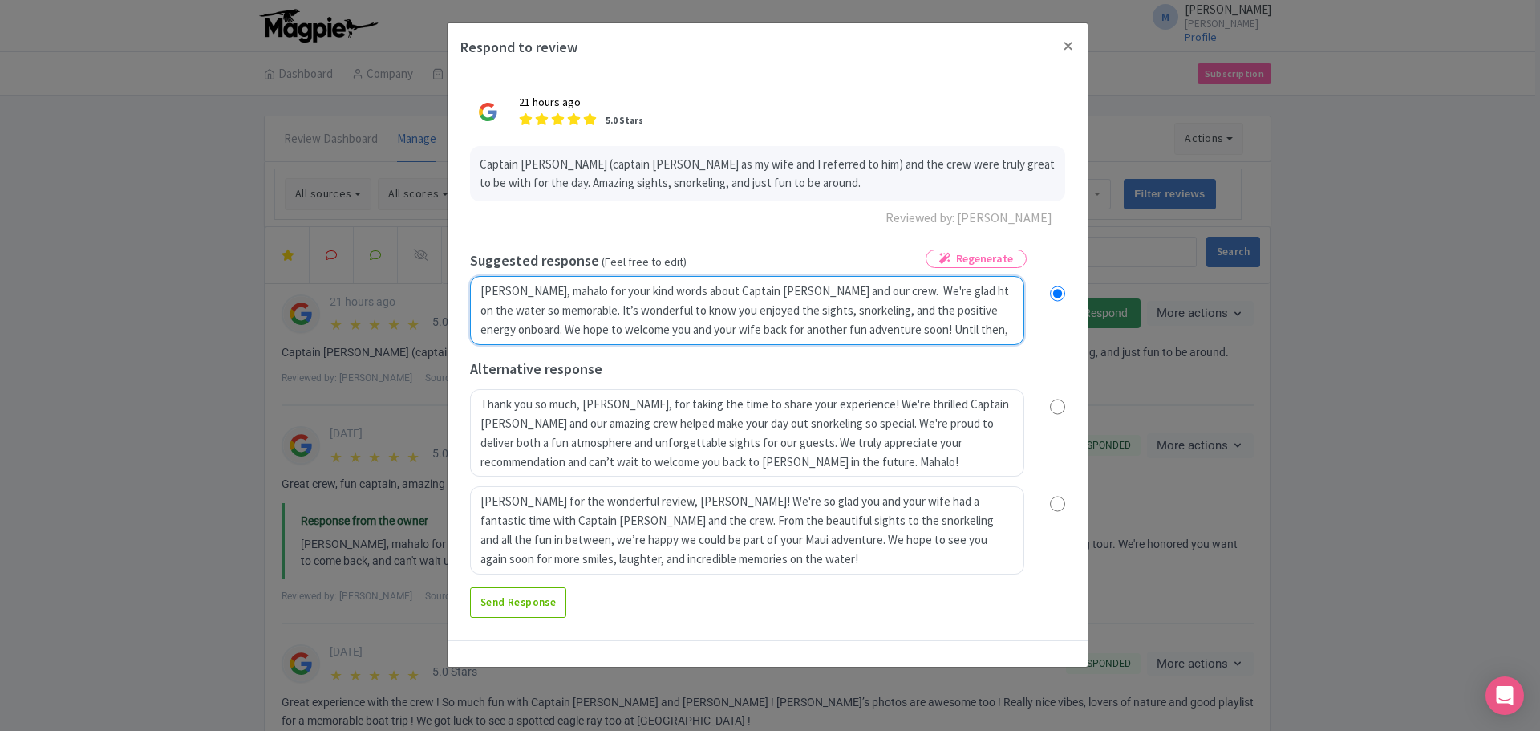
radio input "true"
type textarea "[PERSON_NAME], mahalo for your kind words about Captain [PERSON_NAME] and our c…"
radio input "true"
type textarea "[PERSON_NAME], mahalo for your kind words about Captain [PERSON_NAME] and our c…"
radio input "true"
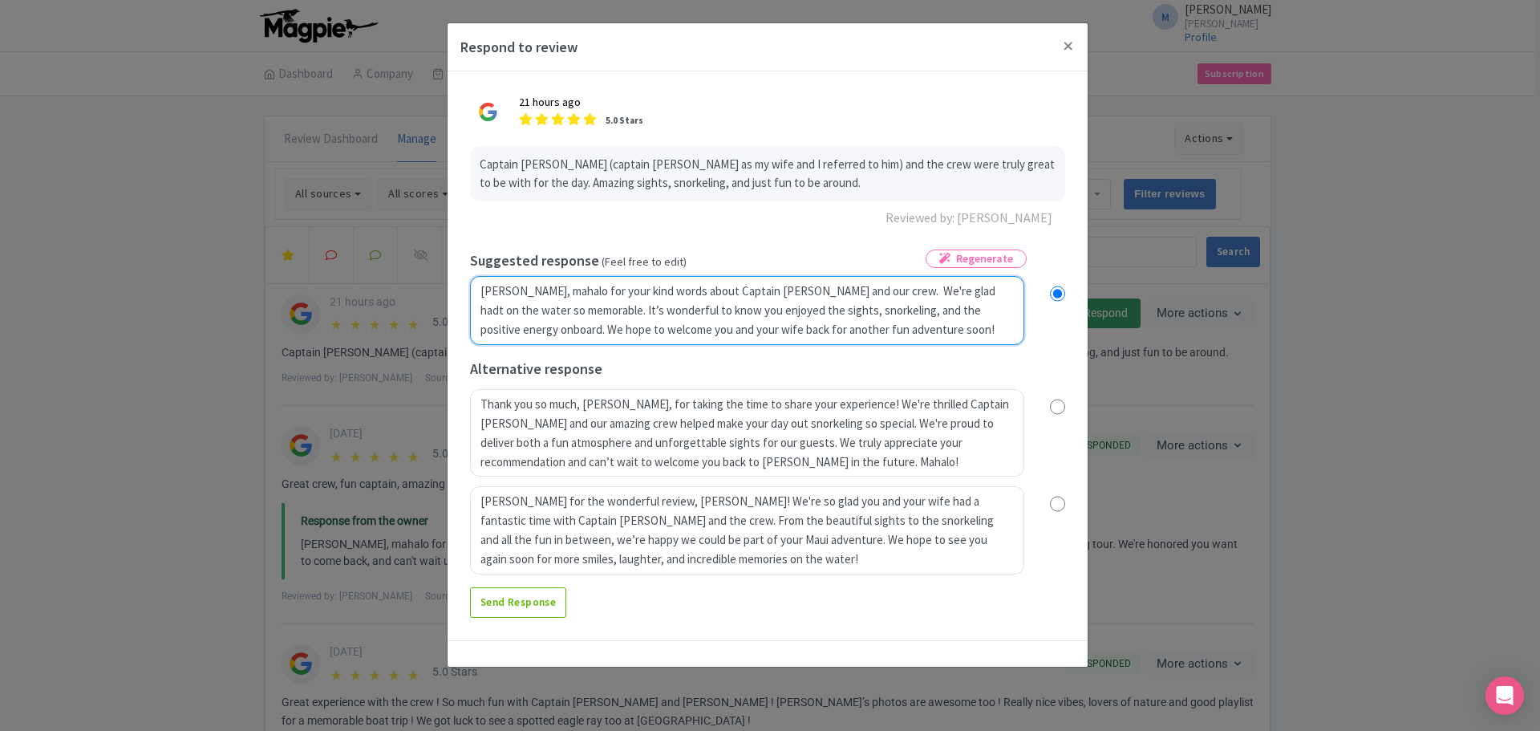
type textarea "[PERSON_NAME], mahalo for your kind words about Captain [PERSON_NAME] and our c…"
radio input "true"
type textarea "[PERSON_NAME], mahalo for your kind words about Captain [PERSON_NAME] and our c…"
radio input "true"
type textarea "[PERSON_NAME], mahalo for your kind words about Captain [PERSON_NAME] and our c…"
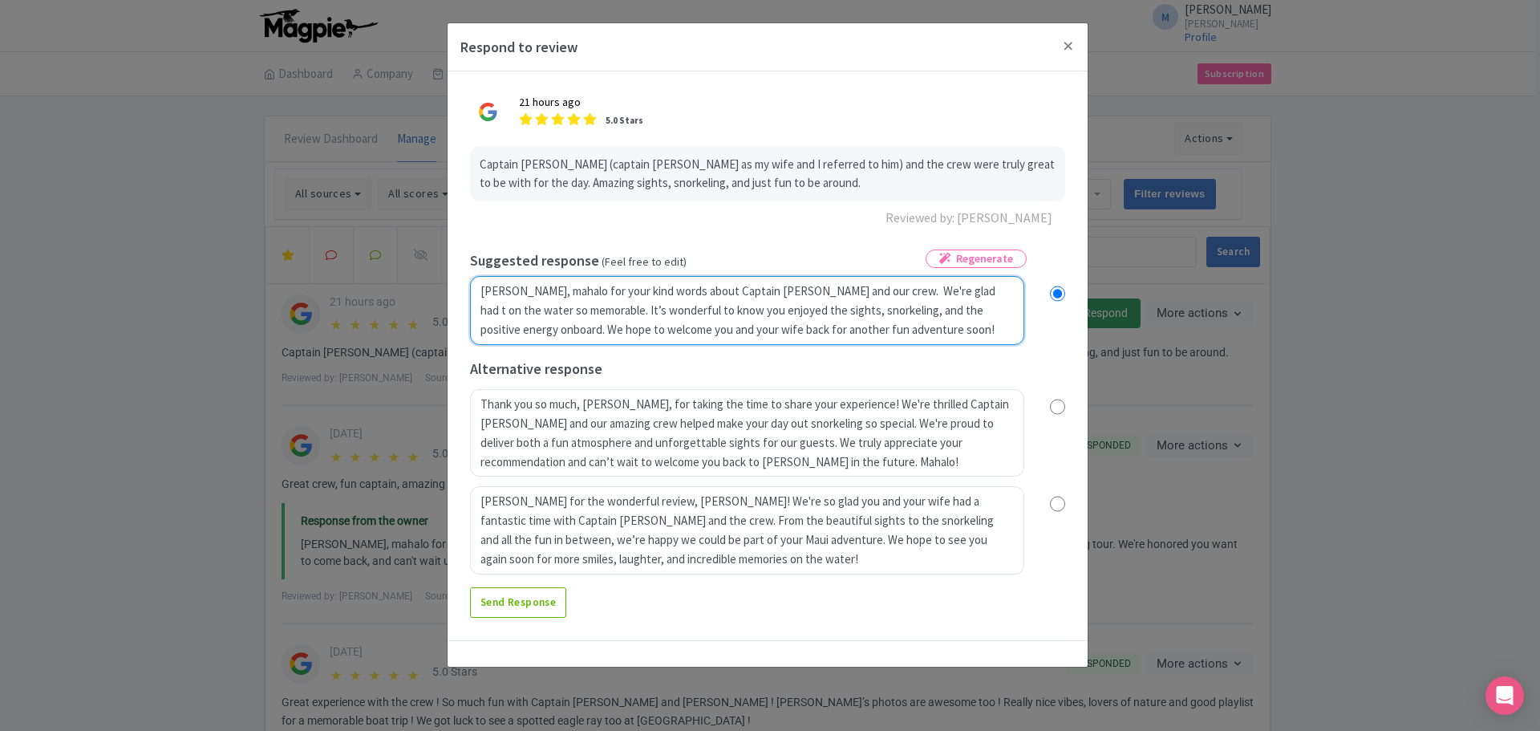
radio input "true"
type textarea "[PERSON_NAME], mahalo for your kind words about Captain [PERSON_NAME] and our c…"
radio input "true"
type textarea "[PERSON_NAME], mahalo for your kind words about Captain [PERSON_NAME] and our c…"
radio input "true"
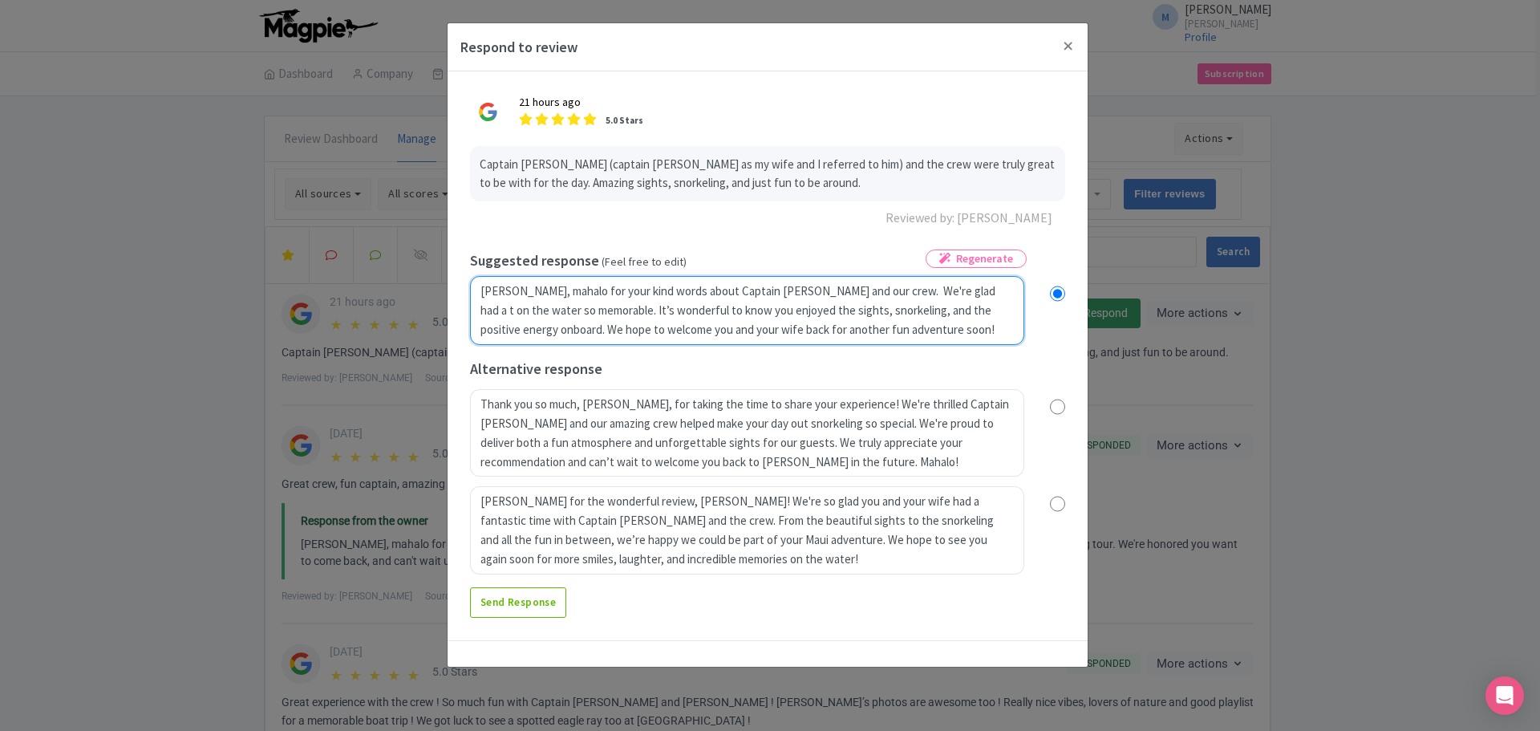
type textarea "[PERSON_NAME], mahalo for your kind words about Captain [PERSON_NAME] and our c…"
radio input "true"
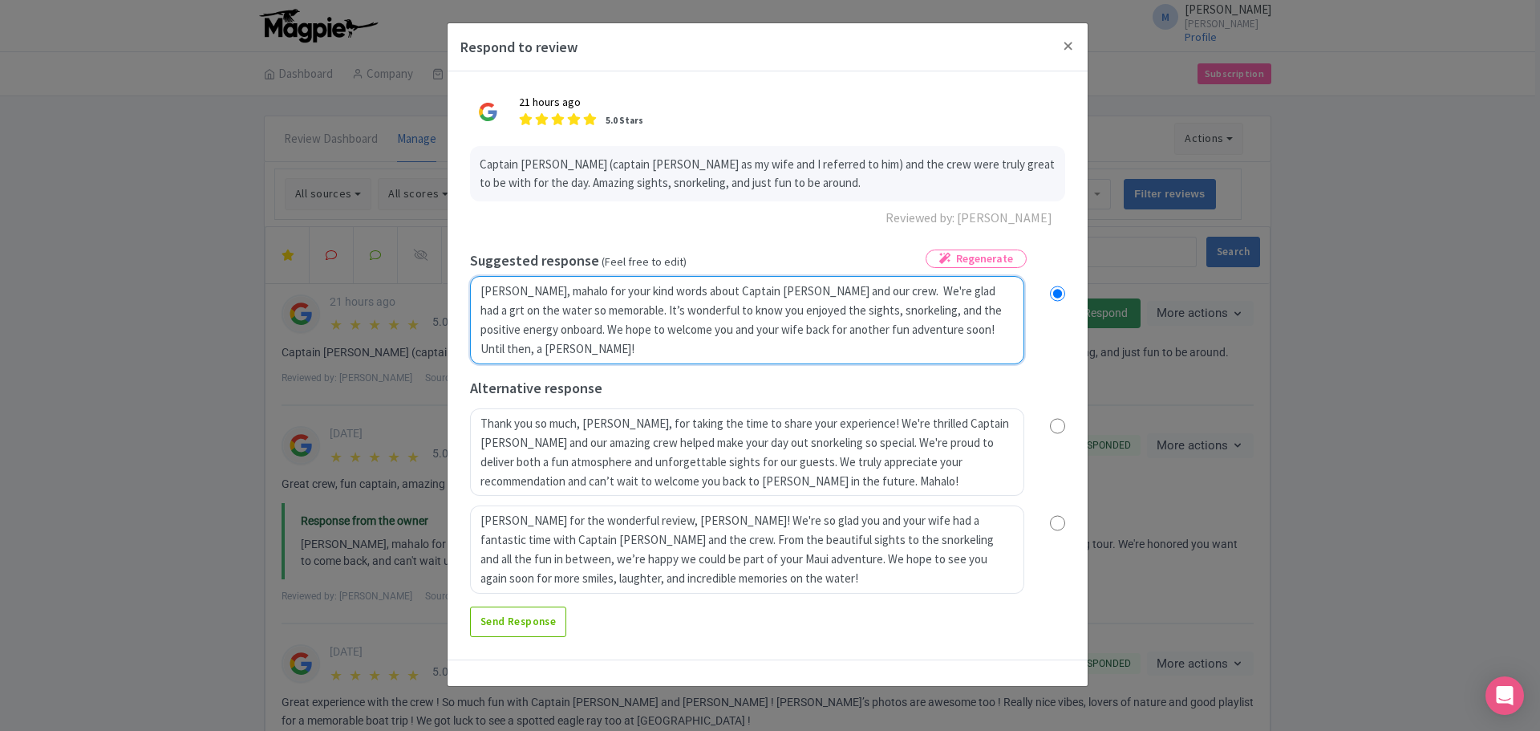
type textarea "[PERSON_NAME], mahalo for your kind words about Captain [PERSON_NAME] and our c…"
radio input "true"
type textarea "[PERSON_NAME], mahalo for your kind words about Captain [PERSON_NAME] and our c…"
radio input "true"
type textarea "[PERSON_NAME], mahalo for your kind words about Captain [PERSON_NAME] and our c…"
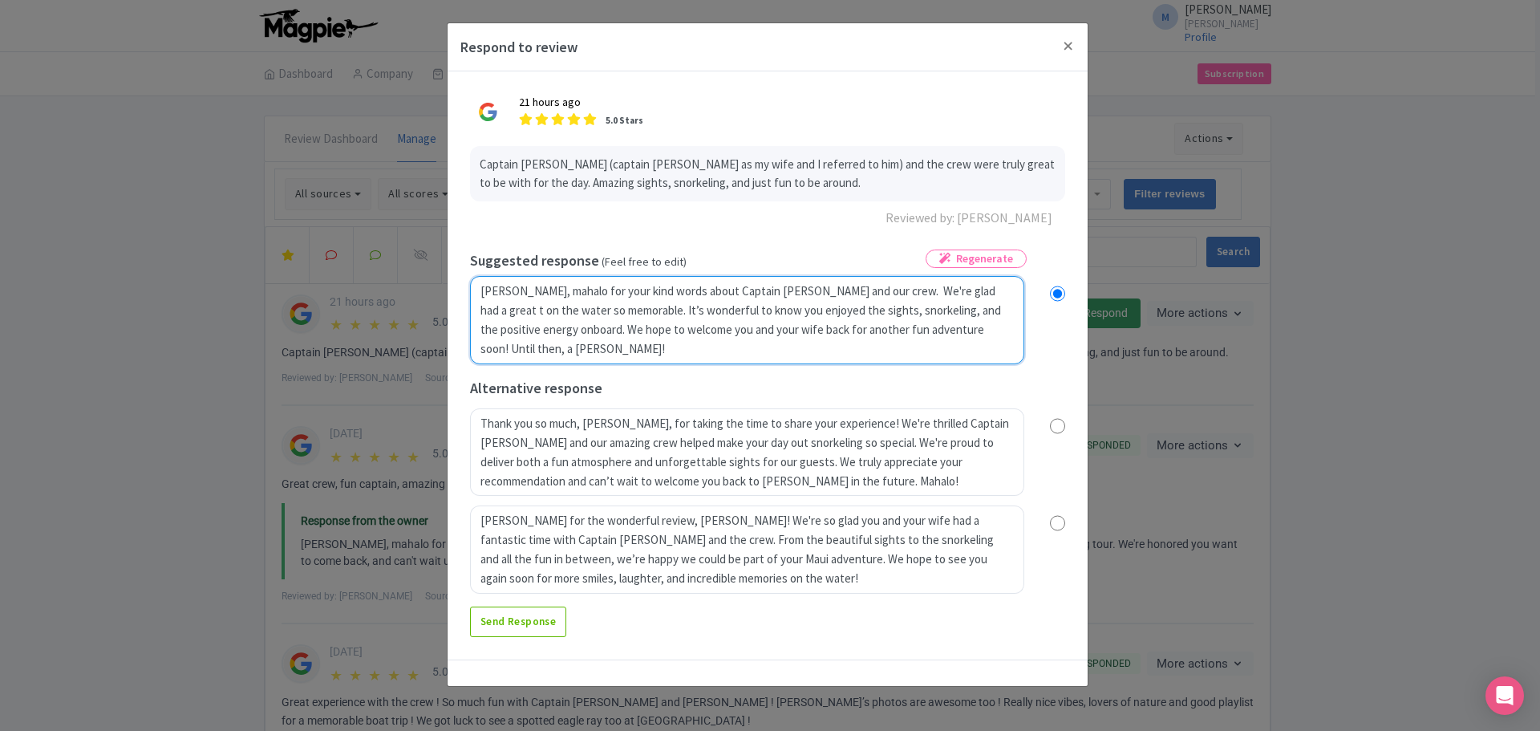
radio input "true"
type textarea "[PERSON_NAME], mahalo for your kind words about Captain [PERSON_NAME] and our c…"
radio input "true"
type textarea "[PERSON_NAME], mahalo for your kind words about Captain [PERSON_NAME] and our c…"
radio input "true"
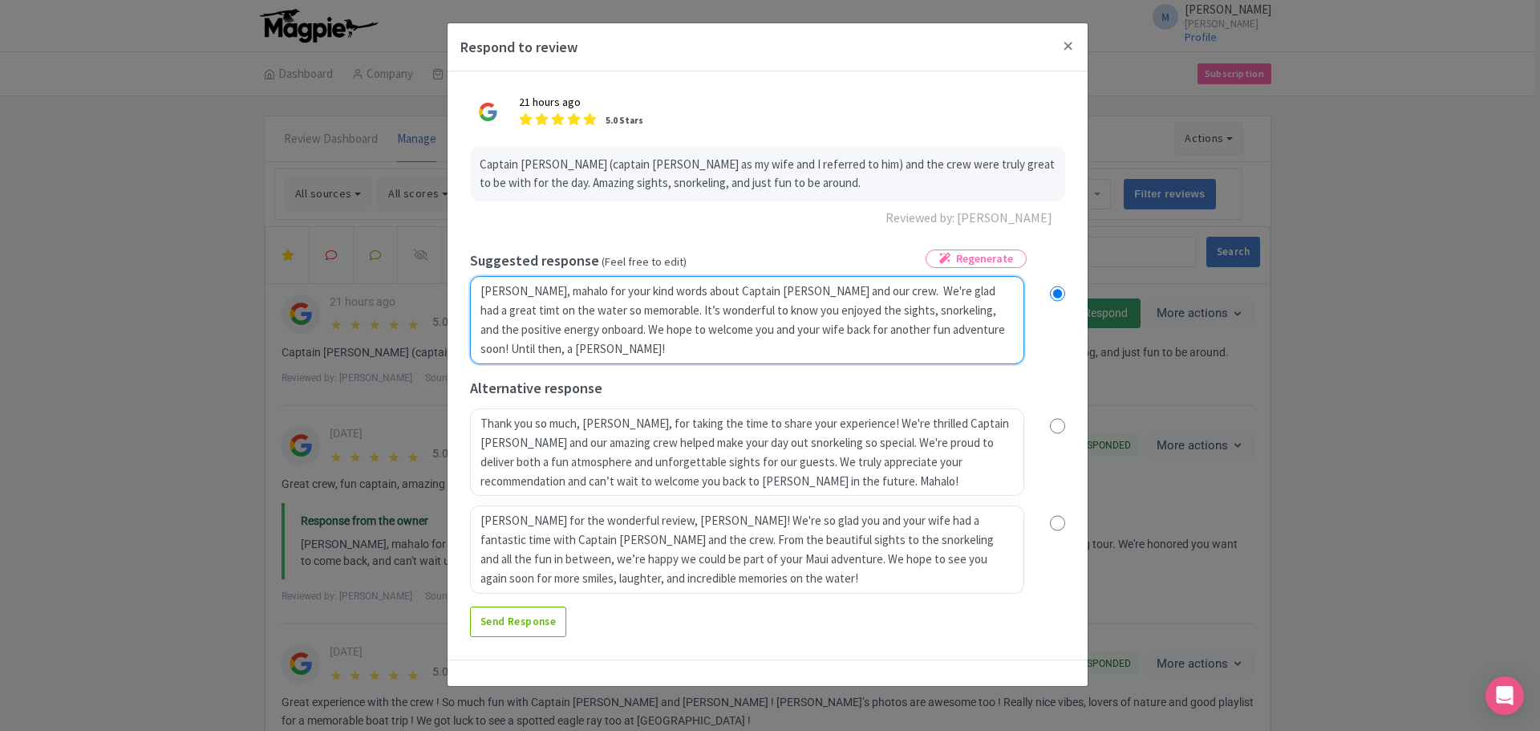
type textarea "[PERSON_NAME], mahalo for your kind words about Captain [PERSON_NAME] and our c…"
radio input "true"
type textarea "[PERSON_NAME], mahalo for your kind words about Captain [PERSON_NAME] and our c…"
click at [539, 288] on textarea "[PERSON_NAME], mahalo for your kind words! Captain [PERSON_NAME] (aka 'Captain …" at bounding box center [747, 320] width 554 height 88
radio input "true"
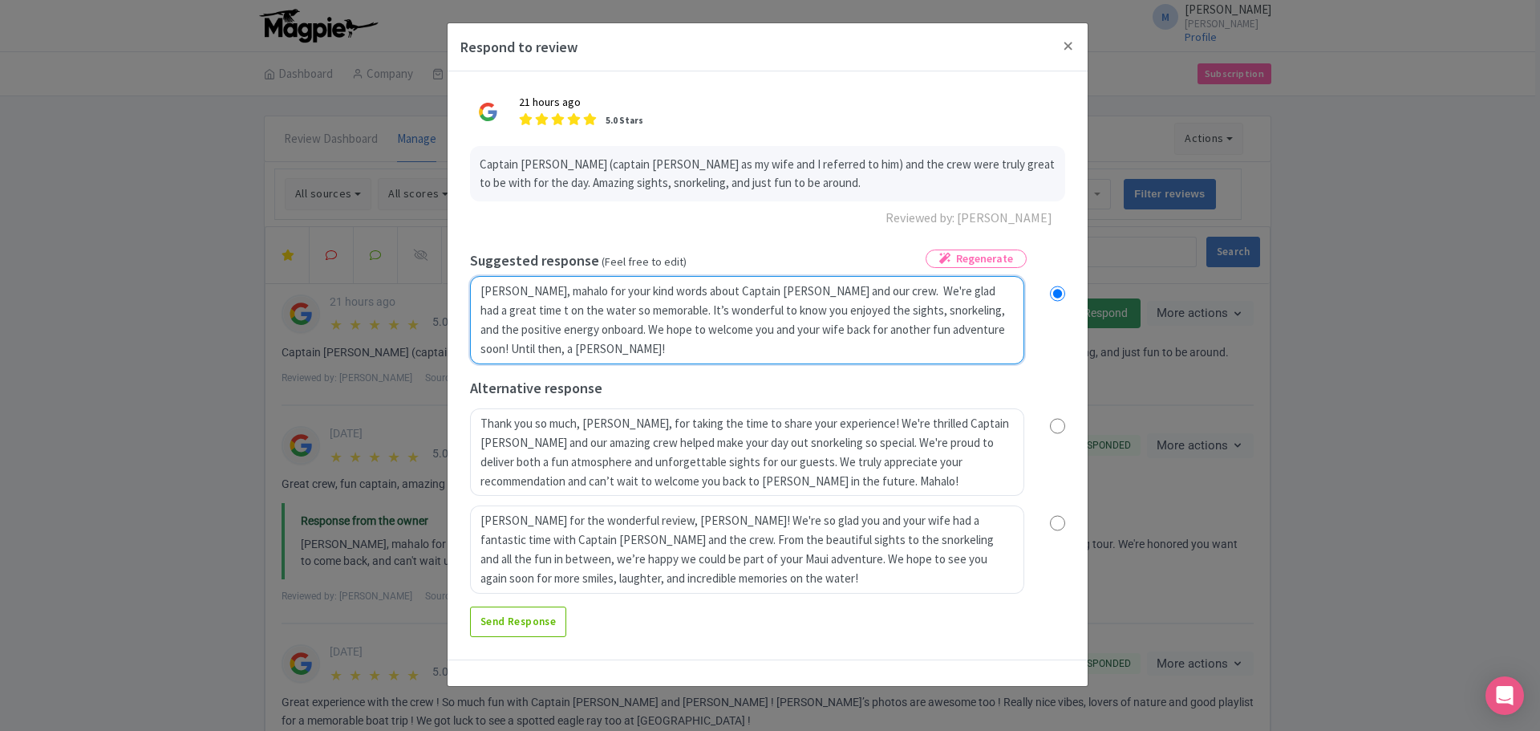
type textarea "[PERSON_NAME], wmahalo for your kind words about Captain [PERSON_NAME] and our …"
radio input "true"
type textarea "[PERSON_NAME], wemahalo for your kind words about Captain [PERSON_NAME] and our…"
radio input "true"
type textarea "[PERSON_NAME], we'mahalo for your kind words about Captain [PERSON_NAME] and ou…"
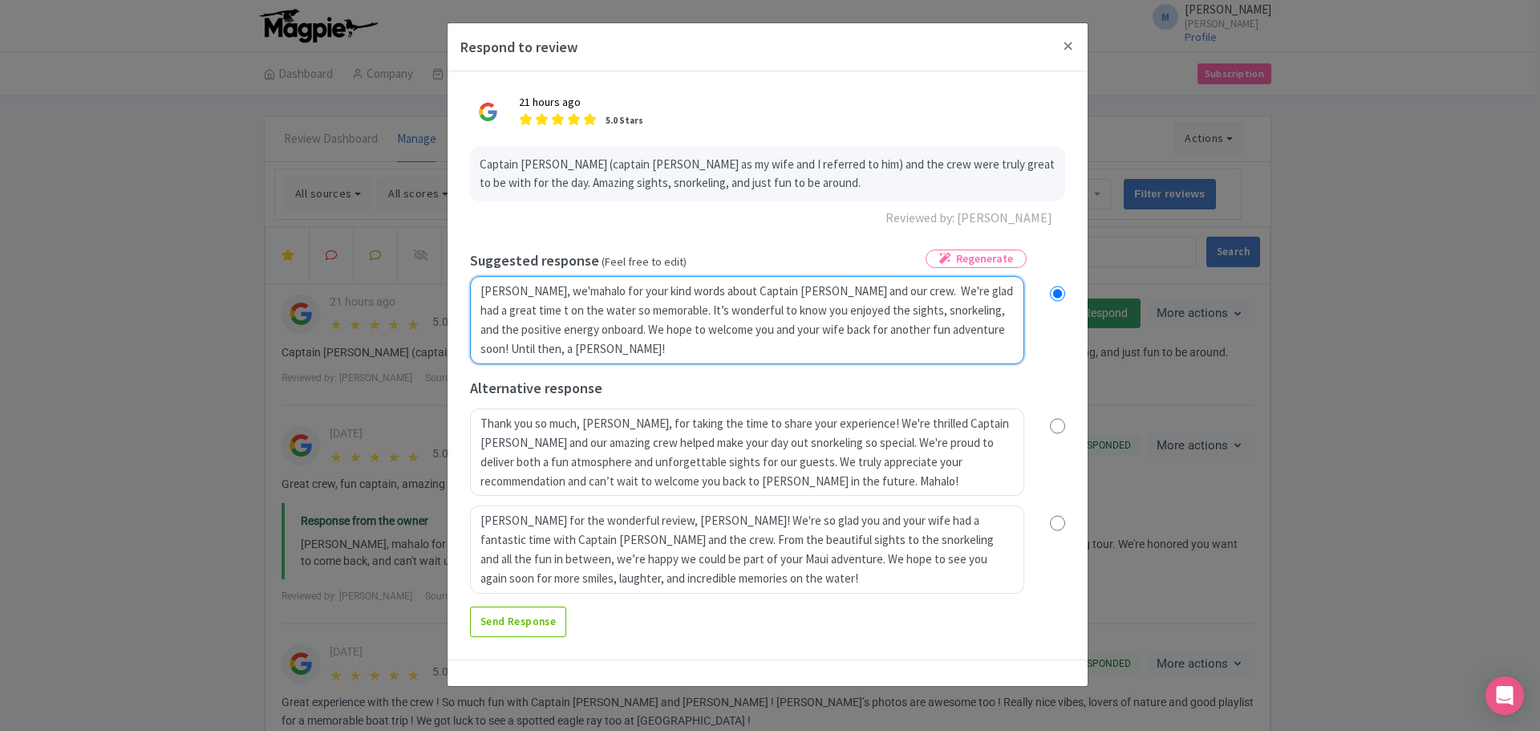
radio input "true"
type textarea "[PERSON_NAME], we'remahalo for your kind words about Captain [PERSON_NAME] and …"
radio input "true"
type textarea "[PERSON_NAME], we're mahalo for your kind words about Captain [PERSON_NAME] and…"
radio input "true"
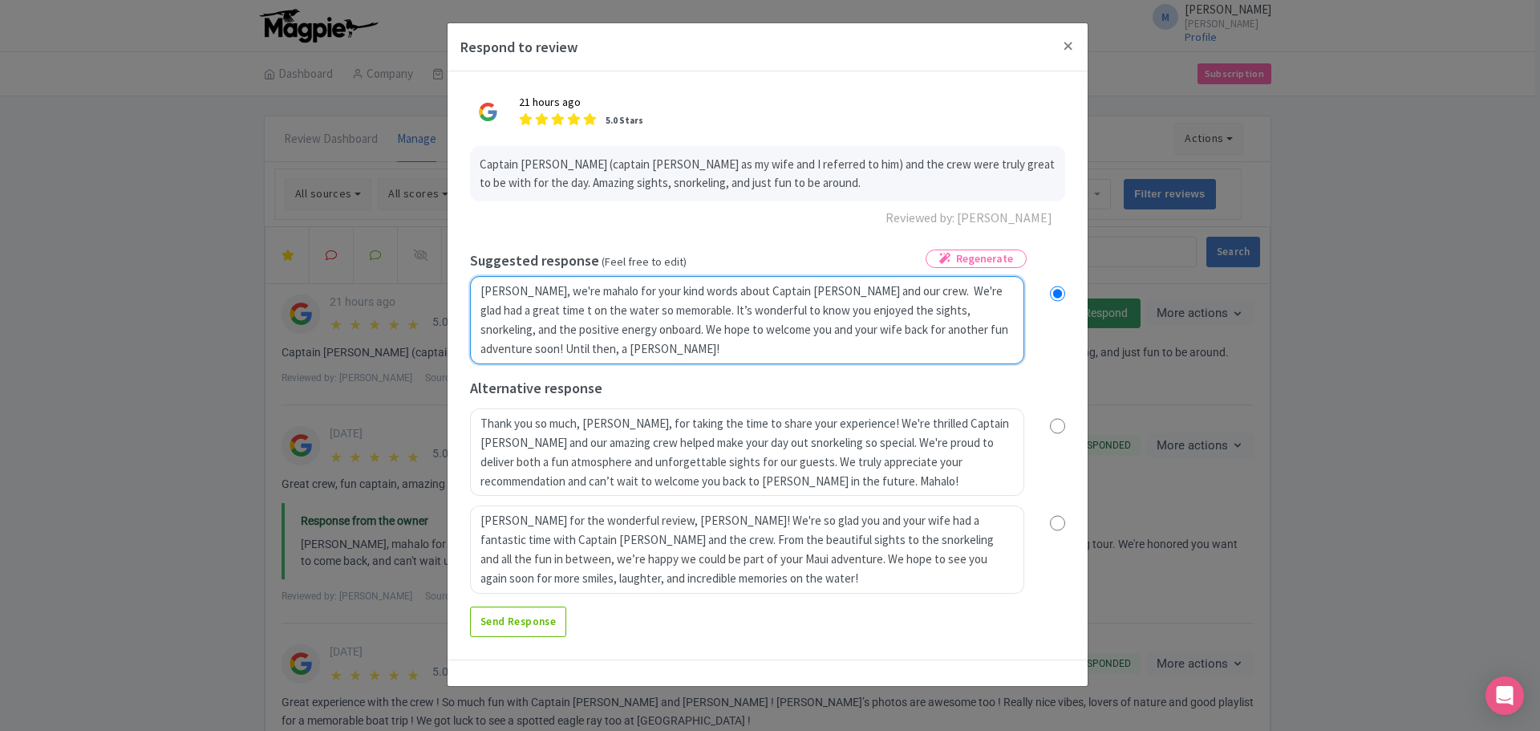
type textarea "[PERSON_NAME], we're gmahalo for your kind words about Captain [PERSON_NAME] an…"
radio input "true"
type textarea "[PERSON_NAME], we're glmahalo for your kind words about Captain [PERSON_NAME] a…"
radio input "true"
type textarea "[PERSON_NAME], we're glamahalo for your kind words about Captain [PERSON_NAME] …"
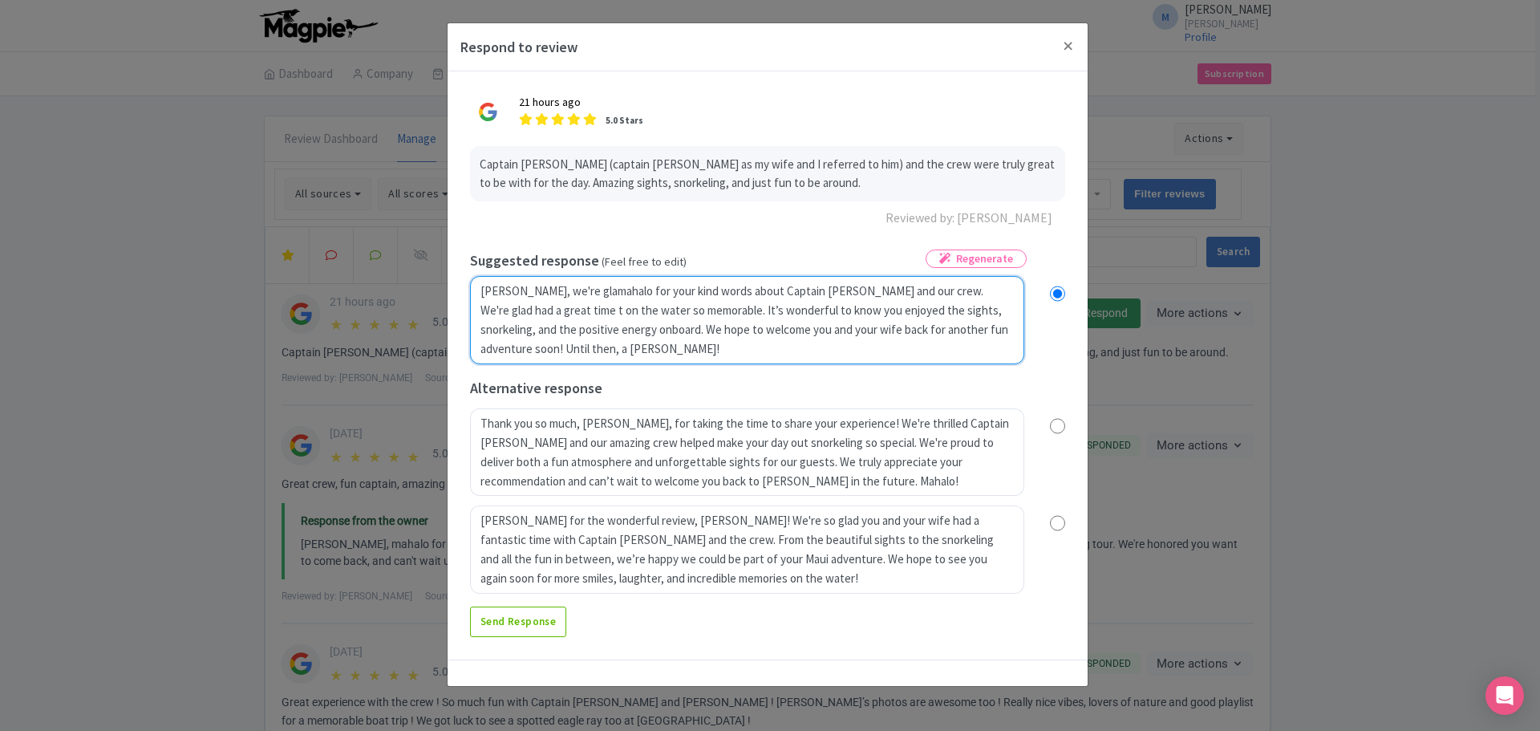
radio input "true"
type textarea "[PERSON_NAME], we're gladmahalo for your kind words about Captain [PERSON_NAME]…"
radio input "true"
type textarea "[PERSON_NAME], we're glad mahalo for your kind words about Captain [PERSON_NAME…"
radio input "true"
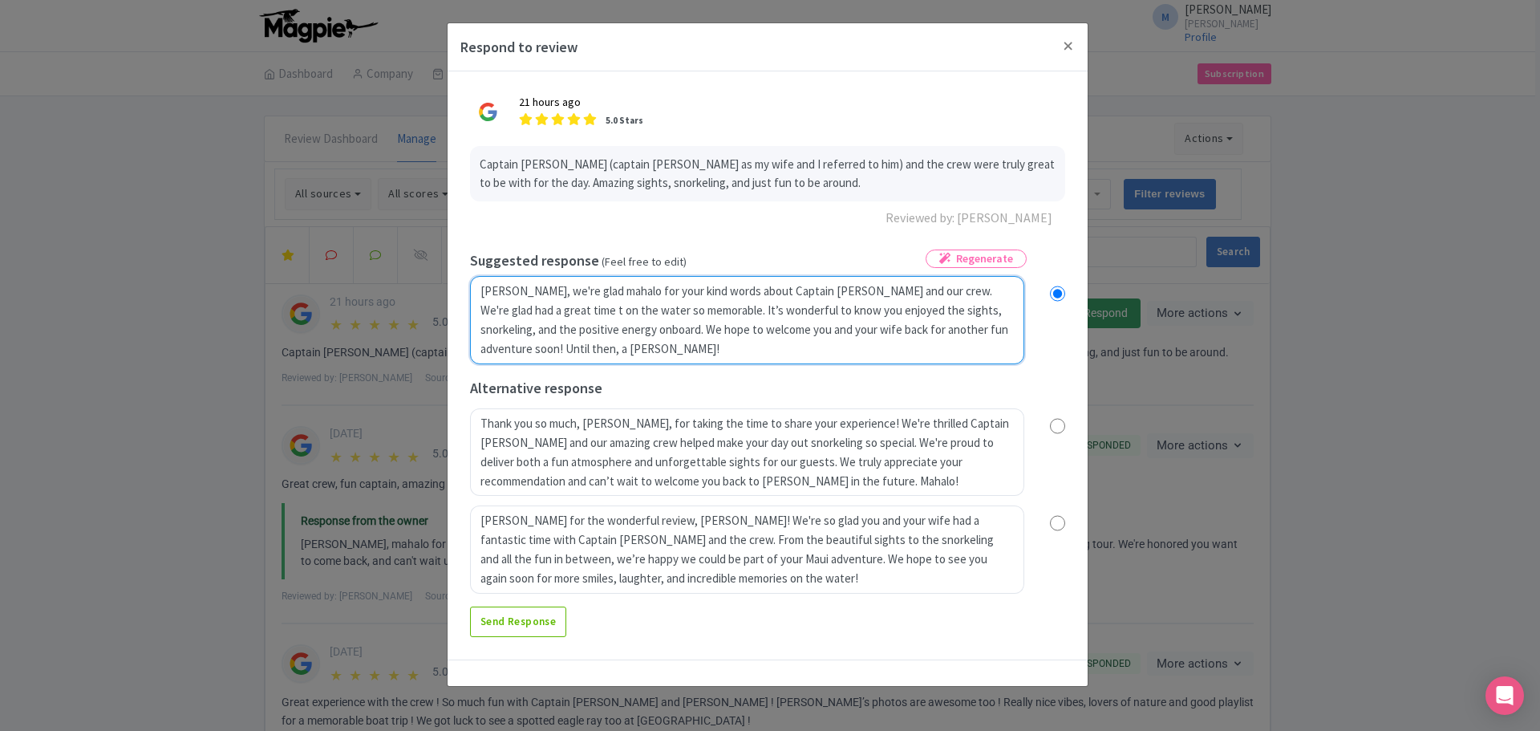
type textarea "[PERSON_NAME], we're glad ymahalo for your kind words about Captain [PERSON_NAM…"
radio input "true"
type textarea "[PERSON_NAME], we're glad you mahalo for your kind words about Captain [PERSON_…"
radio input "true"
type textarea "Aloha Mike, we're glad you hamahalo for your kind words about Captain Greg and …"
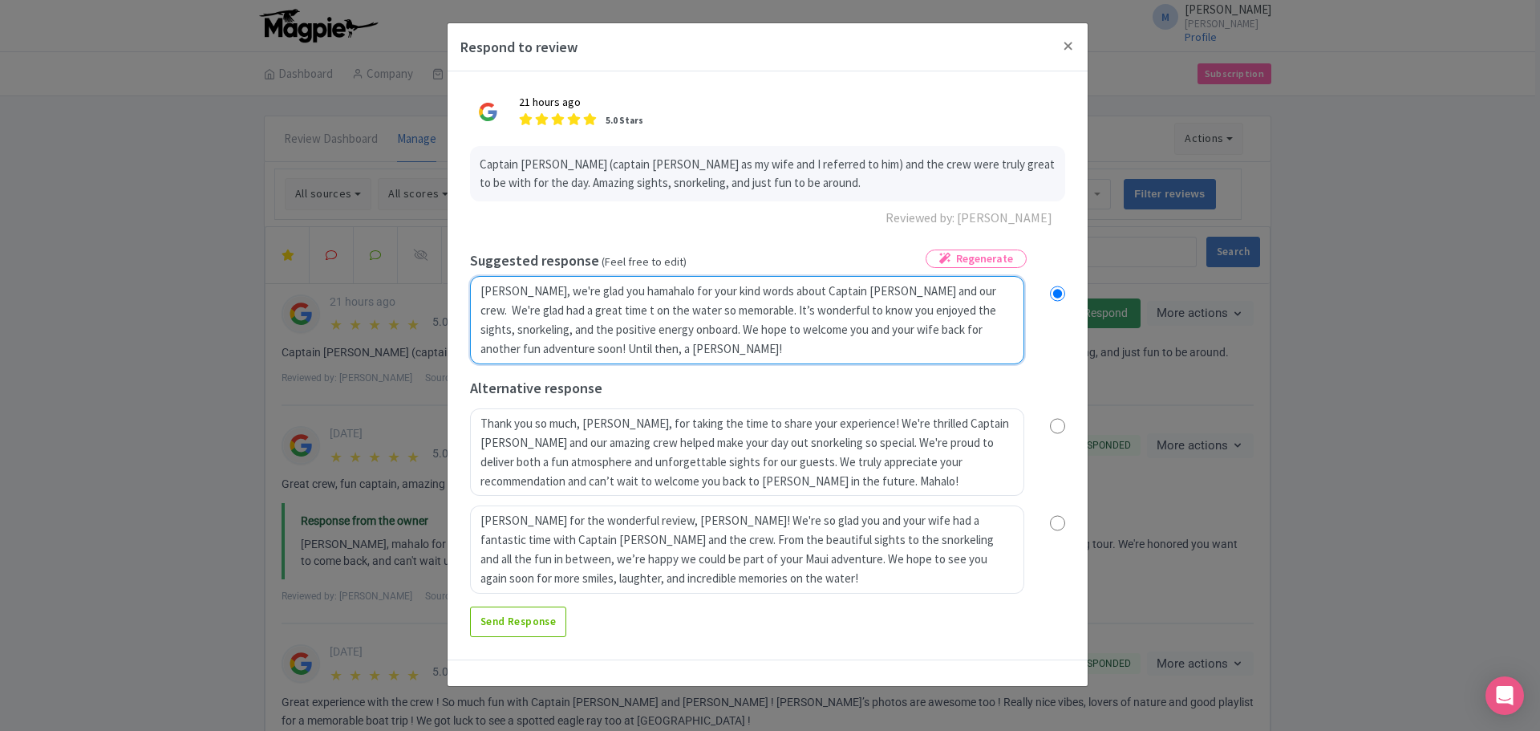
radio input "true"
type textarea "Aloha Mike, we're glad you had mahalo for your kind words about Captain Greg an…"
radio input "true"
type textarea "Aloha Mike, we're glad you had amahalo for your kind words about Captain Greg a…"
radio input "true"
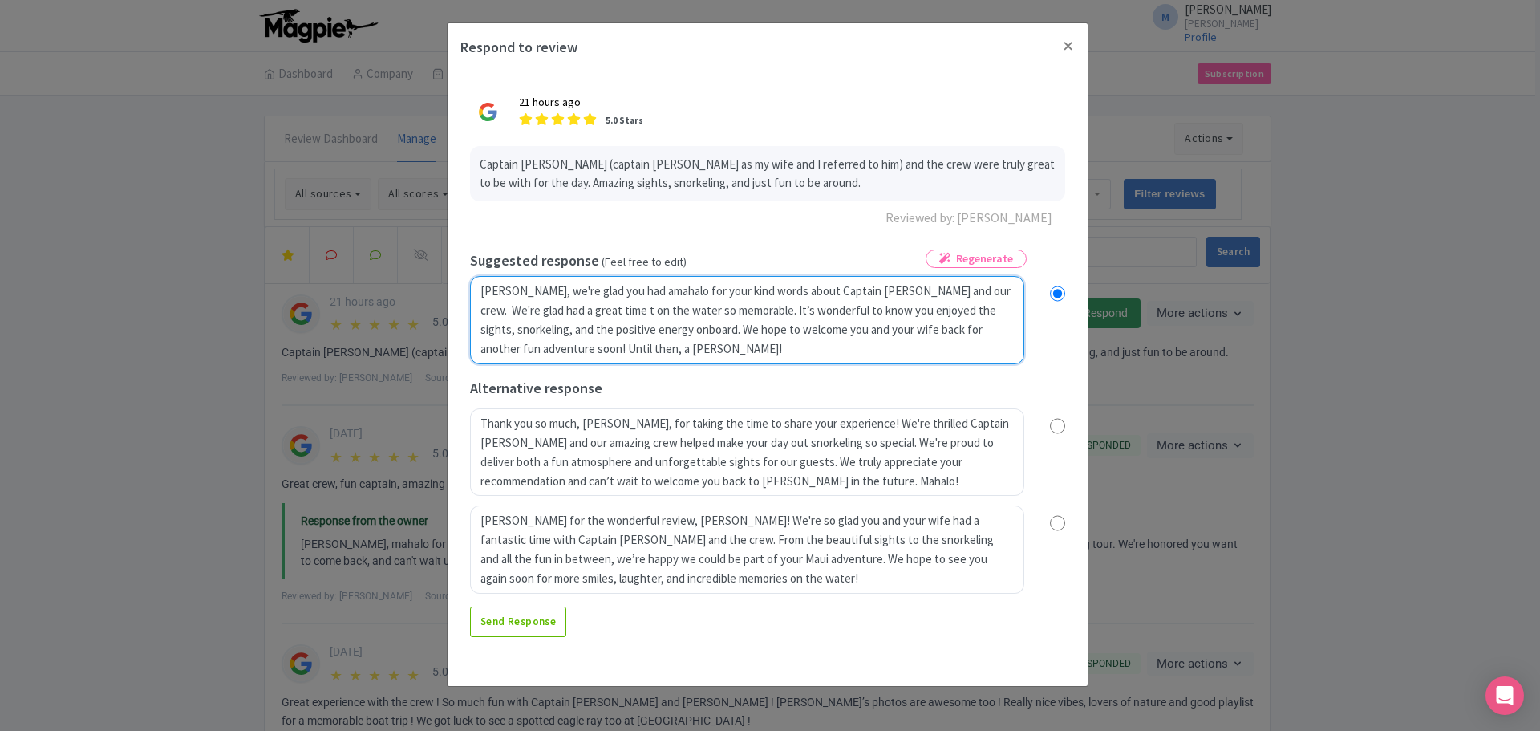
type textarea "Aloha Mike, we're glad you had a mahalo for your kind words about Captain Greg …"
radio input "true"
type textarea "Aloha Mike, we're glad you had a gmahalo for your kind words about Captain Greg…"
radio input "true"
type textarea "Aloha Mike, we're glad you had a gremahalo for your kind words about Captain Gr…"
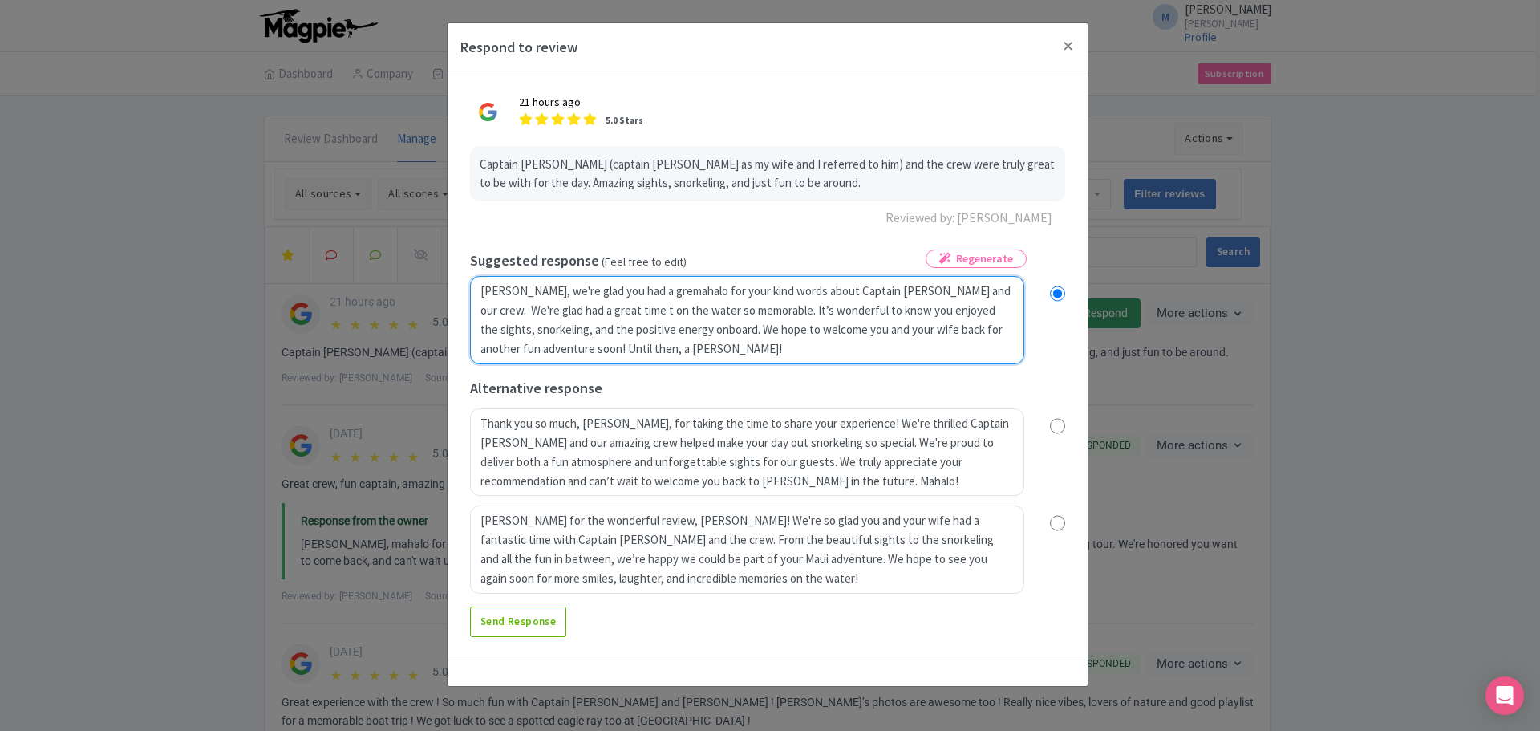
radio input "true"
type textarea "Aloha Mike, we're glad you had a great mahalo for your kind words about Captain…"
radio input "true"
type textarea "Aloha Mike, we're glad you had a great tmahalo for your kind words about Captai…"
radio input "true"
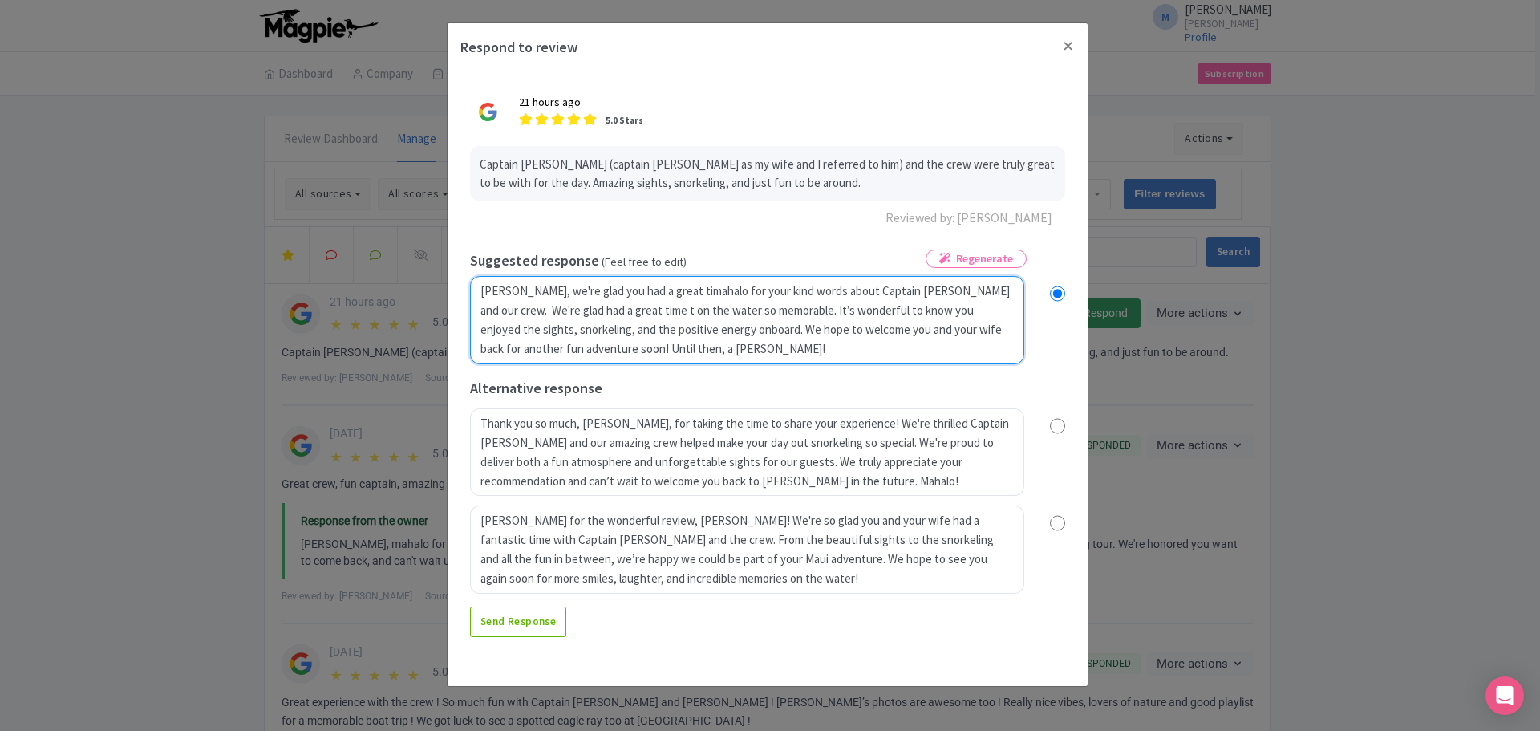
type textarea "Aloha Mike, we're glad you had a great timmahalo for your kind words about Capt…"
radio input "true"
type textarea "Aloha Mike, we're glad you had a great timemahalo for your kind words about Cap…"
radio input "true"
type textarea "Aloha Mike, we're glad you had a great time mahalo for your kind words about Ca…"
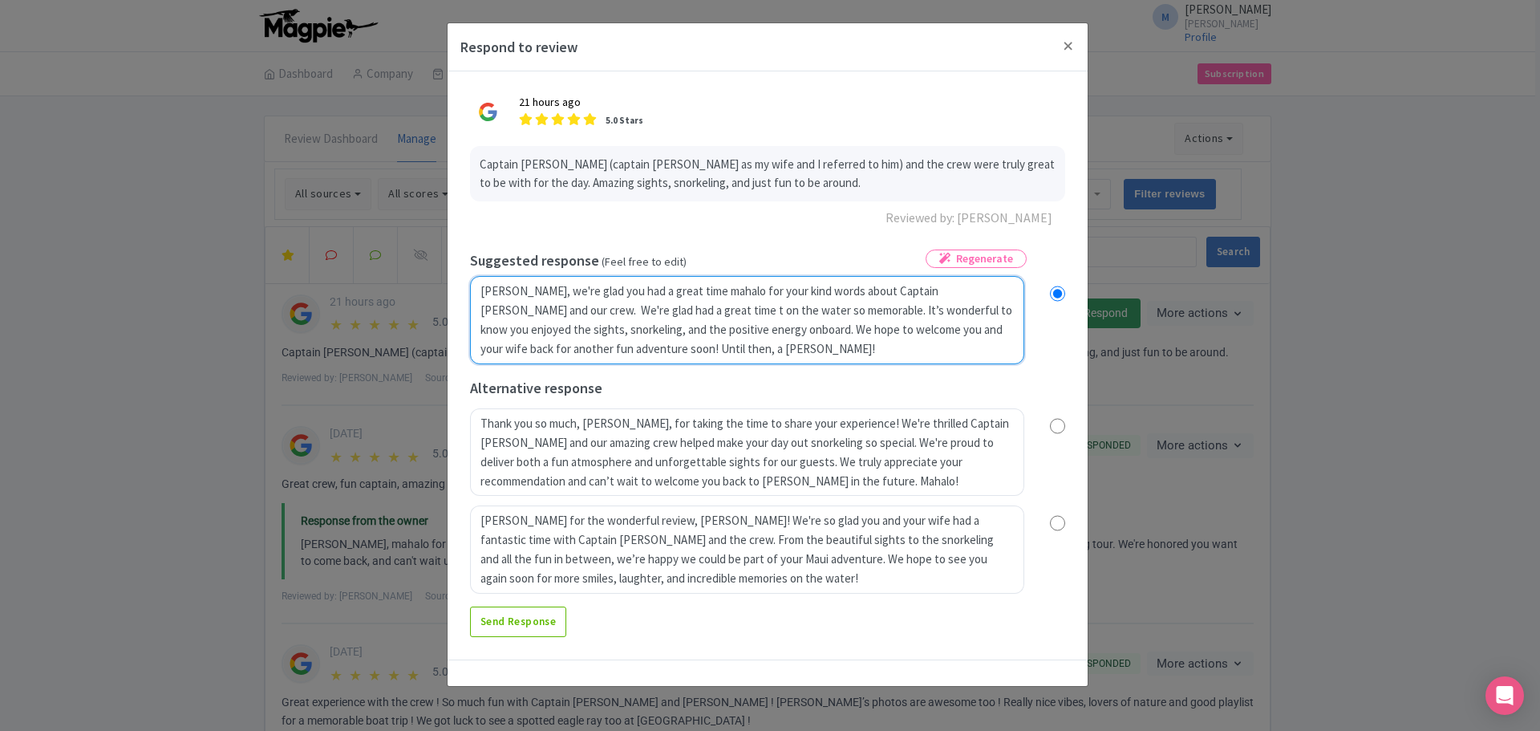
radio input "true"
type textarea "Aloha Mike, we're glad you had a great time wimahalo for your kind words about …"
radio input "true"
type textarea "Aloha Mike, we're glad you had a great time withmahalo for your kind words abou…"
radio input "true"
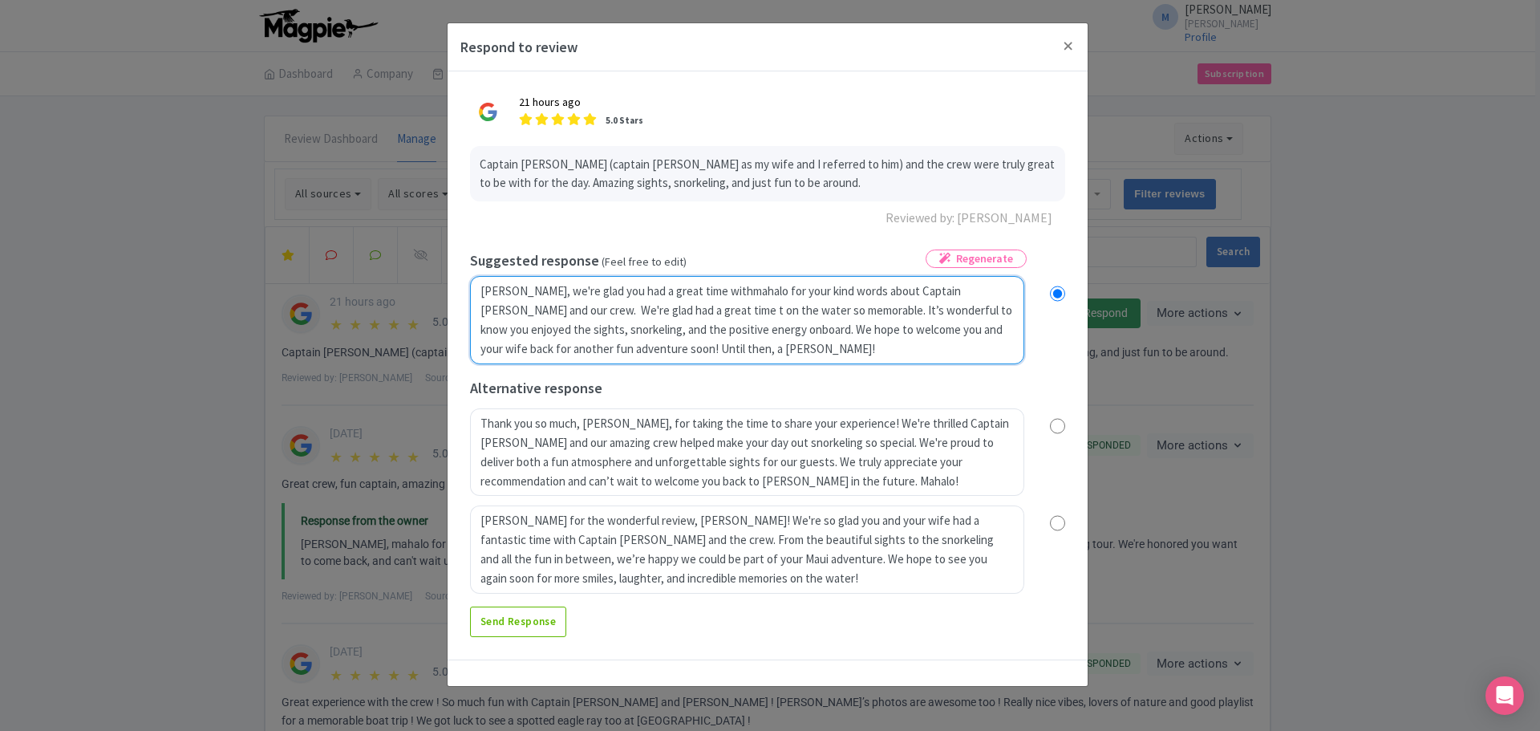
type textarea "Aloha Mike, we're glad you had a great time with mahalo for your kind words abo…"
radio input "true"
drag, startPoint x: 897, startPoint y: 289, endPoint x: 698, endPoint y: 278, distance: 199.2
click at [698, 278] on textarea "Aloha Mike, mahalo for your kind words! Captain Greg (aka 'Captain Ron') and th…" at bounding box center [747, 320] width 554 height 88
type textarea "Aloha Mike, we're glad you had a great timeCaptain Greg and our crew. We're gla…"
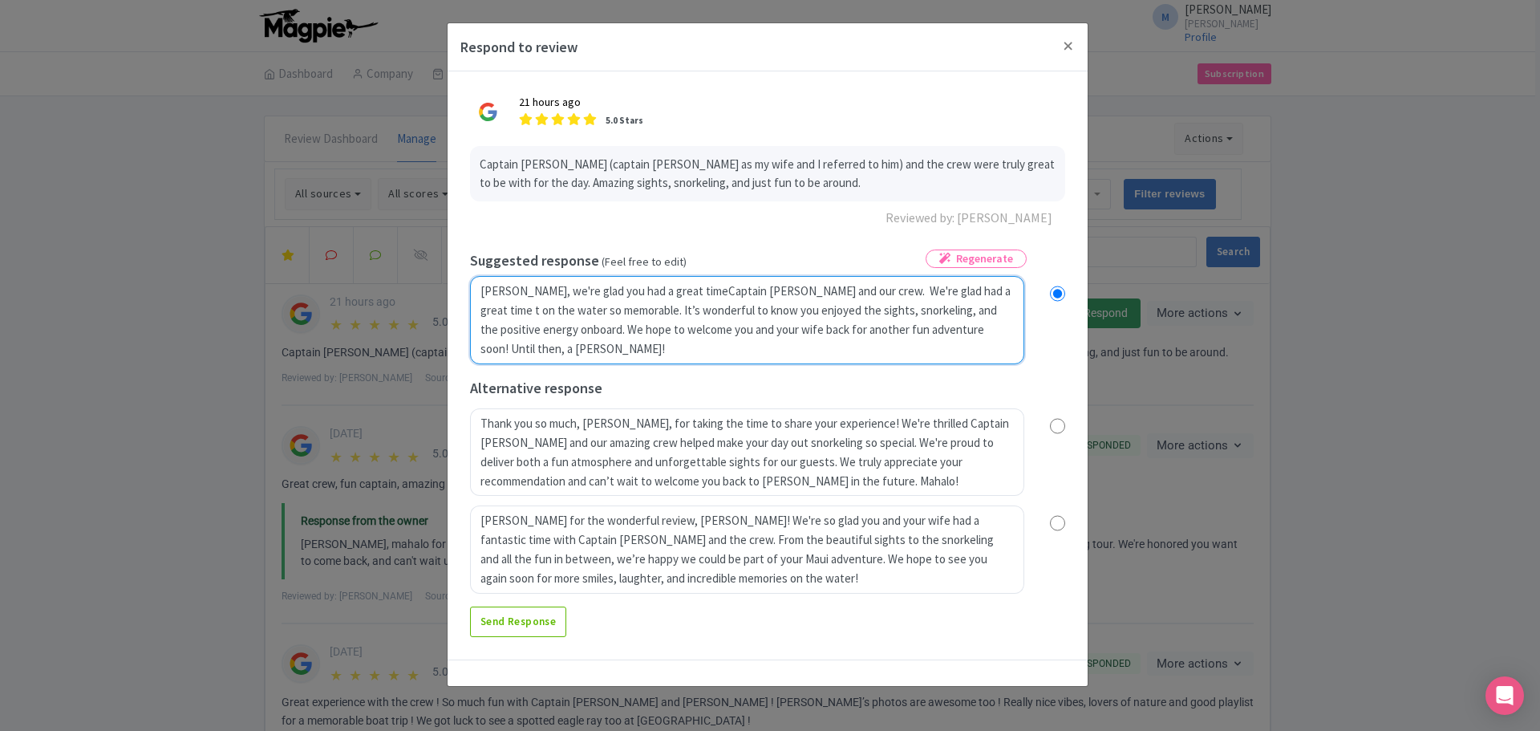
radio input "true"
type textarea "Aloha Mike, we're glad you had a great timewCaptain Greg and our crew. We're gl…"
radio input "true"
type textarea "Aloha Mike, we're glad you had a great timeCaptain Greg and our crew. We're gla…"
radio input "true"
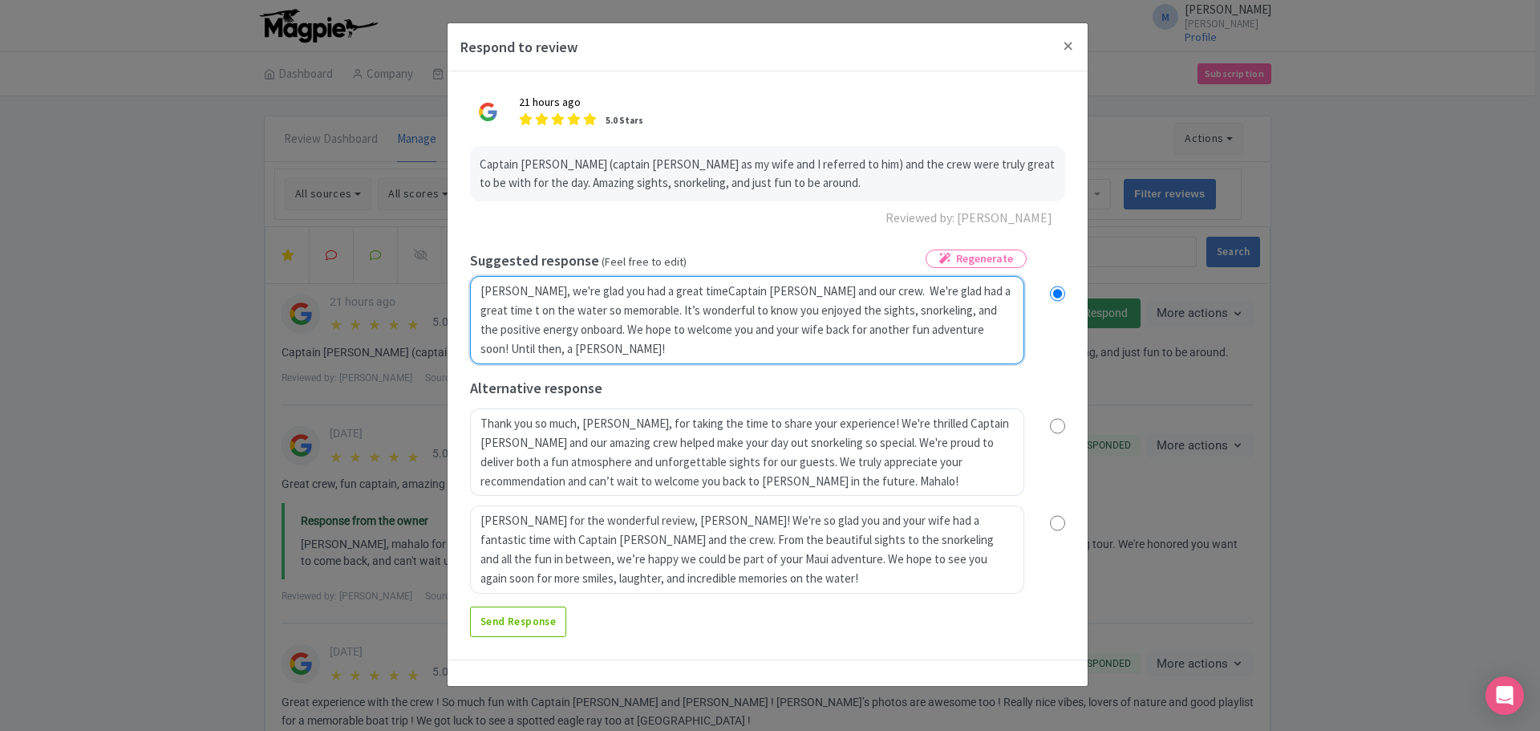
type textarea "Aloha Mike, we're glad you had a great time Captain Greg and our crew. We're gl…"
radio input "true"
type textarea "Aloha Mike, we're glad you had a great time wiCaptain Greg and our crew. We're …"
radio input "true"
type textarea "Aloha Mike, we're glad you had a great time withCaptain Greg and our crew. We'r…"
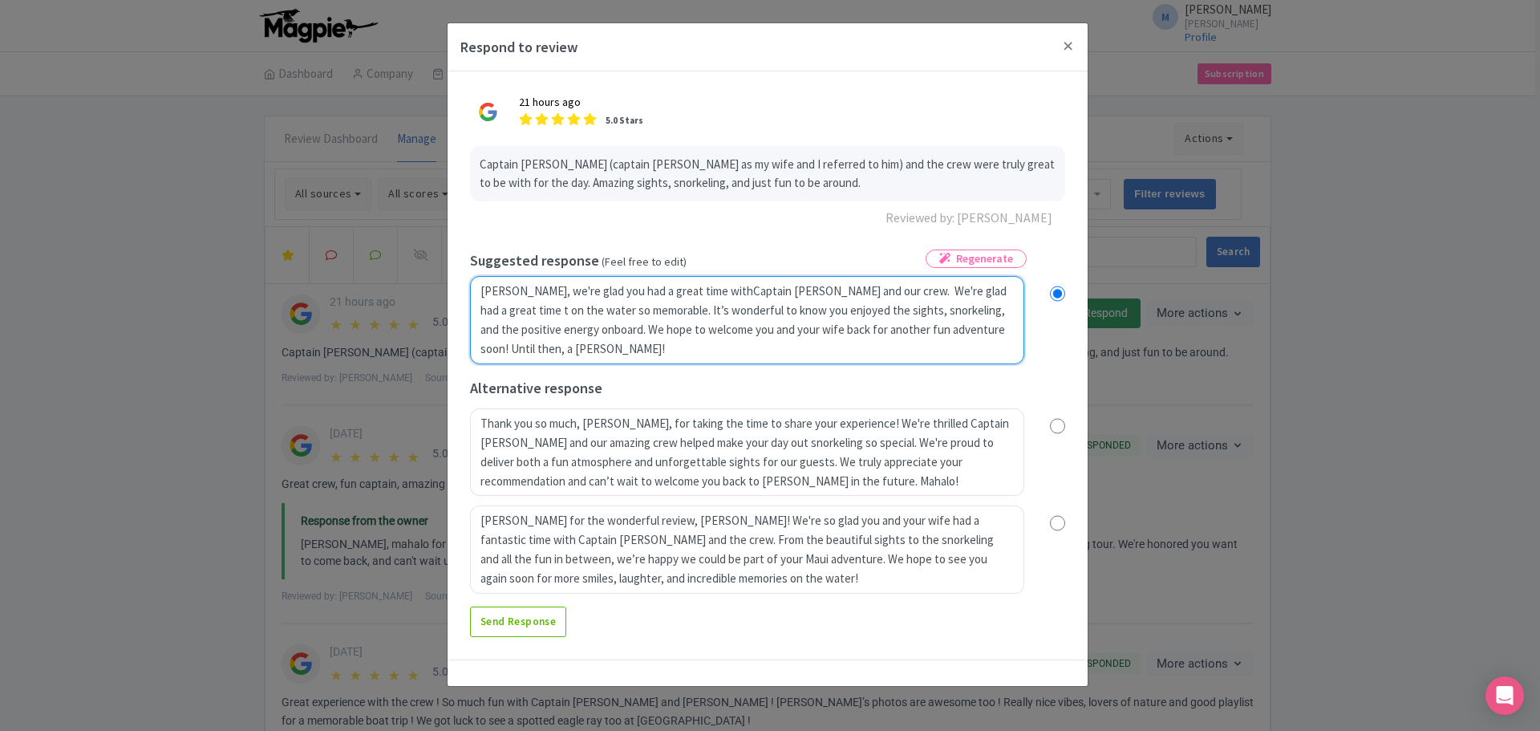
radio input "true"
type textarea "Aloha Mike, we're glad you had a great time with Captain Greg and our crew. We'…"
radio input "true"
click at [867, 290] on textarea "Aloha Mike, mahalo for your kind words! Captain Greg (aka 'Captain Ron') and th…" at bounding box center [747, 320] width 554 height 88
type textarea "Aloha Mike, we're glad you had a great time with Captain Greg and our crew. We'…"
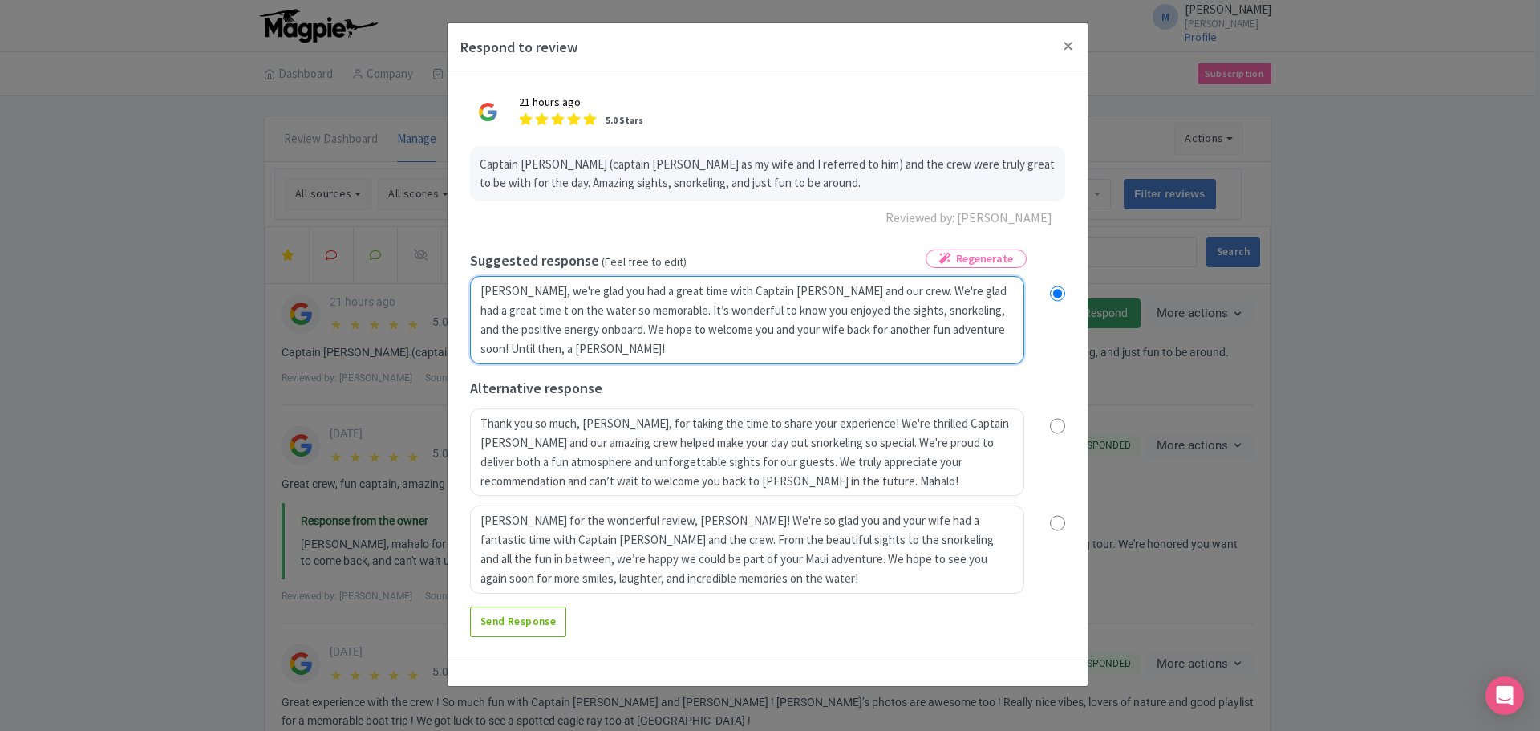
radio input "true"
type textarea "Aloha Mike, we're glad you had a great time with Captain Greg and our crew.We'r…"
radio input "true"
type textarea "Aloha Mike, we're glad you had a great time with Captain Greg and our crew. We'…"
radio input "true"
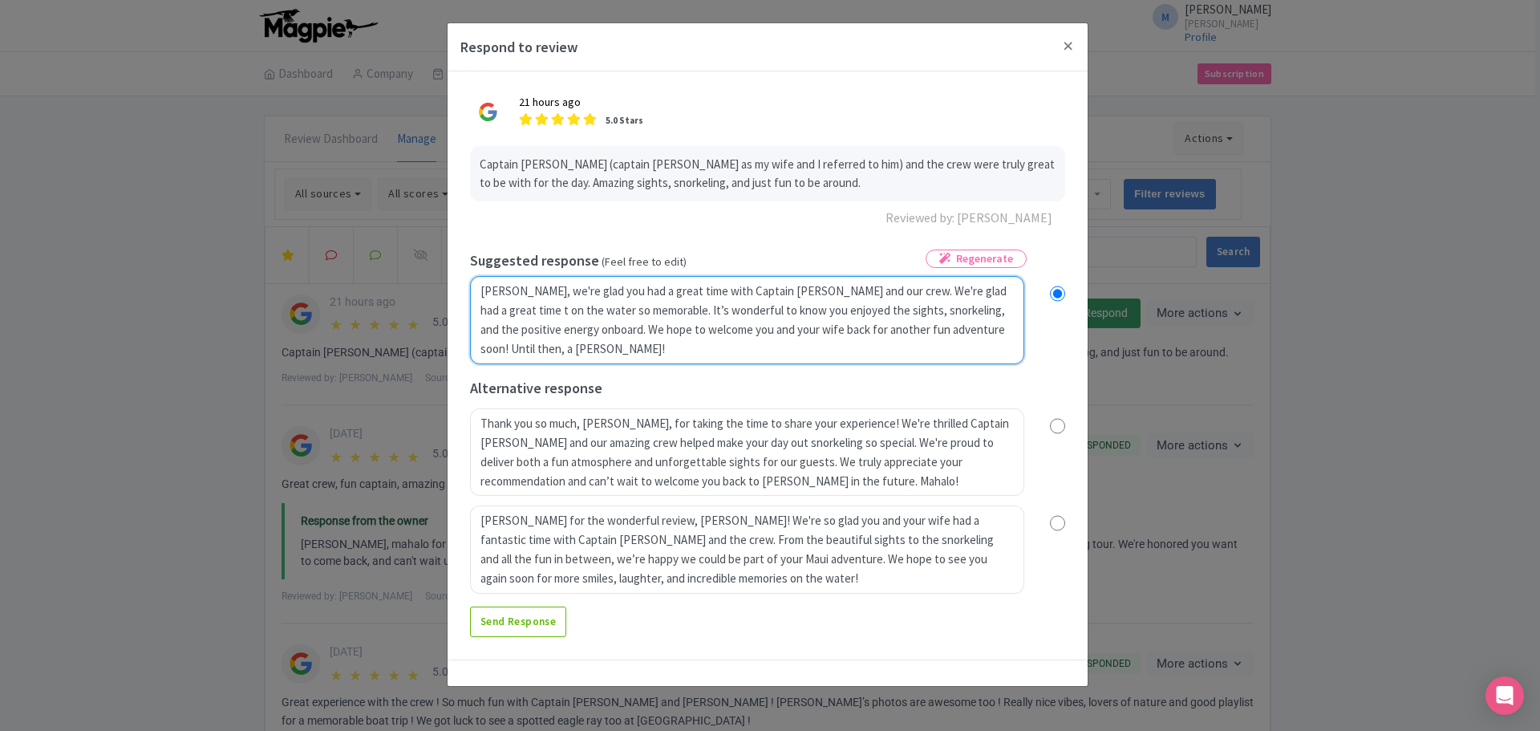
type textarea "Aloha Mike, we're glad you had a great time with Captain Greg and our crew. We'…"
radio input "true"
type textarea "Aloha Mike, we're glad you had a great time with Captain Greg and our crew. MWe…"
radio input "true"
type textarea "Aloha Mike, we're glad you had a great time with Captain Greg and our crew. MaW…"
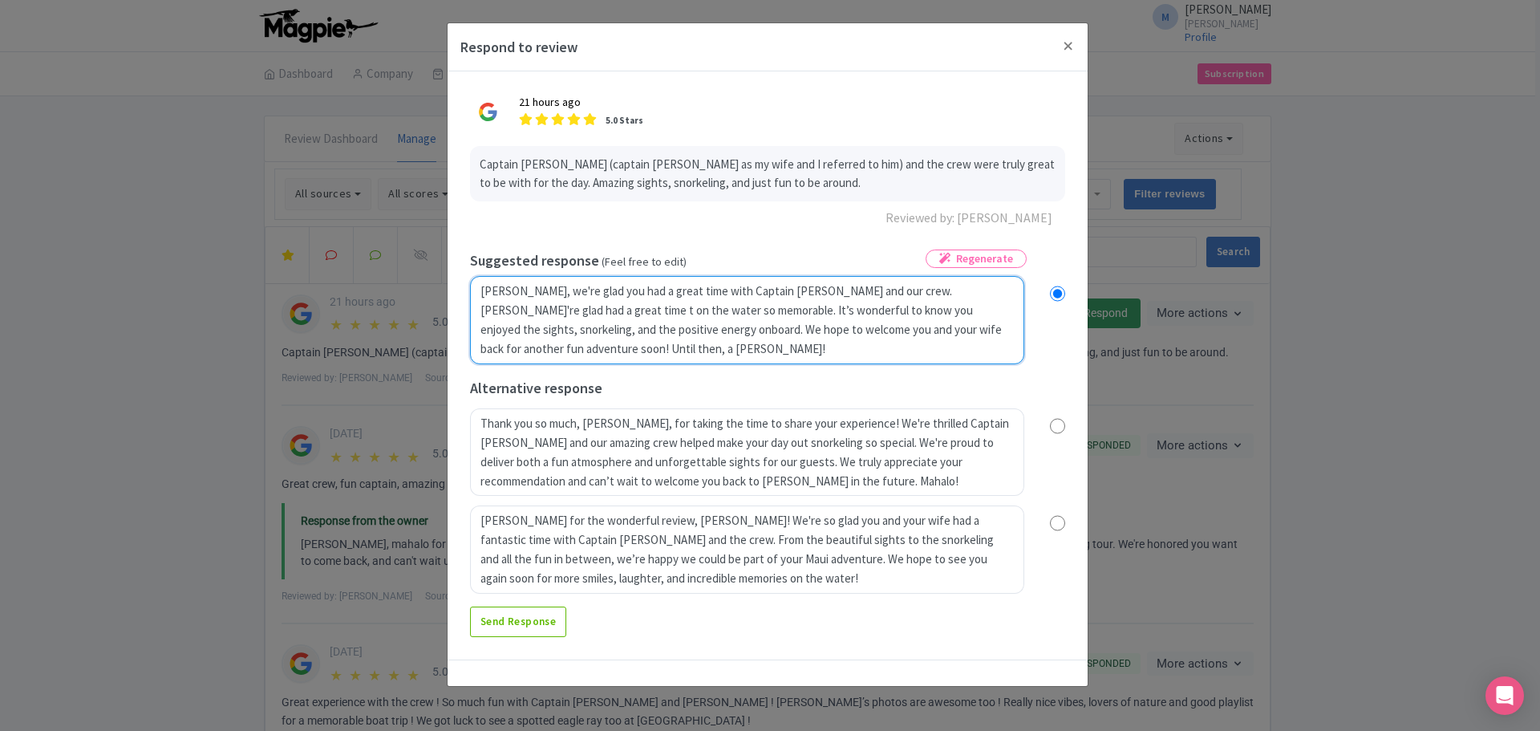
radio input "true"
type textarea "Aloha Mike, we're glad you had a great time with Captain Greg and our crew. Mah…"
radio input "true"
type textarea "Aloha Mike, we're glad you had a great time with Captain Greg and our crew. Mah…"
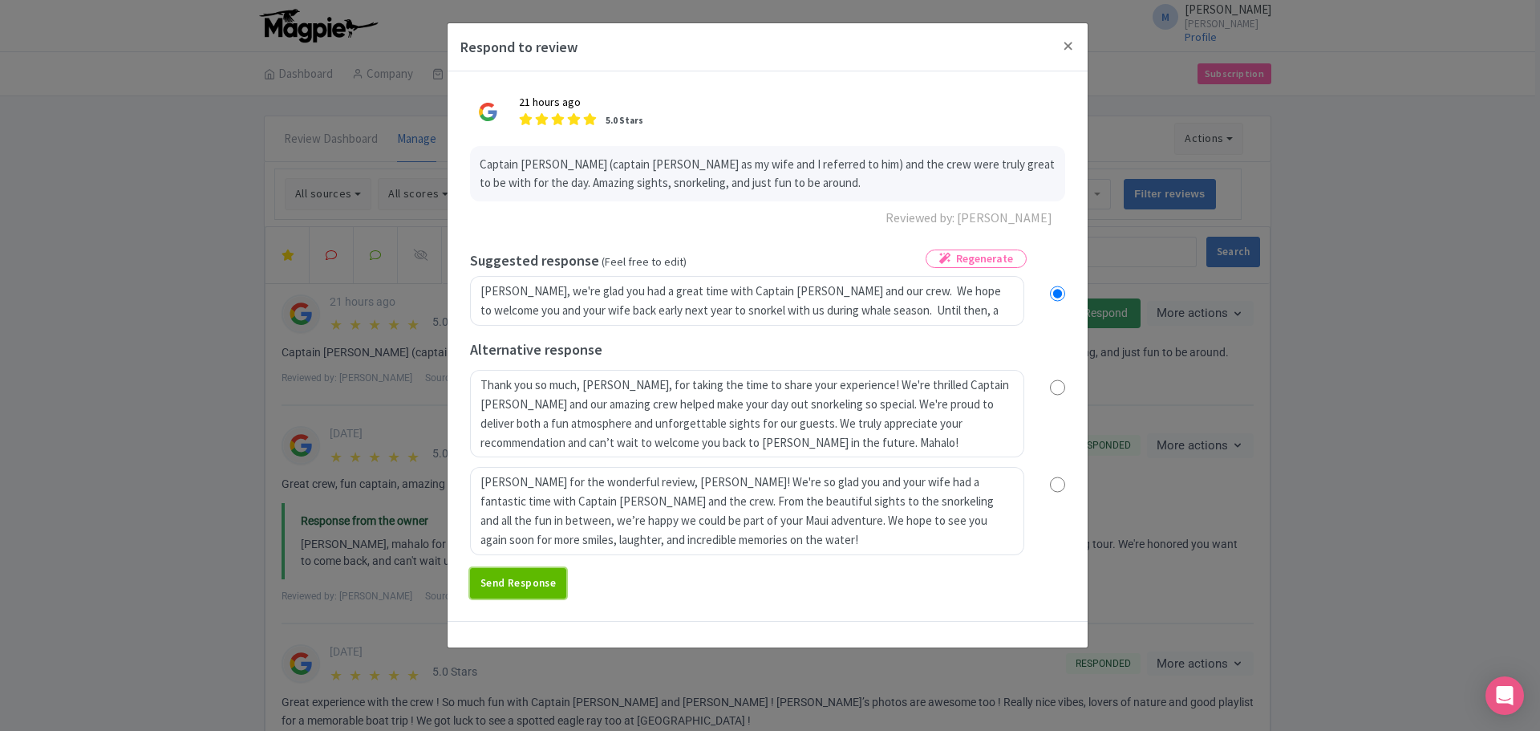
click at [528, 584] on link "Send Response" at bounding box center [518, 583] width 96 height 30
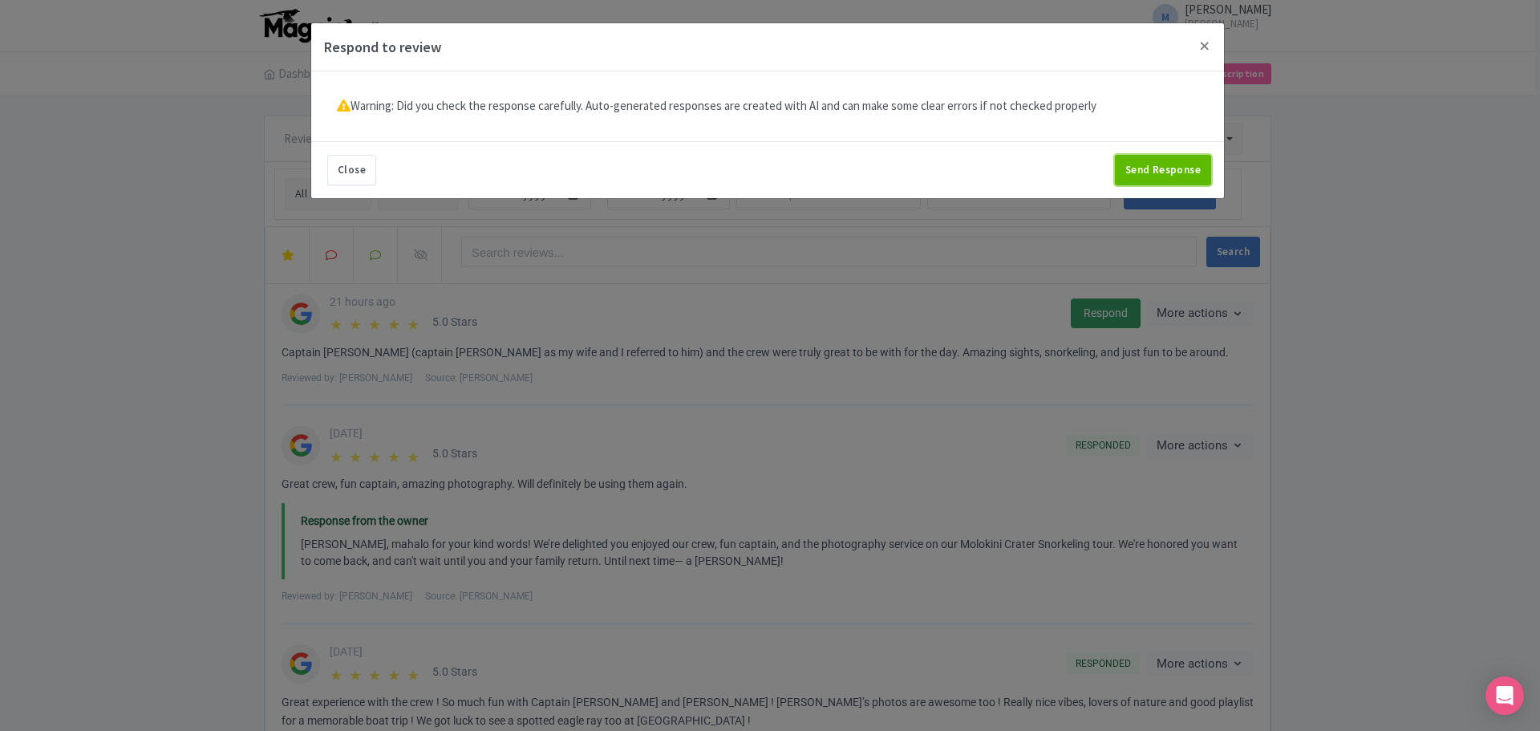
click at [1164, 172] on button "Send Response" at bounding box center [1163, 170] width 96 height 30
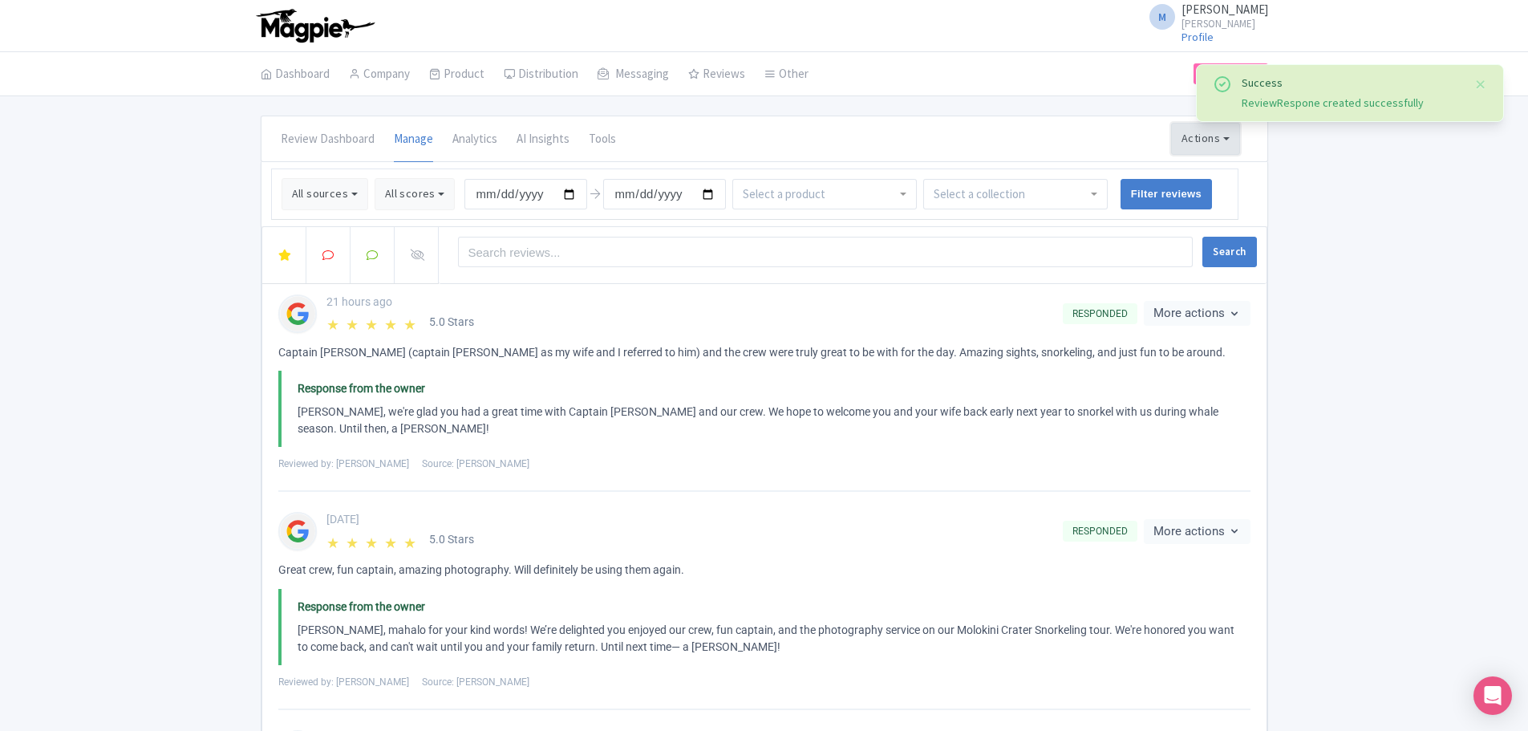
click at [1235, 131] on button "Actions" at bounding box center [1205, 139] width 69 height 32
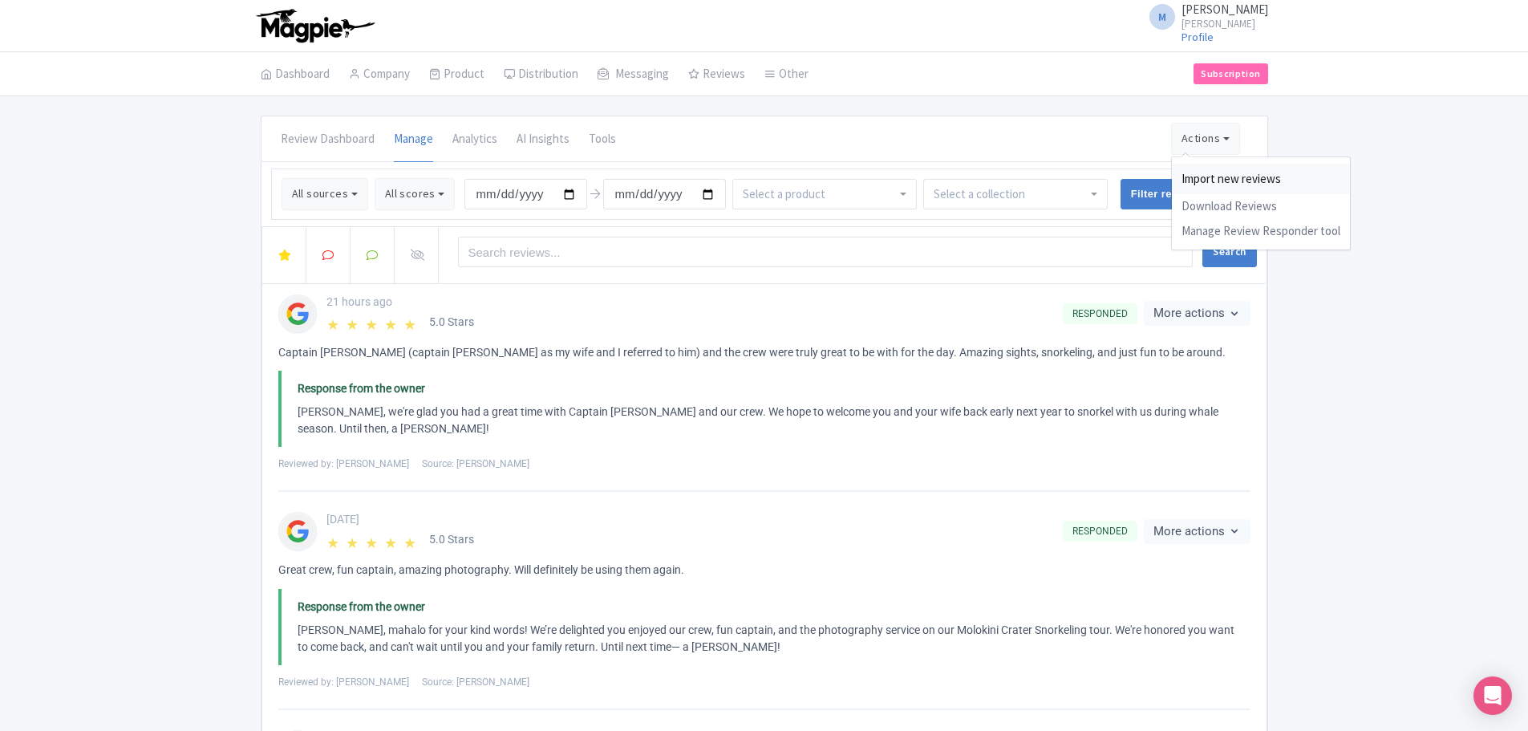
click at [1239, 177] on link "Import new reviews" at bounding box center [1261, 179] width 178 height 31
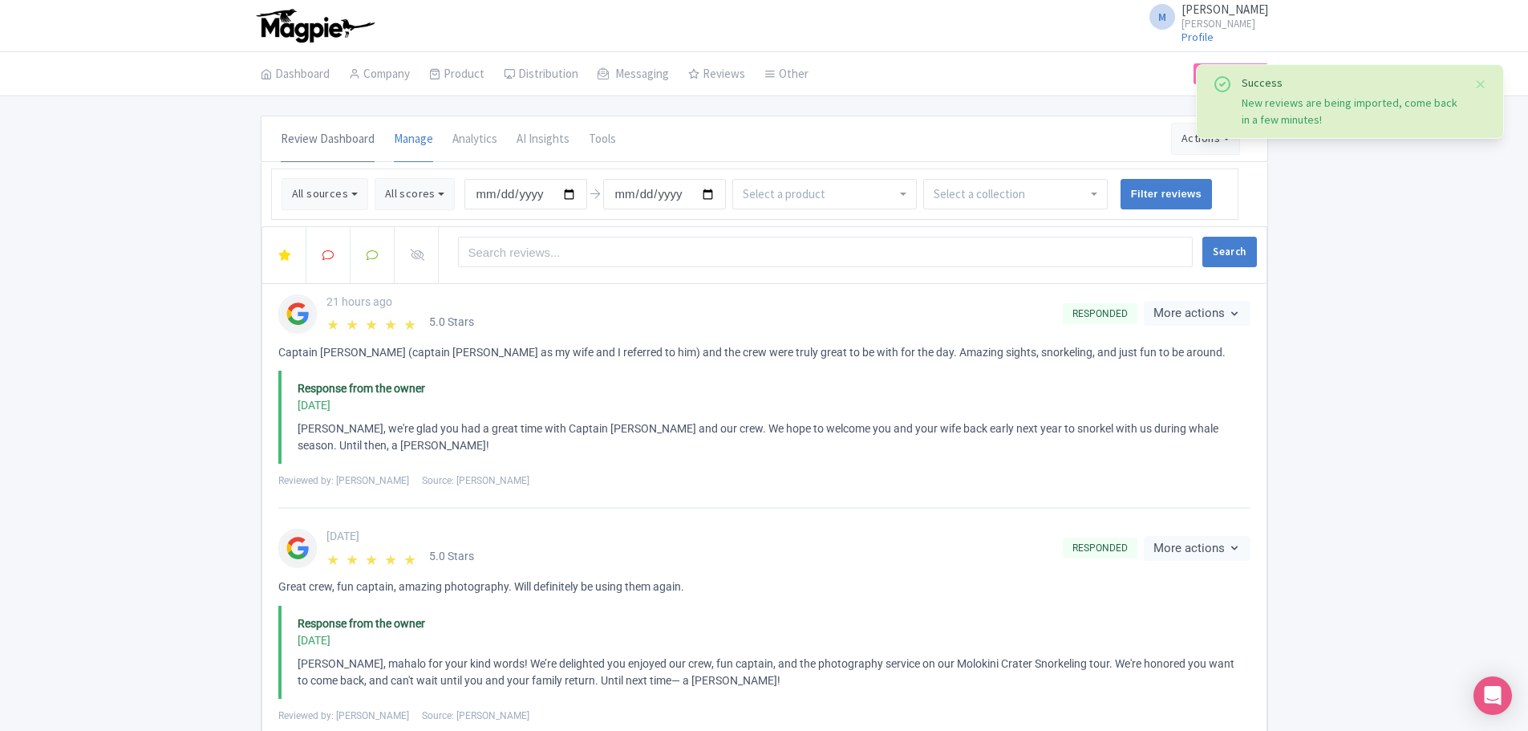
click at [309, 144] on link "Review Dashboard" at bounding box center [328, 139] width 94 height 45
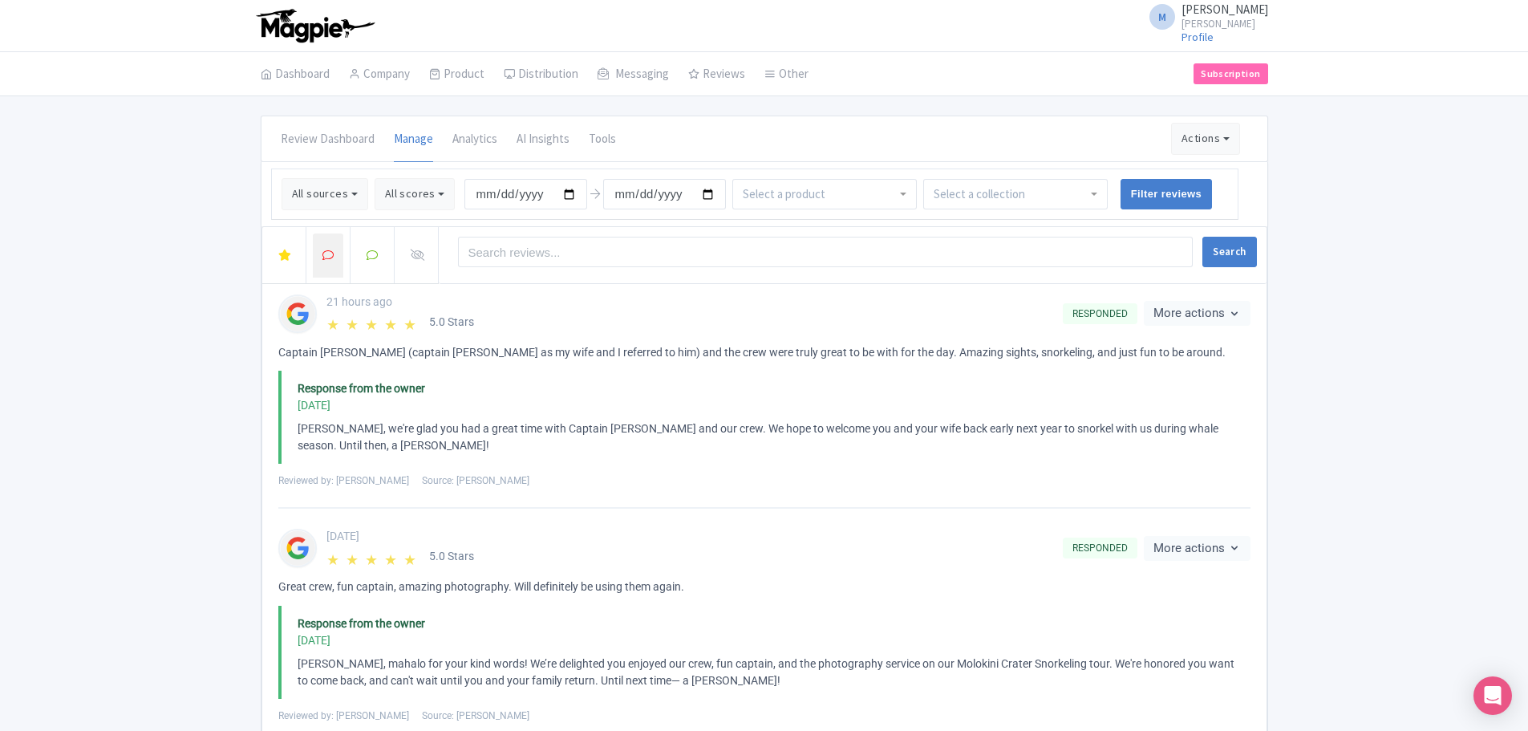
click at [327, 253] on icon at bounding box center [327, 254] width 11 height 11
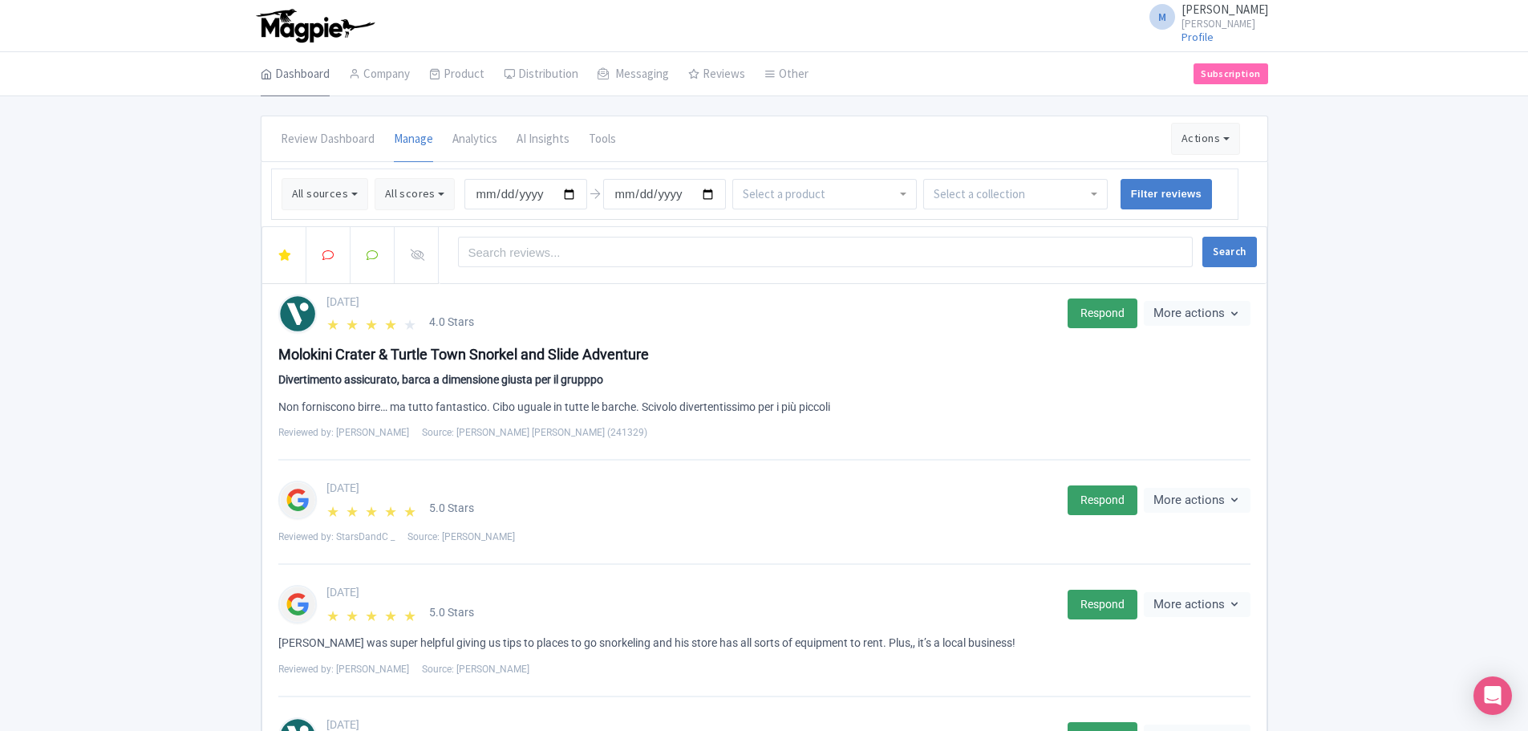
click at [306, 71] on link "Dashboard" at bounding box center [295, 74] width 69 height 45
